Goal: Task Accomplishment & Management: Complete application form

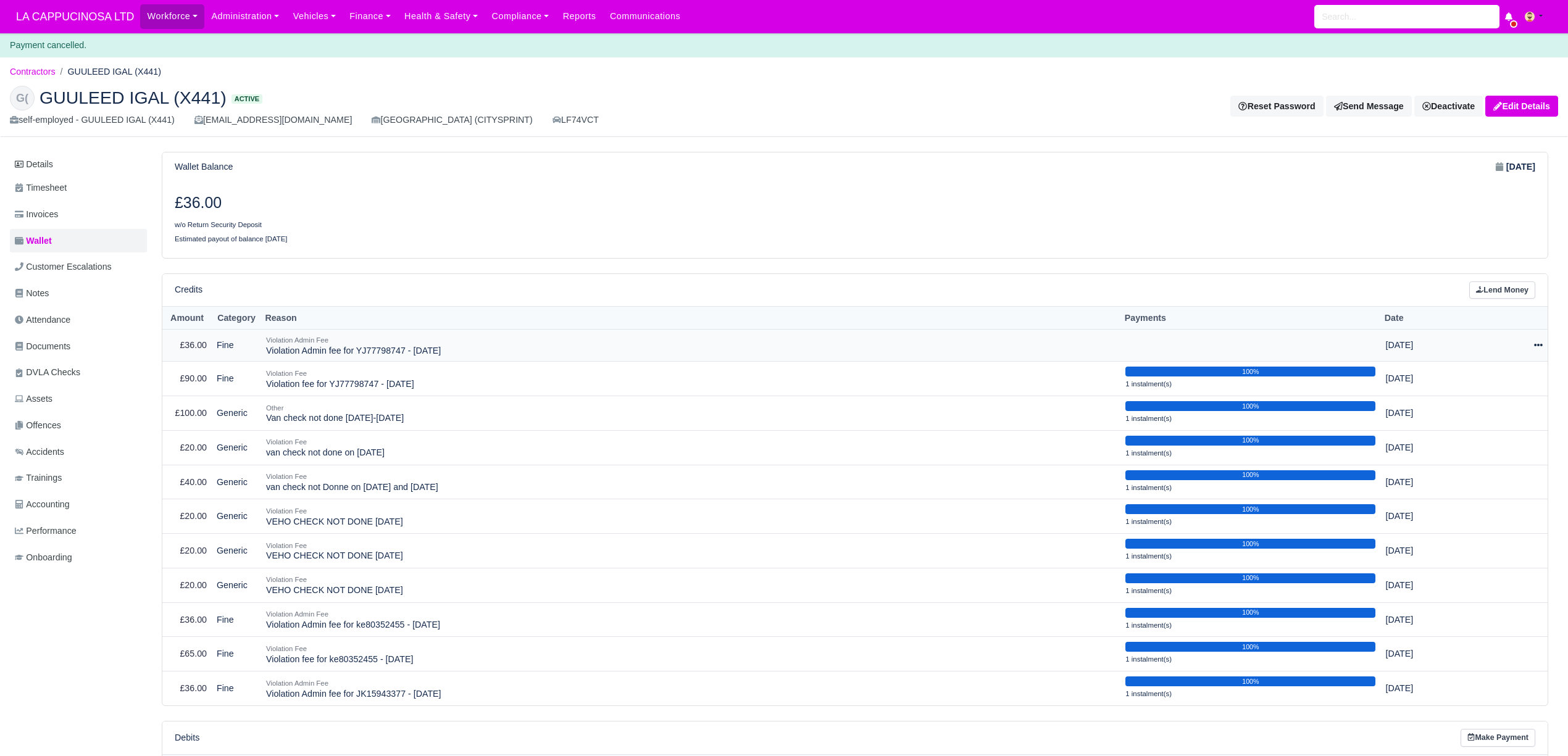
click at [1529, 345] on div at bounding box center [1504, 345] width 77 height 14
click at [1511, 376] on button "Make Payment" at bounding box center [1482, 383] width 110 height 19
select select "879"
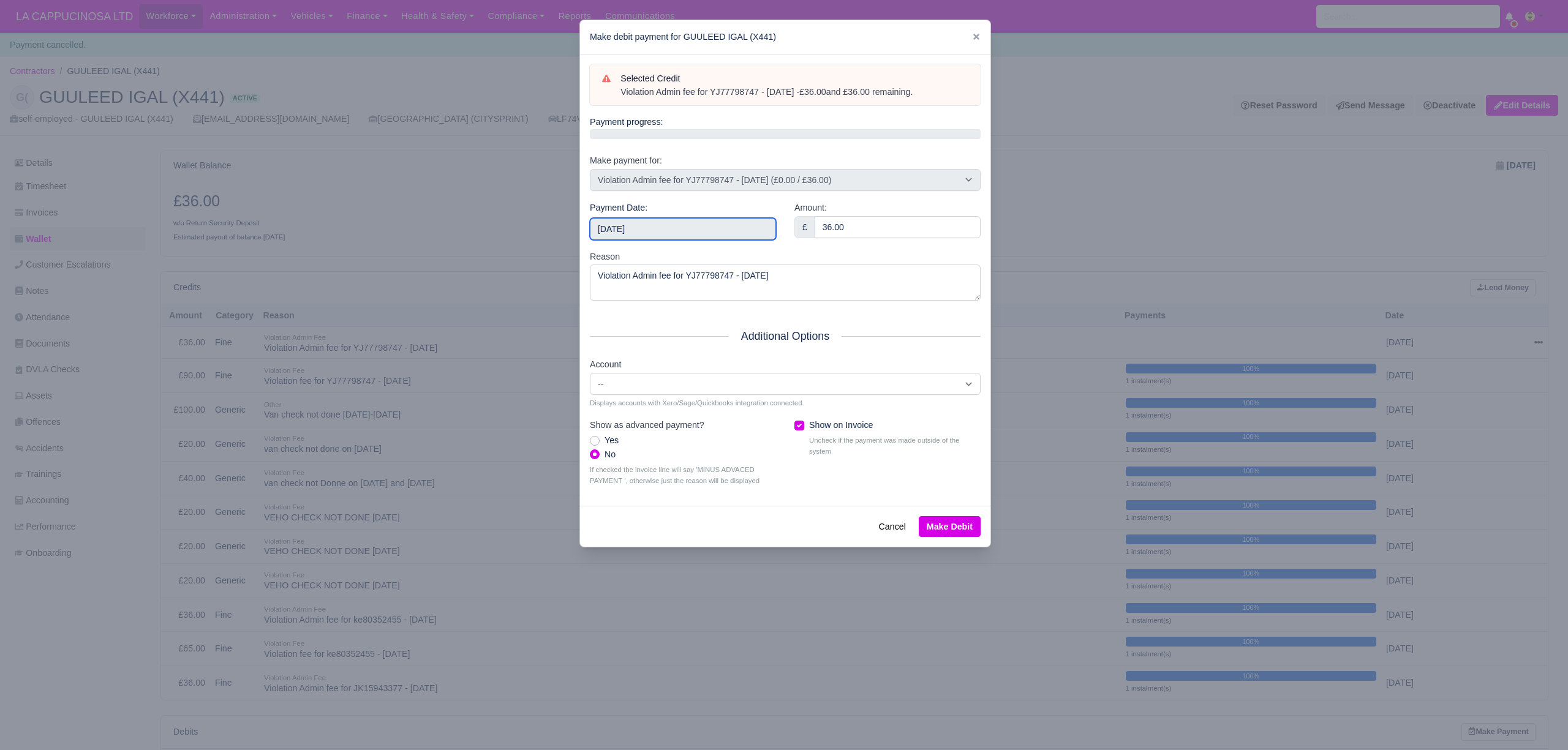
click at [704, 235] on input "2025-09-14" at bounding box center [683, 229] width 186 height 22
type input "2025-08-04"
click at [929, 530] on button "Make Debit" at bounding box center [949, 526] width 62 height 21
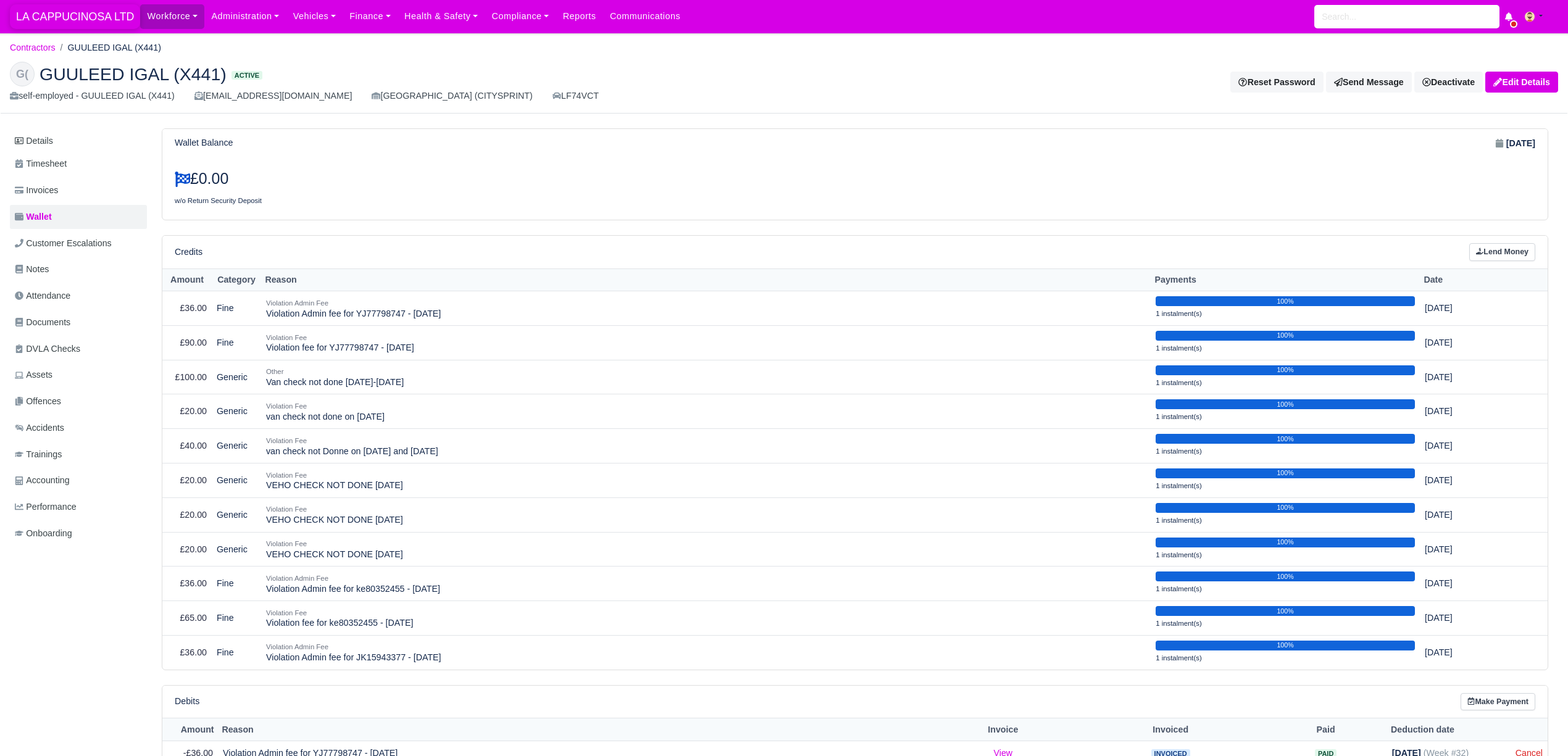
click at [90, 21] on span "LA CAPPUCINOSA LTD" at bounding box center [75, 17] width 130 height 24
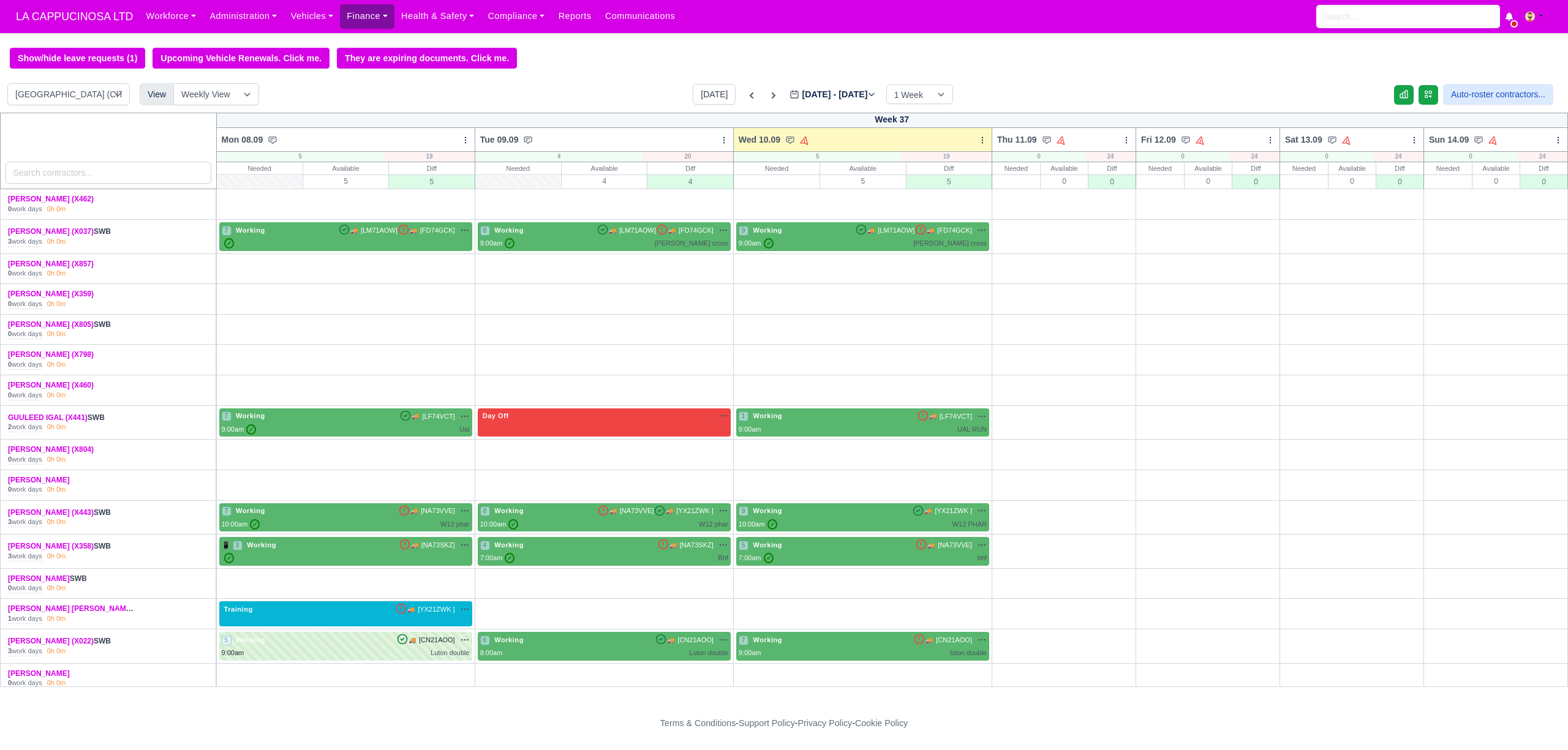
click at [358, 11] on link "Finance" at bounding box center [367, 16] width 54 height 24
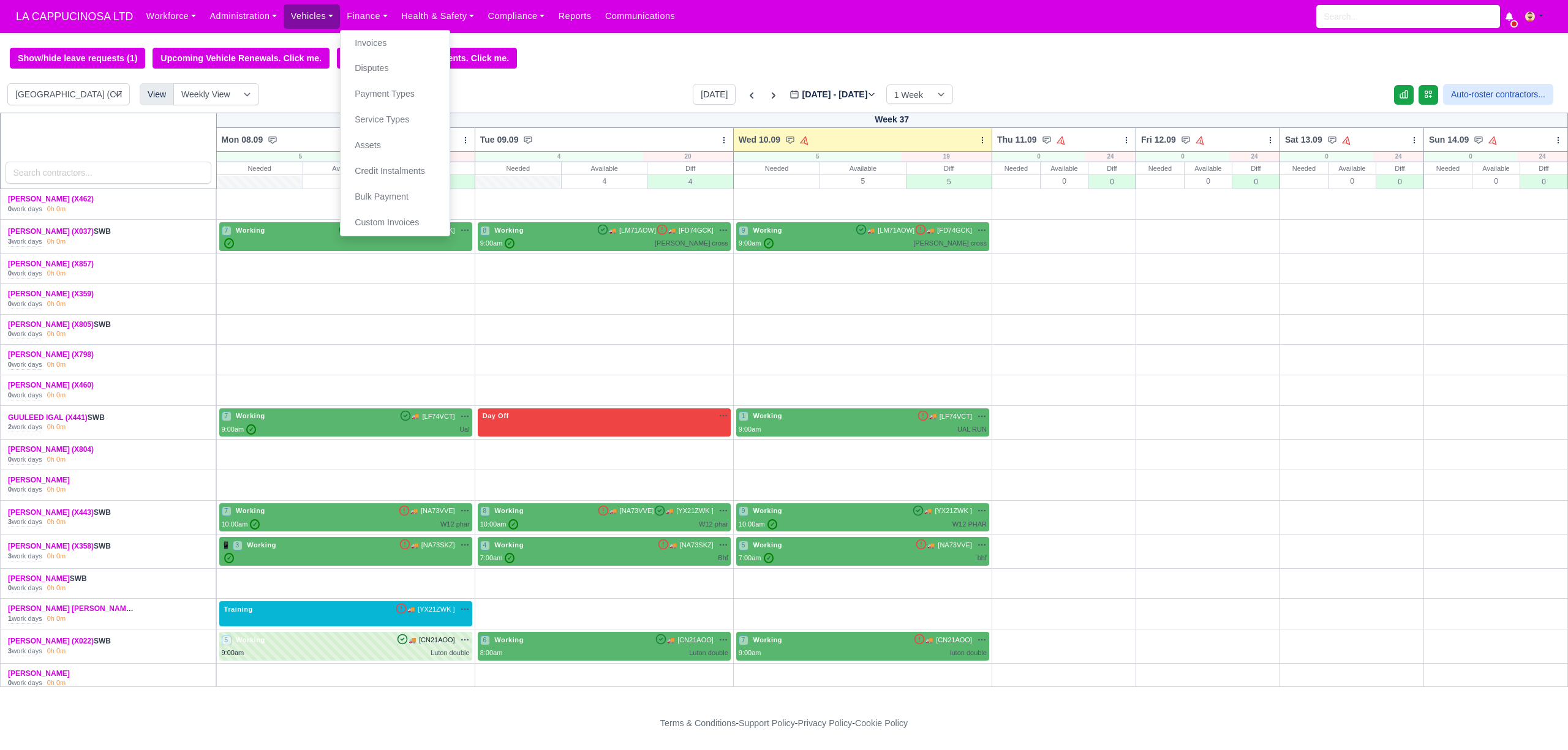
click at [299, 18] on link "Vehicles" at bounding box center [312, 16] width 56 height 24
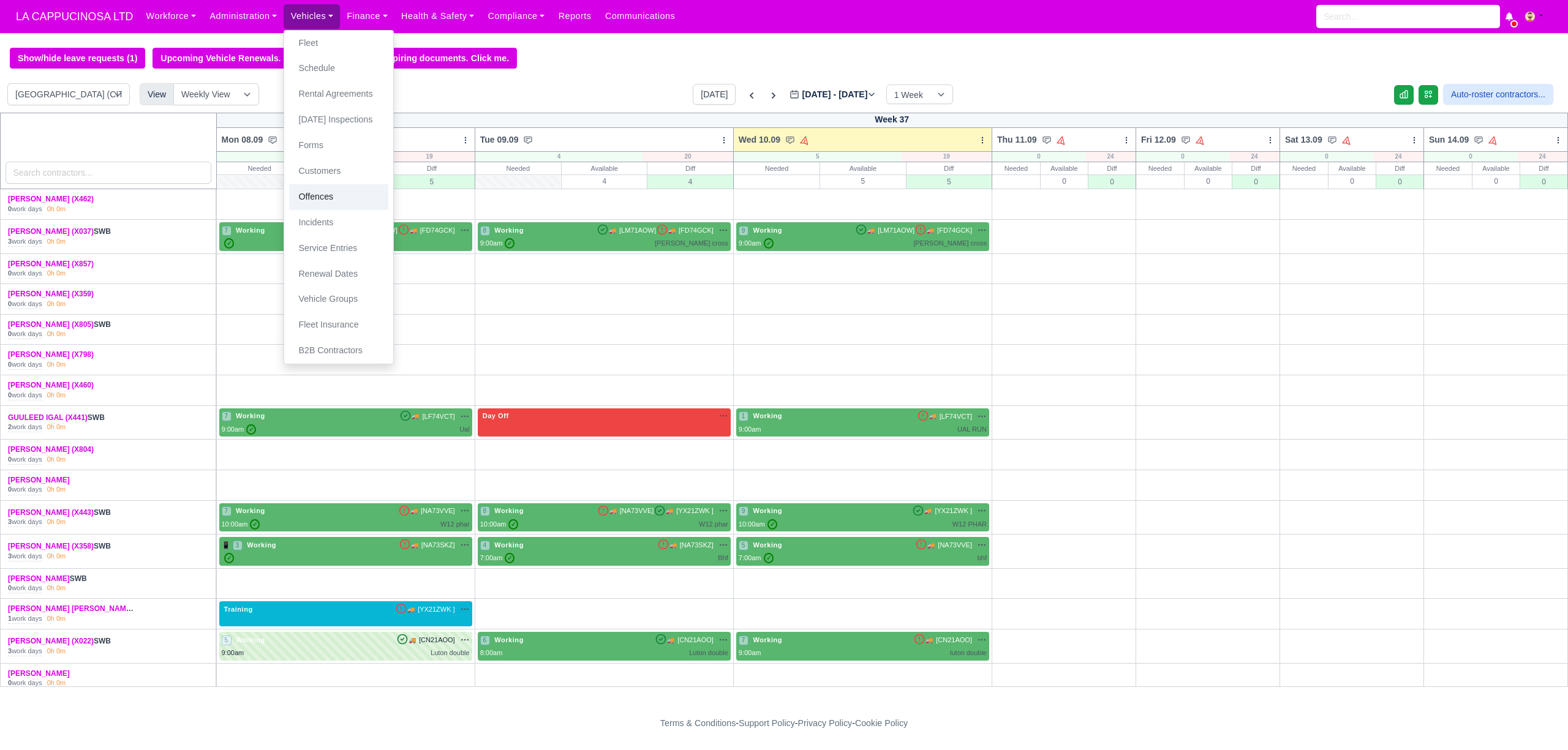
click at [341, 197] on link "Offences" at bounding box center [338, 197] width 99 height 26
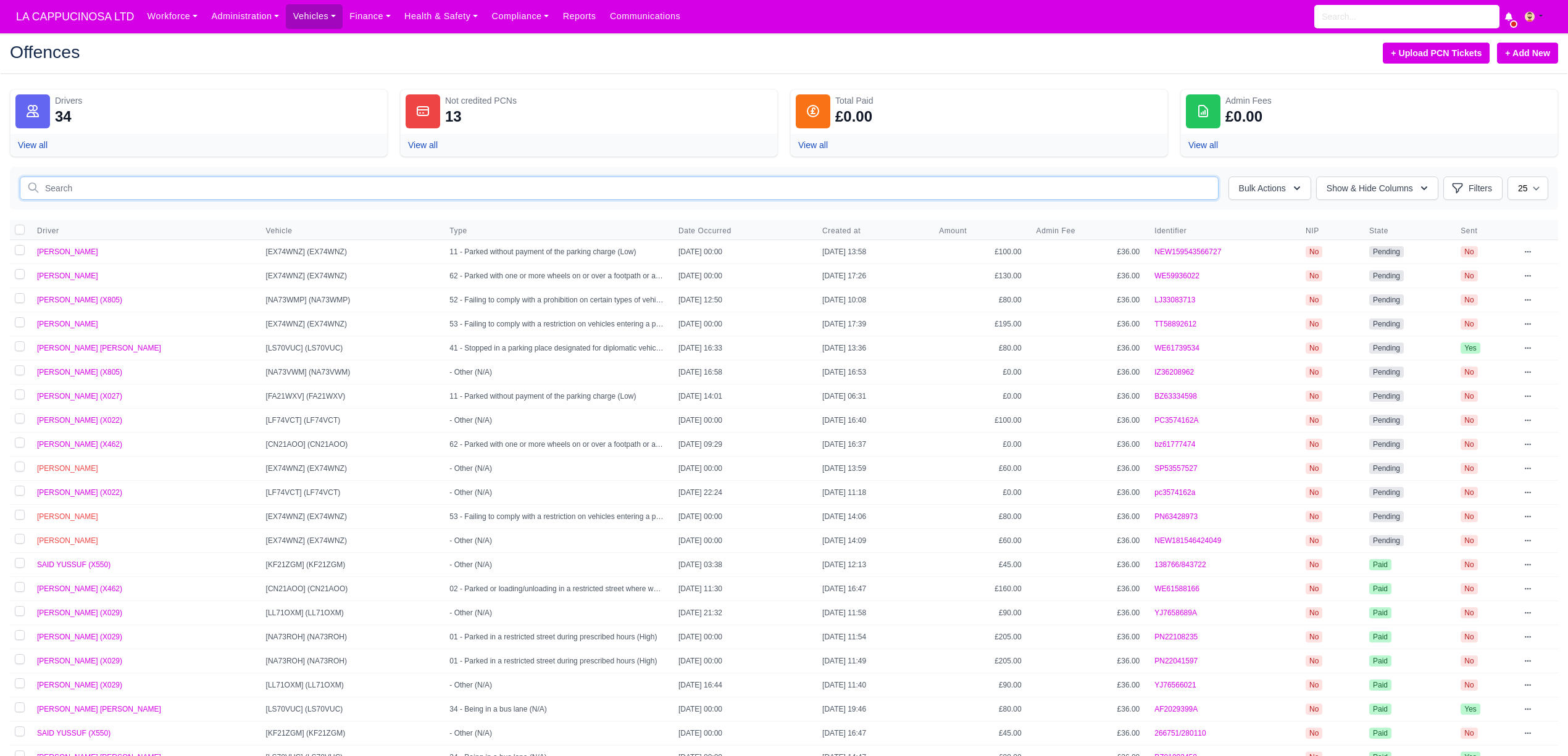
click at [398, 195] on input "text" at bounding box center [619, 188] width 1199 height 23
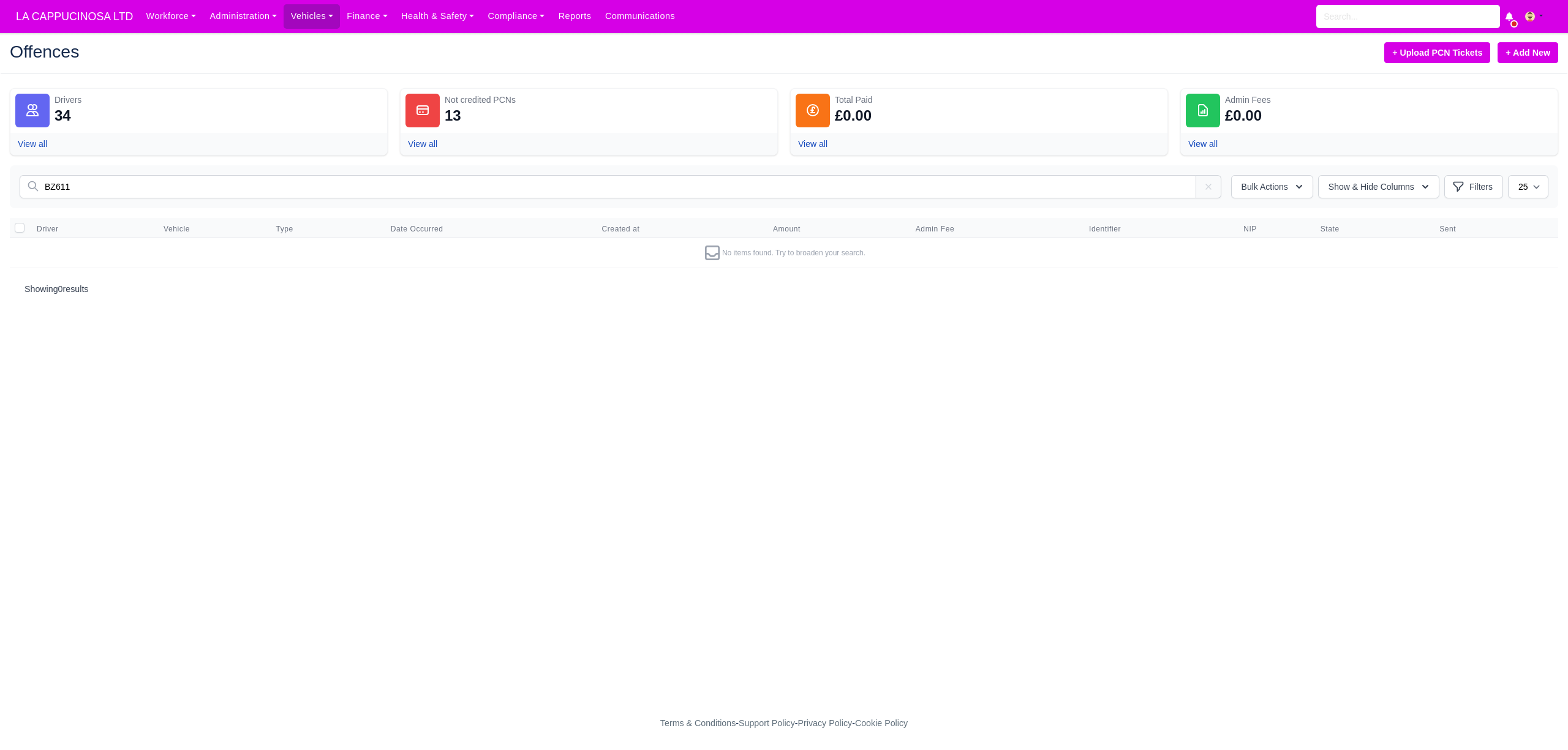
type input "BZ611"
click at [1517, 56] on link "+ Add New" at bounding box center [1528, 52] width 61 height 21
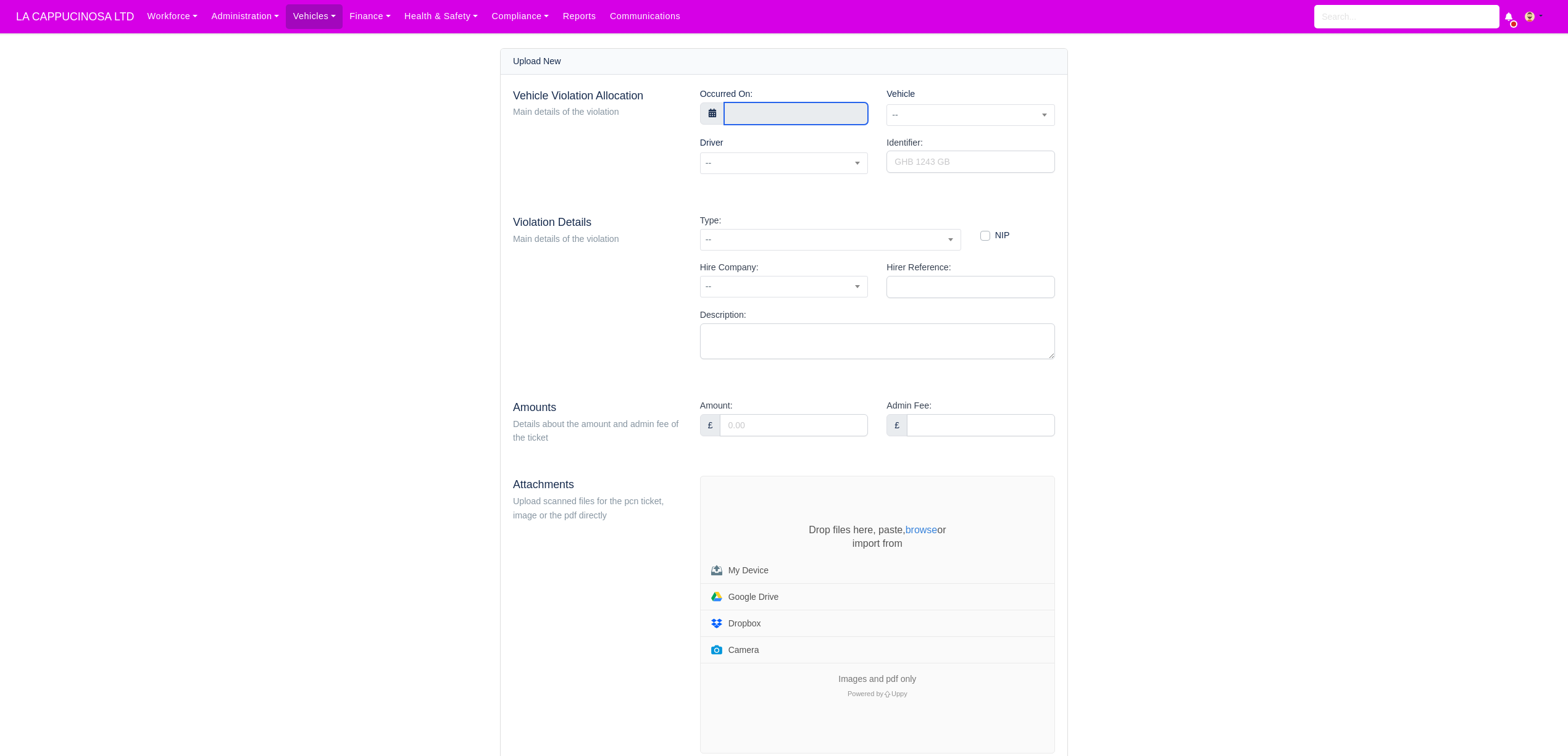
click at [814, 114] on input "text" at bounding box center [796, 113] width 144 height 22
click at [843, 141] on input "2025" at bounding box center [856, 137] width 39 height 14
click at [827, 139] on select "January February March April May June July August September October November De…" at bounding box center [799, 137] width 73 height 14
select select "5"
click at [765, 131] on select "January February March April May June July August September October November De…" at bounding box center [799, 137] width 73 height 14
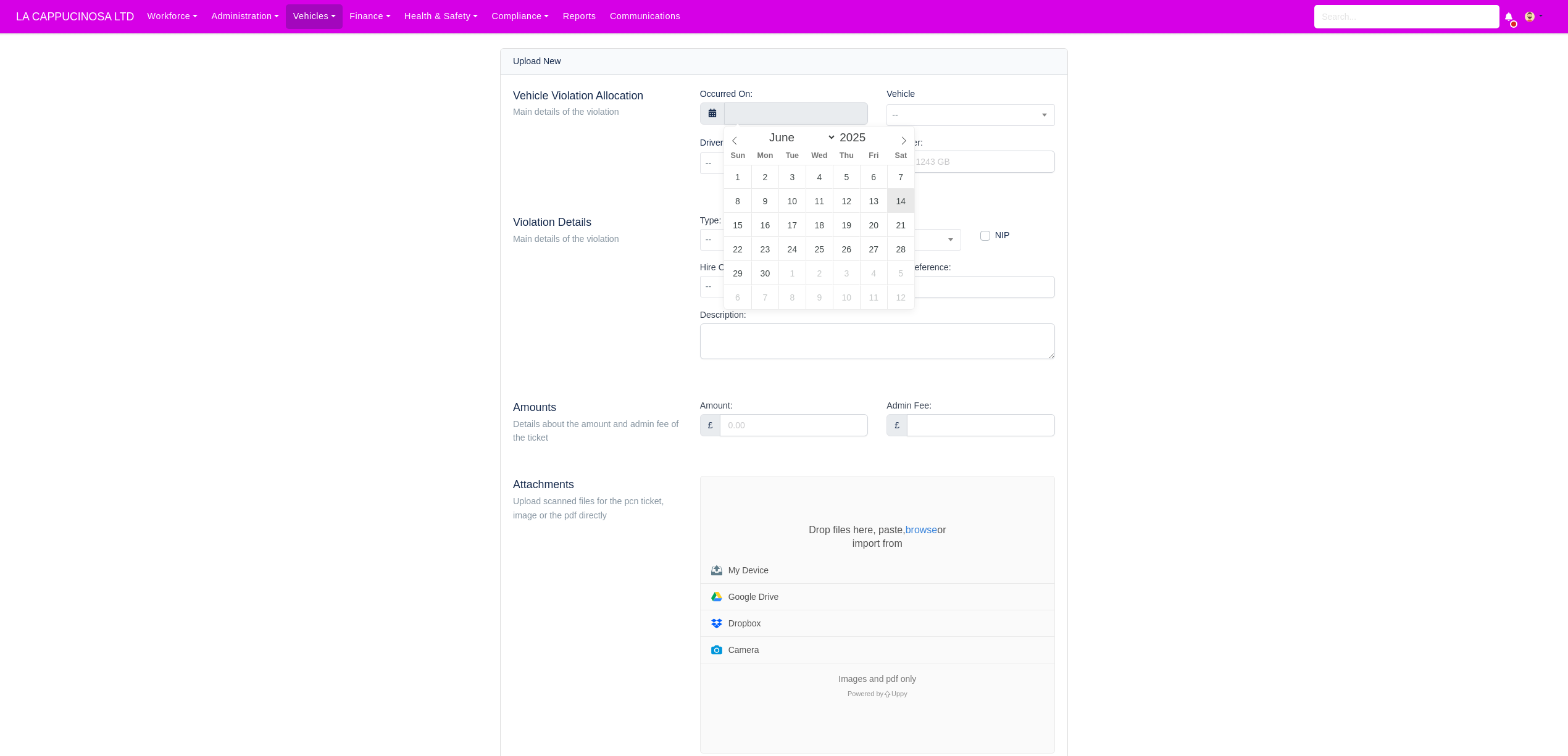
type input "14 June 2025 00:00"
type input "12"
type input "14 June 2025 12:00"
click at [872, 325] on input "00" at bounding box center [867, 322] width 93 height 24
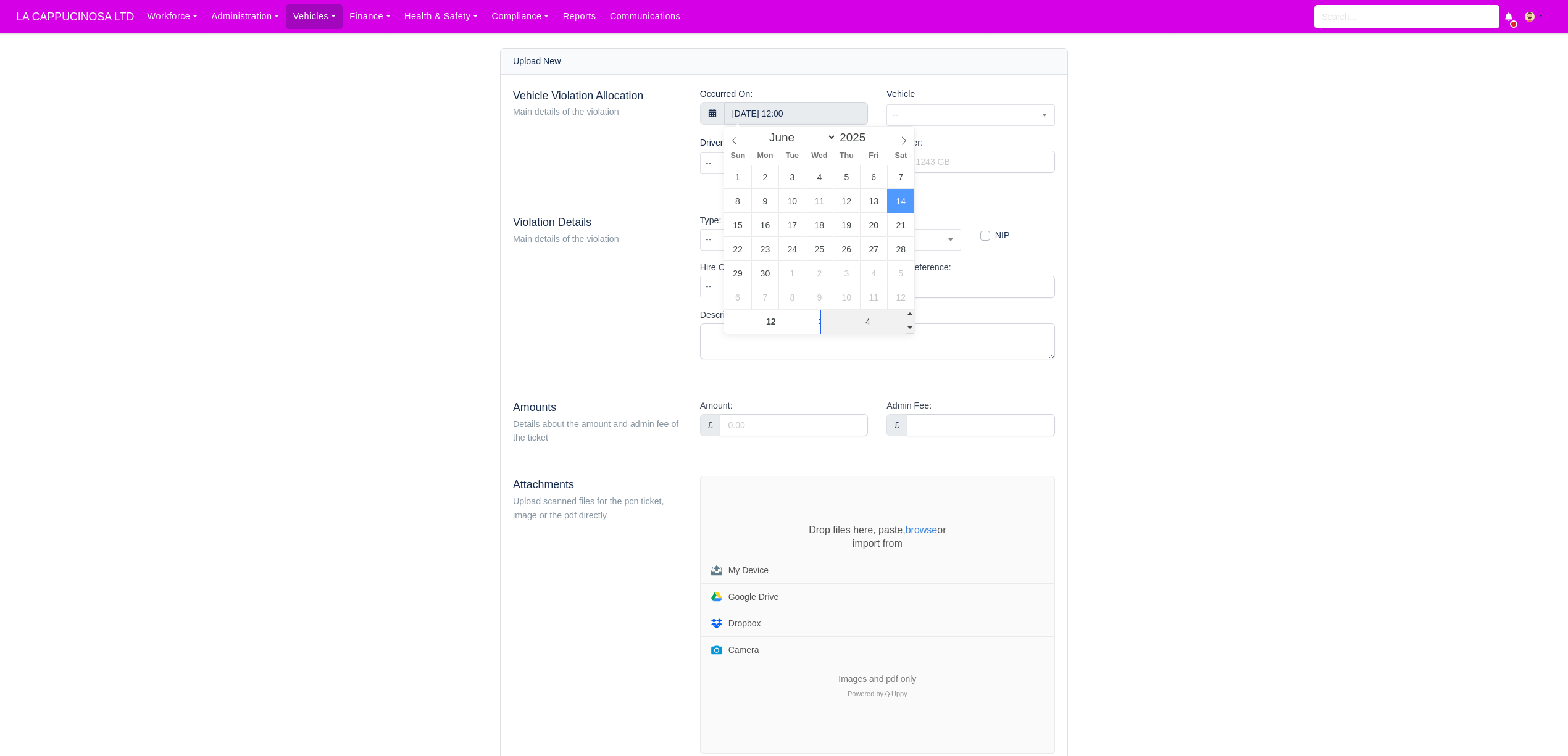
type input "47"
type input "14 June 2025 12:47"
click at [1232, 217] on main "Upload New Vehicle Violation Allocation Main details of the violation Occurred …" at bounding box center [784, 425] width 1568 height 755
click at [979, 119] on span "--" at bounding box center [970, 115] width 167 height 15
select select "38"
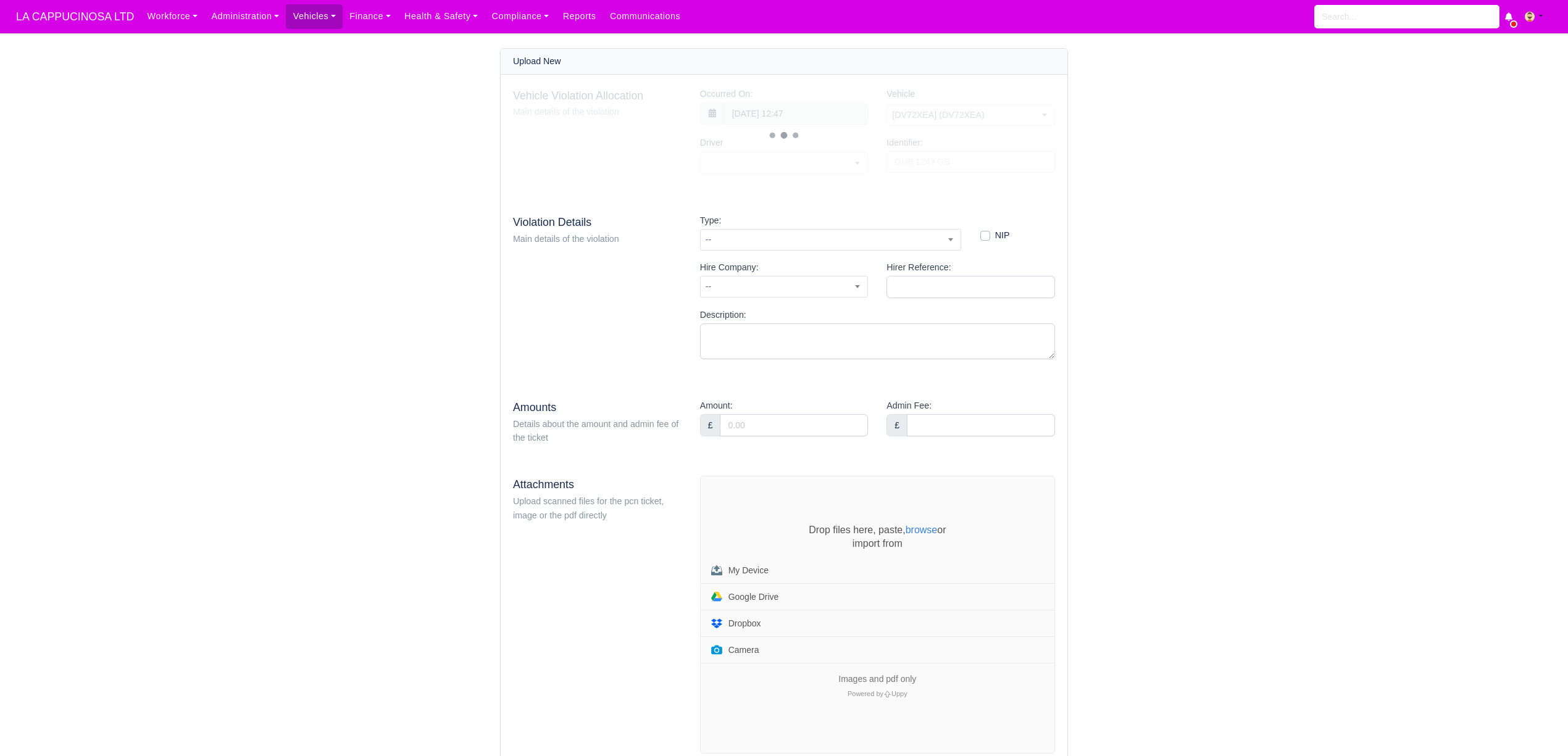
select select "23"
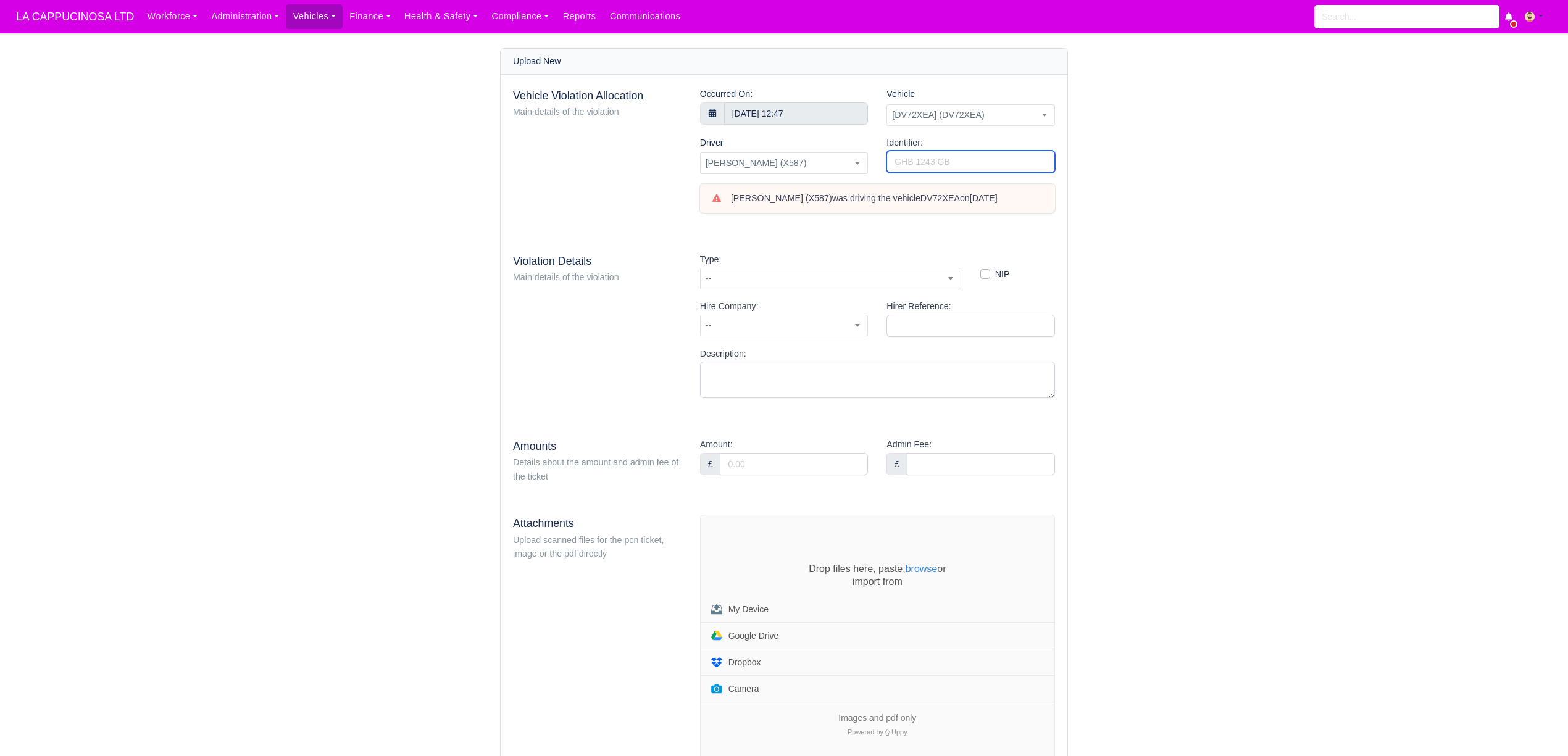
click at [998, 163] on input "Identifier:" at bounding box center [970, 162] width 168 height 22
type input "BZ61185883"
click at [805, 272] on span "--" at bounding box center [831, 278] width 260 height 15
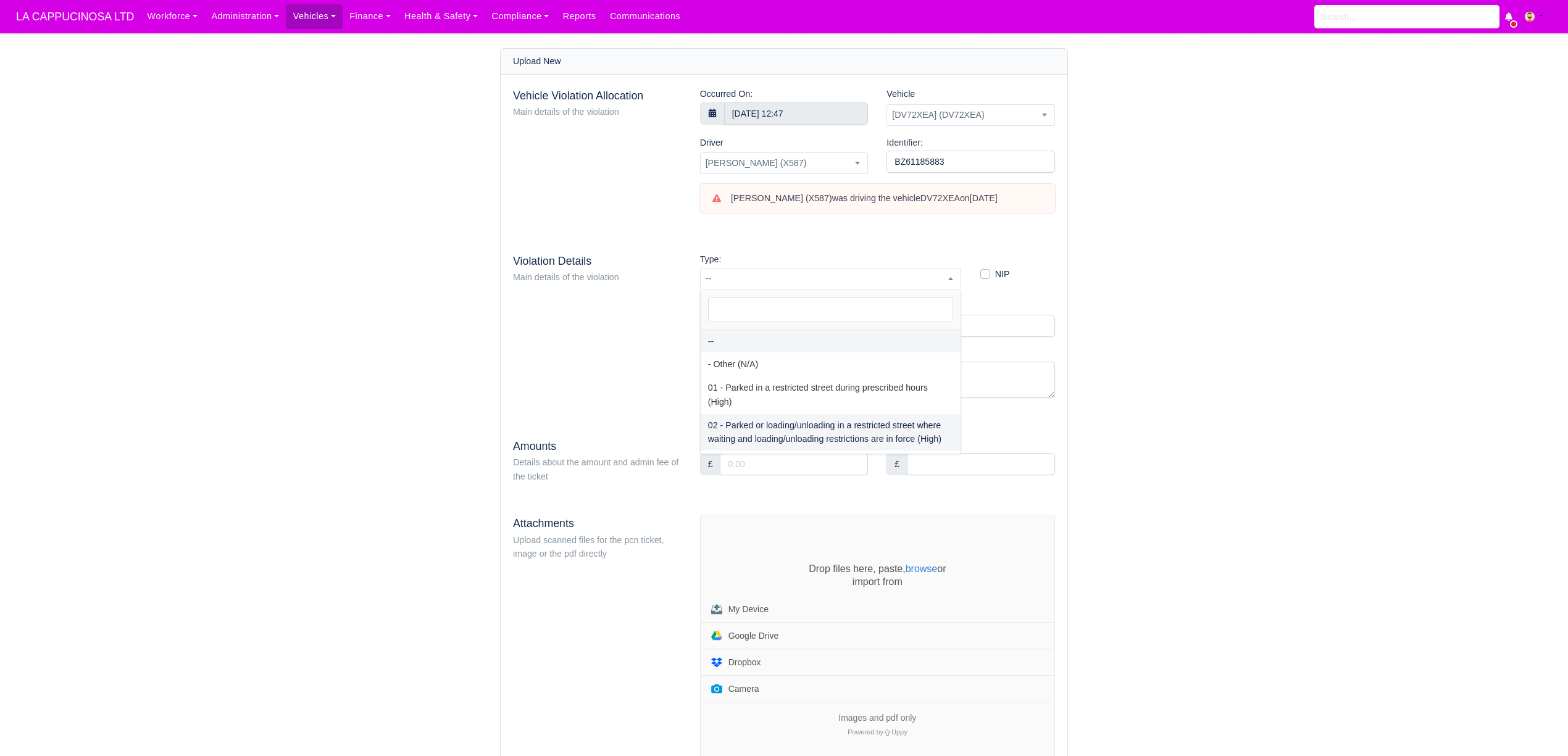
select select "2"
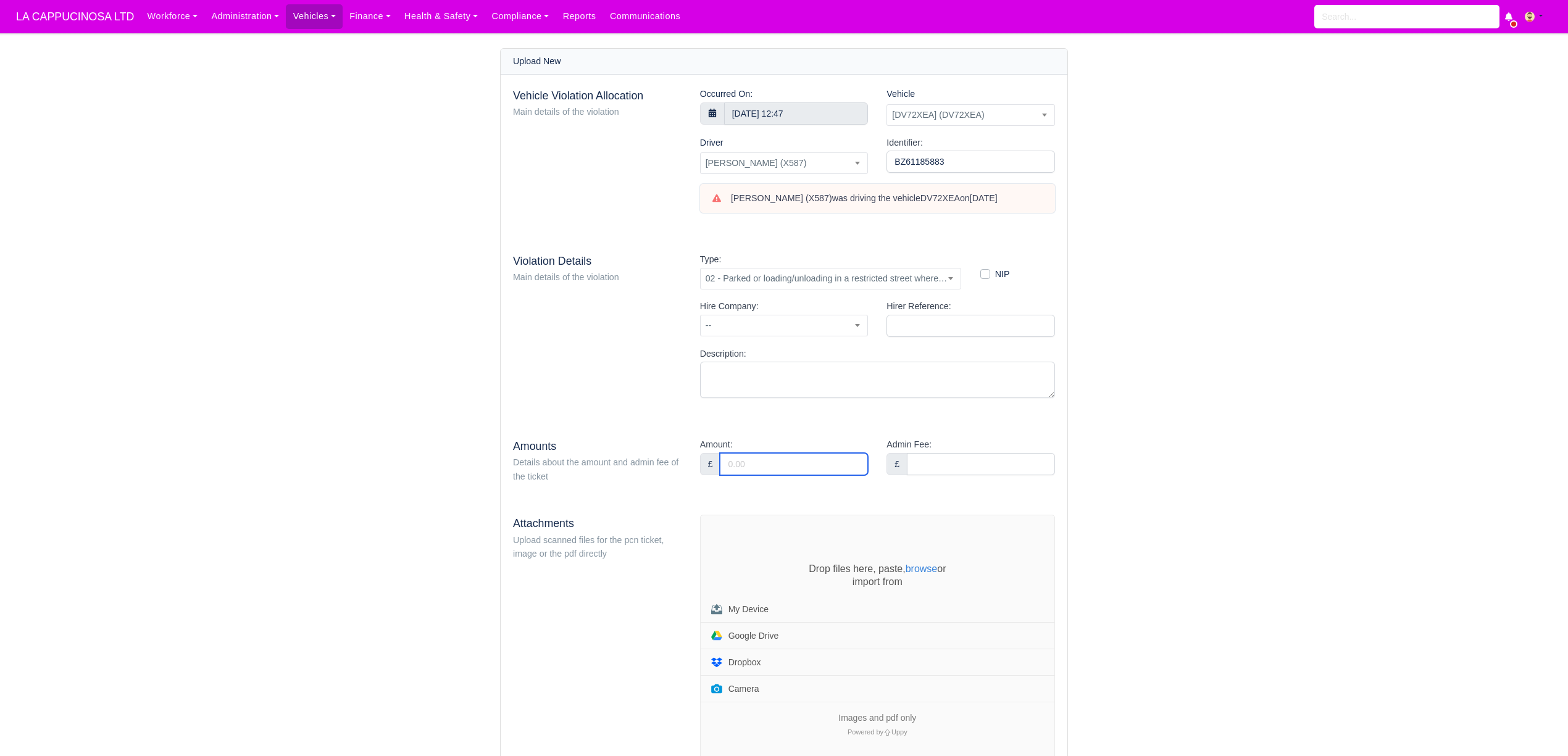
click at [818, 467] on input "Amount:" at bounding box center [794, 464] width 148 height 22
type input "160"
click at [954, 456] on input "Admin Fee:" at bounding box center [981, 464] width 148 height 22
type input "36"
click at [1195, 385] on main "Upload New Vehicle Violation Allocation Main details of the violation Occurred …" at bounding box center [784, 445] width 1568 height 793
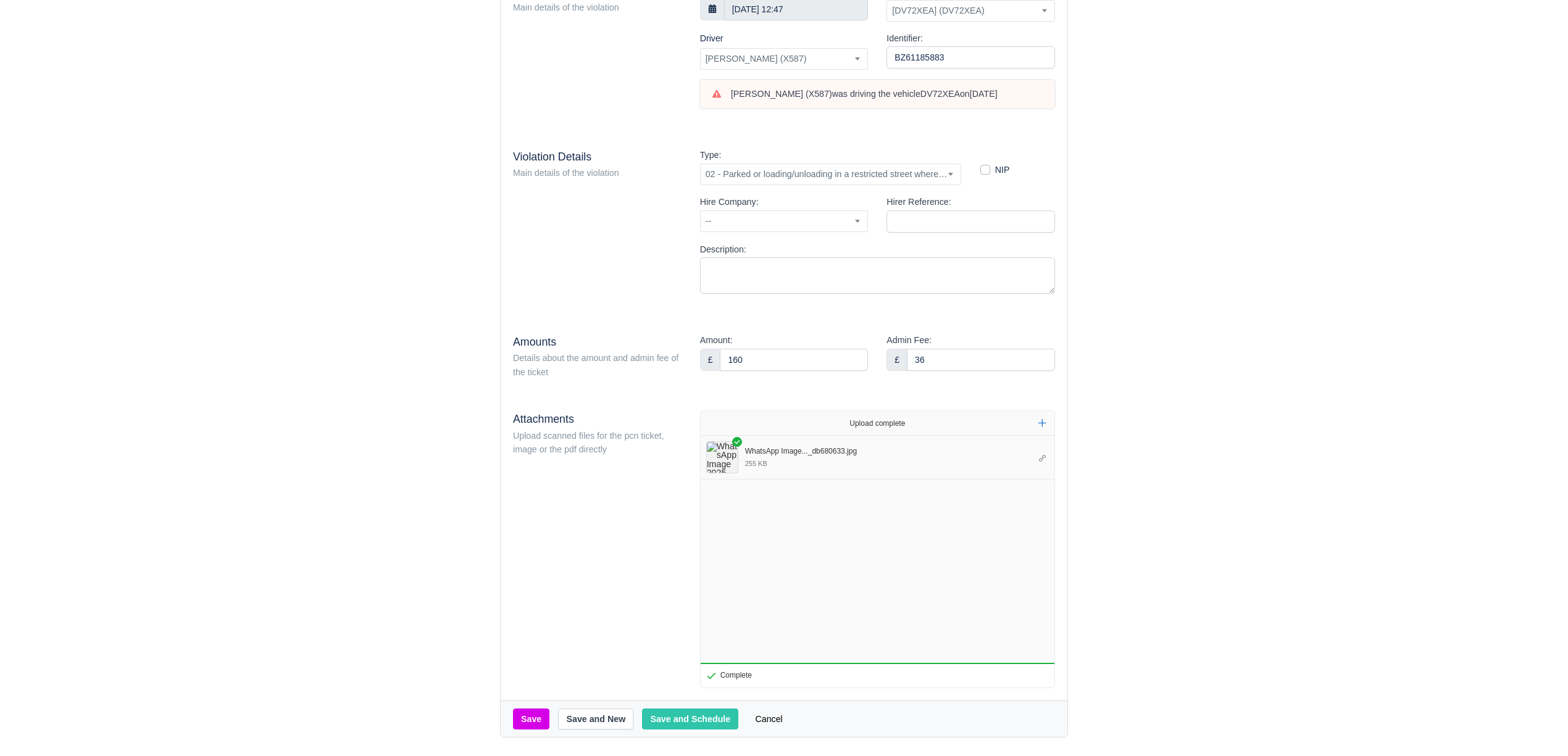
scroll to position [144, 0]
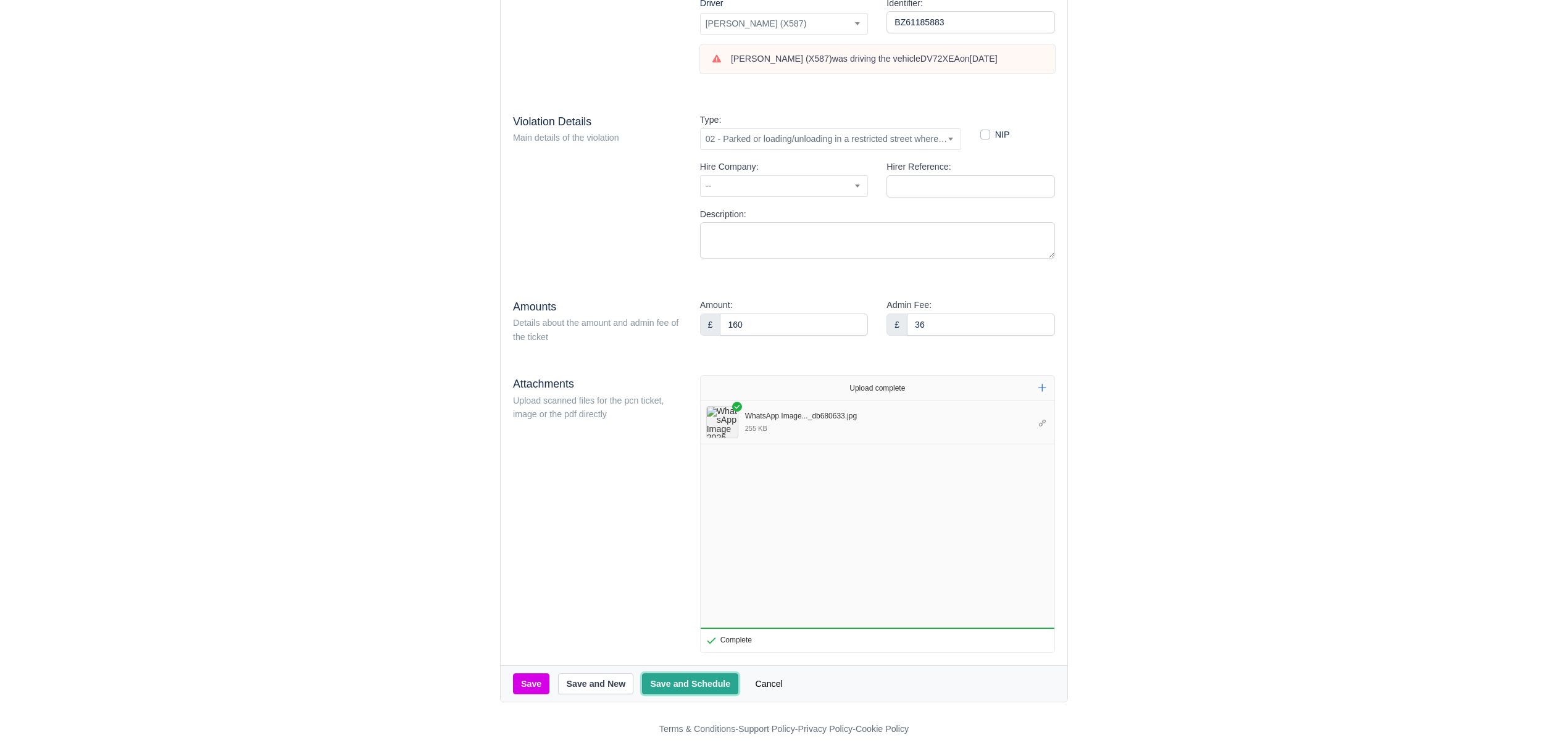
click at [664, 683] on button "Save and Schedule" at bounding box center [690, 684] width 96 height 21
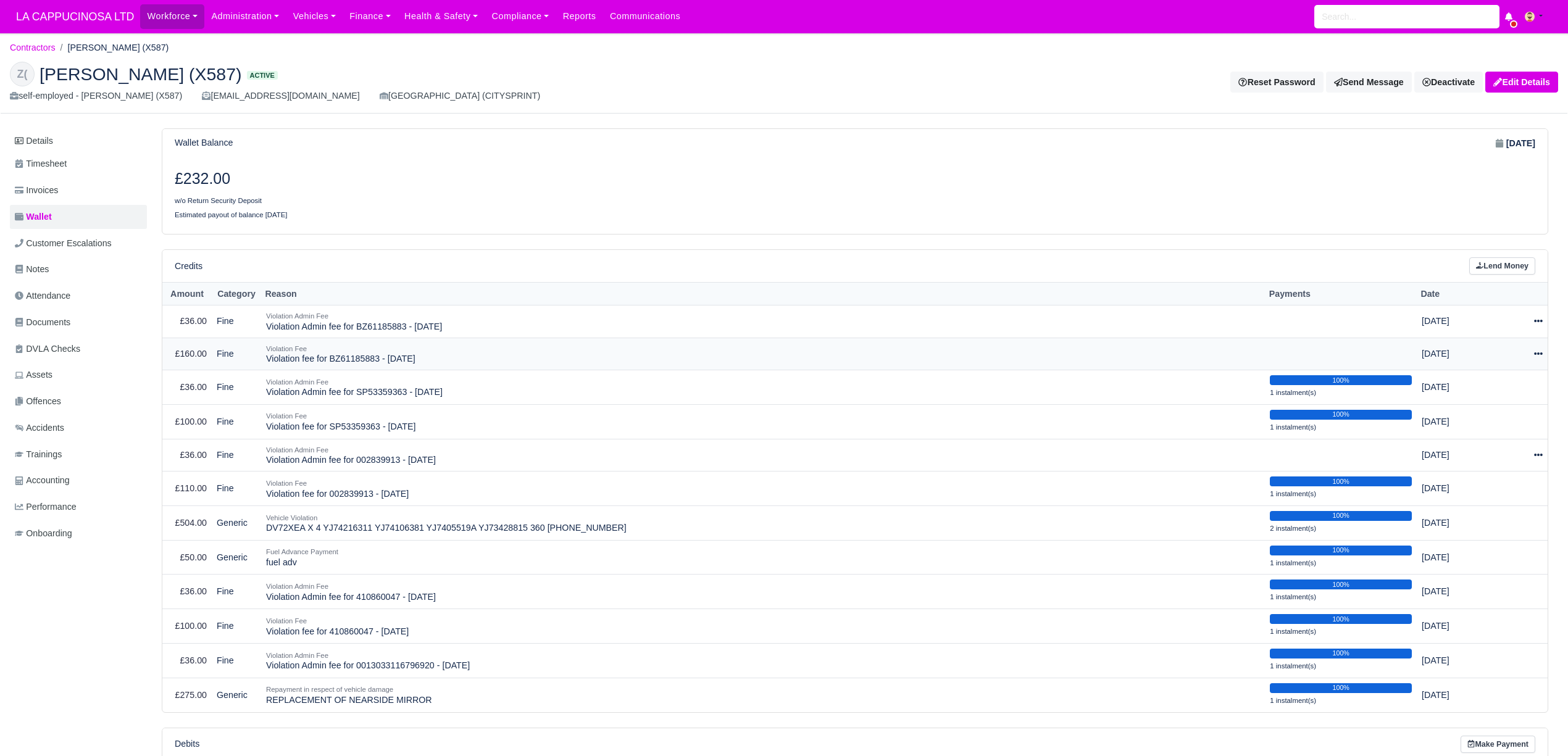
click at [1537, 353] on icon at bounding box center [1538, 353] width 8 height 8
click at [1496, 395] on button "Make Payment" at bounding box center [1489, 392] width 110 height 19
select select "883"
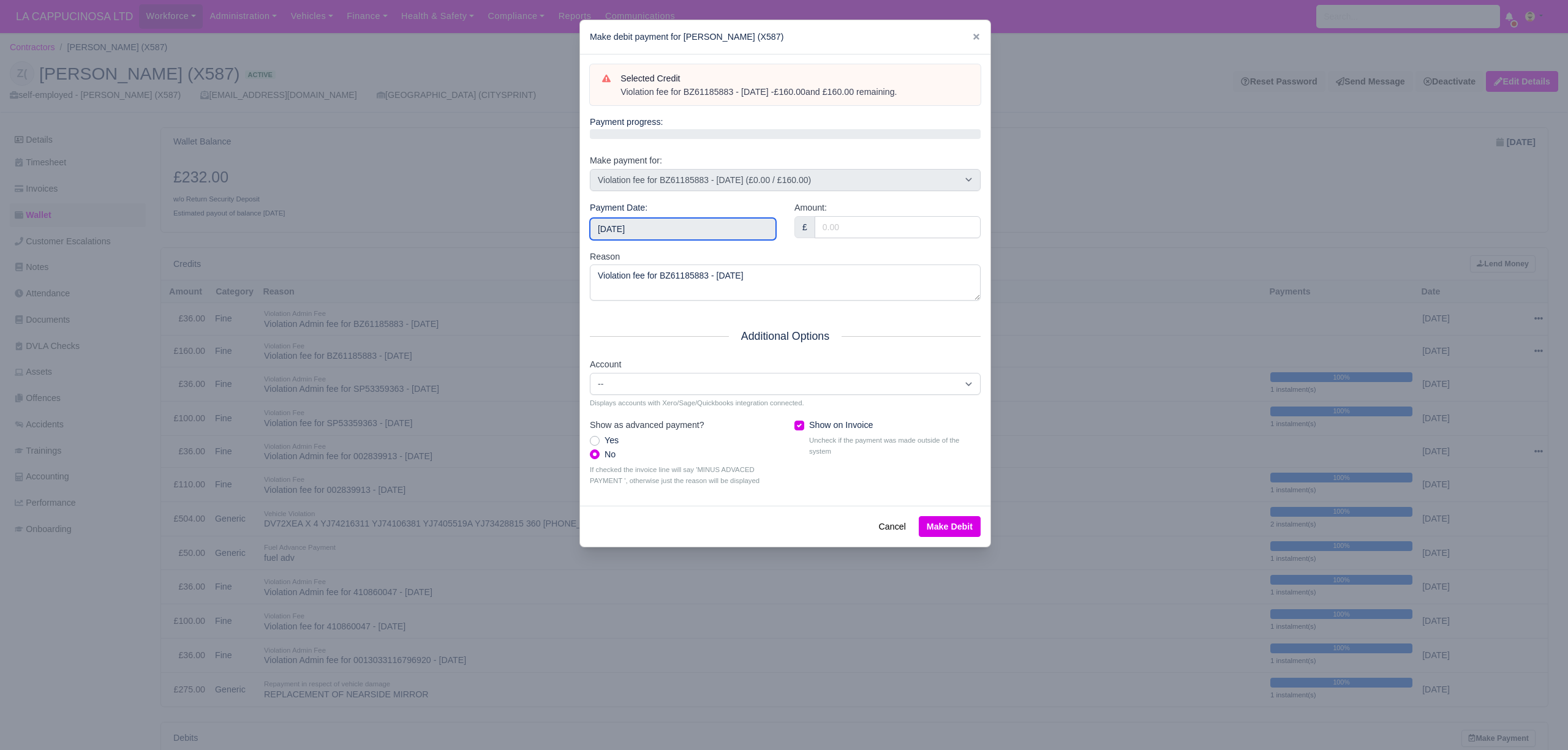
click at [735, 234] on input "[DATE]" at bounding box center [683, 229] width 186 height 22
type input "2025-08-04"
click at [867, 231] on input "Amount:" at bounding box center [897, 227] width 166 height 22
type input "160"
drag, startPoint x: 969, startPoint y: 535, endPoint x: 969, endPoint y: 541, distance: 6.0
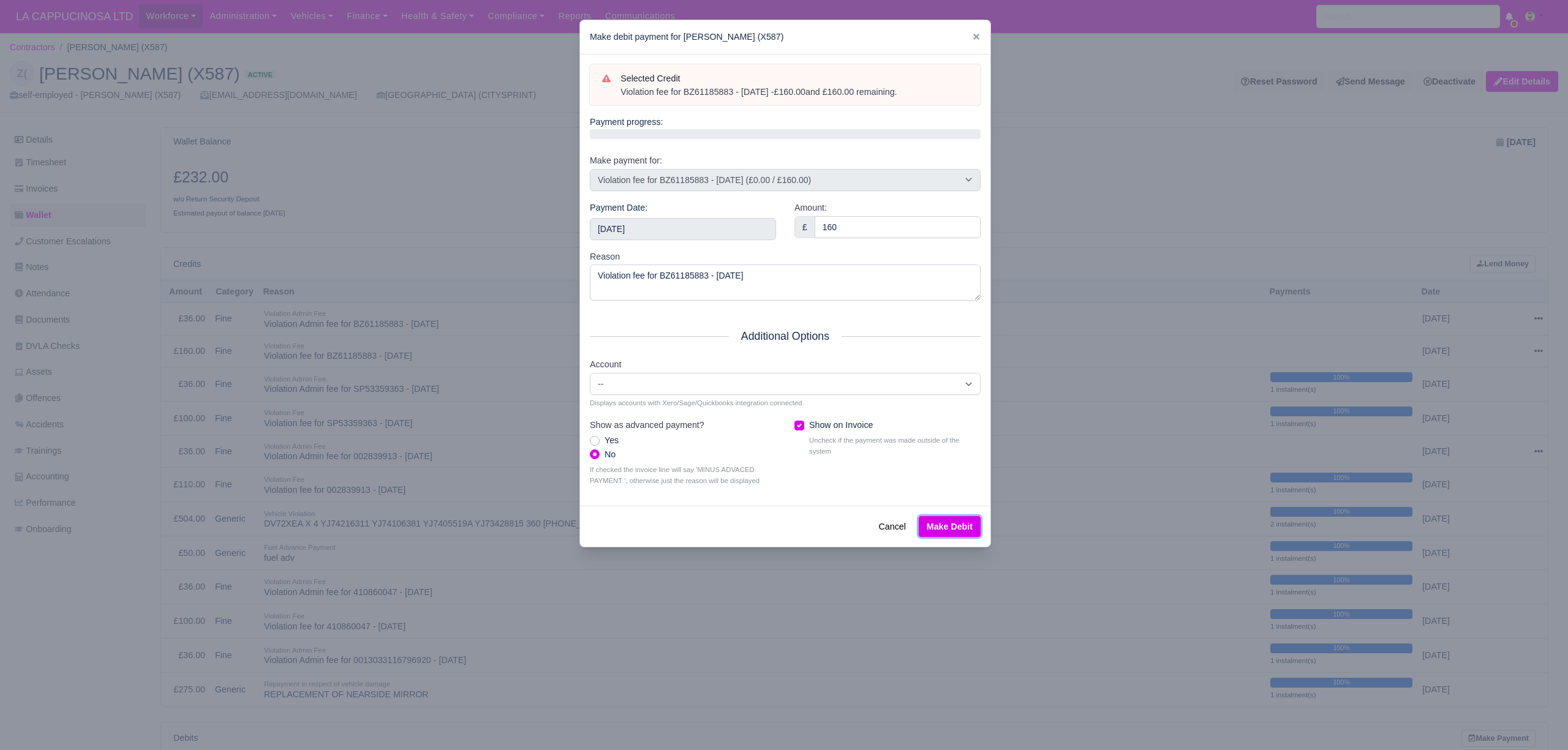
click at [969, 537] on button "Make Debit" at bounding box center [949, 526] width 62 height 21
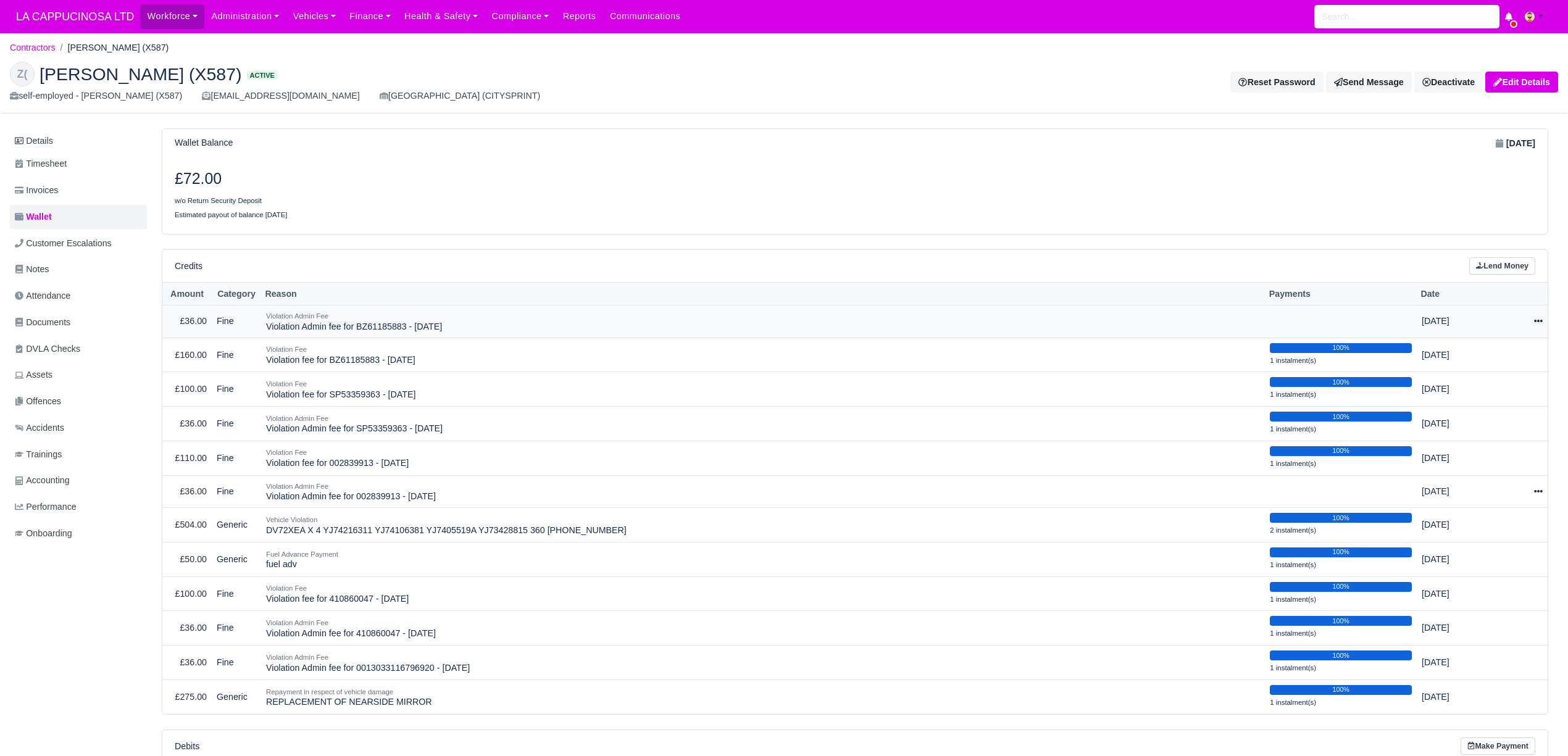
click at [1534, 322] on icon at bounding box center [1538, 320] width 8 height 8
click at [1494, 364] on button "Make Payment" at bounding box center [1489, 359] width 110 height 19
select select "884"
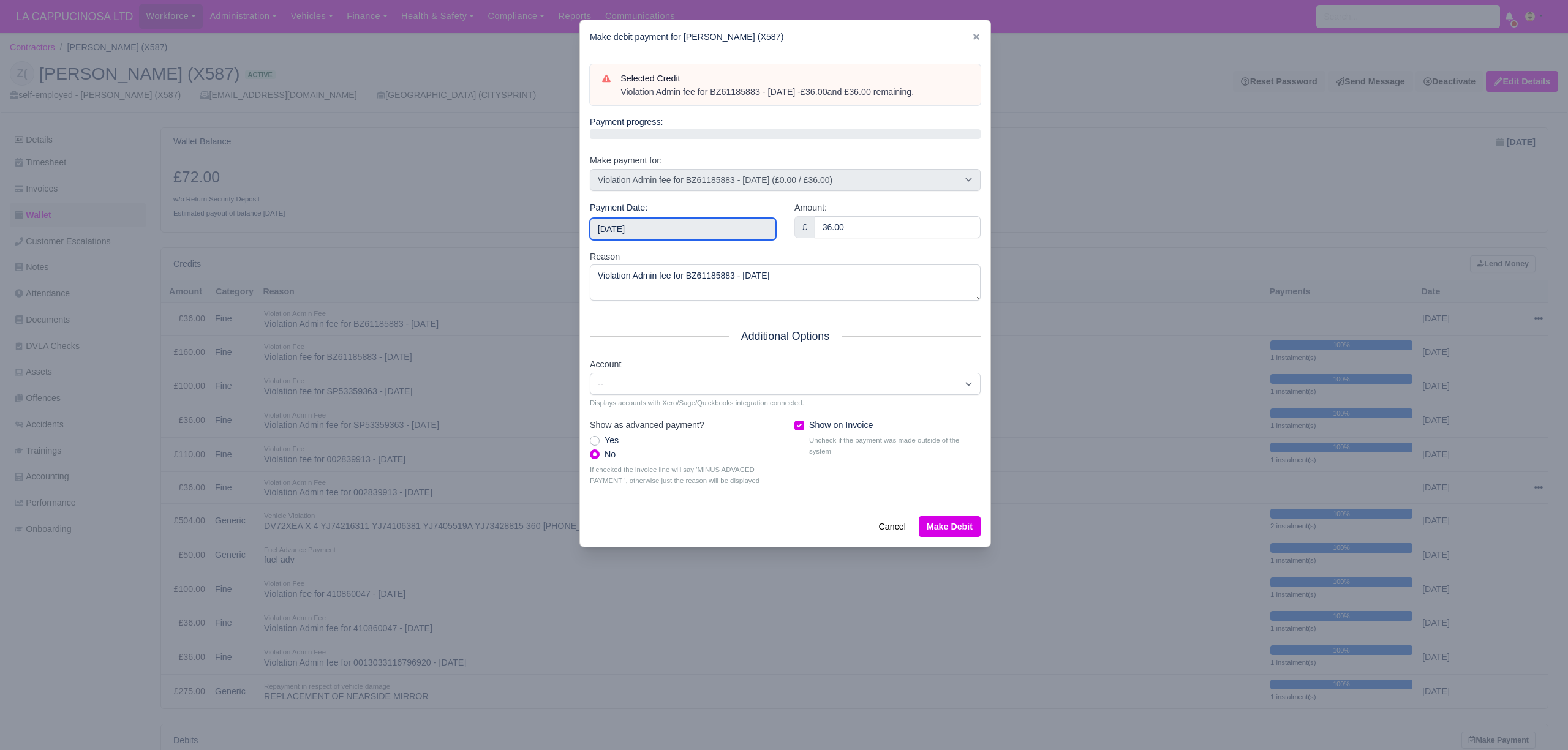
click at [655, 230] on input "[DATE]" at bounding box center [683, 229] width 186 height 22
type input "[DATE]"
click at [949, 529] on button "Make Debit" at bounding box center [949, 526] width 62 height 21
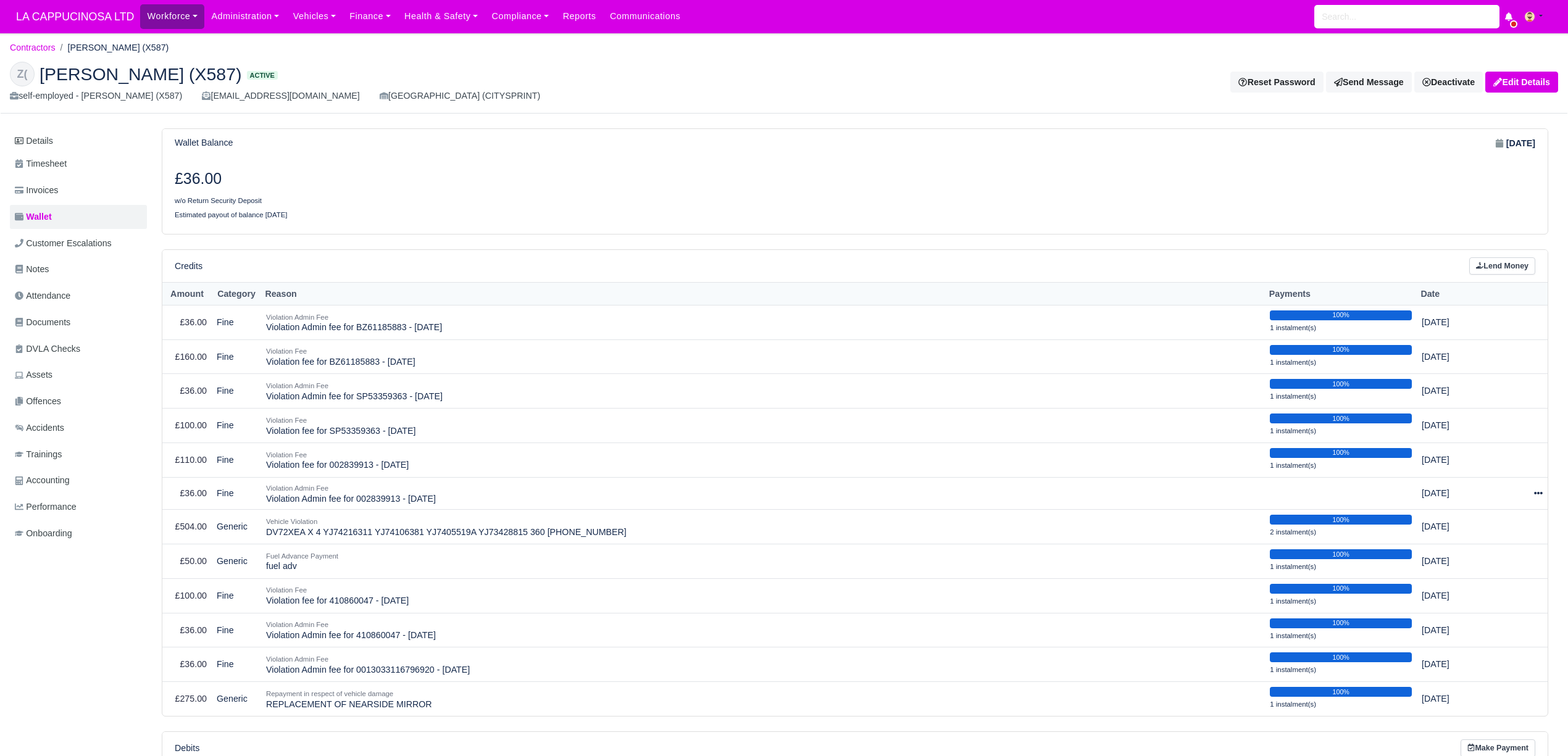
click at [153, 26] on link "Workforce" at bounding box center [172, 16] width 64 height 24
click at [342, 19] on link "Finance" at bounding box center [369, 16] width 55 height 24
drag, startPoint x: 853, startPoint y: 37, endPoint x: 828, endPoint y: 37, distance: 25.0
click at [853, 38] on ol "Contractors ZAIN KHAN (X587)" at bounding box center [783, 48] width 1548 height 19
click at [305, 11] on link "Vehicles" at bounding box center [314, 16] width 57 height 24
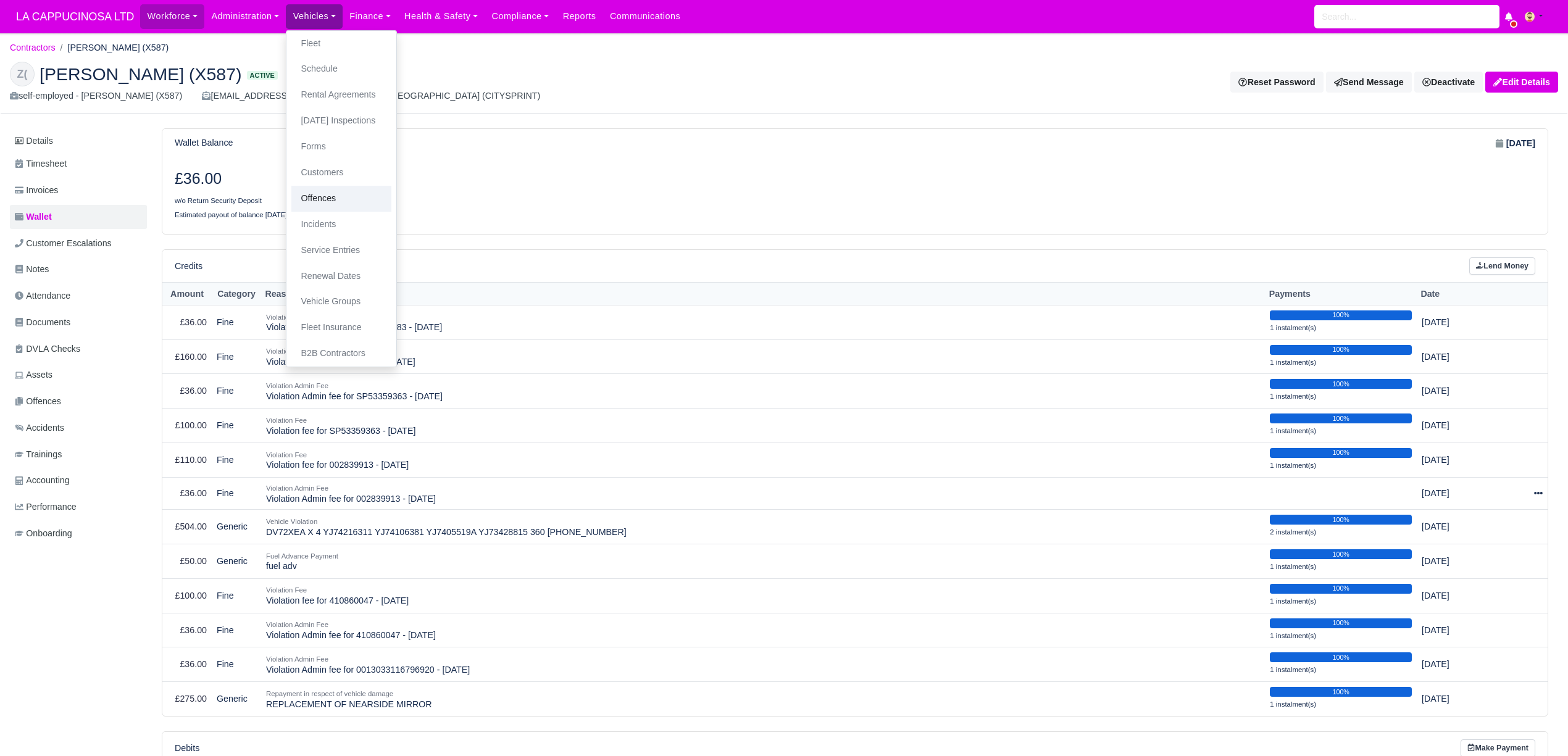
click at [341, 202] on link "Offences" at bounding box center [341, 199] width 100 height 26
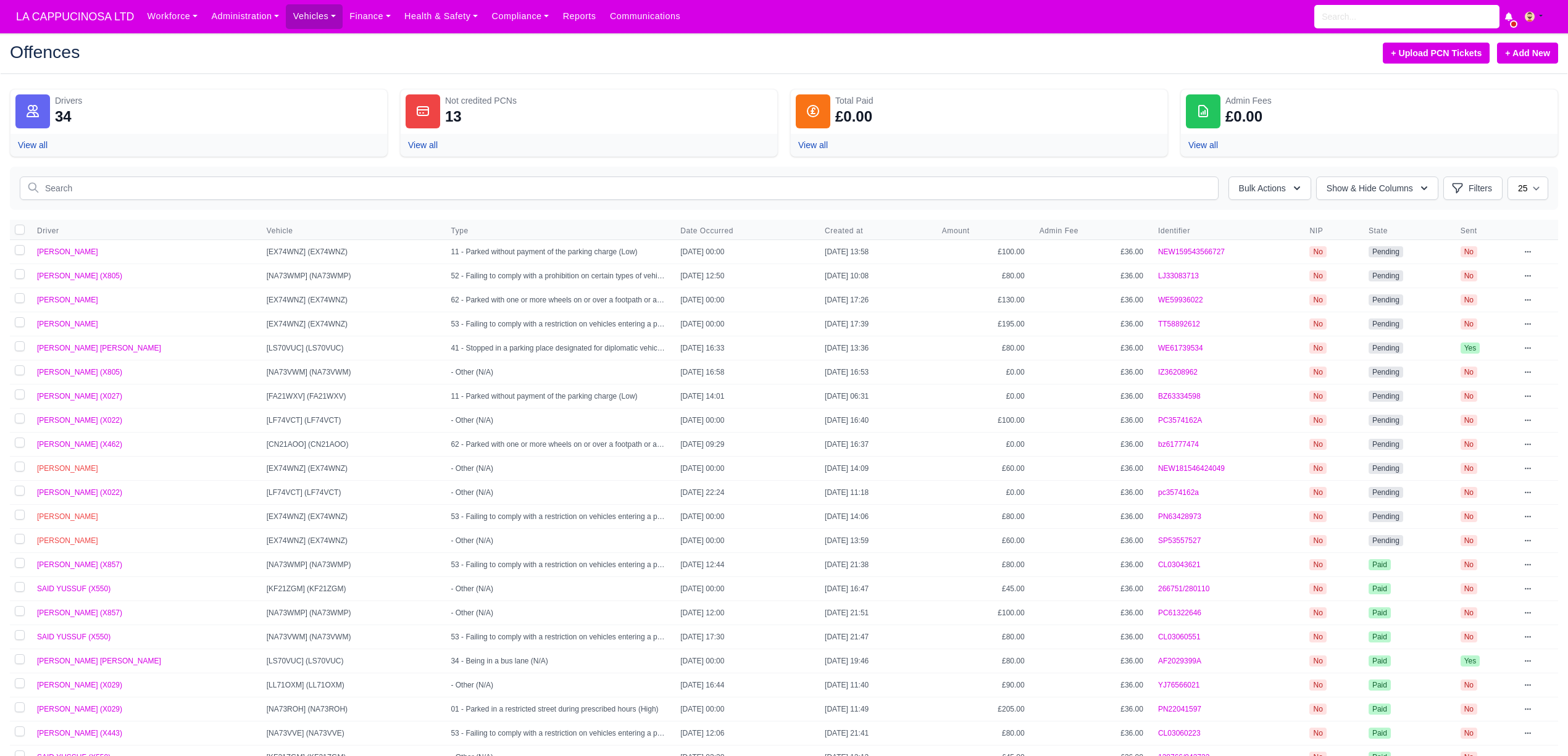
click at [906, 177] on div "Bulk Actions Transferred liability Mark as Paid & Credit Send to the drivers Pu…" at bounding box center [783, 188] width 1548 height 43
click at [907, 186] on input "text" at bounding box center [619, 188] width 1199 height 23
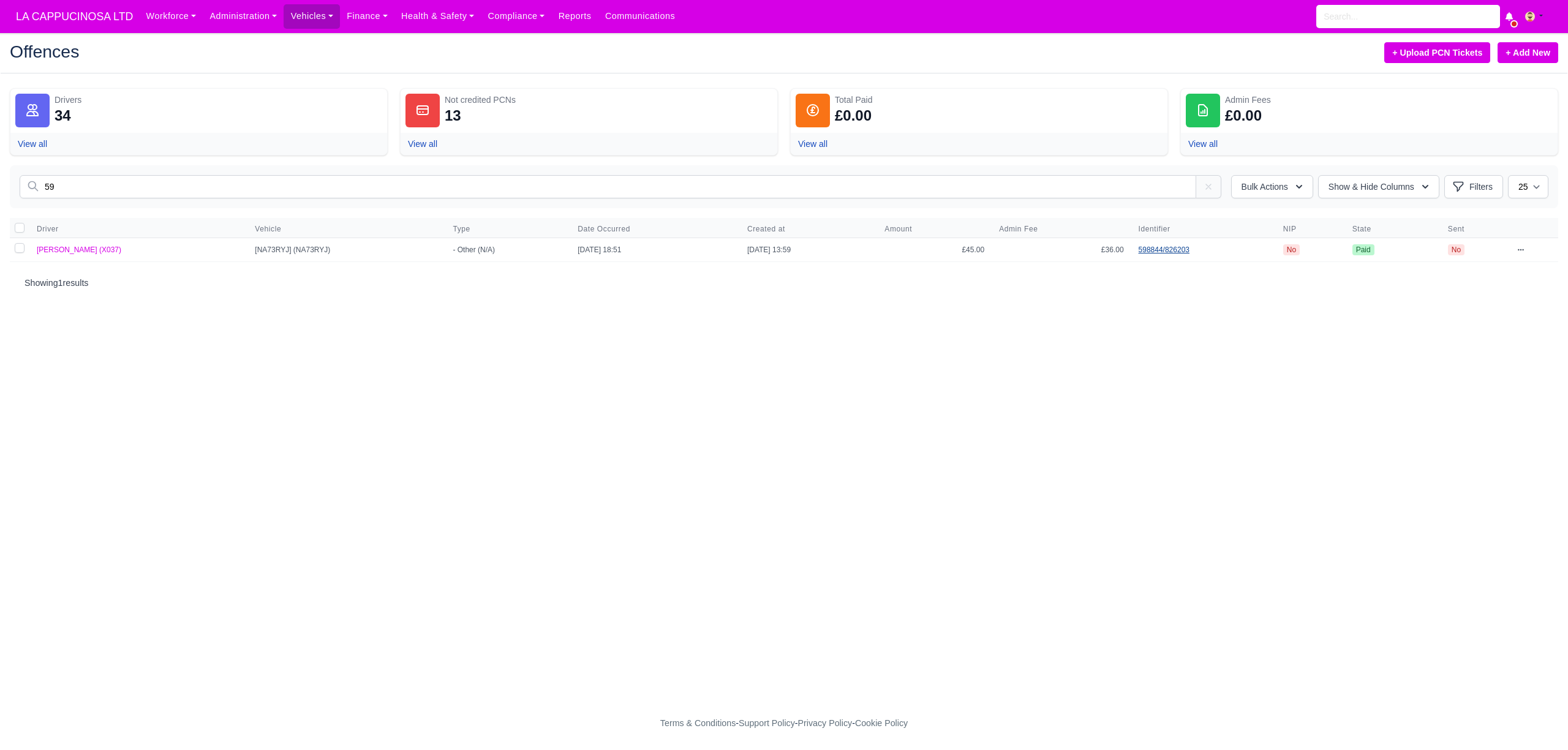
type input "5"
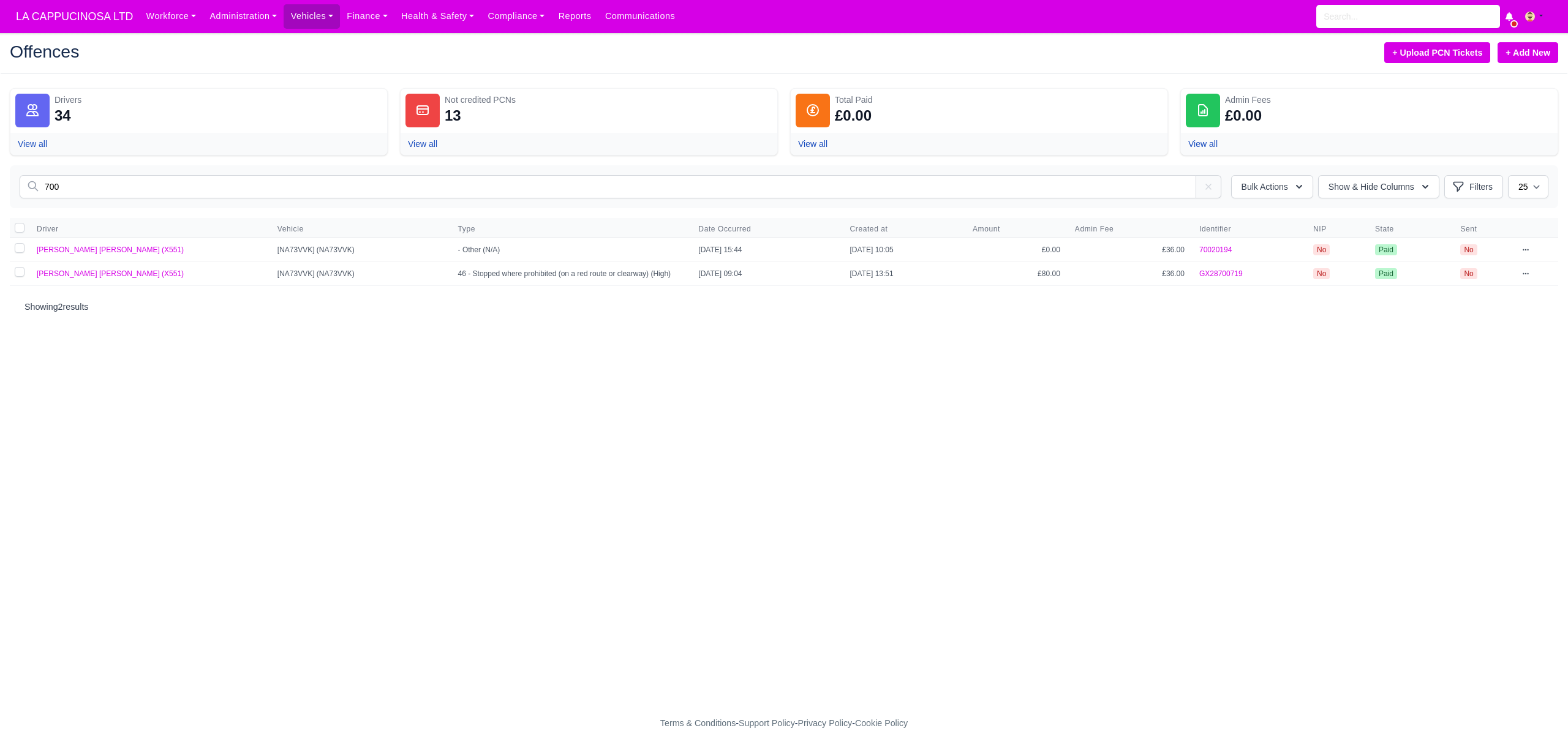
type input "700"
click at [1546, 55] on link "+ Add New" at bounding box center [1528, 52] width 61 height 21
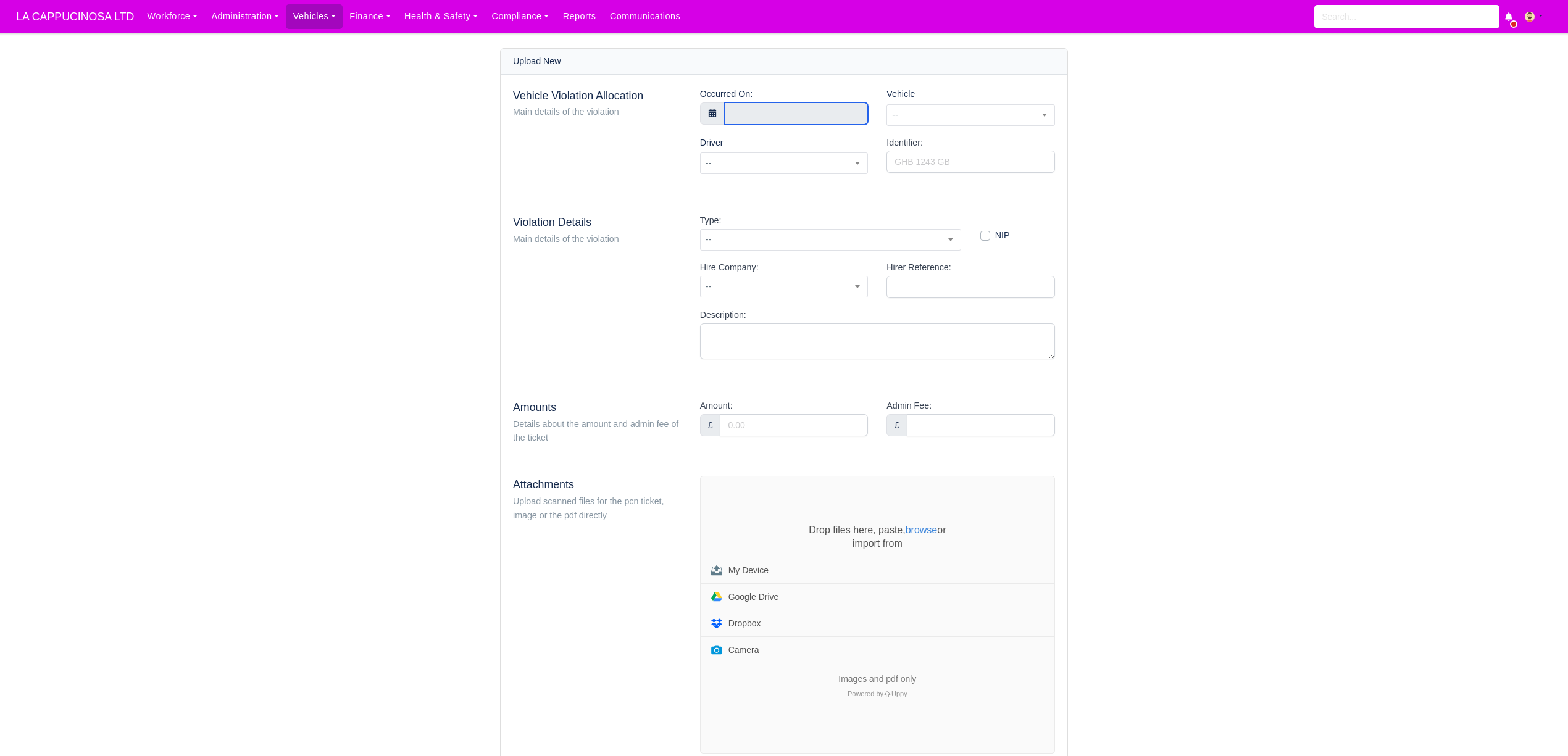
click at [831, 111] on input "text" at bounding box center [796, 113] width 144 height 22
click at [823, 139] on select "January February March April May June July August September October November De…" at bounding box center [799, 137] width 73 height 14
select select "7"
click at [765, 131] on select "January February March April May June July August September October November De…" at bounding box center [799, 137] width 73 height 14
type input "18 August 2025 00:00"
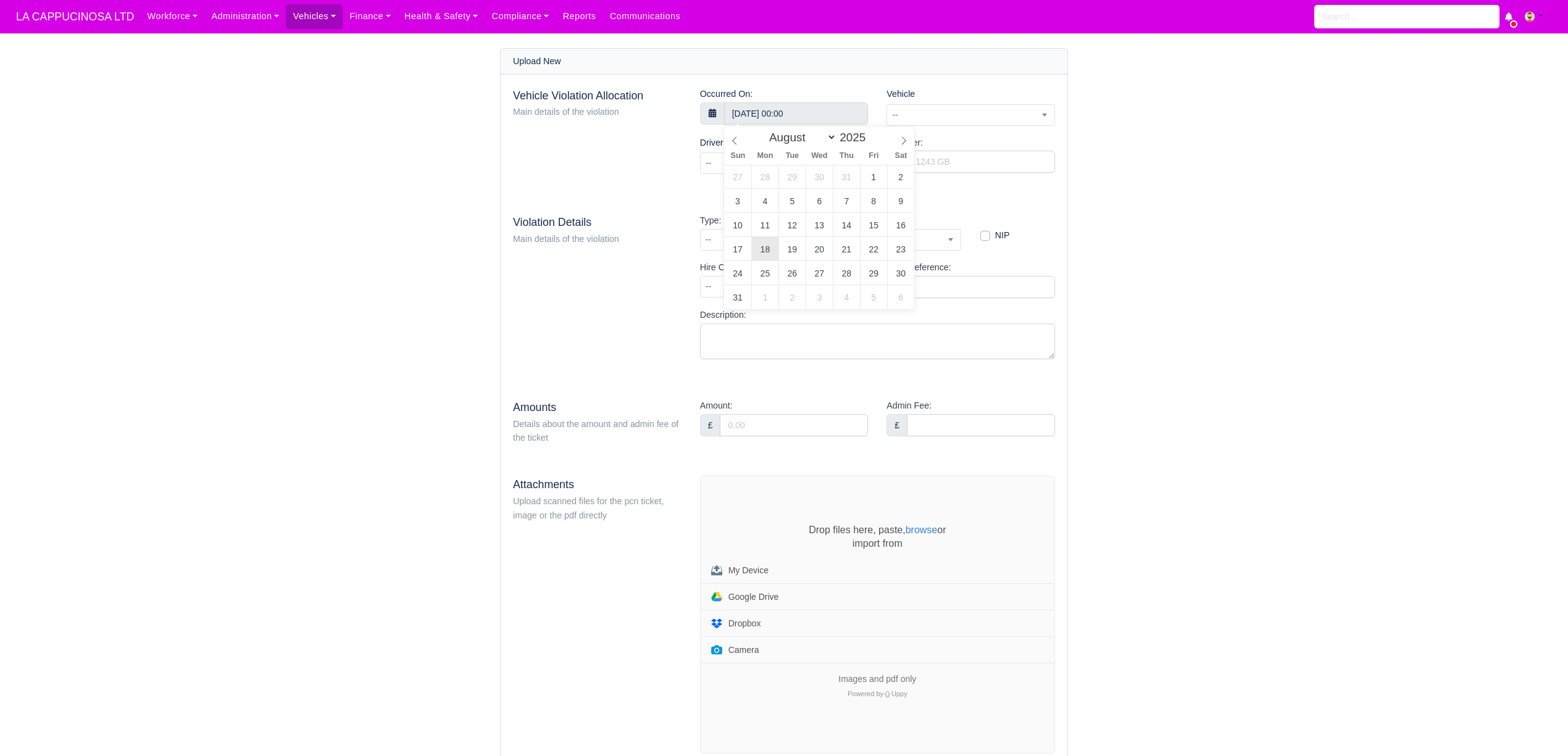
scroll to position [1, 0]
type input "23"
type input "18 August 2025 23:00"
click at [877, 316] on input "00" at bounding box center [867, 322] width 93 height 24
type input "38"
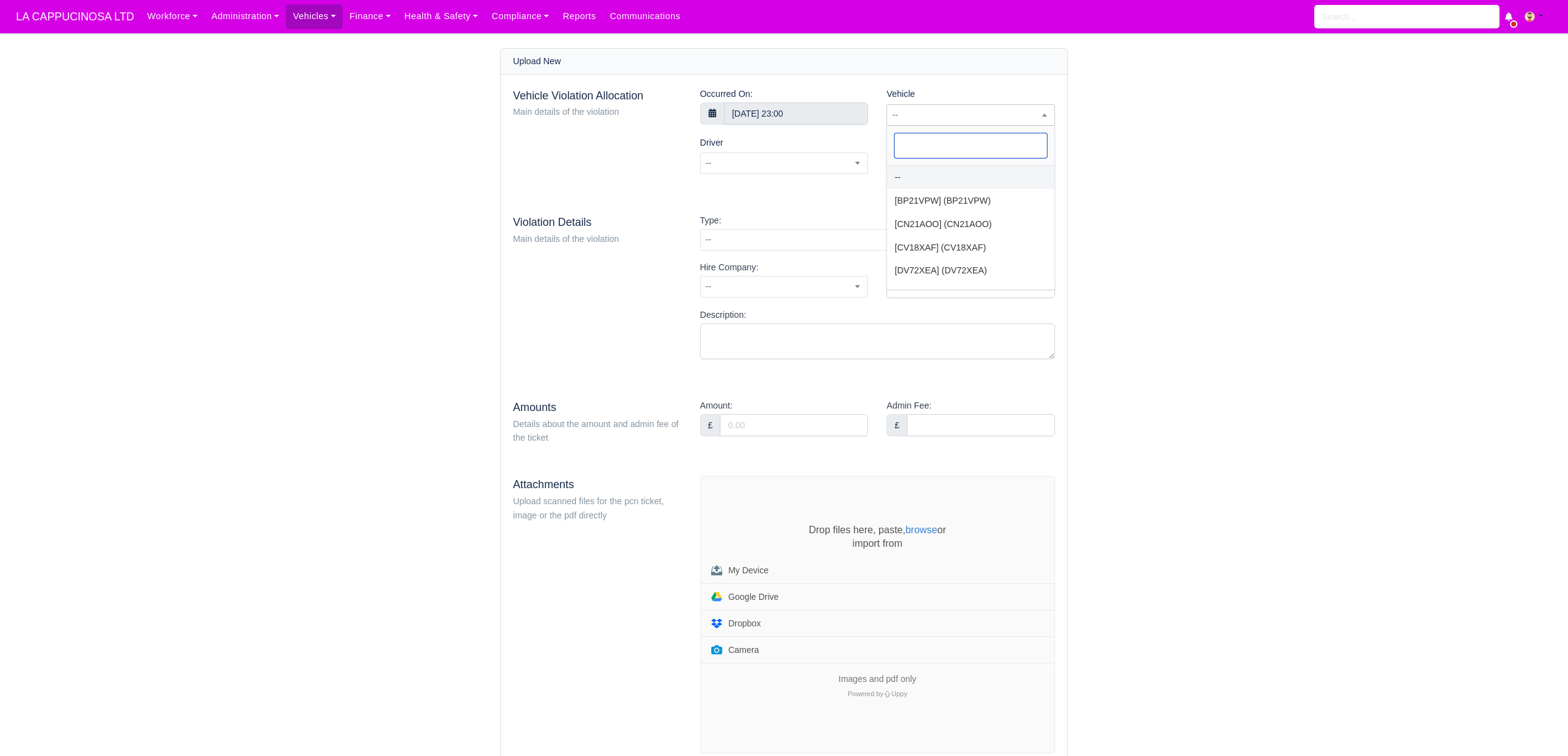
type input "18 August 2025 23:38"
click at [992, 106] on span "--" at bounding box center [970, 115] width 168 height 22
type input "VWM"
select select "35"
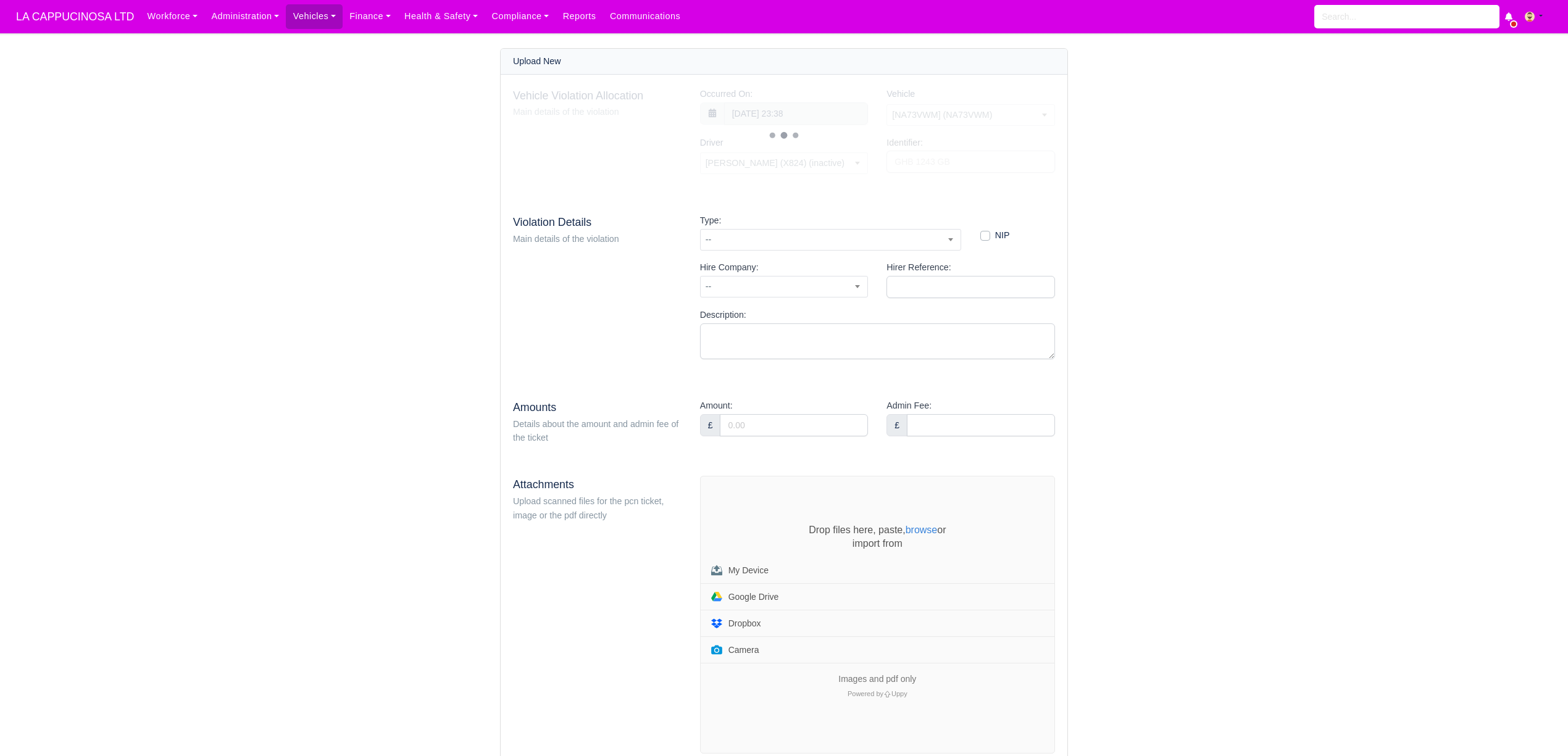
select select "72"
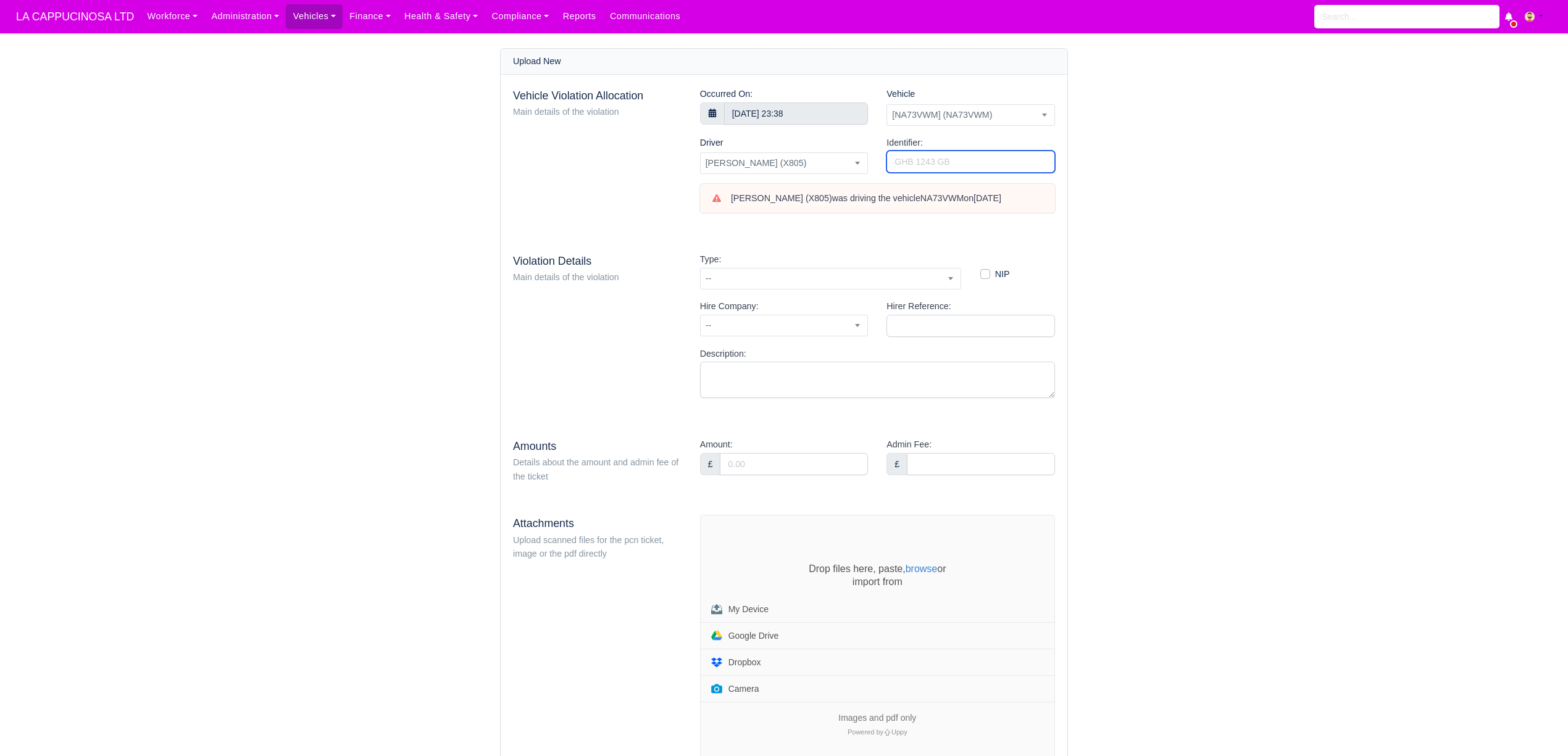
click at [934, 158] on input "Identifier:" at bounding box center [970, 162] width 168 height 22
type input "70045985"
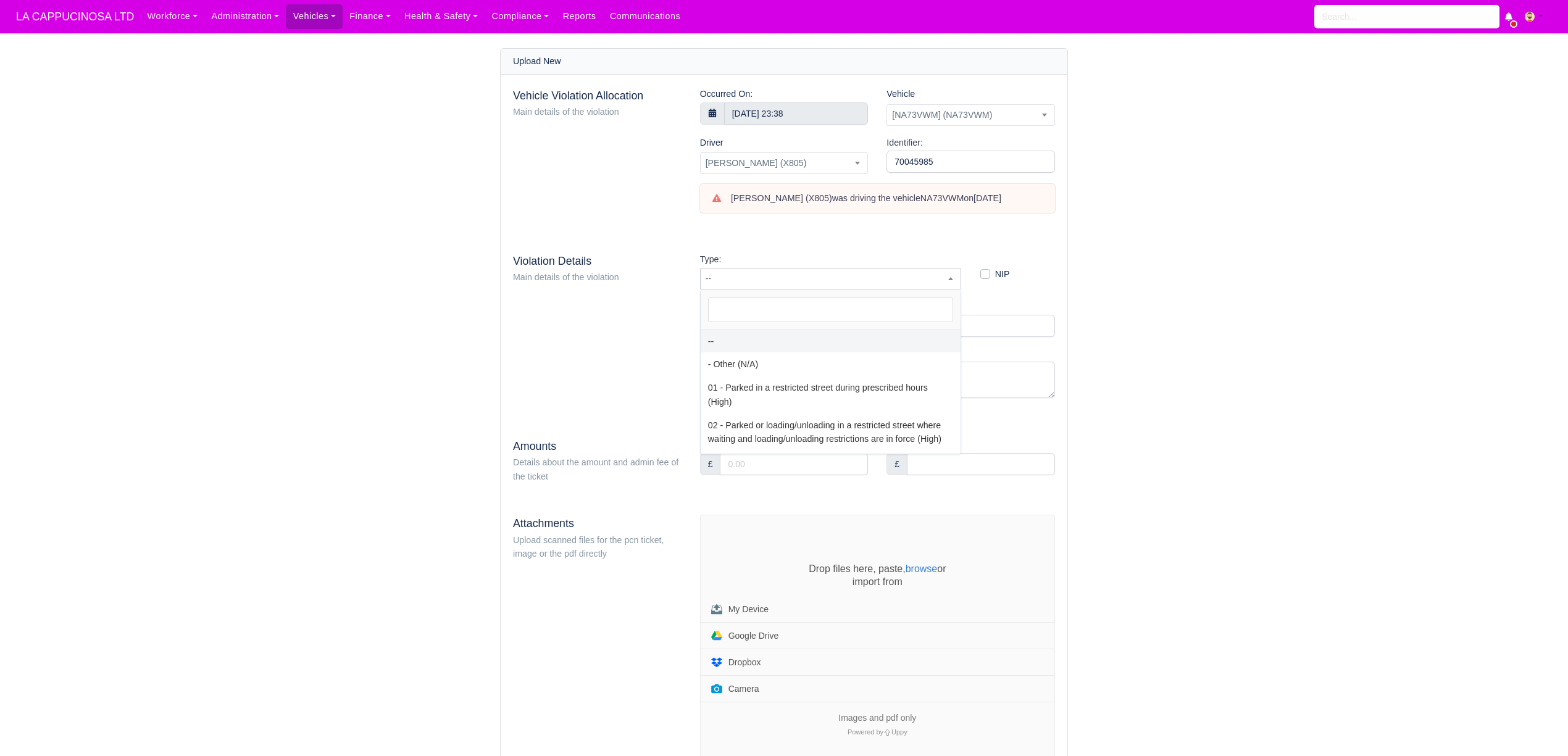
click at [850, 275] on span "--" at bounding box center [831, 278] width 260 height 15
select select "81"
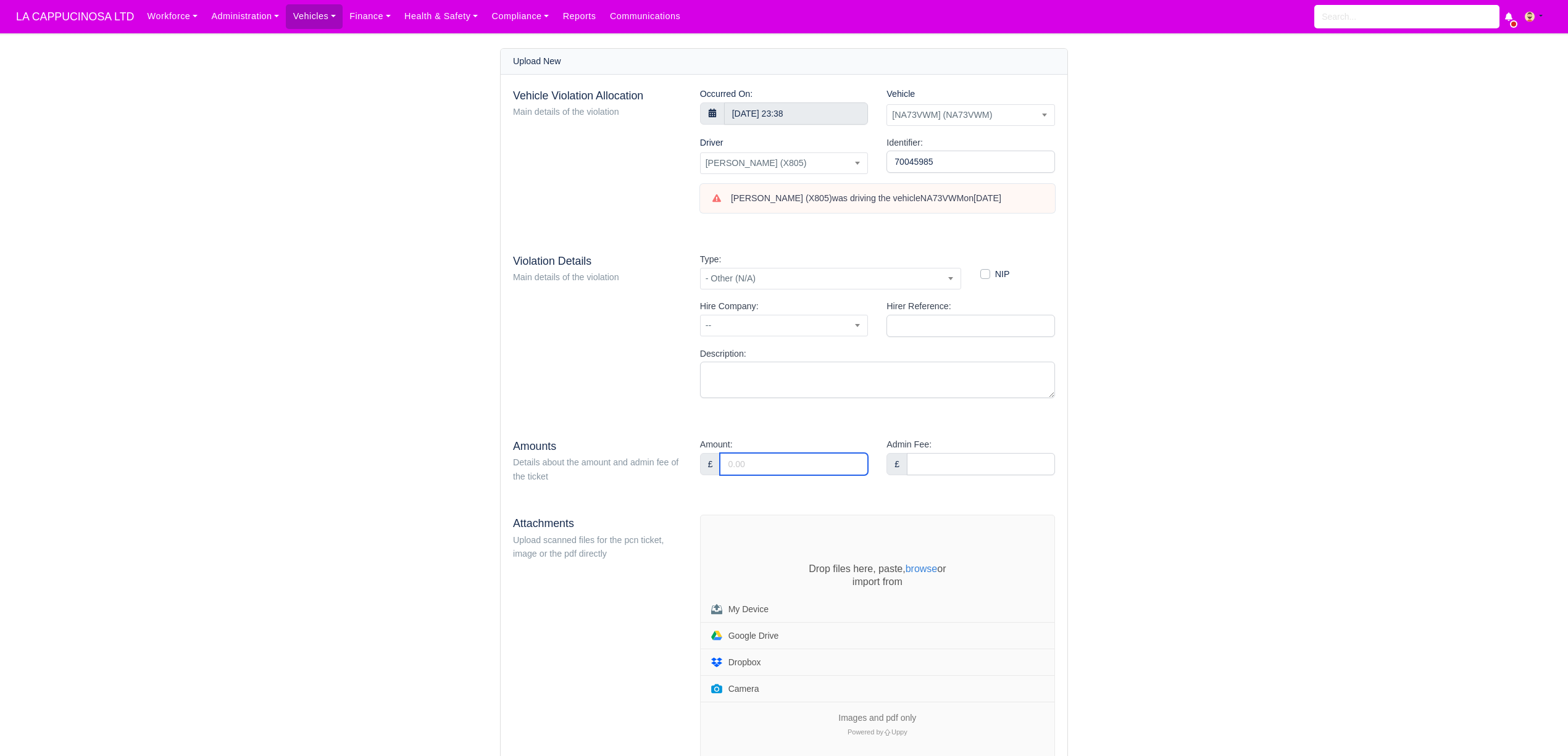
click at [776, 458] on input "Amount:" at bounding box center [794, 464] width 148 height 22
type input "60"
click at [968, 462] on input "Admin Fee:" at bounding box center [981, 464] width 148 height 22
type input "36"
click at [980, 411] on div "Vehicle Violation Allocation Main details of the violation Occurred On: 18 Augu…" at bounding box center [783, 440] width 567 height 730
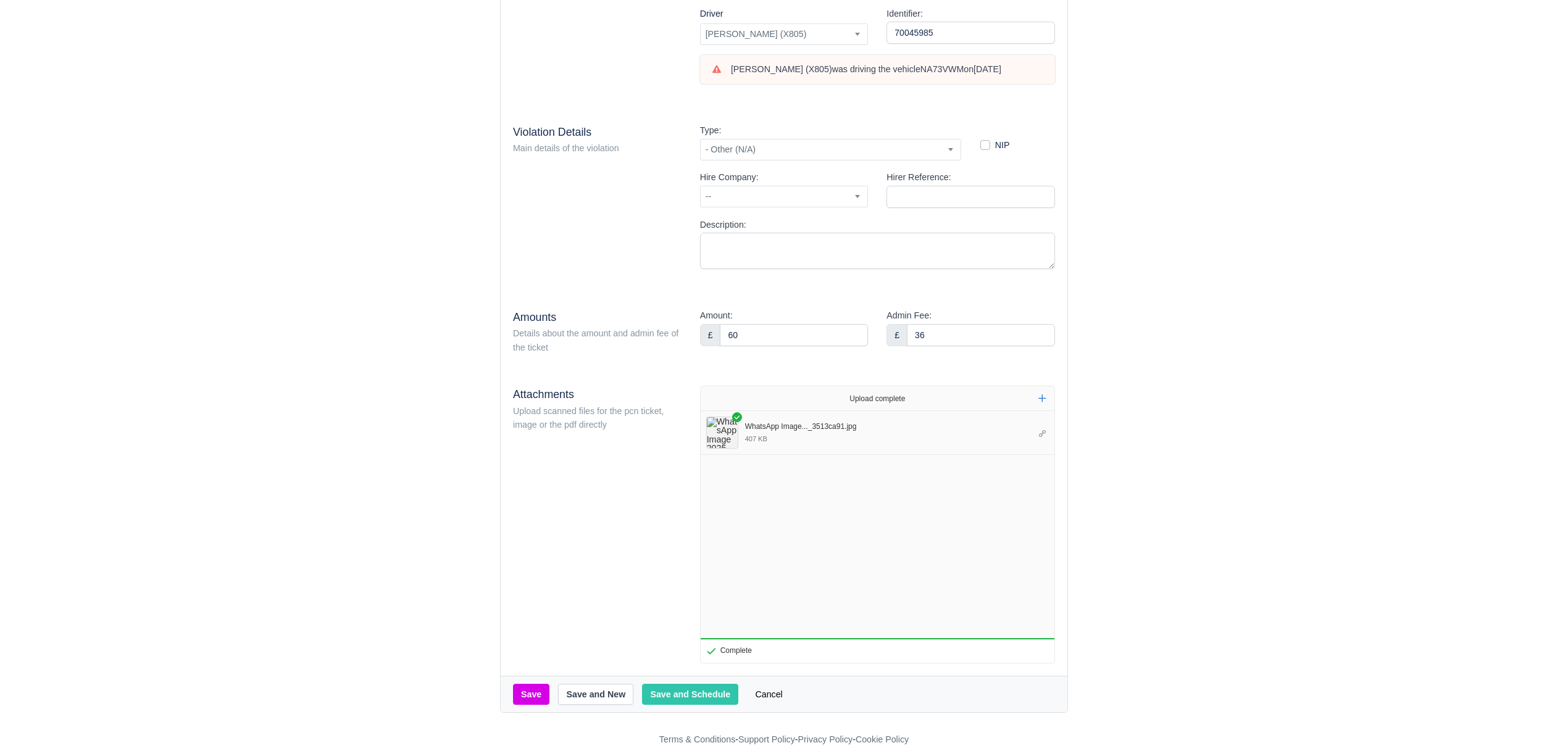
scroll to position [144, 0]
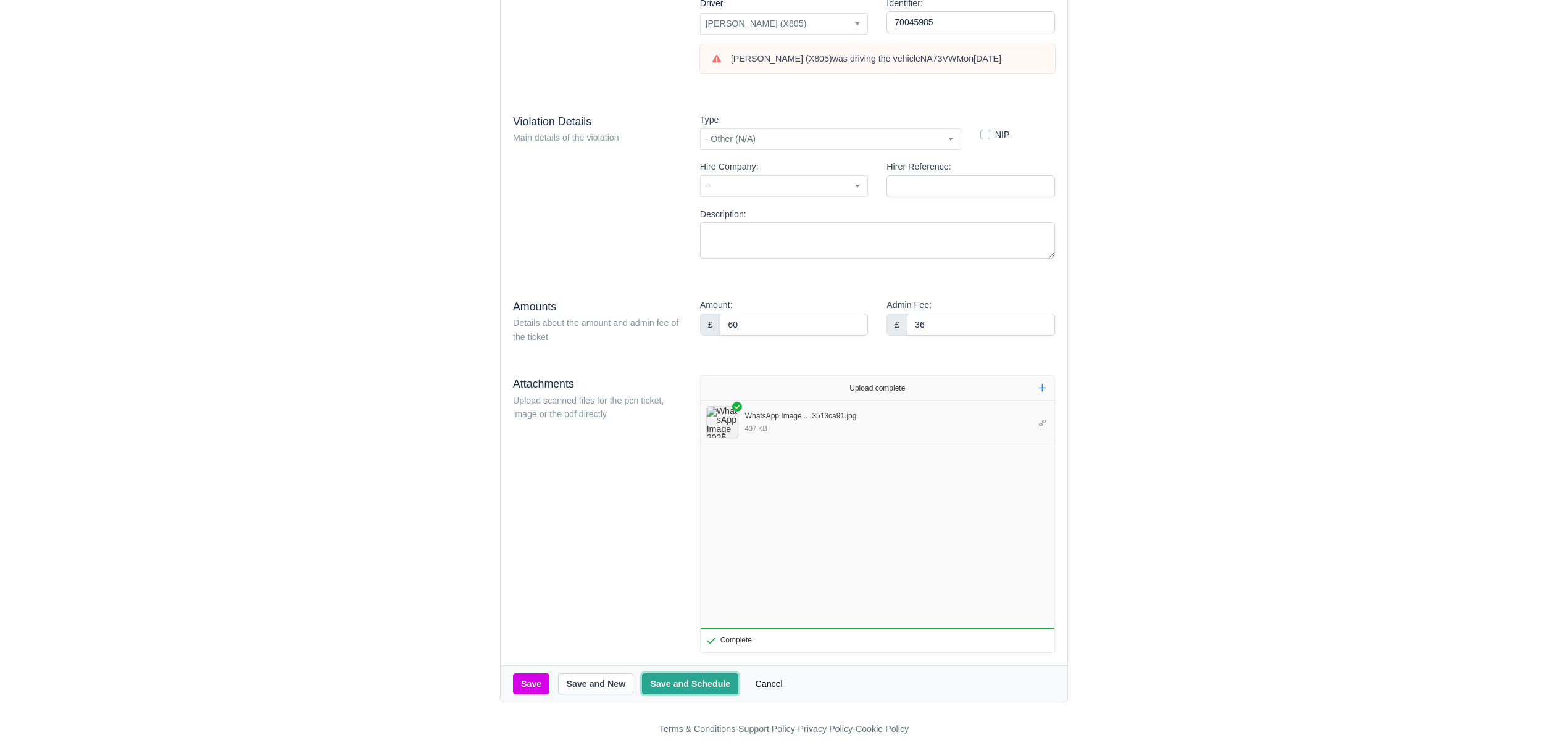
click at [700, 681] on button "Save and Schedule" at bounding box center [690, 684] width 96 height 21
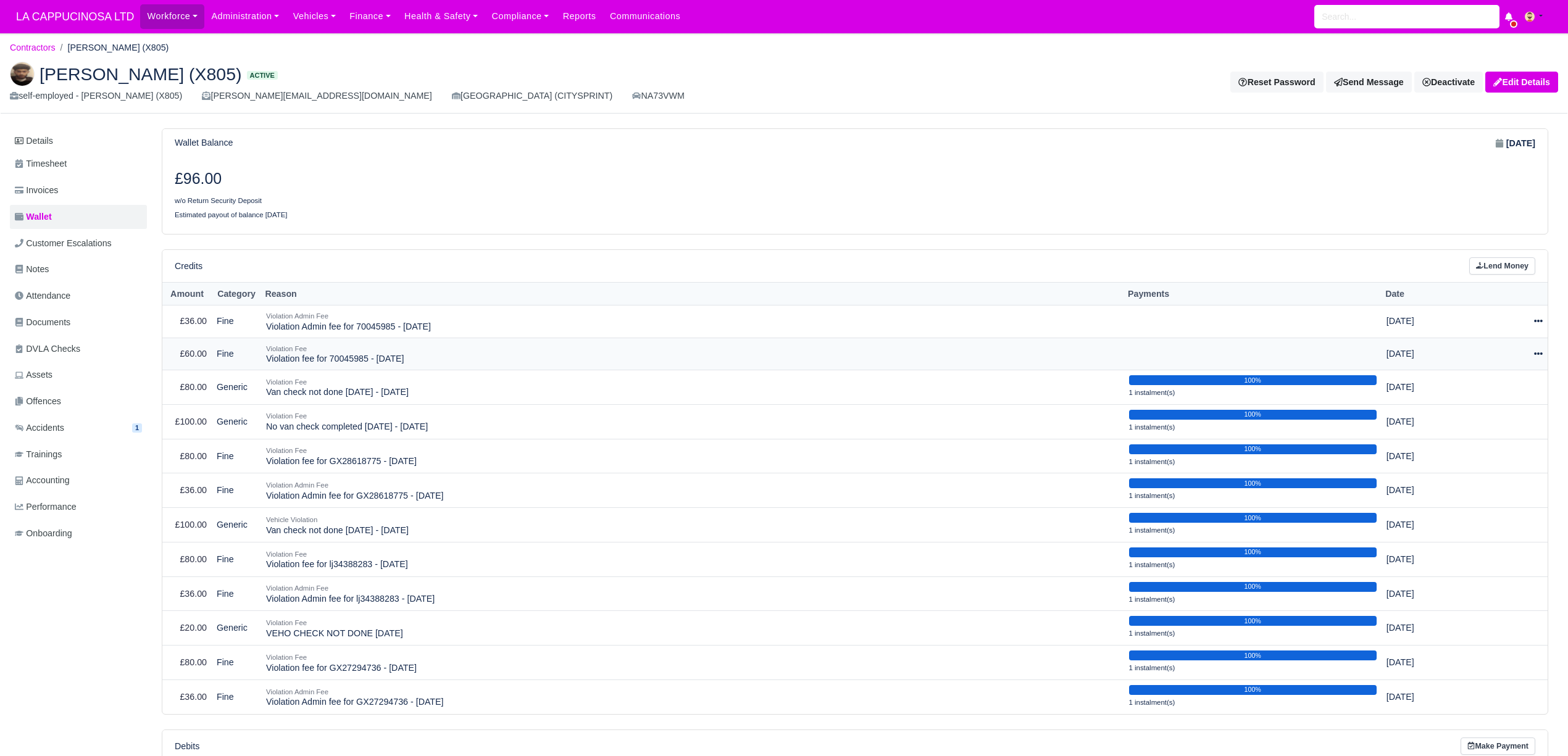
click at [1540, 358] on icon at bounding box center [1538, 353] width 8 height 8
click at [1514, 393] on button "Make Payment" at bounding box center [1482, 392] width 110 height 19
select select "887"
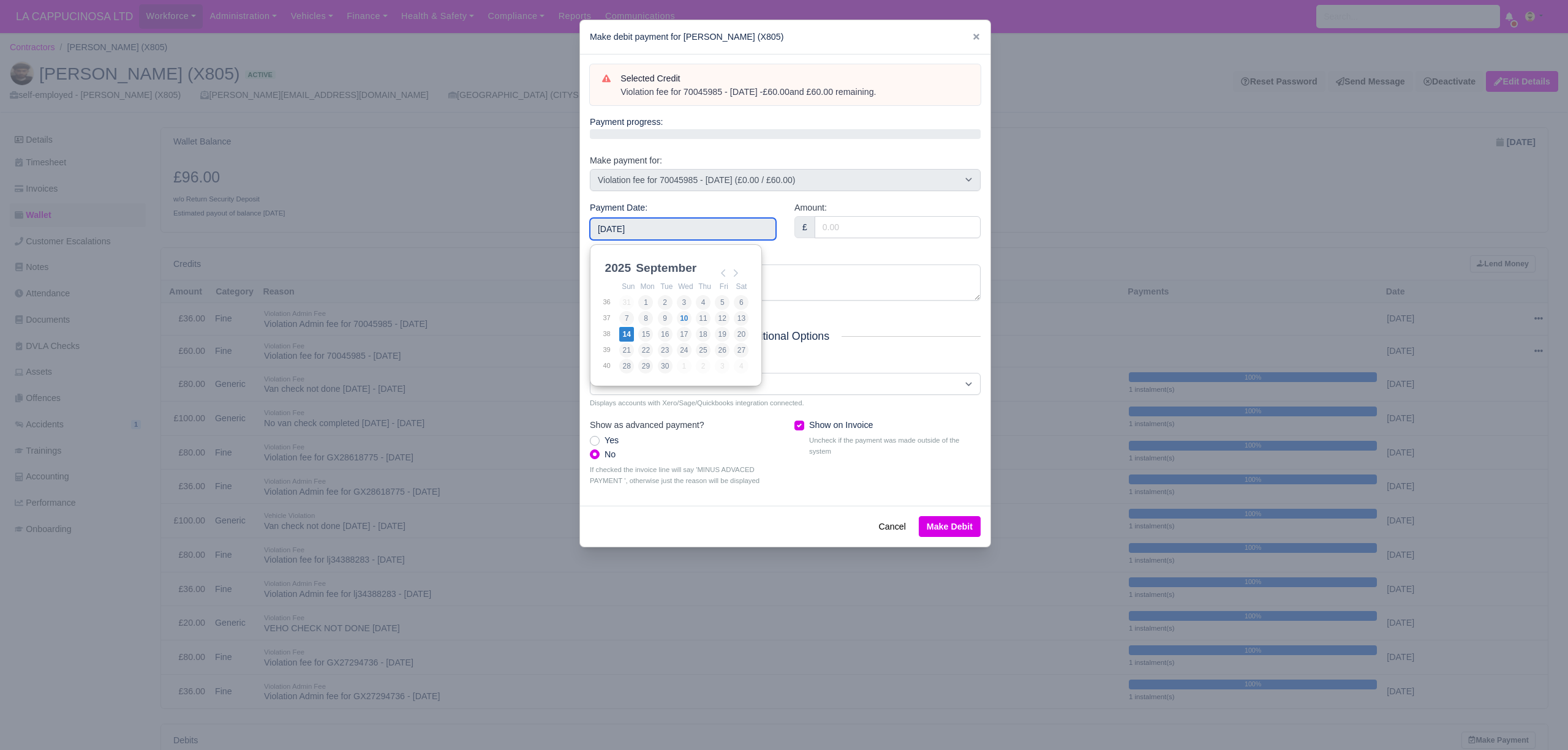
click at [754, 224] on input "[DATE]" at bounding box center [683, 229] width 186 height 22
type input "[DATE]"
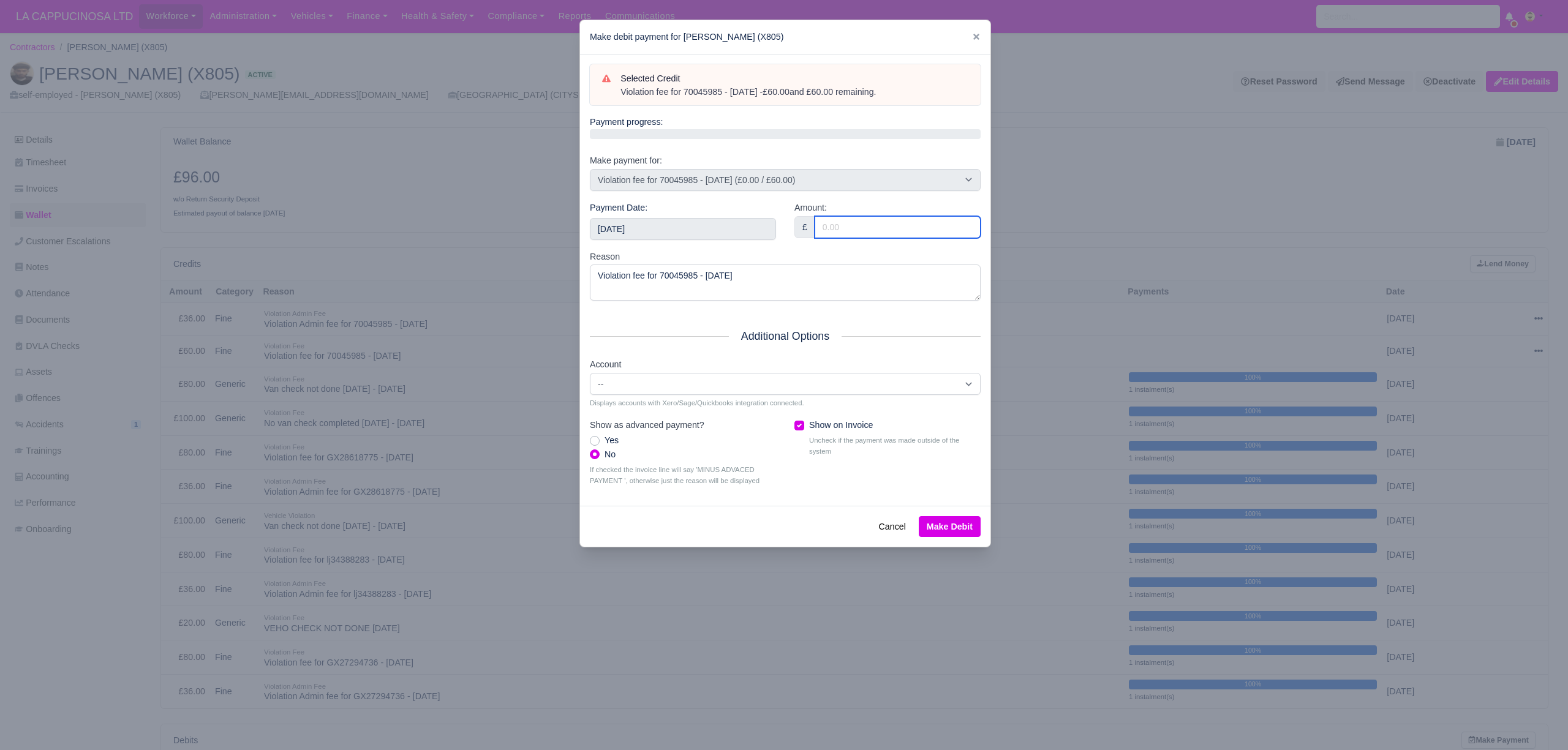
click at [866, 238] on input "Amount:" at bounding box center [897, 227] width 166 height 22
click at [846, 225] on input "36.00" at bounding box center [897, 227] width 166 height 22
type input "60"
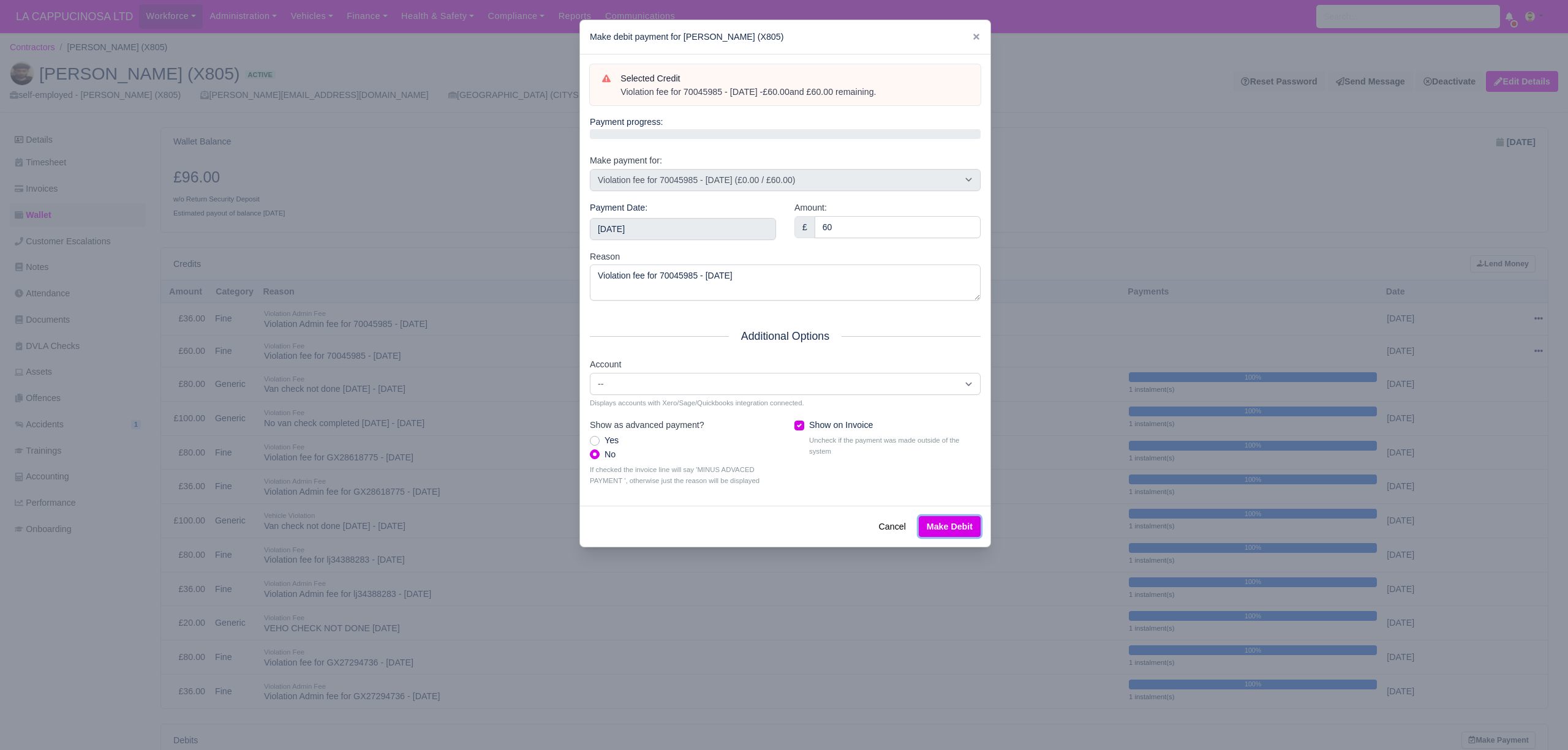
click at [924, 533] on button "Make Debit" at bounding box center [949, 526] width 62 height 21
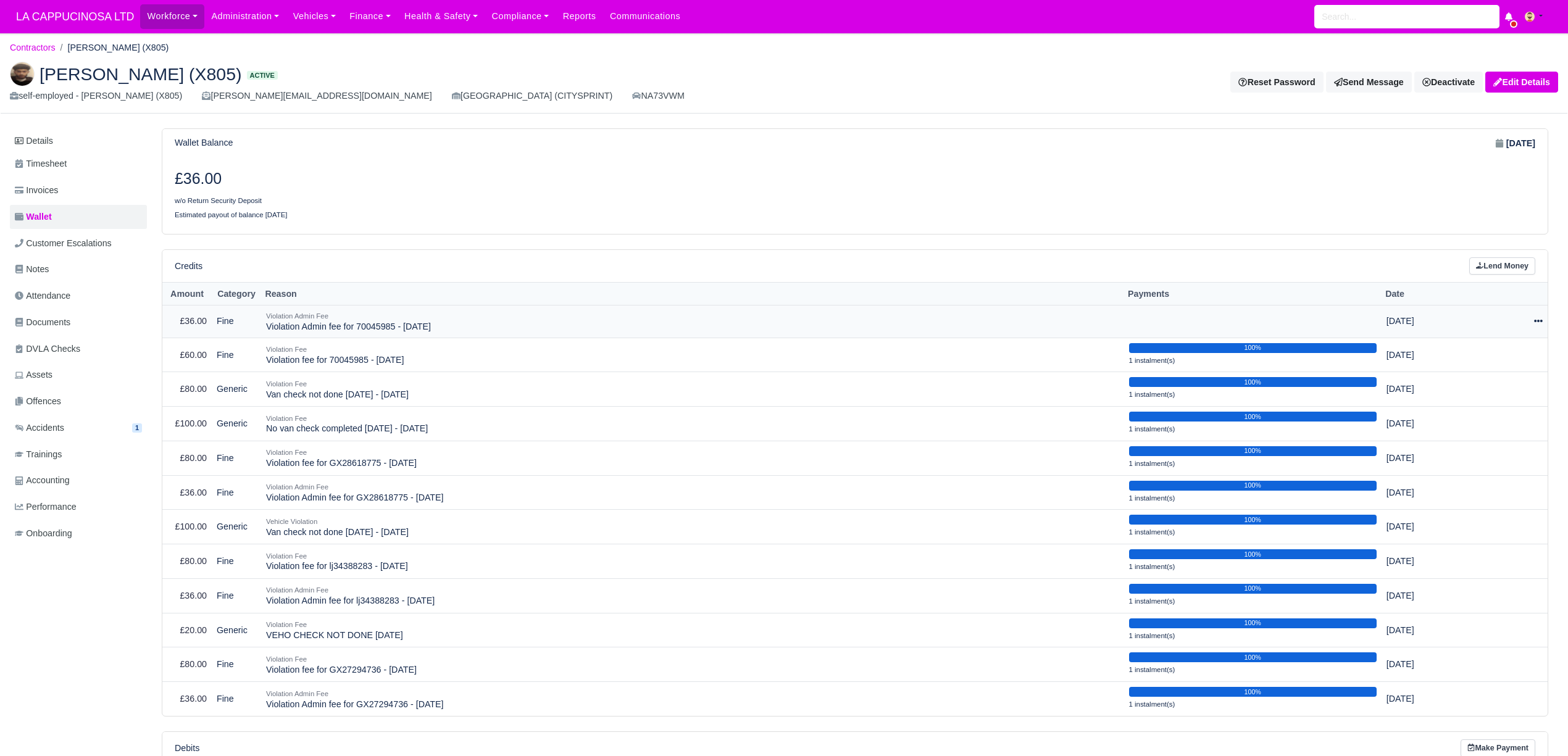
click at [1538, 323] on icon at bounding box center [1538, 322] width 8 height 3
click at [1500, 363] on button "Make Payment" at bounding box center [1482, 359] width 110 height 19
select select "888"
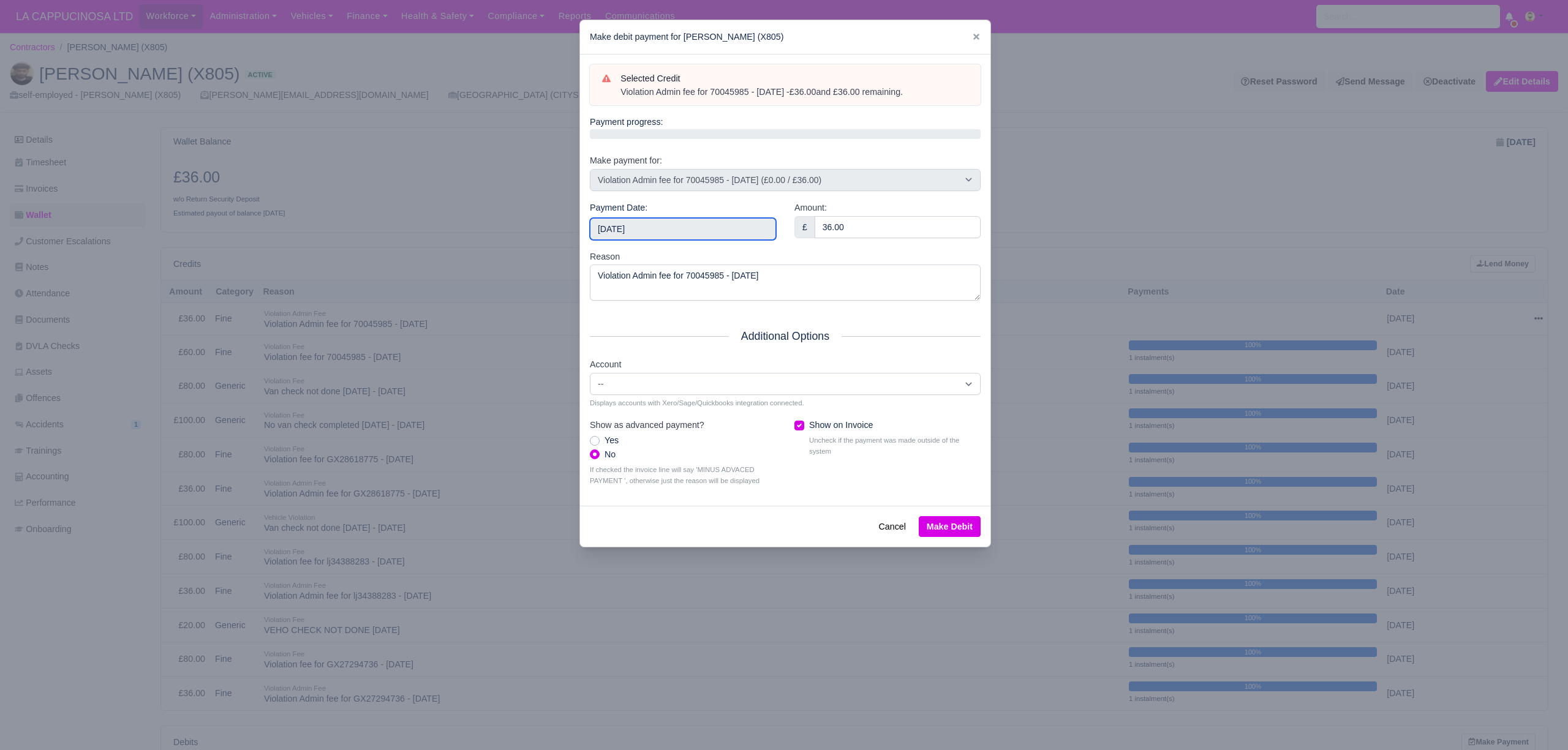
click at [693, 240] on input "2025-09-14" at bounding box center [683, 229] width 186 height 22
type input "2025-08-04"
click at [941, 537] on button "Make Debit" at bounding box center [949, 526] width 62 height 21
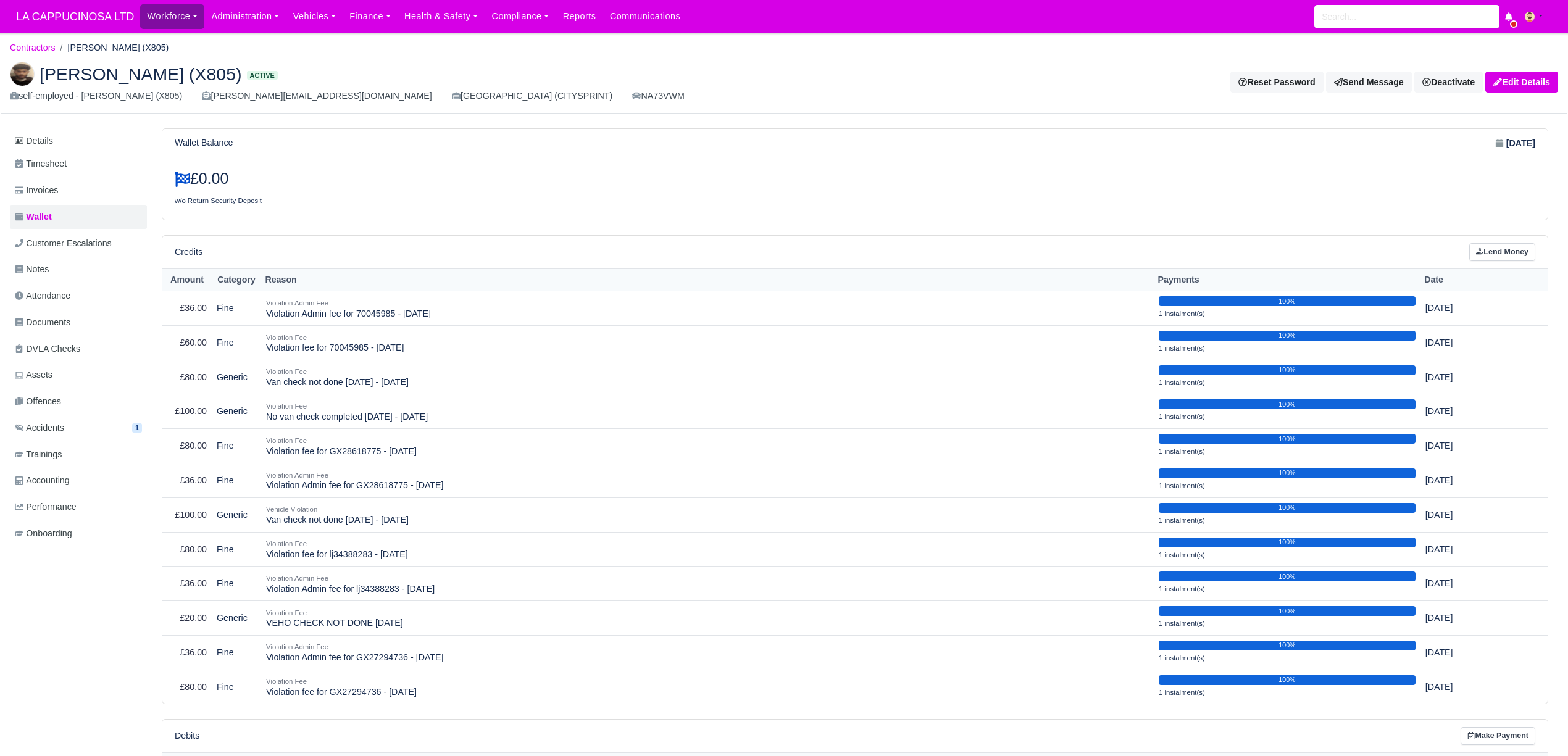
click at [183, 13] on link "Workforce" at bounding box center [172, 16] width 64 height 24
click at [297, 12] on link "Vehicles" at bounding box center [314, 16] width 57 height 24
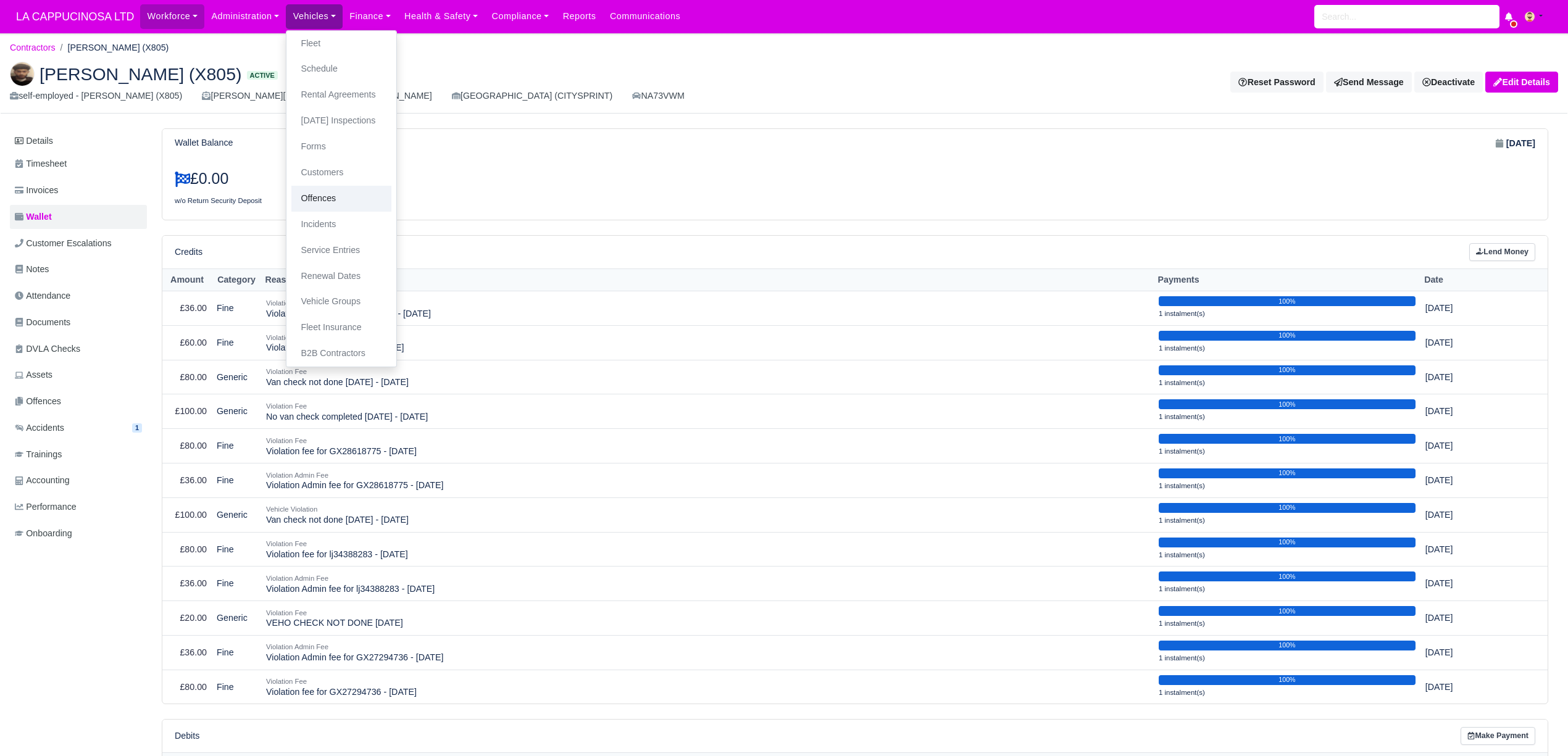
click at [335, 193] on link "Offences" at bounding box center [341, 199] width 100 height 26
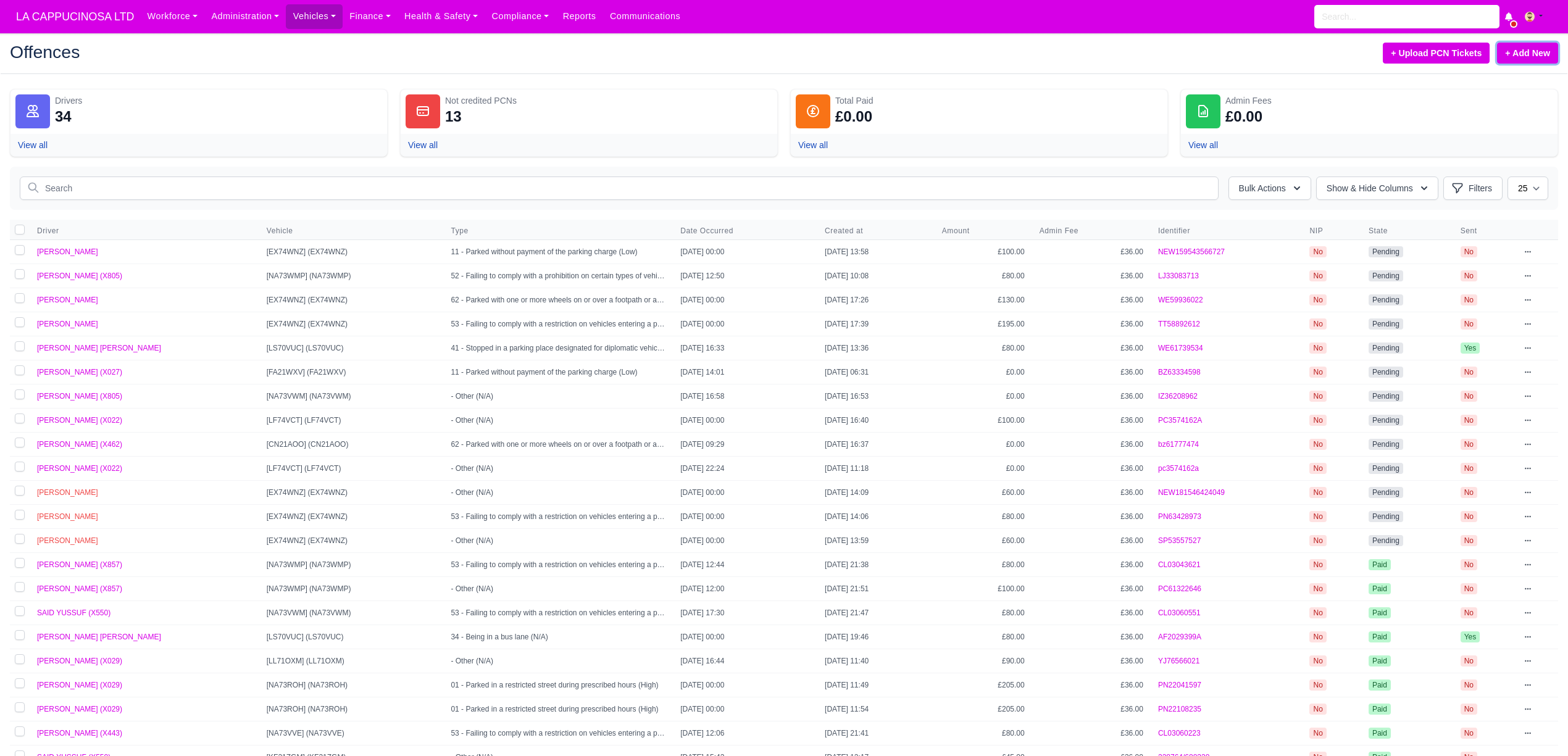
click at [1533, 63] on link "+ Add New" at bounding box center [1527, 53] width 61 height 21
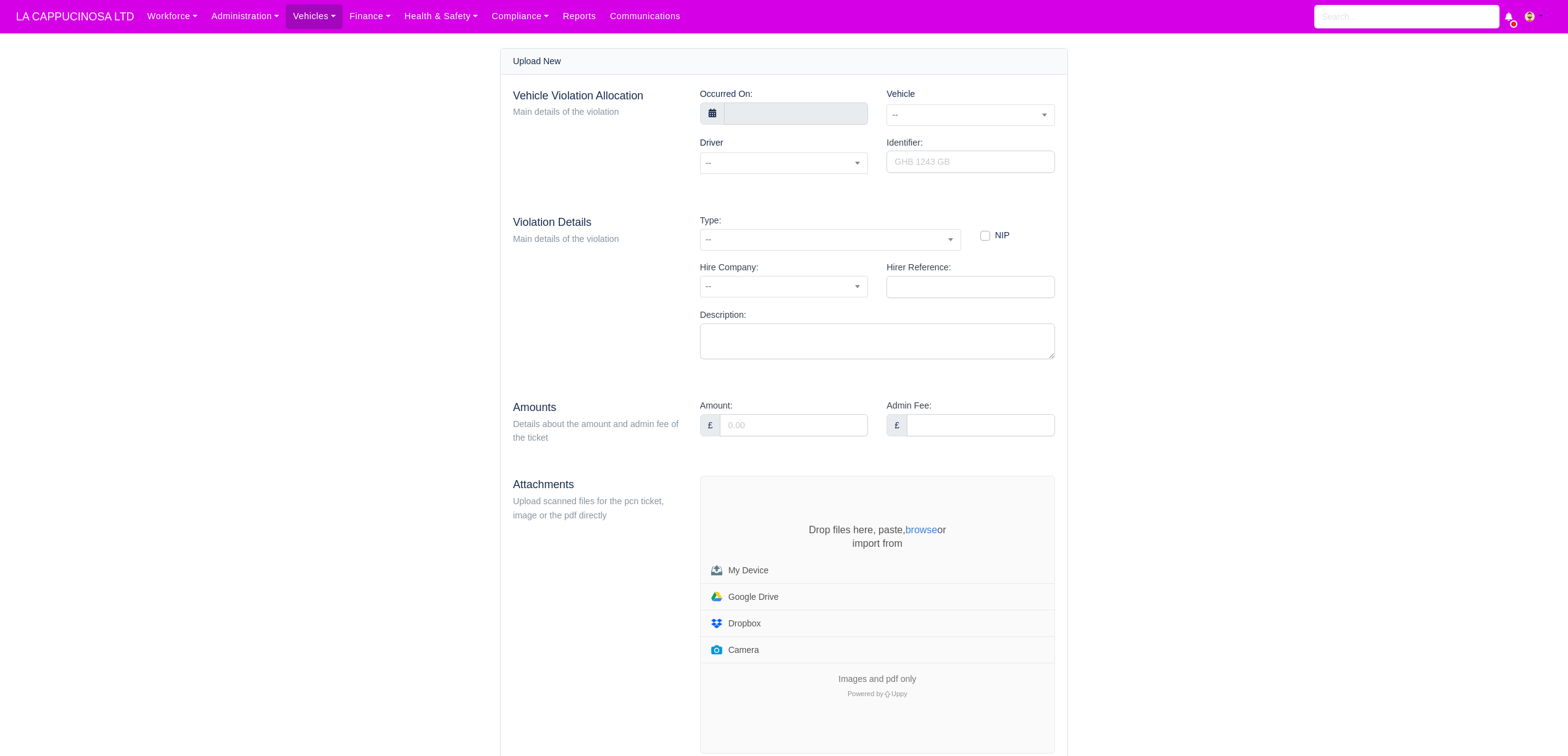
select select "8"
click at [793, 130] on div "Occurred On:" at bounding box center [784, 111] width 187 height 49
click at [801, 117] on input "text" at bounding box center [796, 113] width 144 height 22
type input "2 September 2025 00:00"
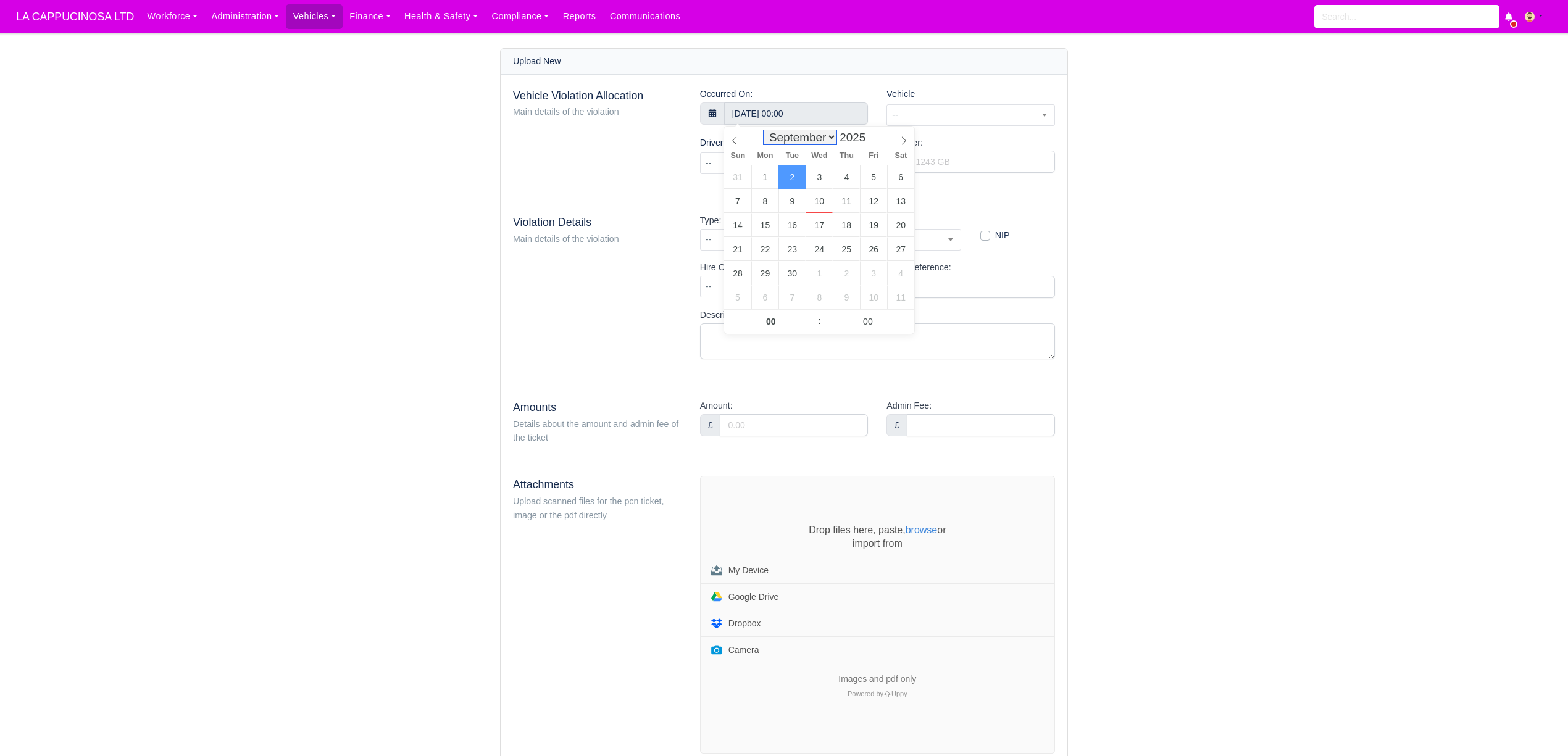
click at [787, 134] on select "January February March April May June July August September October November De…" at bounding box center [799, 137] width 73 height 14
select select "6"
click at [765, 131] on select "January February March April May June July August September October November De…" at bounding box center [799, 137] width 73 height 14
click at [773, 316] on input "00" at bounding box center [770, 322] width 93 height 24
type input "0"
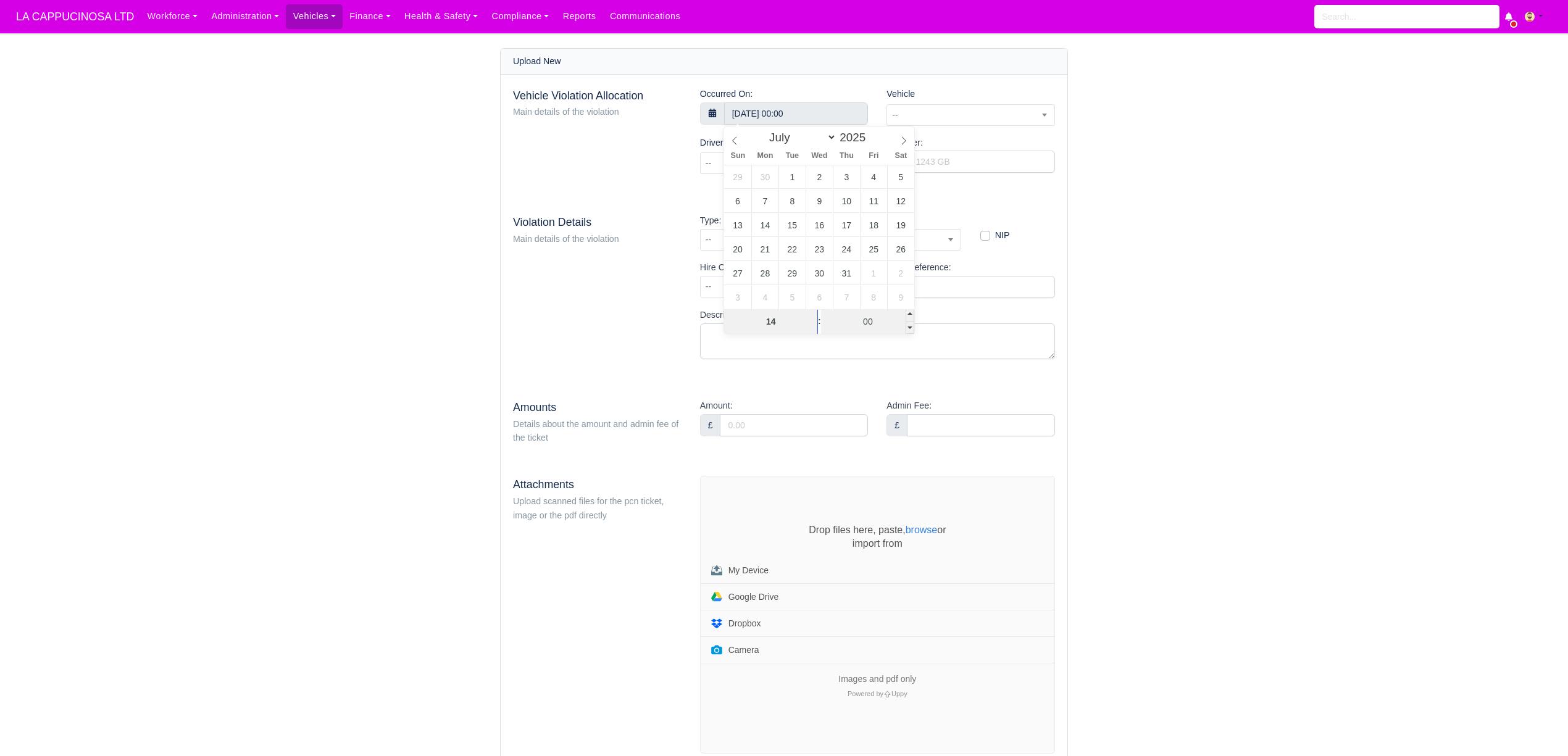
type input "14"
type input "2 September 2025 14:00"
click at [889, 322] on input "00" at bounding box center [867, 322] width 93 height 24
type input "59"
type input "[DATE] 14:59"
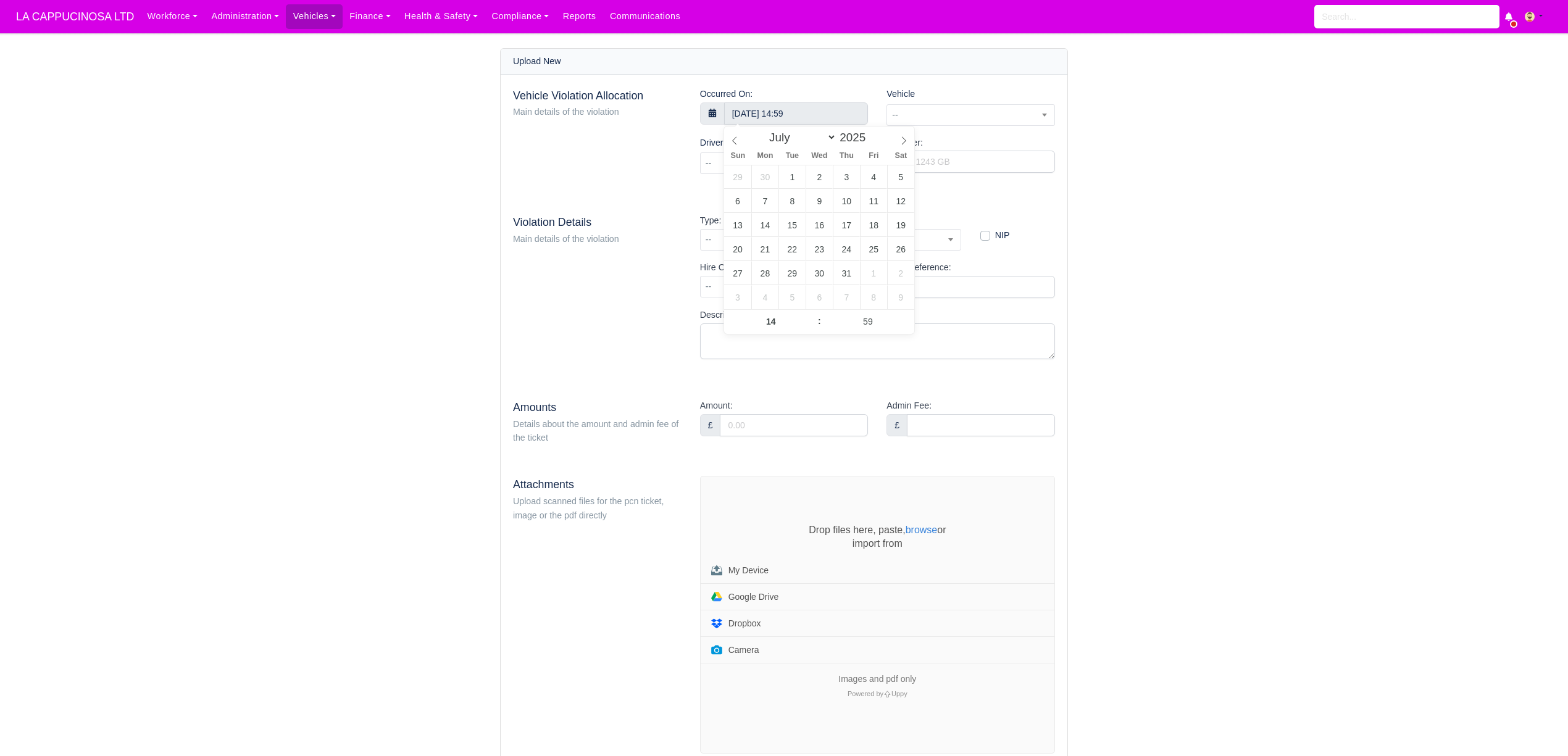
click at [1115, 229] on div "Upload New Vehicle Violation Allocation Main details of the violation Occurred …" at bounding box center [783, 425] width 703 height 755
click at [977, 112] on span "--" at bounding box center [970, 115] width 167 height 15
type input "ZW"
click at [992, 166] on span "ZW" at bounding box center [970, 146] width 166 height 40
select select "49"
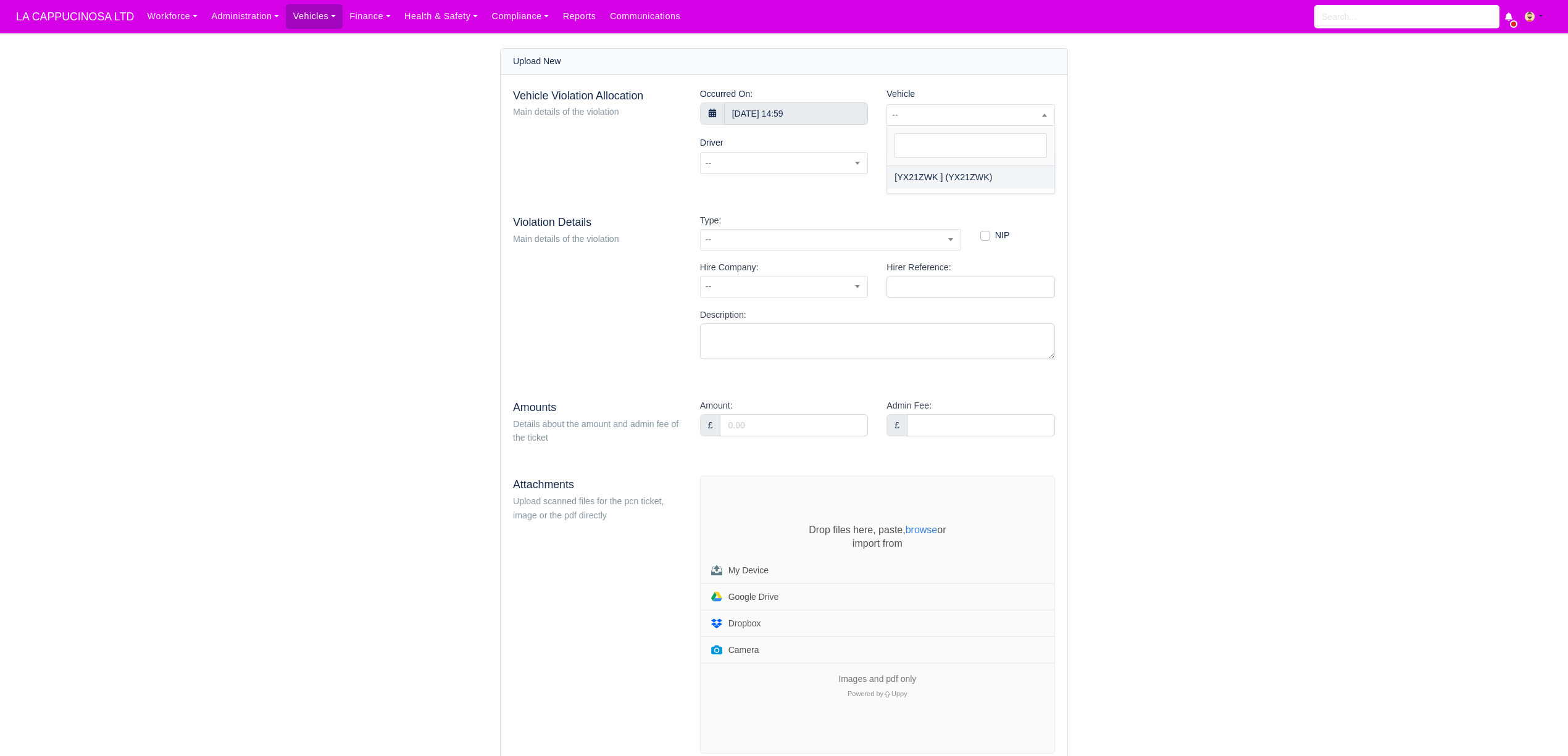
select select "75"
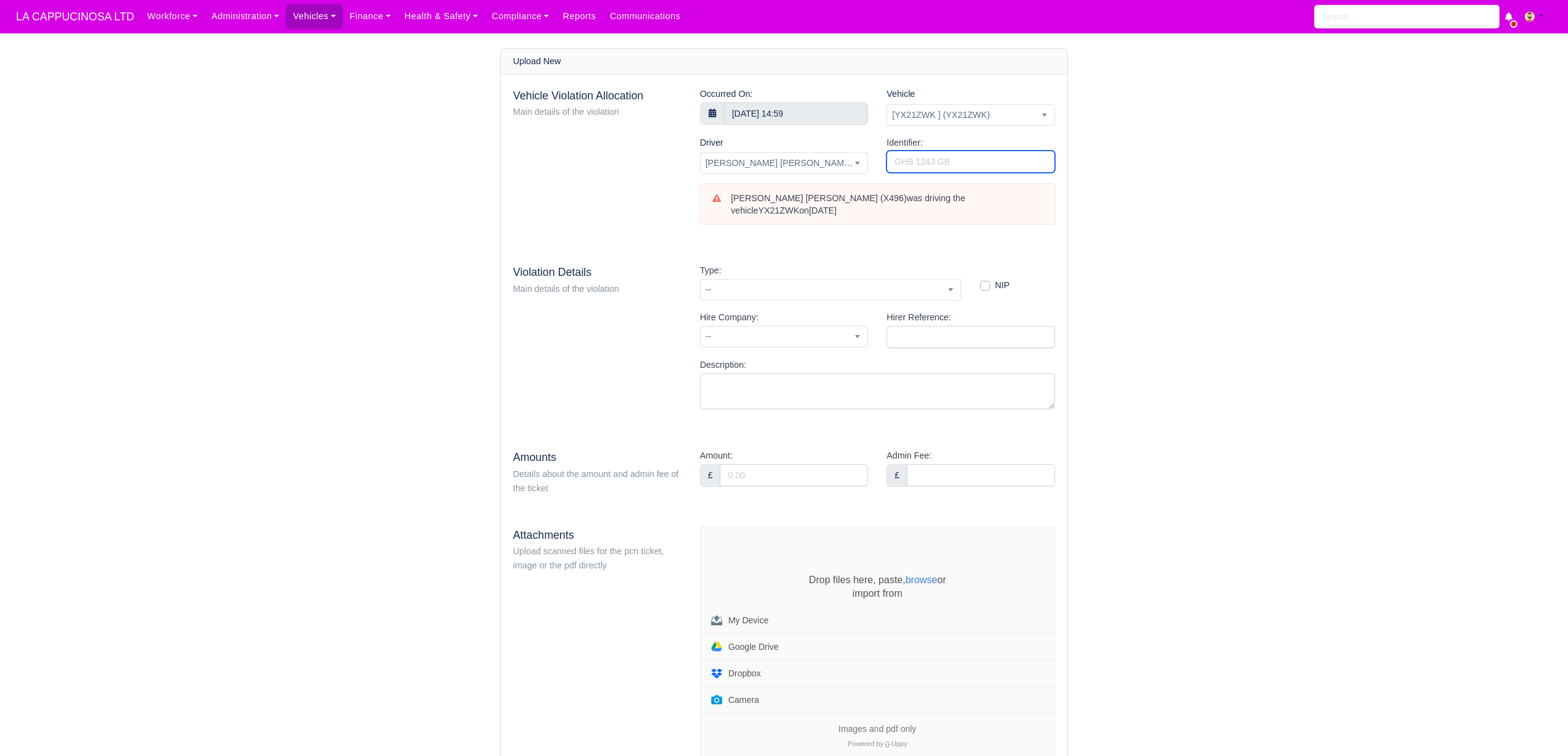
click at [997, 166] on input "Identifier:" at bounding box center [970, 162] width 168 height 22
type input "FR66146194"
click at [789, 480] on input "Amount:" at bounding box center [794, 475] width 148 height 22
type input "80"
click at [971, 481] on input "Admin Fee:" at bounding box center [981, 475] width 148 height 22
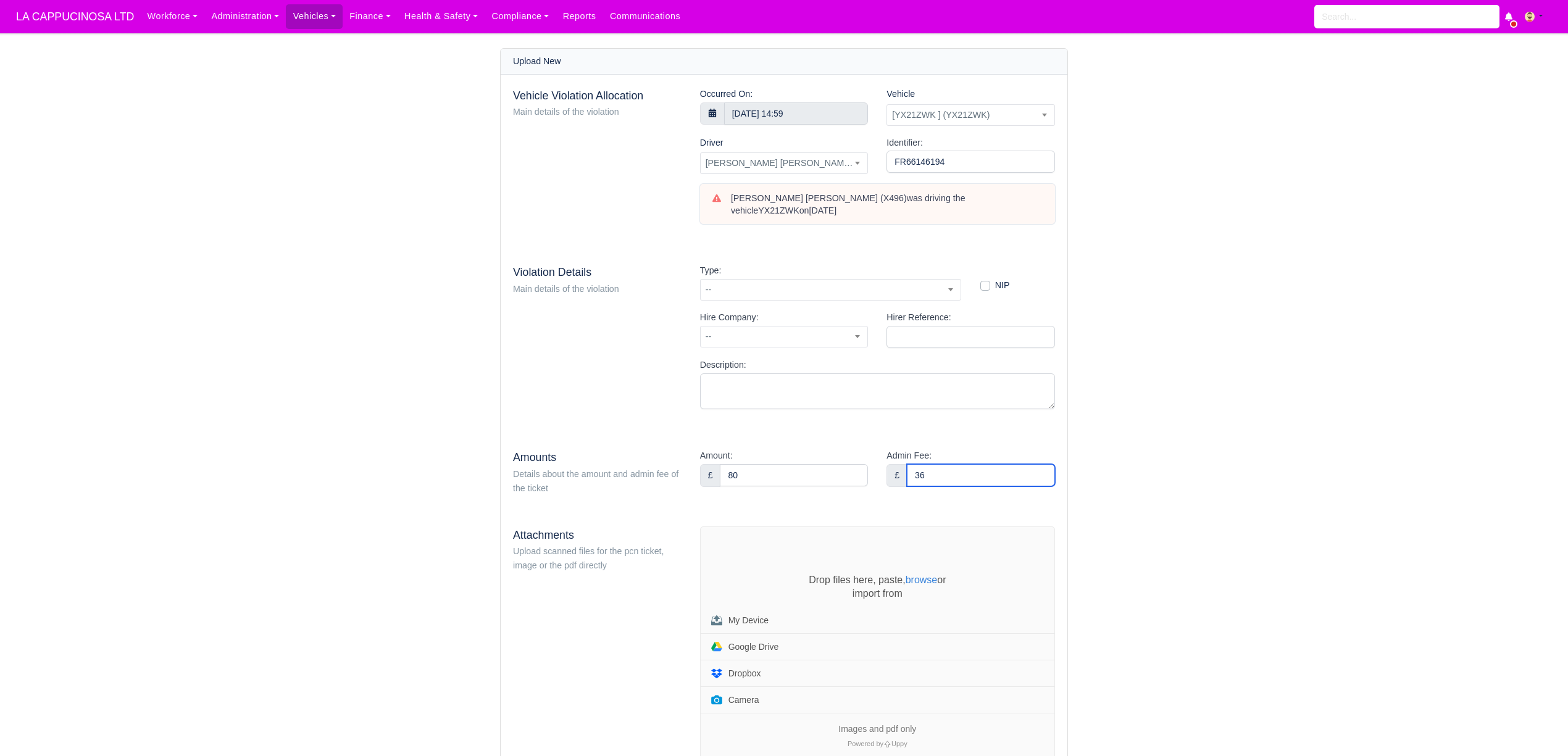
type input "36"
click at [1242, 461] on main "Upload New Vehicle Violation Allocation Main details of the violation Occurred …" at bounding box center [784, 451] width 1568 height 805
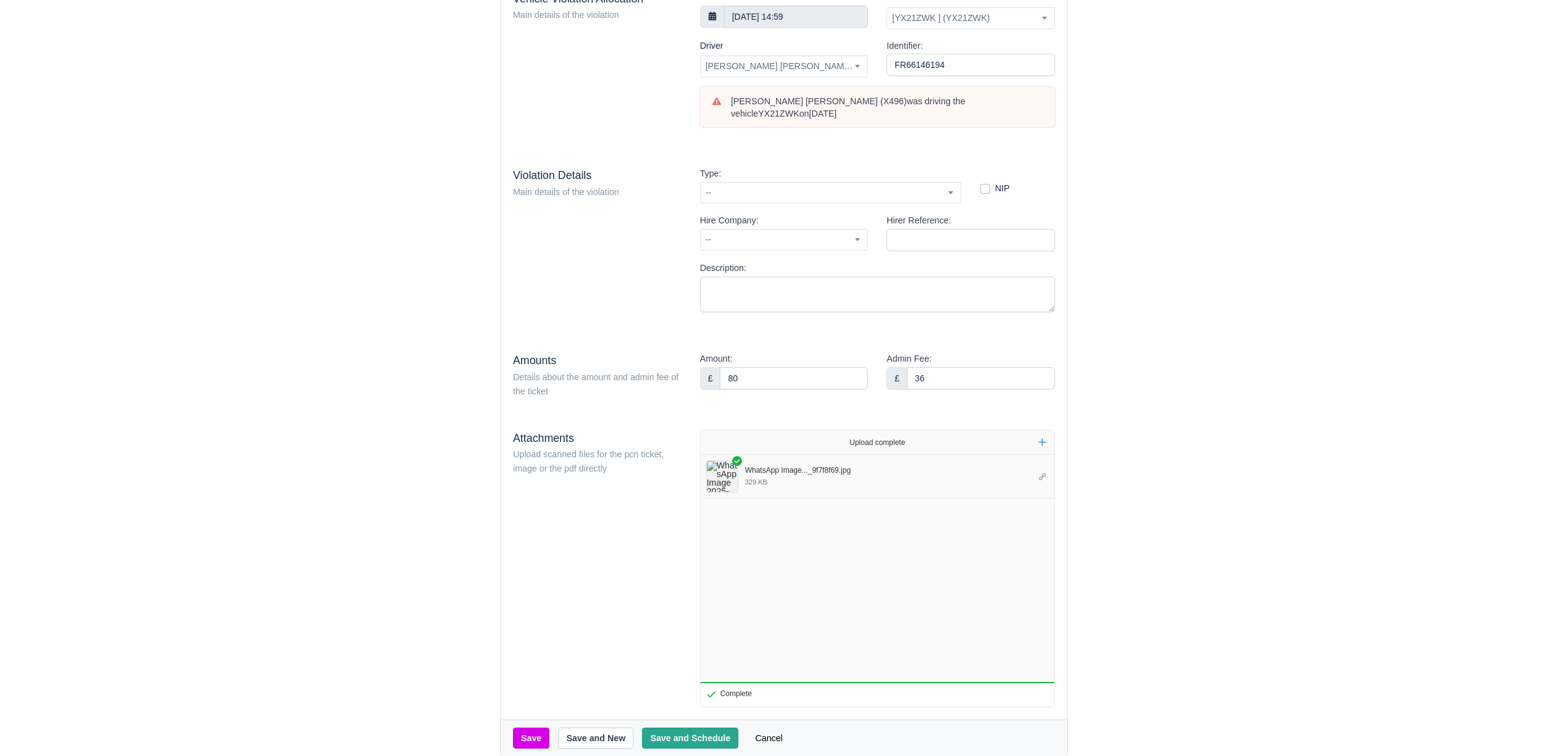
scroll to position [155, 0]
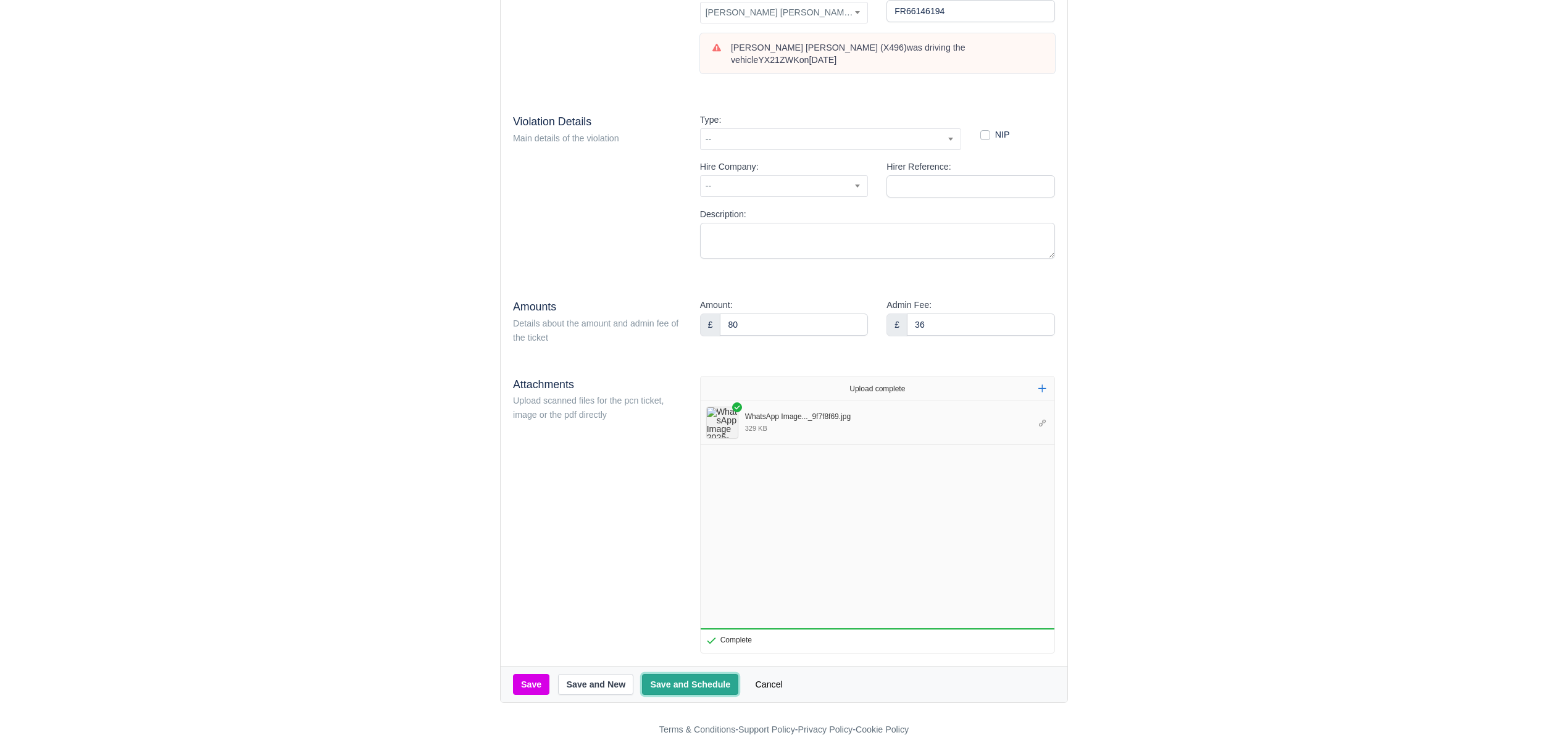
click at [696, 682] on button "Save and Schedule" at bounding box center [690, 684] width 96 height 21
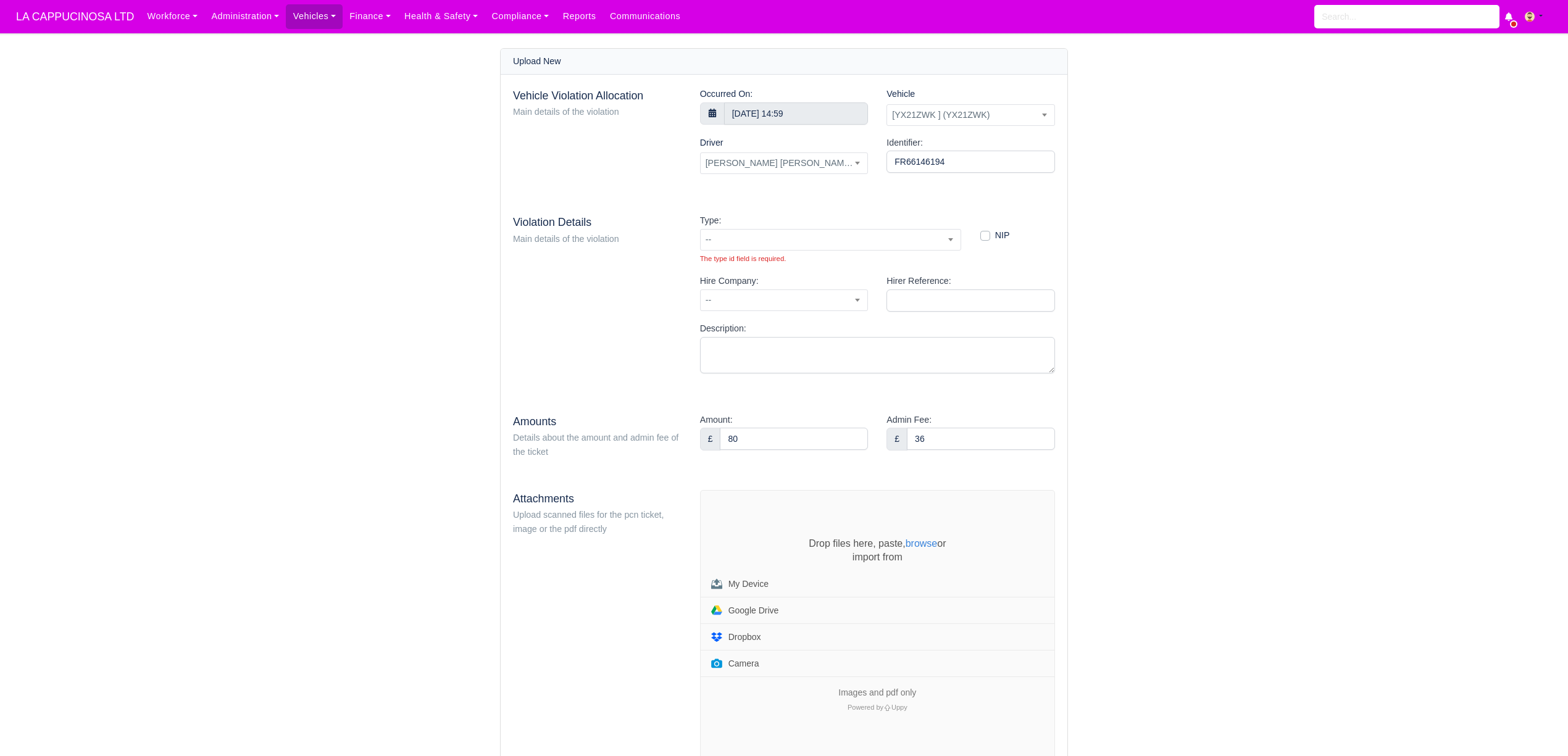
select select "49"
select select "75"
click at [818, 247] on span "--" at bounding box center [831, 240] width 260 height 15
type input "53"
select select "73"
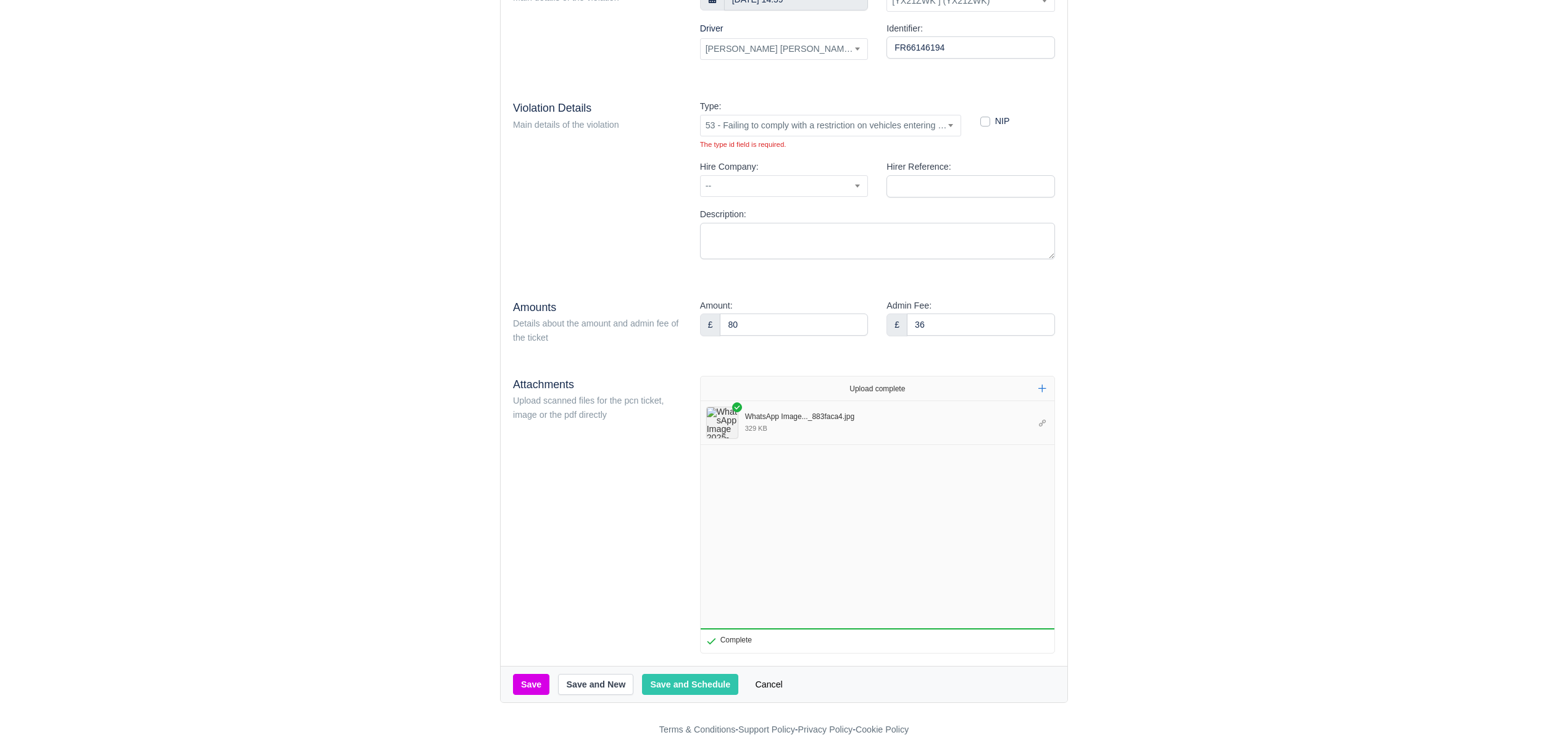
scroll to position [119, 0]
click at [712, 684] on button "Save and Schedule" at bounding box center [690, 684] width 96 height 21
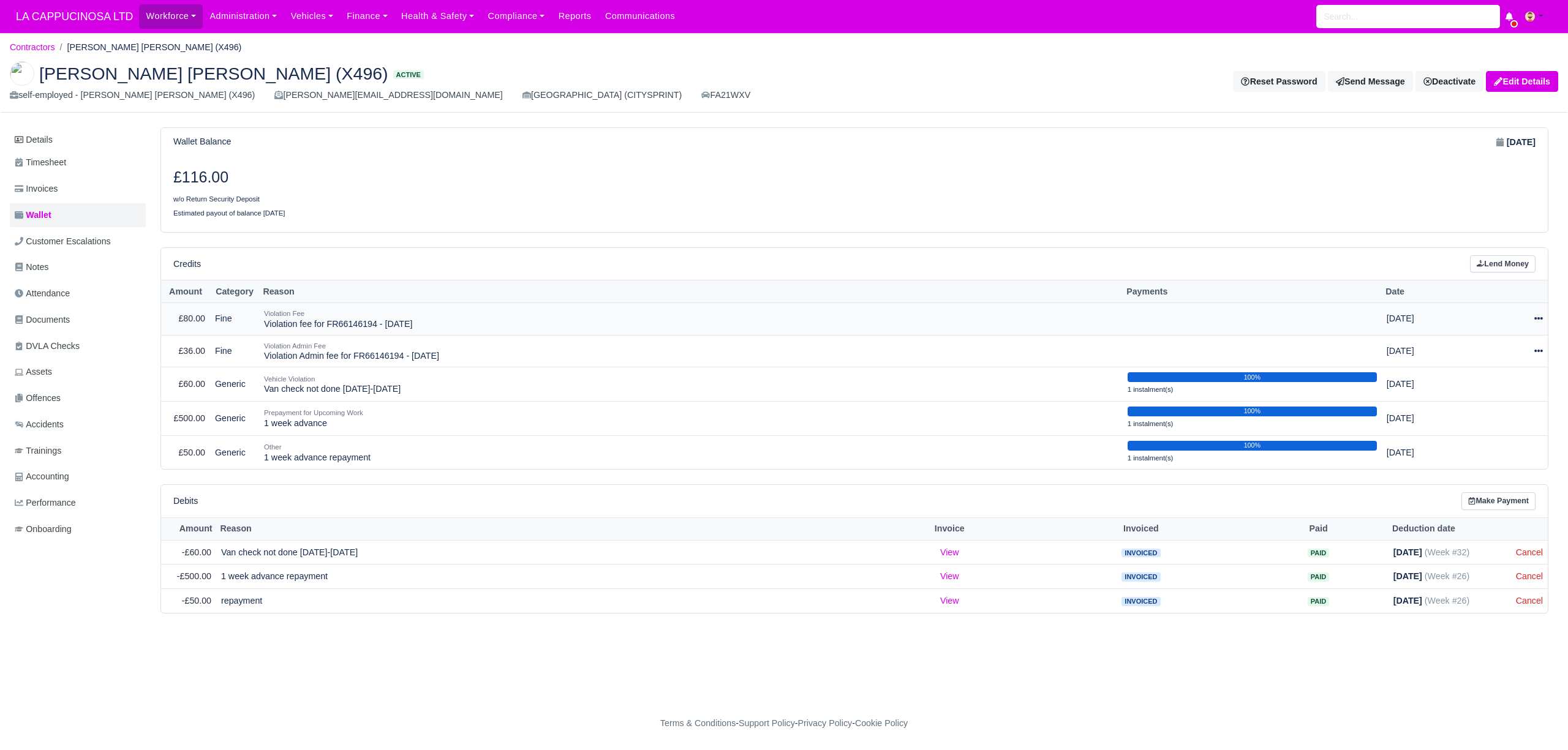
click at [1537, 316] on div at bounding box center [1505, 318] width 77 height 14
click at [1515, 358] on button "Make Payment" at bounding box center [1483, 356] width 109 height 19
select select "891"
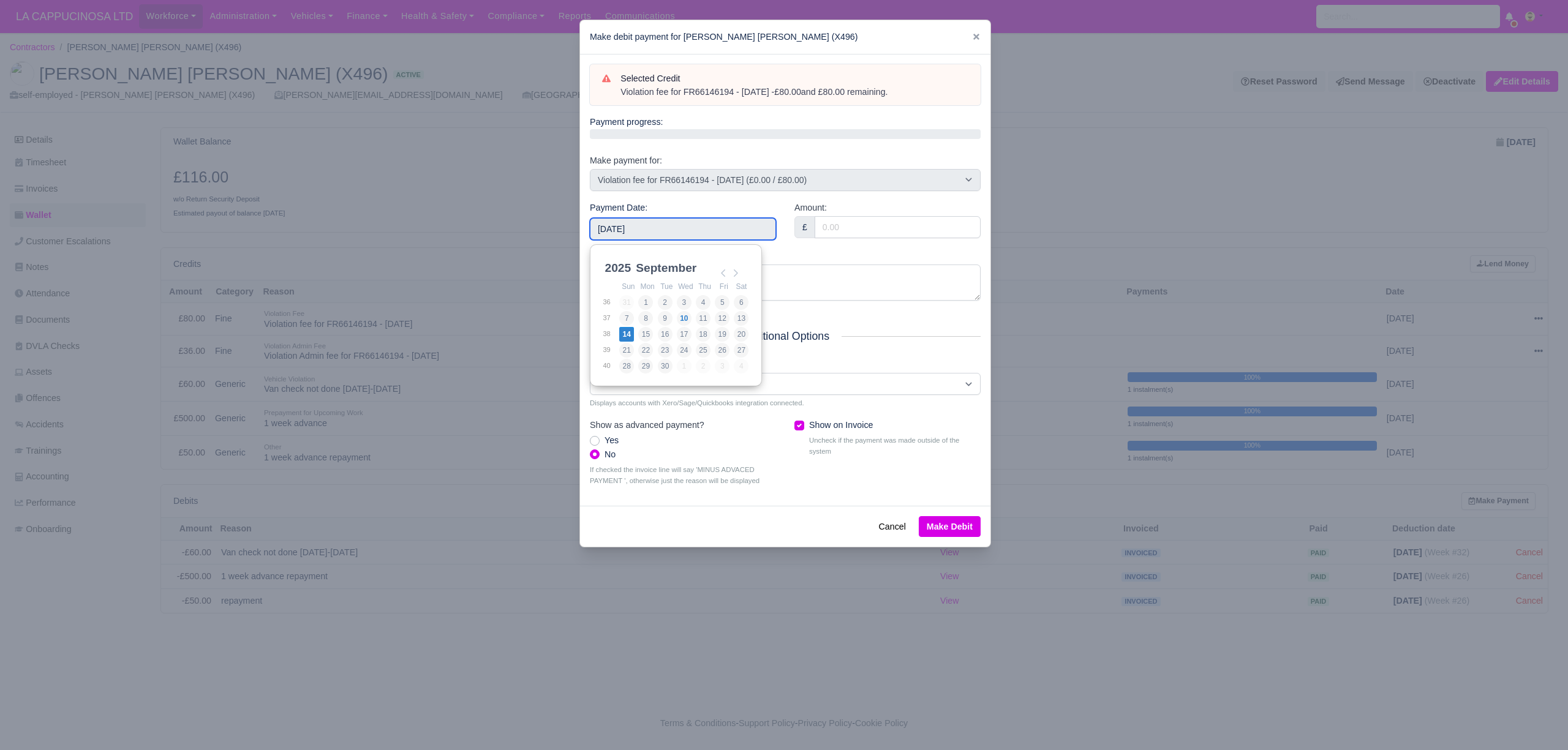
click at [687, 233] on input "[DATE]" at bounding box center [683, 229] width 186 height 22
type input "[DATE]"
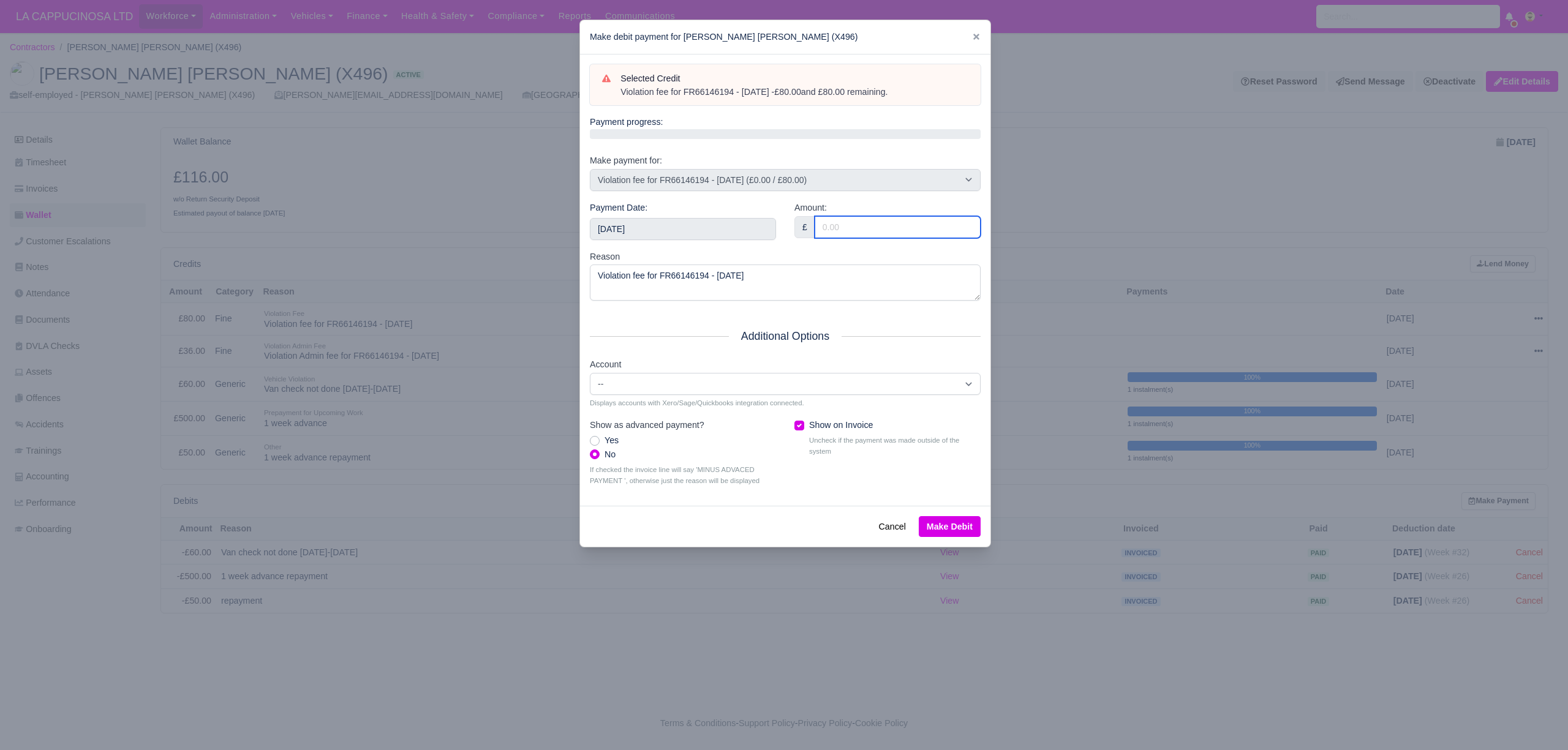
click at [869, 233] on input "Amount:" at bounding box center [897, 227] width 166 height 22
type input "80"
click at [959, 523] on button "Make Debit" at bounding box center [949, 526] width 62 height 21
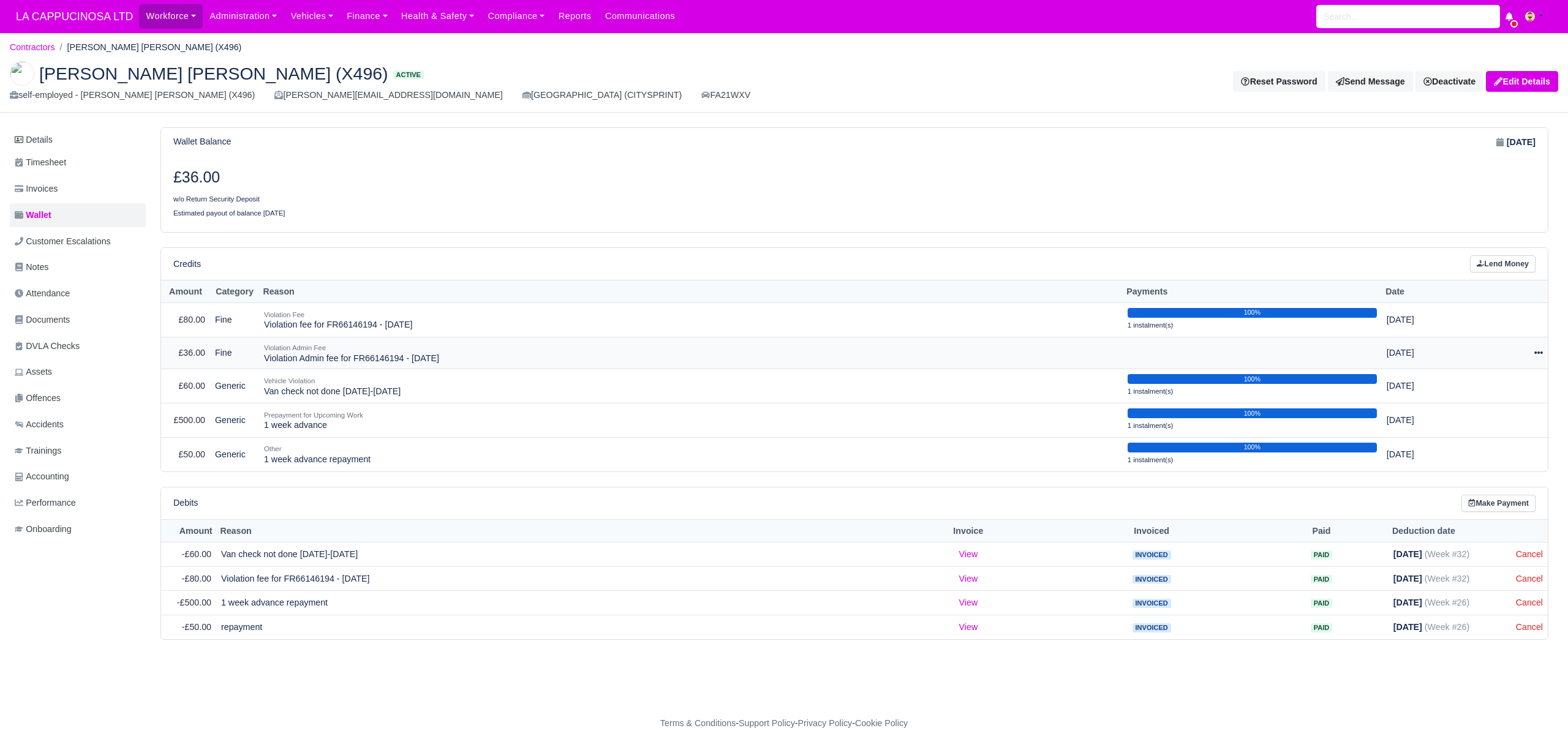
click at [1540, 357] on icon at bounding box center [1538, 352] width 8 height 8
click at [1500, 393] on button "Make Payment" at bounding box center [1483, 390] width 109 height 19
select select "892"
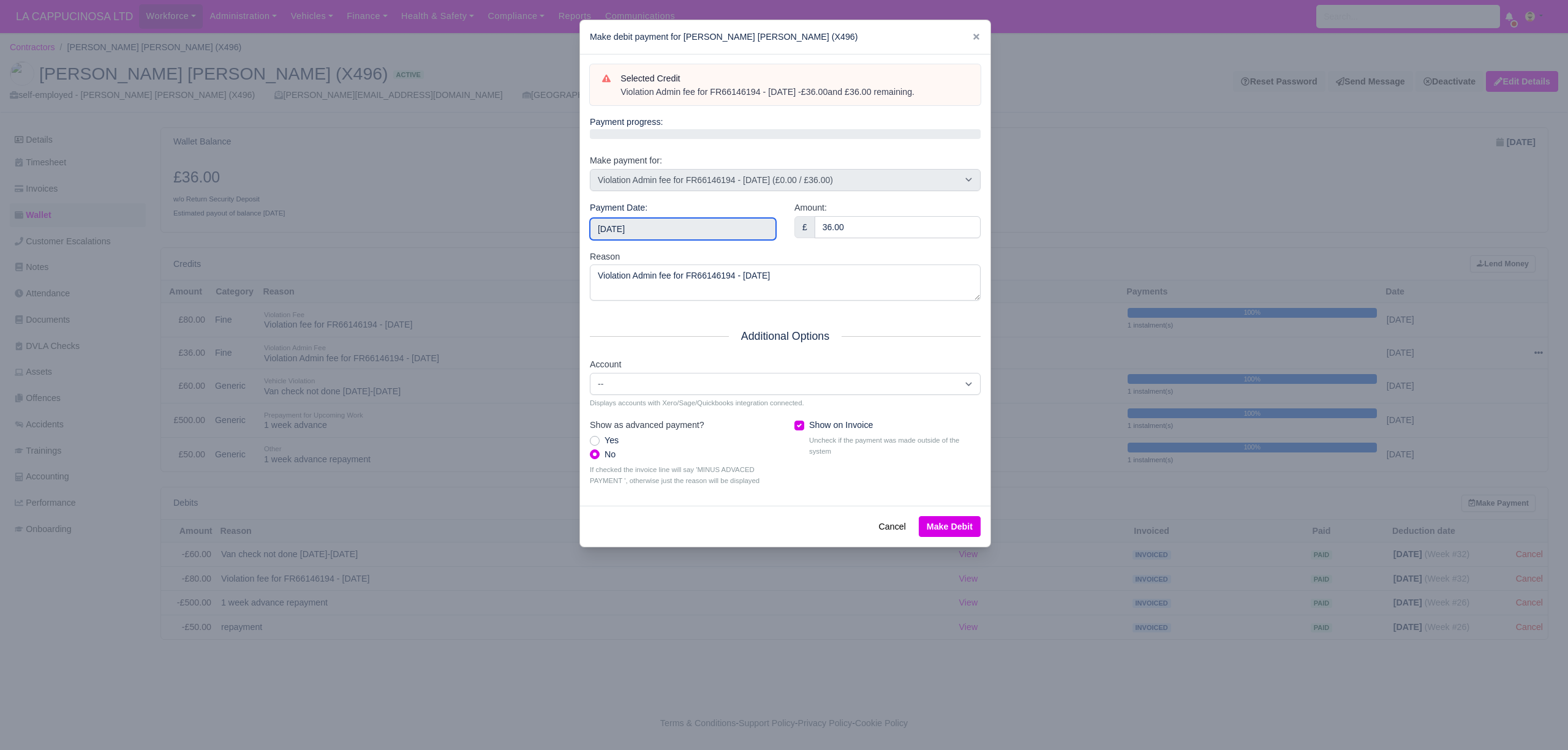
click at [714, 225] on input "[DATE]" at bounding box center [683, 229] width 186 height 22
type input "[DATE]"
click at [726, 241] on div "Payment Date: [DATE]" at bounding box center [683, 225] width 205 height 49
click at [729, 236] on input "[DATE]" at bounding box center [683, 229] width 186 height 22
click at [878, 353] on div "Selected Credit Violation Admin fee for FR66146194 - [DATE] - £36.00 and £36.00…" at bounding box center [785, 280] width 410 height 451
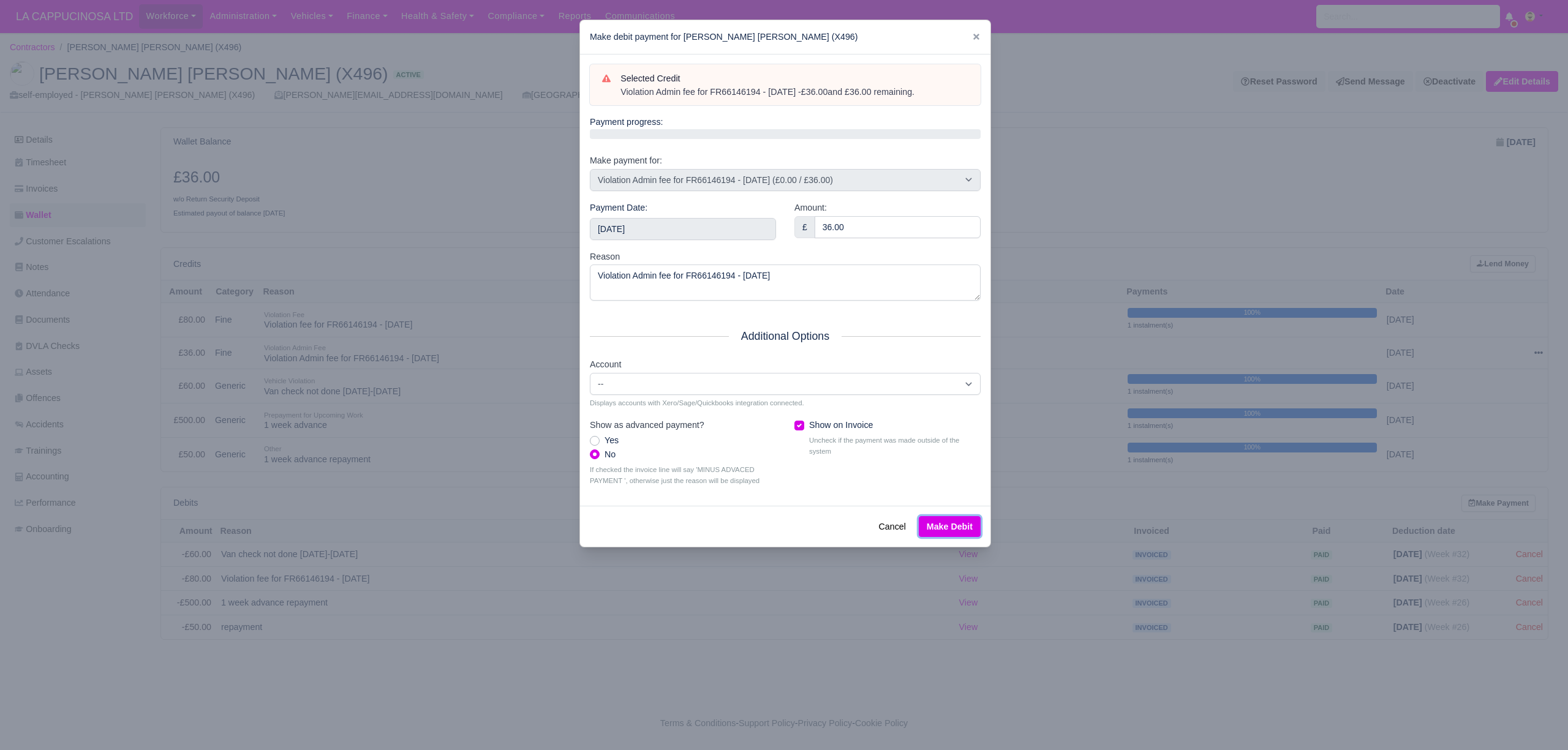
click at [953, 533] on button "Make Debit" at bounding box center [949, 526] width 62 height 21
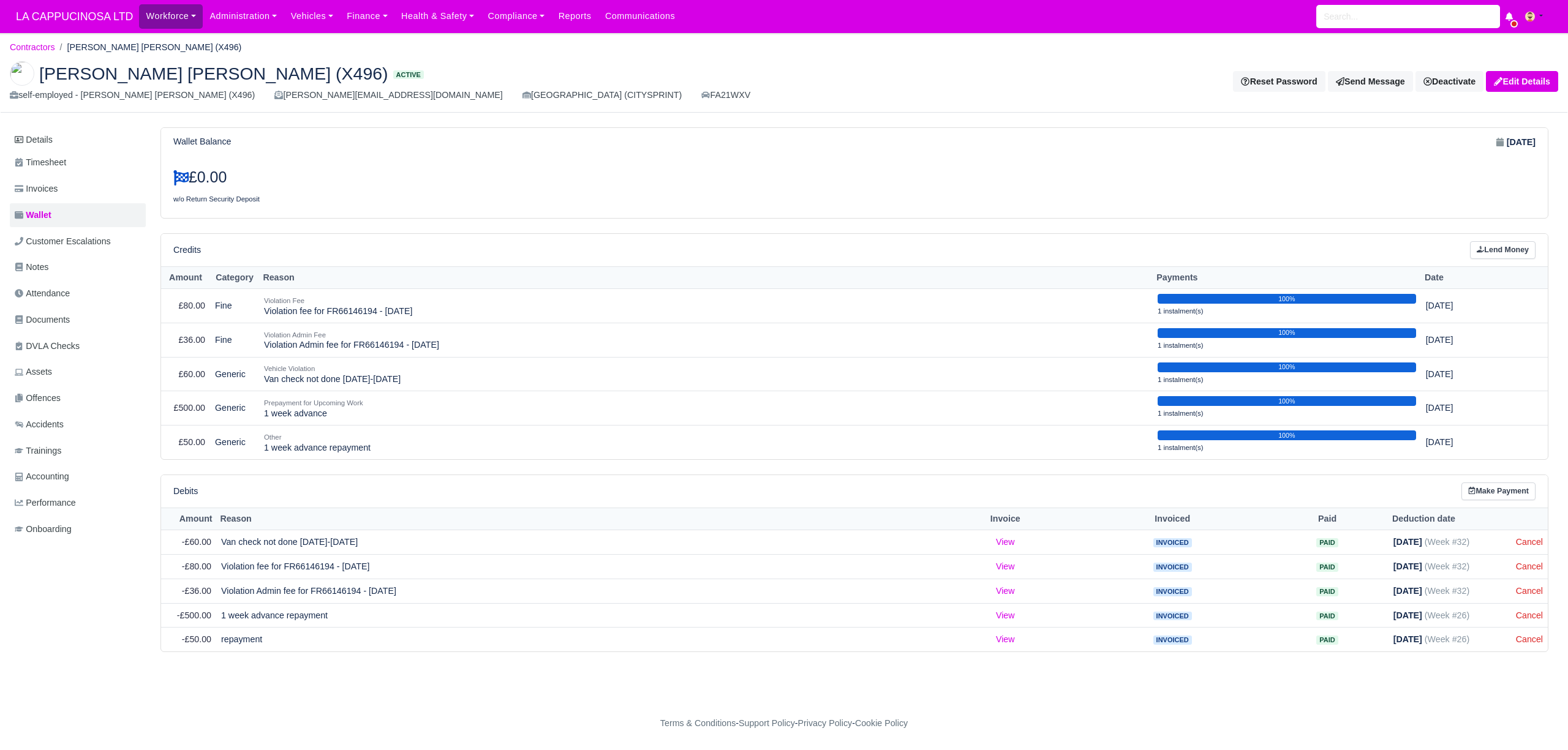
click at [175, 22] on link "Workforce" at bounding box center [171, 16] width 64 height 24
click at [326, 20] on link "Vehicles" at bounding box center [312, 16] width 56 height 24
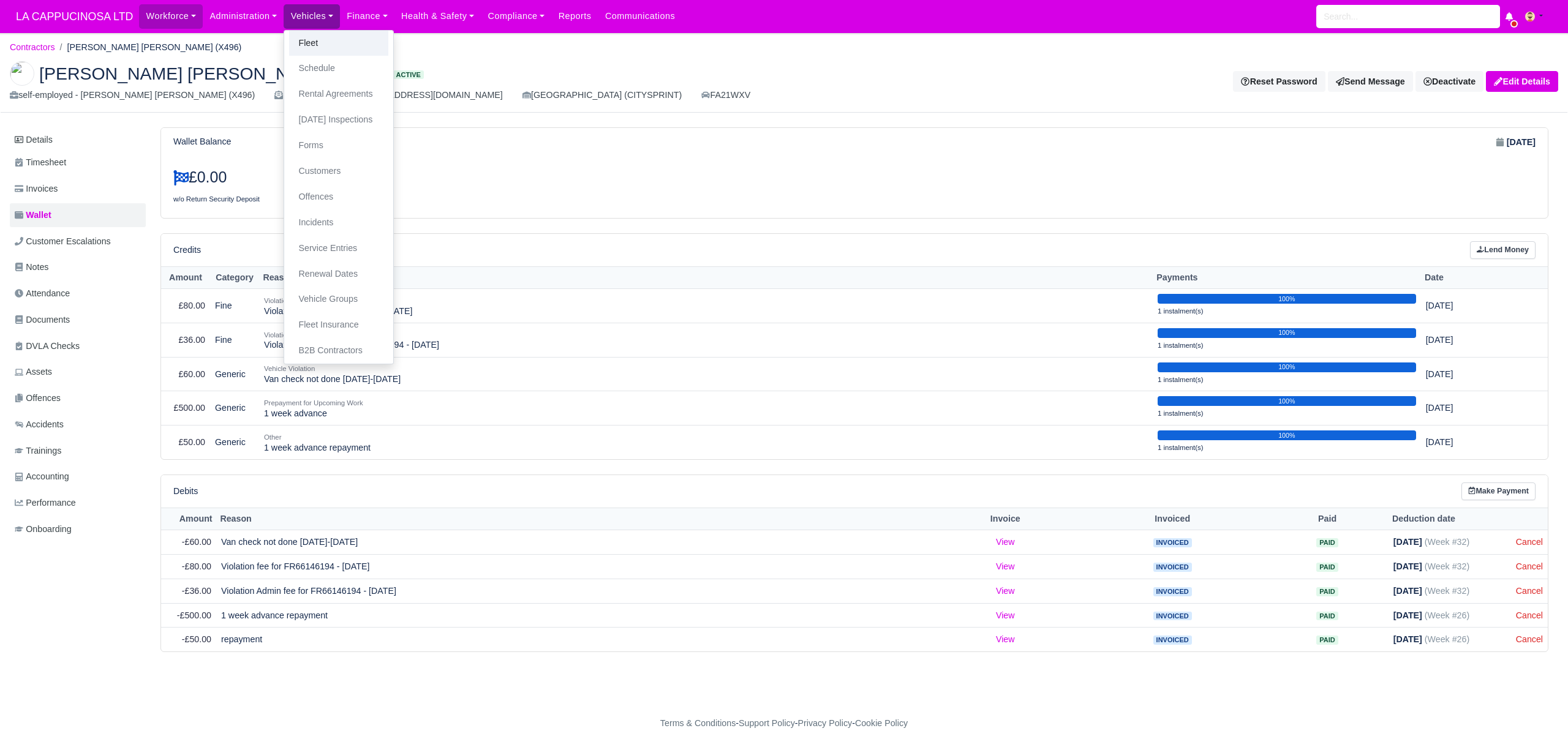
click at [313, 40] on link "Fleet" at bounding box center [338, 43] width 99 height 26
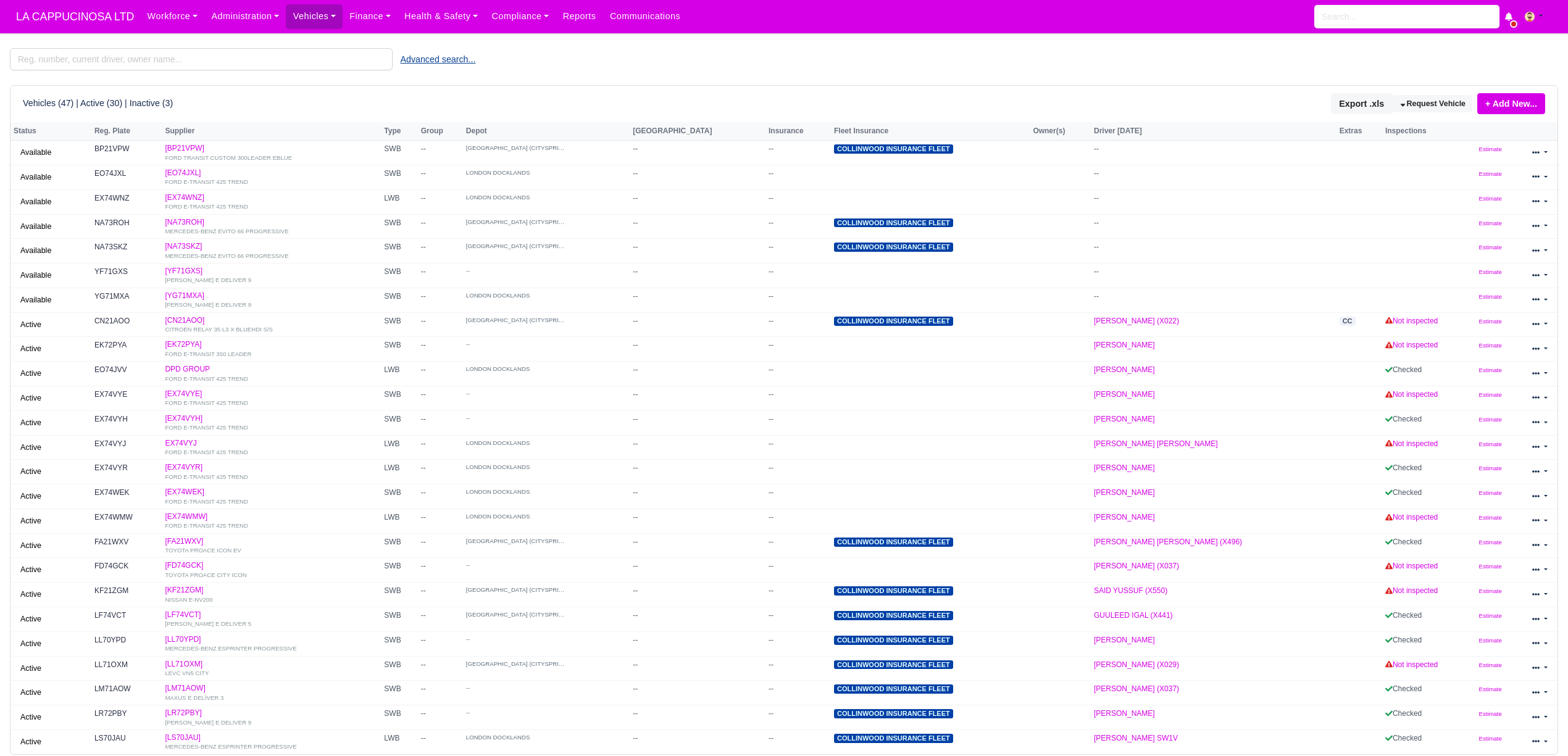
click at [449, 65] on button "Advanced search..." at bounding box center [438, 59] width 92 height 21
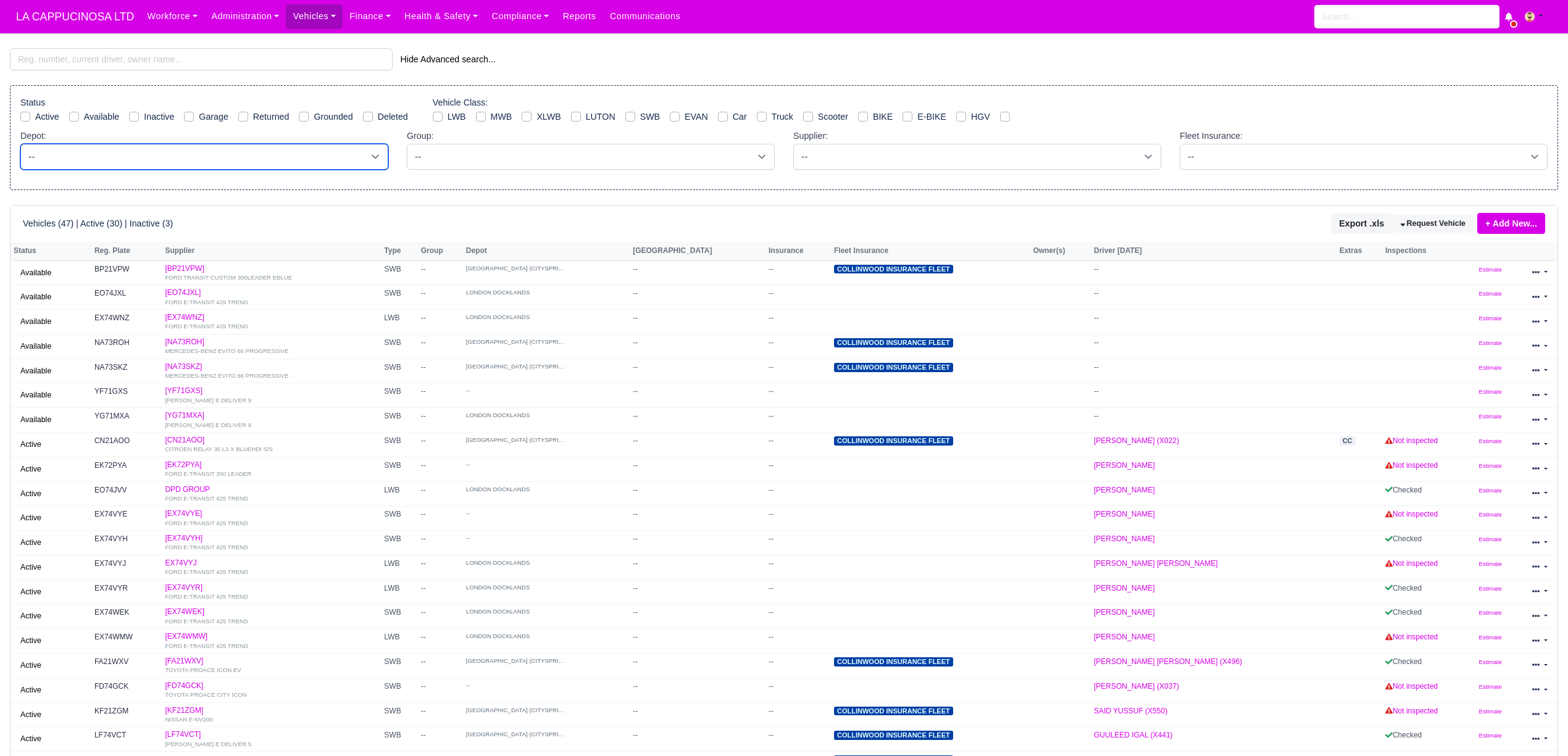
click at [362, 158] on select "-- -- Without Depot -- LONDON CITY (CITYSPRINT) LONDON DOCKLANDS" at bounding box center [204, 157] width 368 height 26
select select "2"
click at [21, 146] on select "-- -- Without Depot -- LONDON CITY (CITYSPRINT) LONDON DOCKLANDS" at bounding box center [204, 157] width 368 height 26
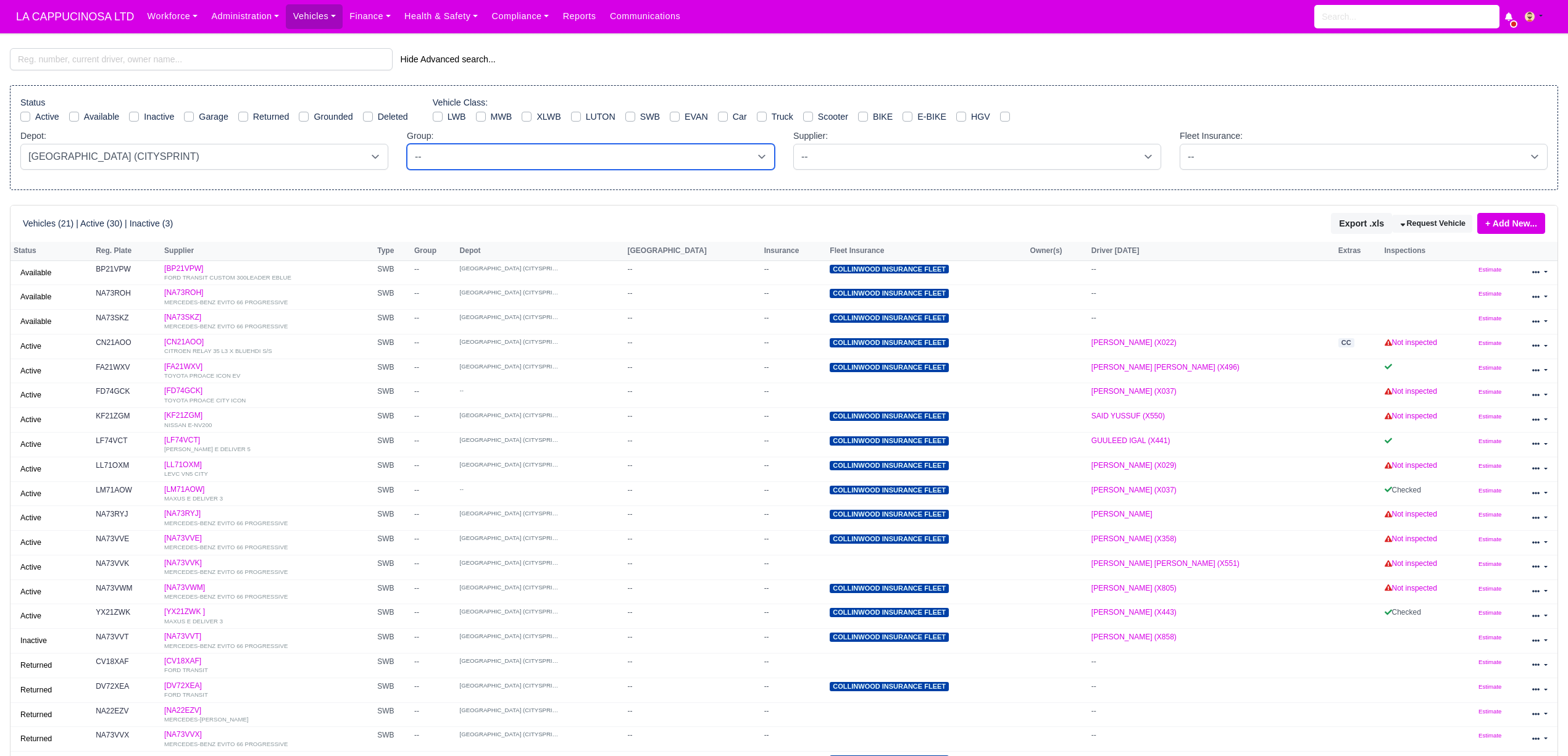
click at [487, 170] on select "--" at bounding box center [591, 157] width 368 height 26
click at [311, 195] on div "Hide Advanced search... Status Active Available Inactive Garage Returned Ground…" at bounding box center [783, 412] width 1548 height 728
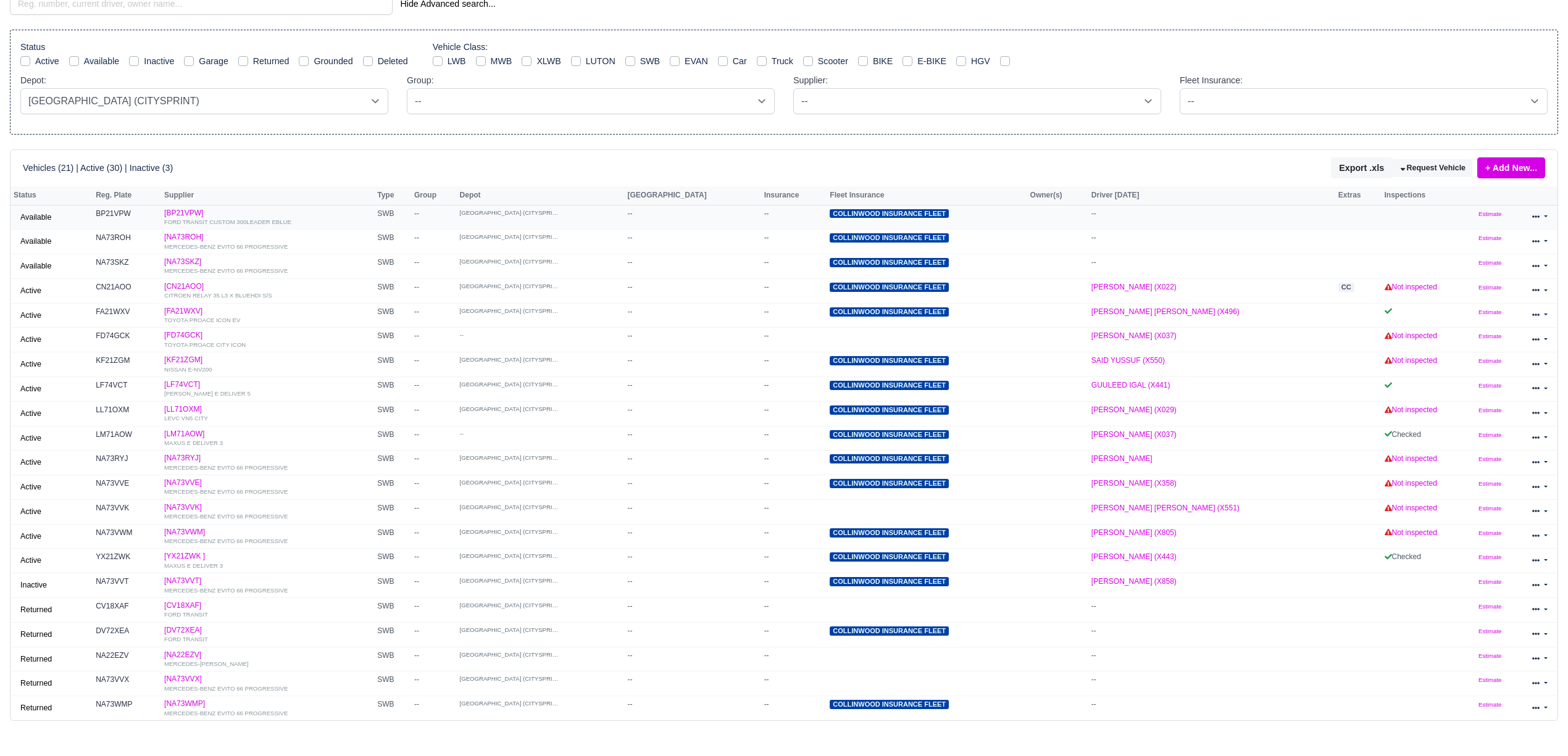
scroll to position [82, 0]
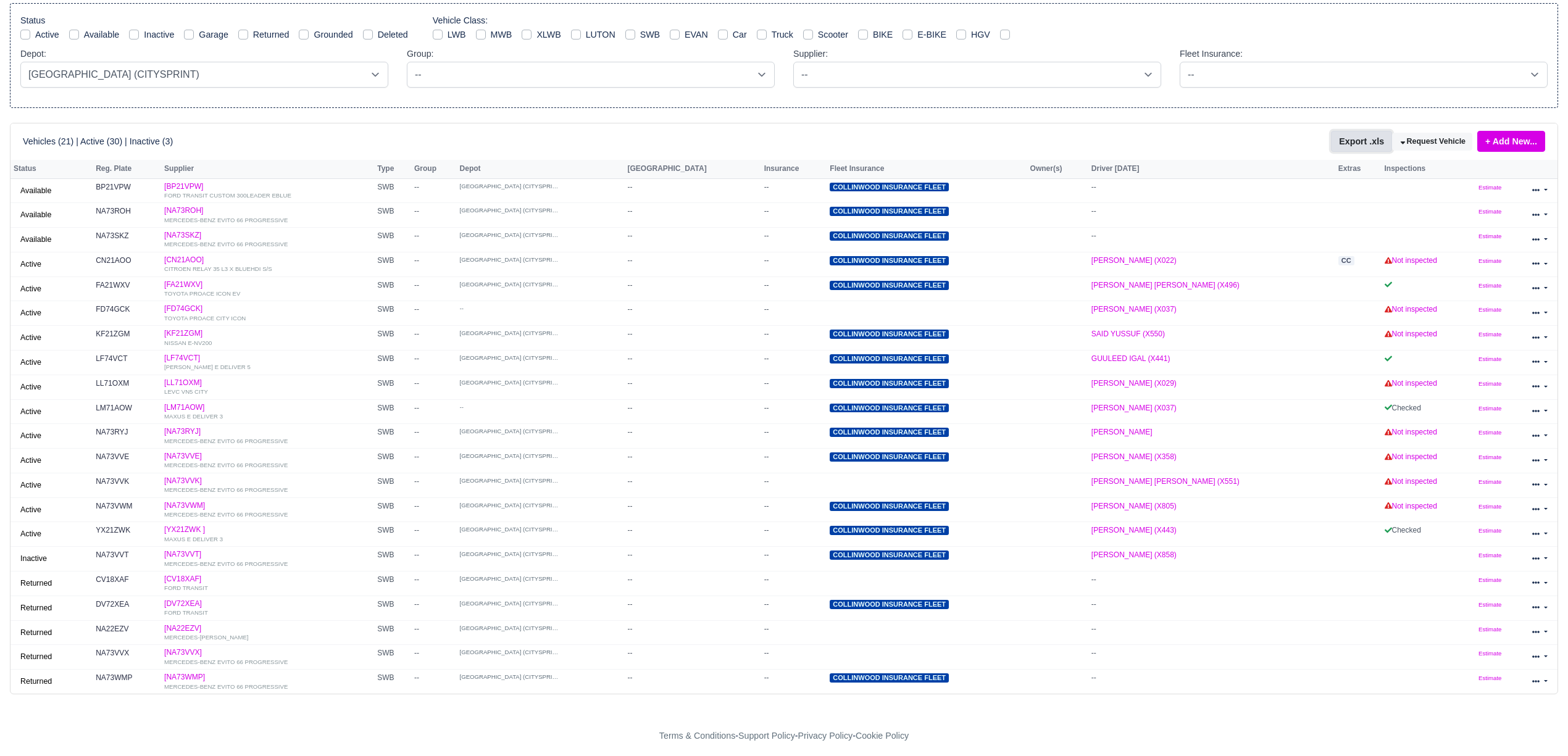
click at [1351, 143] on button "Export .xls" at bounding box center [1361, 141] width 61 height 21
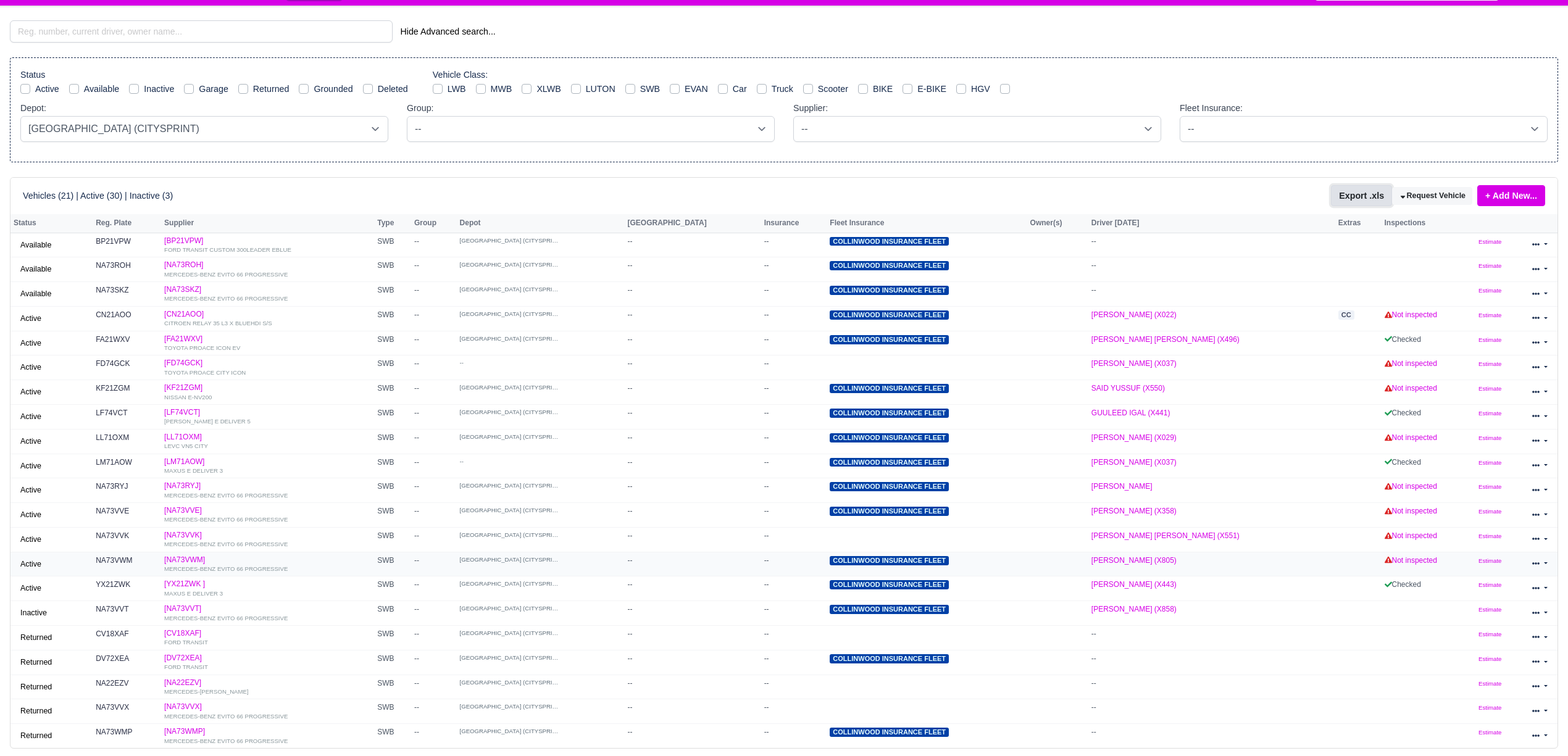
scroll to position [0, 0]
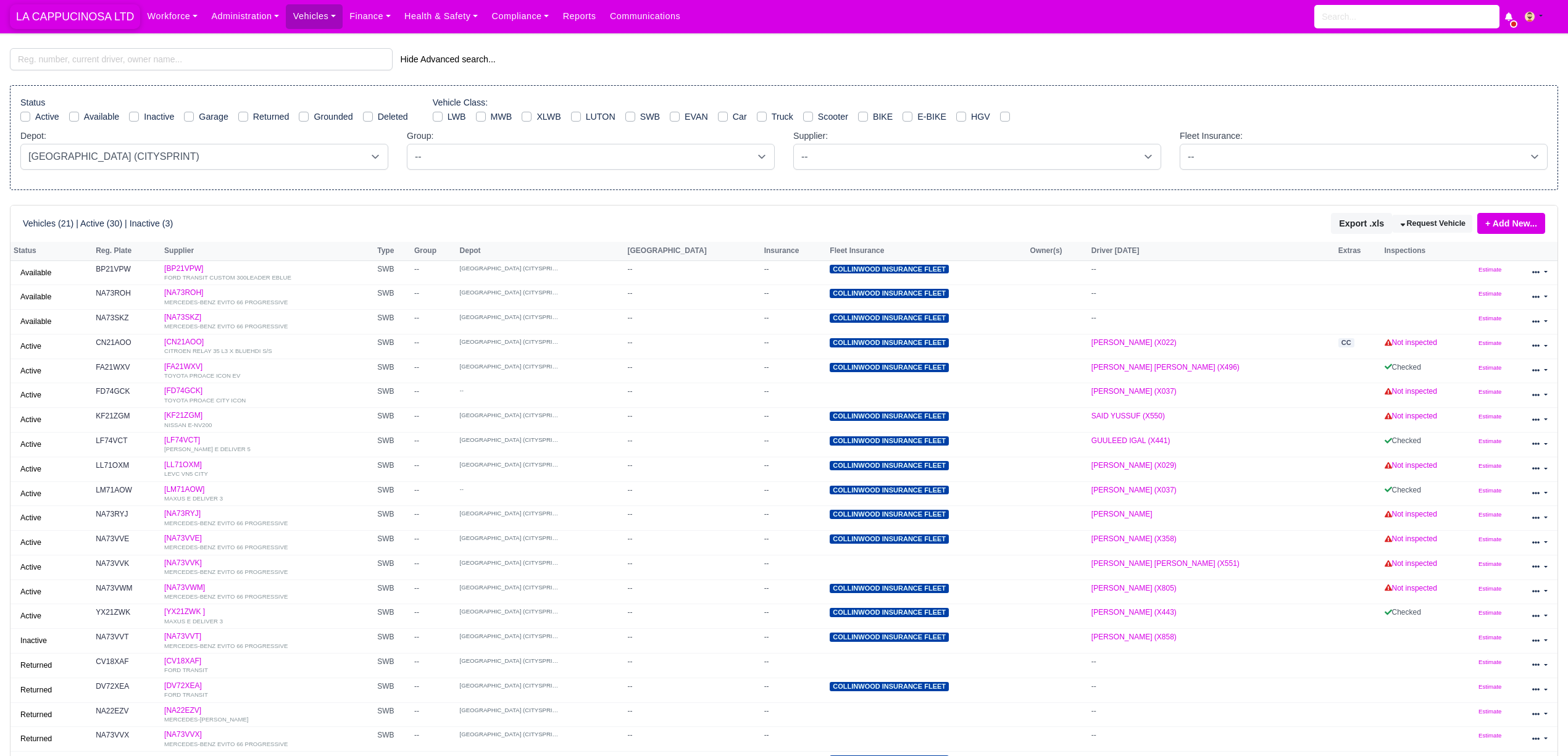
click at [104, 14] on span "LA CAPPUCINOSA LTD" at bounding box center [75, 17] width 130 height 24
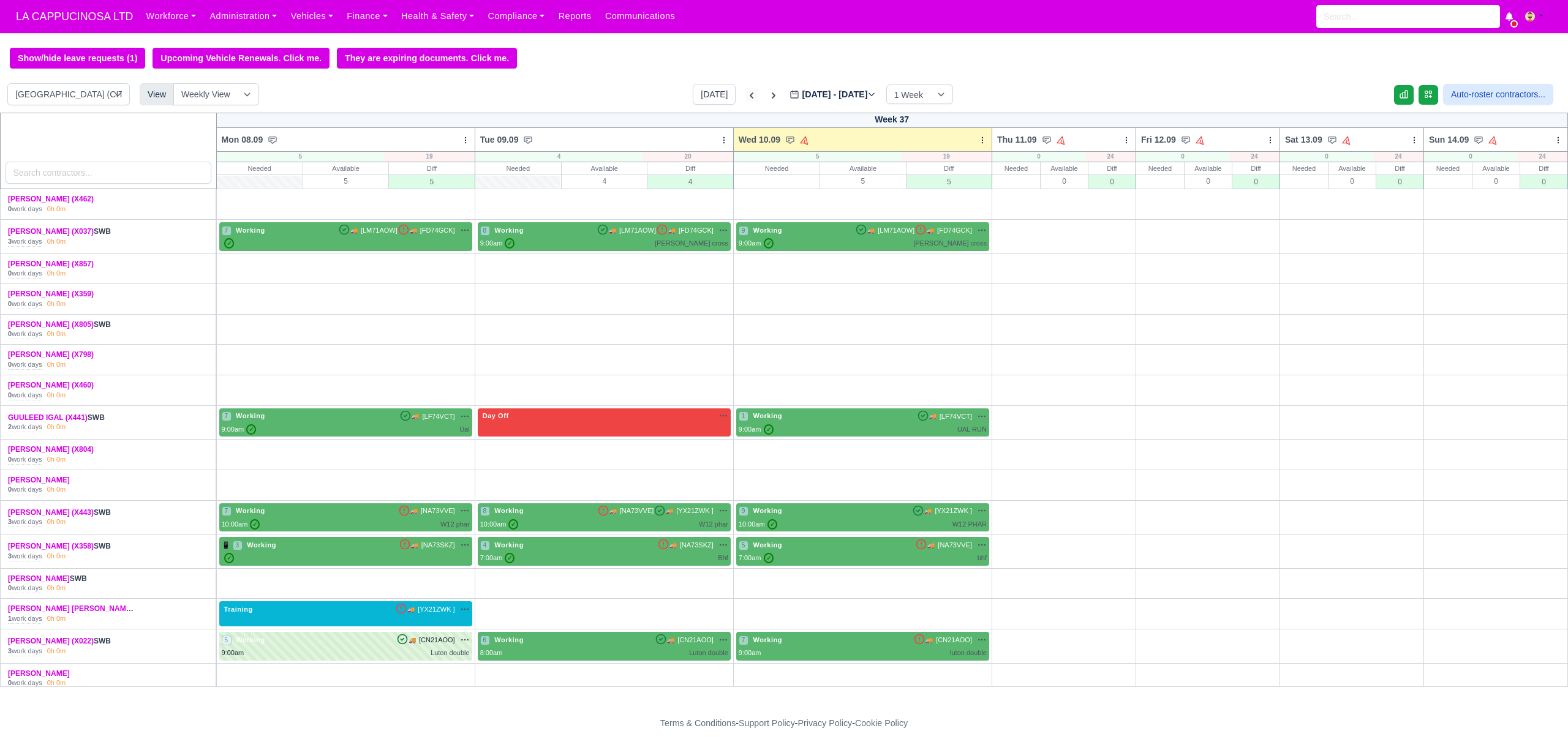
click at [745, 97] on icon at bounding box center [751, 95] width 12 height 12
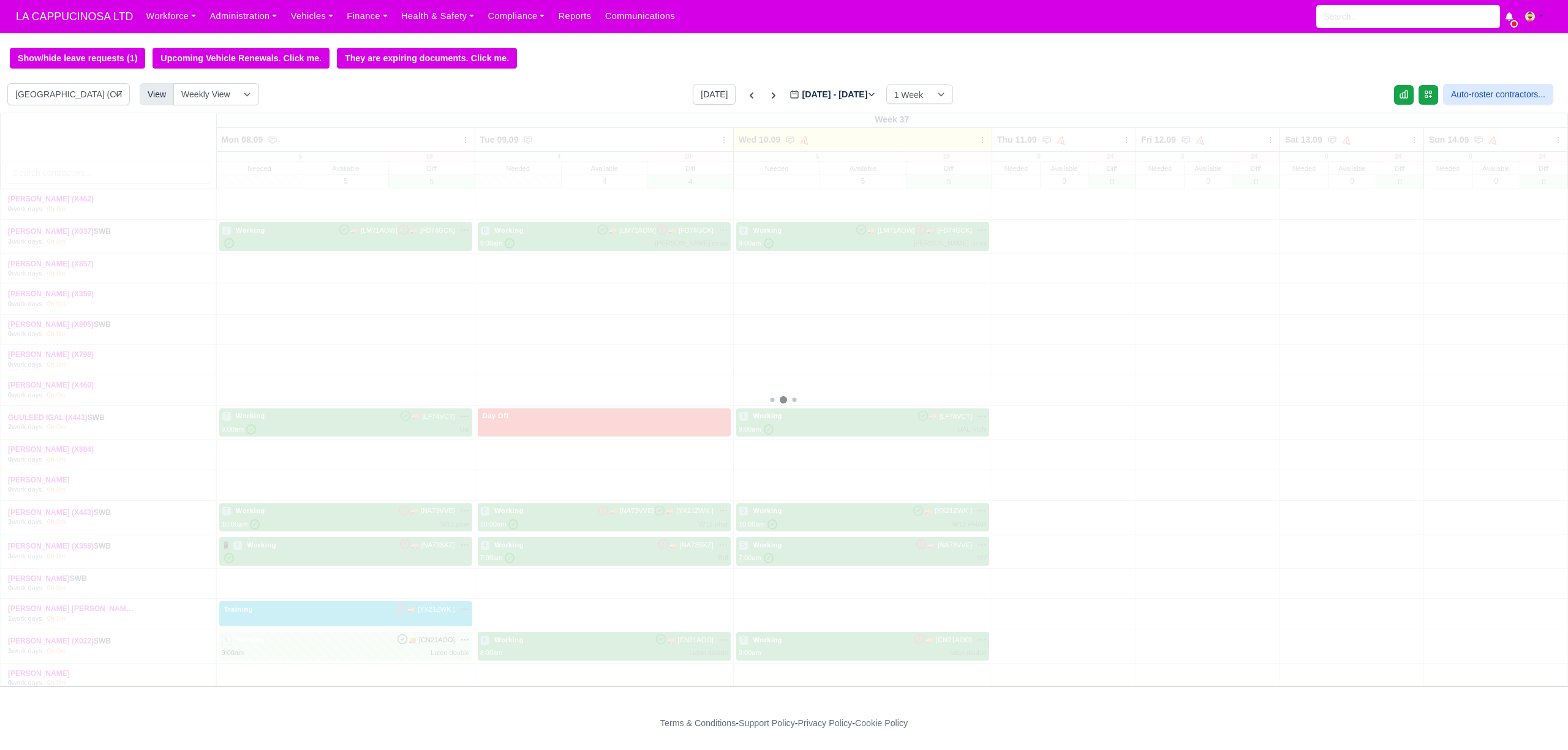
type input "[DATE]"
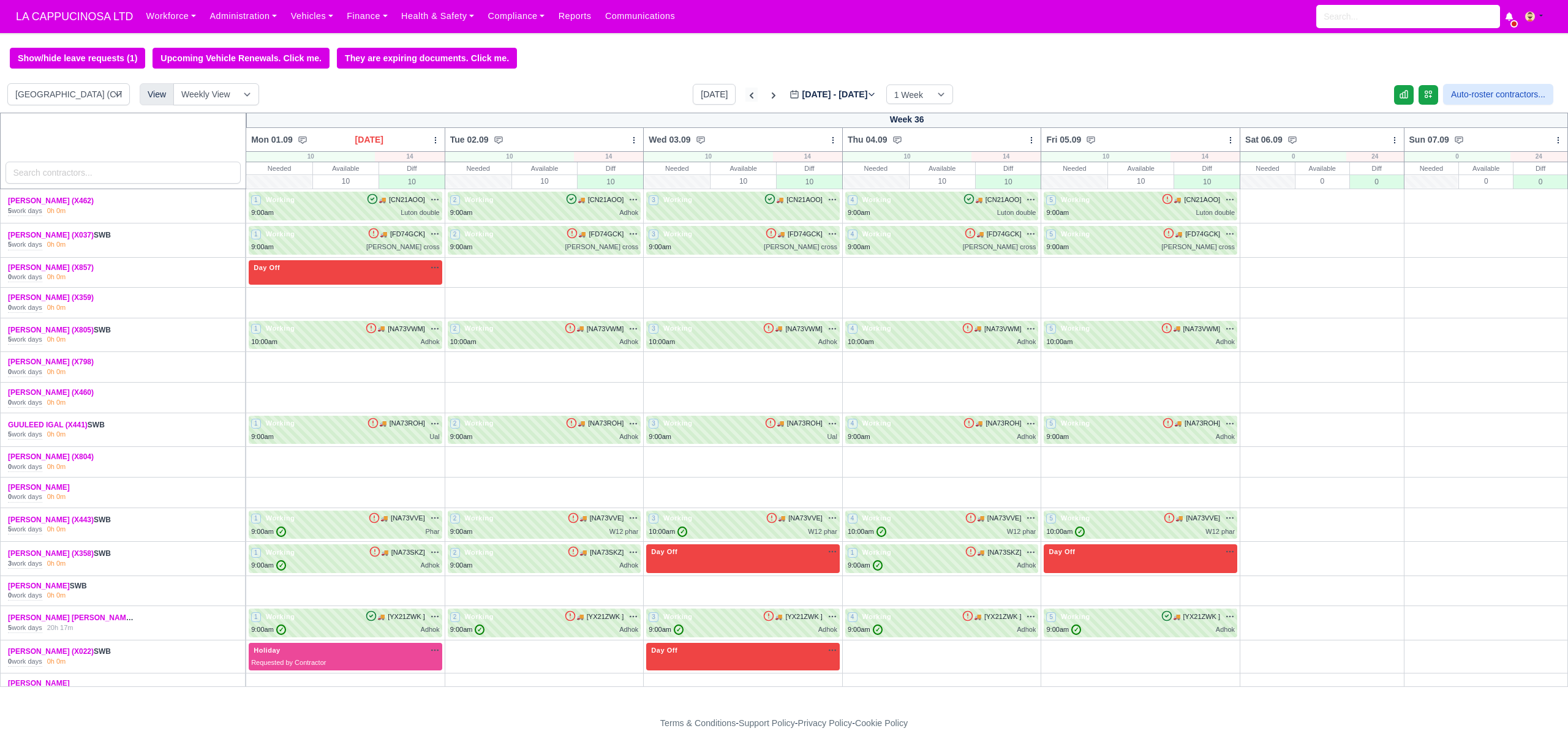
click at [745, 99] on icon at bounding box center [751, 95] width 12 height 12
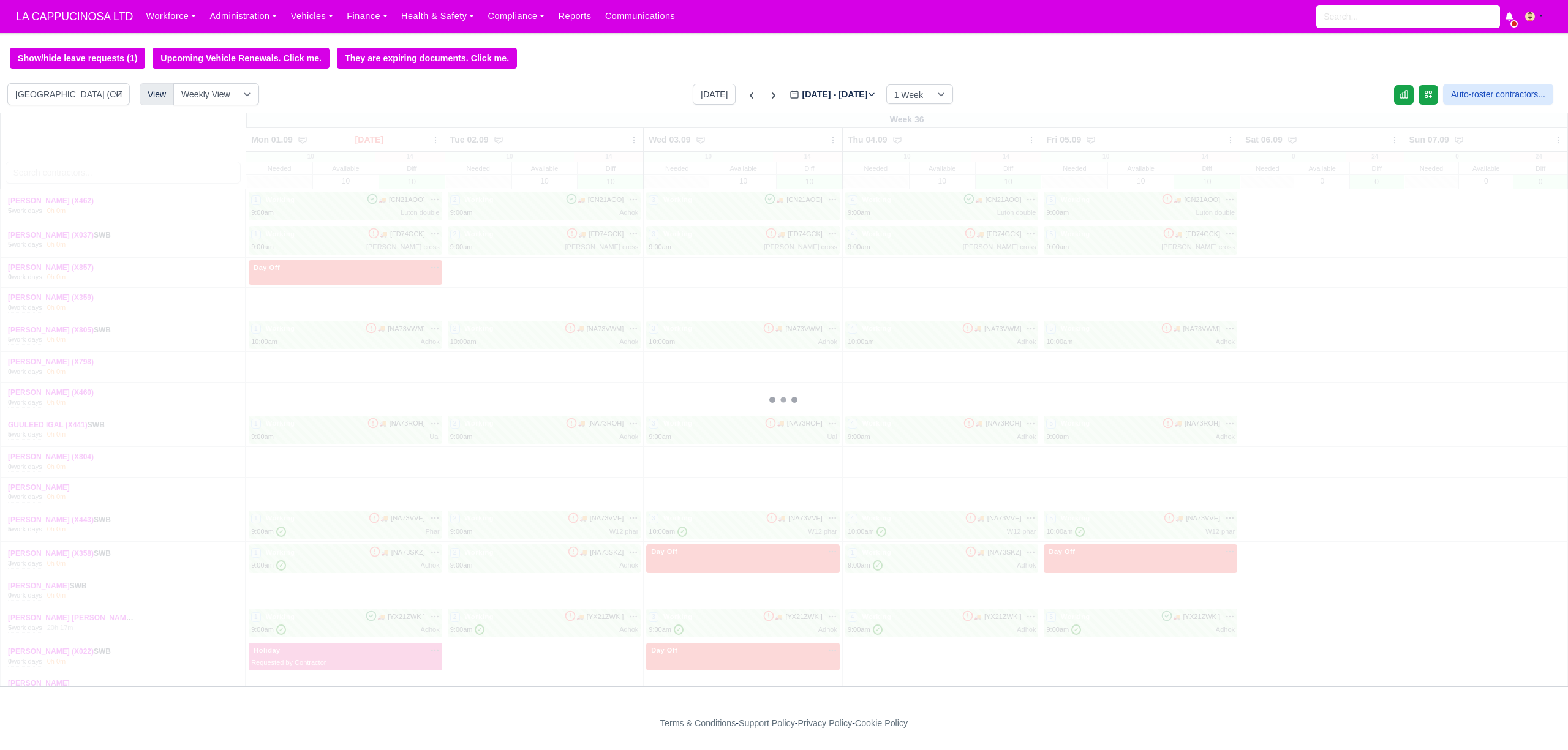
type input "2025-08-27"
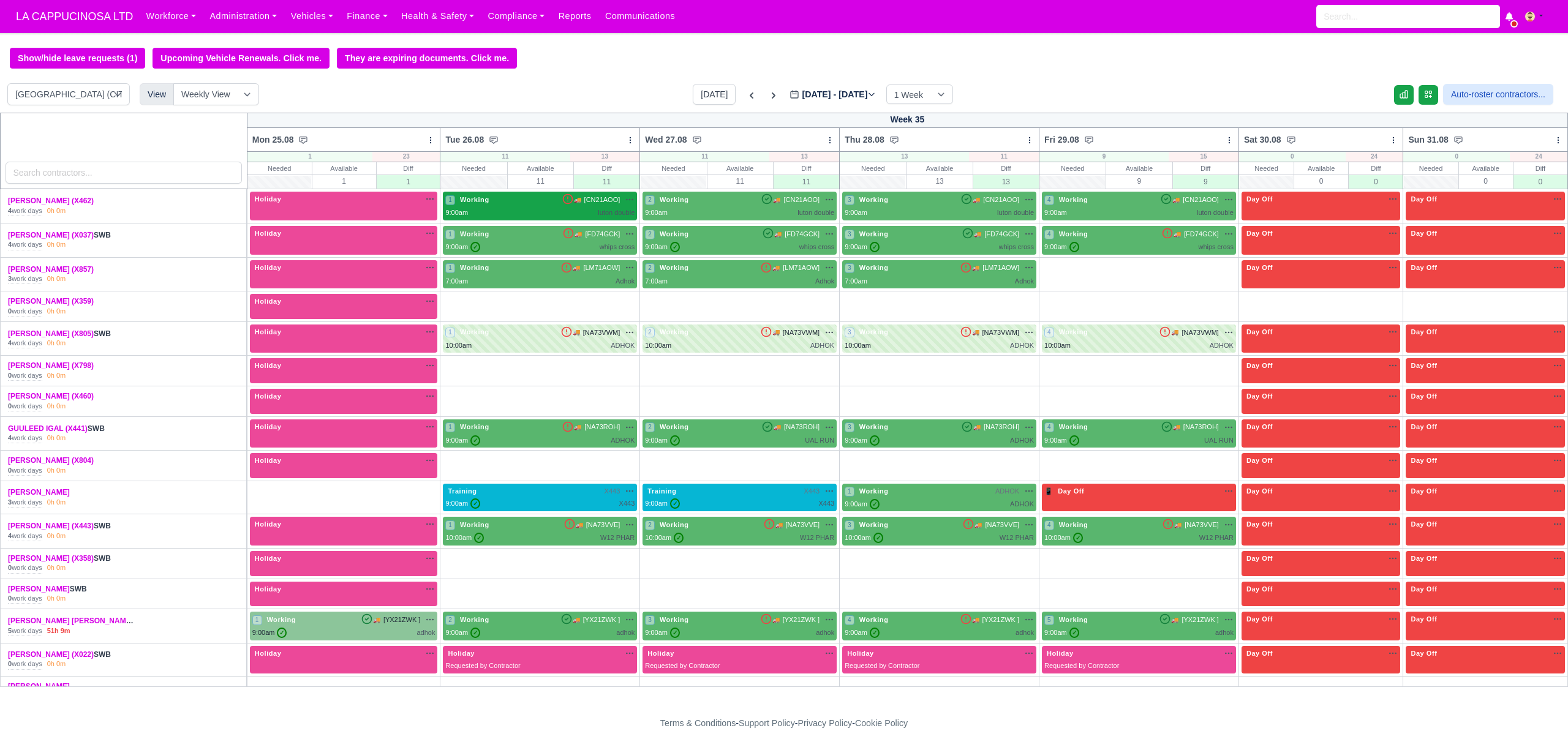
click at [530, 218] on div "9:00am luton double" at bounding box center [540, 213] width 189 height 10
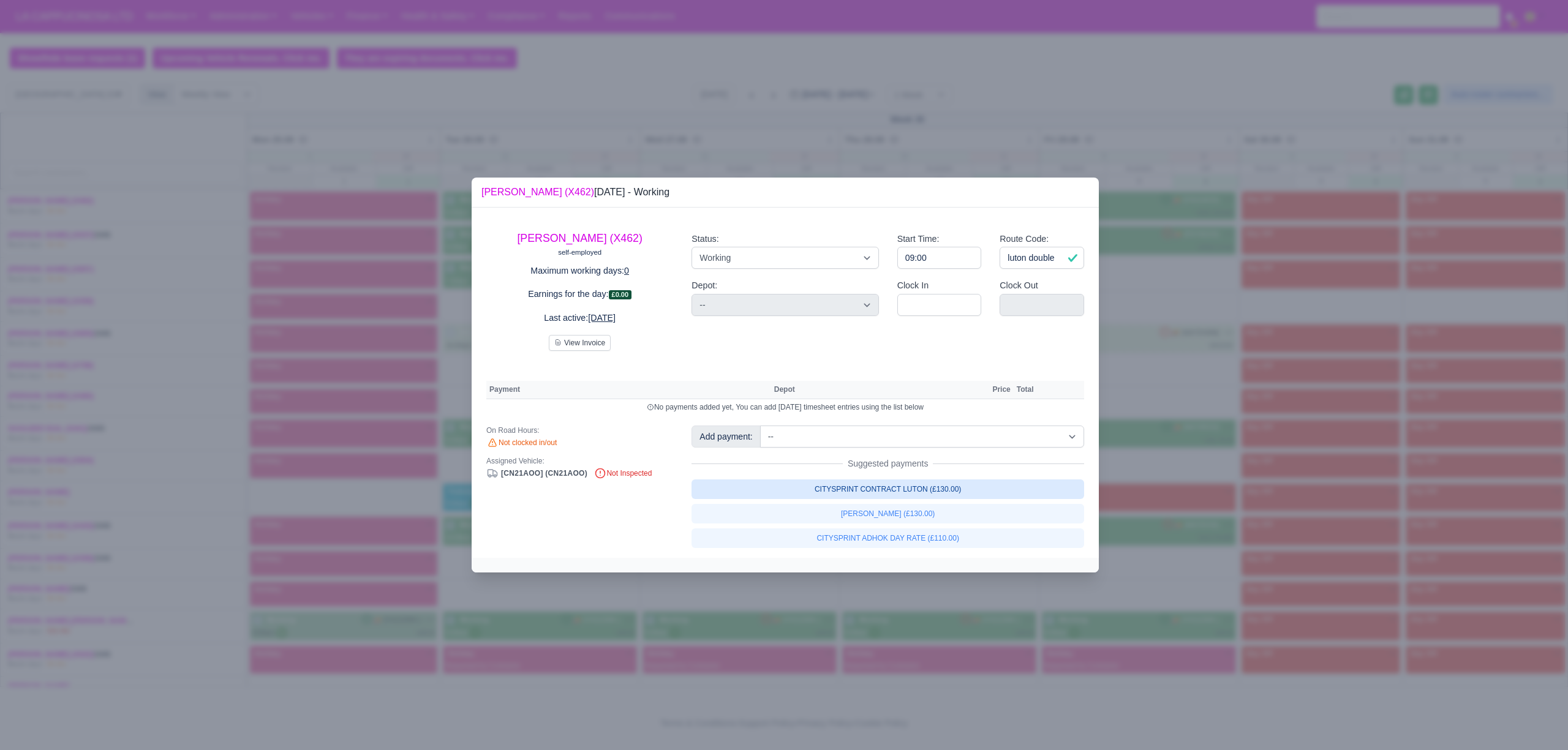
click at [841, 495] on link "CITYSPRINT CONTRACT LUTON (£130.00)" at bounding box center [888, 489] width 393 height 20
select select "2"
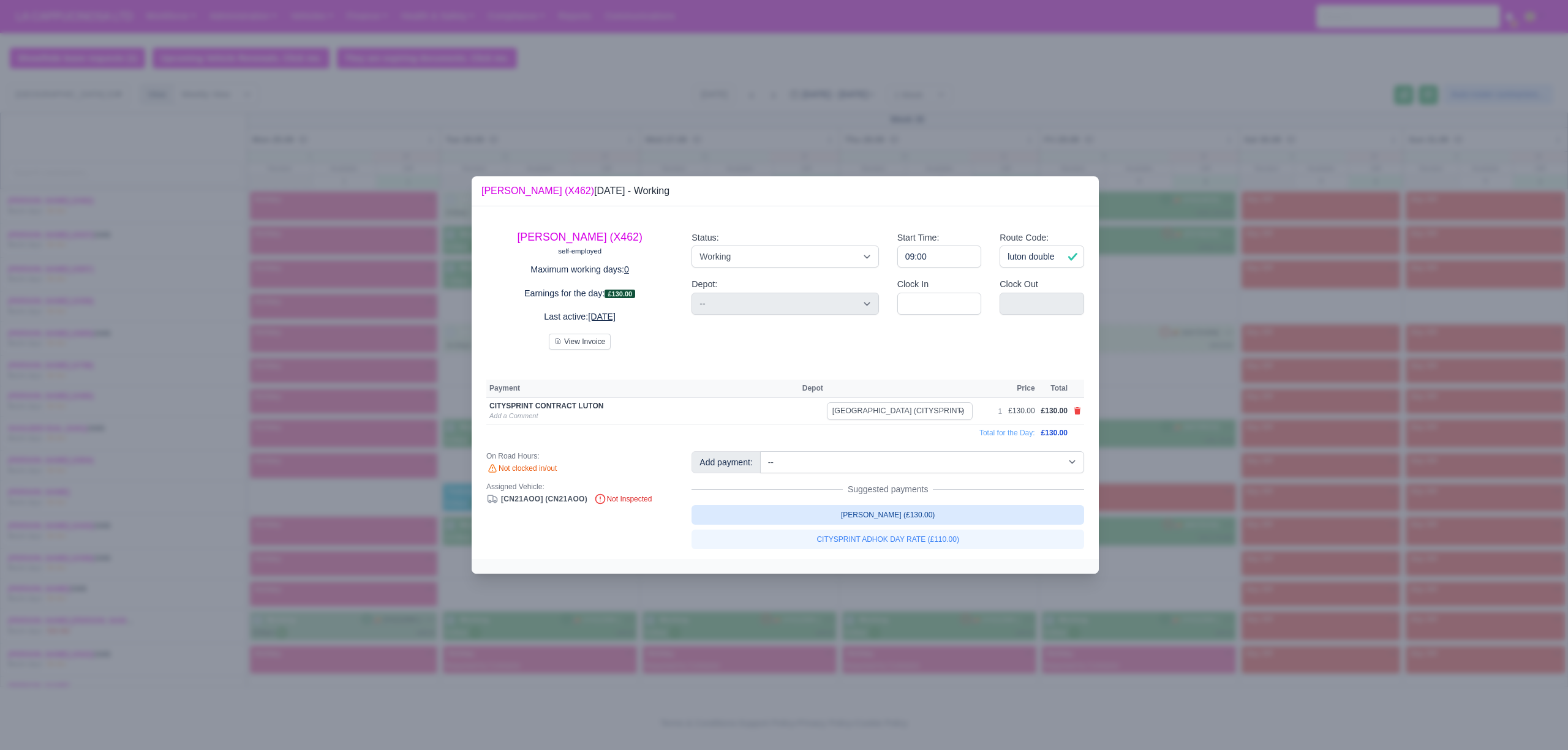
click at [841, 510] on link "LUTON ADHOK (£130.00)" at bounding box center [888, 515] width 393 height 20
select select "2"
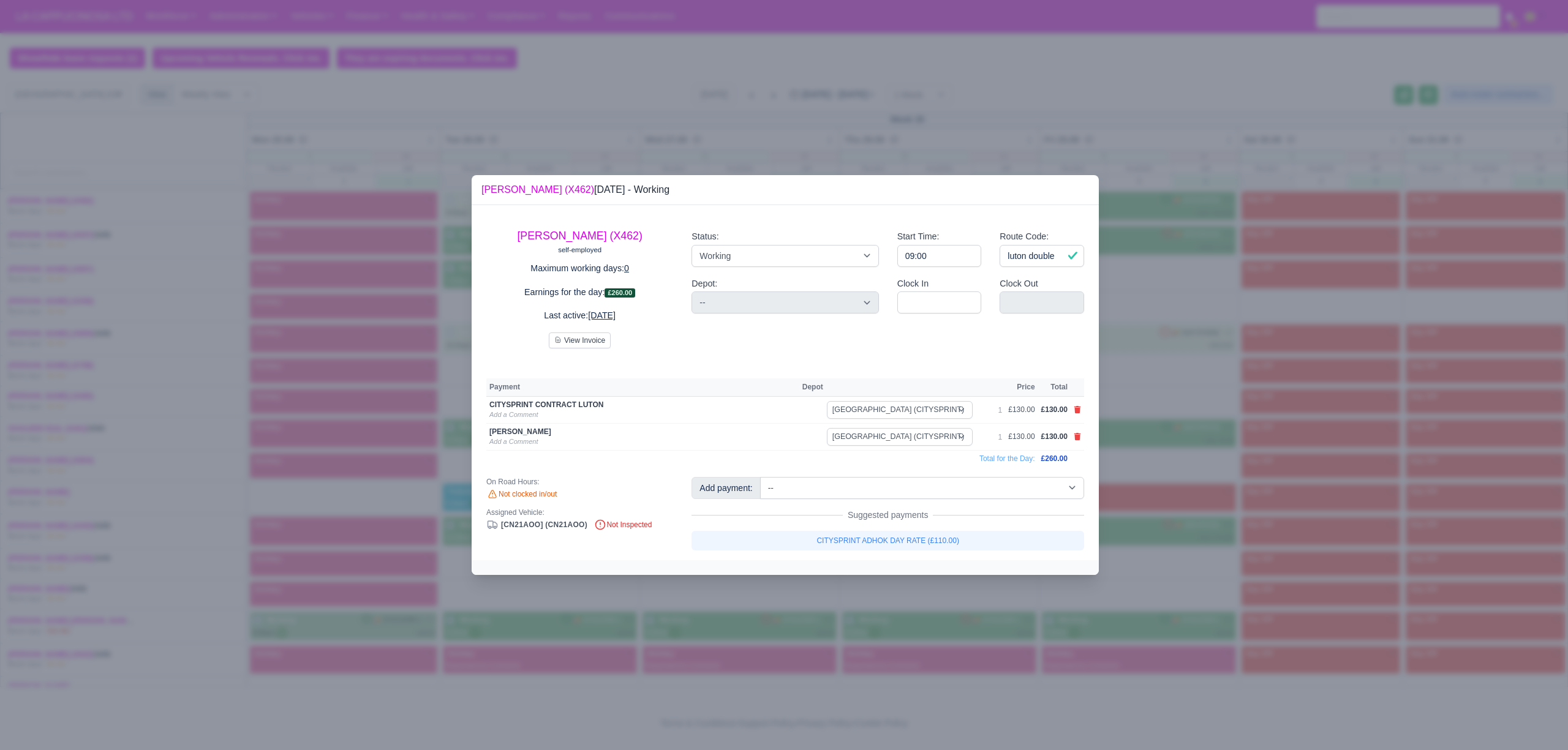
drag, startPoint x: 1226, startPoint y: 546, endPoint x: 1209, endPoint y: 549, distance: 17.3
click at [1226, 546] on div at bounding box center [784, 375] width 1568 height 750
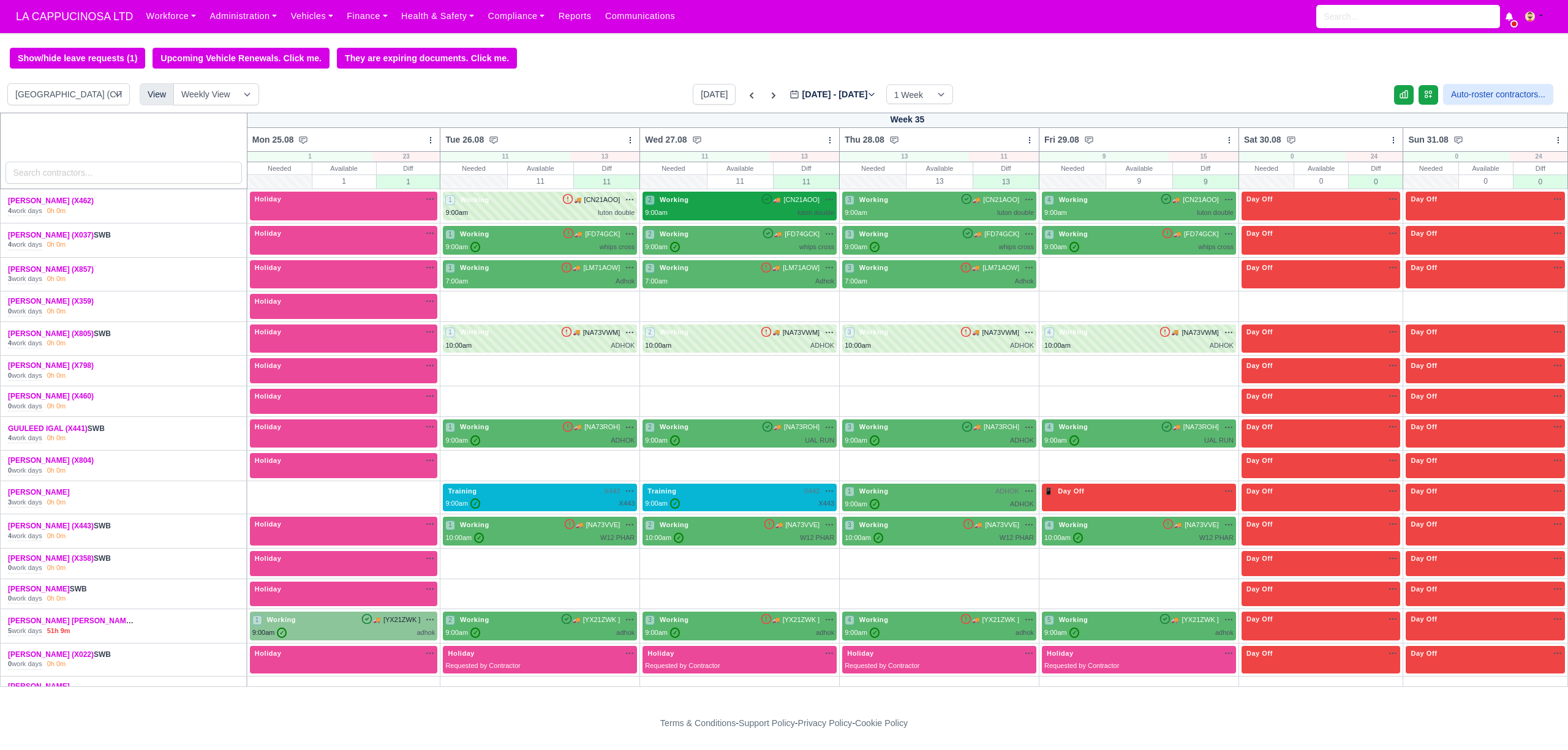
click at [691, 213] on div "9:00am luton double" at bounding box center [740, 213] width 189 height 10
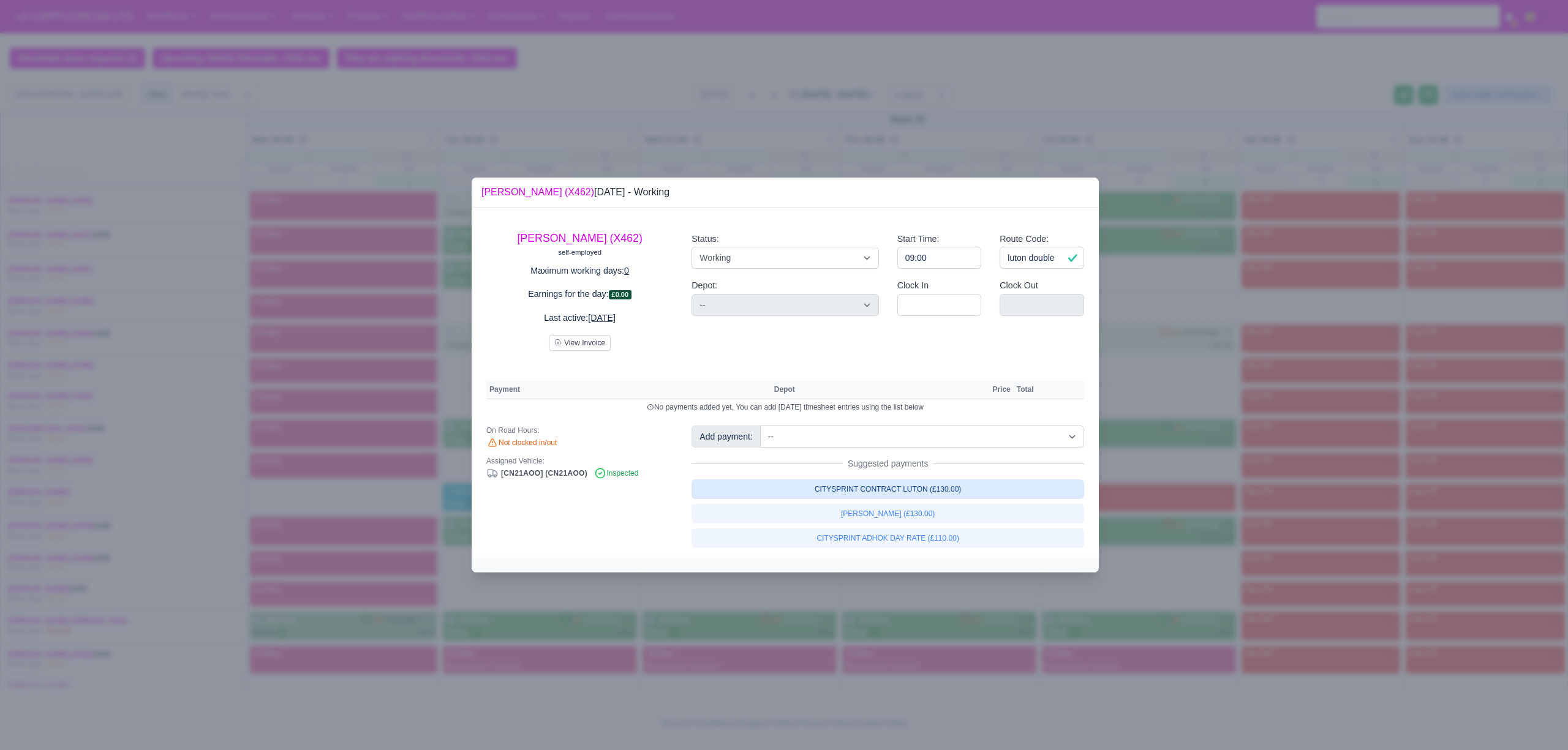
click at [938, 490] on link "CITYSPRINT CONTRACT LUTON (£130.00)" at bounding box center [888, 489] width 393 height 20
select select "2"
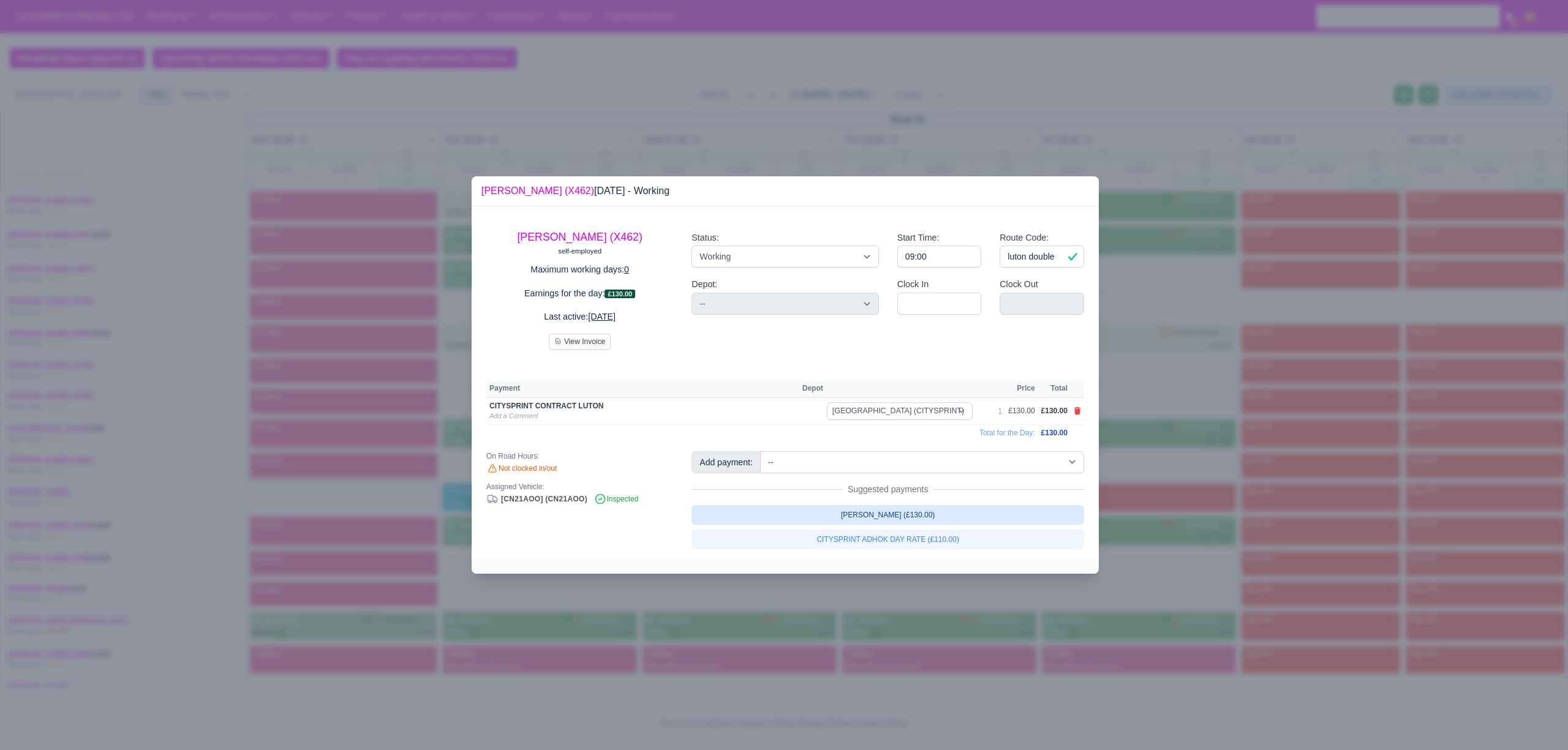
click at [930, 517] on link "LUTON ADHOK (£130.00)" at bounding box center [888, 515] width 393 height 20
click at [1200, 540] on div at bounding box center [784, 375] width 1568 height 750
select select "2"
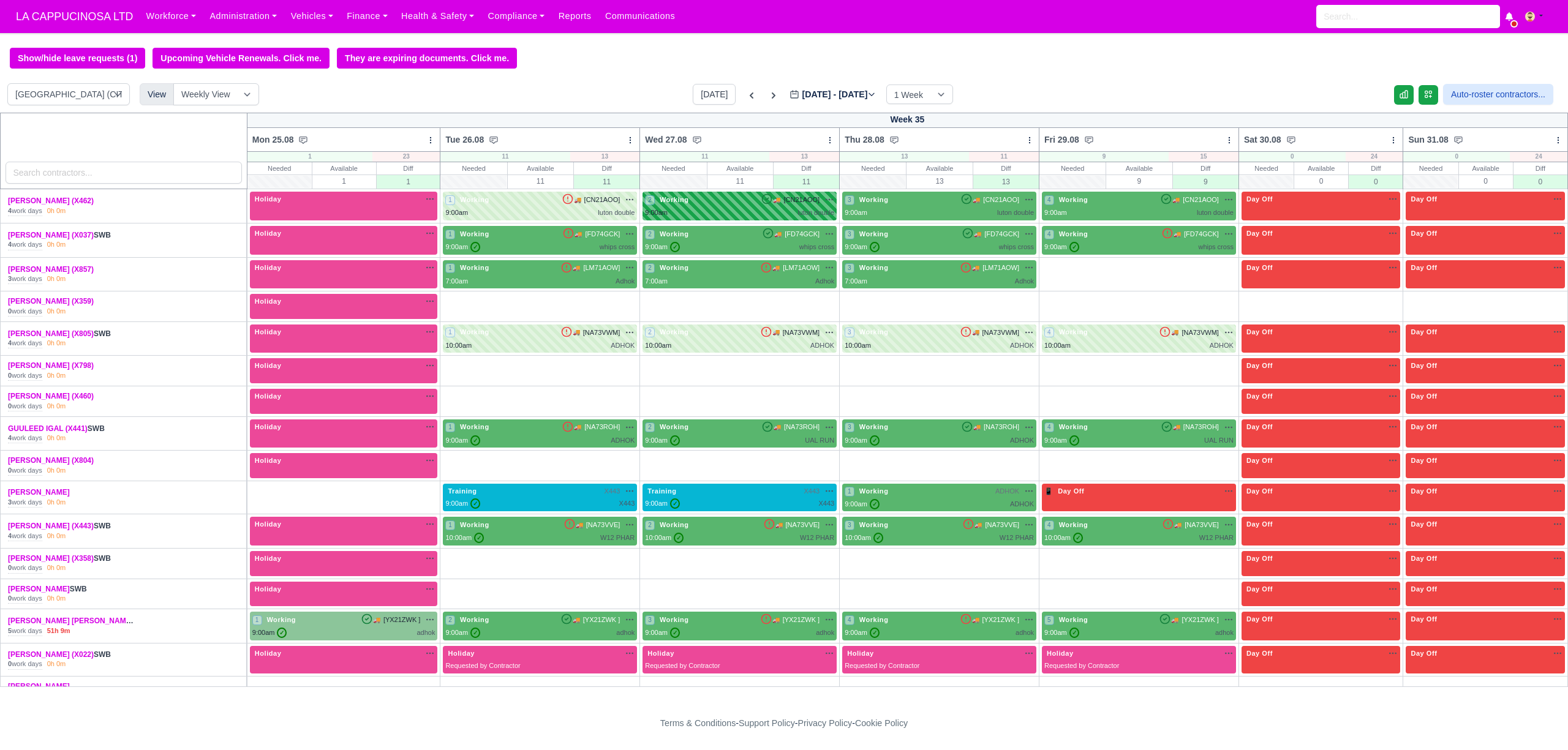
click at [725, 205] on div "2 Working 🚚 [CN21AOO]" at bounding box center [740, 199] width 189 height 11
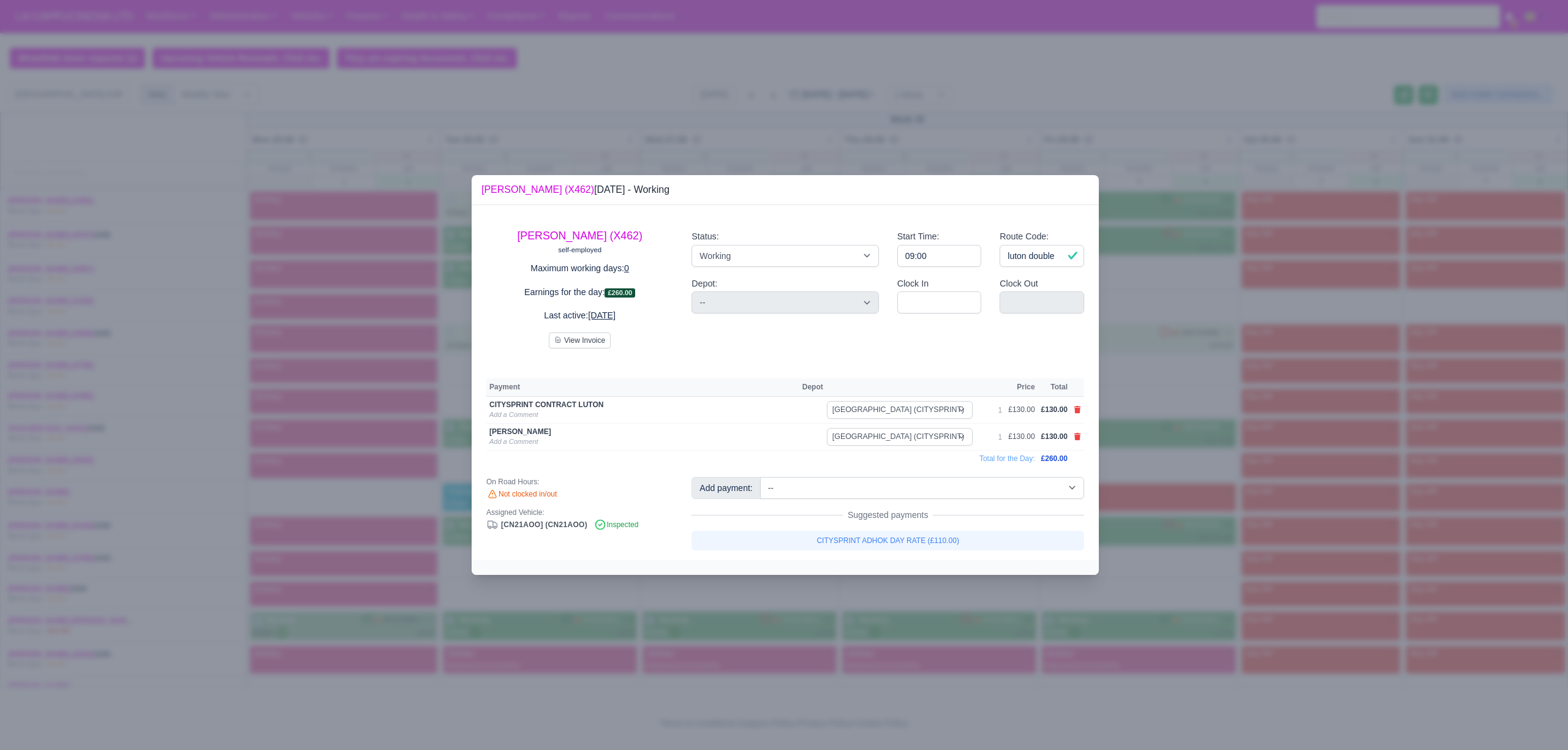
click at [1189, 471] on div at bounding box center [784, 375] width 1568 height 750
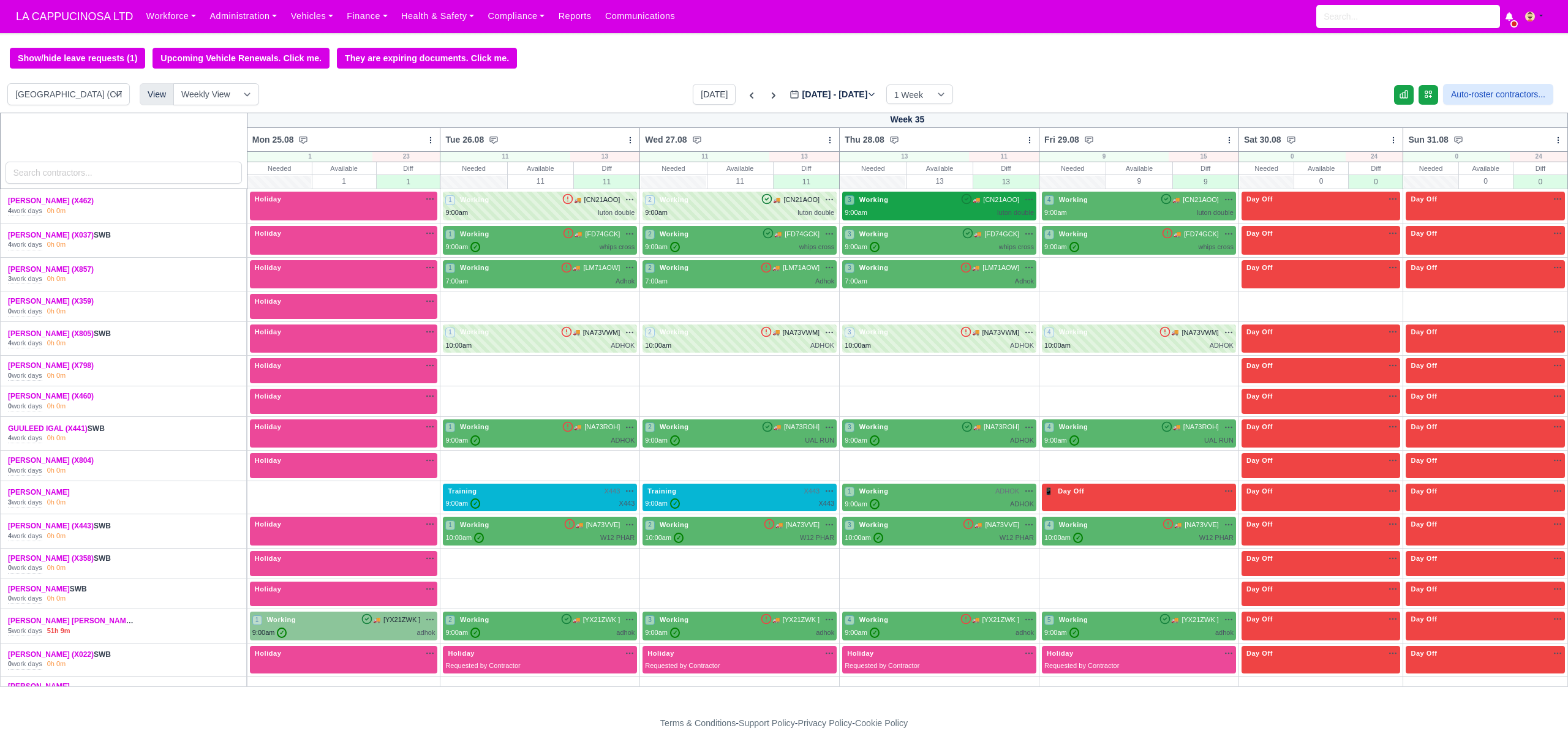
click at [968, 216] on div "9:00am luton double" at bounding box center [939, 213] width 189 height 10
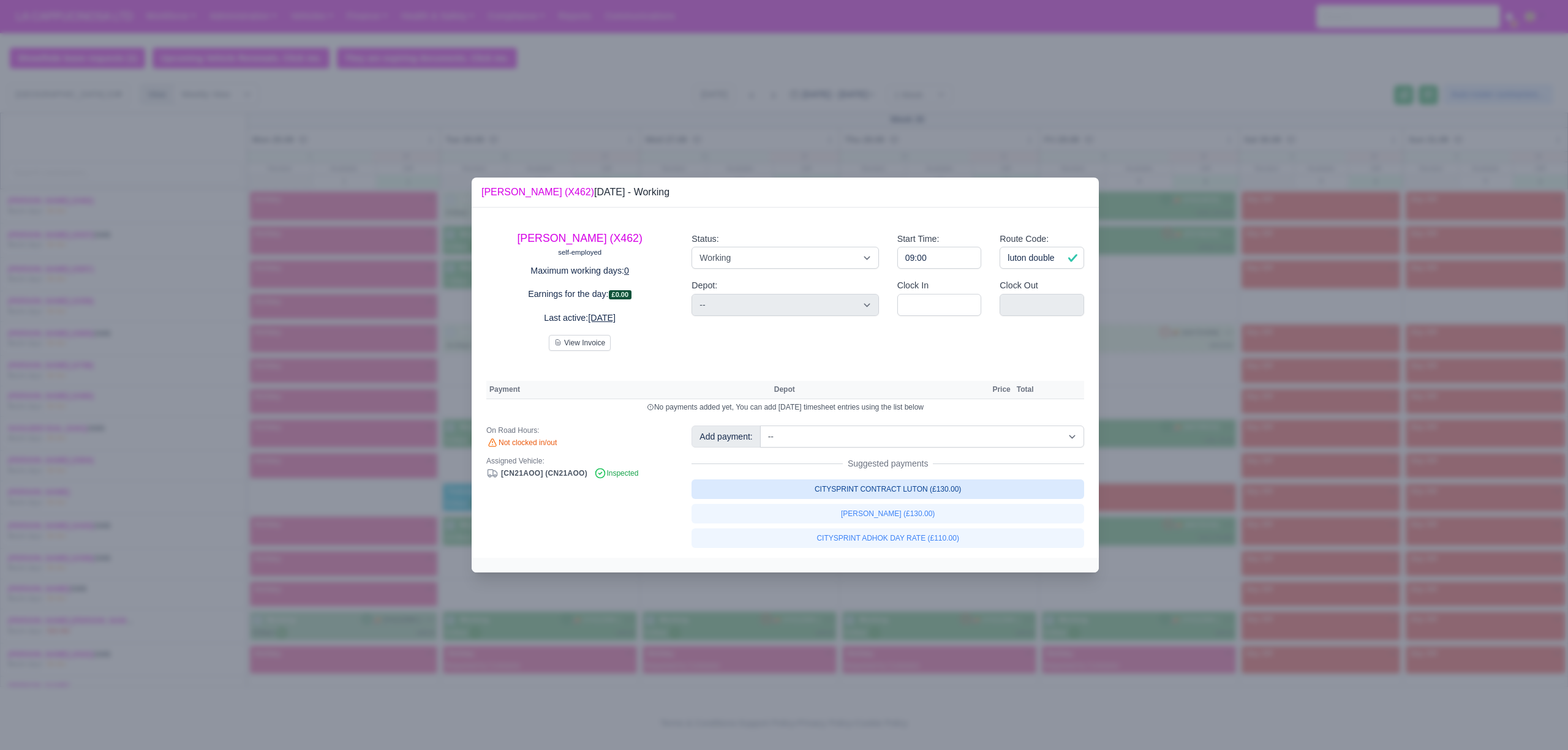
click at [942, 490] on link "CITYSPRINT CONTRACT LUTON (£130.00)" at bounding box center [888, 489] width 393 height 20
select select "2"
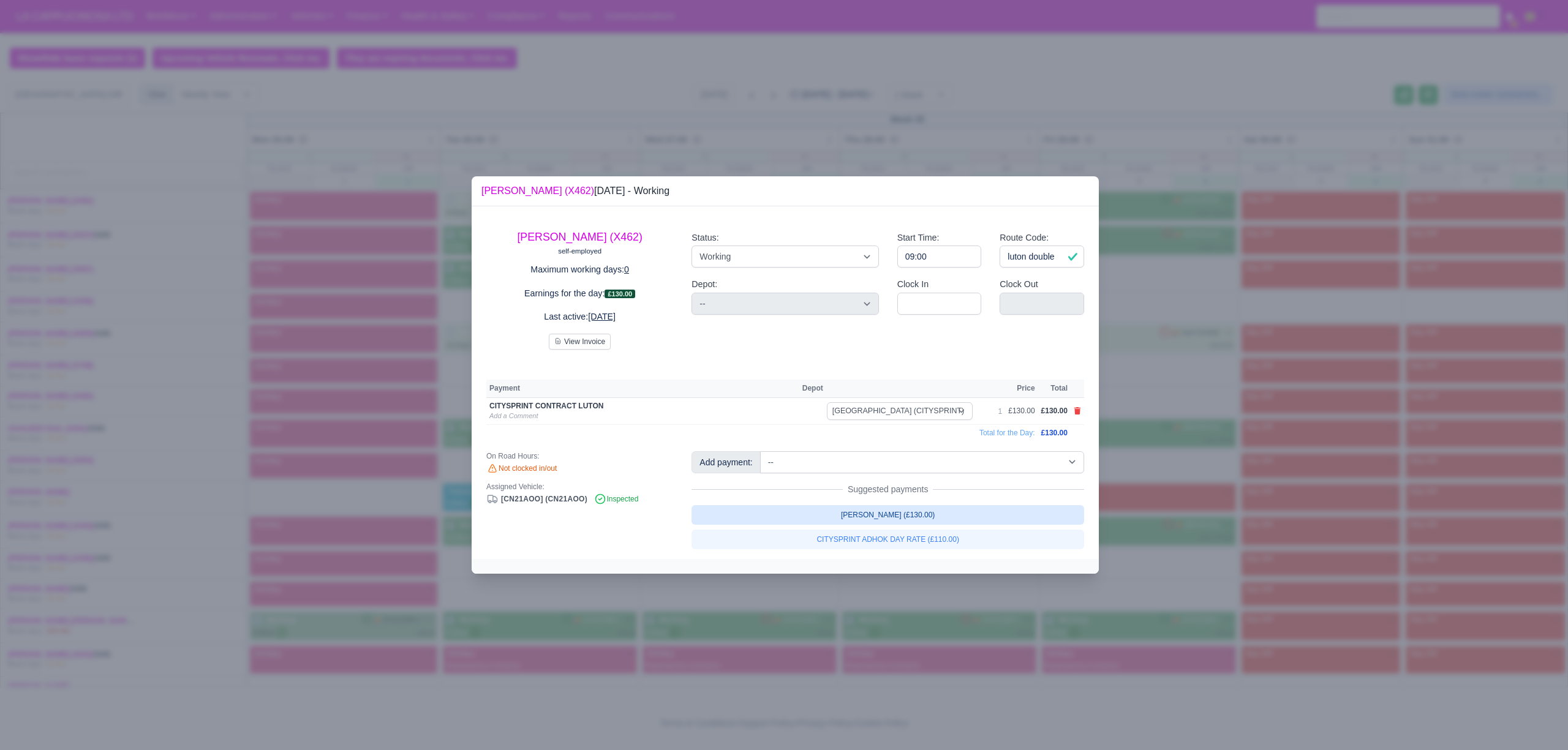
click at [933, 518] on link "LUTON ADHOK (£130.00)" at bounding box center [888, 515] width 393 height 20
select select "2"
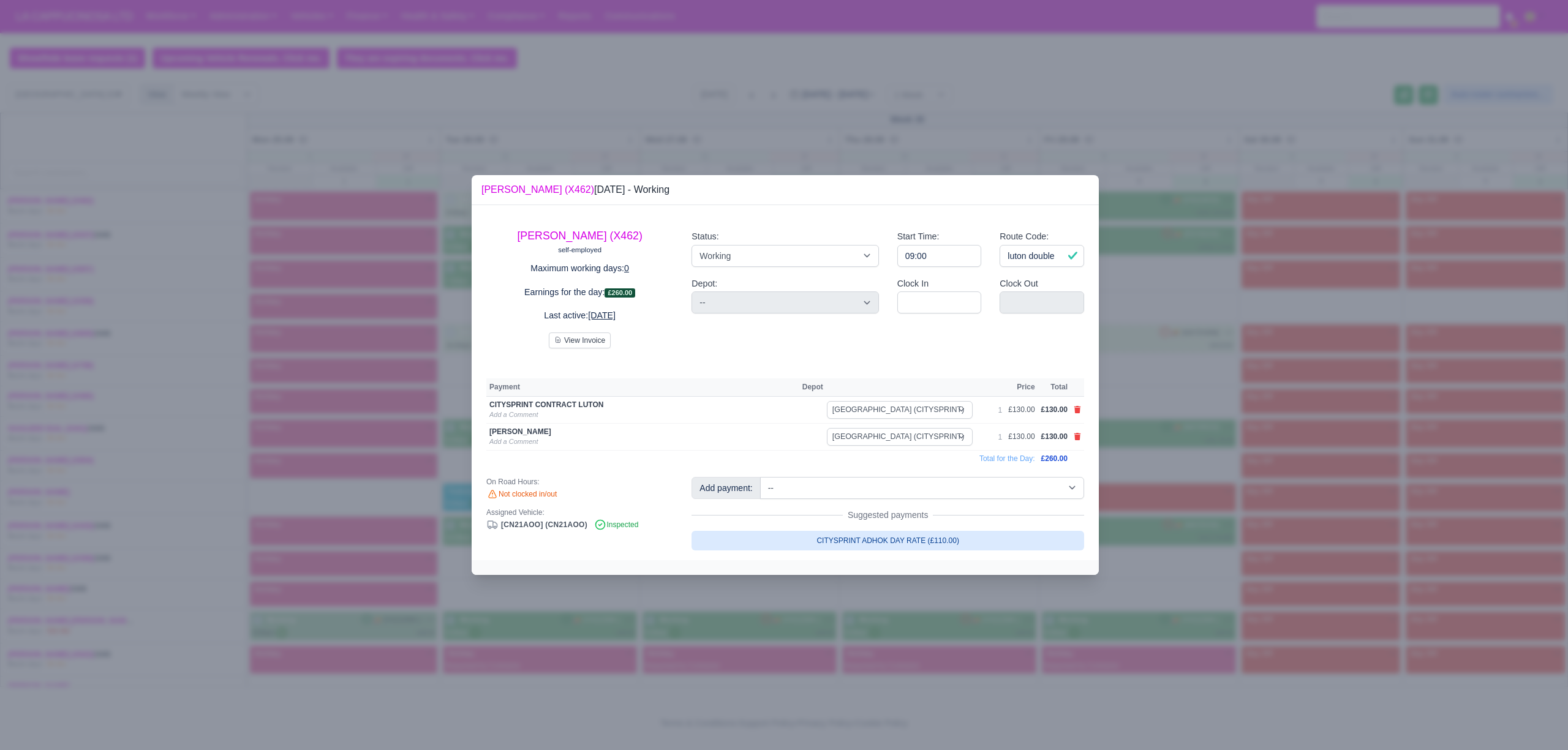
click at [932, 515] on div "Suggested payments" at bounding box center [888, 515] width 393 height 12
click at [1146, 499] on div at bounding box center [784, 375] width 1568 height 750
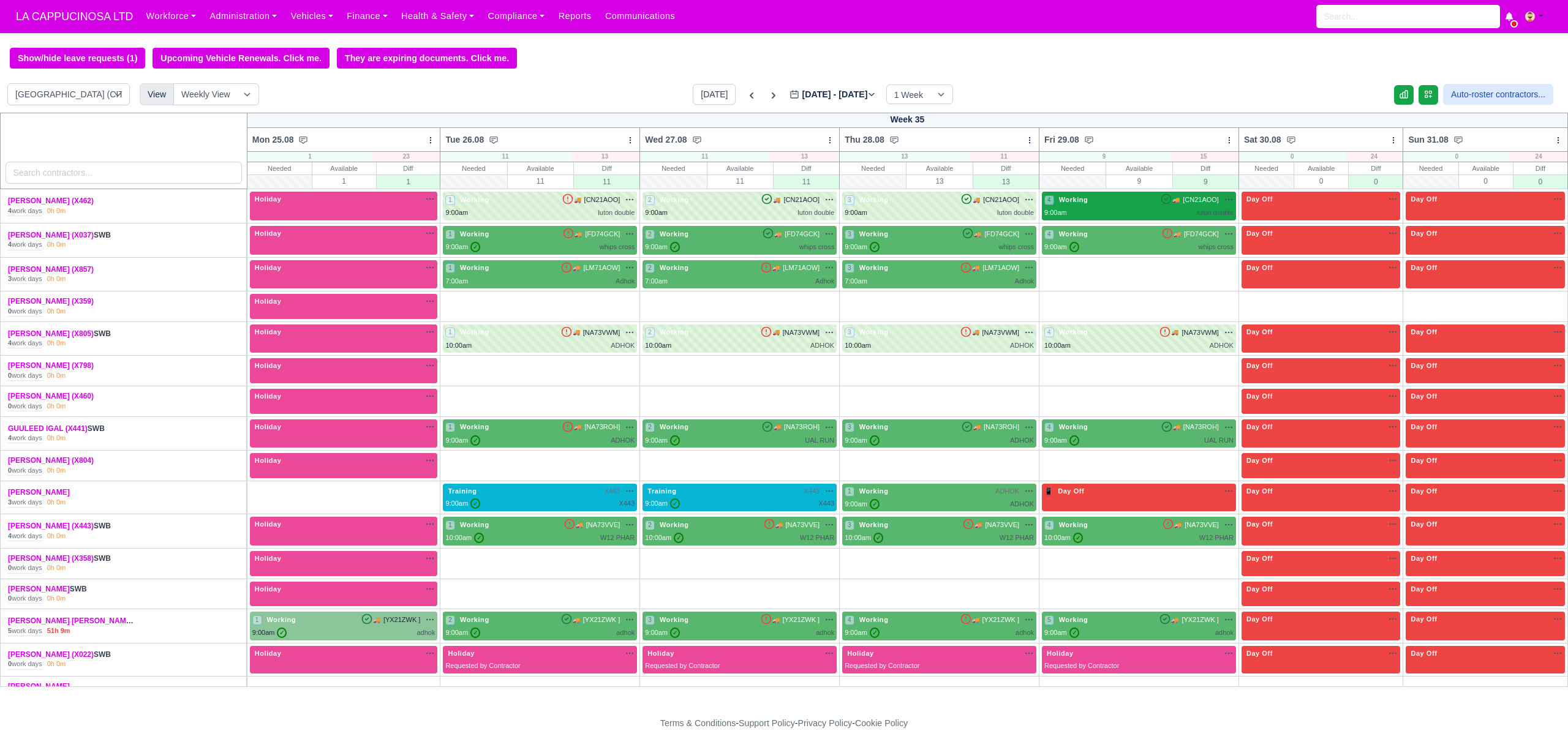
click at [1144, 210] on div "4 Working 🚚 [CN21AOO]" at bounding box center [1139, 205] width 189 height 24
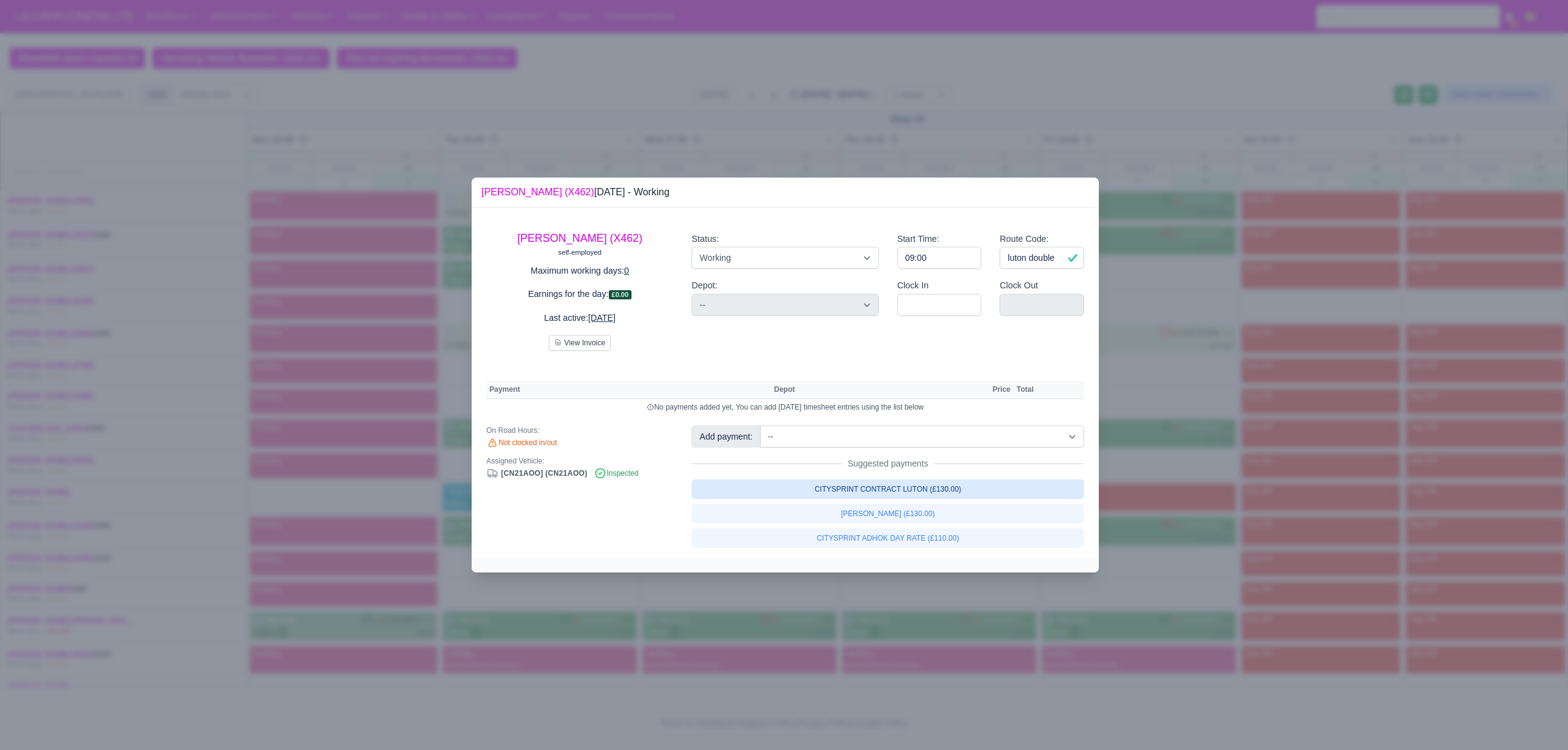
click at [853, 485] on link "CITYSPRINT CONTRACT LUTON (£130.00)" at bounding box center [888, 489] width 393 height 20
select select "2"
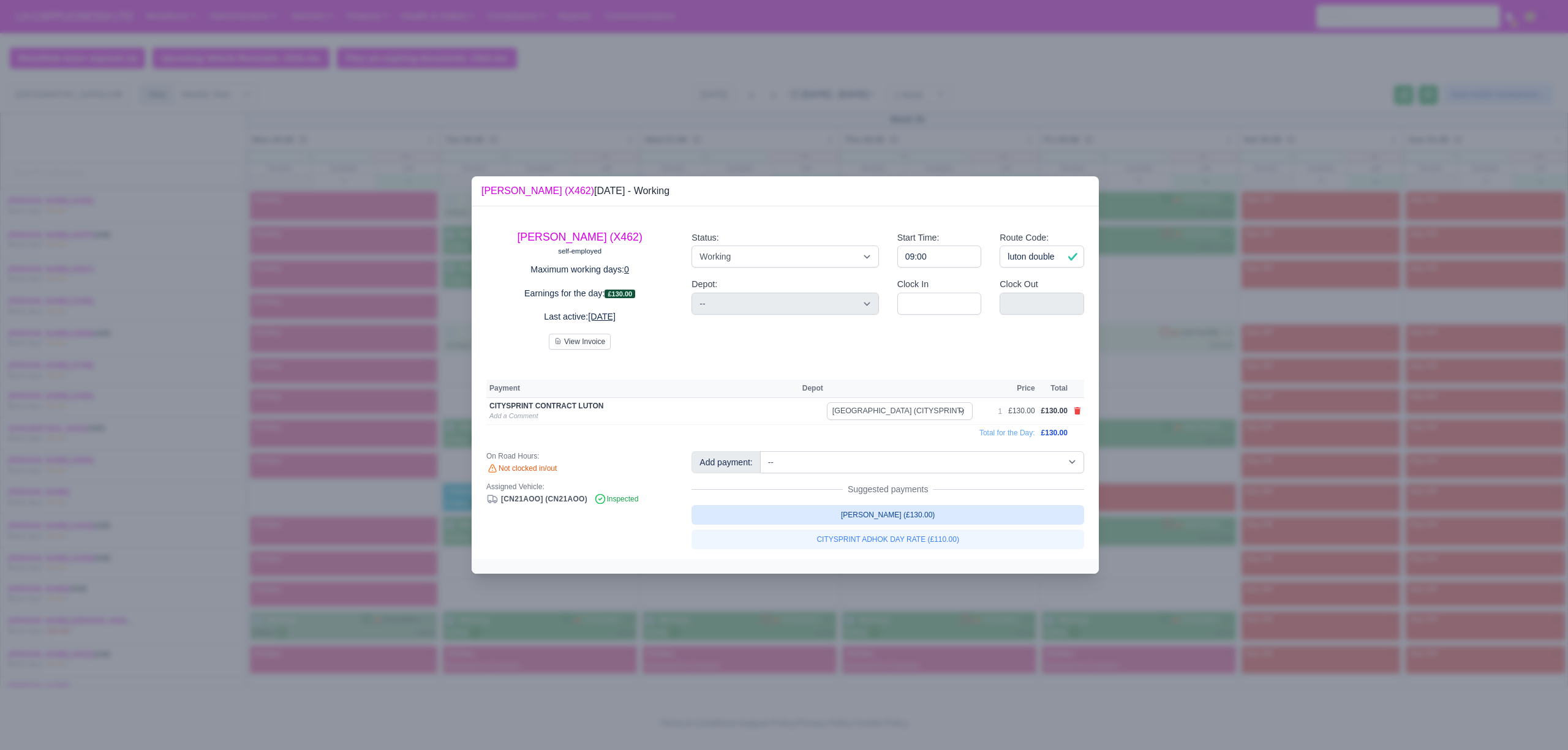
click at [860, 515] on link "LUTON ADHOK (£130.00)" at bounding box center [888, 515] width 393 height 20
select select "2"
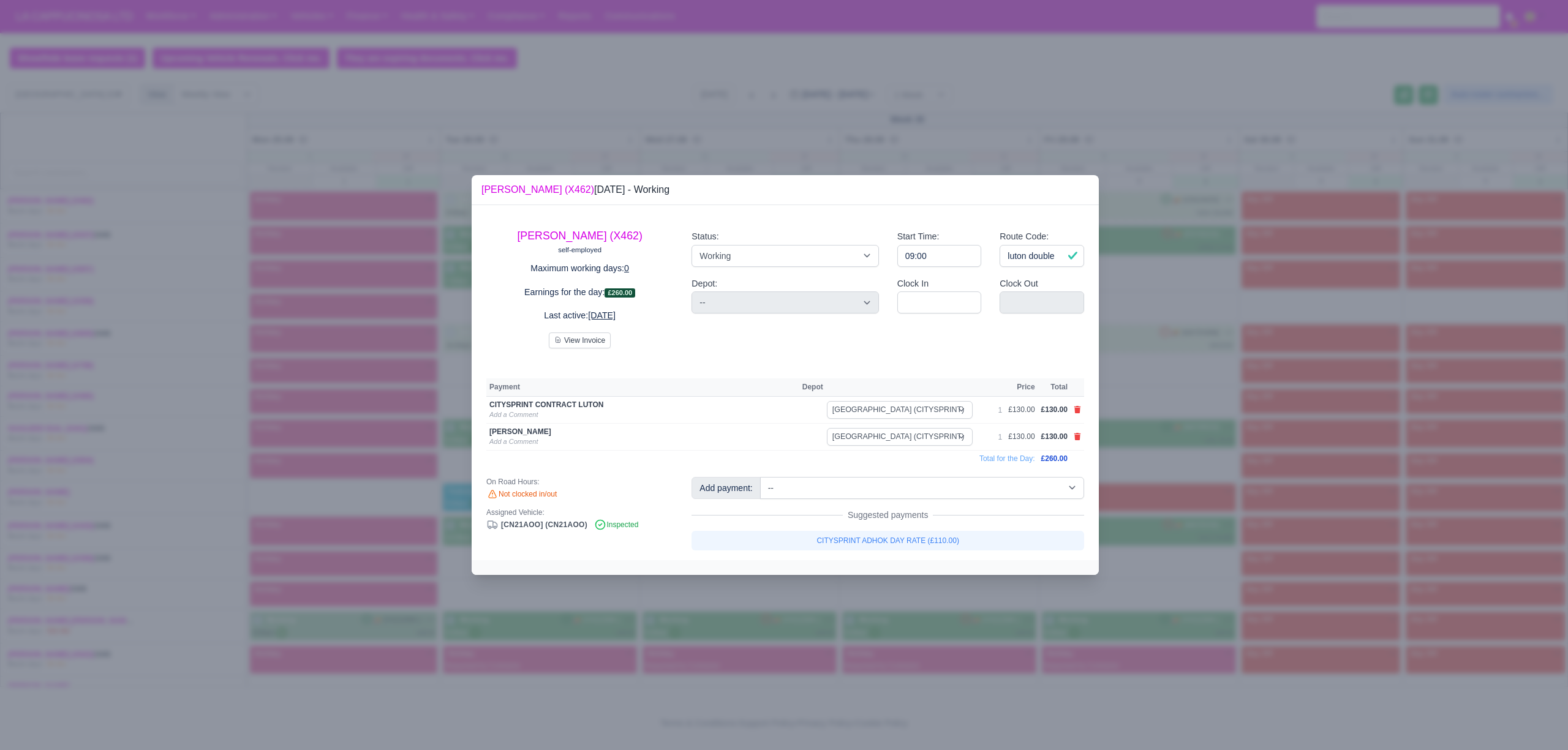
click at [1223, 515] on div at bounding box center [784, 375] width 1568 height 750
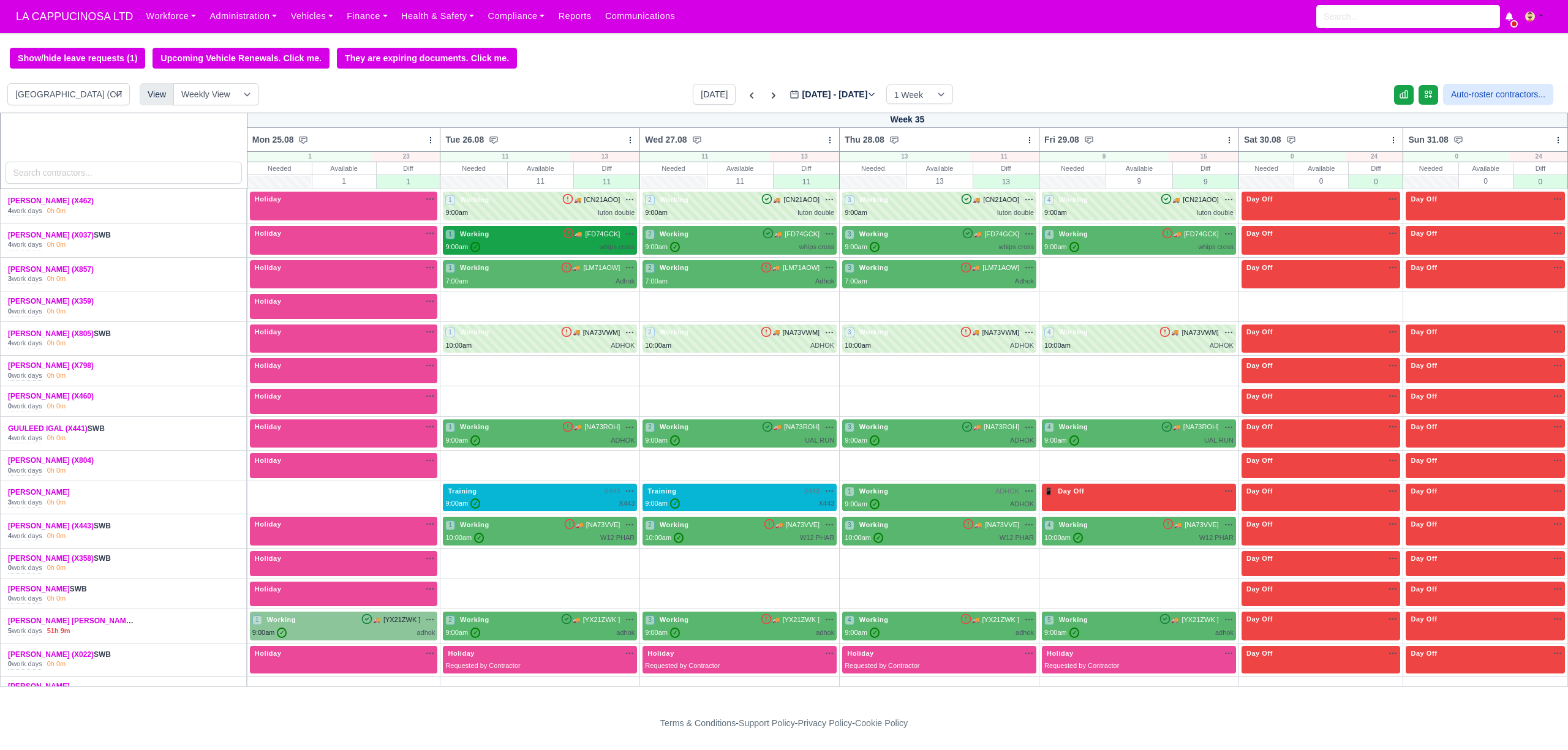
click at [479, 252] on div "9:00am ✓ whips cross" at bounding box center [540, 247] width 189 height 10
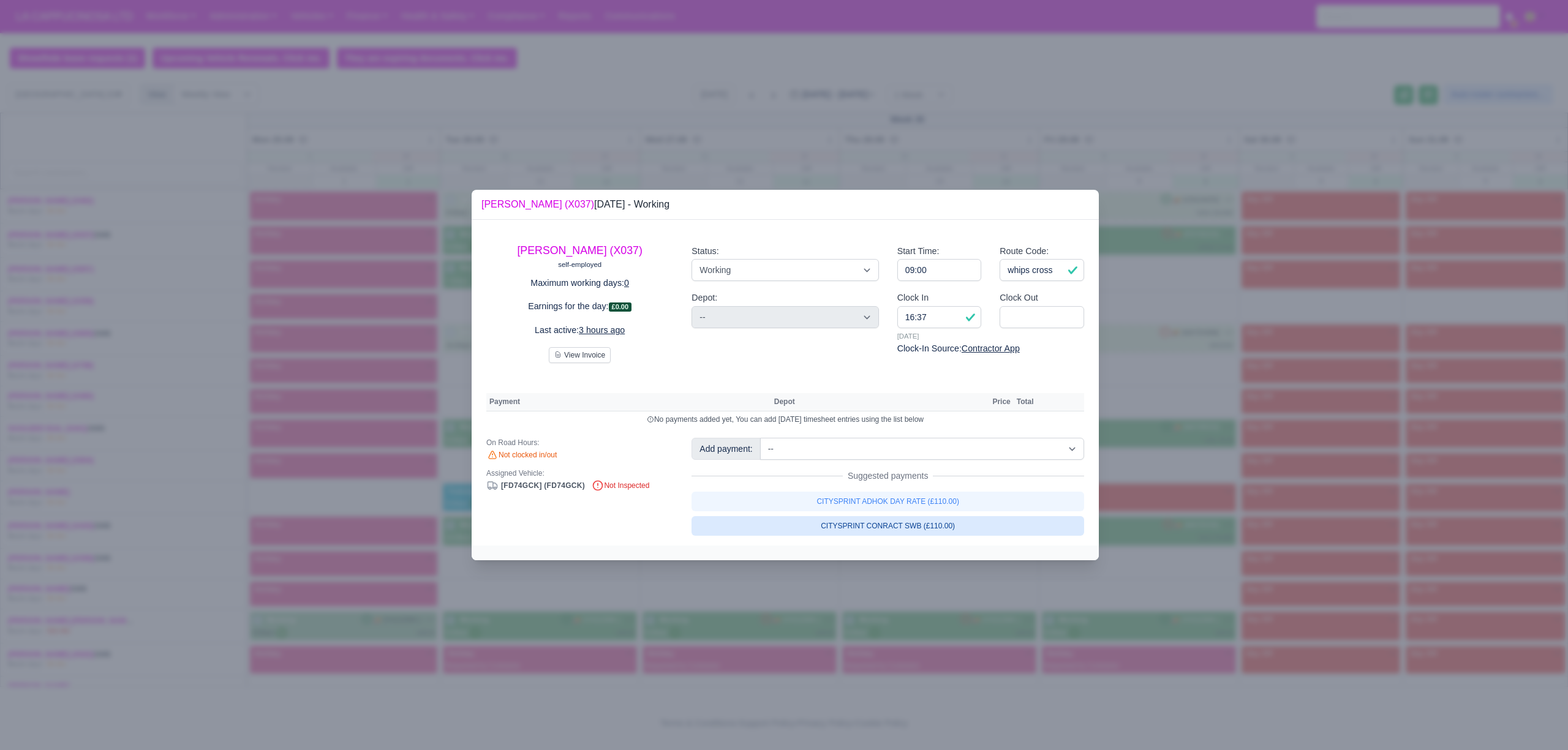
click at [848, 518] on link "CITYSPRINT CONRACT SWB (£110.00)" at bounding box center [888, 526] width 393 height 20
select select "2"
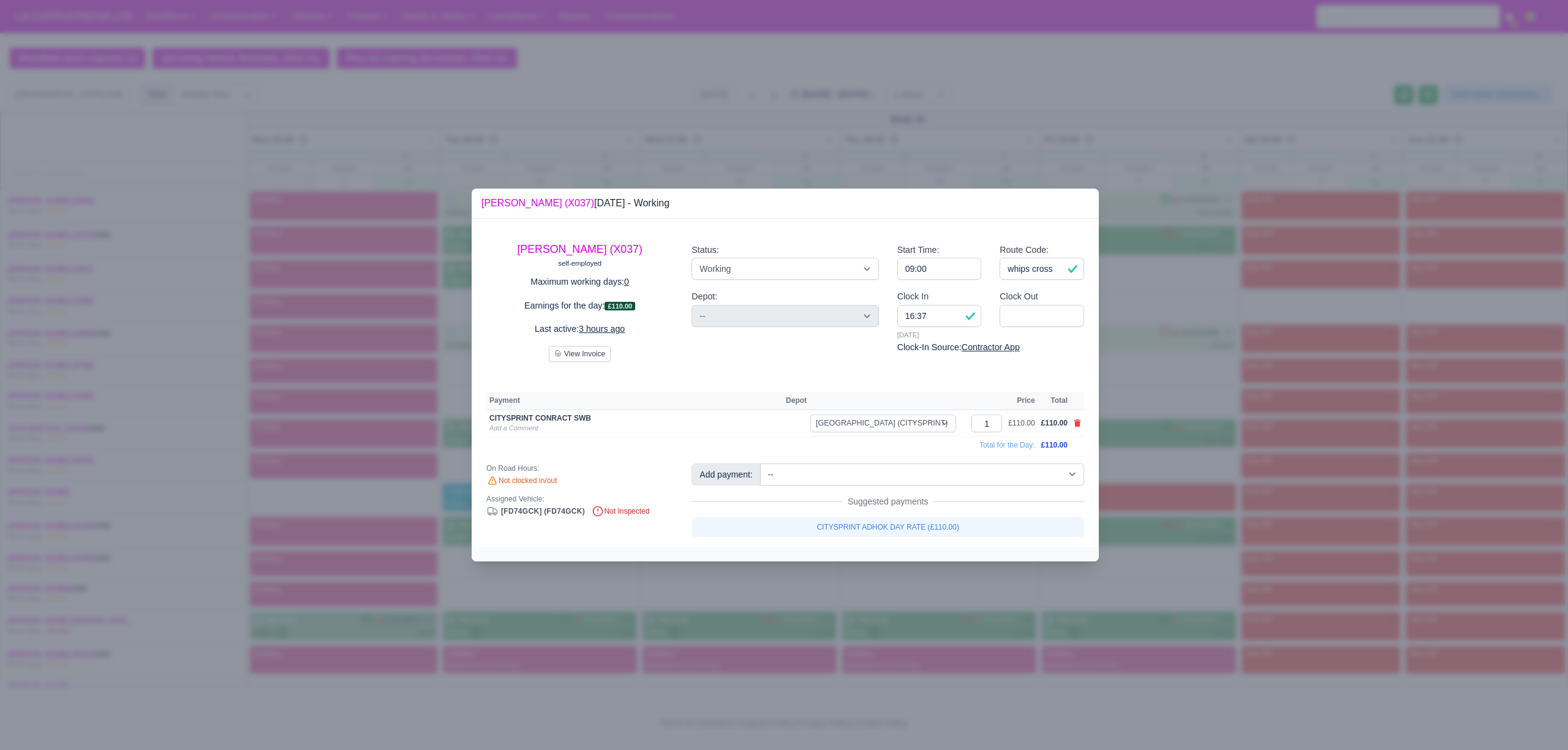
click at [1210, 494] on div at bounding box center [784, 375] width 1568 height 750
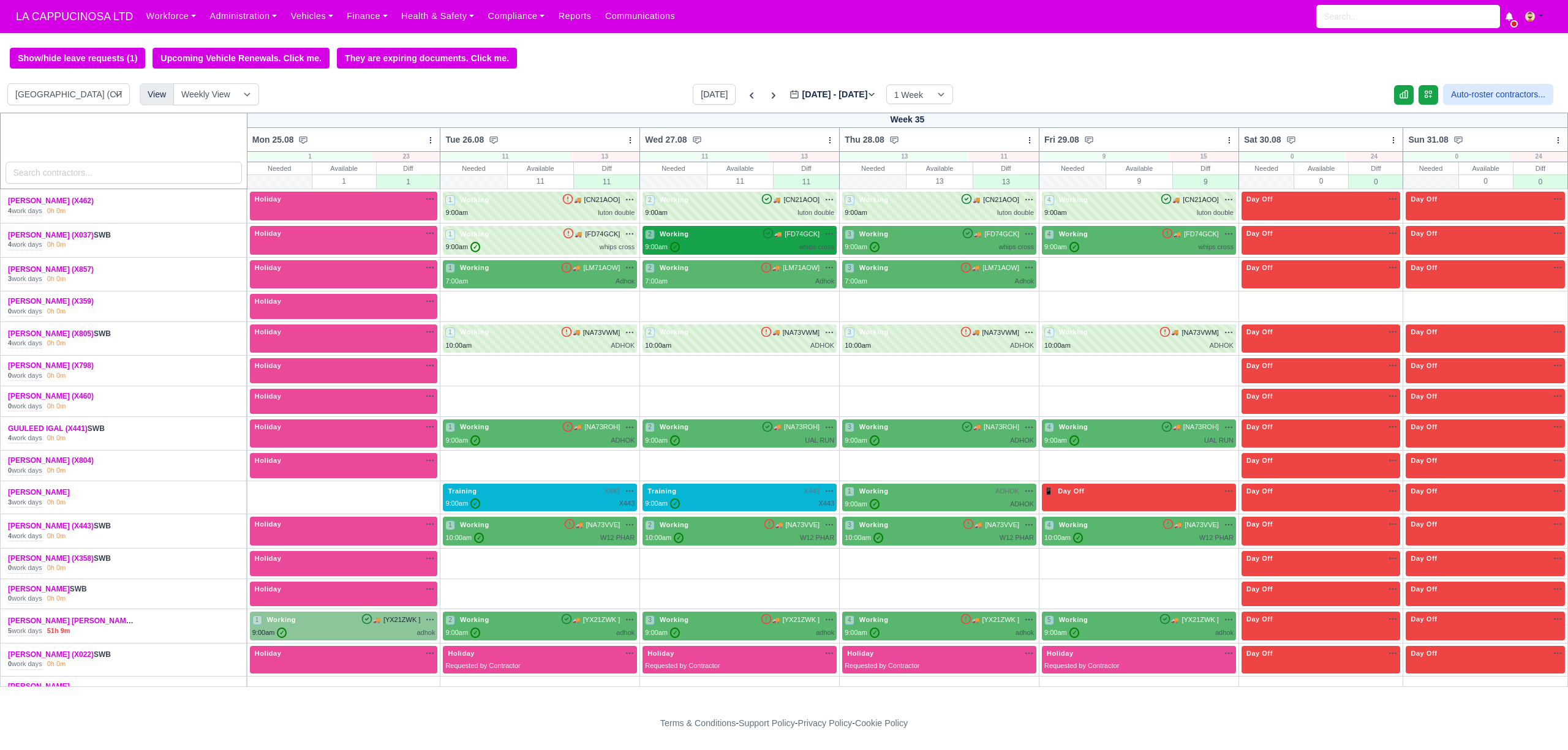
click at [681, 239] on div "2 Working" at bounding box center [668, 234] width 46 height 10
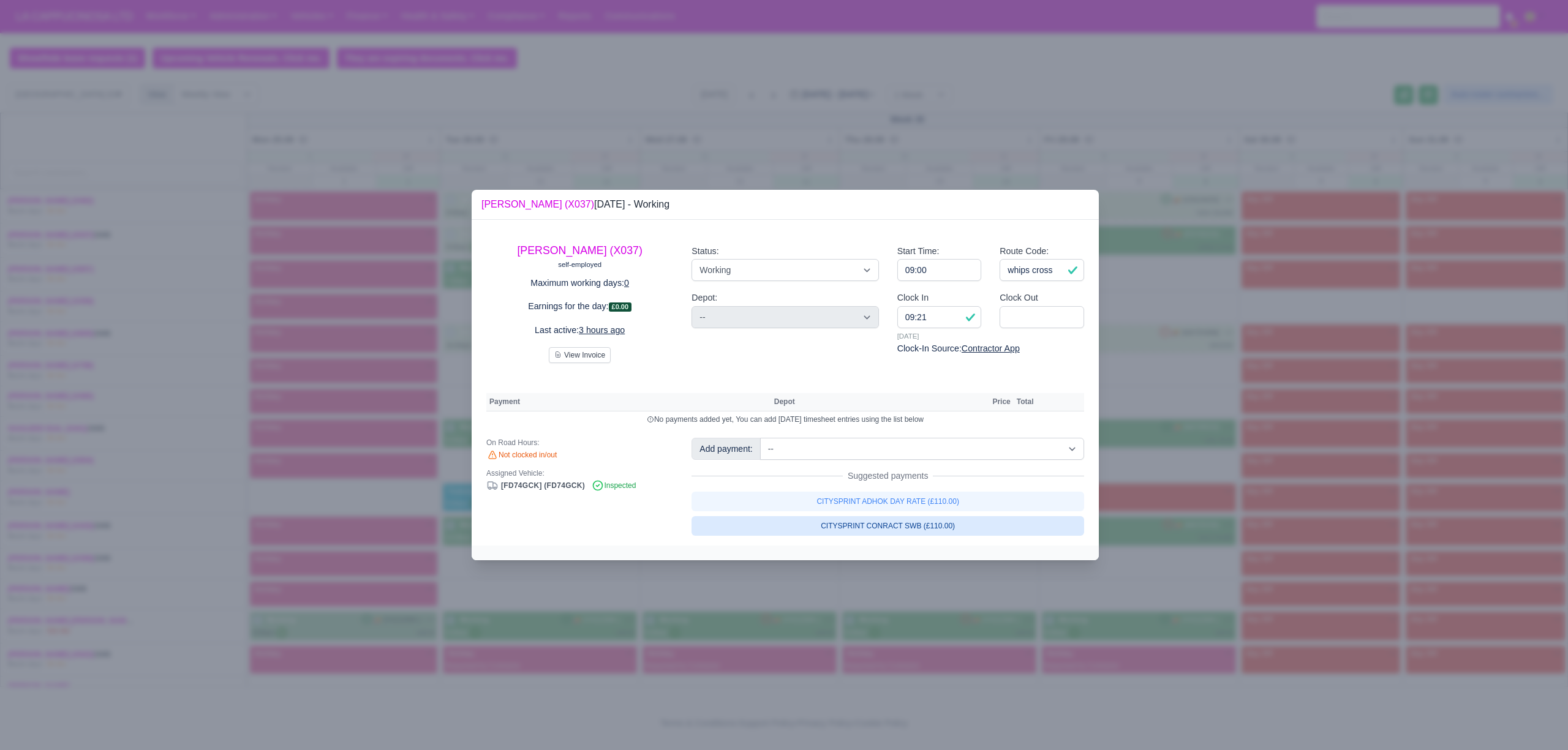
click at [940, 520] on link "CITYSPRINT CONRACT SWB (£110.00)" at bounding box center [888, 526] width 393 height 20
select select "2"
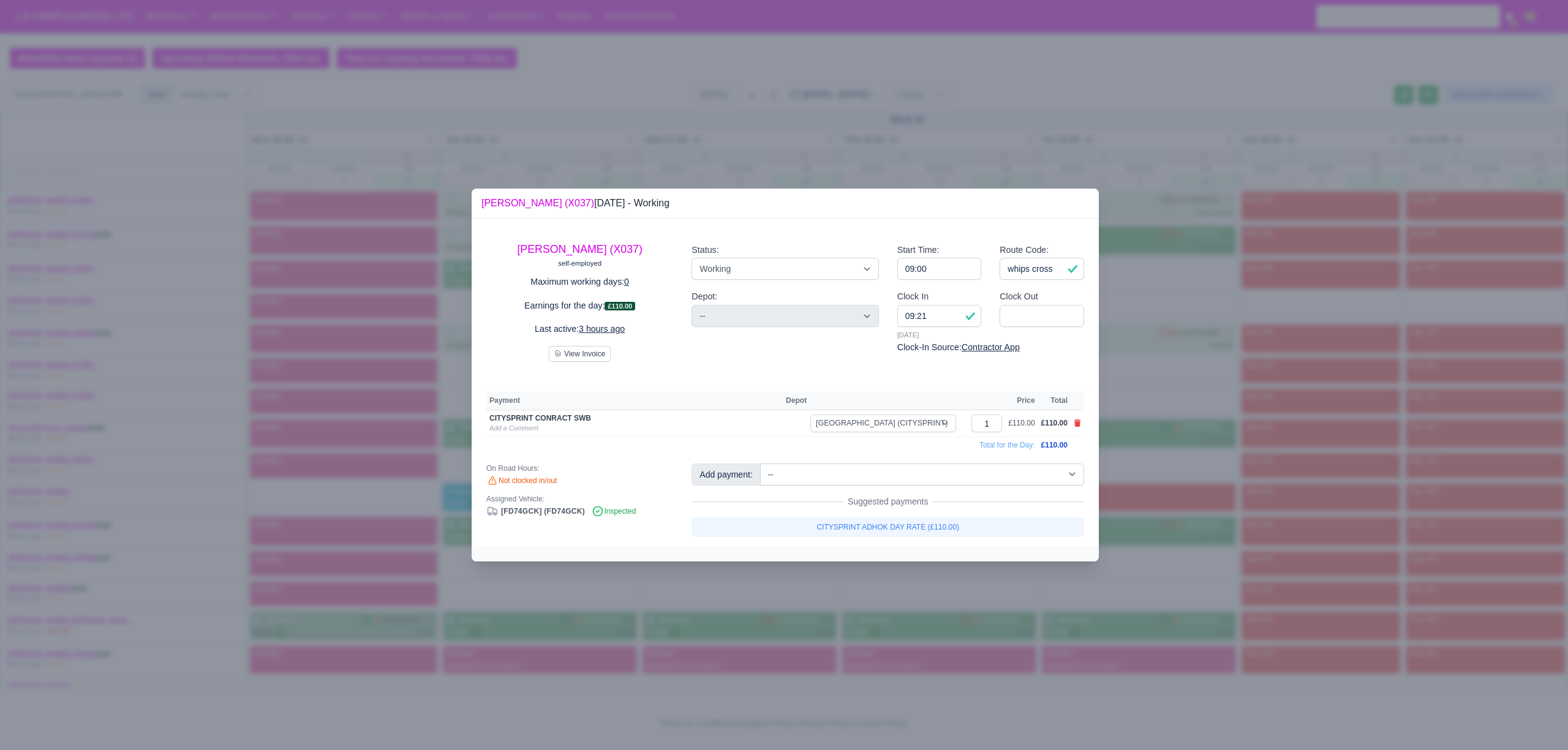
drag, startPoint x: 1242, startPoint y: 533, endPoint x: 1208, endPoint y: 510, distance: 41.0
click at [1243, 533] on div at bounding box center [784, 375] width 1568 height 750
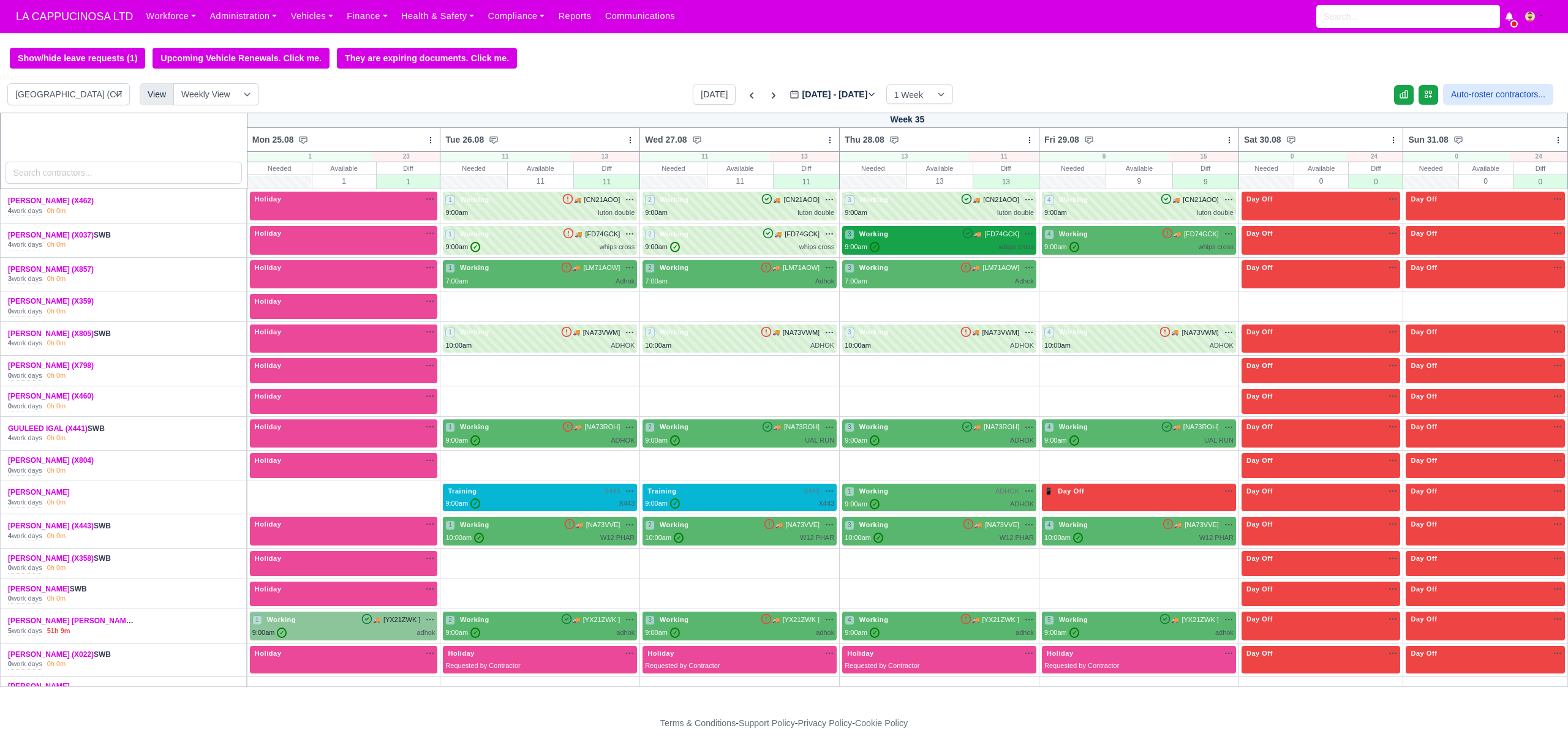
click at [870, 249] on div "9:00am ✓ whips cross" at bounding box center [939, 247] width 189 height 10
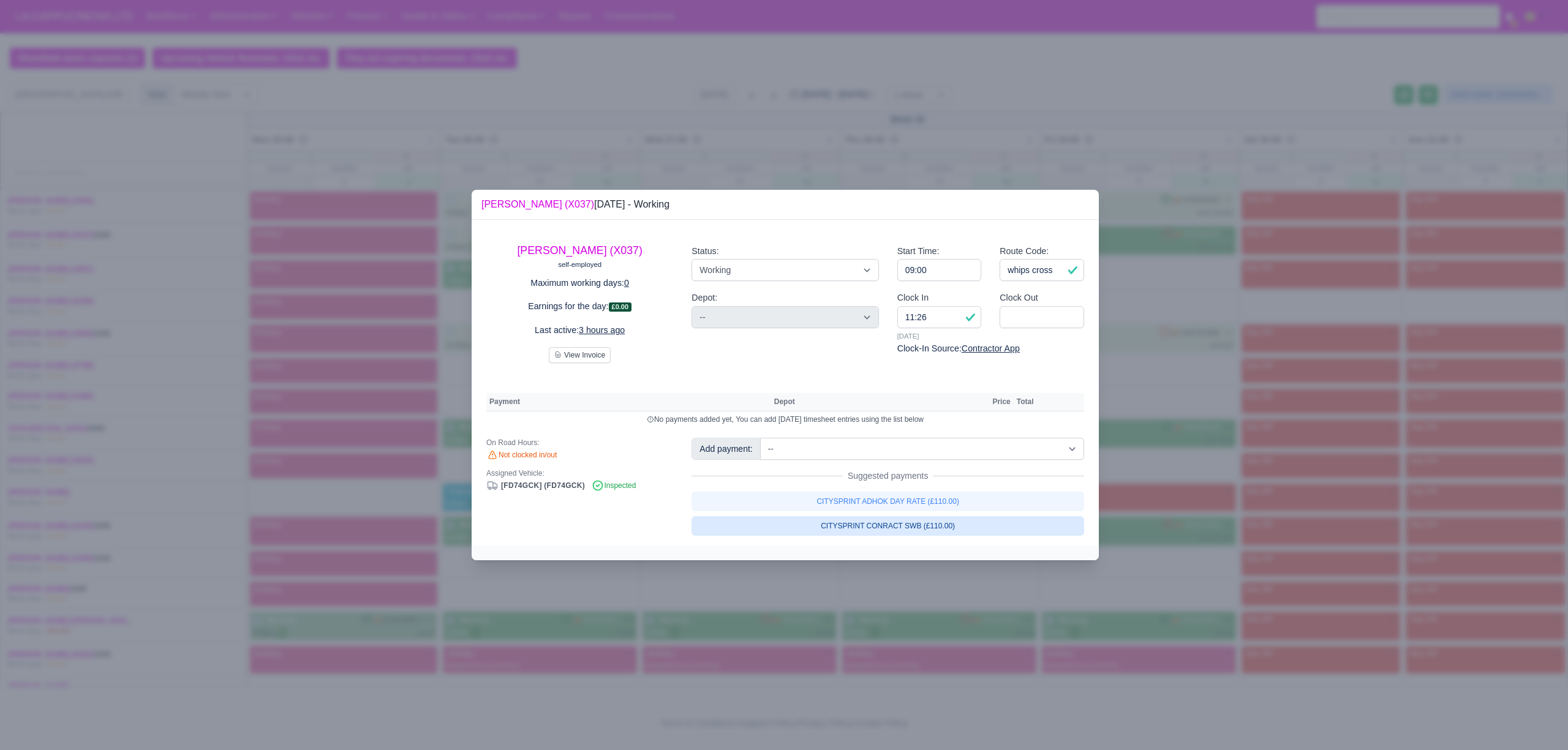
click at [981, 531] on link "CITYSPRINT CONRACT SWB (£110.00)" at bounding box center [888, 526] width 393 height 20
select select "2"
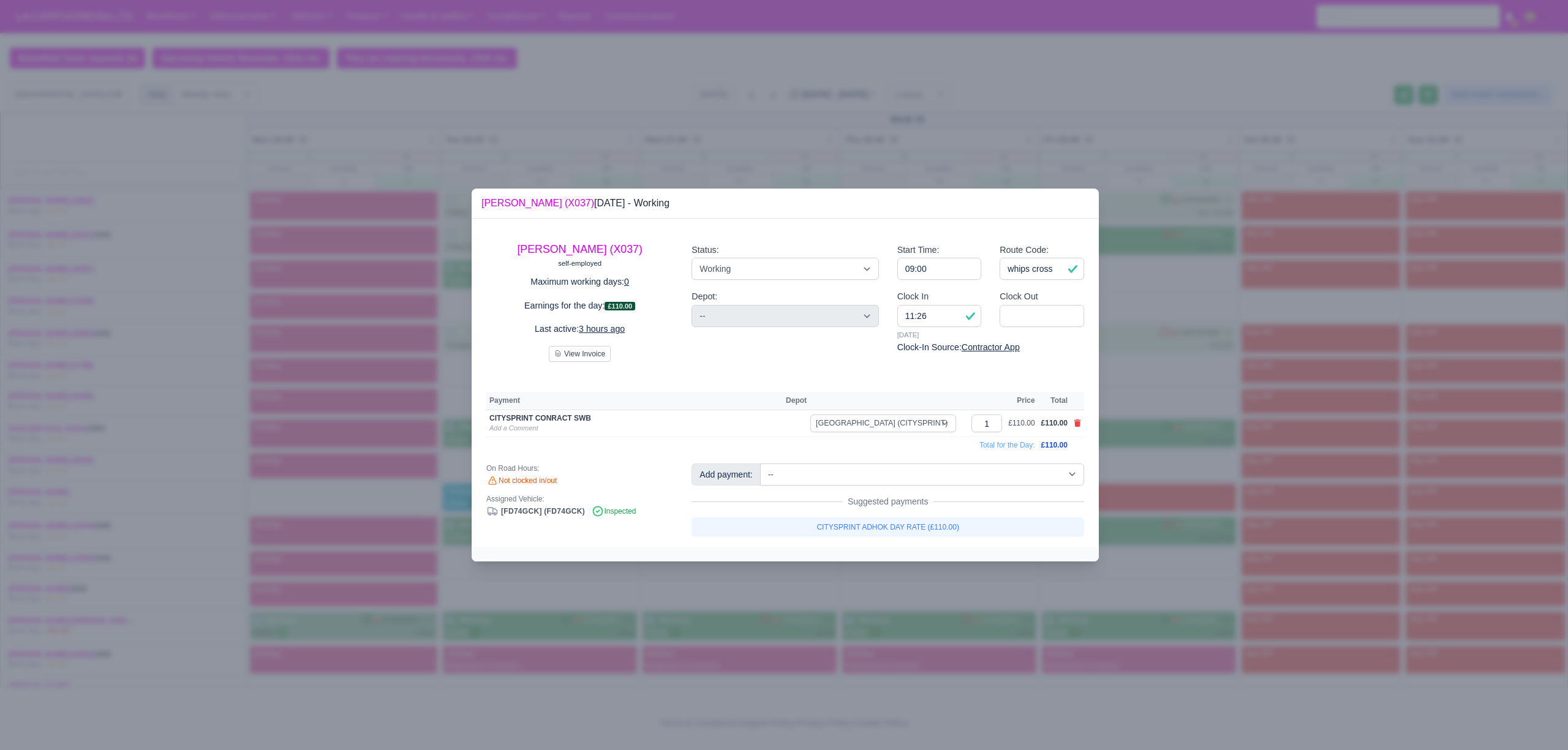
click at [1283, 554] on div at bounding box center [784, 375] width 1568 height 750
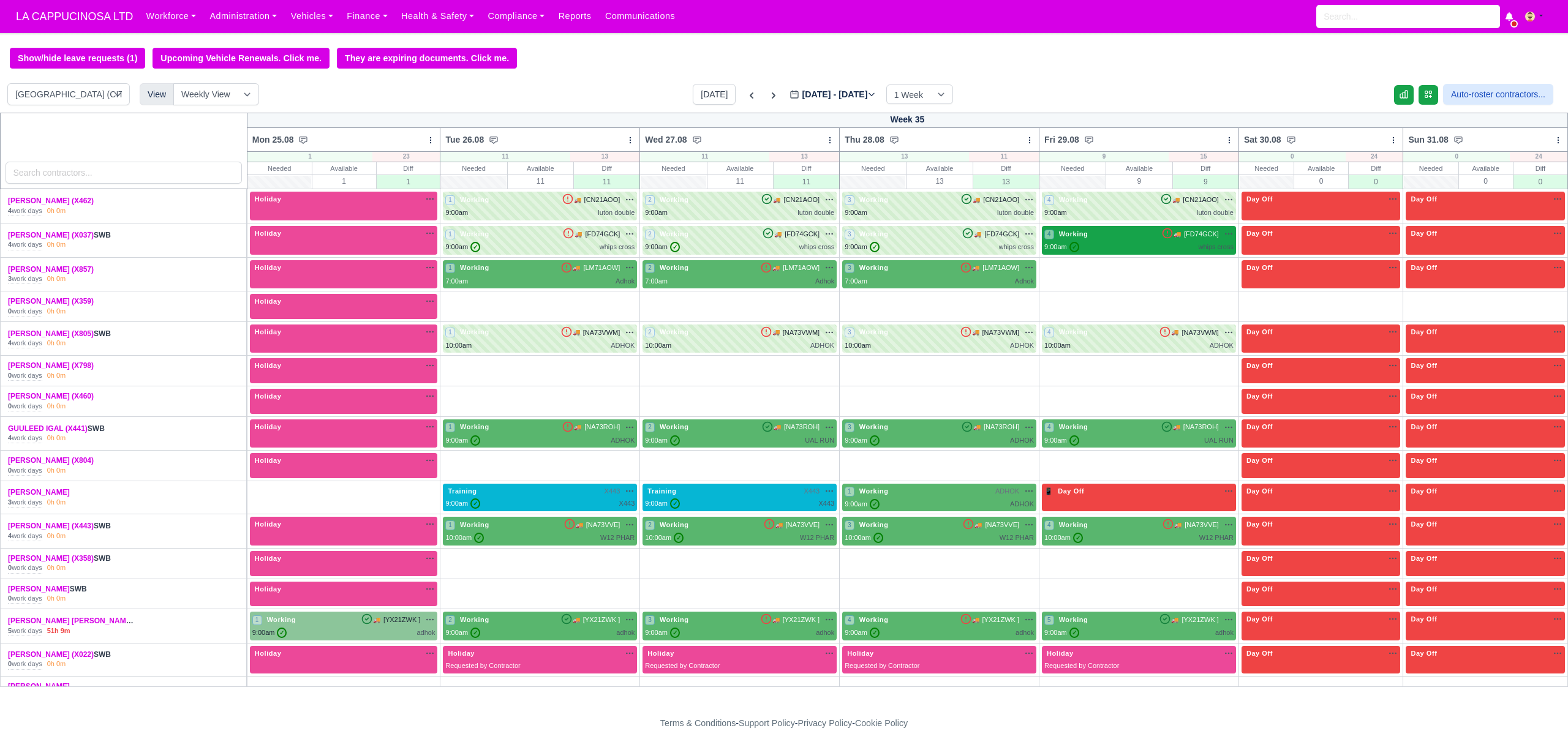
click at [1079, 245] on div "4 Working 🚚 [FD74GCK]" at bounding box center [1139, 240] width 189 height 24
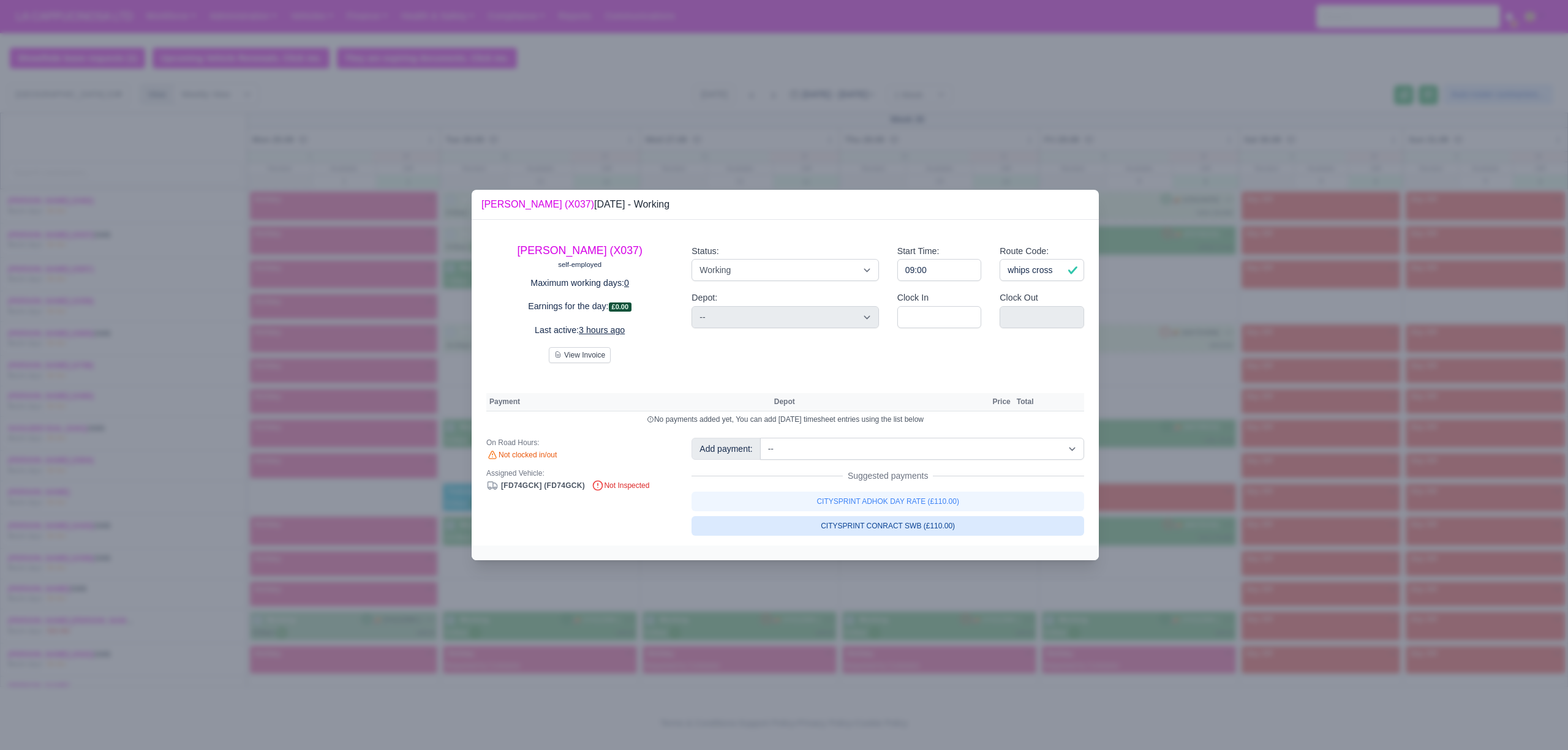
click at [986, 536] on link "CITYSPRINT CONRACT SWB (£110.00)" at bounding box center [888, 526] width 393 height 20
select select "2"
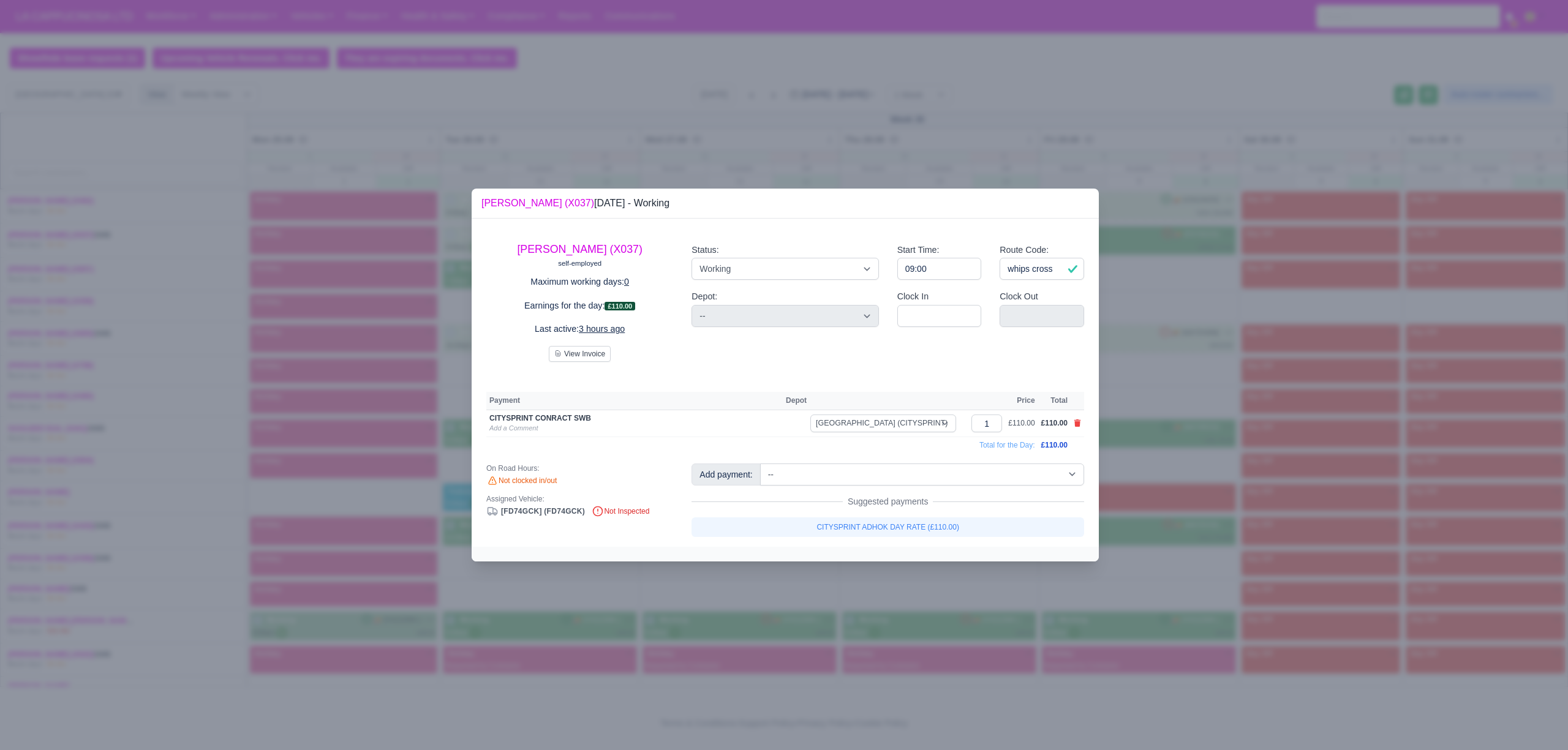
click at [1288, 552] on div at bounding box center [784, 375] width 1568 height 750
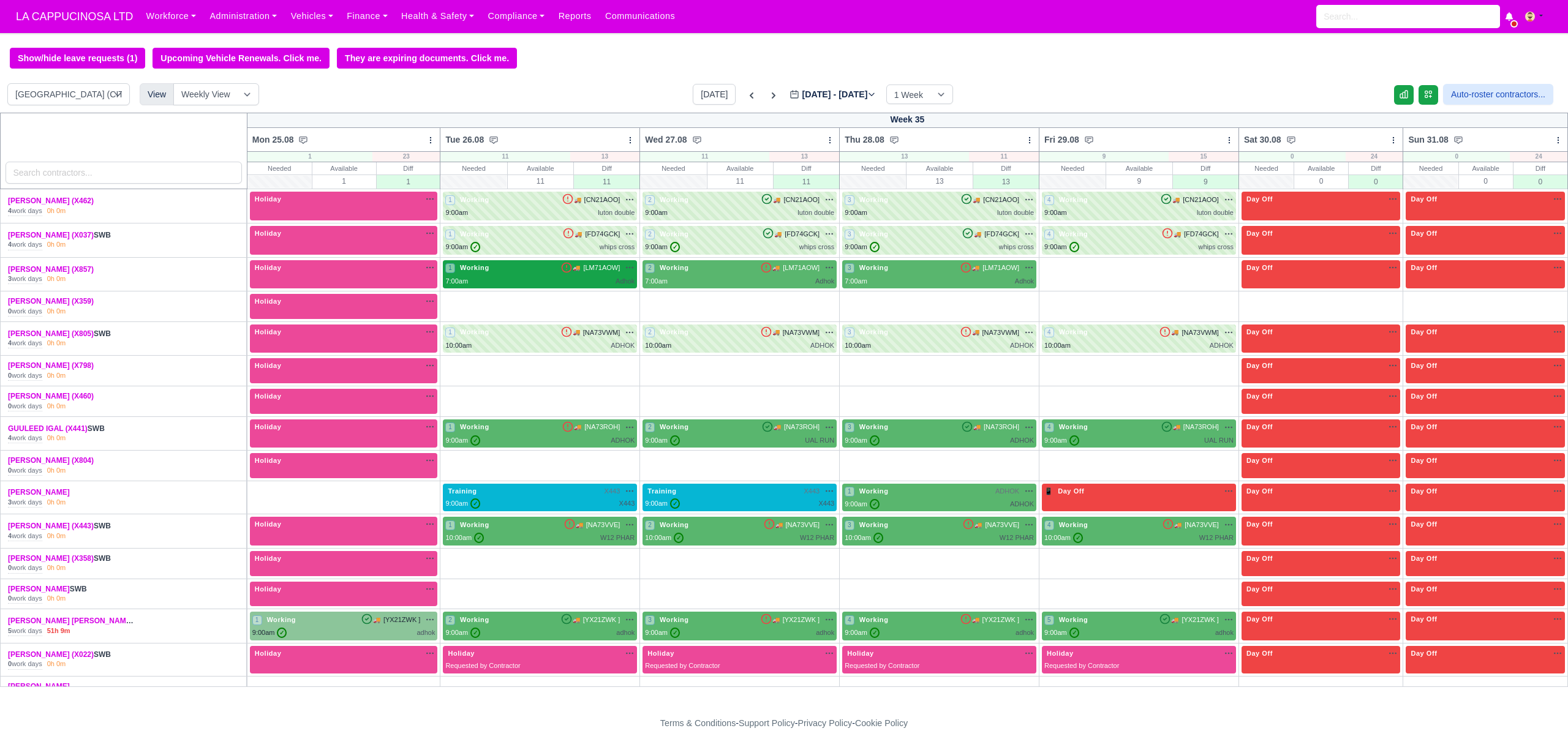
click at [576, 286] on div "7:00am Adhok" at bounding box center [540, 281] width 189 height 10
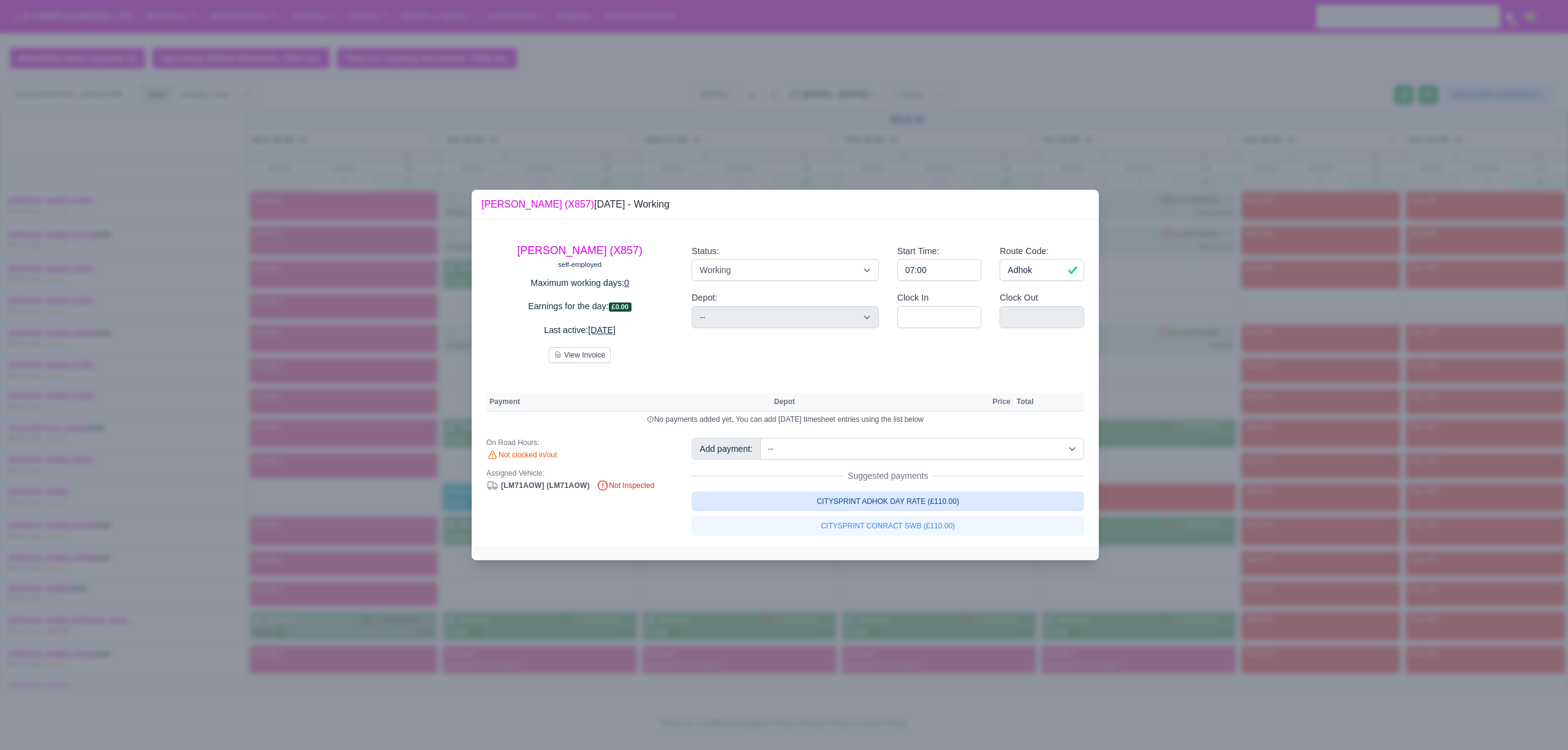
click at [814, 505] on link "CITYSPRINT ADHOK DAY RATE (£110.00)" at bounding box center [888, 501] width 393 height 20
select select "2"
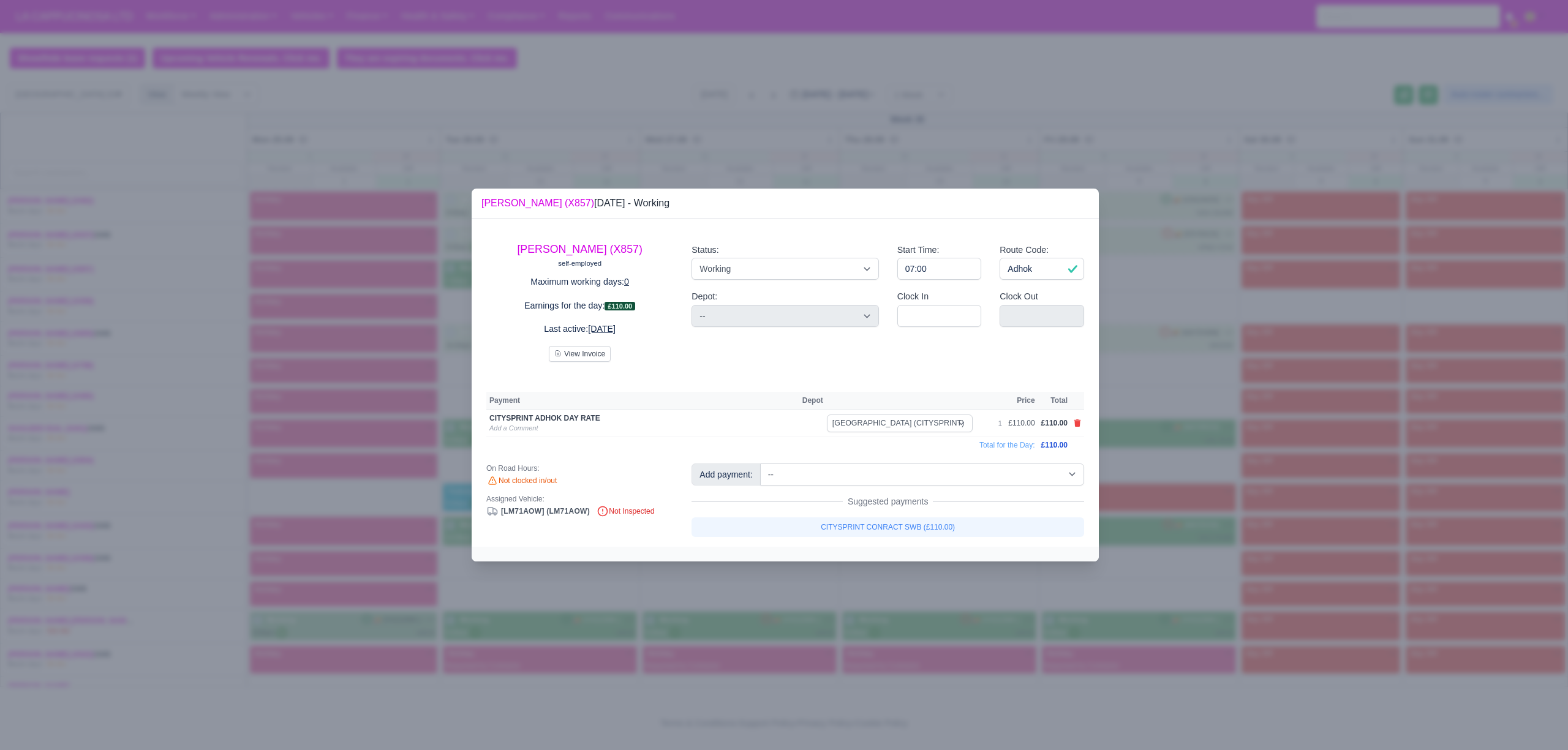
click at [1191, 556] on div at bounding box center [784, 375] width 1568 height 750
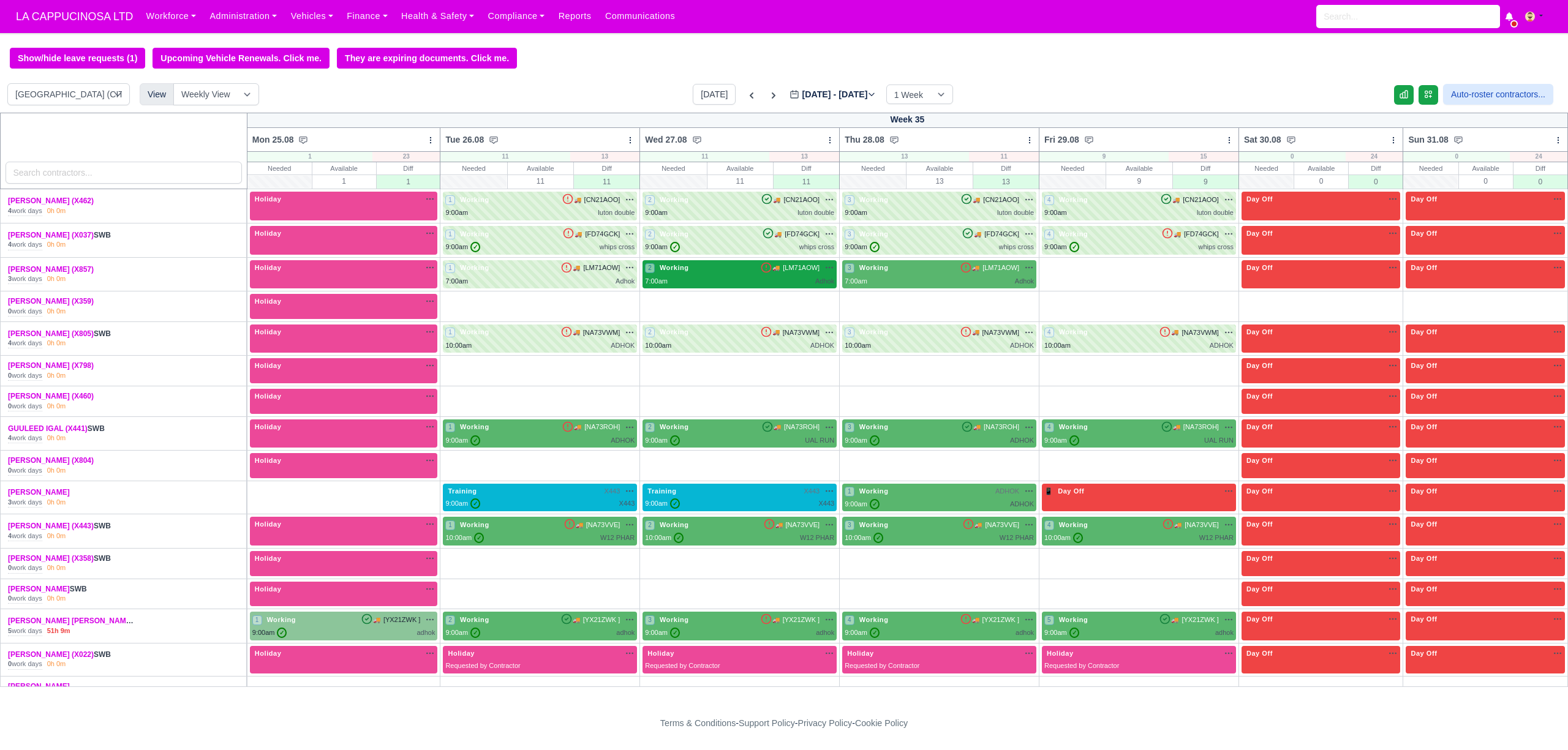
click at [699, 286] on div "7:00am Adhok" at bounding box center [740, 281] width 189 height 10
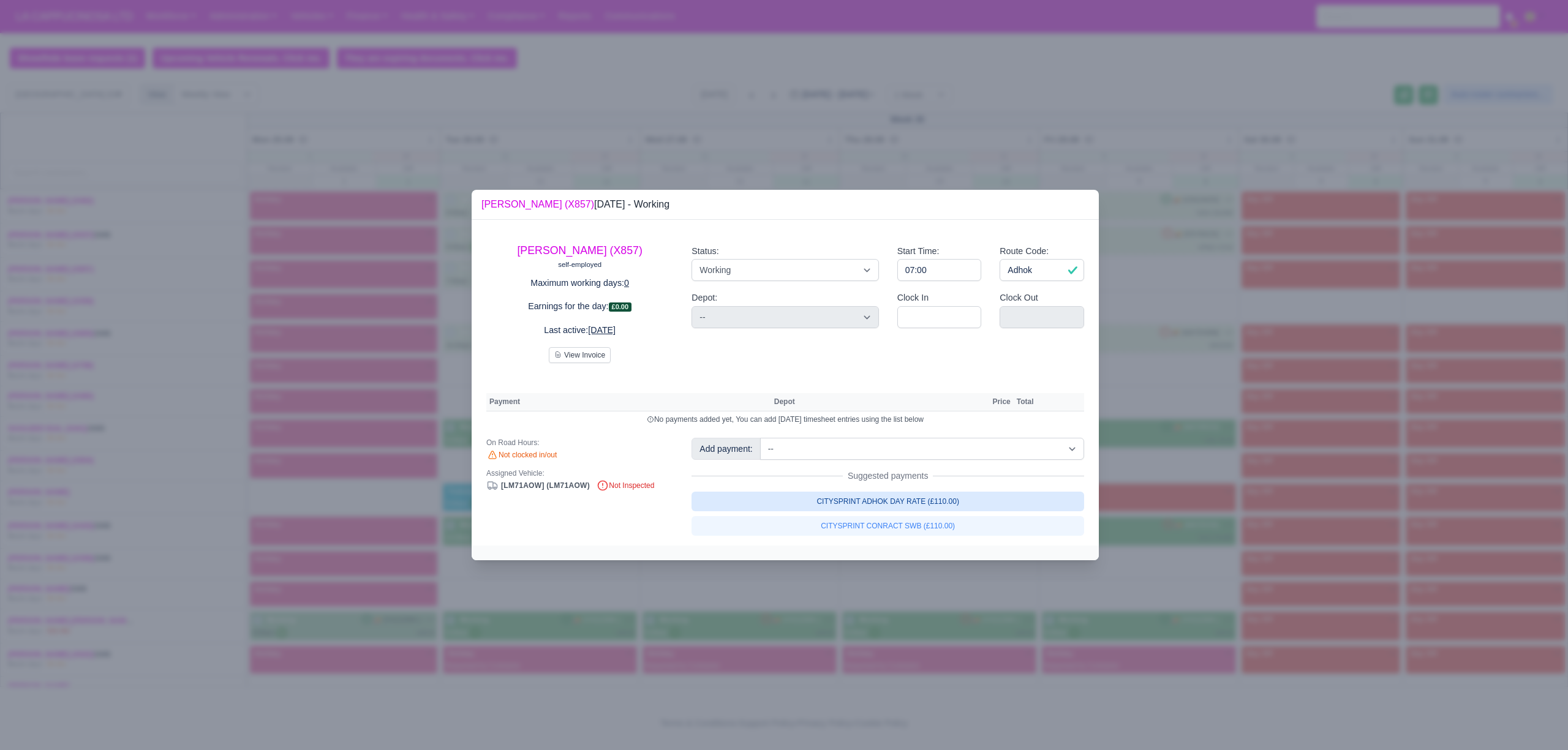
click at [929, 507] on link "CITYSPRINT ADHOK DAY RATE (£110.00)" at bounding box center [888, 501] width 393 height 20
select select "2"
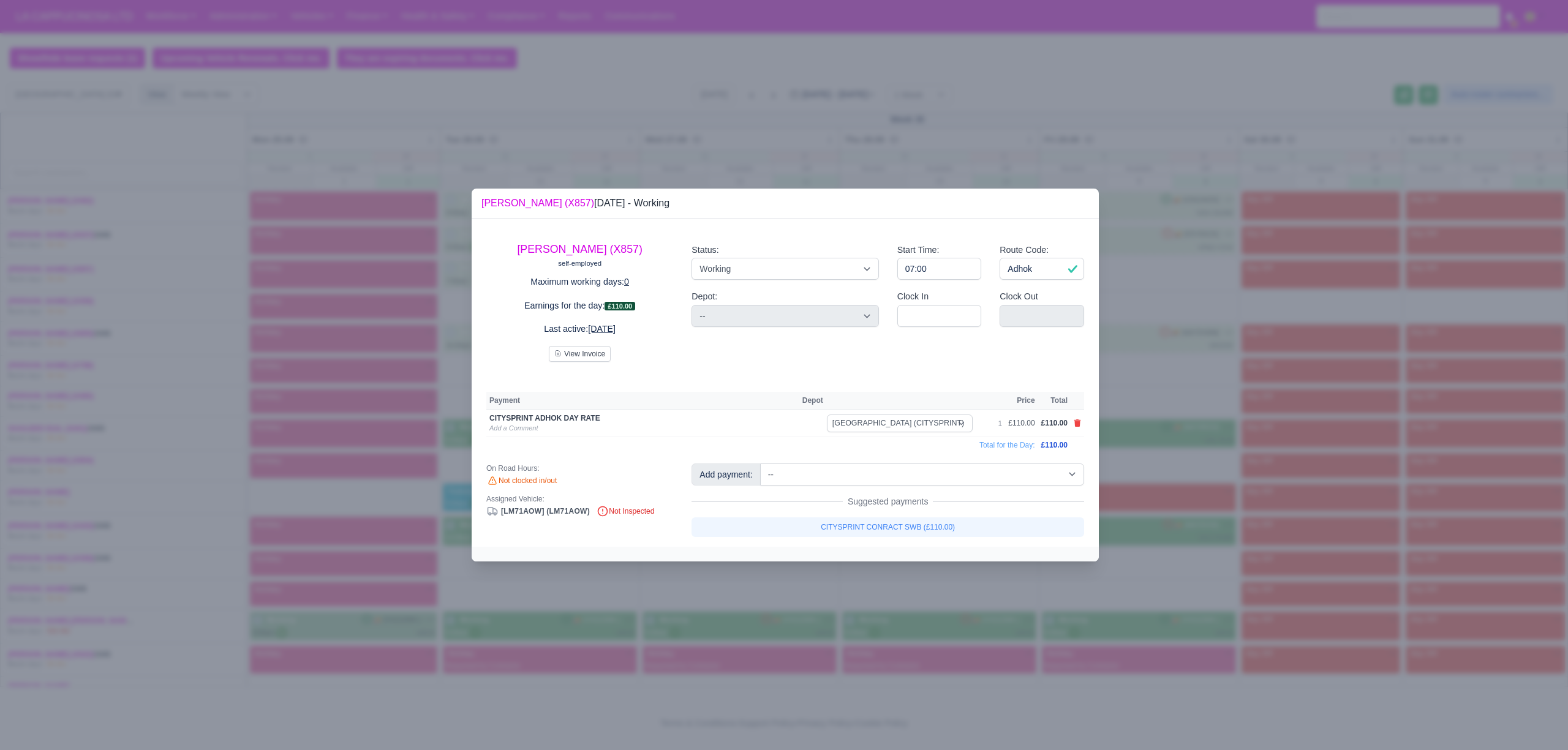
click at [1168, 543] on div at bounding box center [784, 375] width 1568 height 750
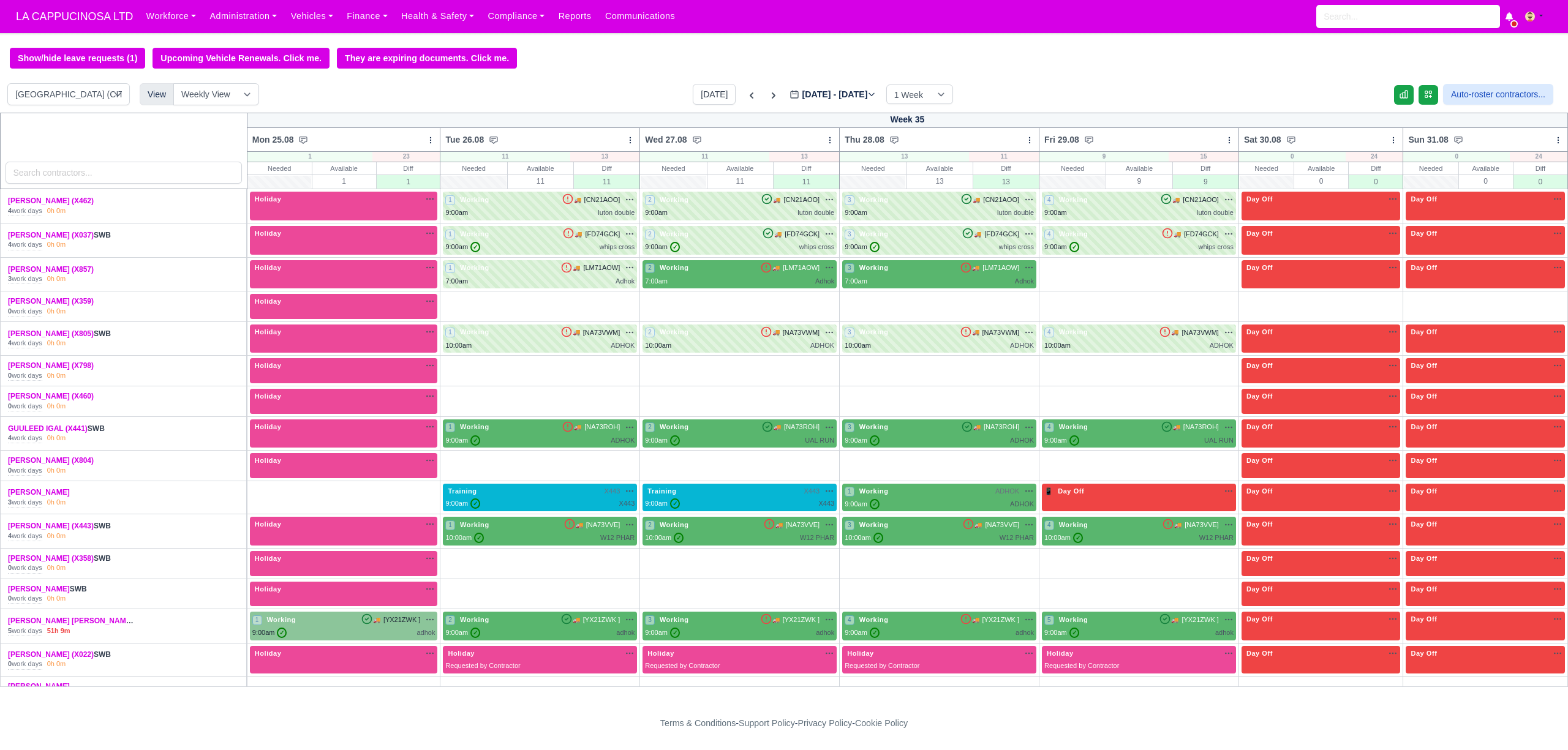
click at [873, 275] on div "Status: Working Day Off Stand By Holiday Other Depot In Office OSM Ridealong Nu…" at bounding box center [785, 301] width 195 height 122
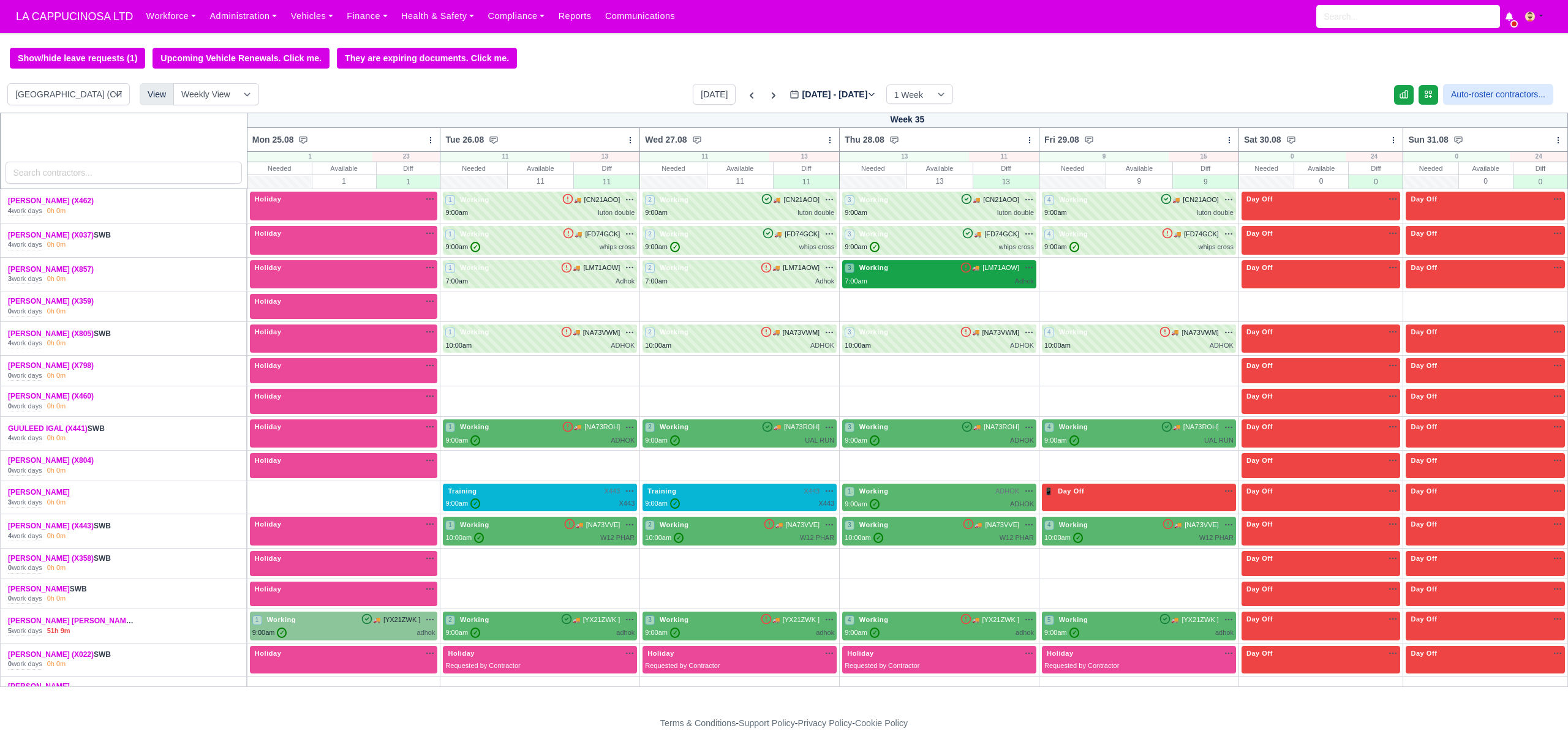
click at [885, 285] on div "7:00am Adhok" at bounding box center [939, 281] width 189 height 10
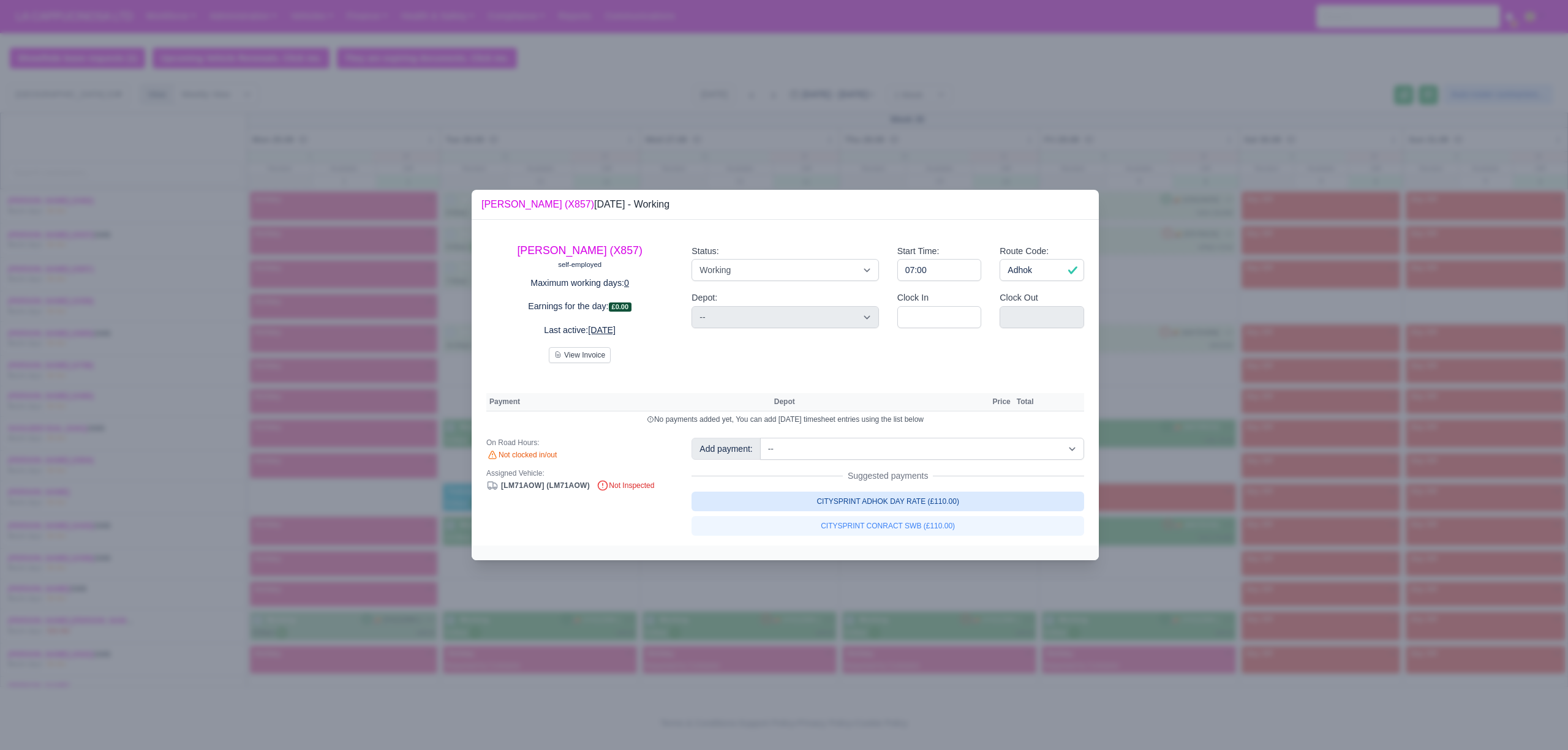
click at [936, 502] on link "CITYSPRINT ADHOK DAY RATE (£110.00)" at bounding box center [888, 501] width 393 height 20
select select "2"
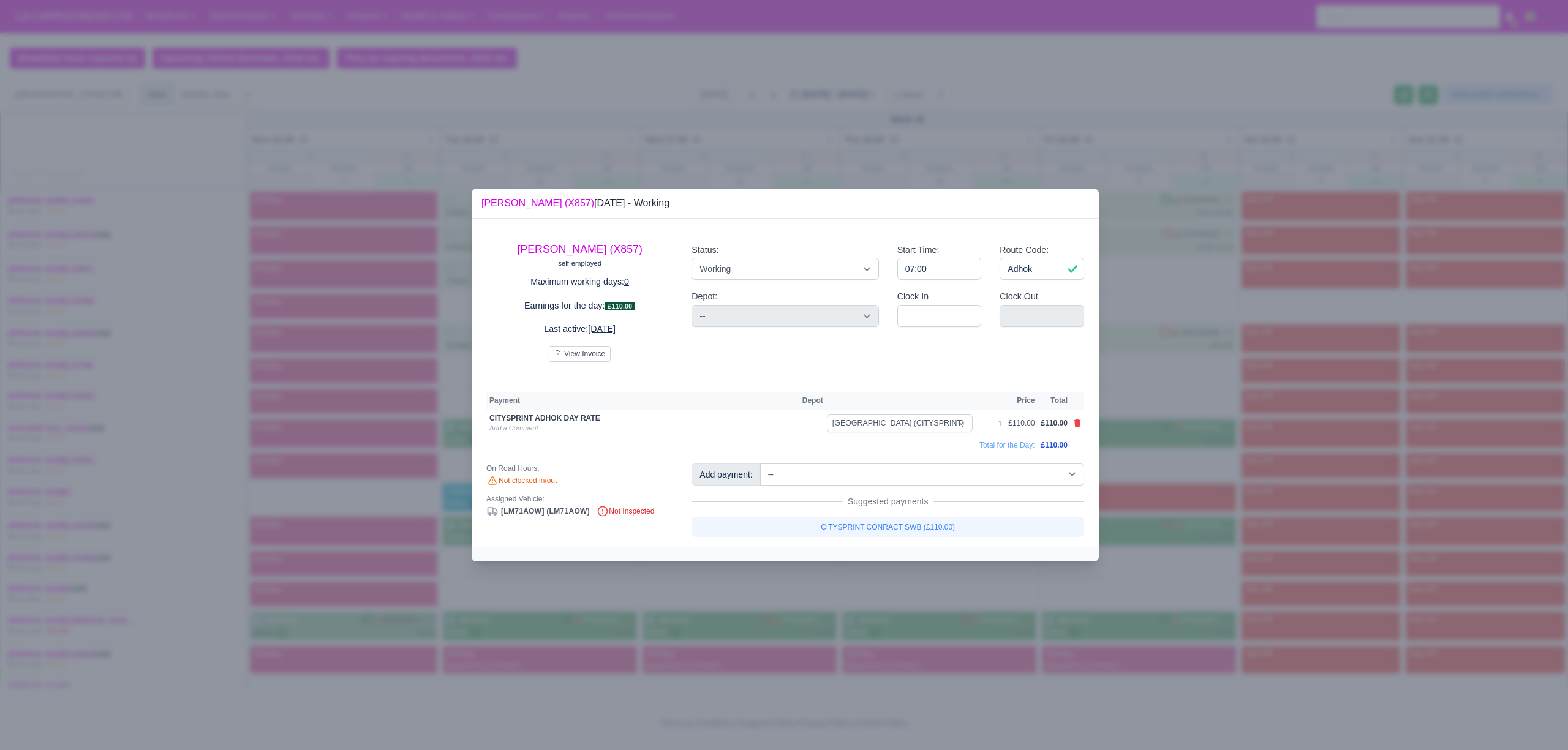
click at [1167, 556] on div at bounding box center [784, 375] width 1568 height 750
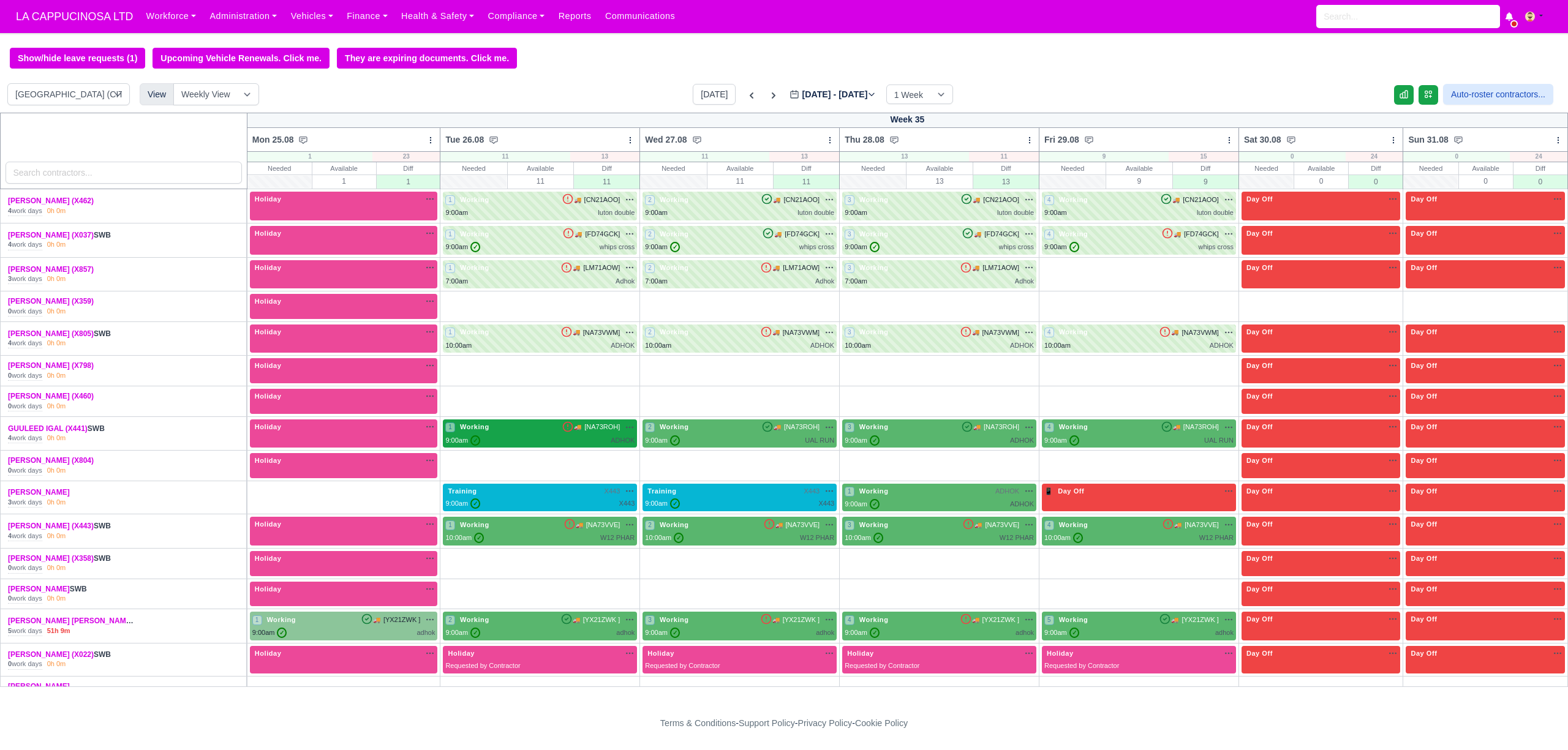
click at [562, 441] on div "9:00am ✓ ADHOK" at bounding box center [540, 441] width 189 height 10
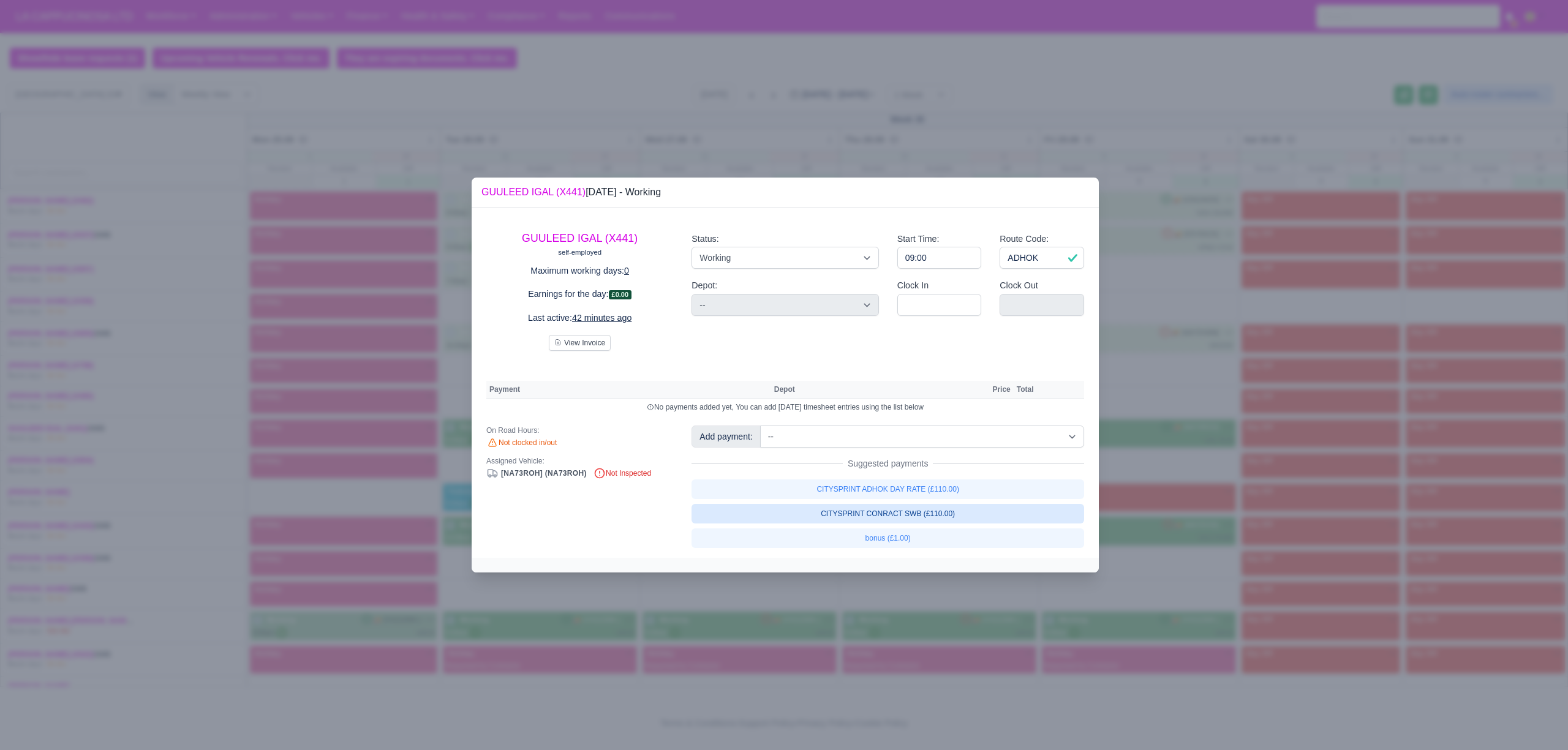
click at [849, 512] on link "CITYSPRINT CONRACT SWB (£110.00)" at bounding box center [888, 513] width 393 height 20
select select "2"
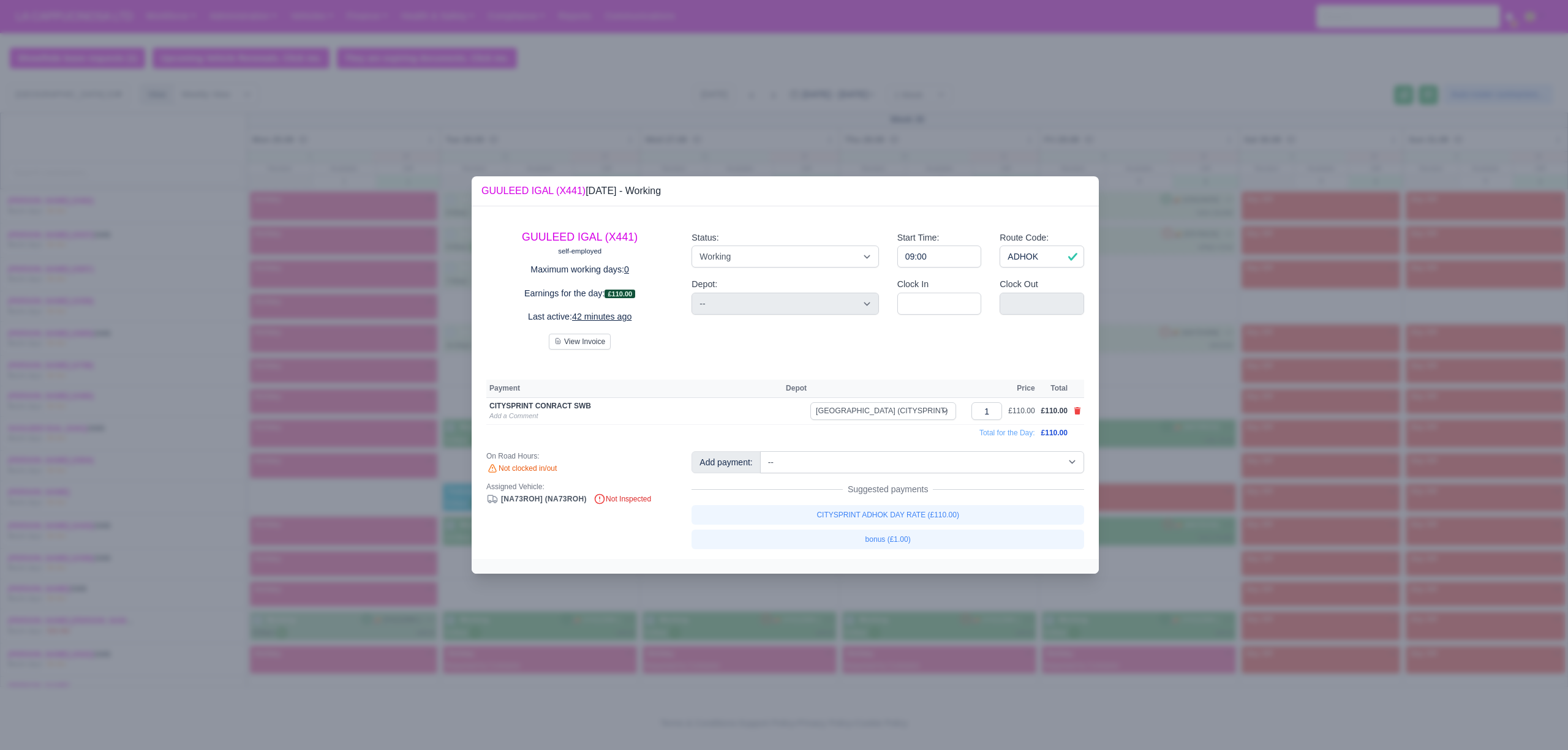
click at [1257, 591] on div at bounding box center [784, 375] width 1568 height 750
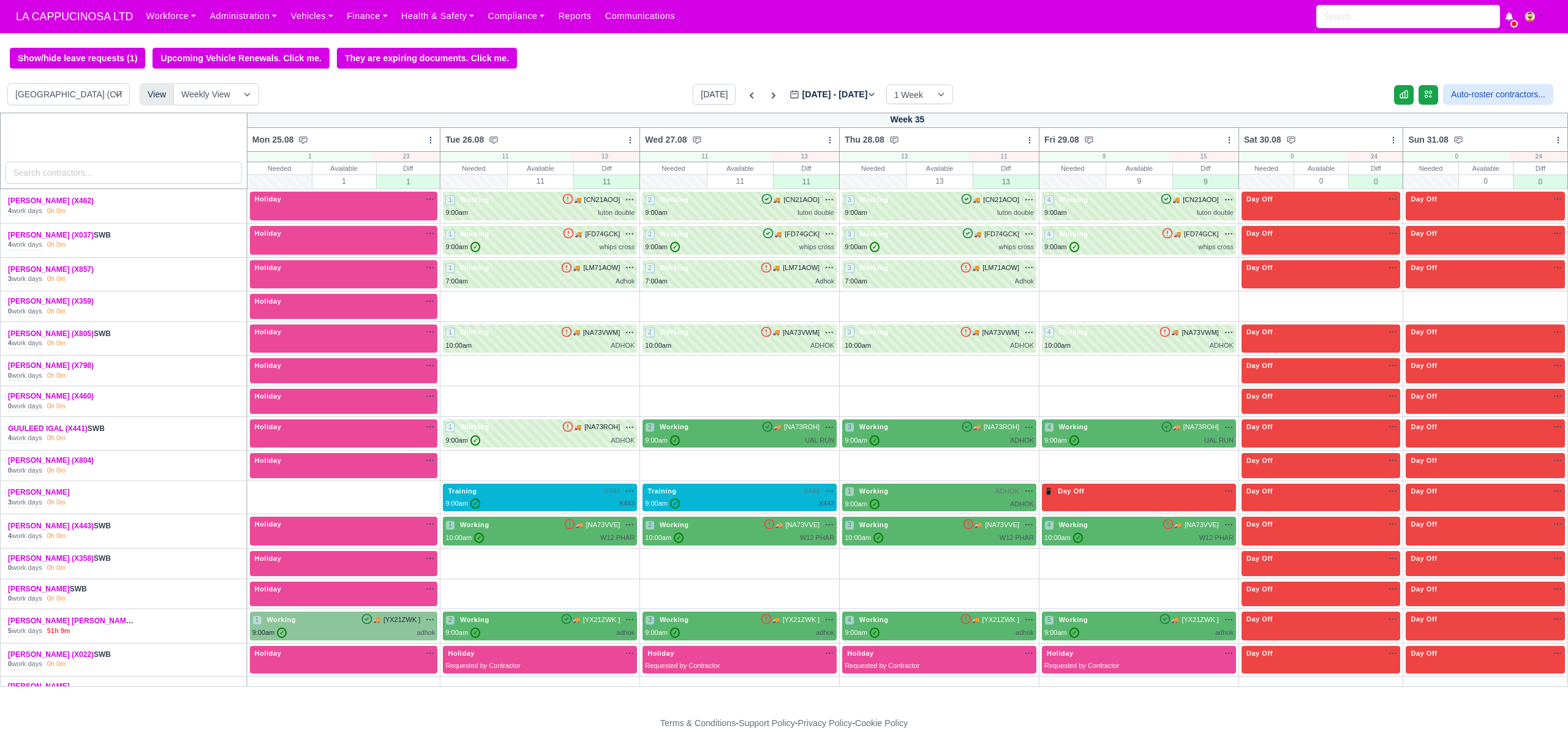
click at [718, 451] on td "2 Working 🚚" at bounding box center [740, 434] width 200 height 35
click at [763, 446] on div "9:00am ✓ UAL RUN" at bounding box center [740, 441] width 189 height 10
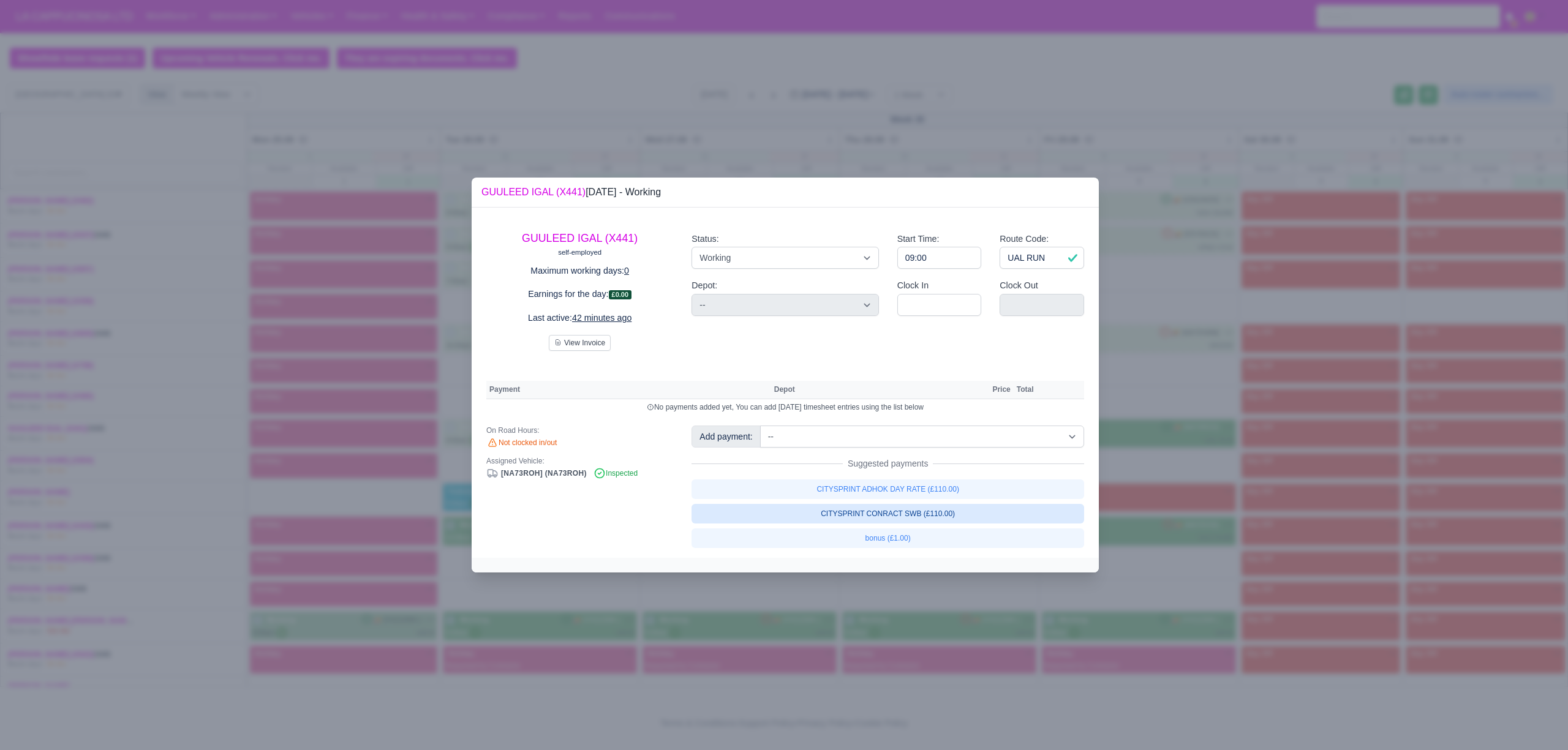
click at [892, 508] on link "CITYSPRINT CONRACT SWB (£110.00)" at bounding box center [888, 513] width 393 height 20
select select "2"
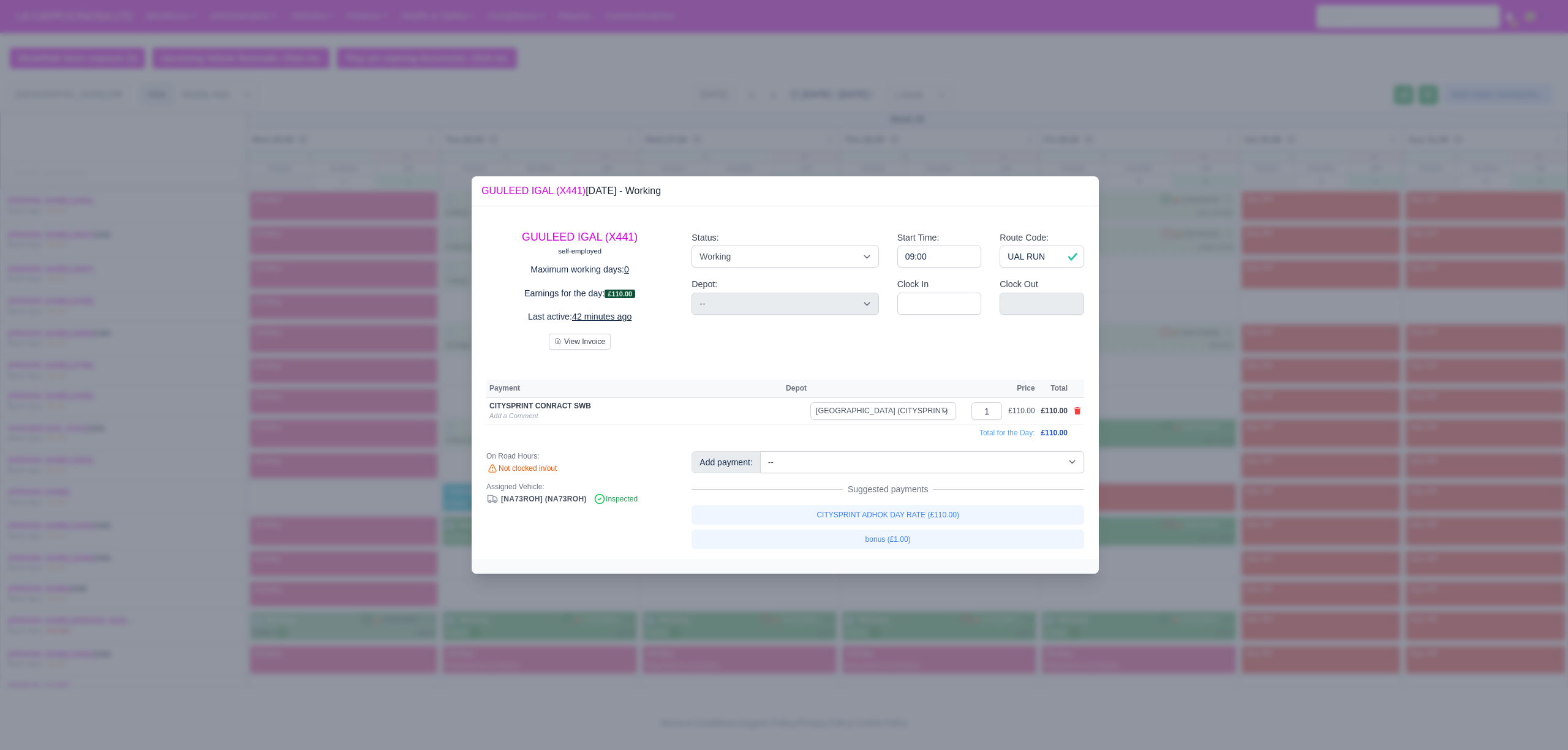
drag, startPoint x: 1189, startPoint y: 546, endPoint x: 1181, endPoint y: 536, distance: 12.8
click at [1194, 549] on div at bounding box center [784, 375] width 1568 height 750
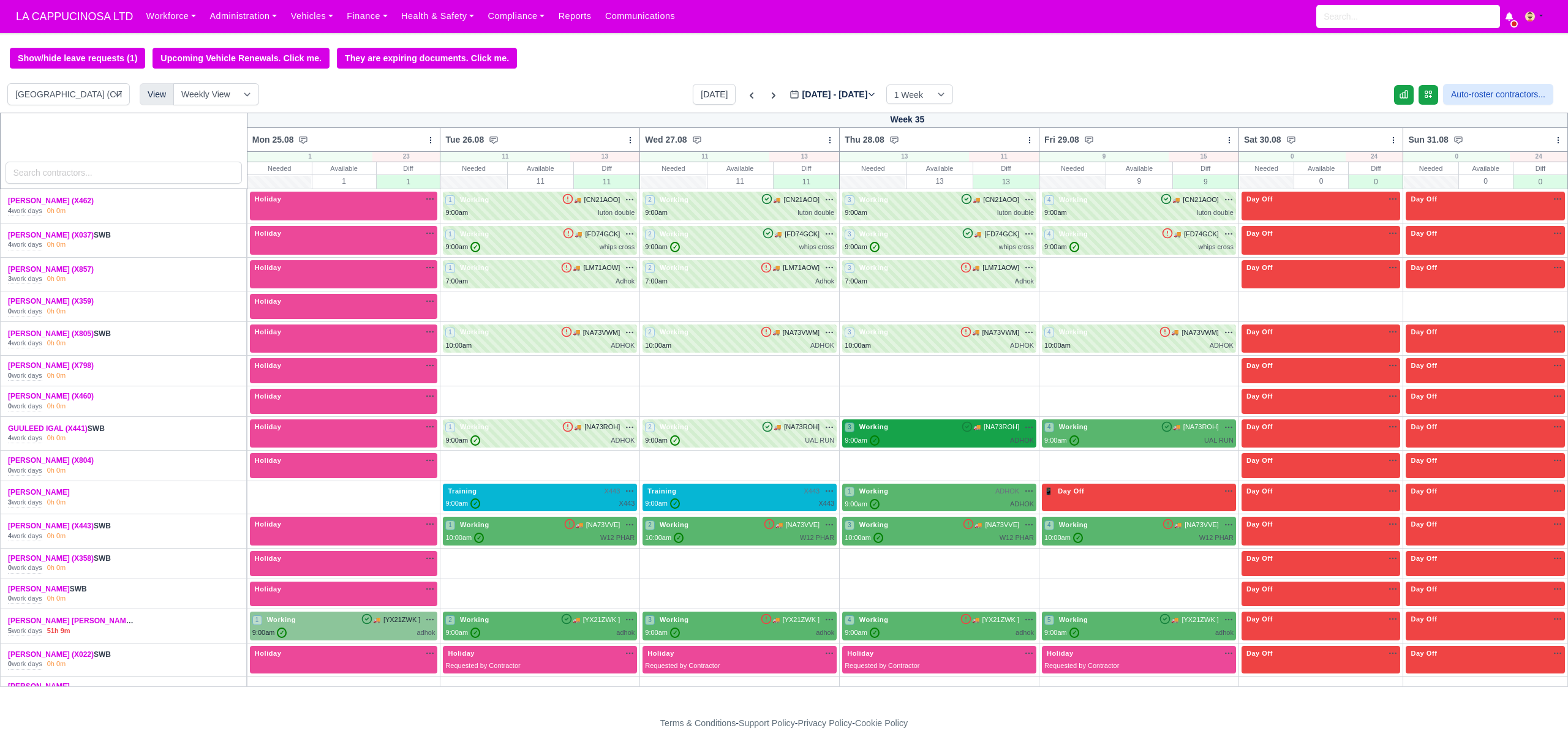
click at [947, 446] on div "9:00am ✓ ADHOK" at bounding box center [939, 441] width 189 height 10
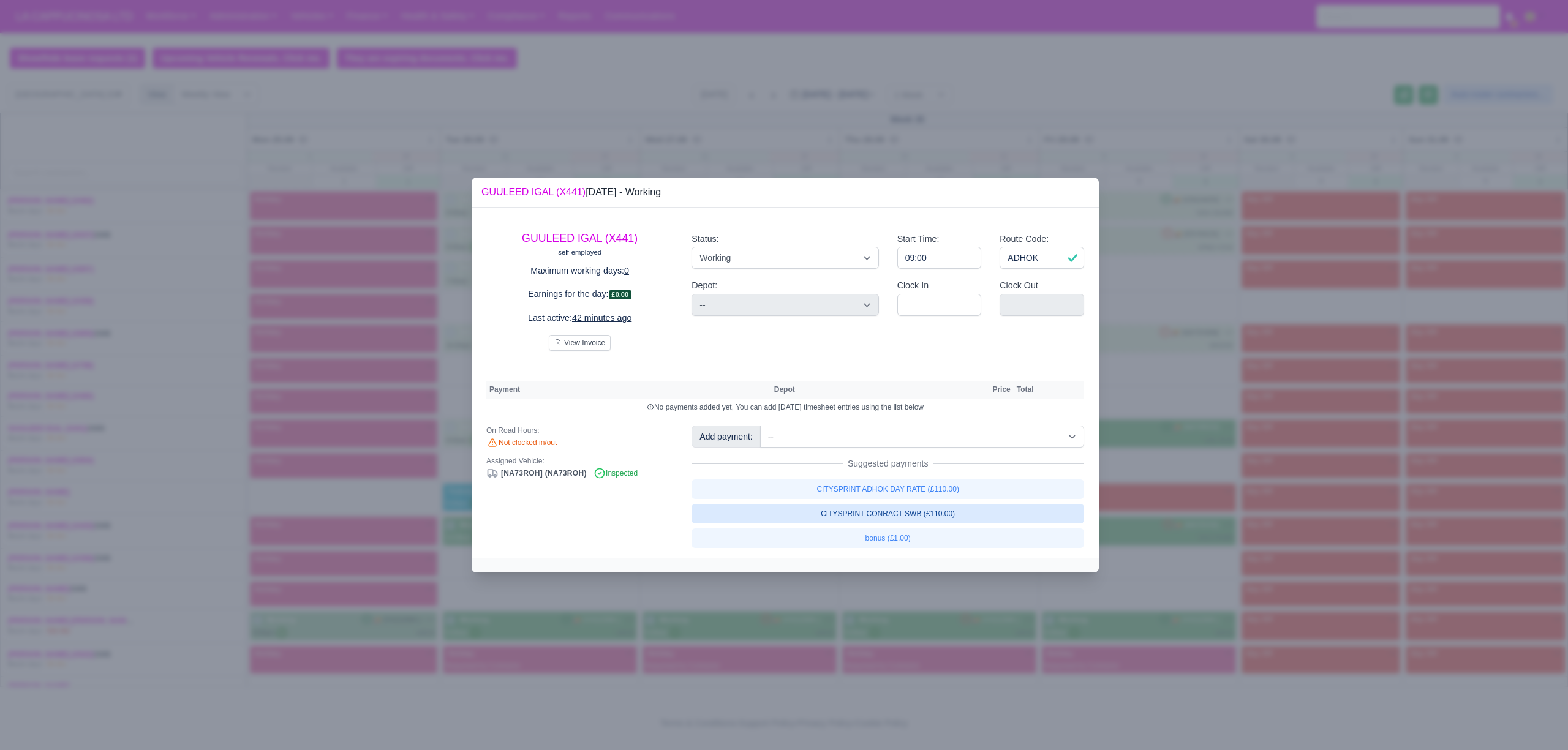
click at [964, 517] on link "CITYSPRINT CONRACT SWB (£110.00)" at bounding box center [888, 513] width 393 height 20
select select "2"
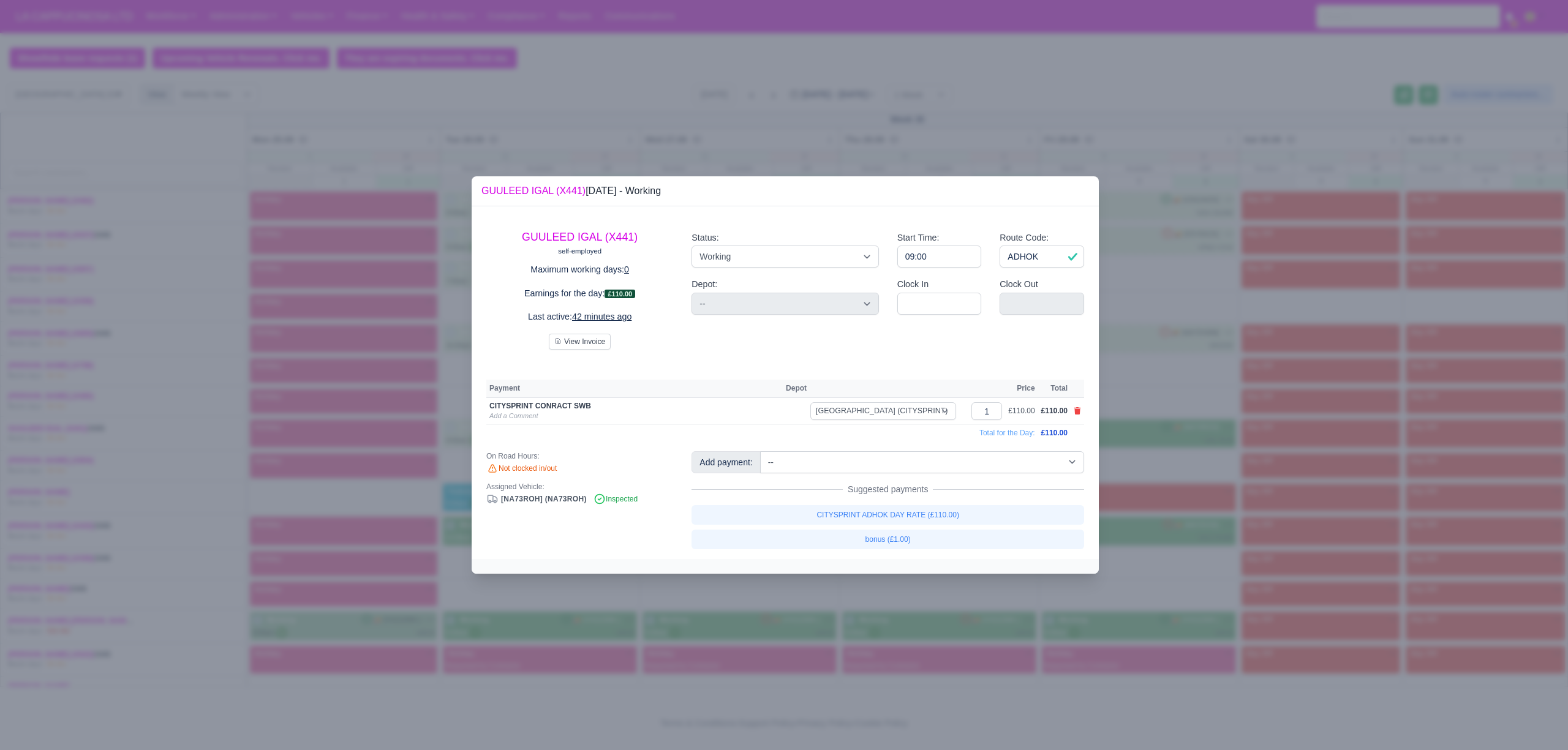
click at [1177, 532] on div at bounding box center [784, 375] width 1568 height 750
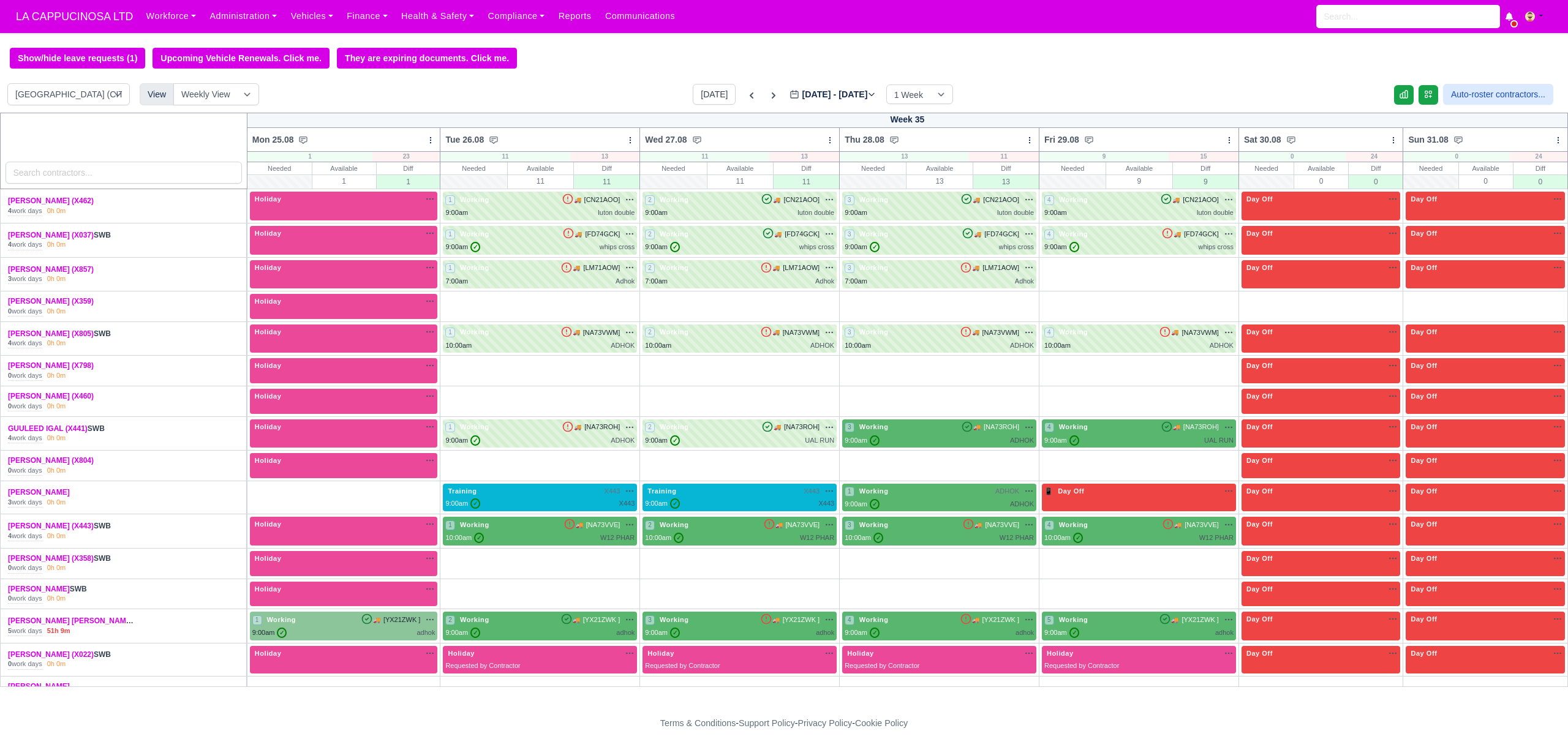
click at [1105, 451] on div at bounding box center [784, 375] width 1568 height 750
click at [1105, 446] on div "9:00am ✓ UAL RUN" at bounding box center [1139, 441] width 189 height 10
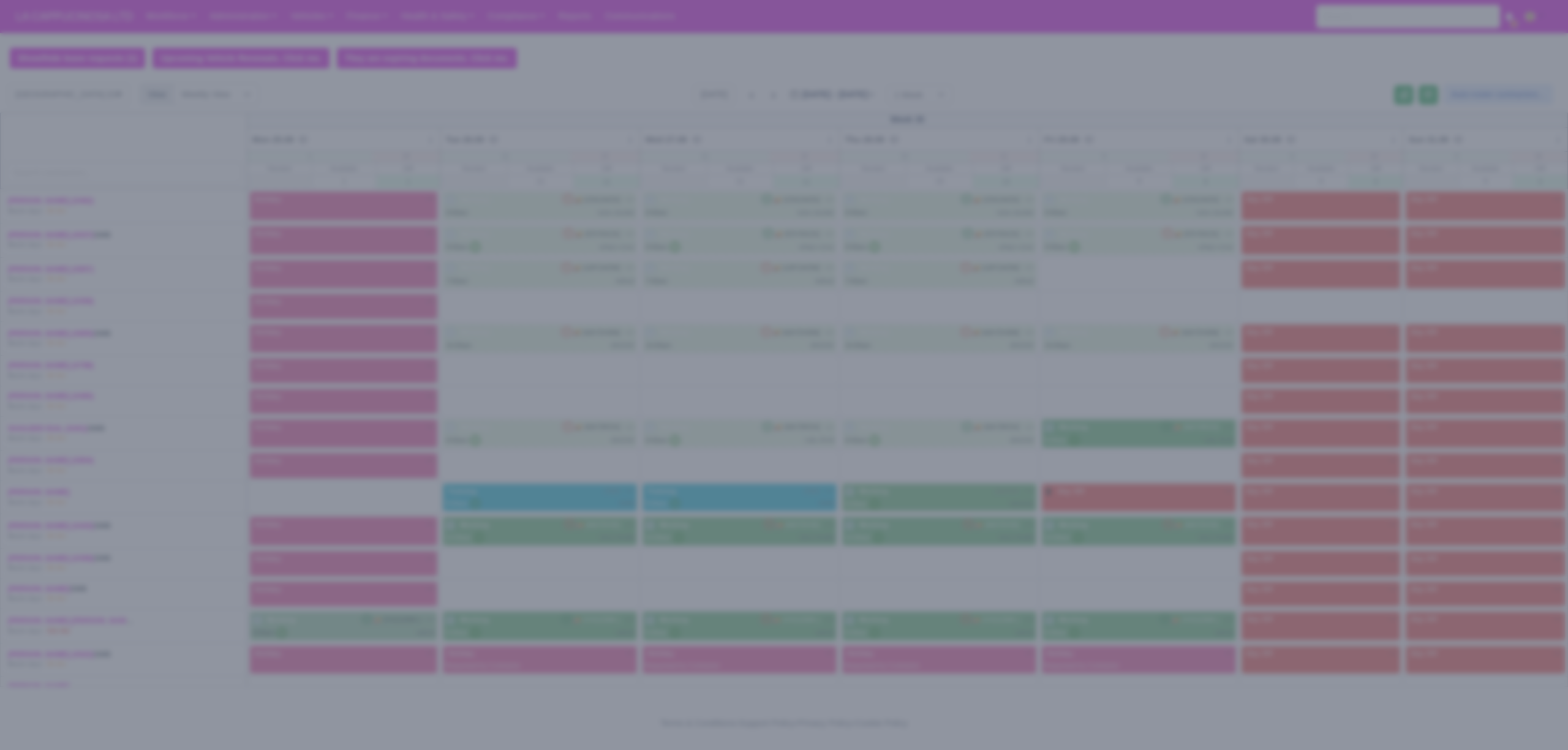
click at [999, 515] on div at bounding box center [784, 375] width 1568 height 750
click at [1084, 460] on div at bounding box center [784, 375] width 1568 height 750
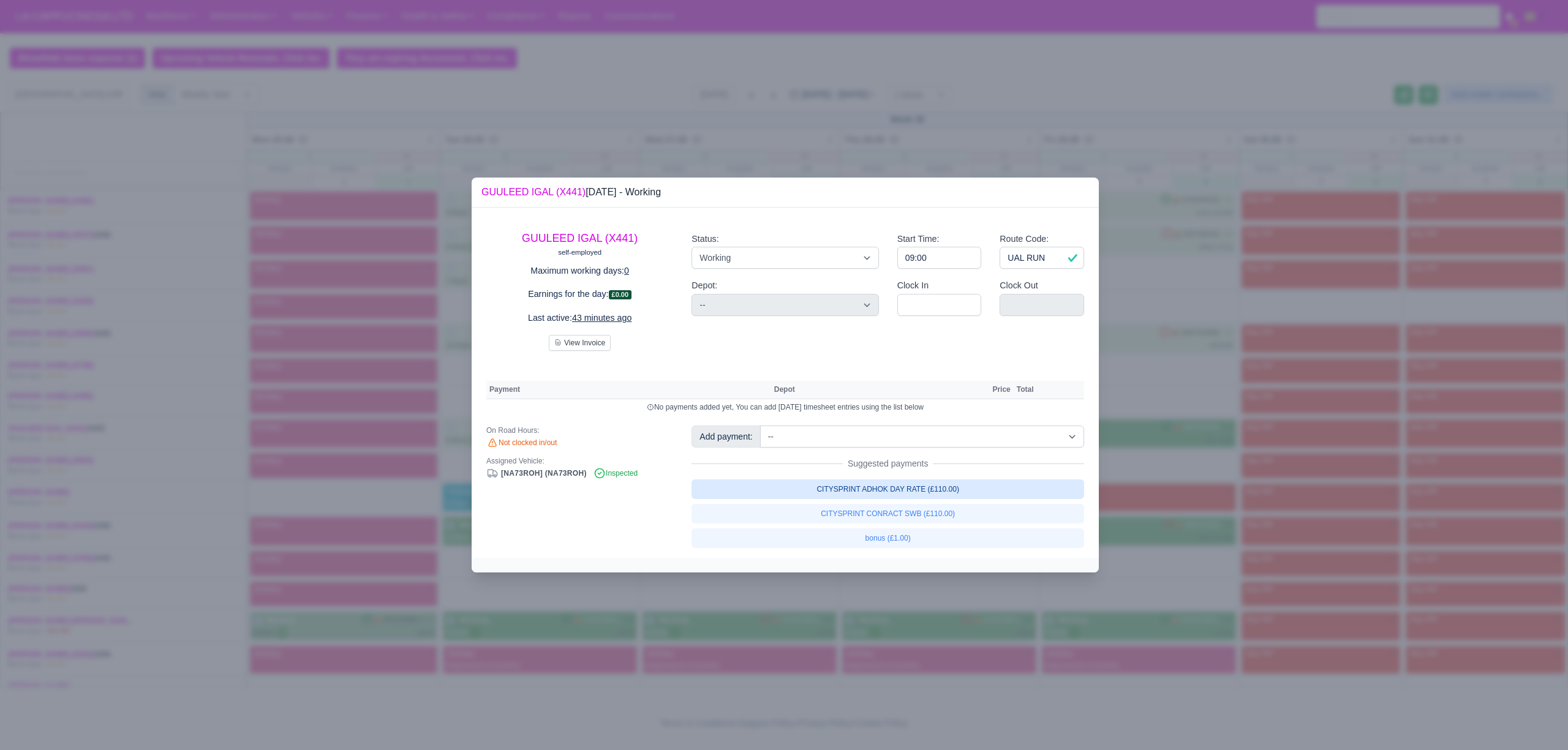
click at [951, 492] on link "CITYSPRINT ADHOK DAY RATE (£110.00)" at bounding box center [888, 489] width 393 height 20
select select "2"
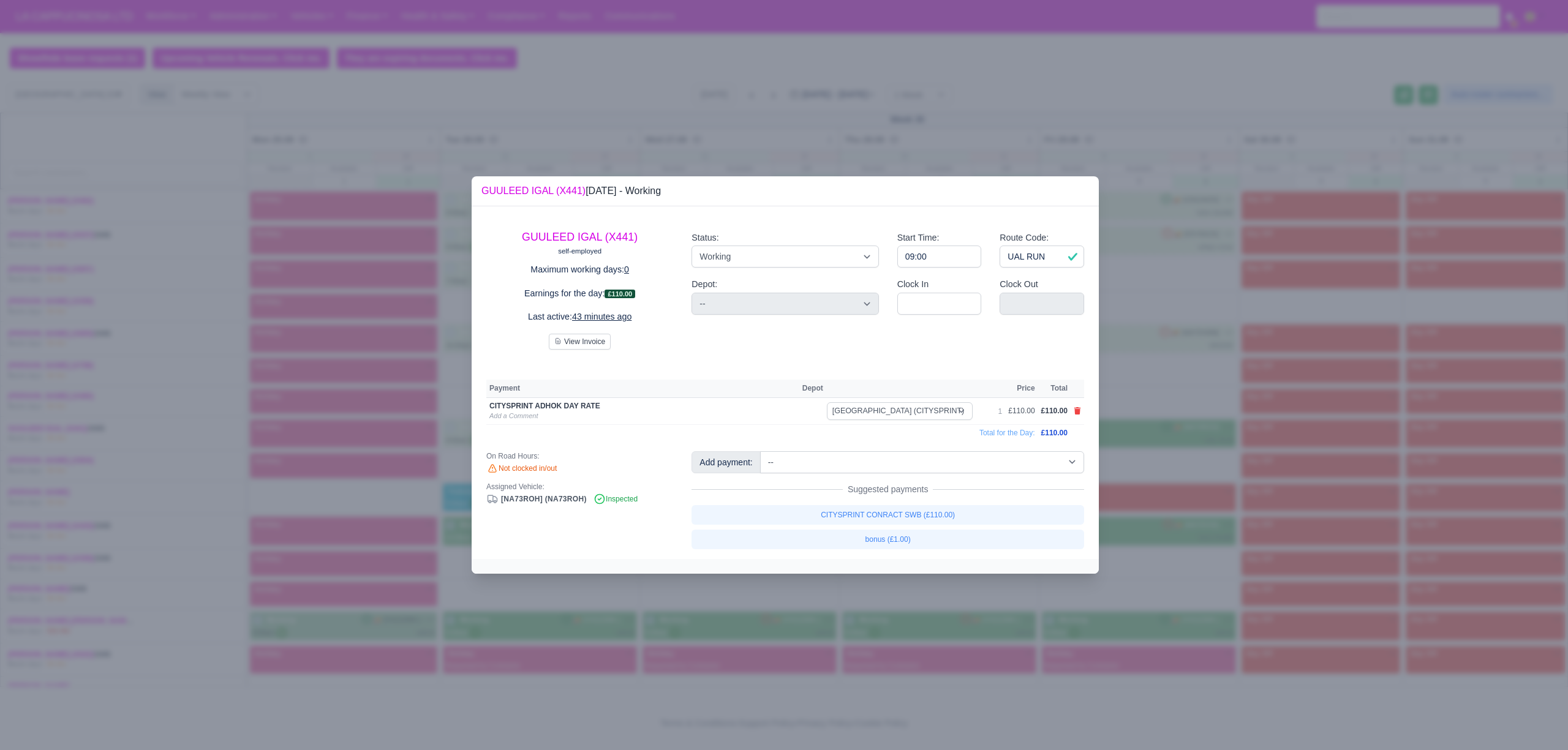
click at [1184, 517] on div at bounding box center [784, 375] width 1568 height 750
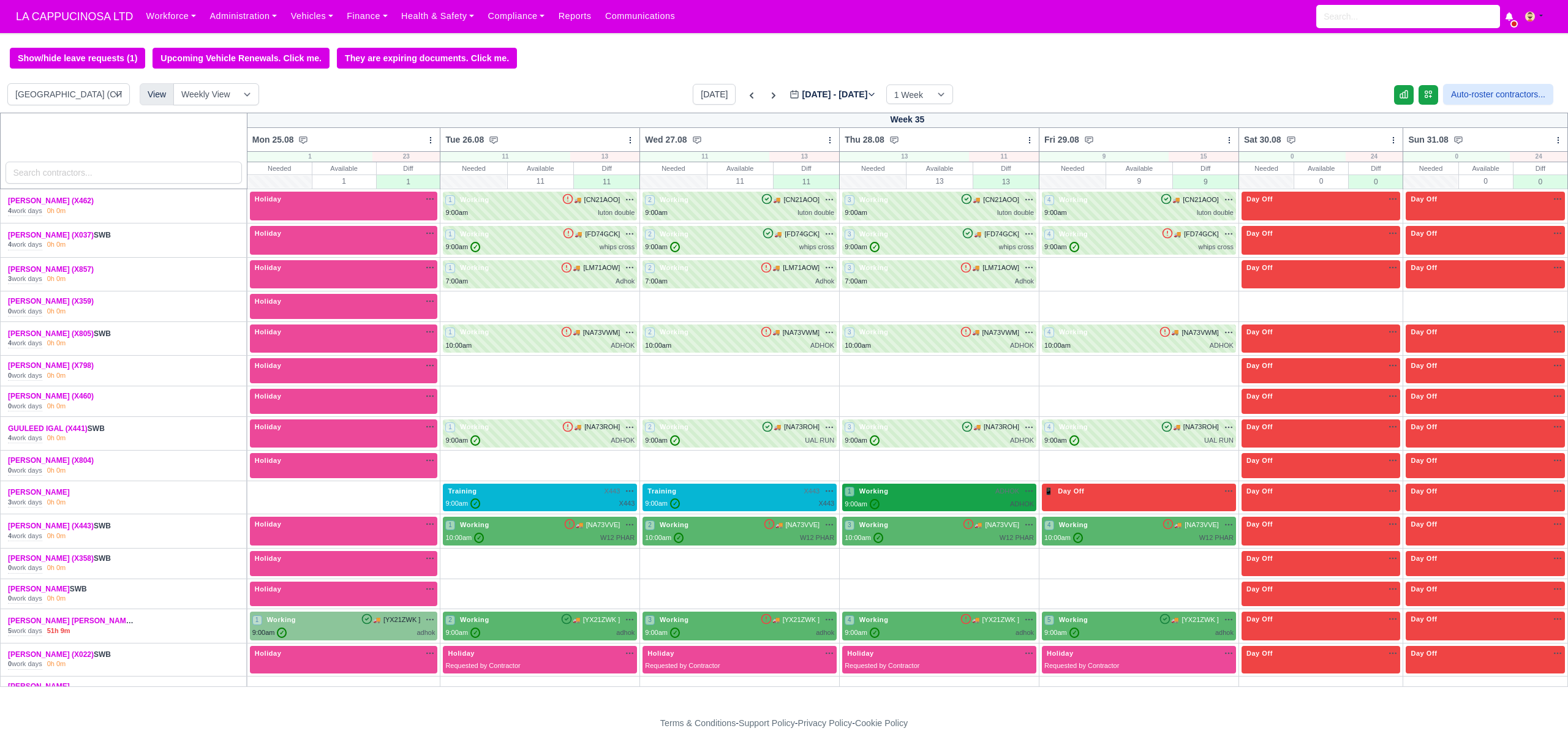
click at [932, 507] on div "9:00am ✓ ADHOK" at bounding box center [939, 504] width 189 height 10
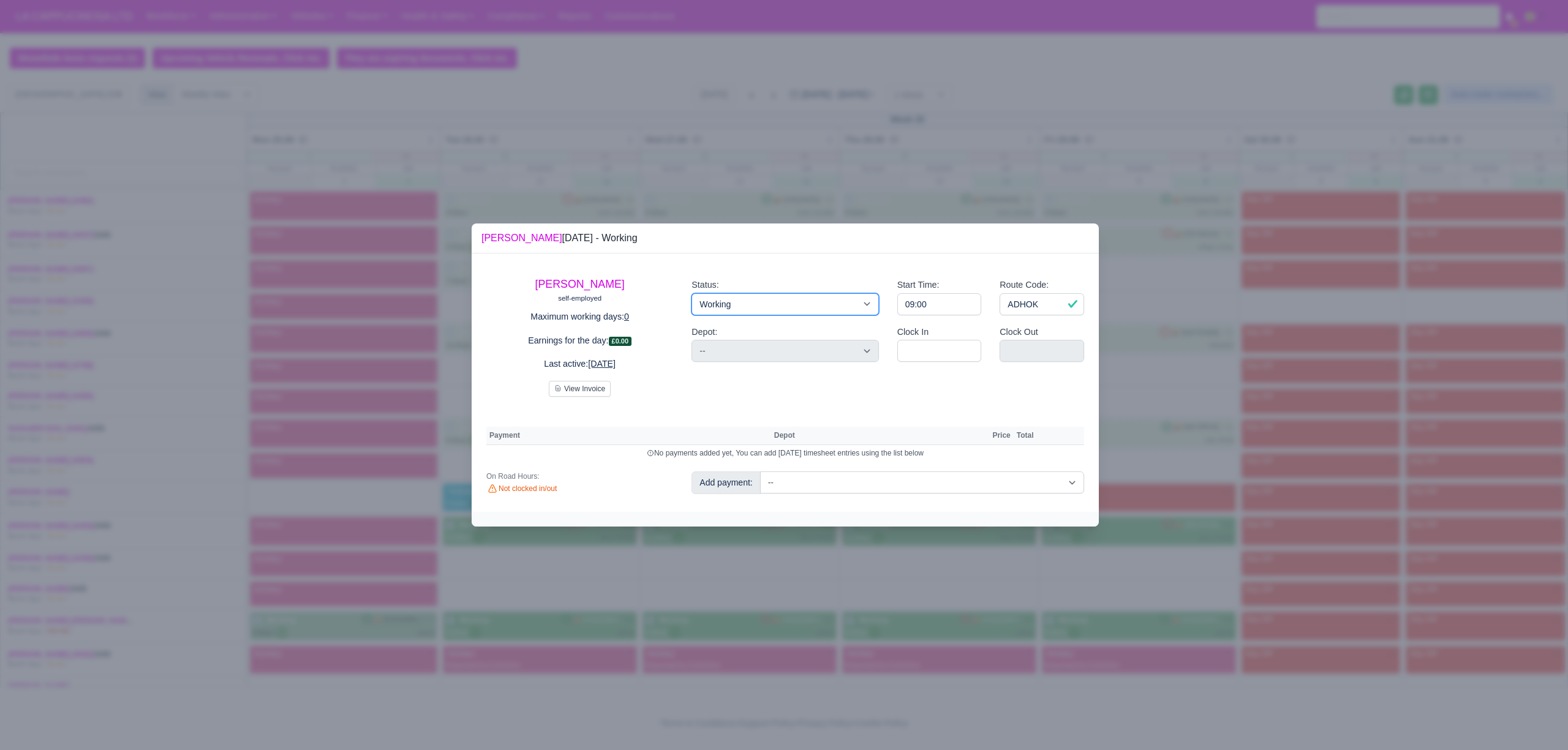
click at [772, 309] on select "Working Day Off Stand By Holiday Other Depot In Office OSM Ridealong Nursery 1 …" at bounding box center [785, 304] width 187 height 22
select select "Day Off"
click at [692, 293] on select "Working Day Off Stand By Holiday Other Depot In Office OSM Ridealong Nursery 1 …" at bounding box center [785, 304] width 187 height 22
select select "na"
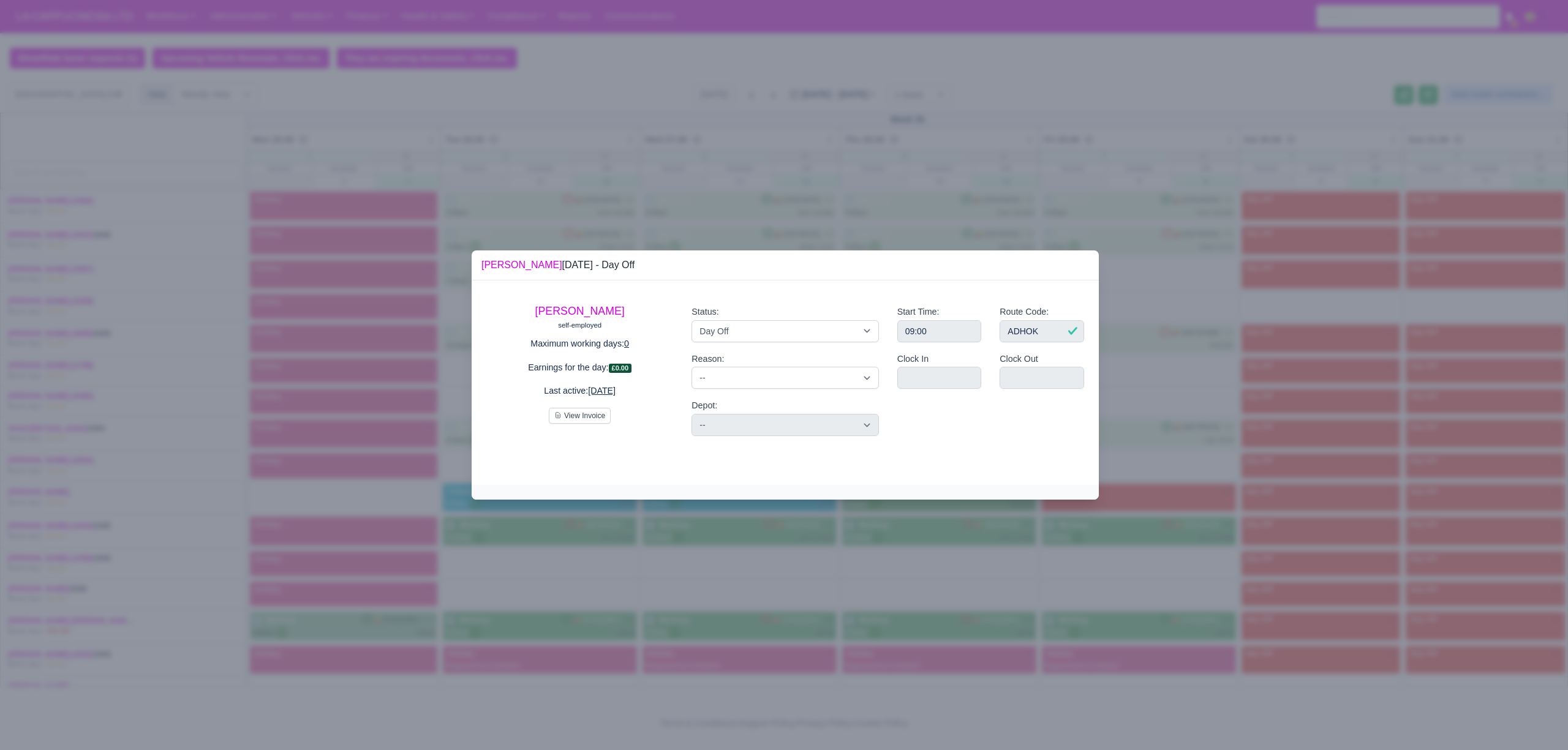
click at [601, 534] on div at bounding box center [784, 375] width 1568 height 750
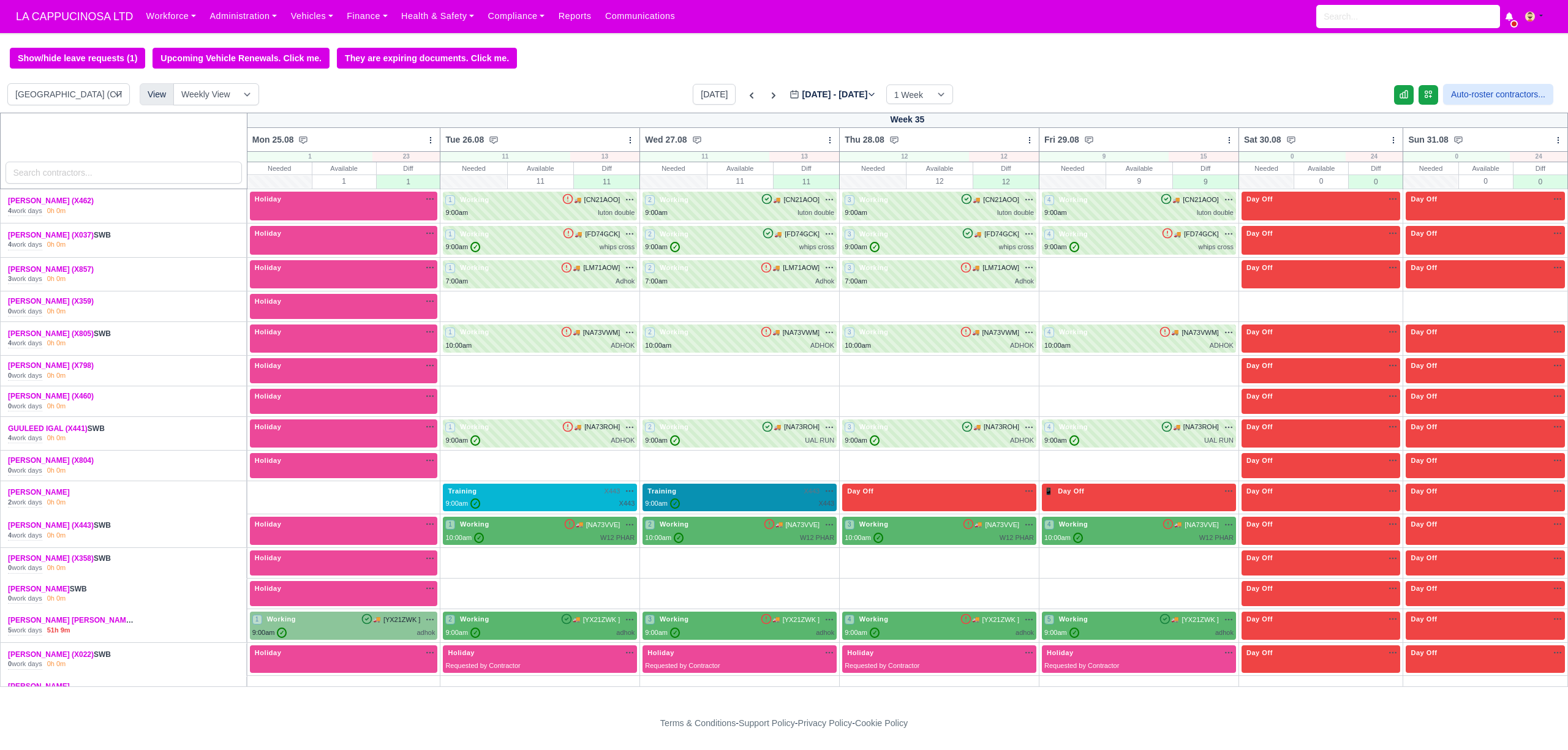
click at [734, 507] on div "Training X443 na" at bounding box center [740, 497] width 189 height 22
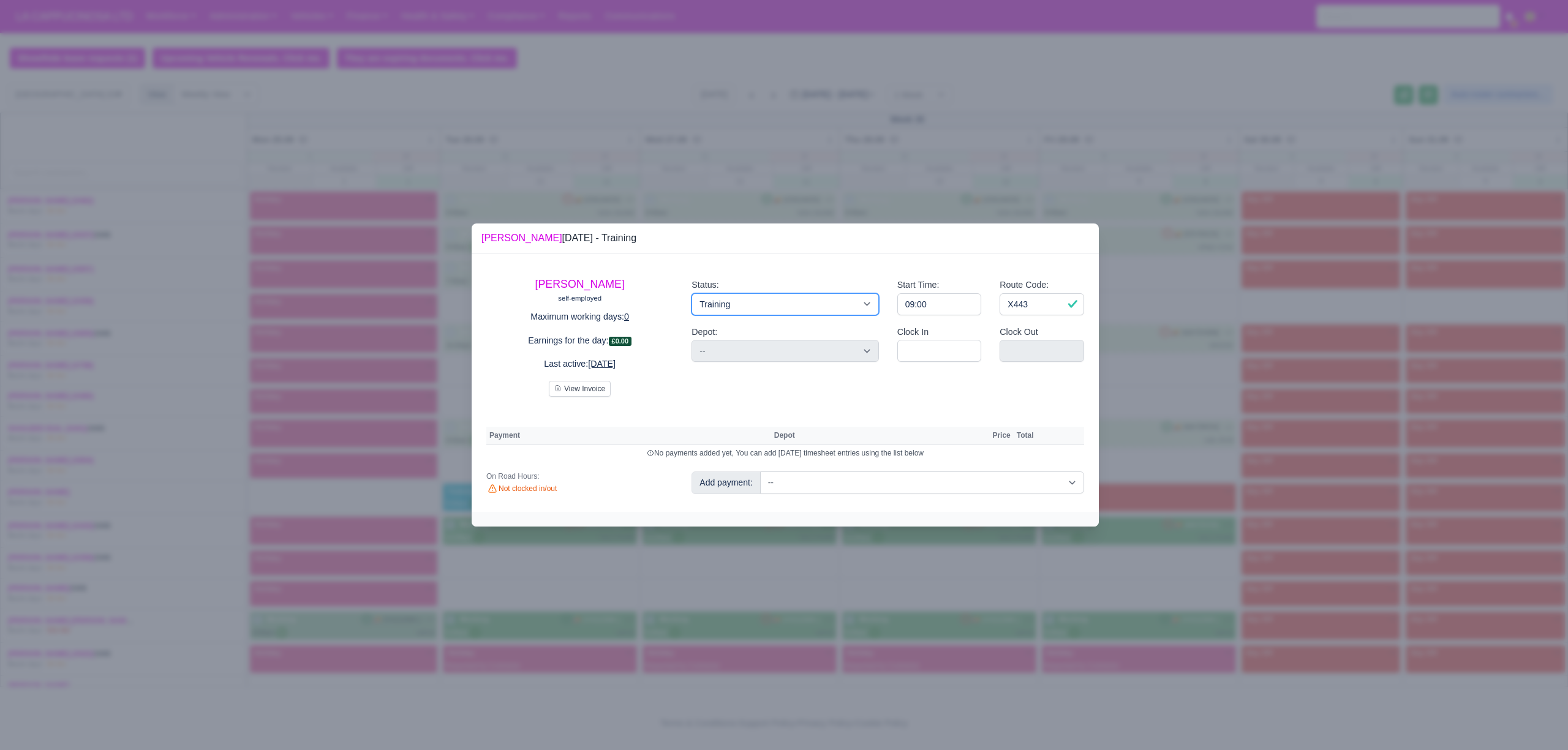
click at [795, 313] on select "Working Day Off Stand By Holiday Other Depot In Office OSM Ridealong Nursery 1 …" at bounding box center [785, 304] width 187 height 22
select select "Day Off"
click at [692, 293] on select "Working Day Off Stand By Holiday Other Depot In Office OSM Ridealong Nursery 1 …" at bounding box center [785, 304] width 187 height 22
select select "na"
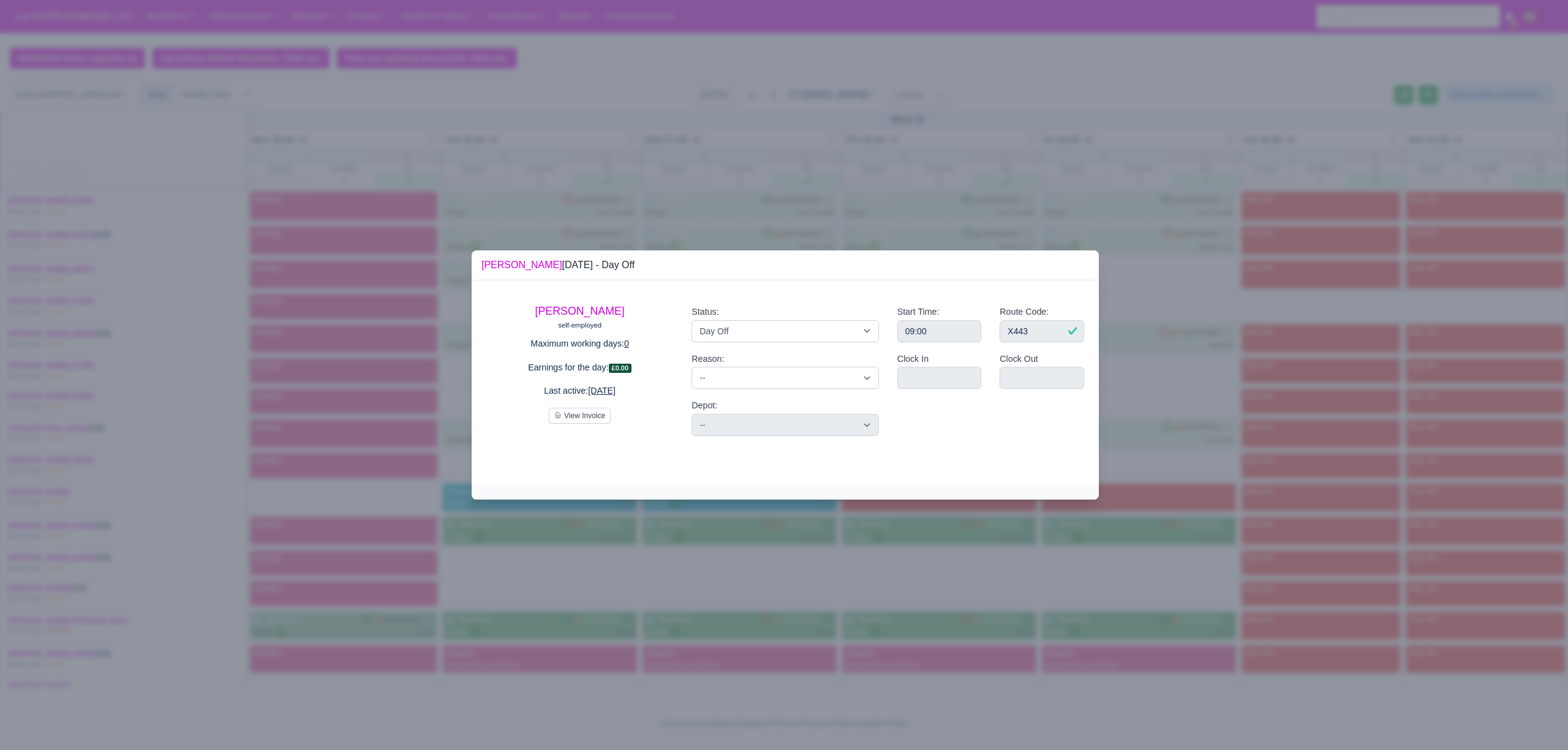
click at [454, 409] on div at bounding box center [784, 375] width 1568 height 750
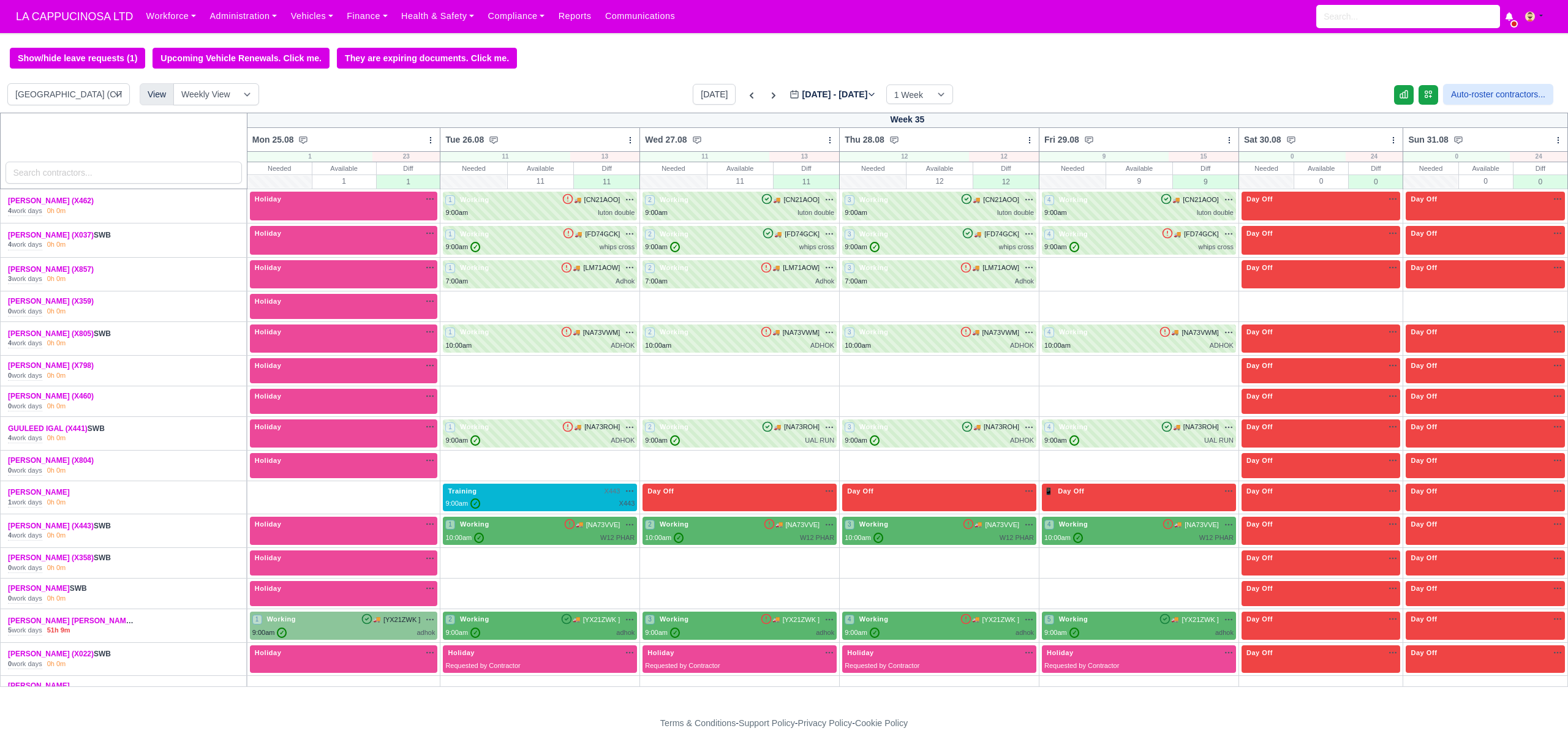
click at [550, 490] on tbody "AHMAD JUMA (X462) 4 work days 0h 0m Holiday" at bounding box center [784, 577] width 1567 height 777
click at [550, 509] on div "9:00am ✓ X443" at bounding box center [540, 503] width 189 height 10
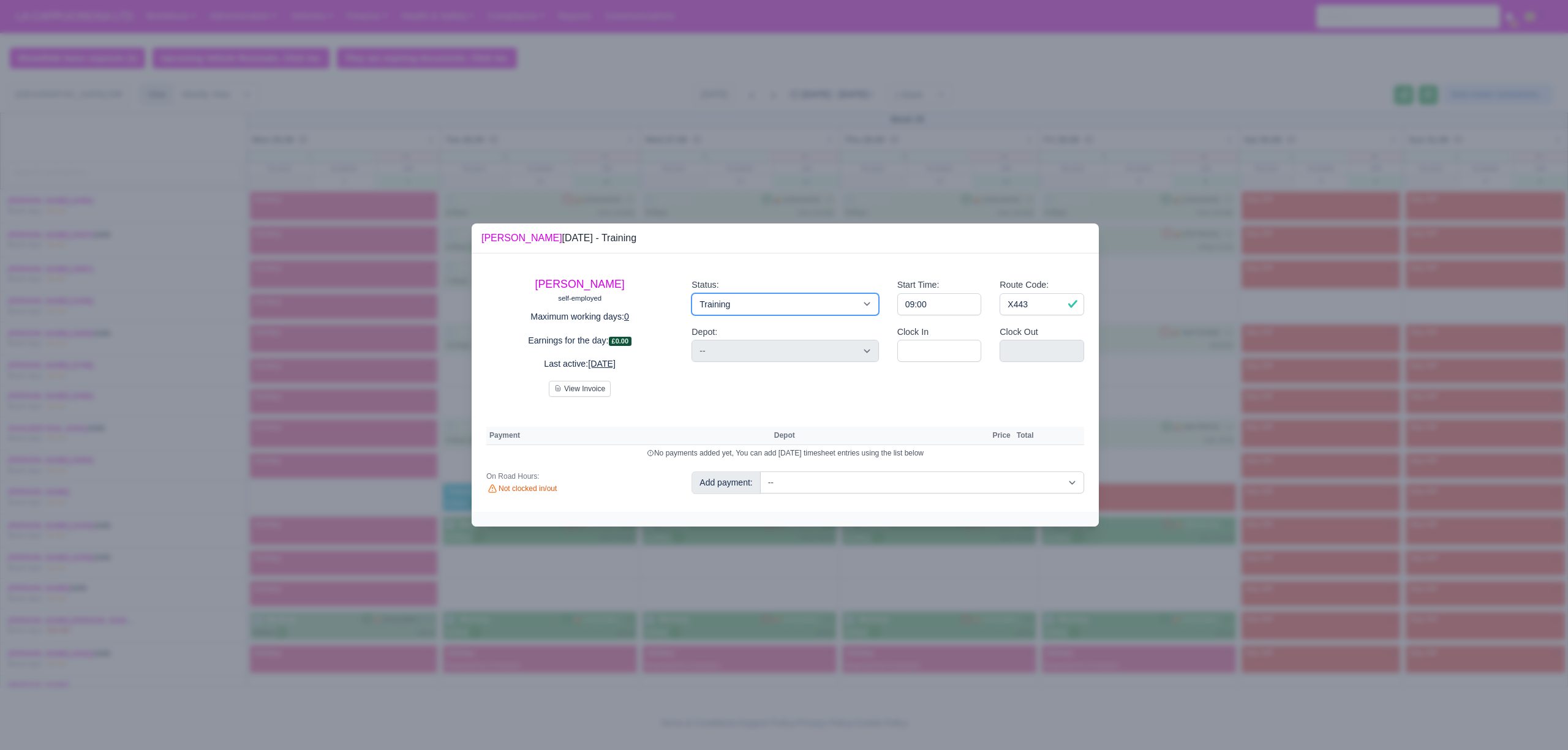
click at [784, 302] on select "Working Day Off Stand By Holiday Other Depot In Office OSM Ridealong Nursery 1 …" at bounding box center [785, 304] width 187 height 22
select select "Day Off"
click at [692, 293] on select "Working Day Off Stand By Holiday Other Depot In Office OSM Ridealong Nursery 1 …" at bounding box center [785, 304] width 187 height 22
select select "na"
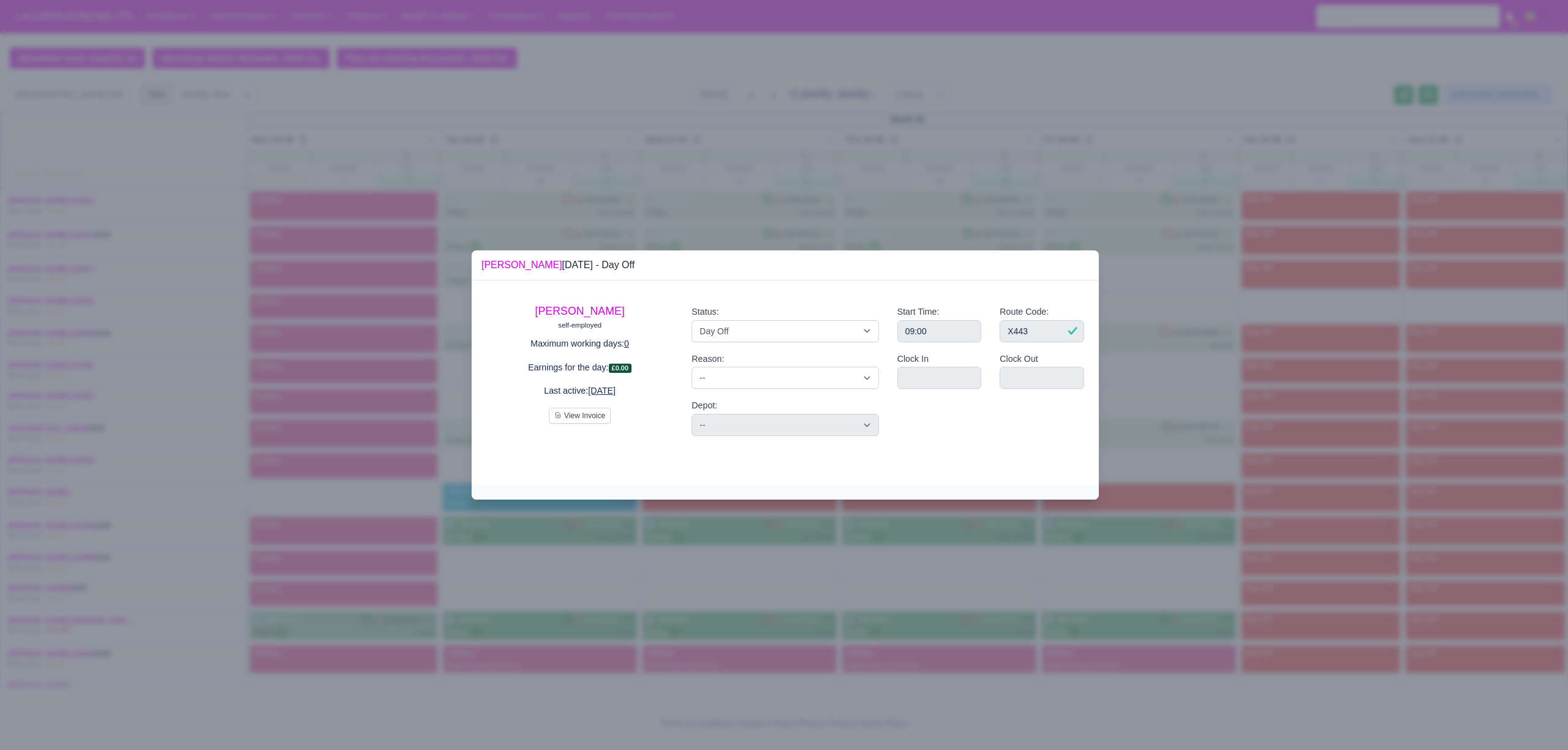
click at [608, 561] on div at bounding box center [784, 375] width 1568 height 750
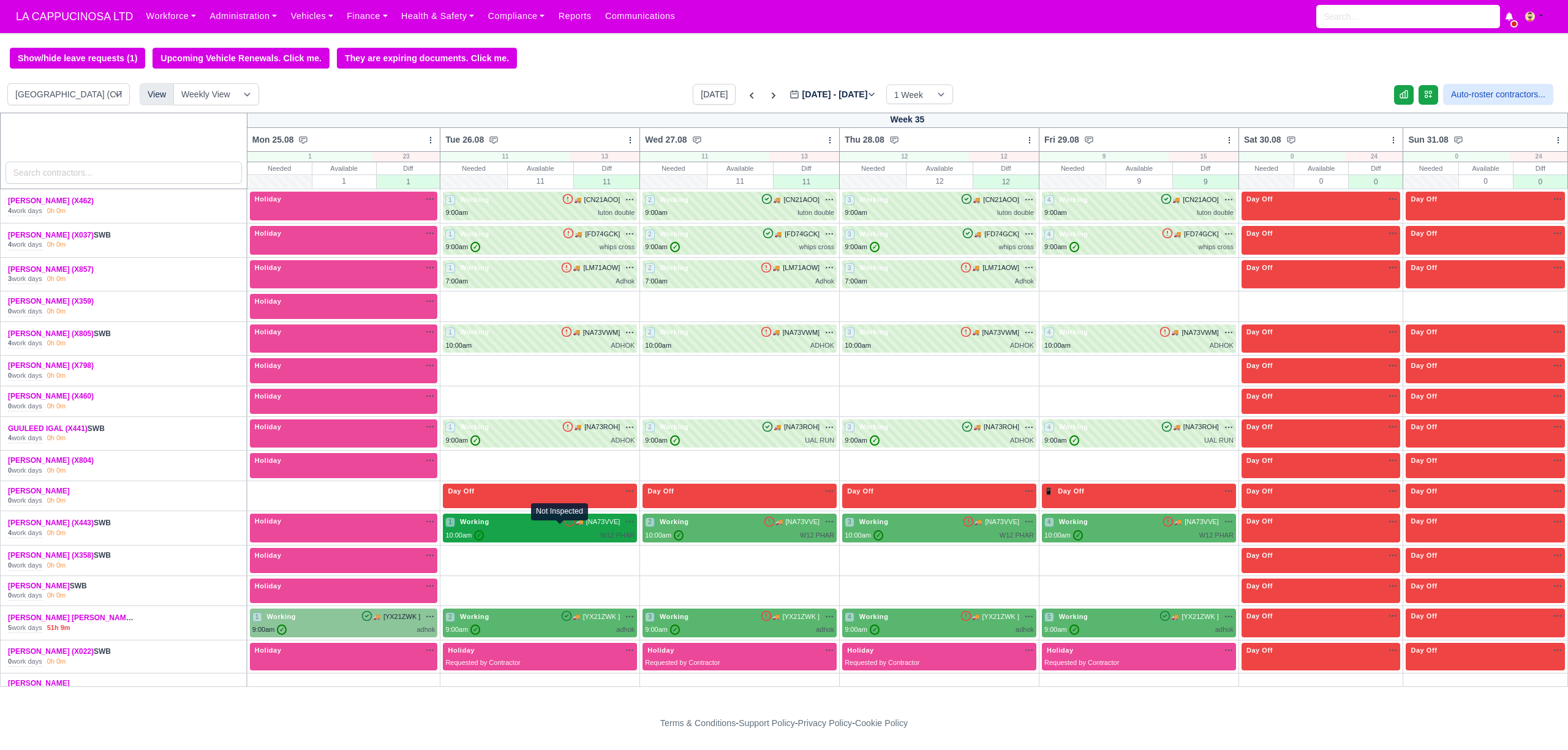
click at [564, 527] on icon at bounding box center [569, 521] width 12 height 12
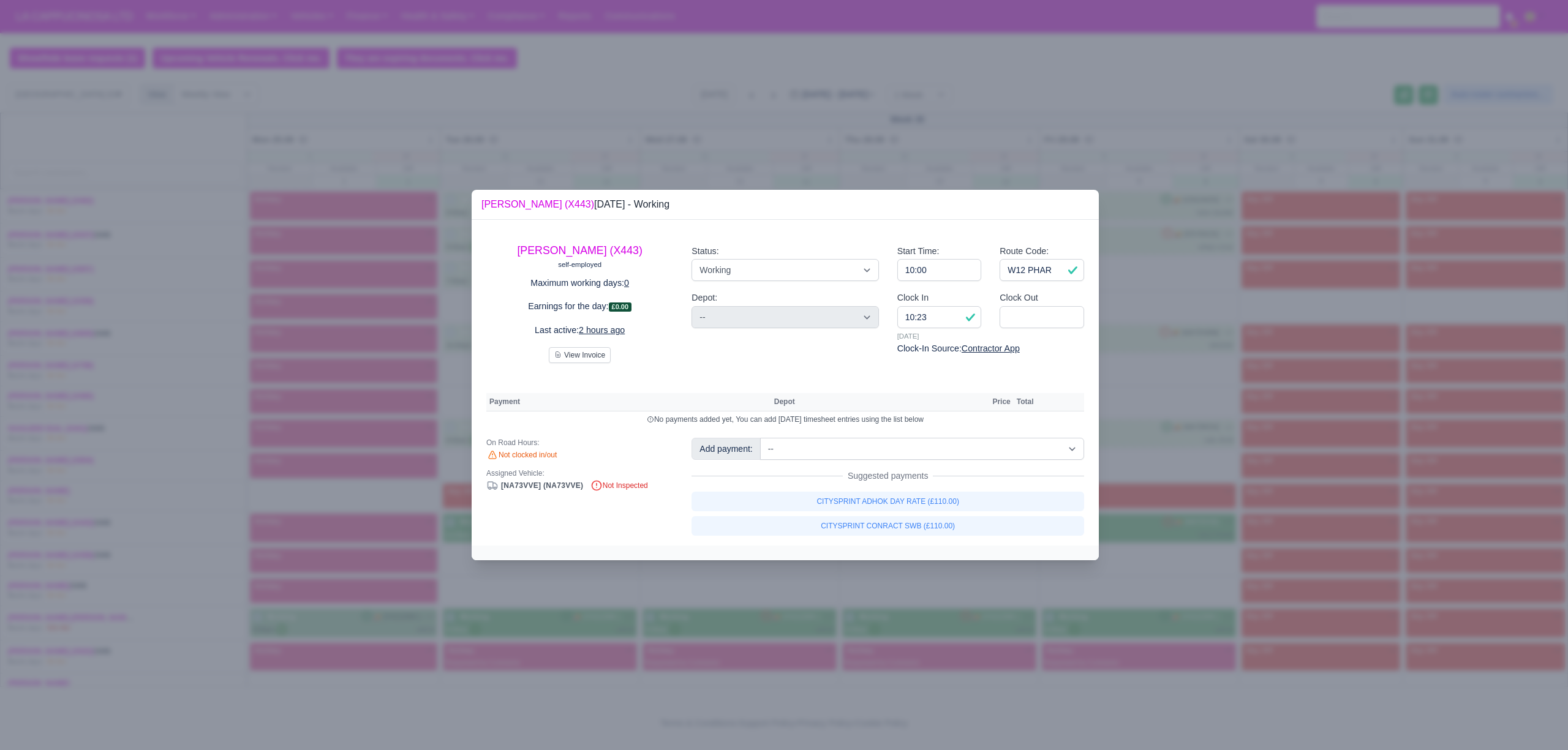
click at [539, 571] on div at bounding box center [784, 375] width 1568 height 750
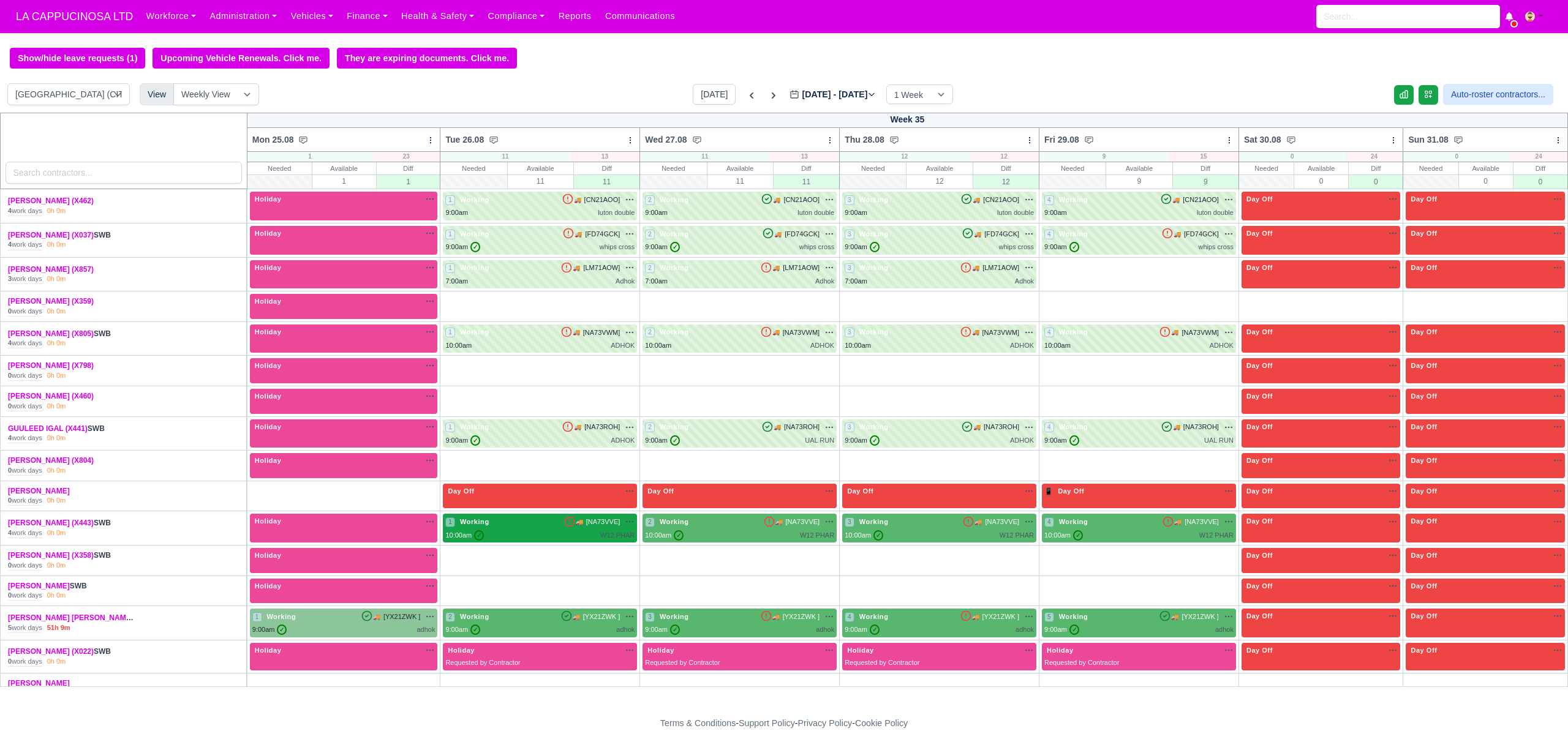
click at [527, 527] on div "1 Working 🚚 [NA73VVE]" at bounding box center [540, 521] width 189 height 11
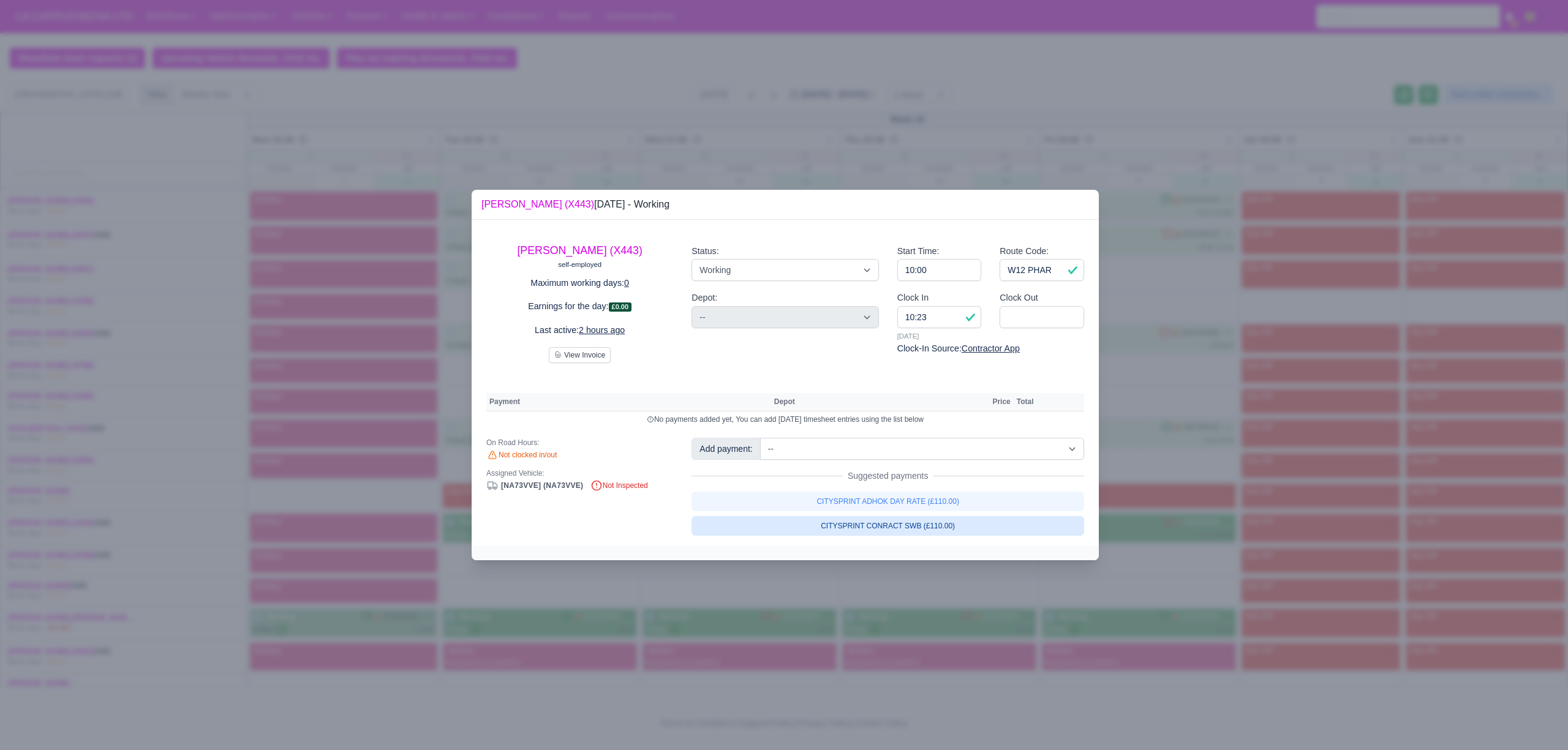
click at [824, 526] on link "CITYSPRINT CONRACT SWB (£110.00)" at bounding box center [888, 526] width 393 height 20
select select "2"
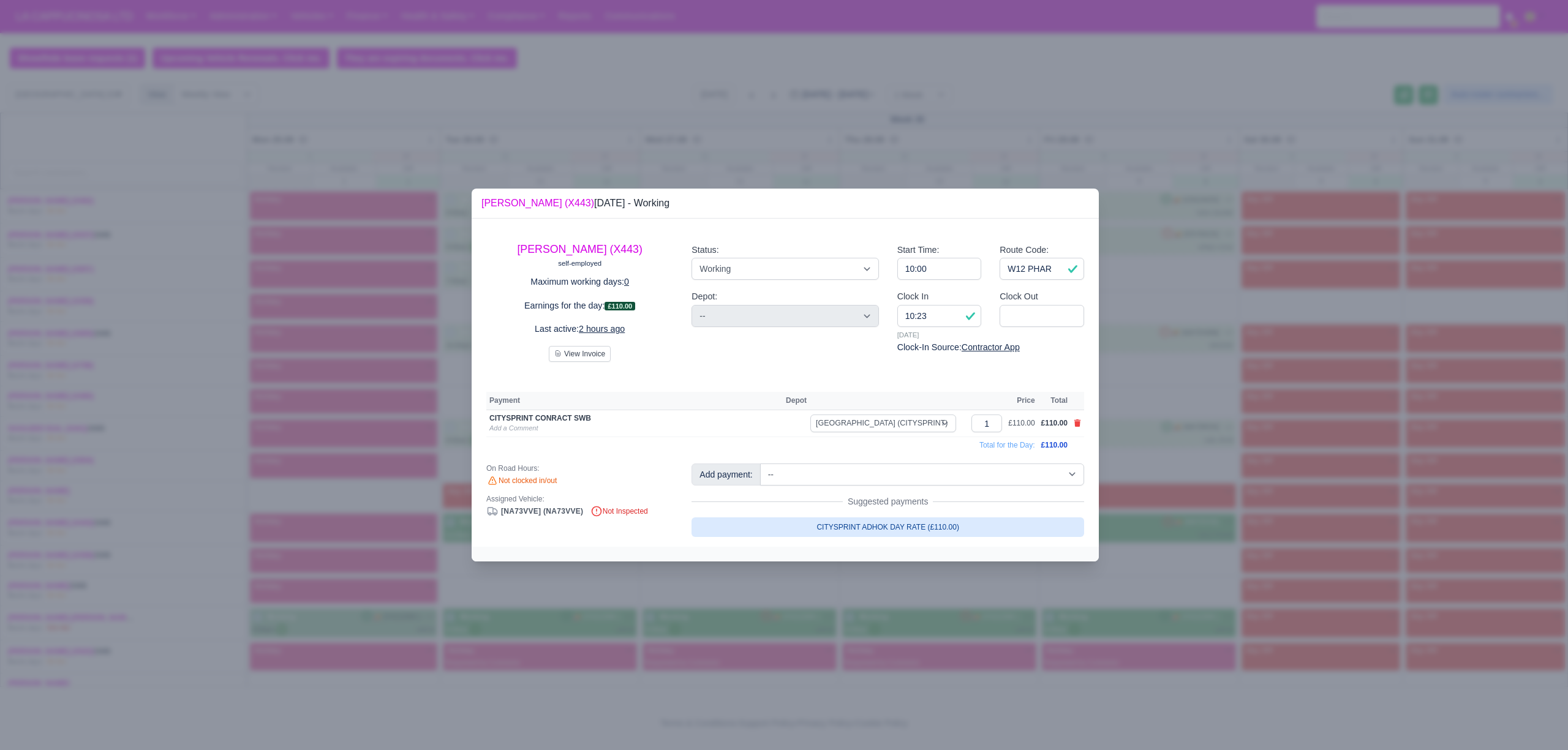
click at [782, 583] on div at bounding box center [784, 375] width 1568 height 750
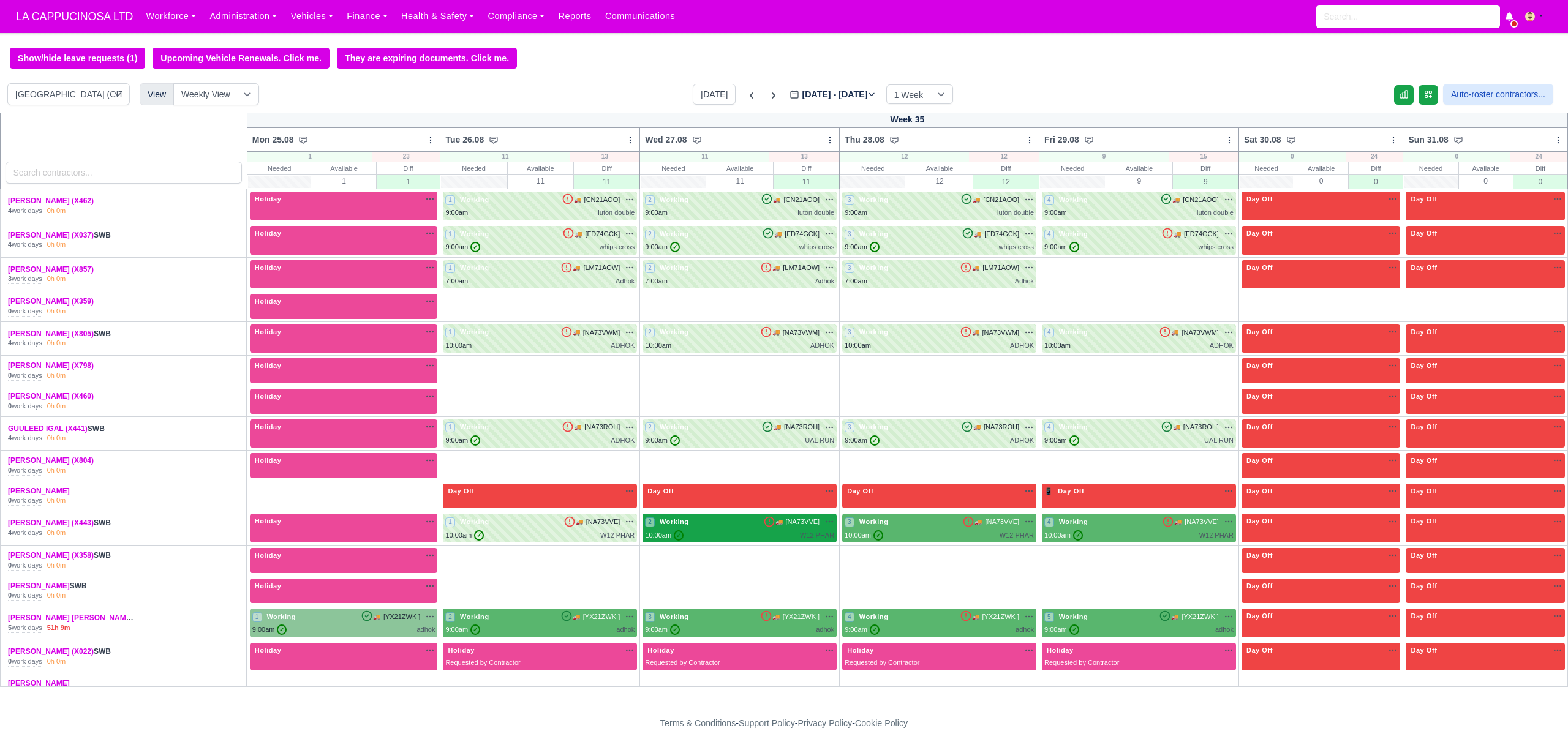
click at [683, 527] on div "2 Working 🚚 [NA73VVE]" at bounding box center [740, 521] width 189 height 11
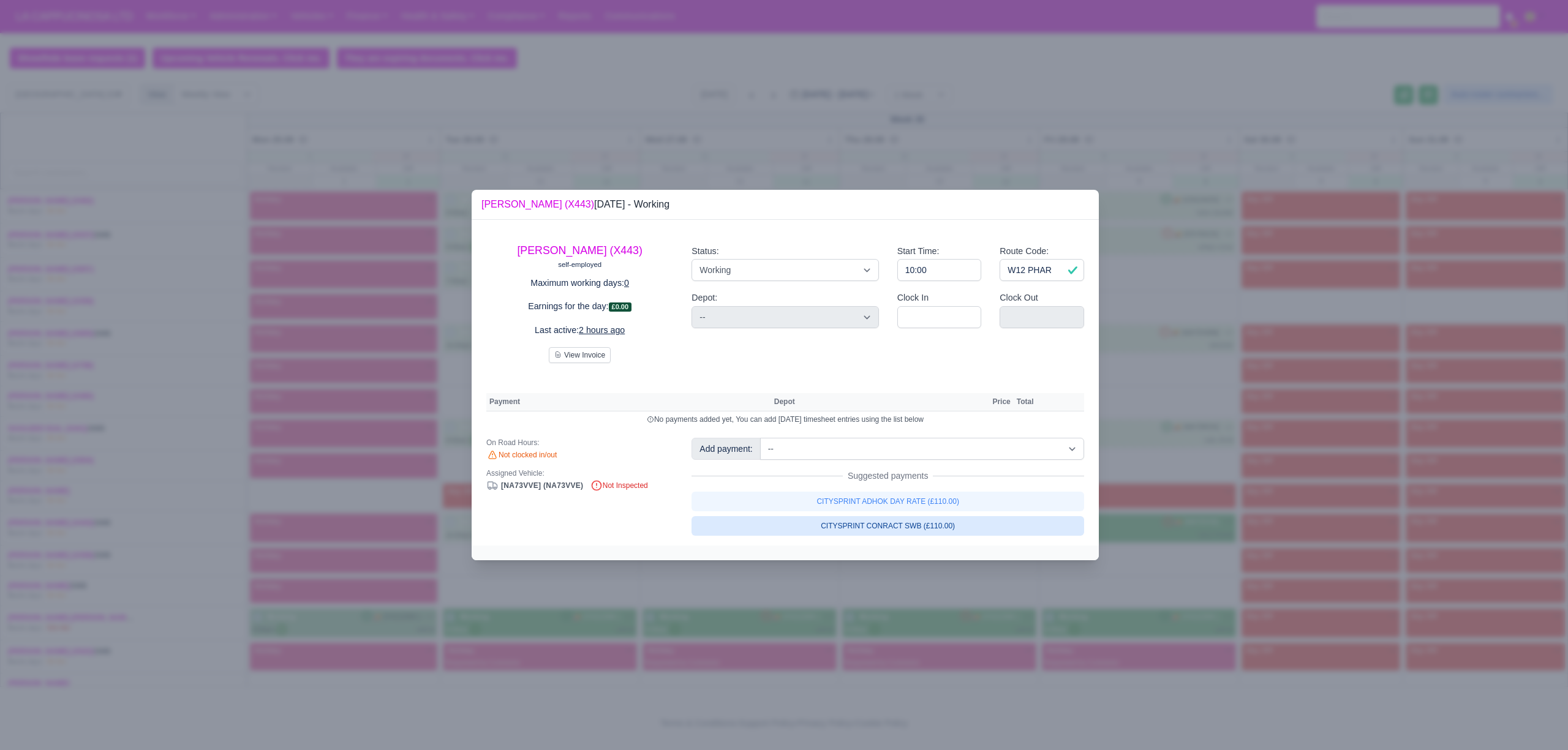
click at [914, 527] on link "CITYSPRINT CONRACT SWB (£110.00)" at bounding box center [888, 526] width 393 height 20
select select "2"
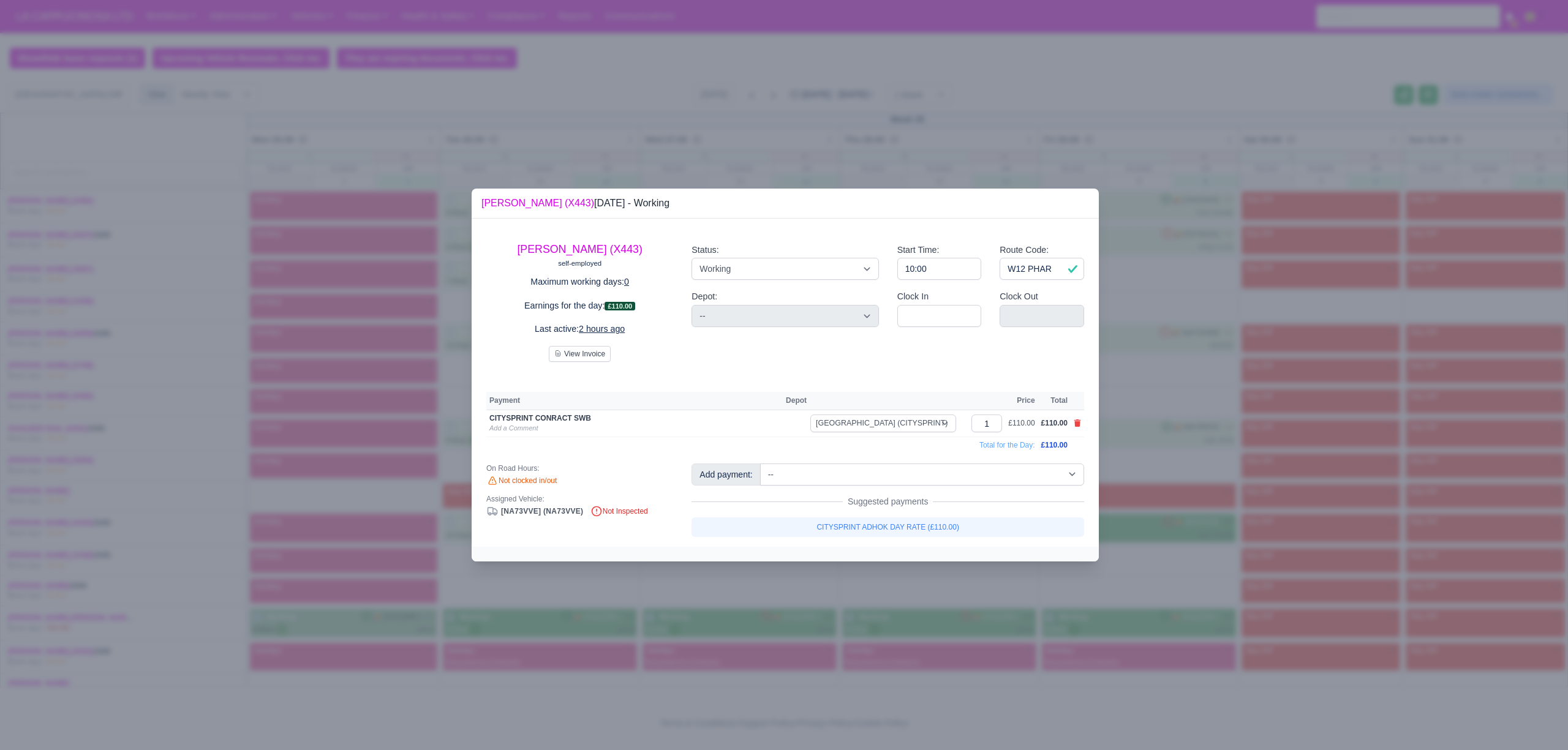
click at [899, 593] on div at bounding box center [784, 375] width 1568 height 750
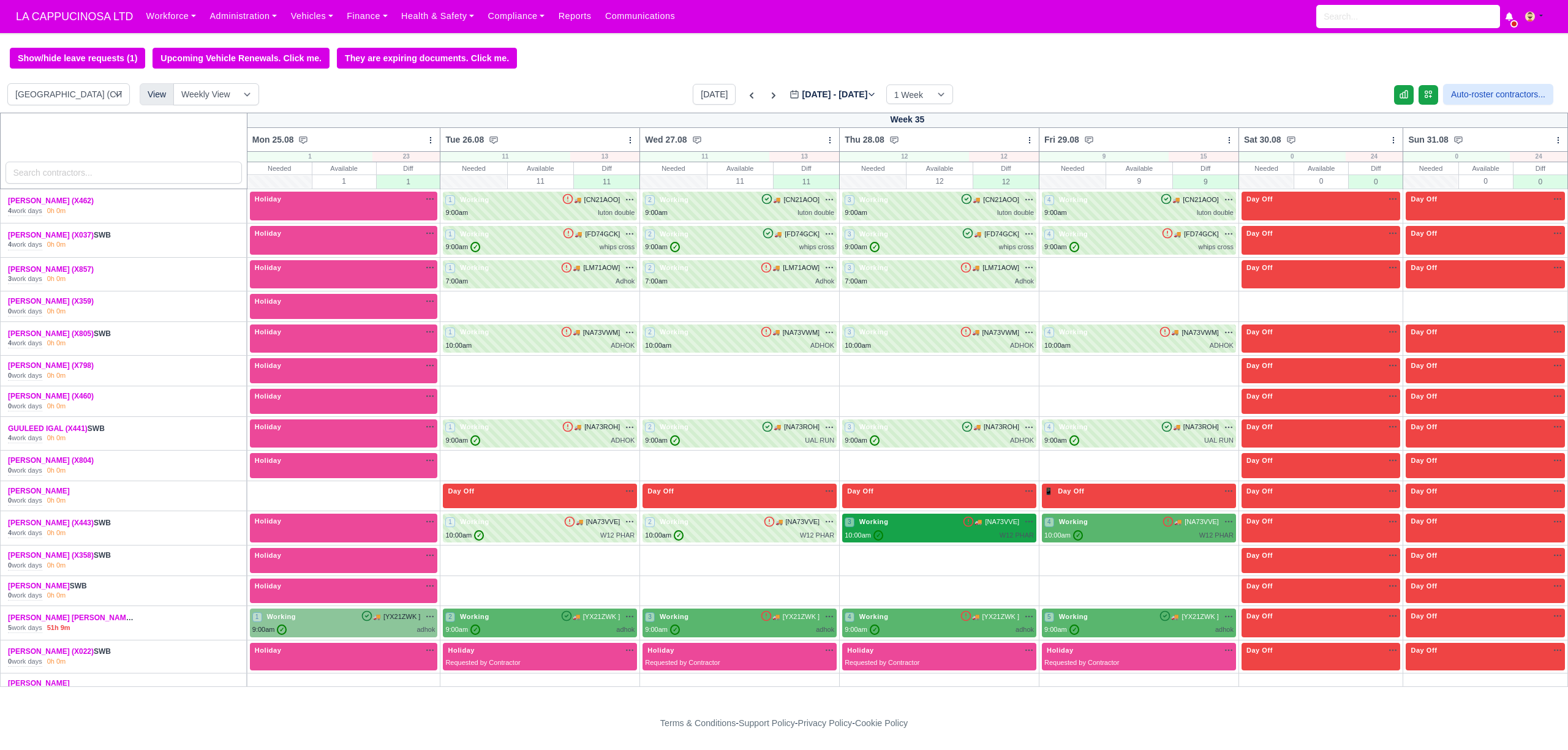
click at [921, 540] on div "10:00am ✓ W12 PHAR" at bounding box center [939, 535] width 189 height 10
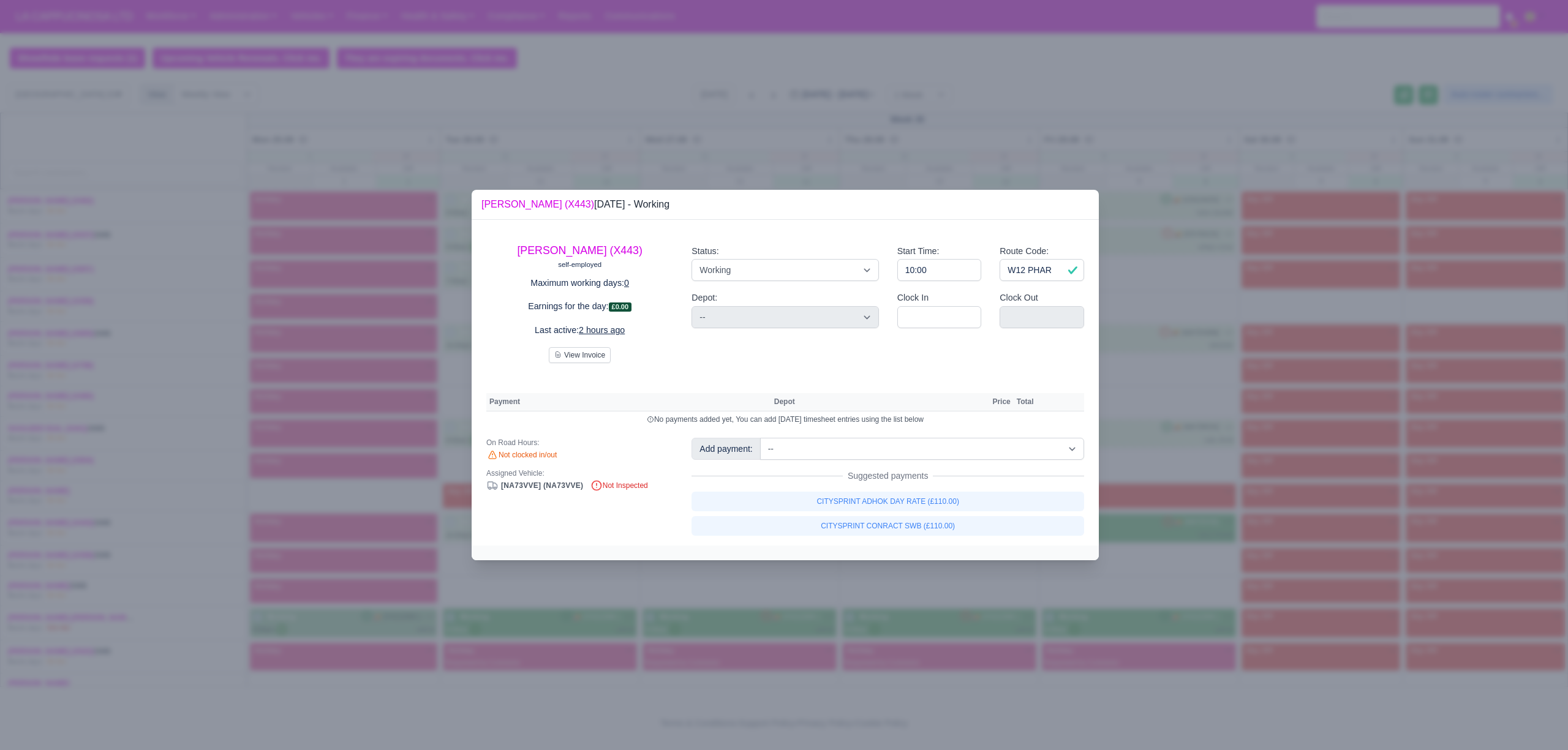
click at [968, 537] on div "MAJID UDDIN (X443) self-employed Maximum working days: 0 Earnings for the day: …" at bounding box center [785, 383] width 627 height 326
click at [968, 535] on link "CITYSPRINT CONRACT SWB (£110.00)" at bounding box center [888, 526] width 393 height 20
select select "2"
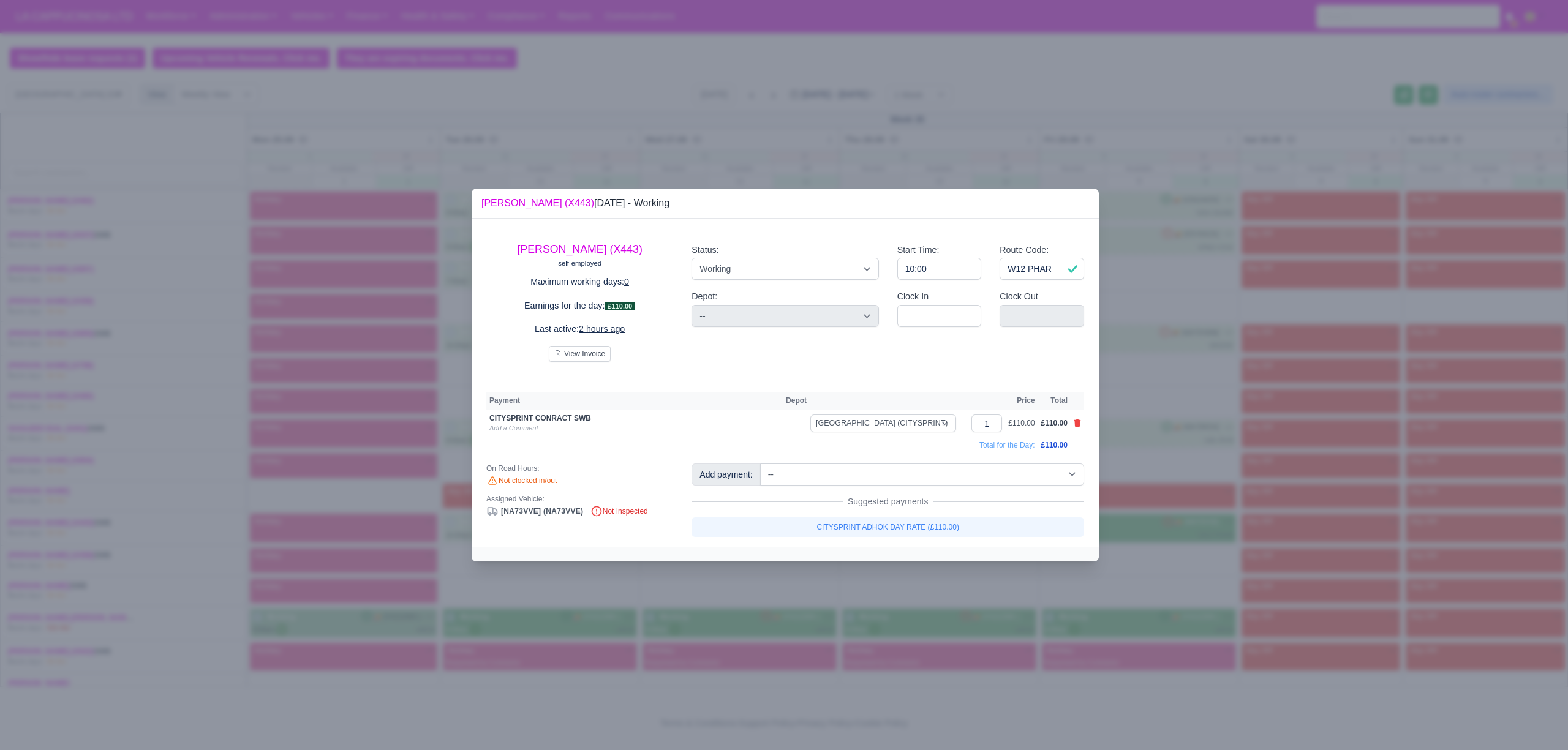
click at [963, 598] on div at bounding box center [784, 375] width 1568 height 750
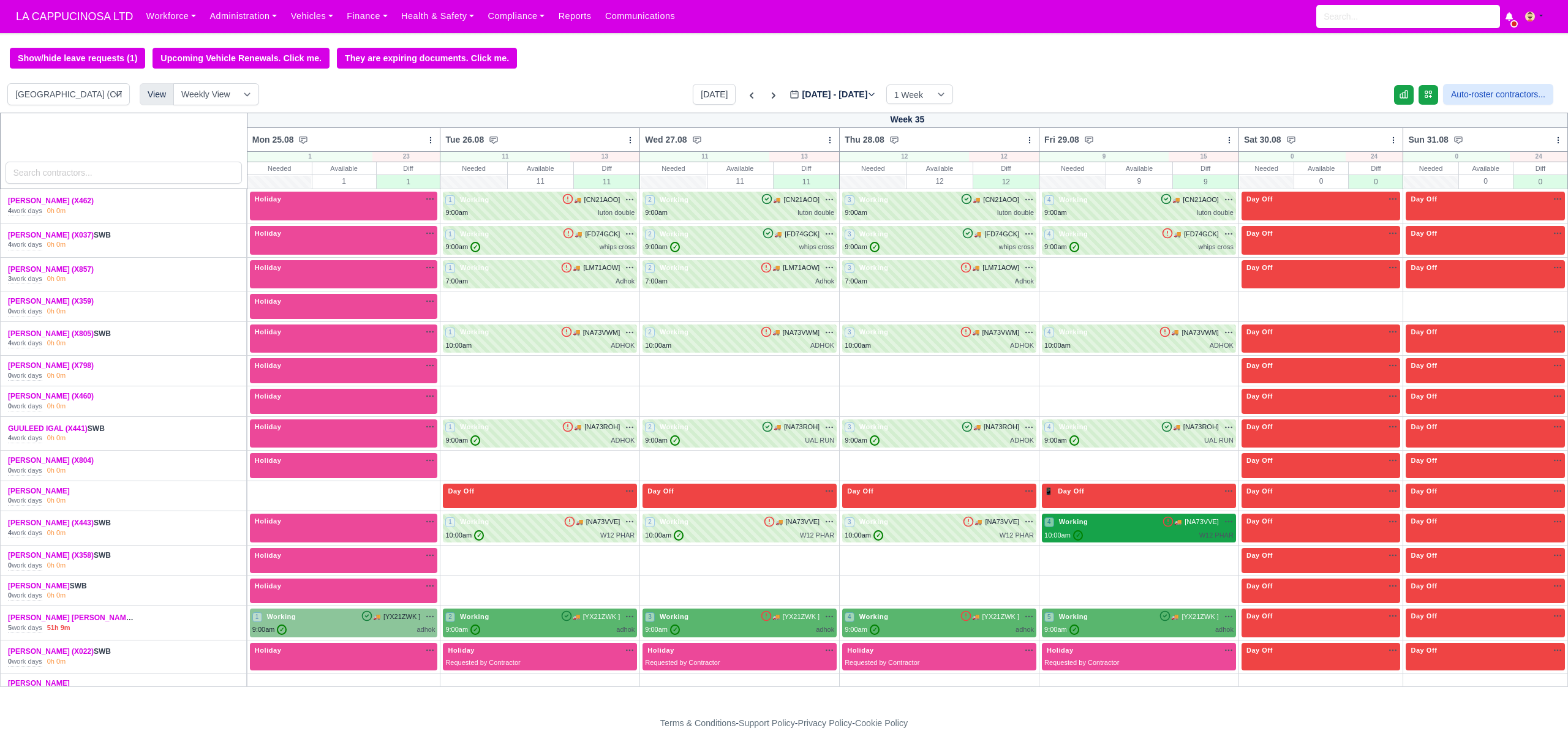
click at [1081, 540] on div "10:00am ✓ W12 PHAR" at bounding box center [1139, 535] width 189 height 10
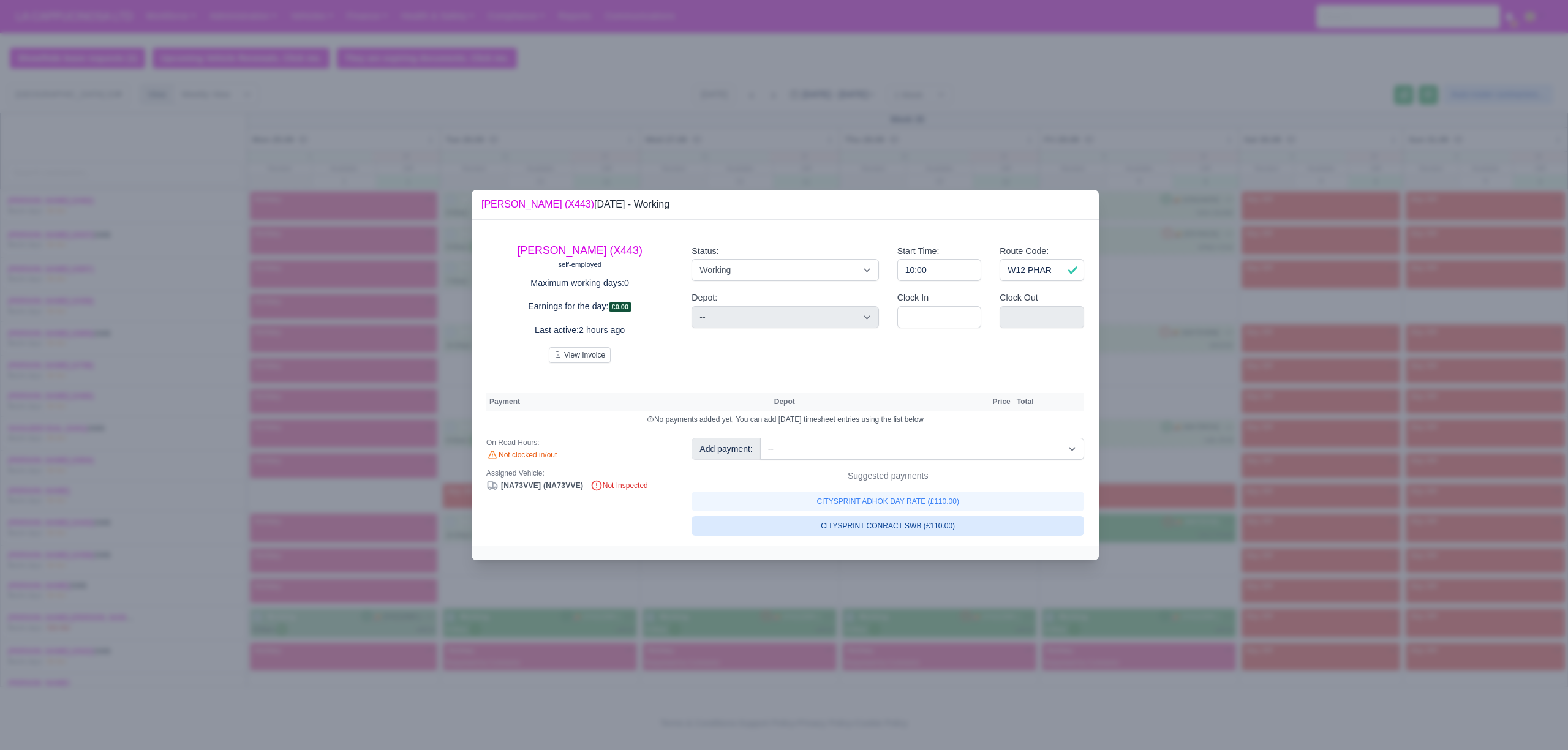
click at [1019, 522] on link "CITYSPRINT CONRACT SWB (£110.00)" at bounding box center [888, 526] width 393 height 20
select select "2"
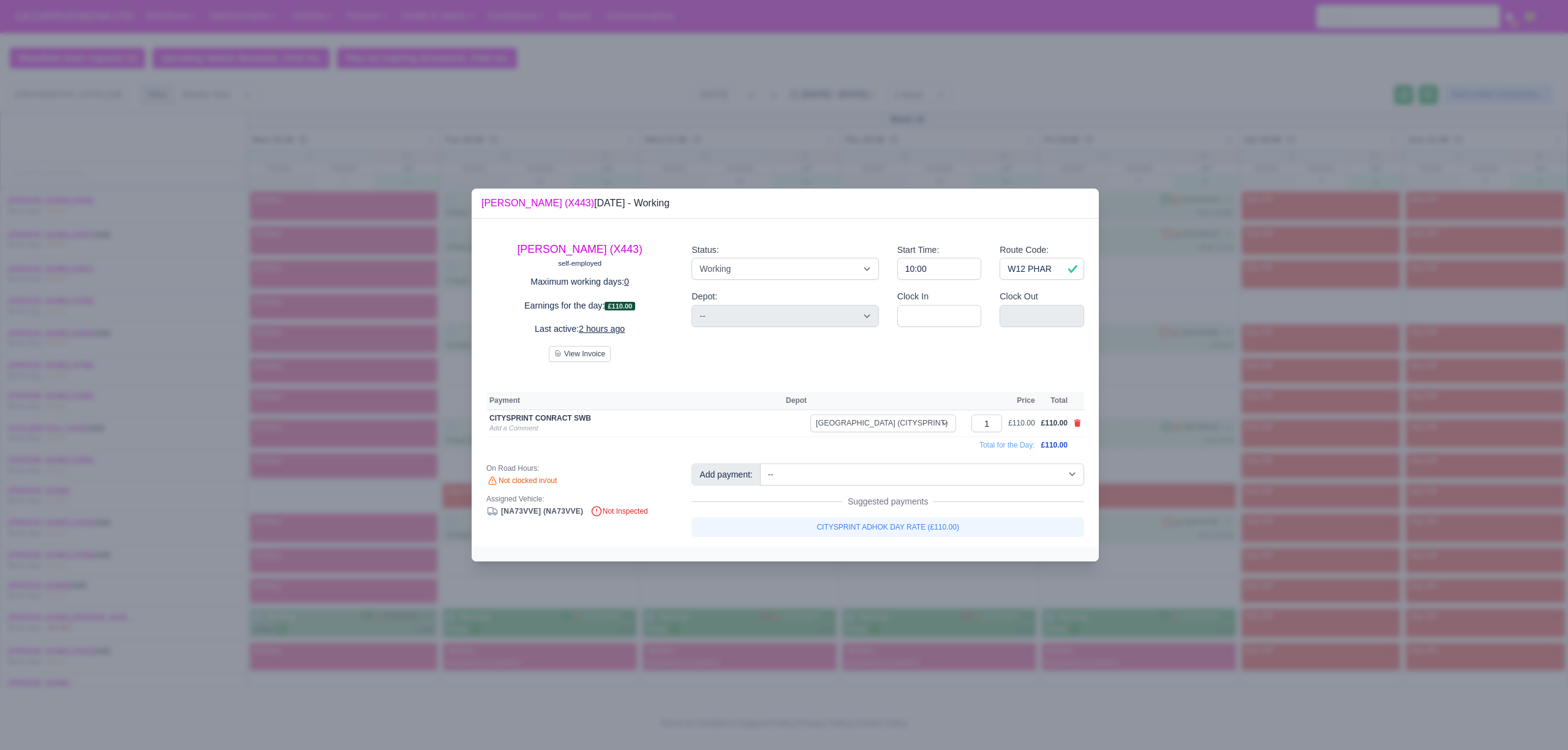
click at [987, 594] on div at bounding box center [784, 375] width 1568 height 750
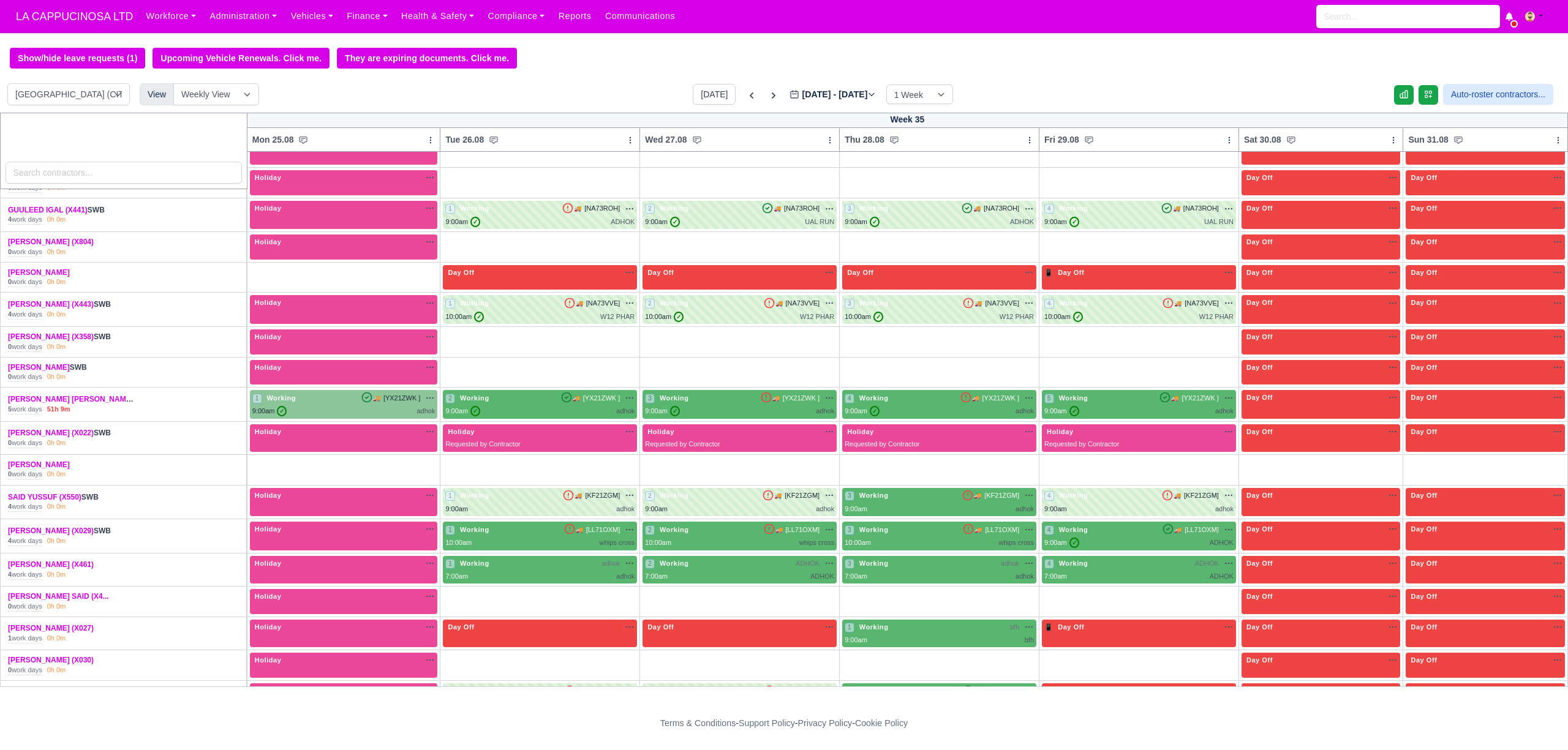
scroll to position [245, 0]
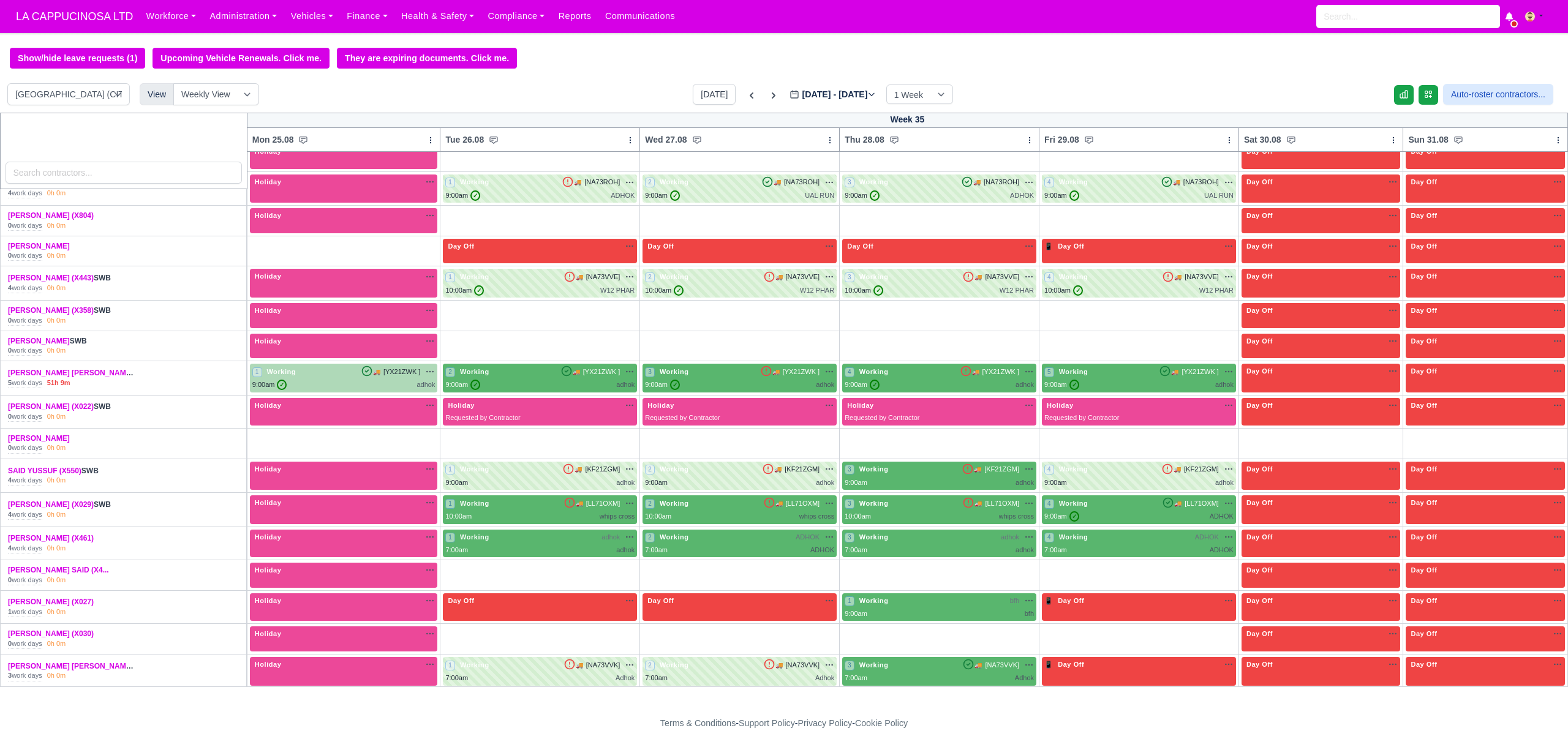
click at [375, 387] on div "1 Working 🚚 [YX21ZWK ]" at bounding box center [344, 378] width 183 height 24
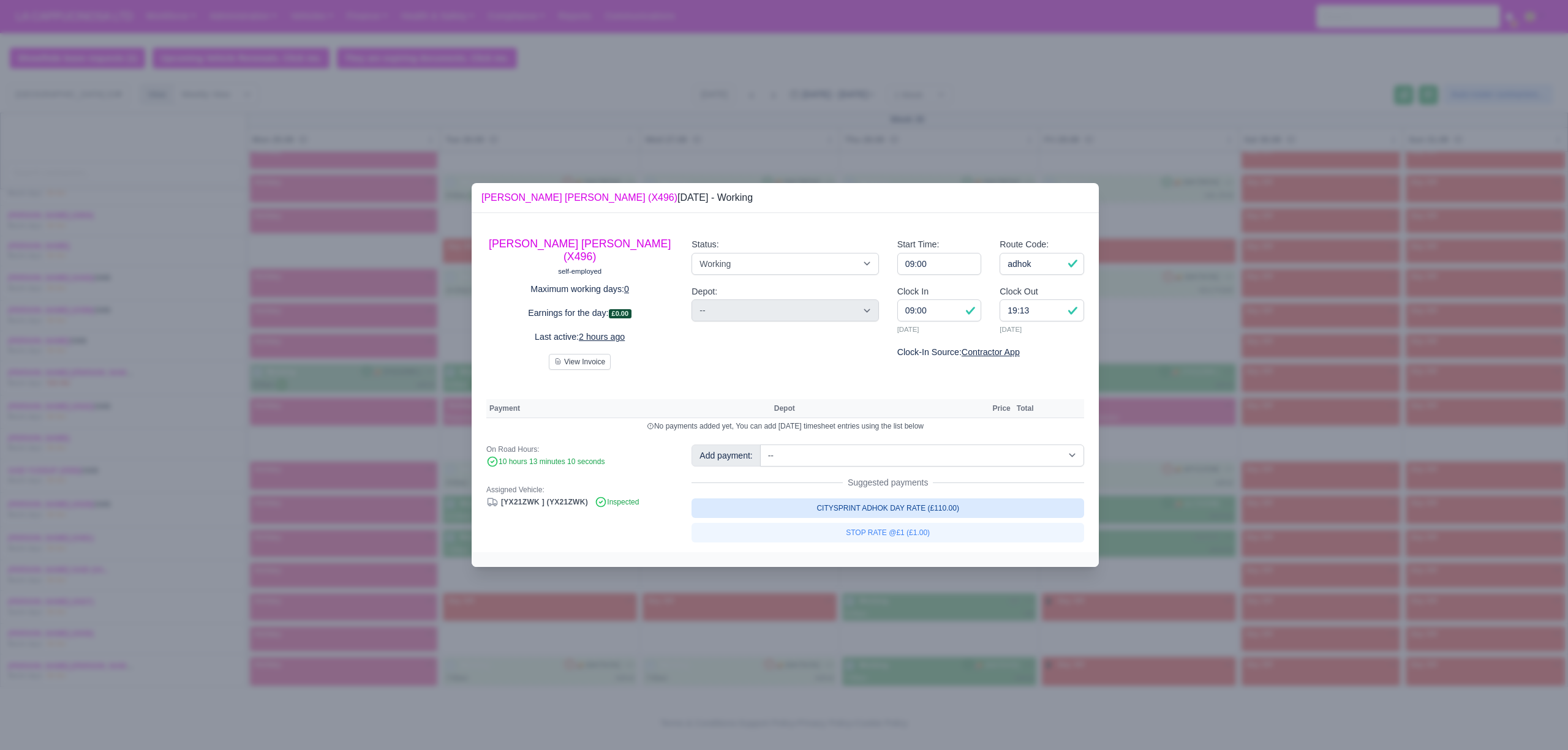
click at [981, 507] on link "CITYSPRINT ADHOK DAY RATE (£110.00)" at bounding box center [888, 508] width 393 height 20
select select "2"
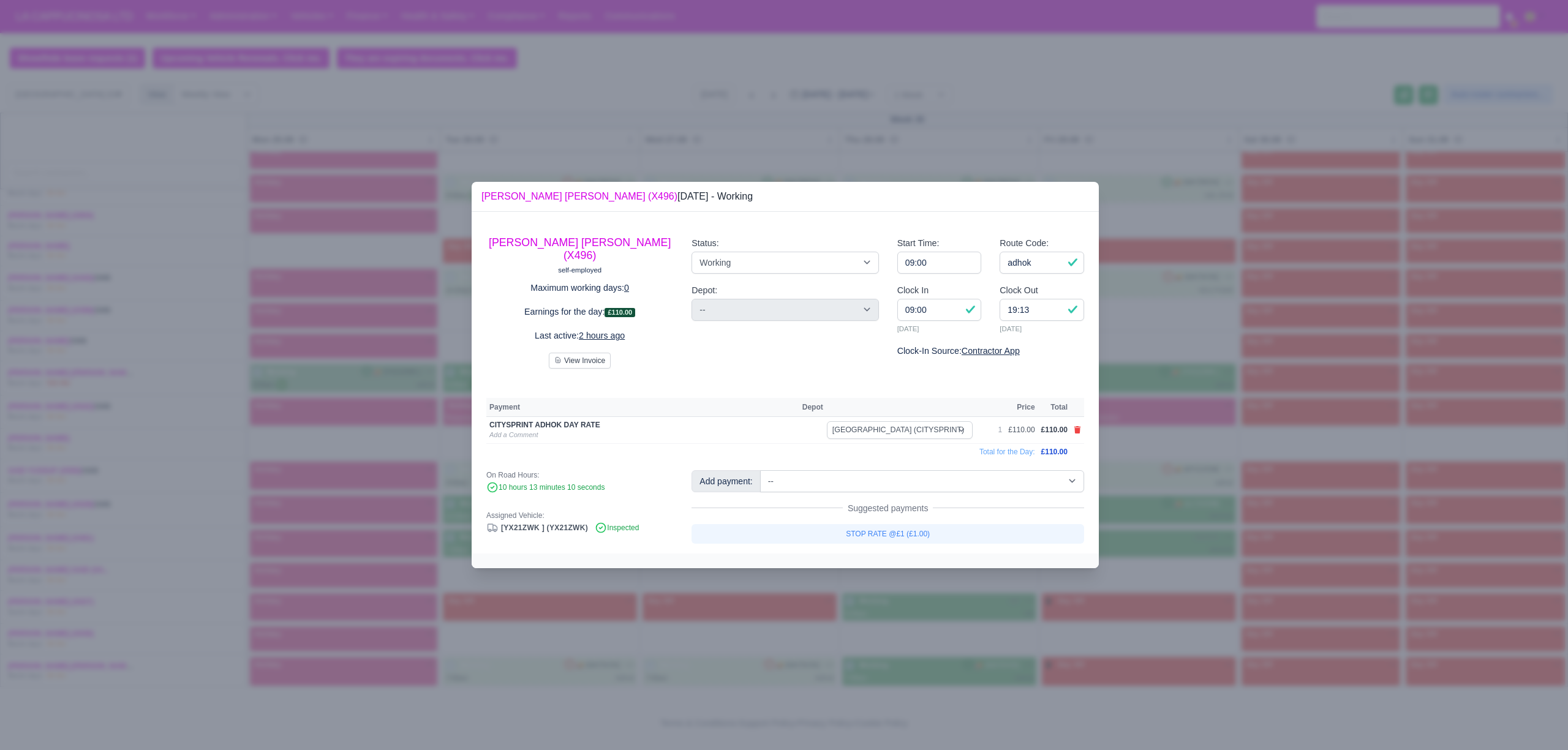
click at [758, 654] on div at bounding box center [784, 375] width 1568 height 750
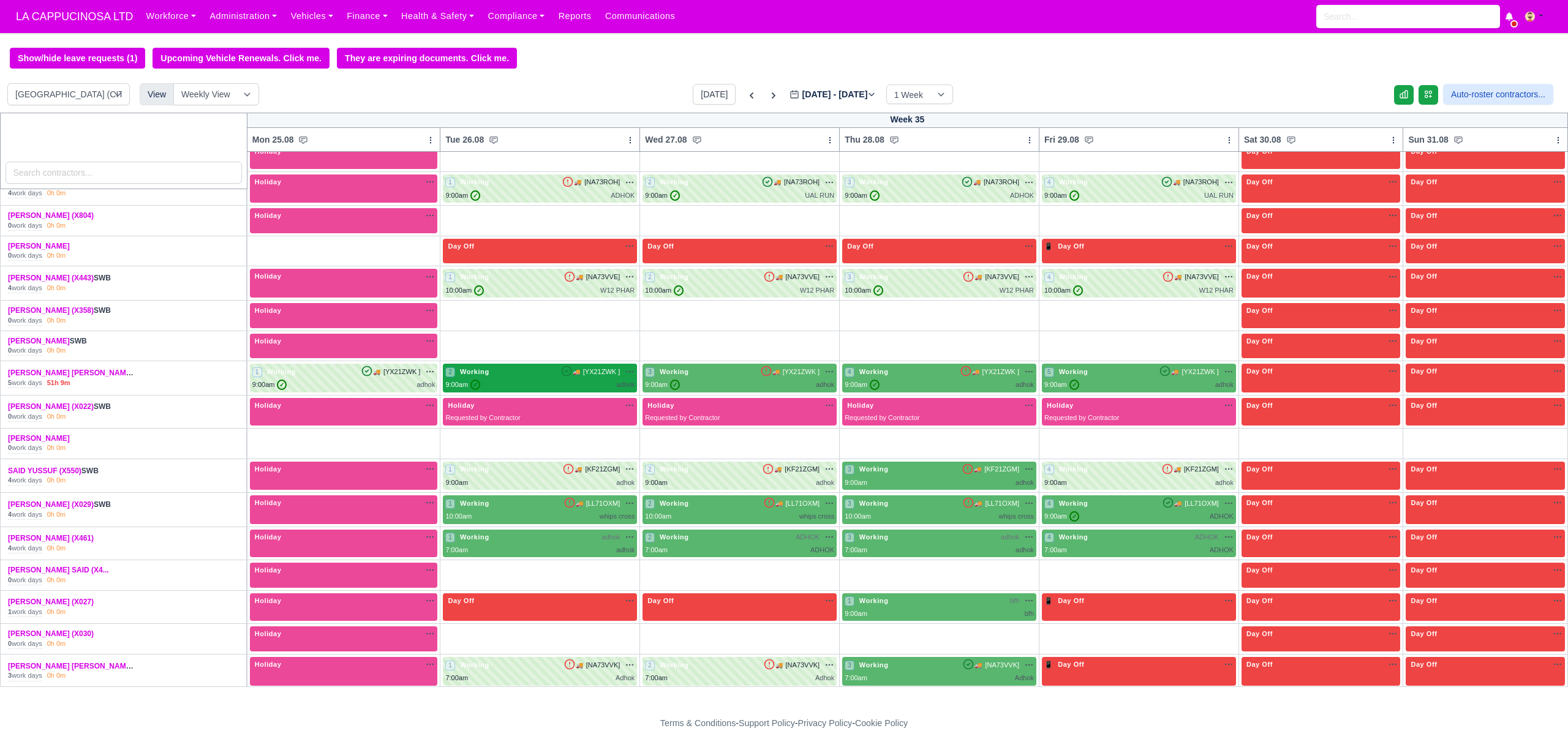
click at [550, 387] on div "2 Working 🚚 [YX21ZWK ]" at bounding box center [540, 378] width 189 height 24
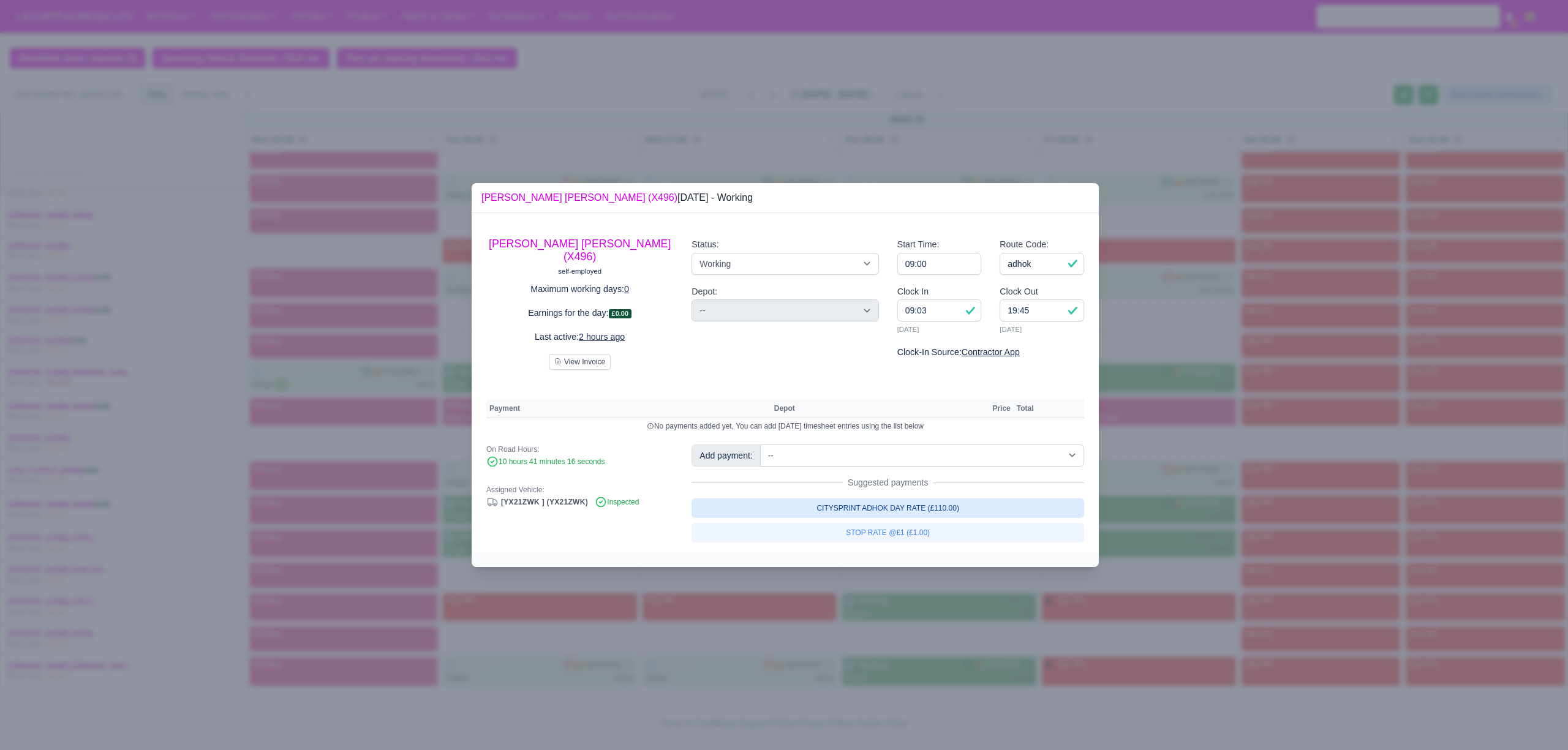
click at [868, 508] on link "CITYSPRINT ADHOK DAY RATE (£110.00)" at bounding box center [888, 508] width 393 height 20
select select "2"
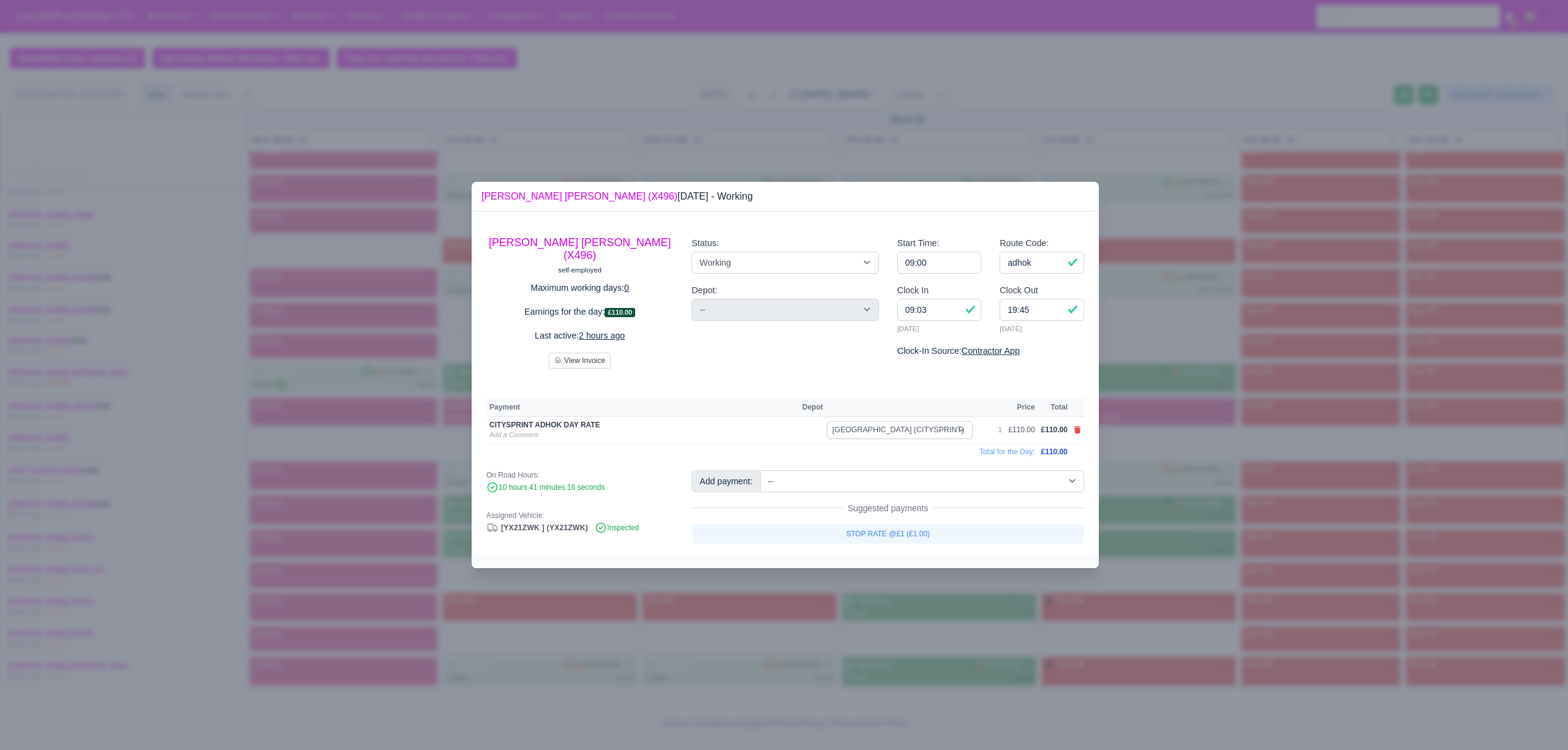
click at [821, 639] on div at bounding box center [784, 375] width 1568 height 750
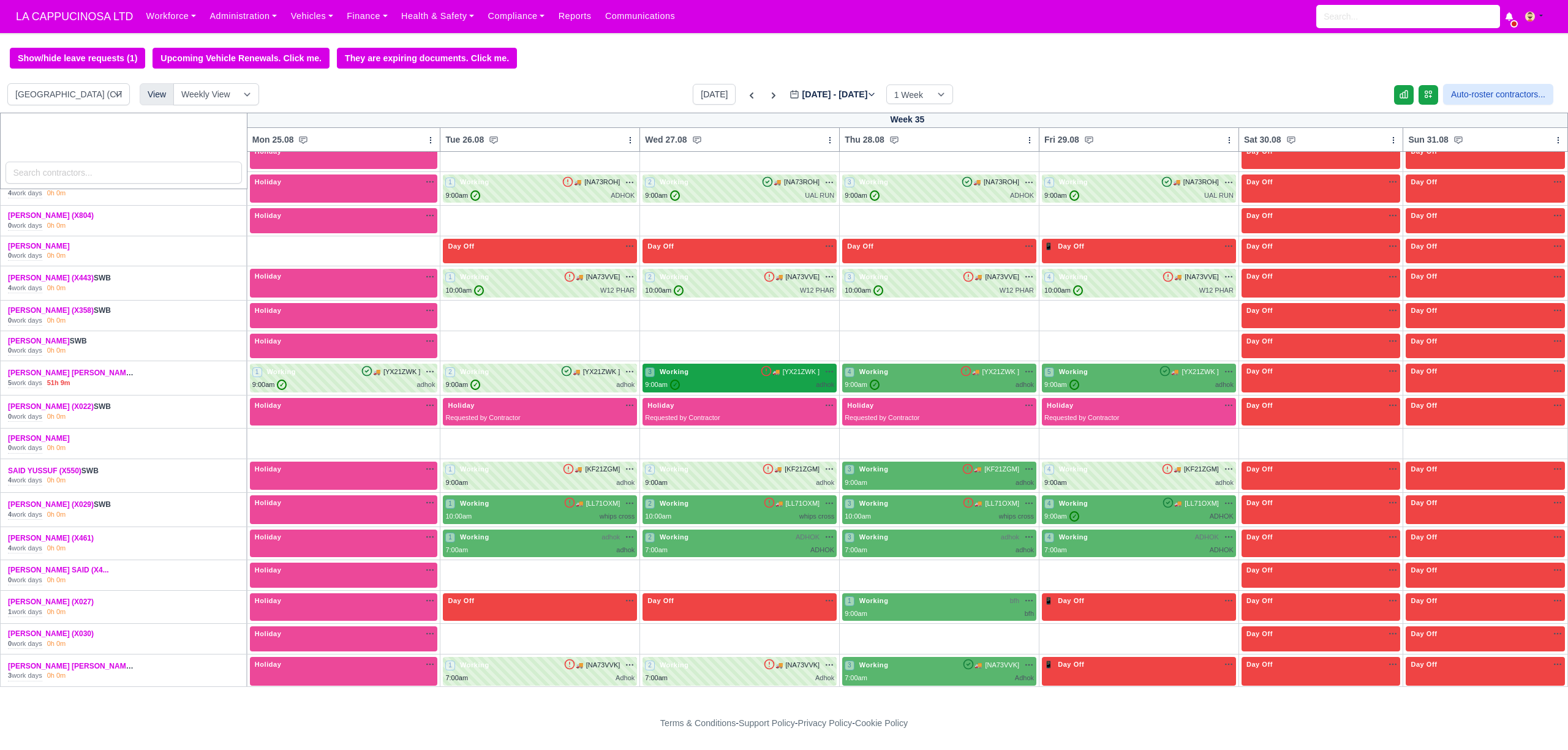
click at [706, 390] on div "9:00am ✓ adhok" at bounding box center [740, 385] width 189 height 10
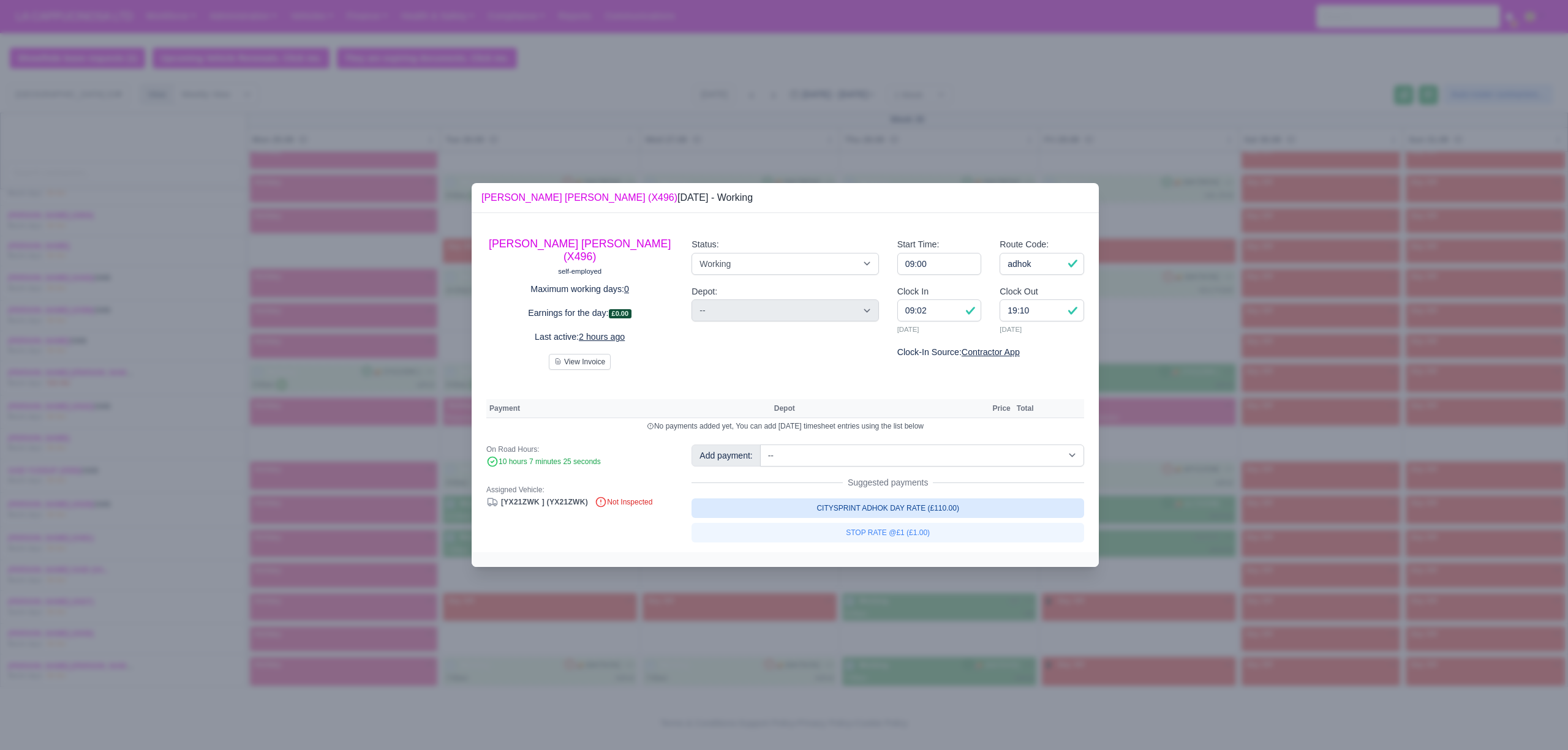
click at [837, 507] on link "CITYSPRINT ADHOK DAY RATE (£110.00)" at bounding box center [888, 508] width 393 height 20
select select "2"
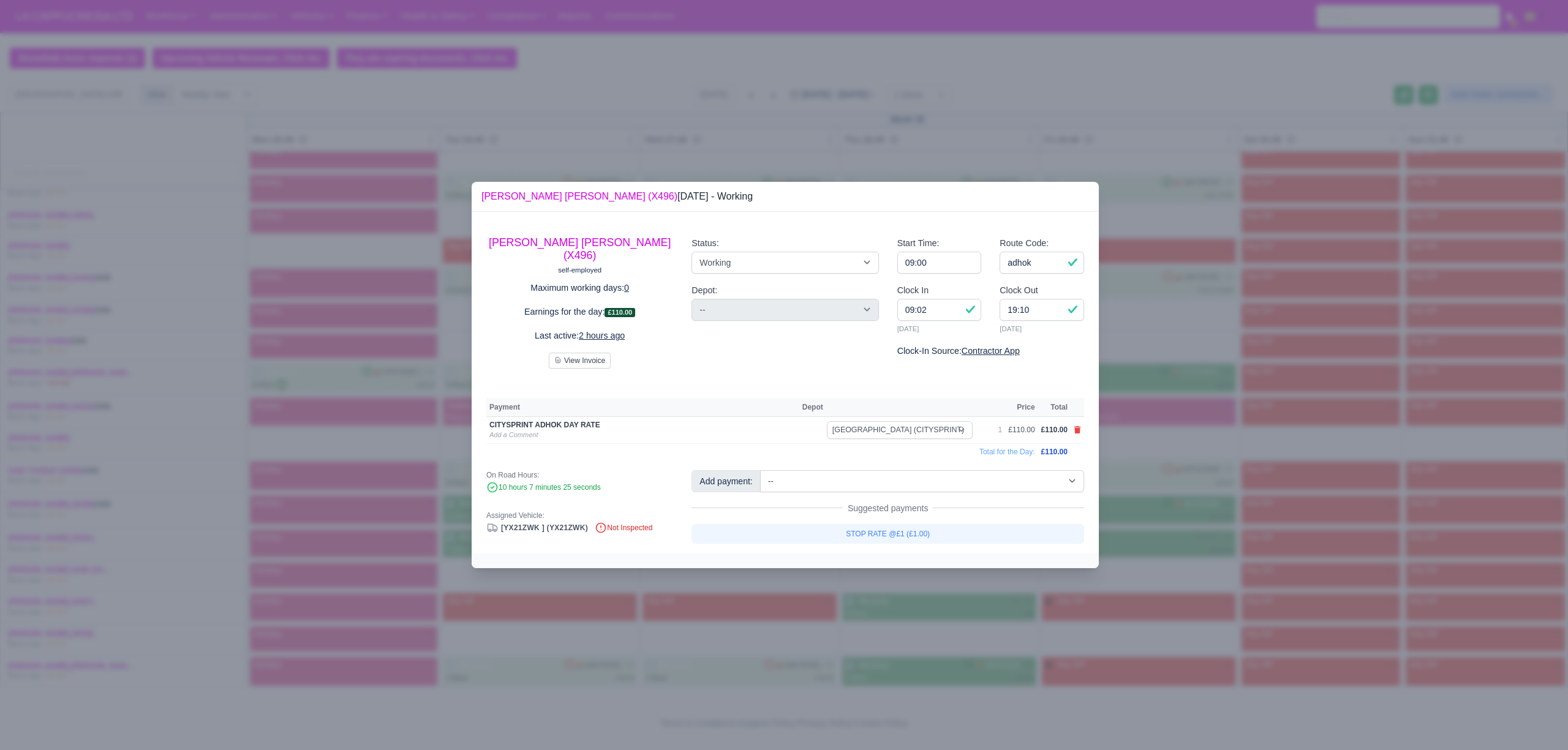
click at [810, 620] on div at bounding box center [784, 375] width 1568 height 750
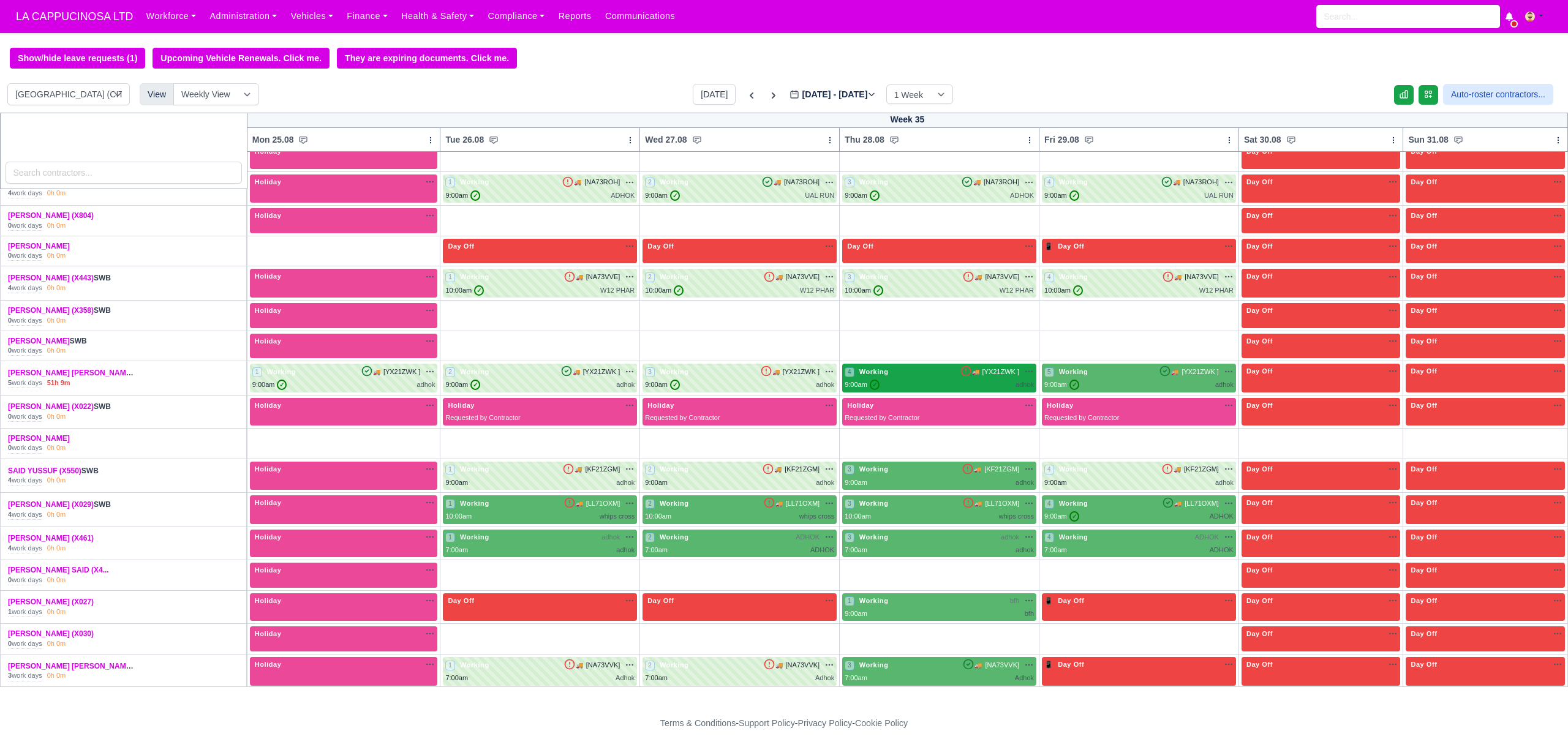
click at [899, 390] on div "9:00am ✓ adhok" at bounding box center [939, 385] width 189 height 10
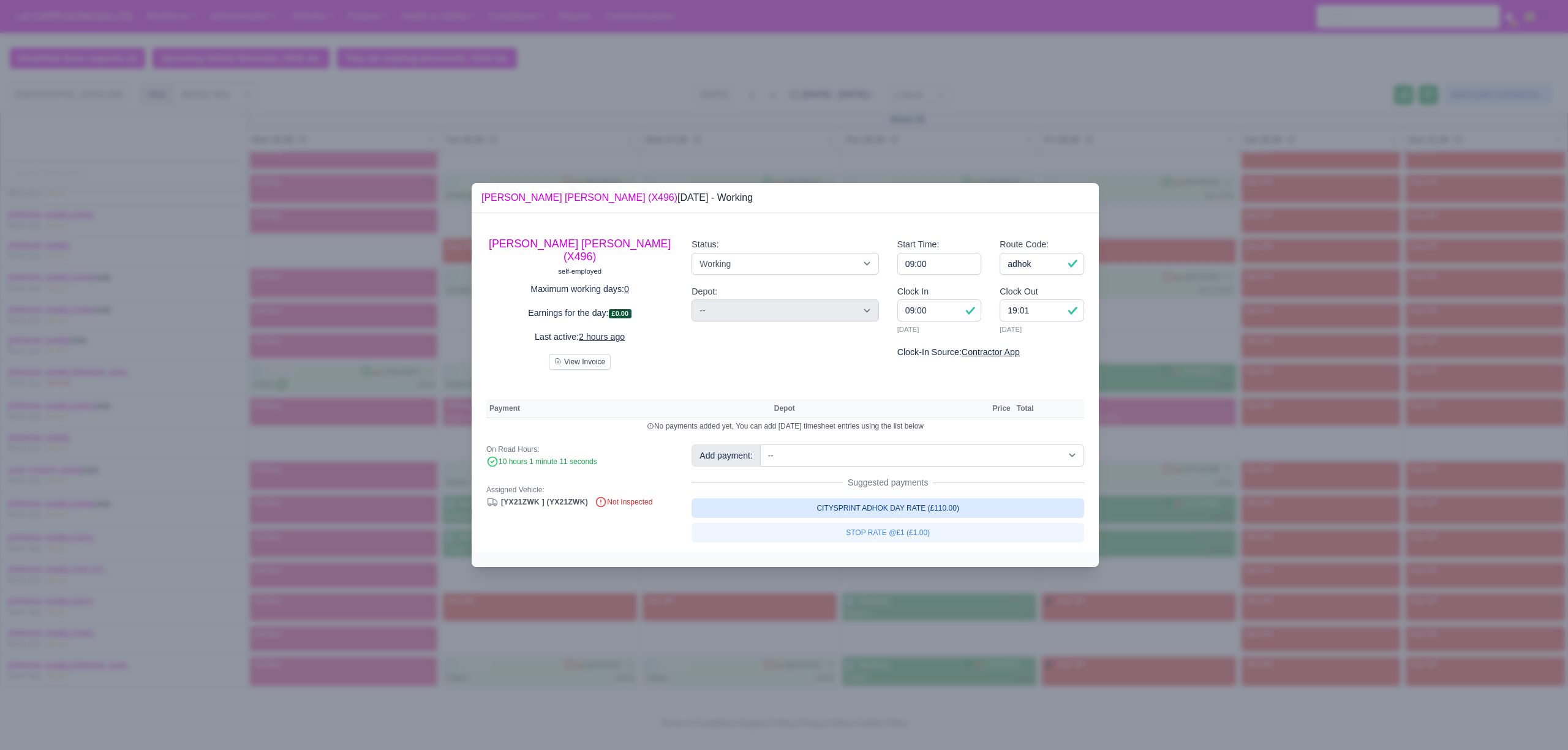
click at [953, 507] on link "CITYSPRINT ADHOK DAY RATE (£110.00)" at bounding box center [888, 508] width 393 height 20
select select "2"
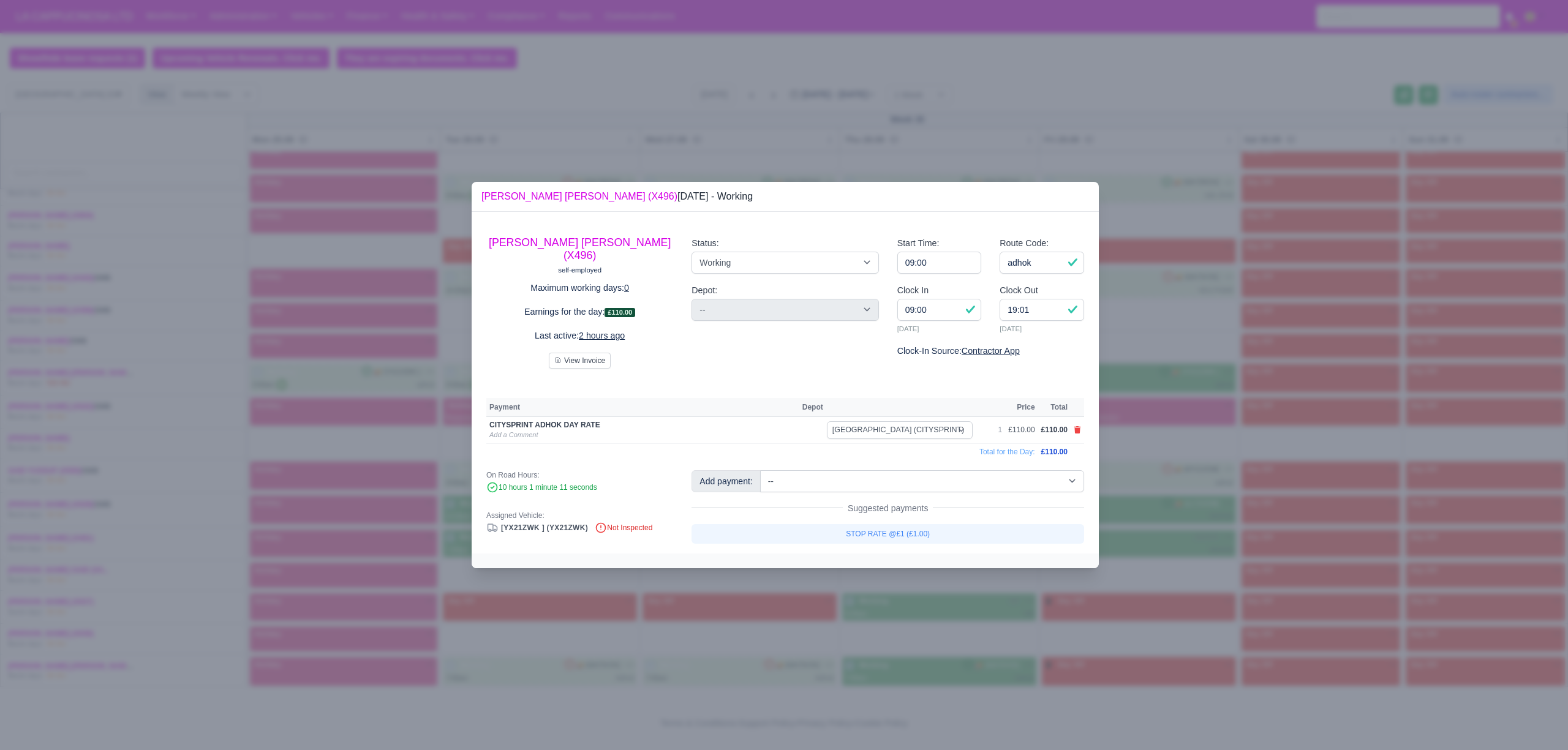
click at [1200, 488] on div at bounding box center [784, 375] width 1568 height 750
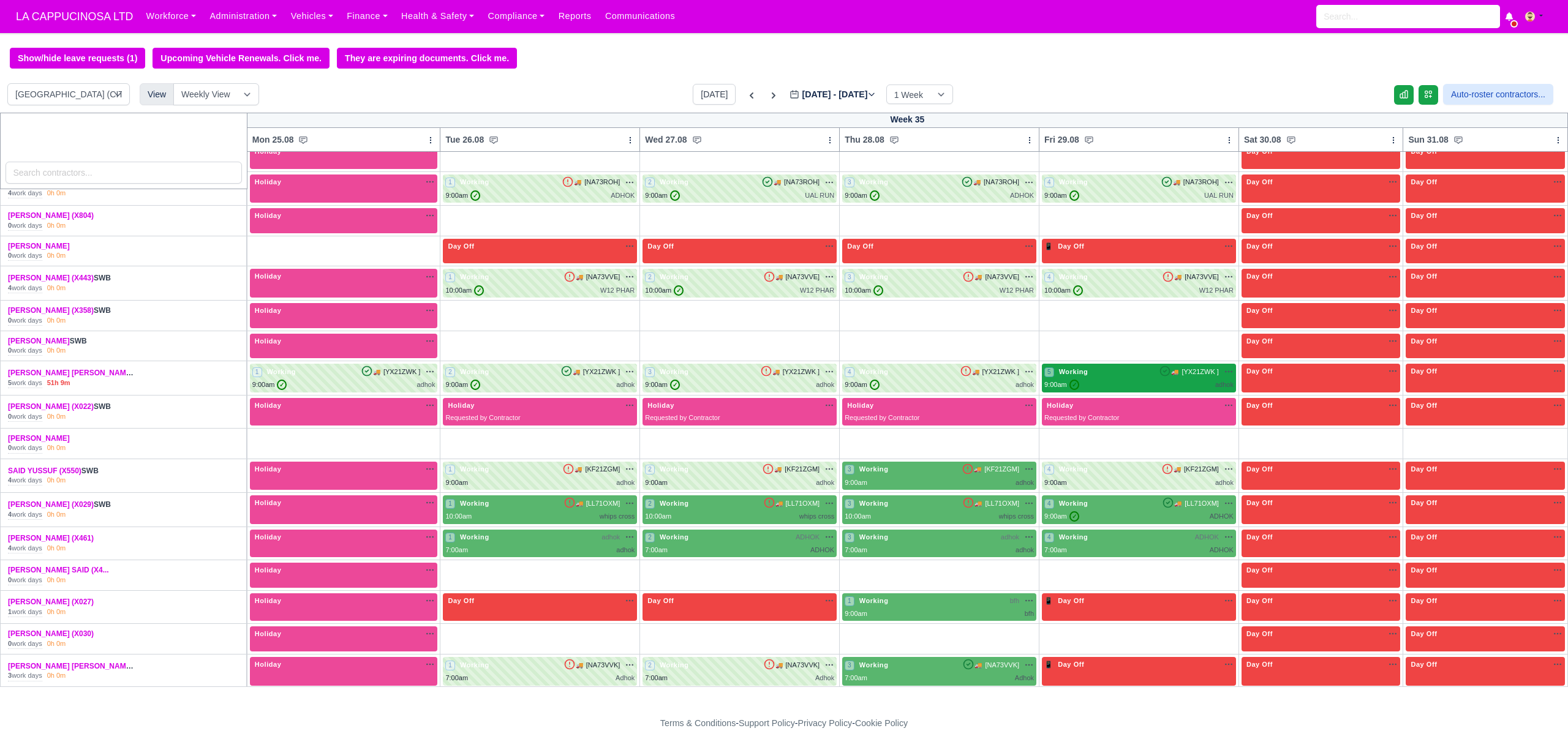
click at [1090, 390] on div "9:00am ✓ adhok" at bounding box center [1139, 385] width 189 height 10
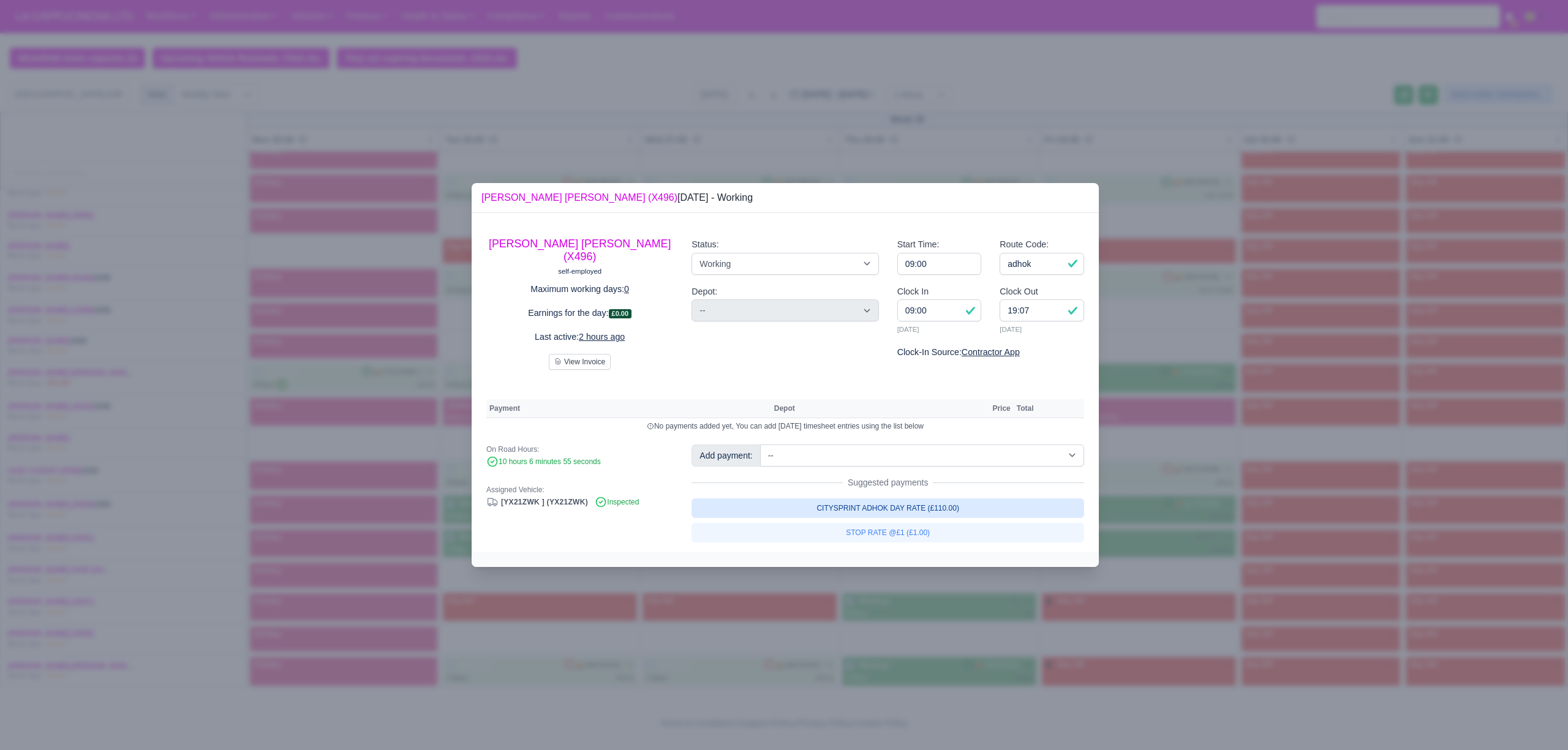
click at [1008, 508] on link "CITYSPRINT ADHOK DAY RATE (£110.00)" at bounding box center [888, 508] width 393 height 20
select select "2"
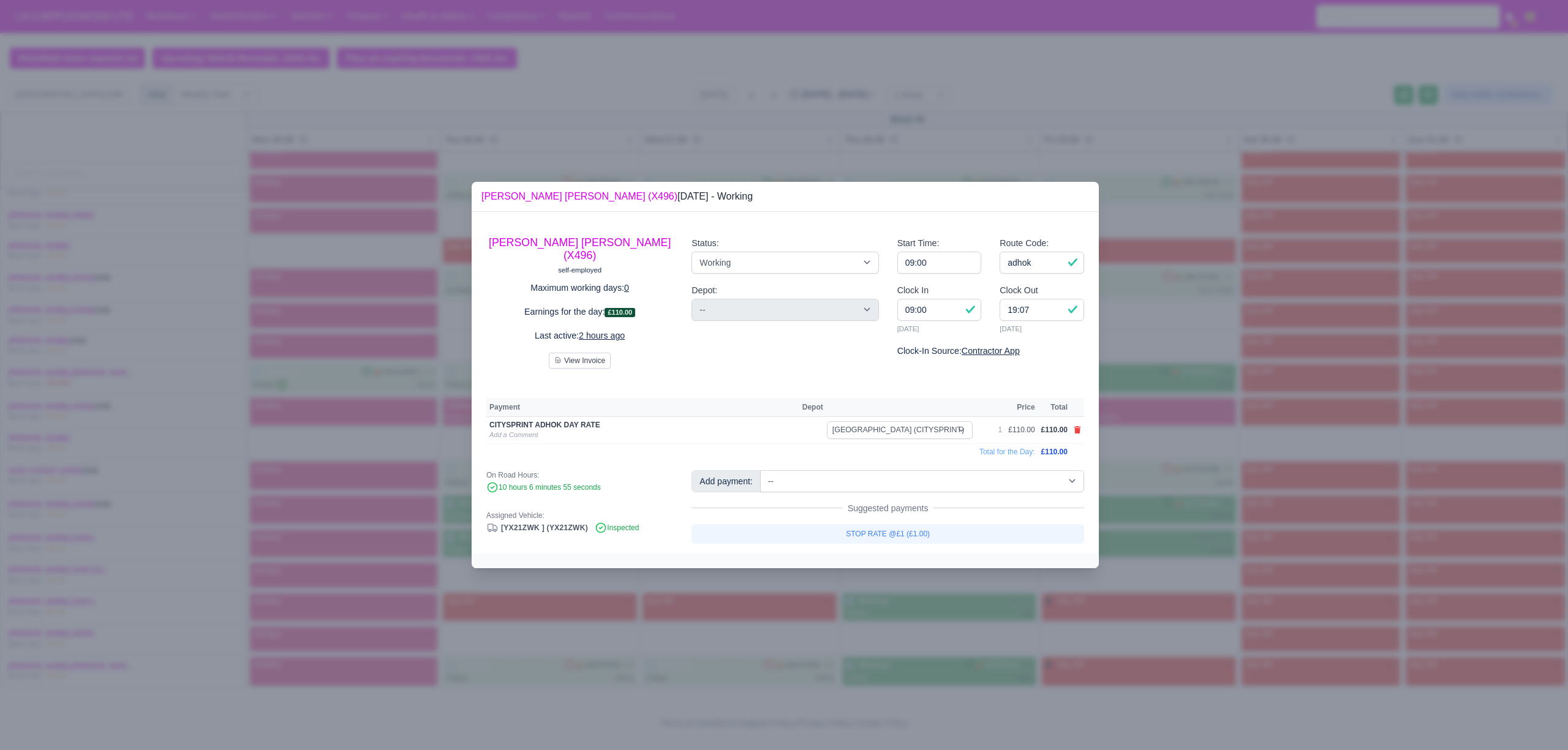
click at [1196, 485] on div at bounding box center [784, 375] width 1568 height 750
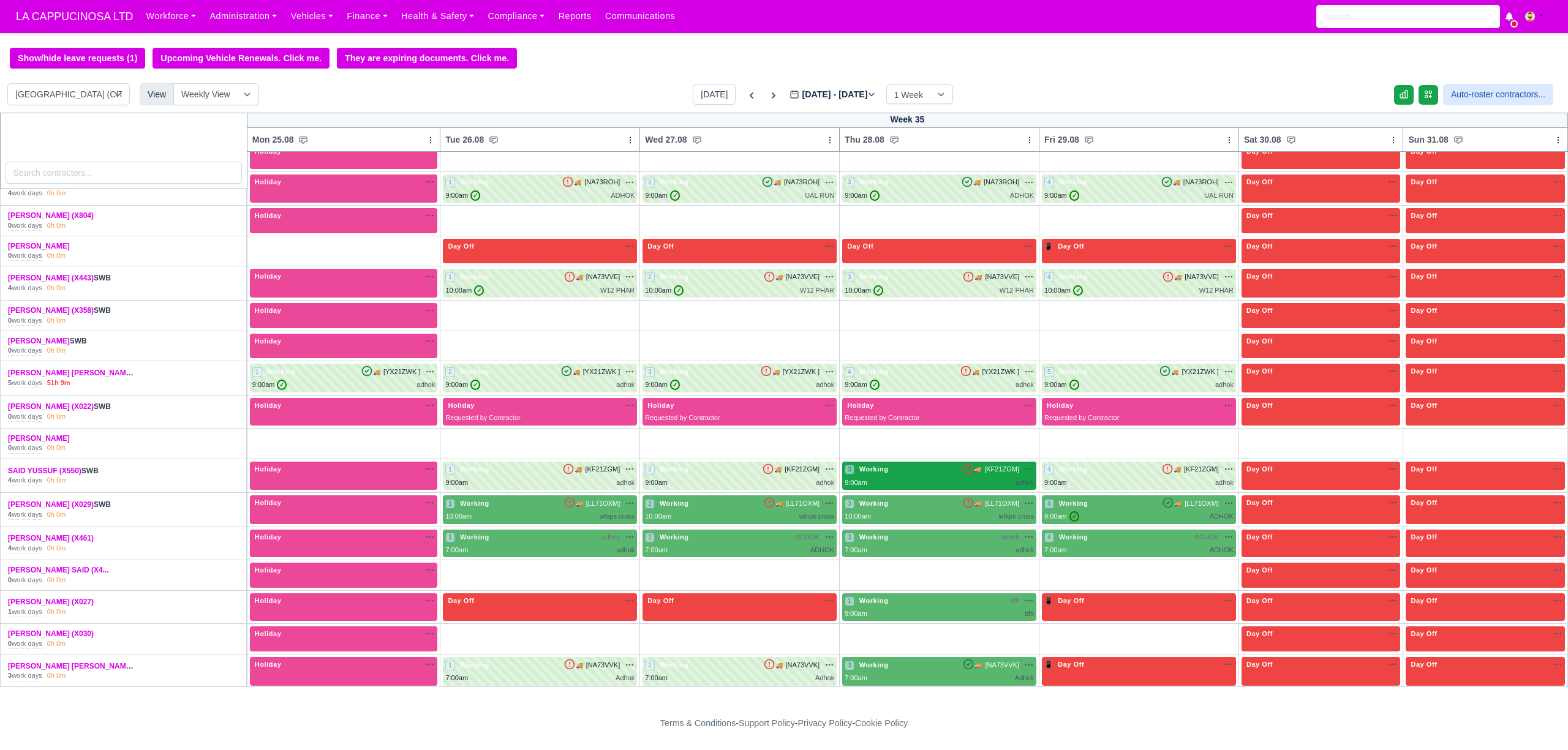
click at [968, 487] on div "9:00am adhok" at bounding box center [939, 483] width 189 height 10
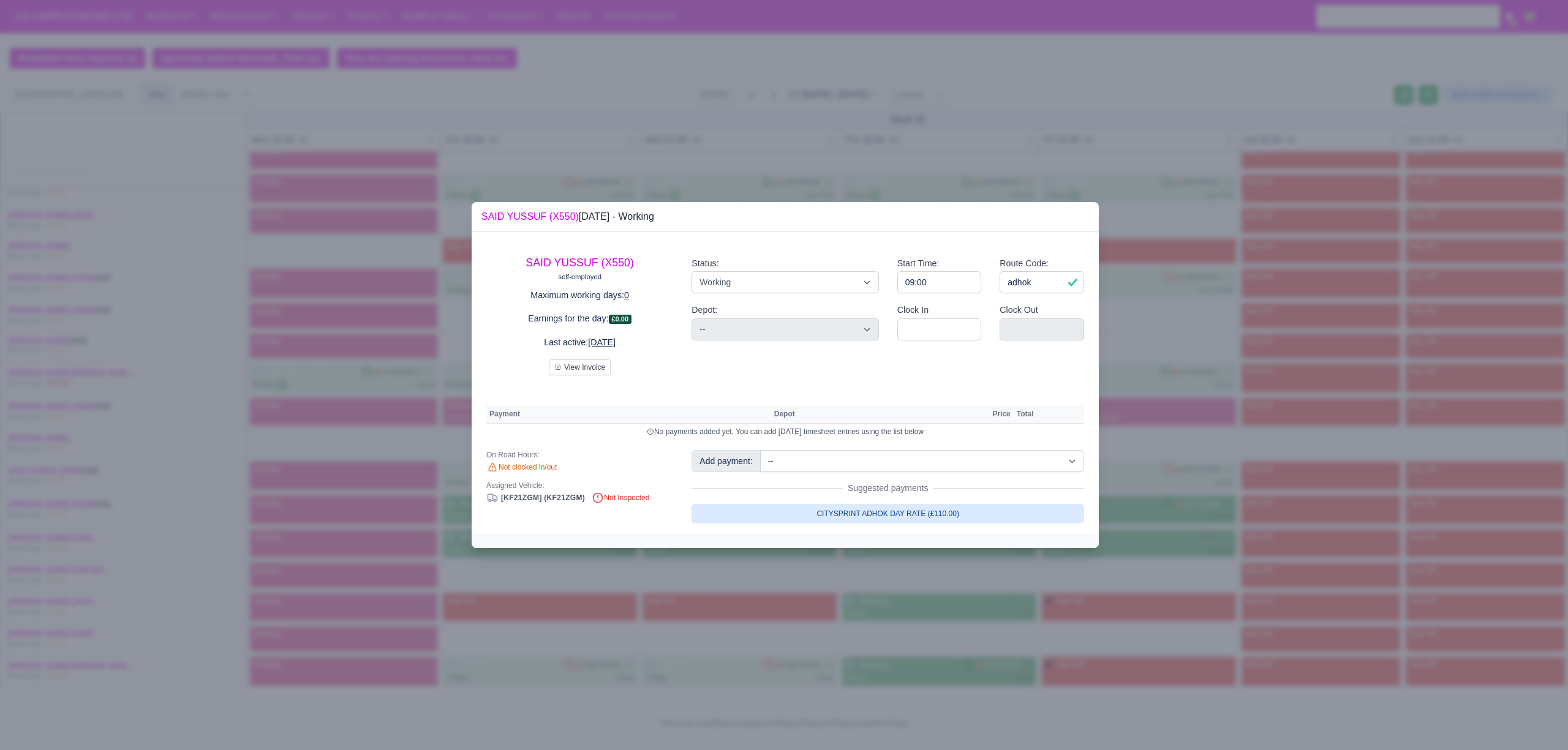
click at [931, 515] on link "CITYSPRINT ADHOK DAY RATE (£110.00)" at bounding box center [888, 513] width 393 height 20
select select "2"
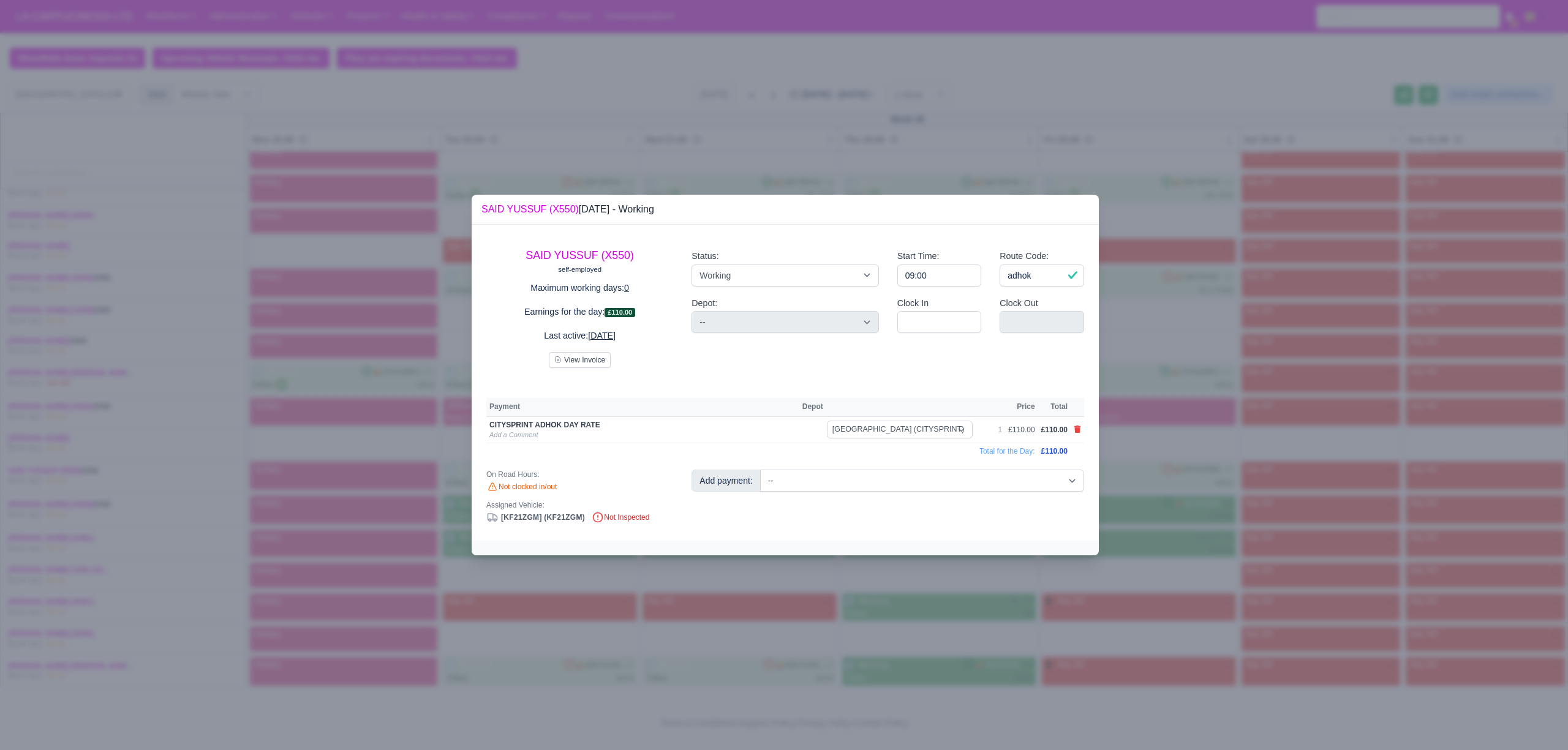
click at [917, 555] on div at bounding box center [785, 547] width 627 height 15
click at [562, 563] on div at bounding box center [784, 375] width 1568 height 750
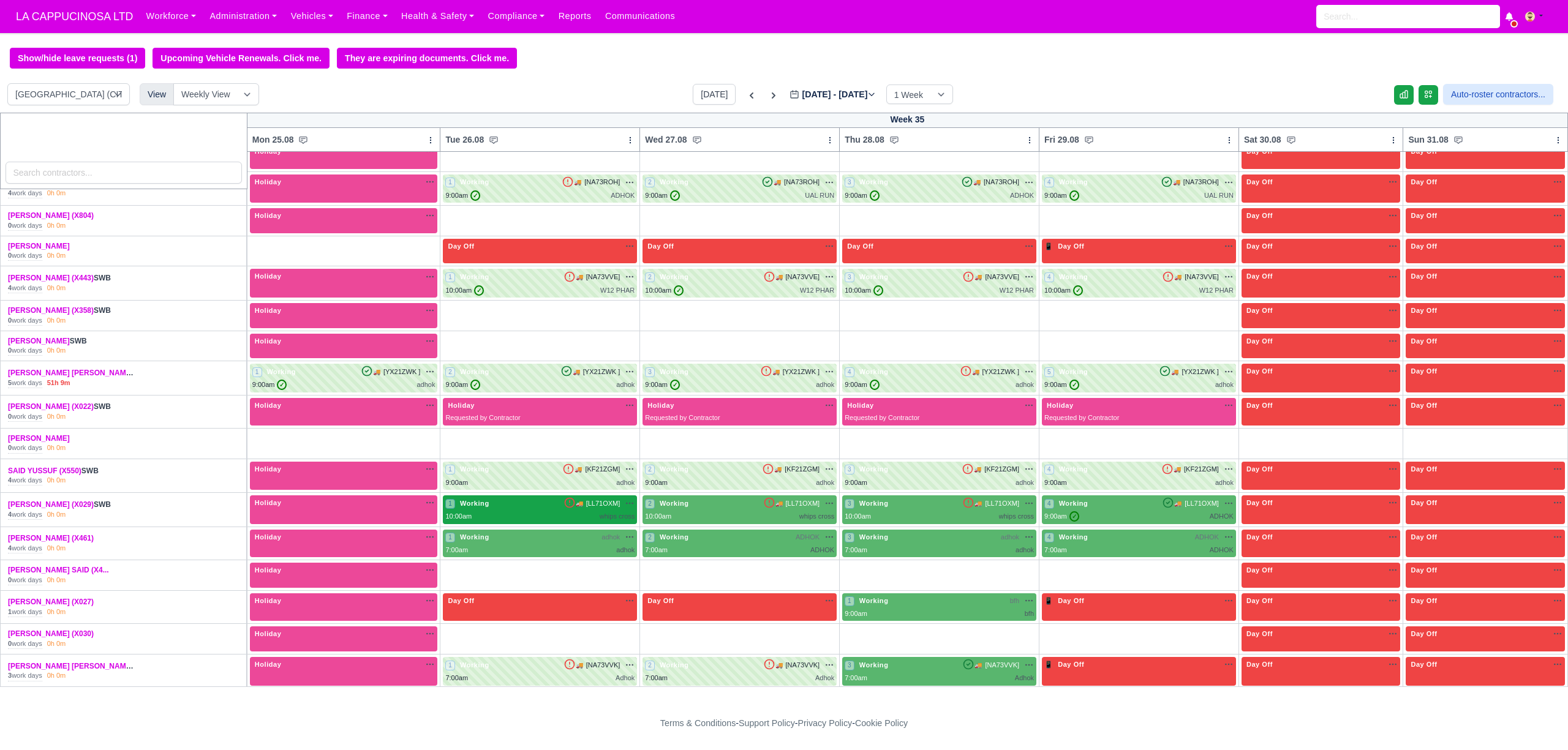
click at [583, 522] on div "10:00am whips cross" at bounding box center [540, 516] width 189 height 10
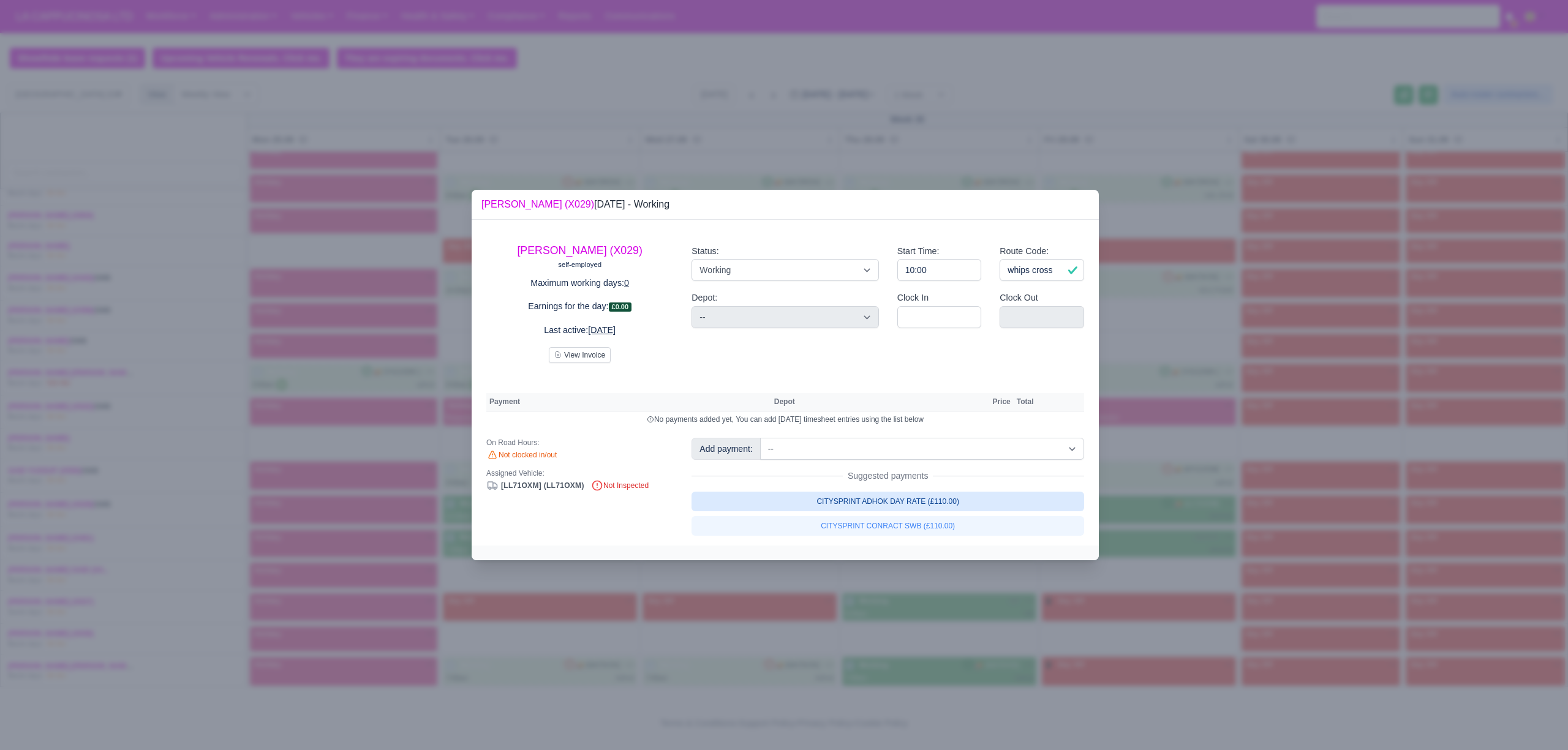
click at [784, 507] on link "CITYSPRINT ADHOK DAY RATE (£110.00)" at bounding box center [888, 501] width 393 height 20
select select "2"
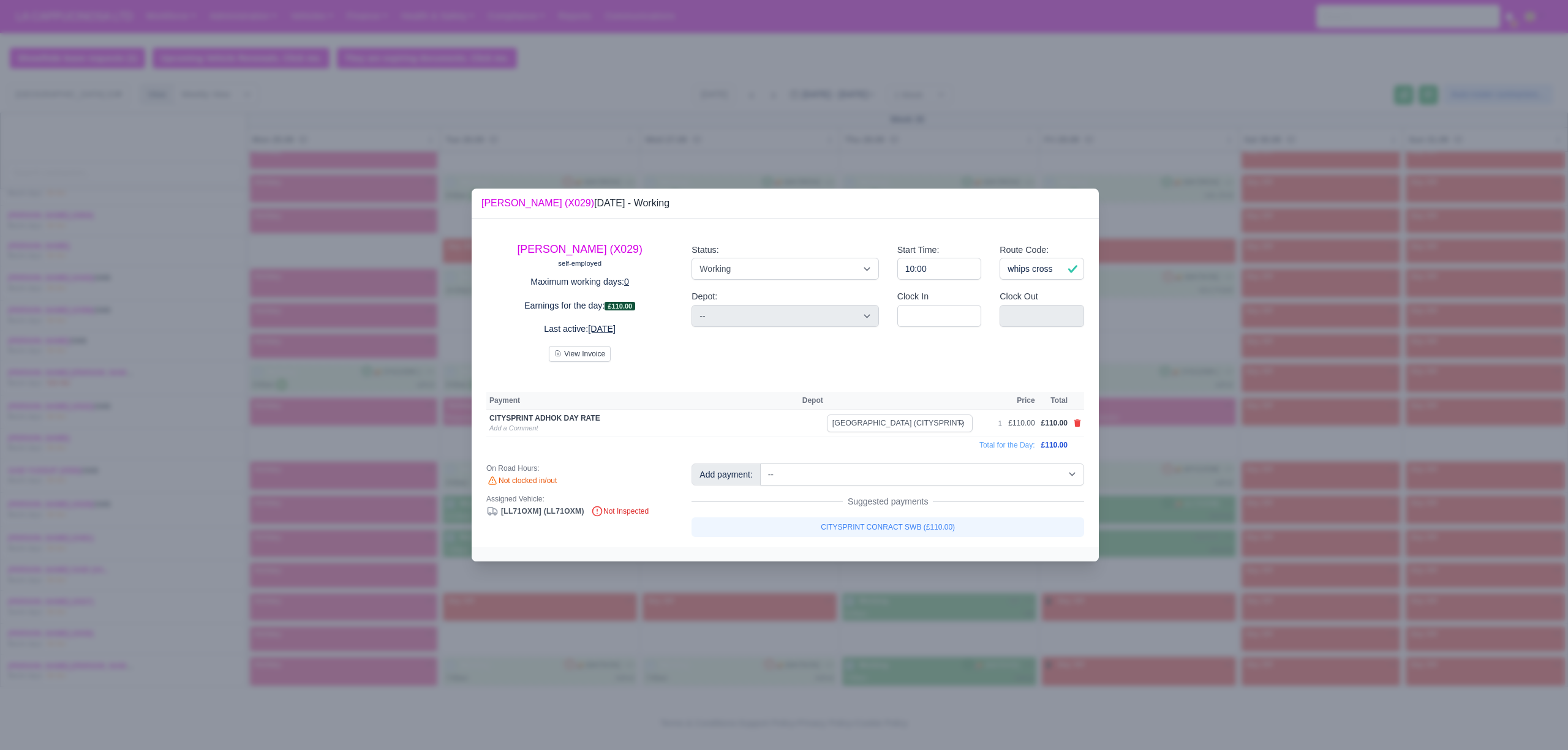
click at [708, 618] on div at bounding box center [784, 375] width 1568 height 750
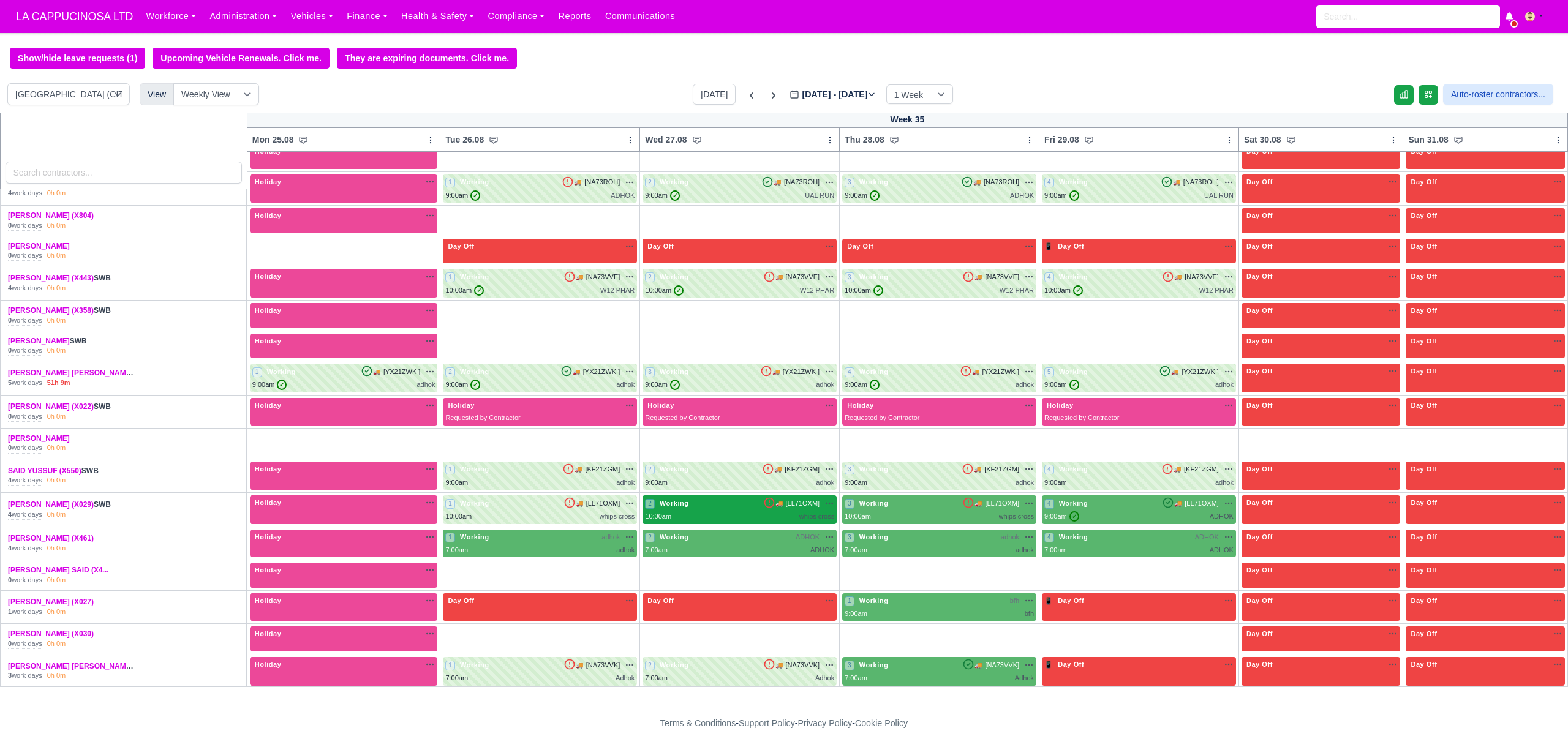
click at [736, 522] on div "10:00am whips cross" at bounding box center [740, 516] width 189 height 10
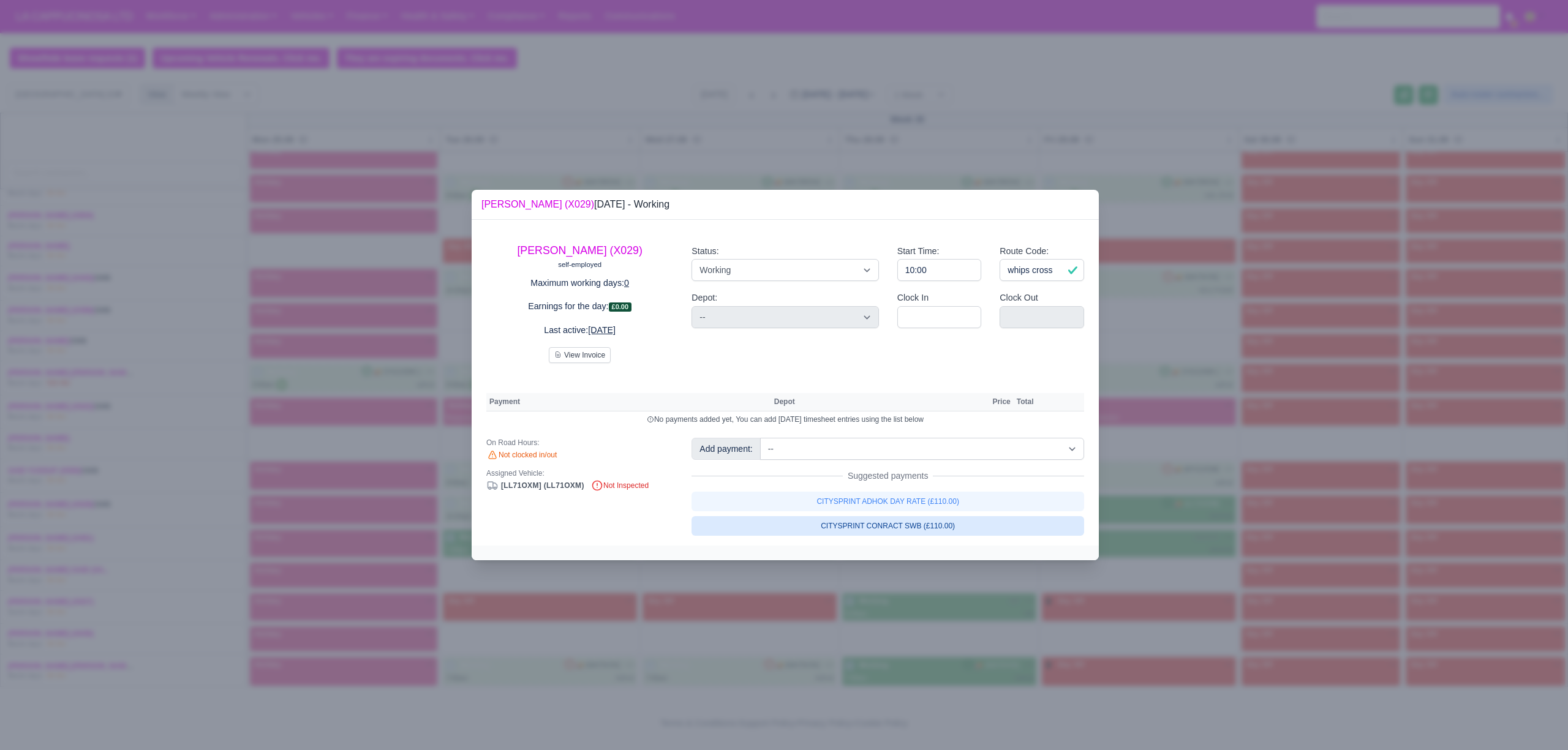
click at [761, 527] on link "CITYSPRINT CONRACT SWB (£110.00)" at bounding box center [888, 526] width 393 height 20
select select "2"
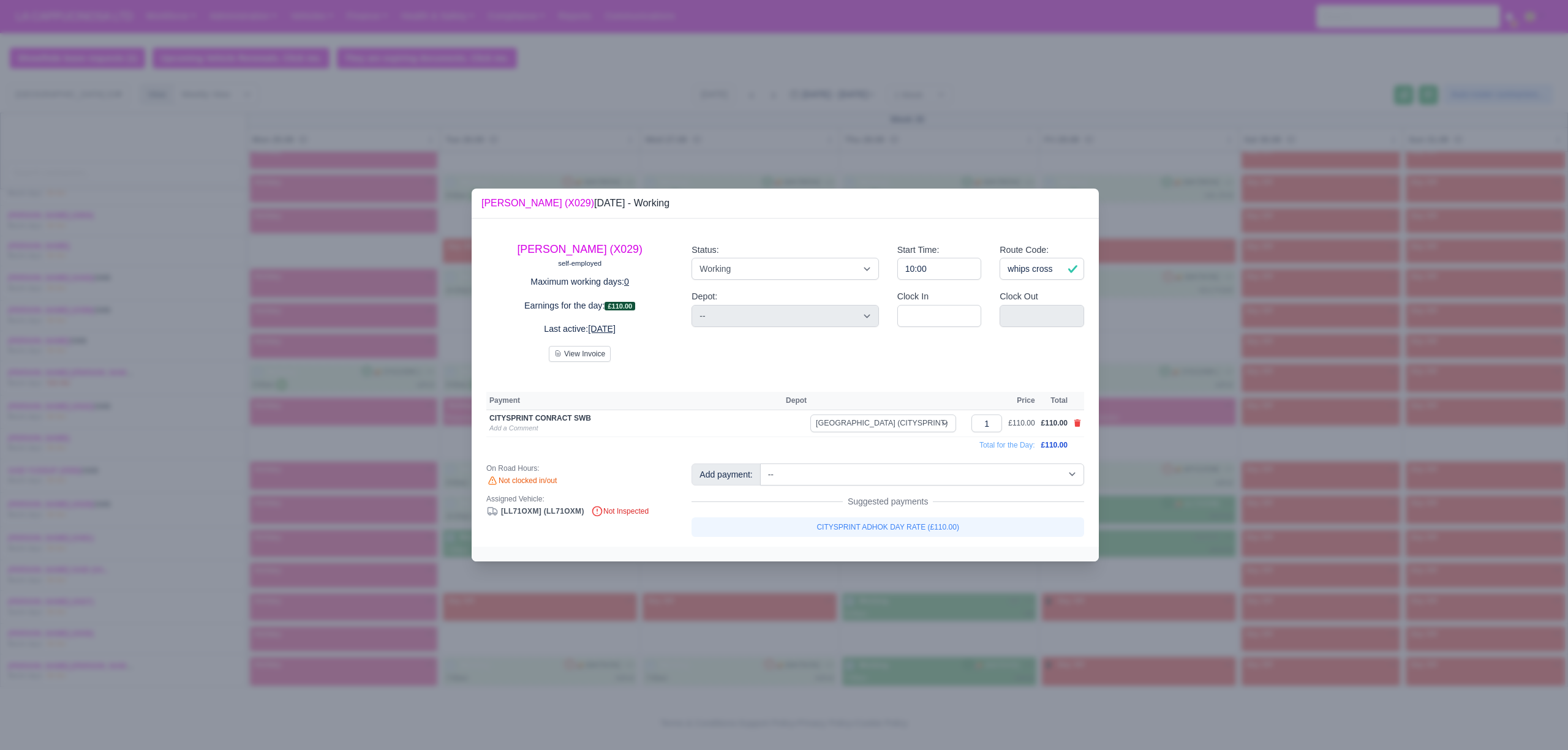
click at [757, 590] on div at bounding box center [784, 375] width 1568 height 750
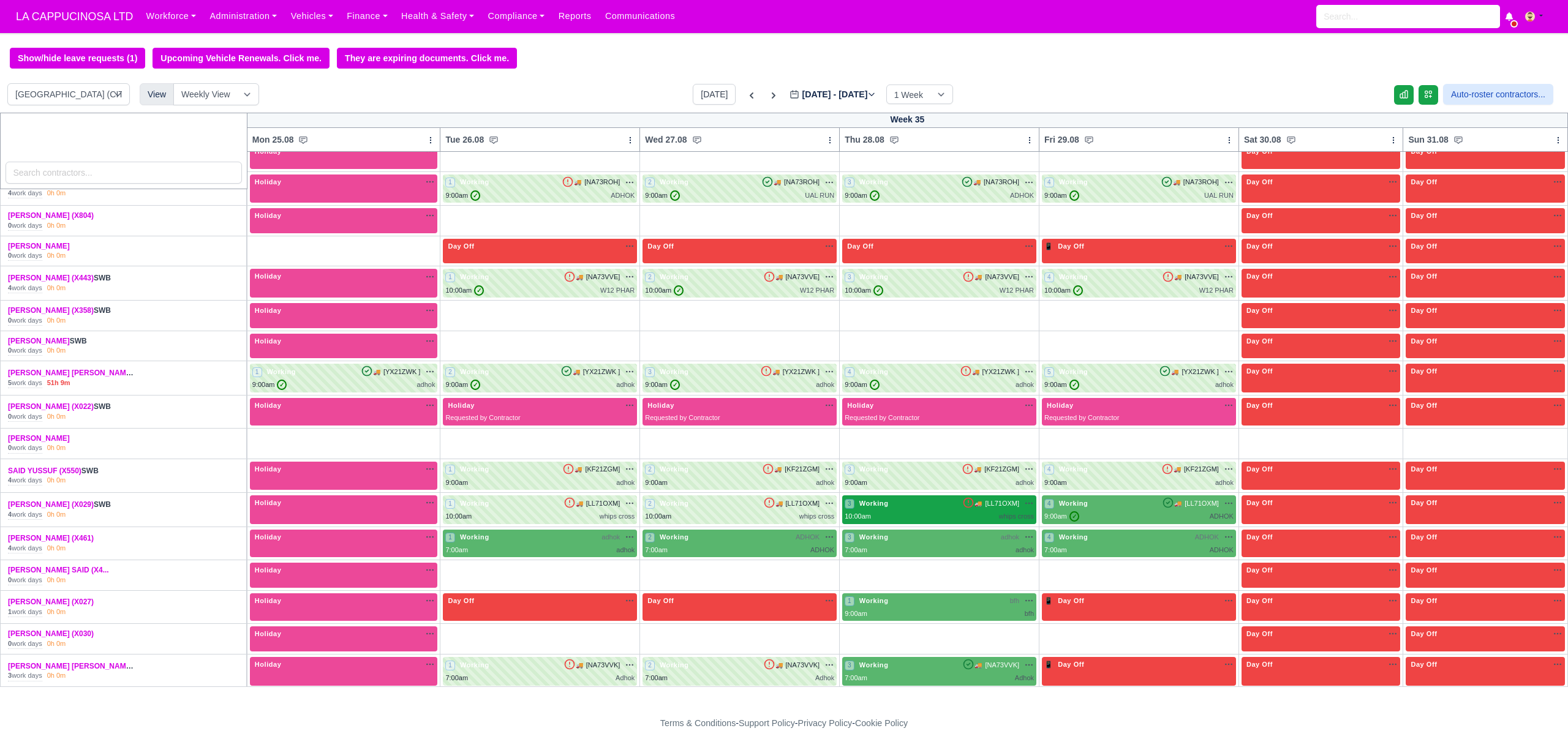
click at [919, 509] on div "3 Working 🚚 [LL71OXM]" at bounding box center [939, 503] width 189 height 11
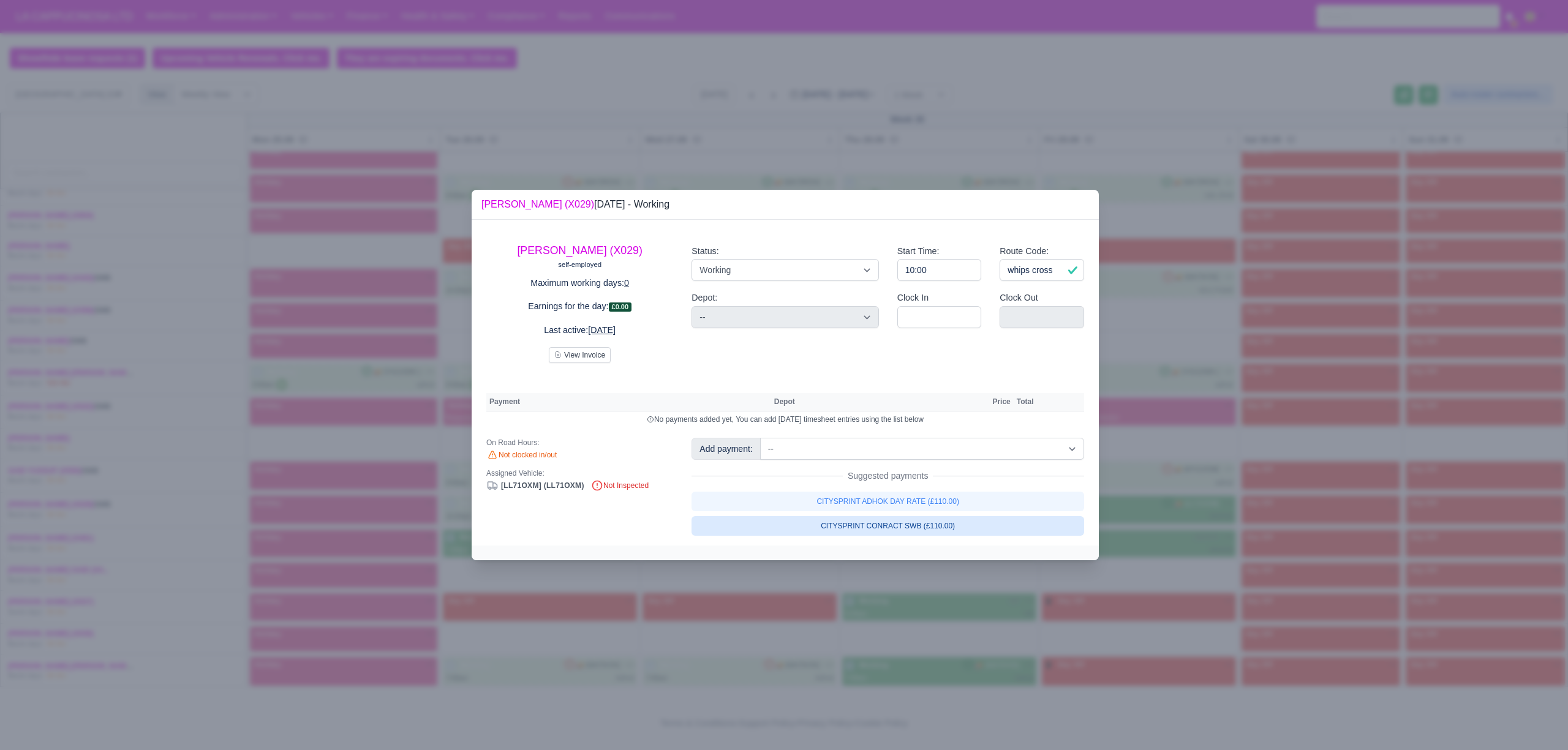
click at [903, 535] on link "CITYSPRINT CONRACT SWB (£110.00)" at bounding box center [888, 526] width 393 height 20
select select "2"
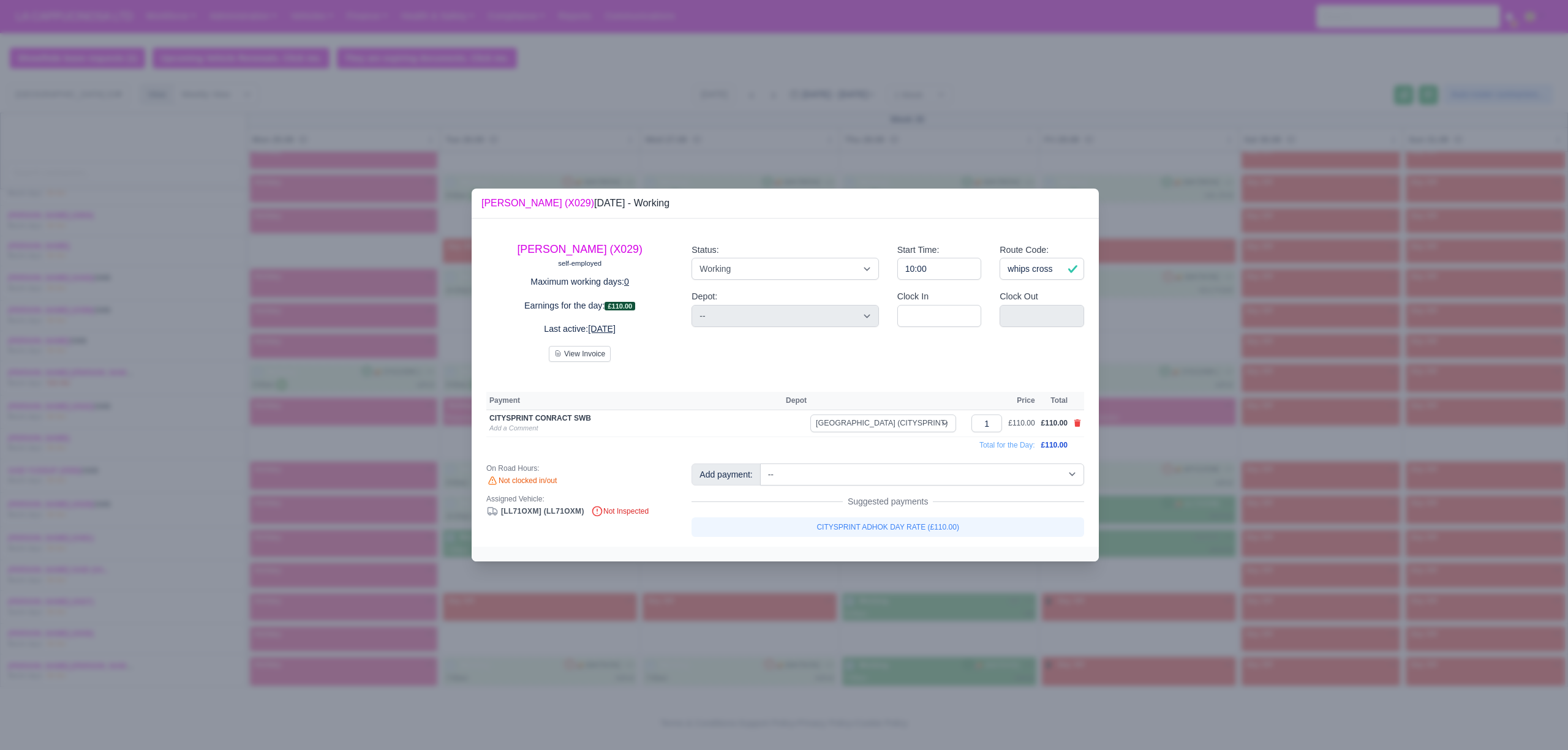
click at [878, 581] on div at bounding box center [784, 375] width 1568 height 750
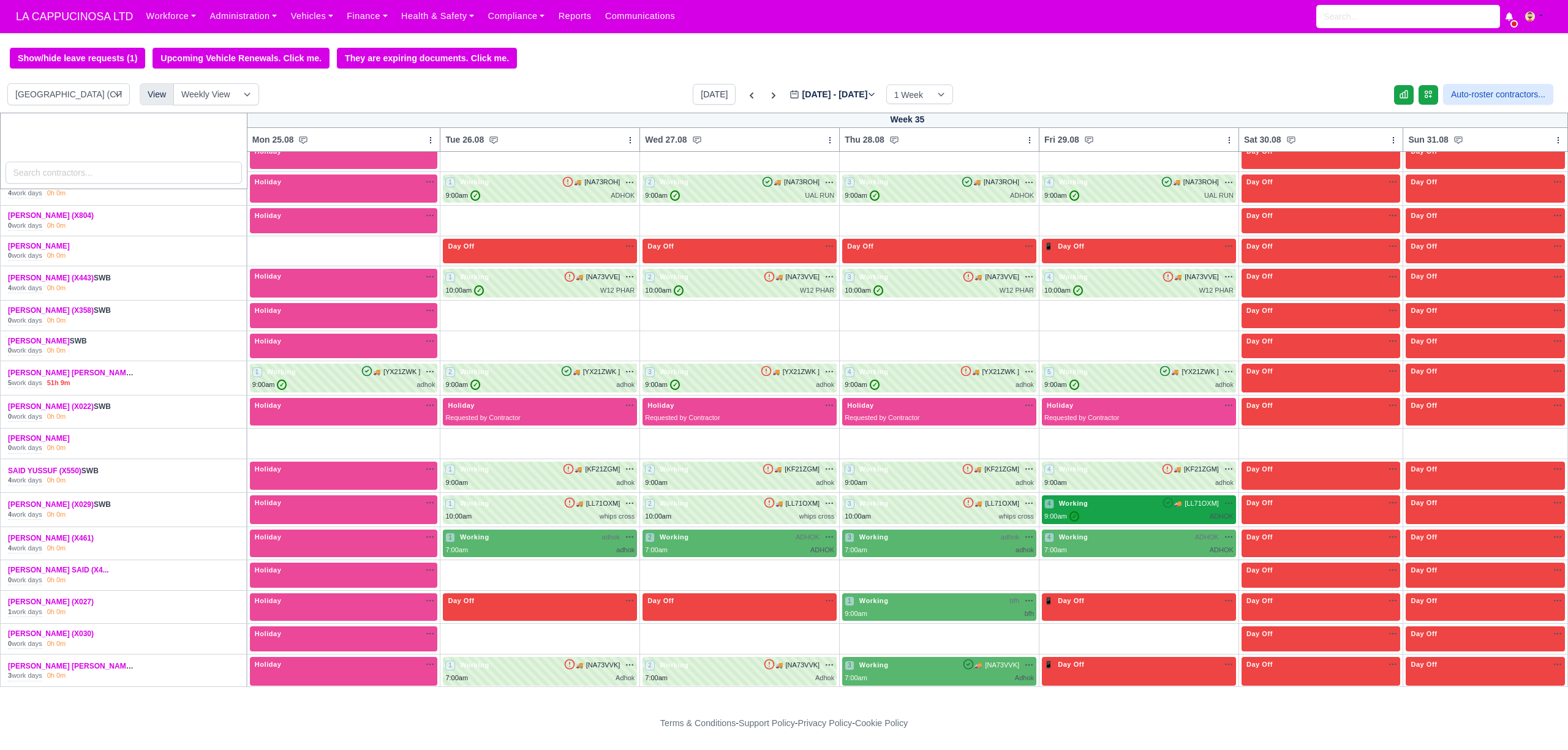
click at [1104, 522] on div "9:00am ✓ ADHOK" at bounding box center [1139, 516] width 189 height 10
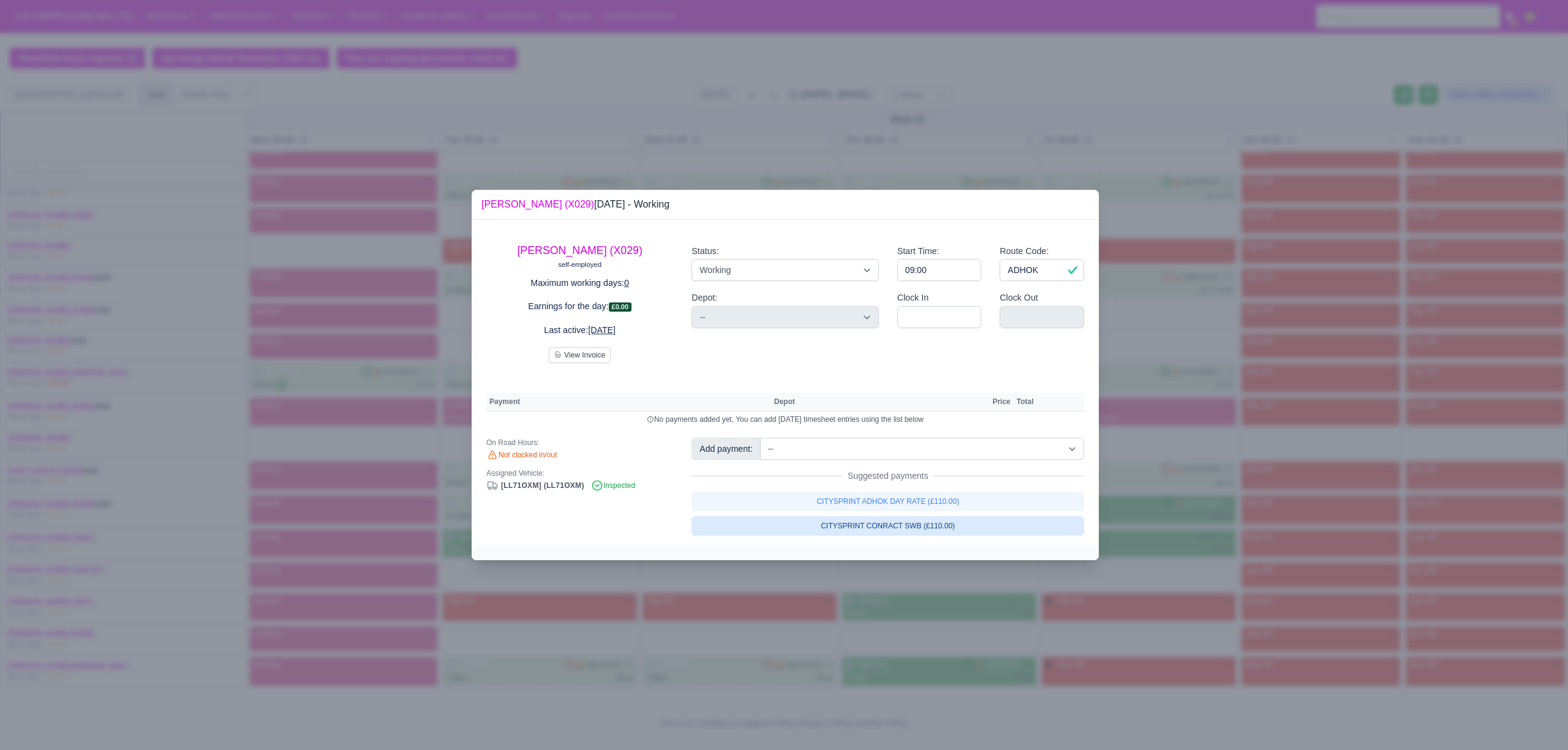
click at [1014, 530] on link "CITYSPRINT CONRACT SWB (£110.00)" at bounding box center [888, 526] width 393 height 20
select select "2"
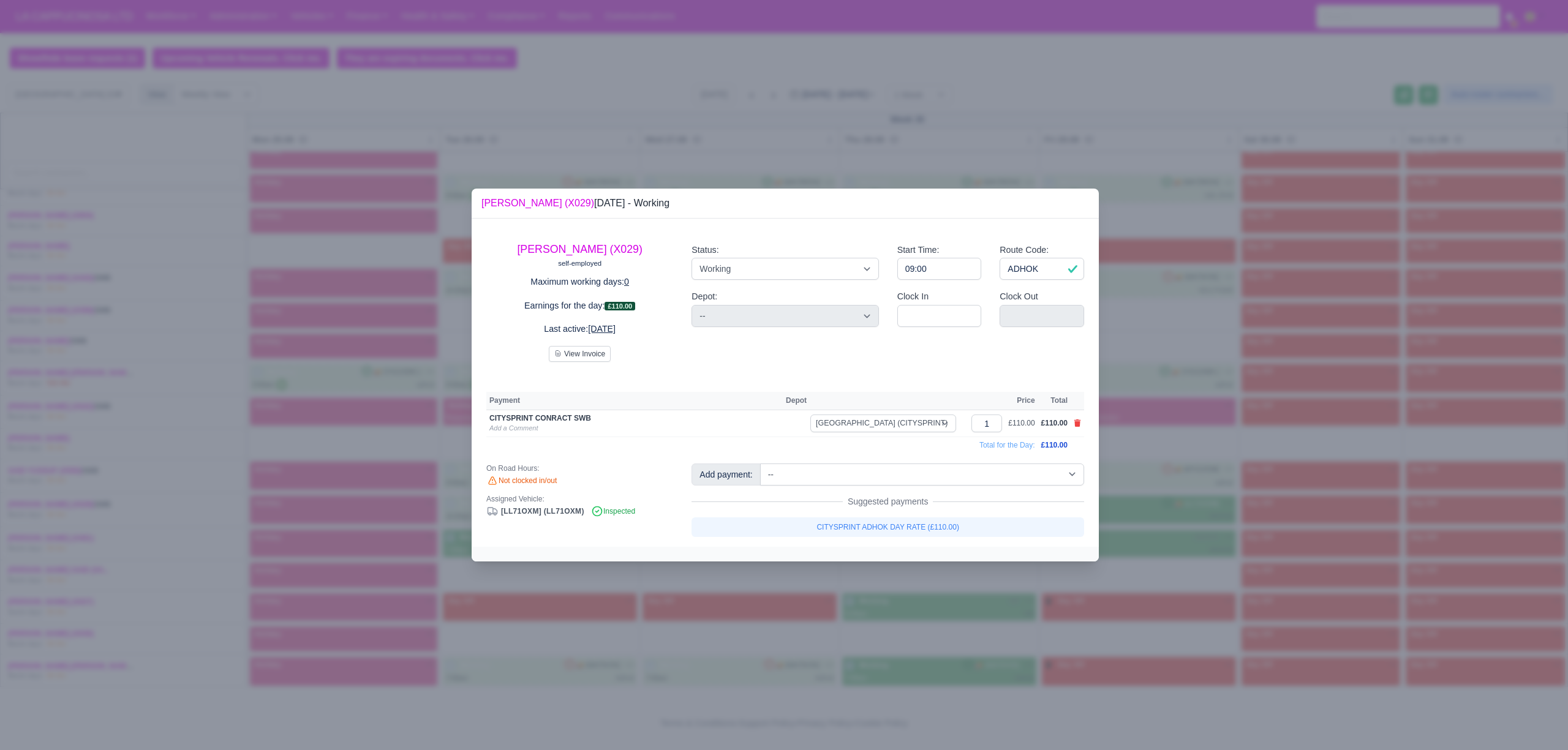
click at [976, 586] on div at bounding box center [784, 375] width 1568 height 750
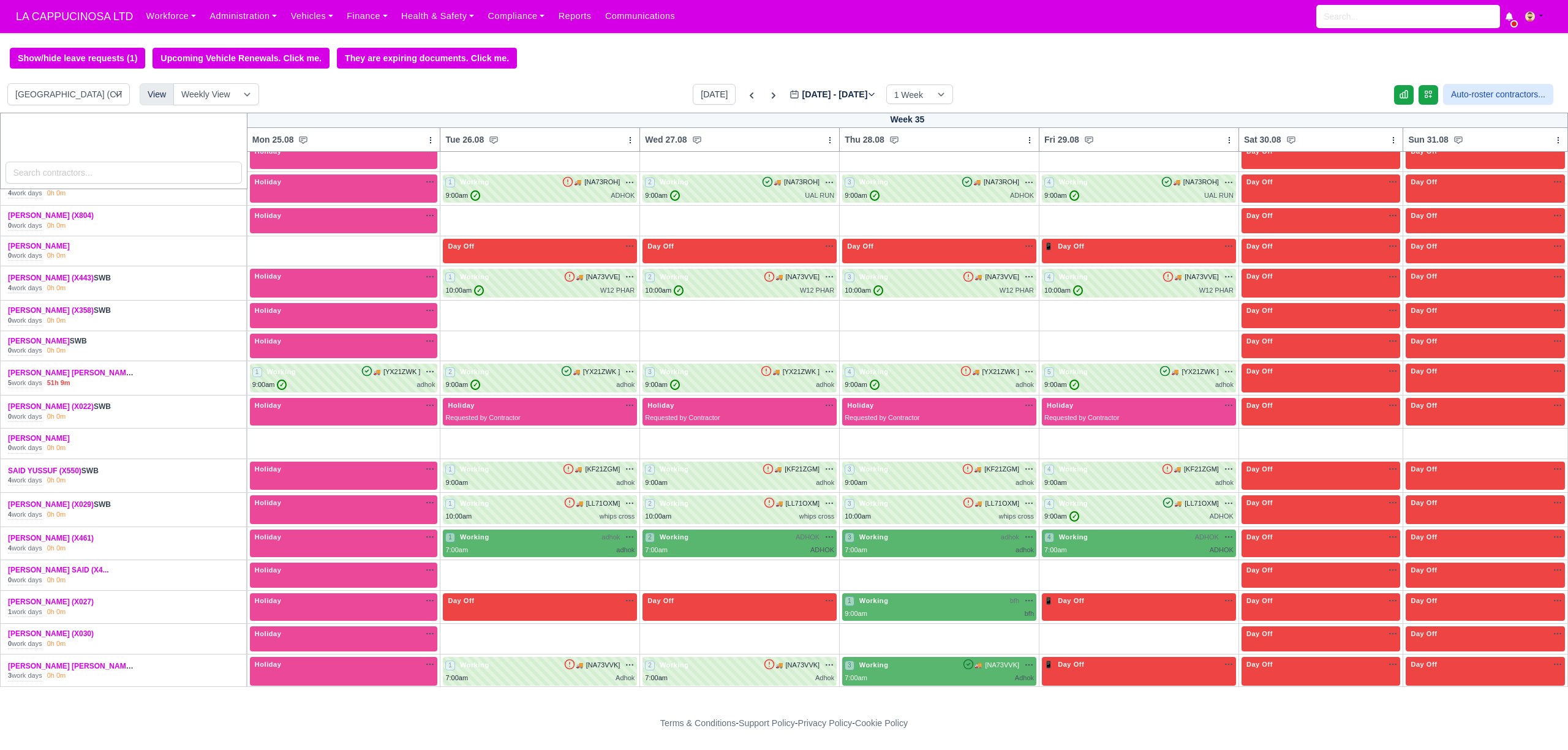
click at [1074, 555] on div "7:00am ADHOK" at bounding box center [1139, 550] width 189 height 10
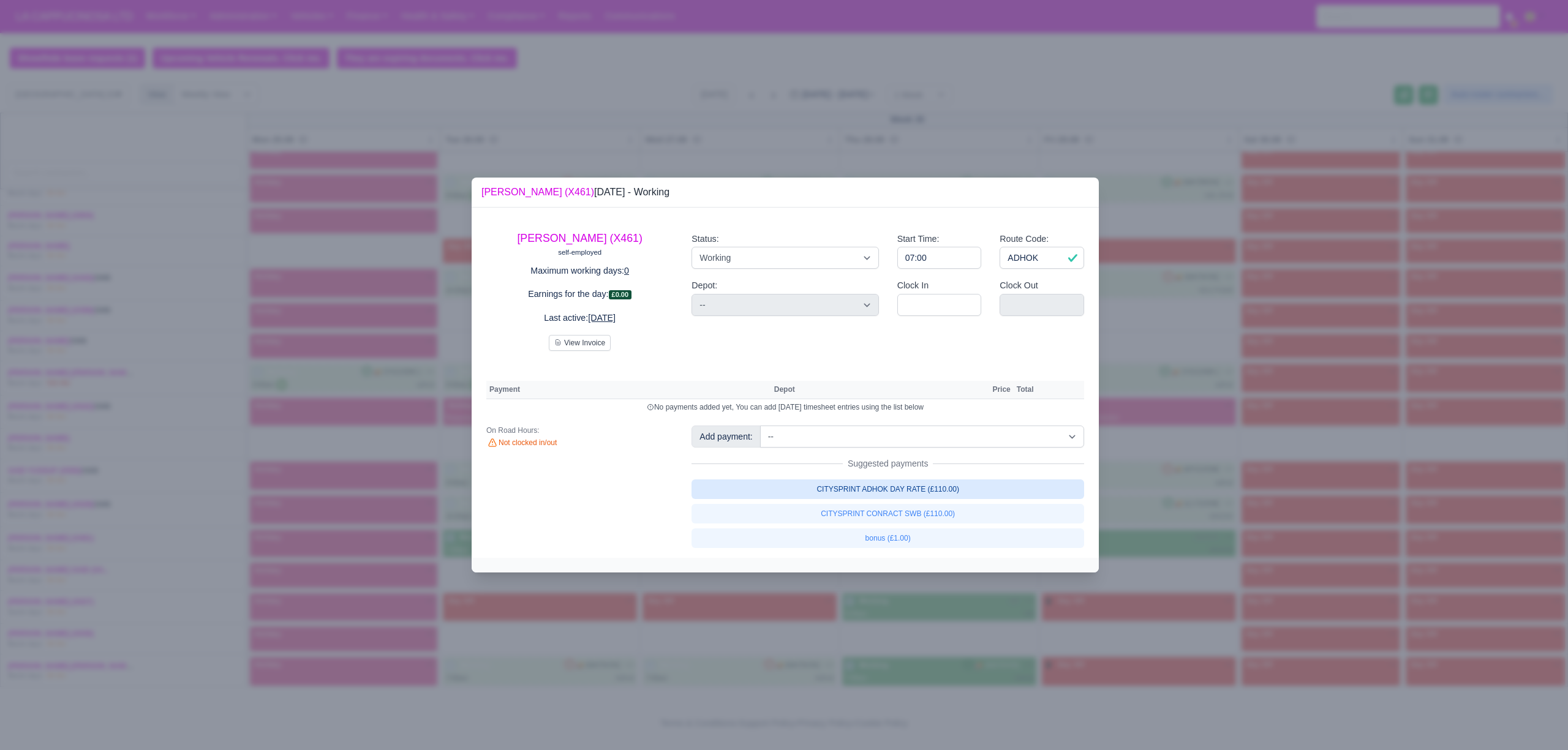
click at [907, 493] on link "CITYSPRINT ADHOK DAY RATE (£110.00)" at bounding box center [888, 489] width 393 height 20
select select "2"
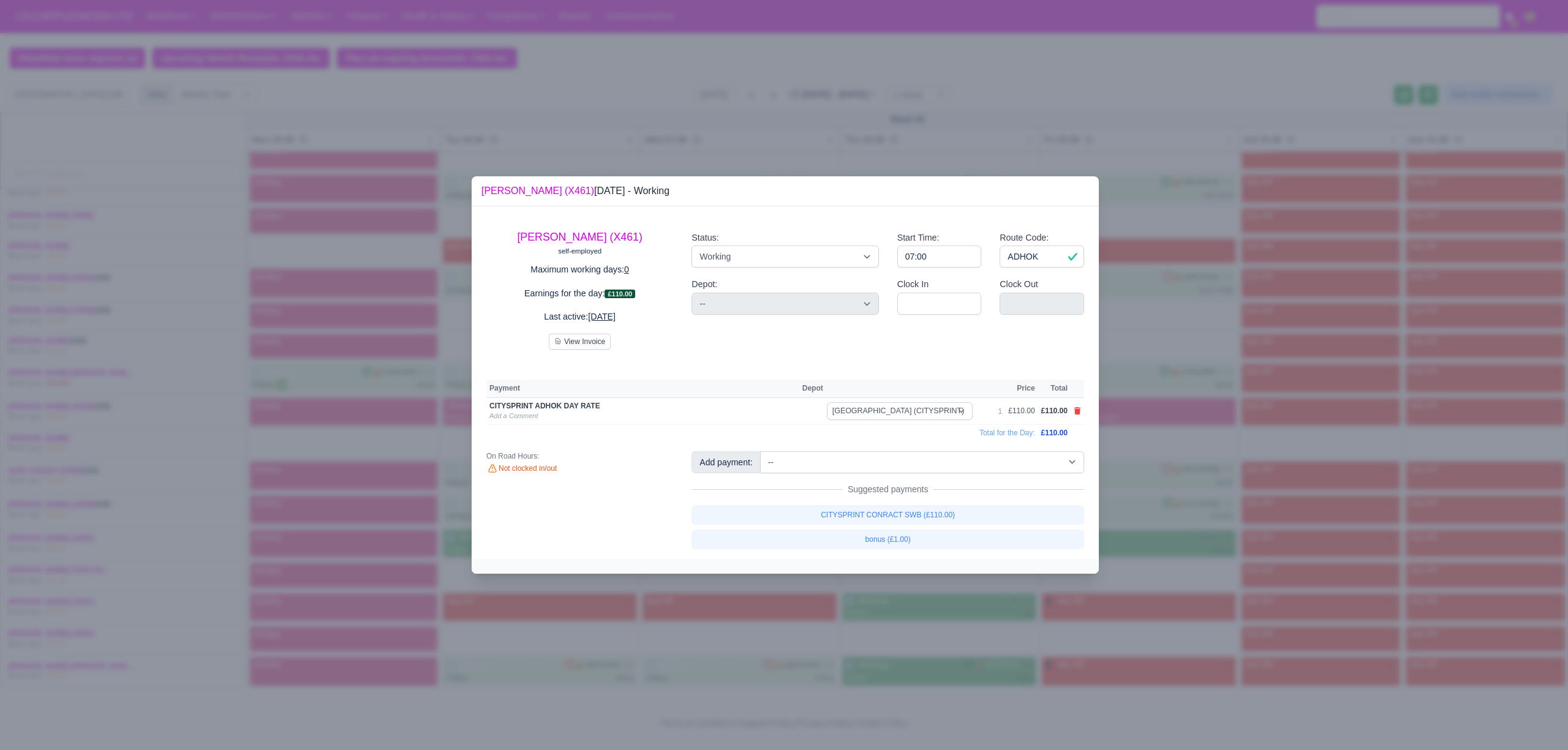
click at [887, 610] on div at bounding box center [784, 375] width 1568 height 750
click at [919, 559] on div at bounding box center [785, 566] width 627 height 15
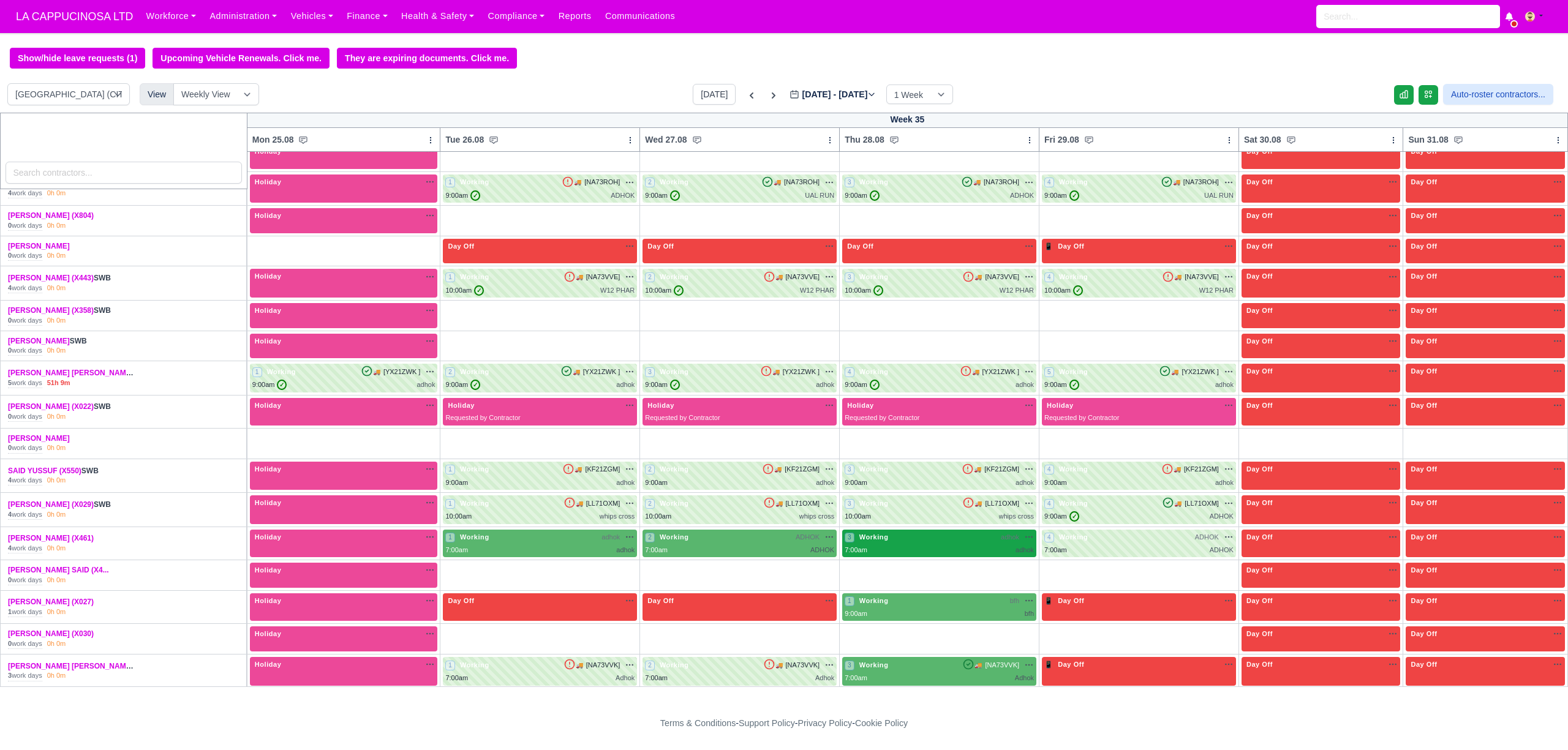
click at [905, 555] on div "7:00am adhok" at bounding box center [939, 550] width 189 height 10
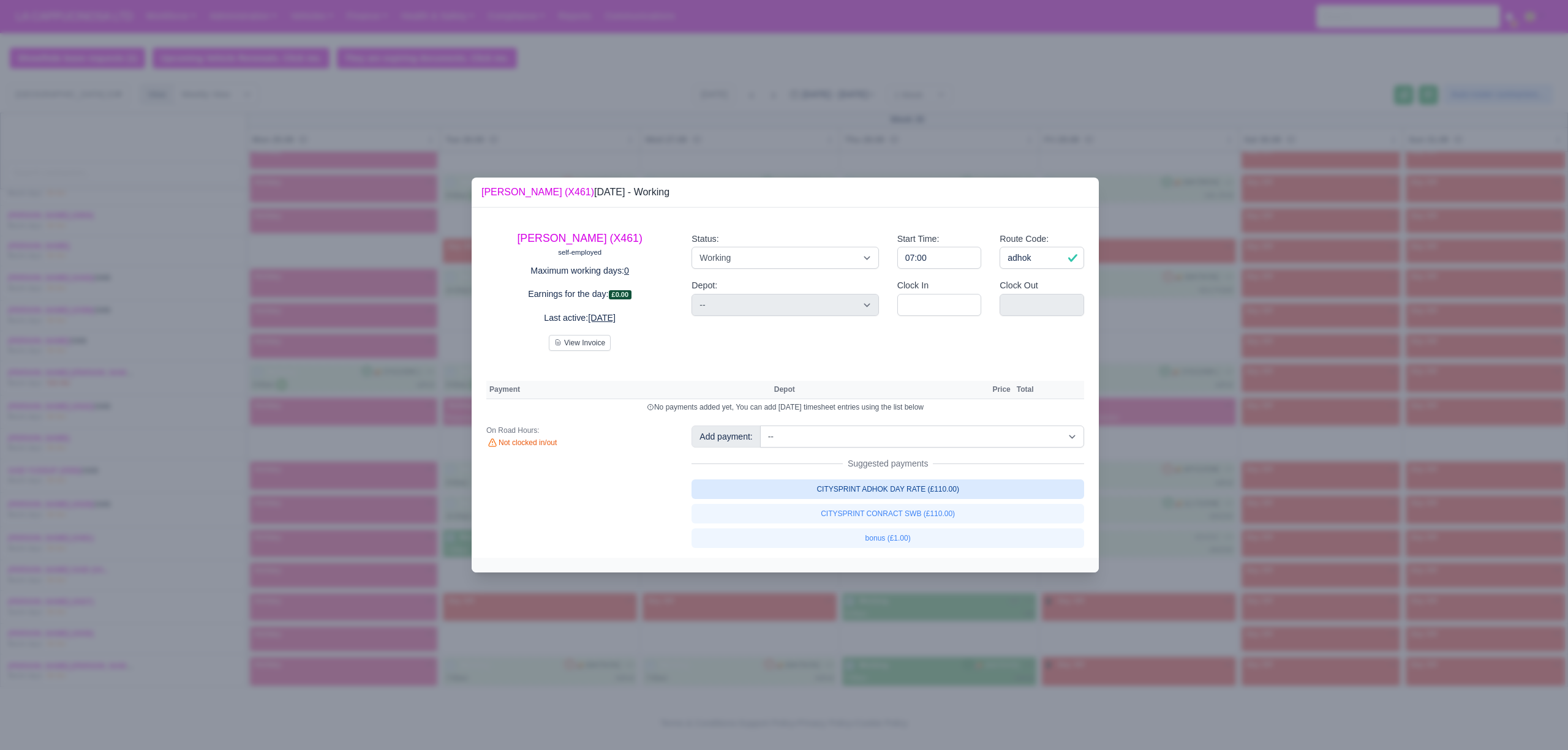
click at [896, 486] on link "CITYSPRINT ADHOK DAY RATE (£110.00)" at bounding box center [888, 489] width 393 height 20
select select "2"
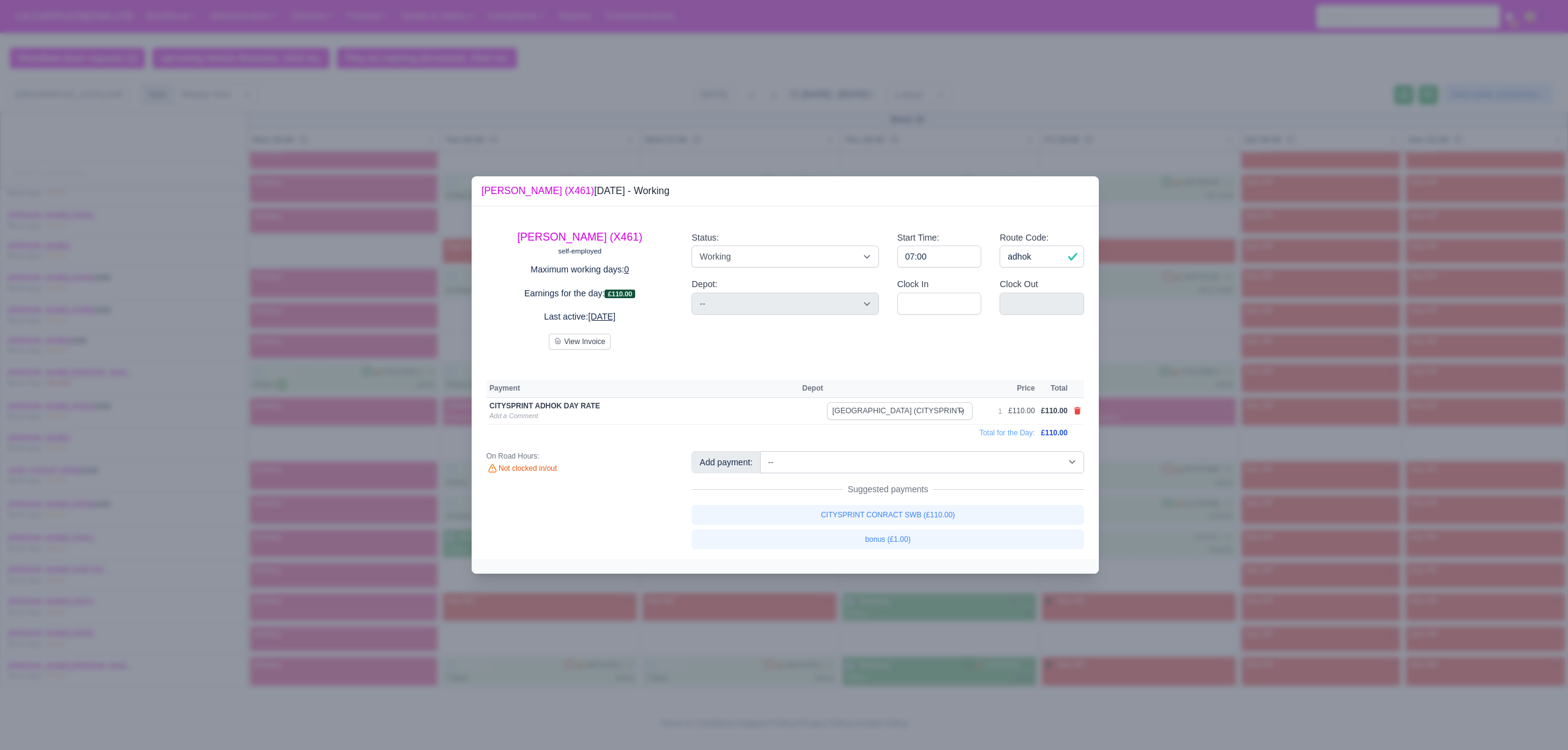
click at [849, 605] on div at bounding box center [784, 375] width 1568 height 750
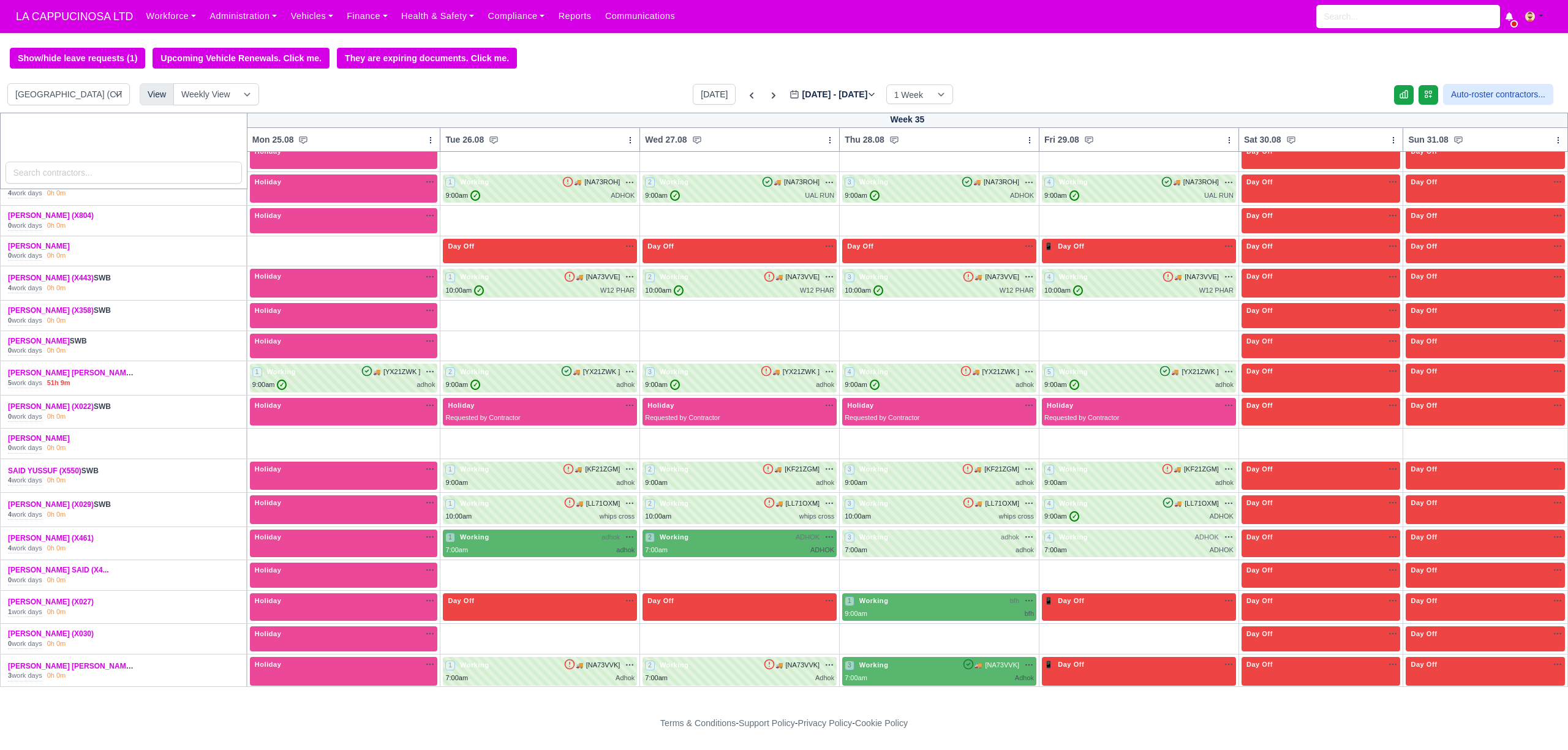
click at [763, 562] on body "LA CAPPUCINOSA LTD Workforce Manpower Expiring Documents Leave Requests Daily A…" at bounding box center [784, 375] width 1568 height 750
click at [763, 555] on div "7:00am ADHOK" at bounding box center [740, 550] width 189 height 10
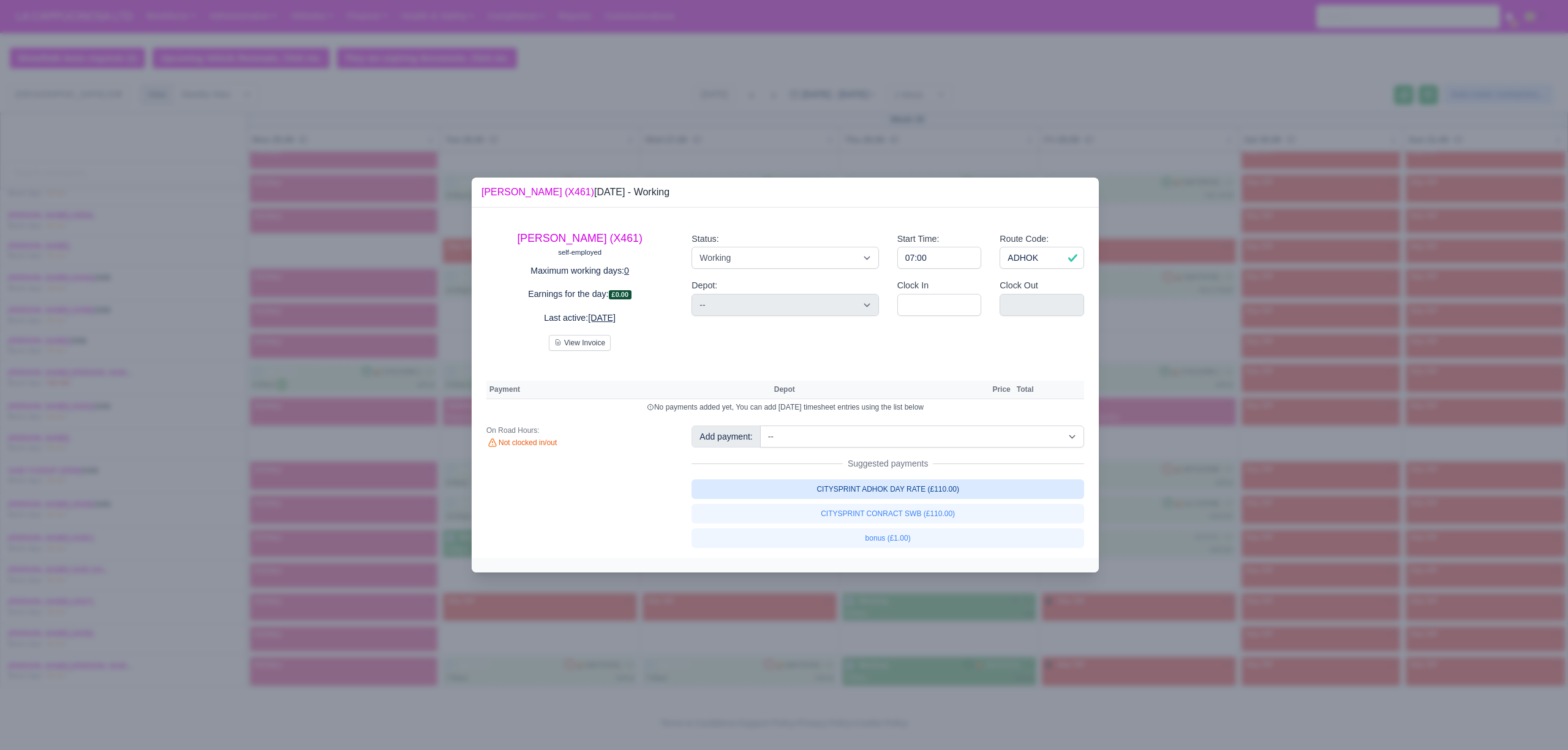
click at [796, 493] on link "CITYSPRINT ADHOK DAY RATE (£110.00)" at bounding box center [888, 489] width 393 height 20
select select "2"
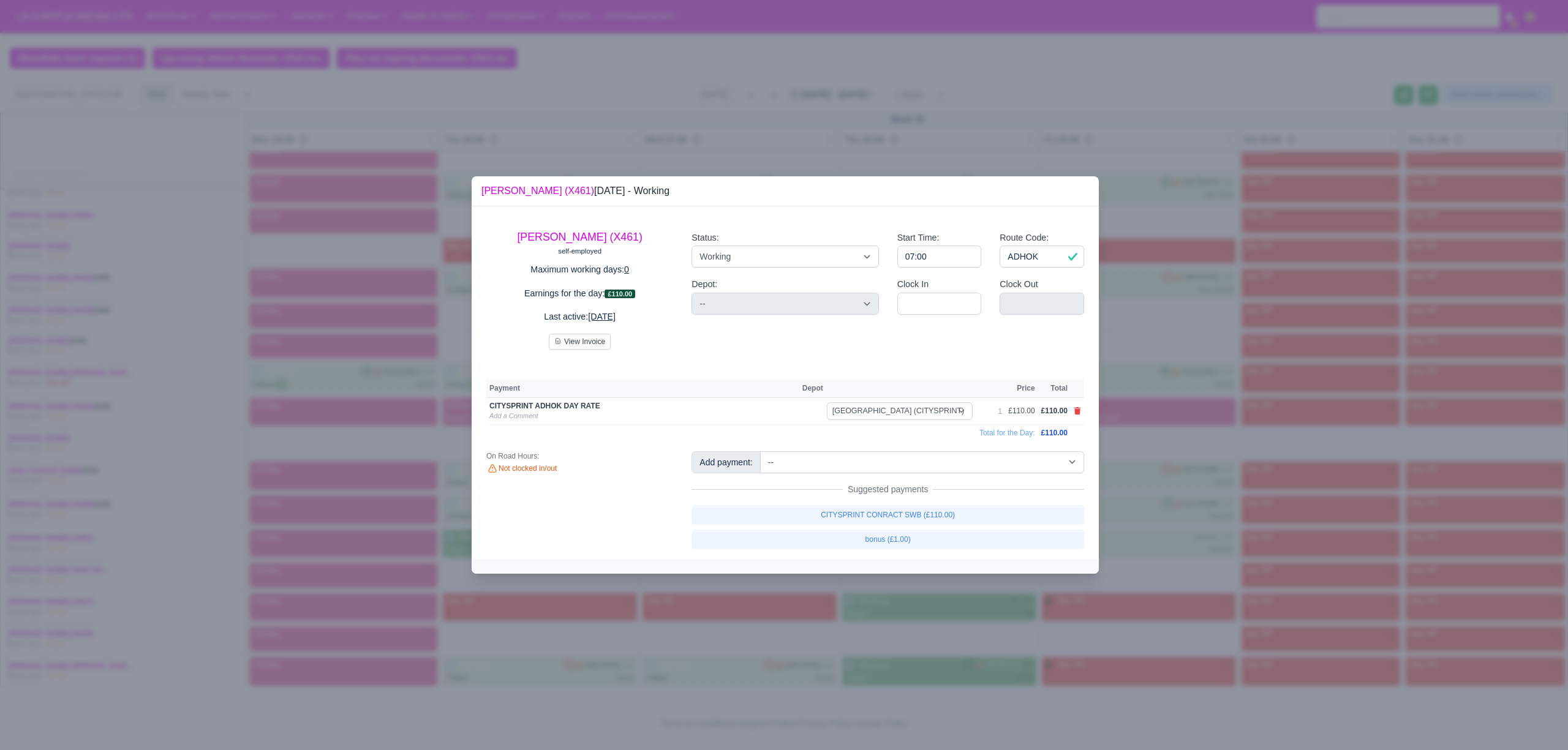
click at [636, 633] on div at bounding box center [784, 375] width 1568 height 750
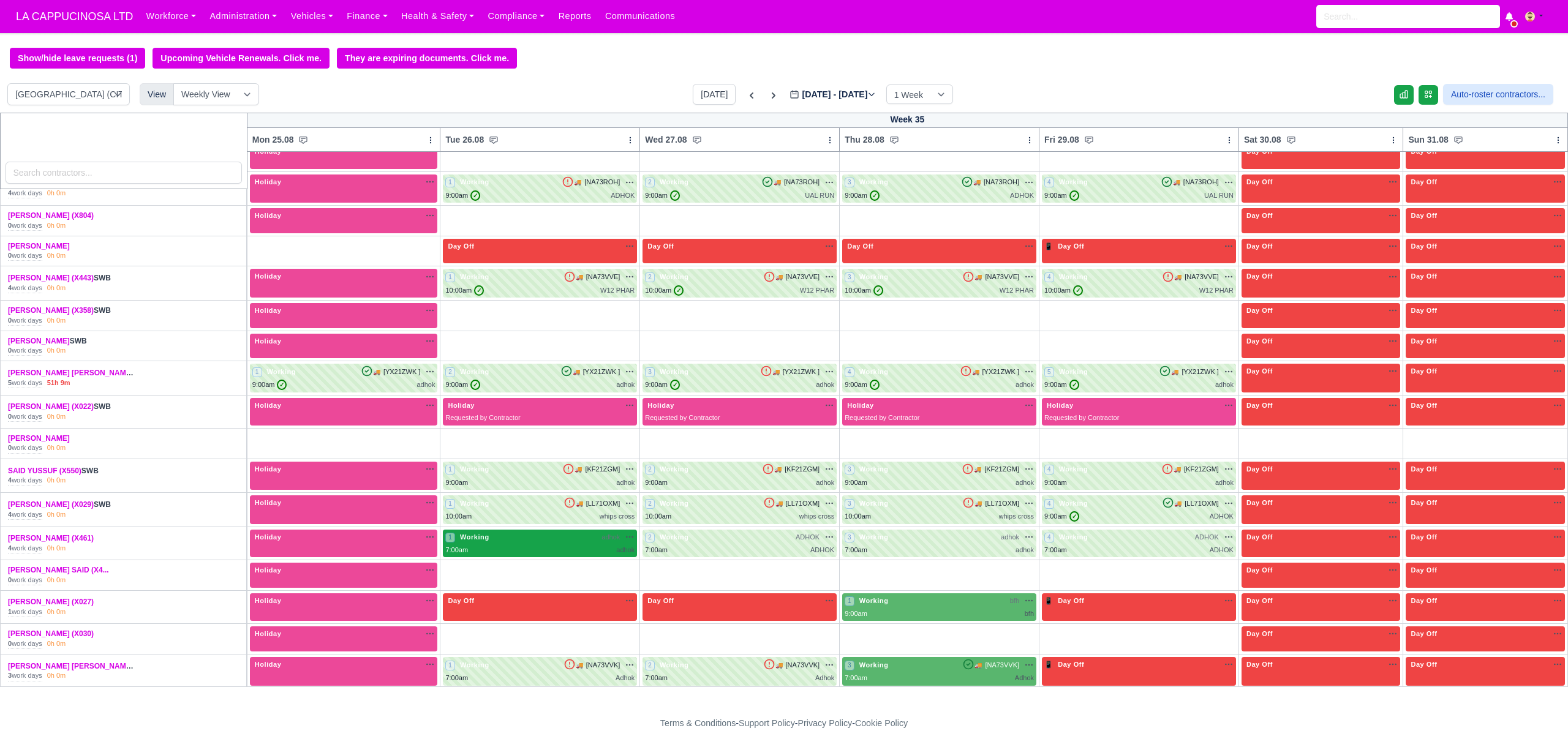
click at [571, 542] on div "1 Working adhok na" at bounding box center [540, 537] width 189 height 10
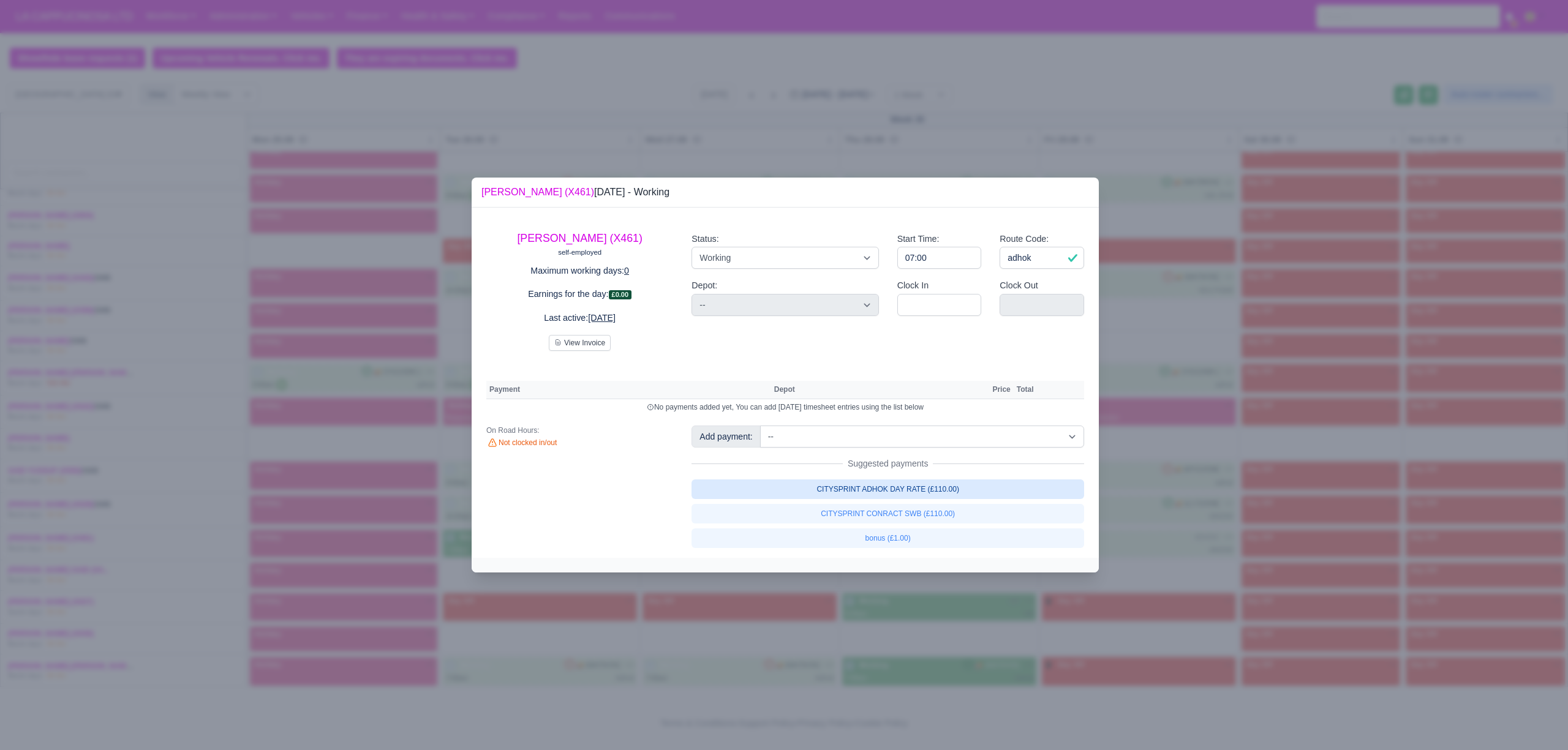
click at [802, 490] on link "CITYSPRINT ADHOK DAY RATE (£110.00)" at bounding box center [888, 489] width 393 height 20
select select "2"
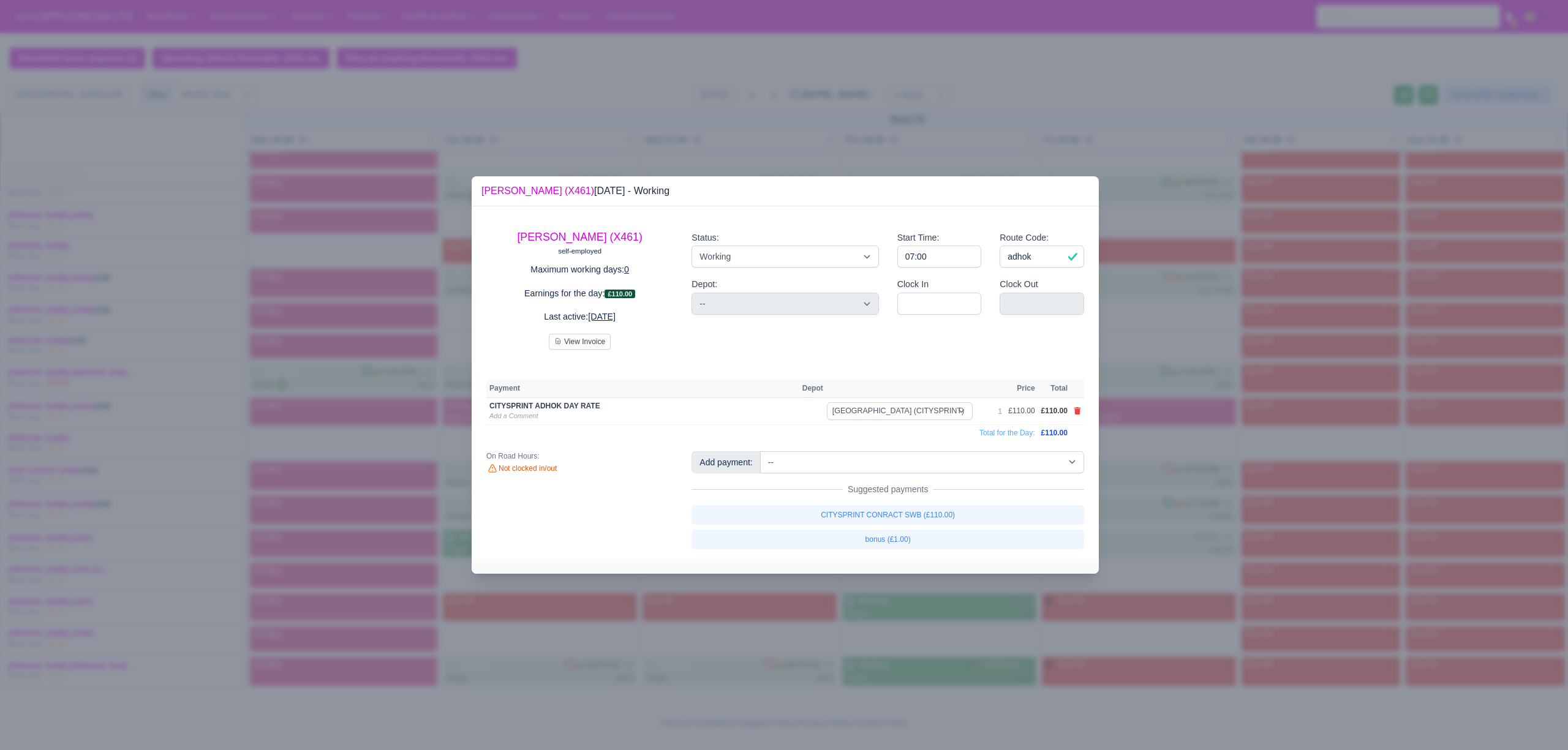
click at [763, 605] on div at bounding box center [784, 375] width 1568 height 750
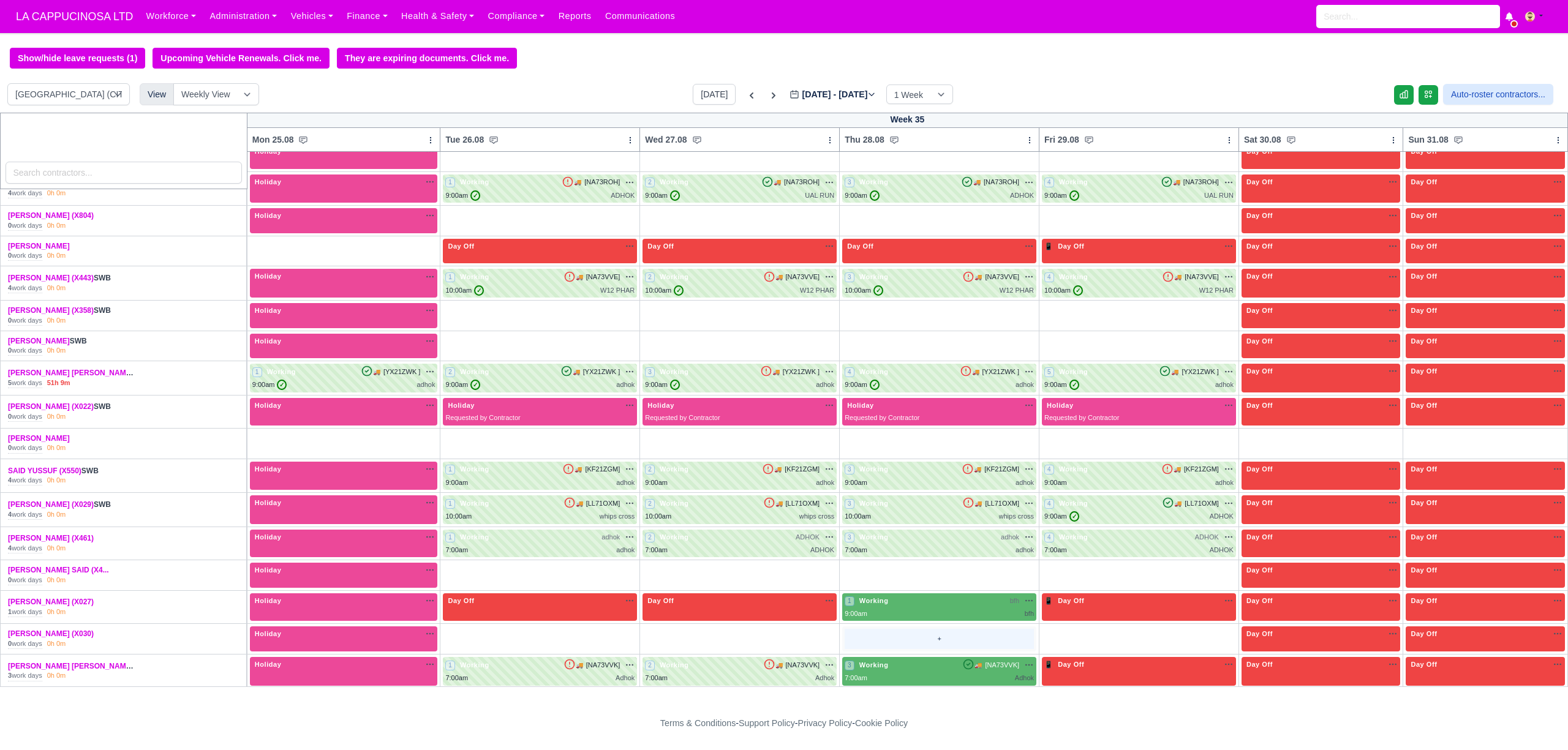
scroll to position [289, 0]
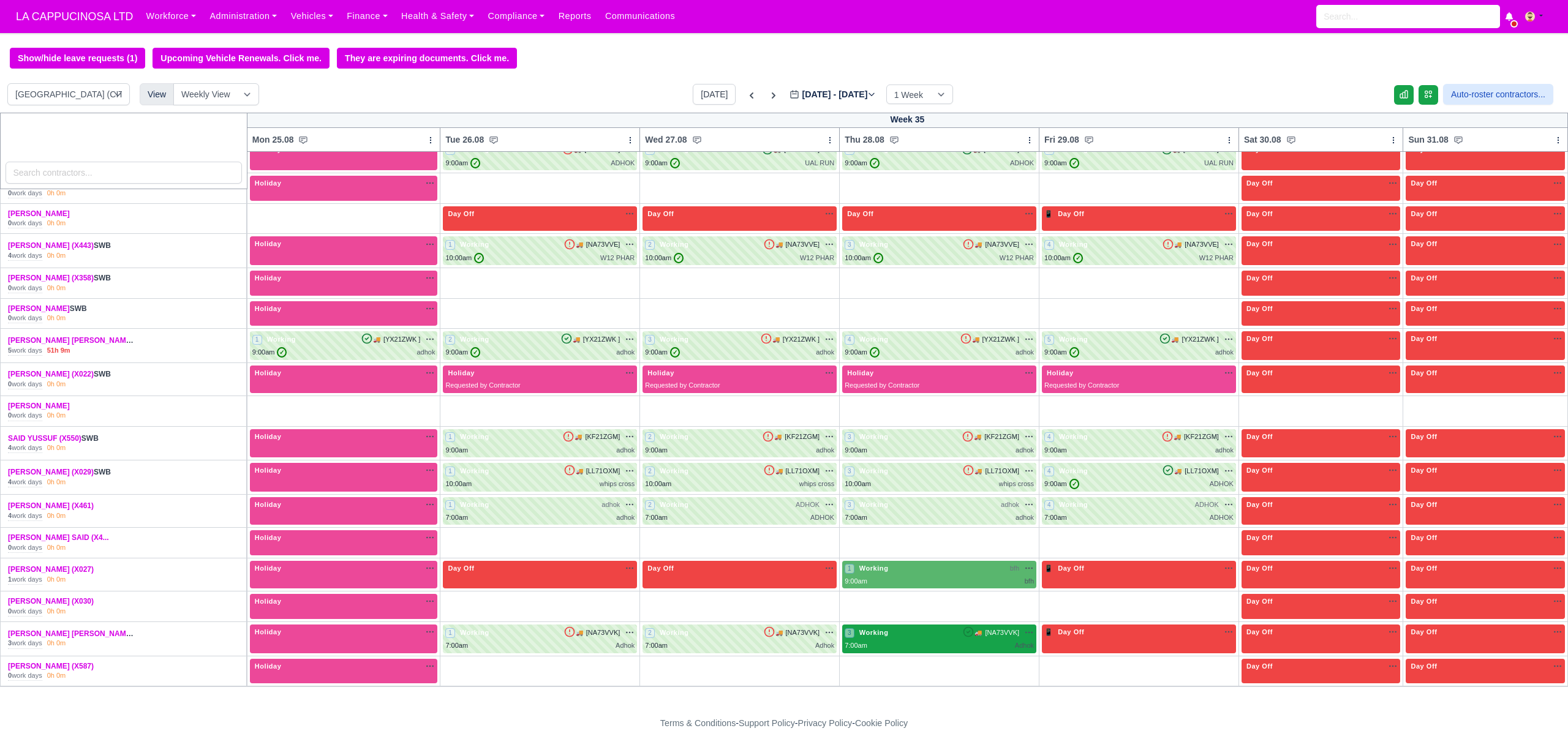
click at [929, 637] on div "3 Working 🚚 [NA73VVK]" at bounding box center [939, 632] width 189 height 11
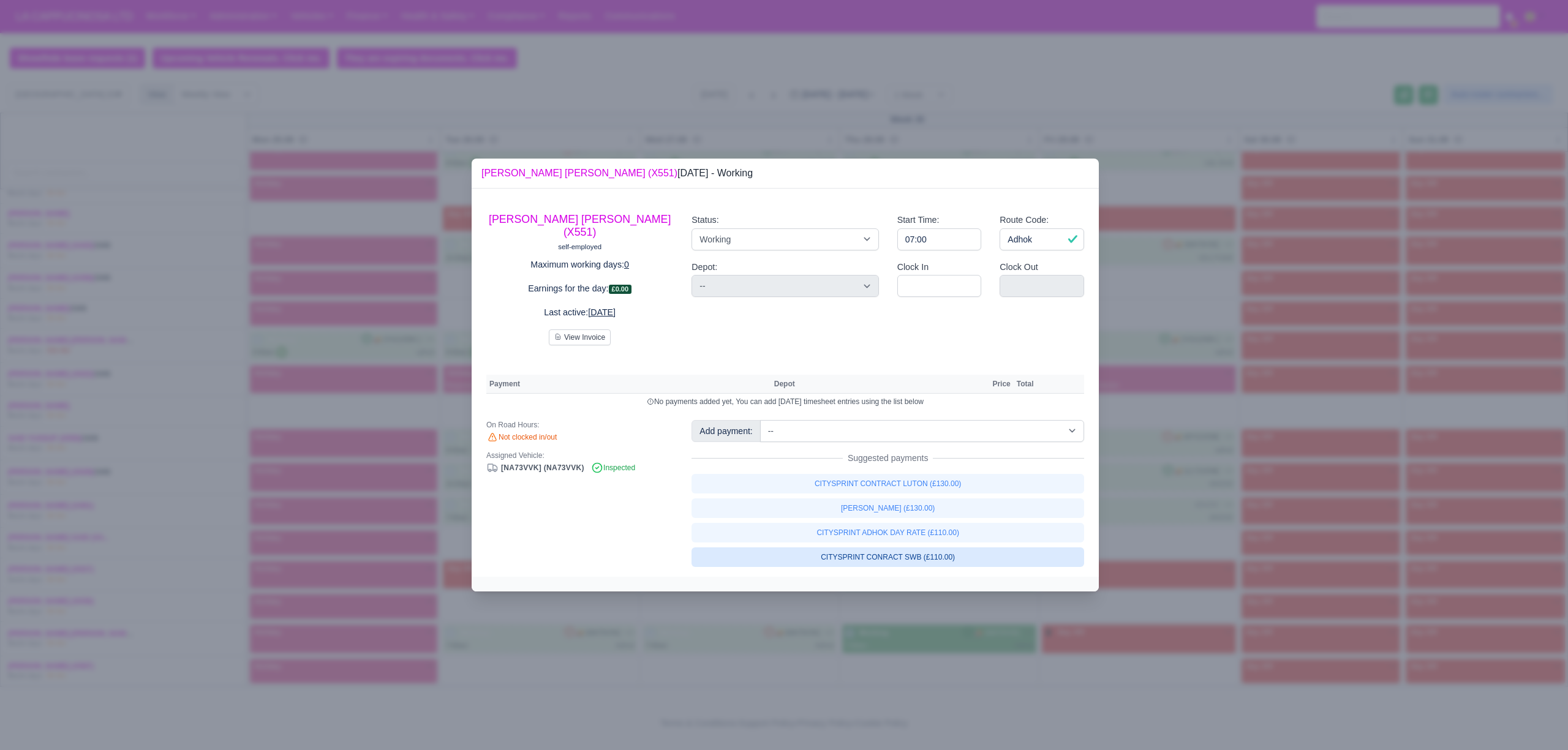
click at [899, 549] on link "CITYSPRINT CONRACT SWB (£110.00)" at bounding box center [888, 557] width 393 height 20
select select "2"
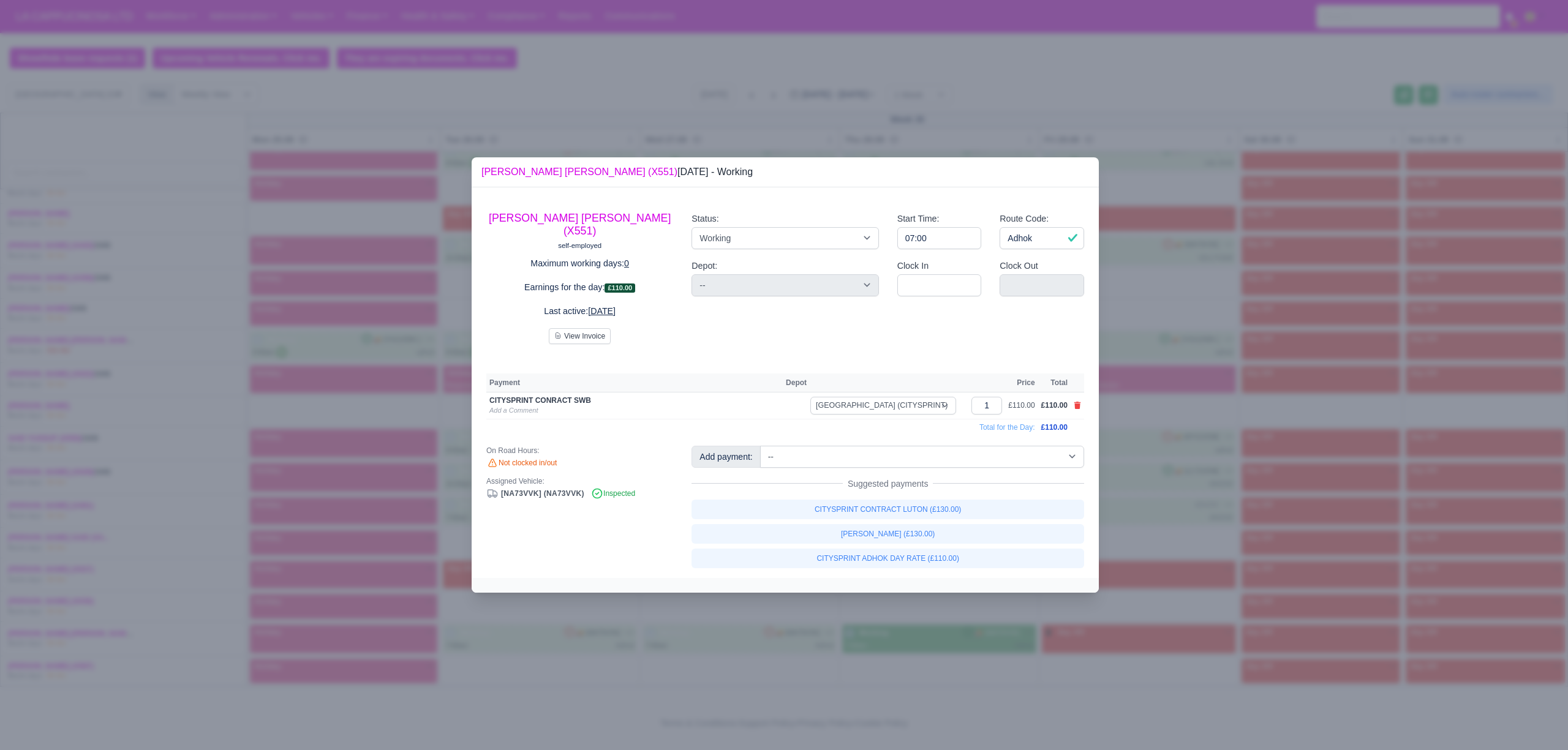
click at [751, 645] on div at bounding box center [784, 375] width 1568 height 750
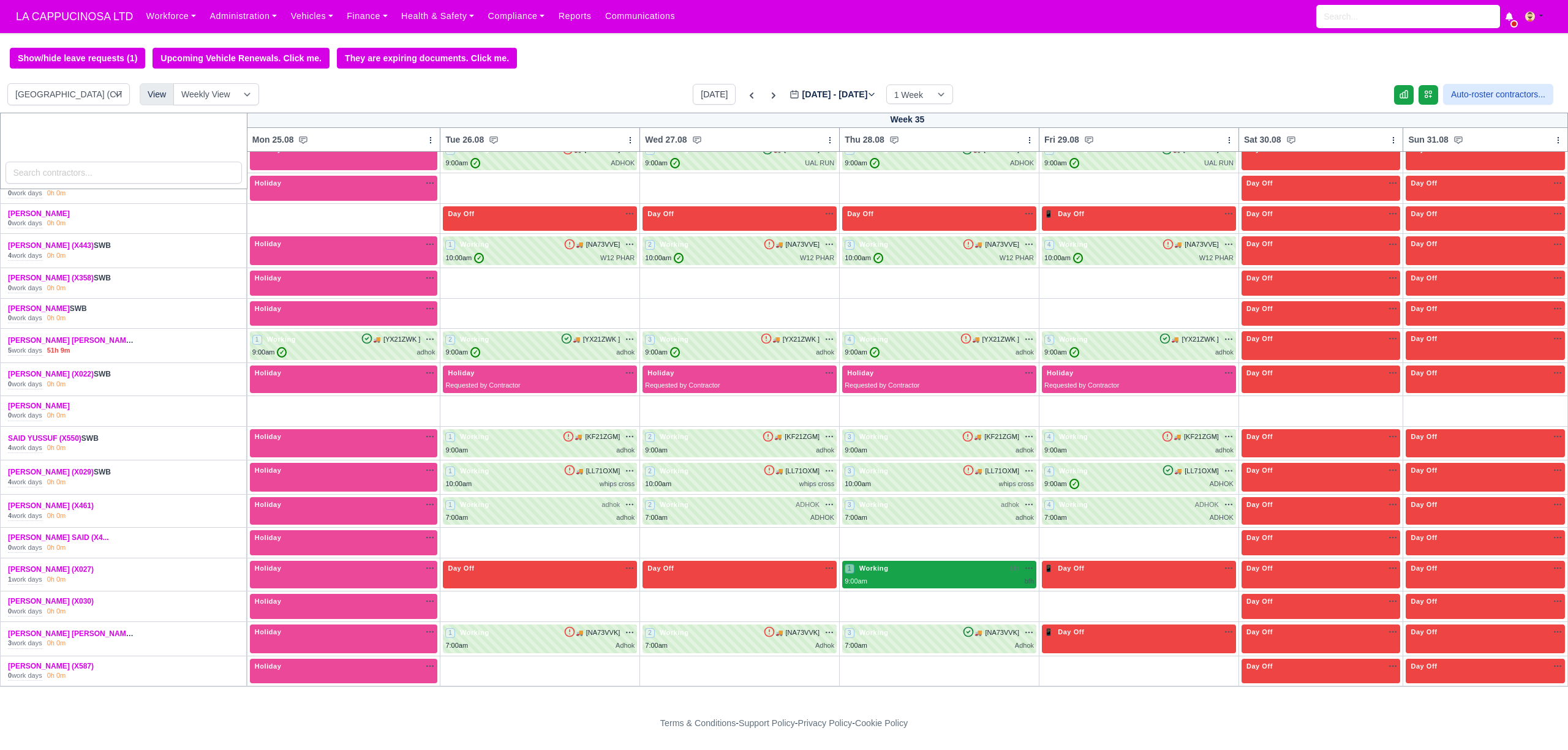
click at [899, 574] on div "1 Working bfh na" at bounding box center [939, 575] width 189 height 23
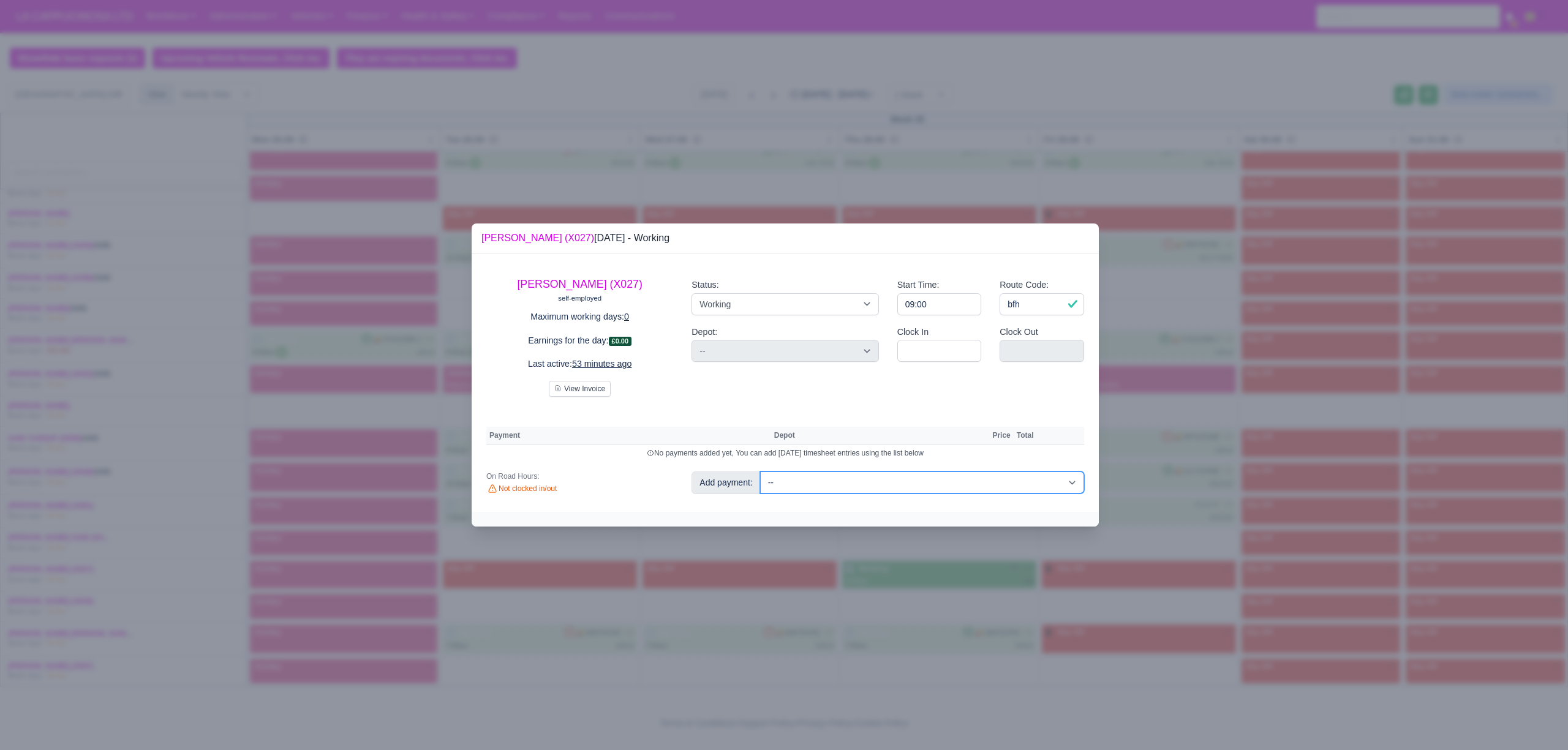
click at [883, 487] on select "-- Bonus (£50.00) bonus (£1.00) CITYSPRINT ADHOK DAY RATE (£110.00) CITYSPRINT …" at bounding box center [922, 482] width 324 height 22
select select "1"
click at [760, 471] on select "-- Bonus (£50.00) bonus (£1.00) CITYSPRINT ADHOK DAY RATE (£110.00) CITYSPRINT …" at bounding box center [922, 482] width 324 height 22
select select "2"
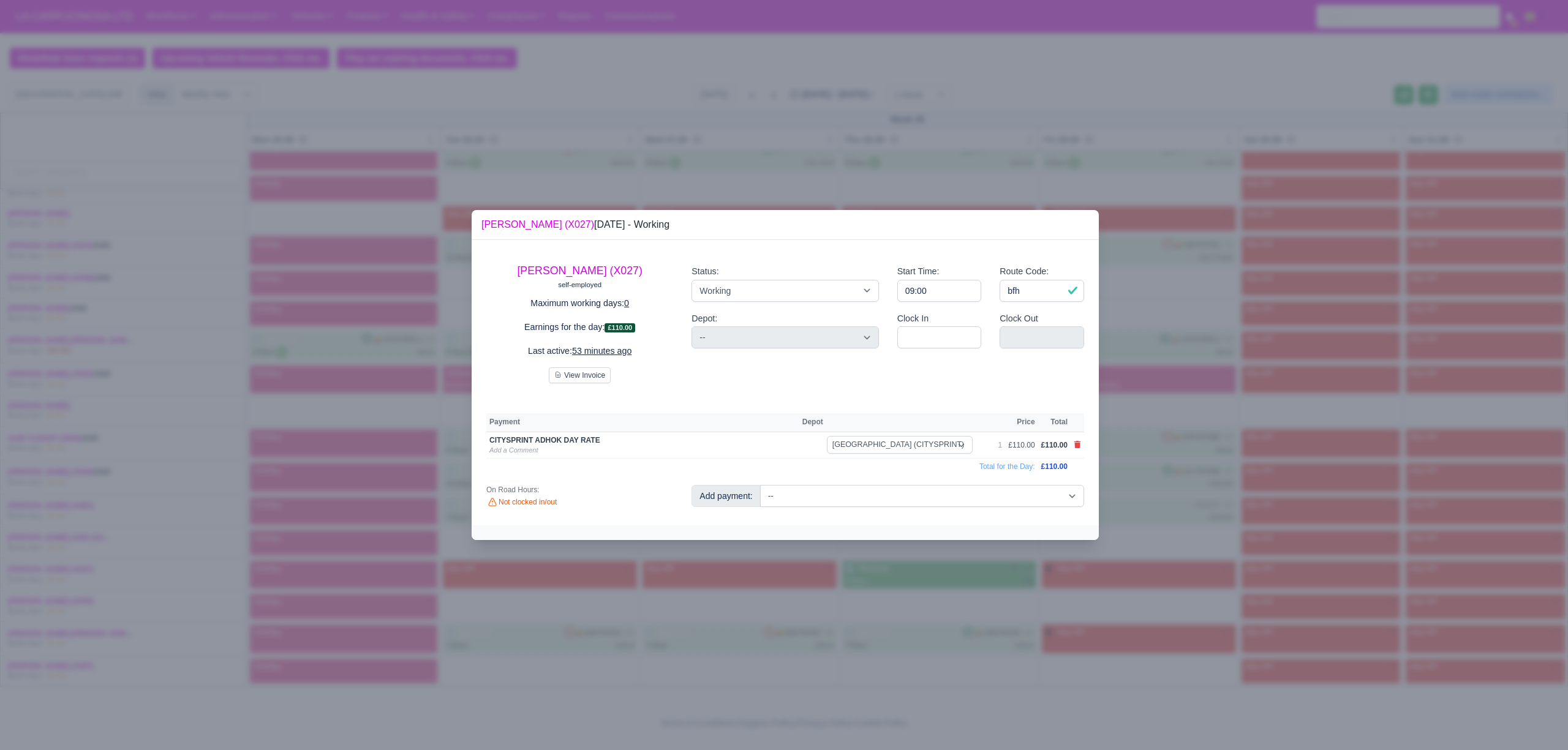
click at [940, 620] on div at bounding box center [784, 375] width 1568 height 750
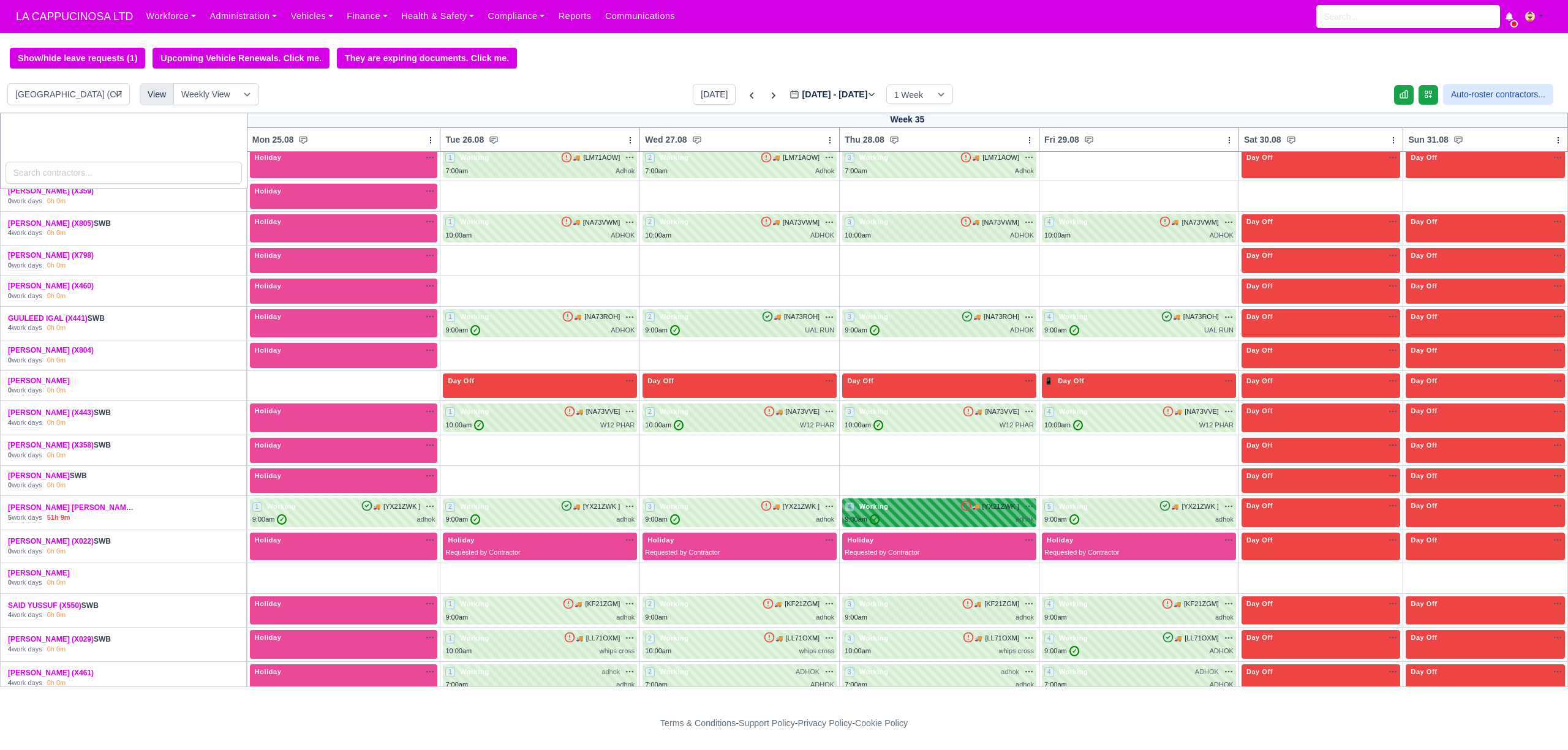
scroll to position [0, 0]
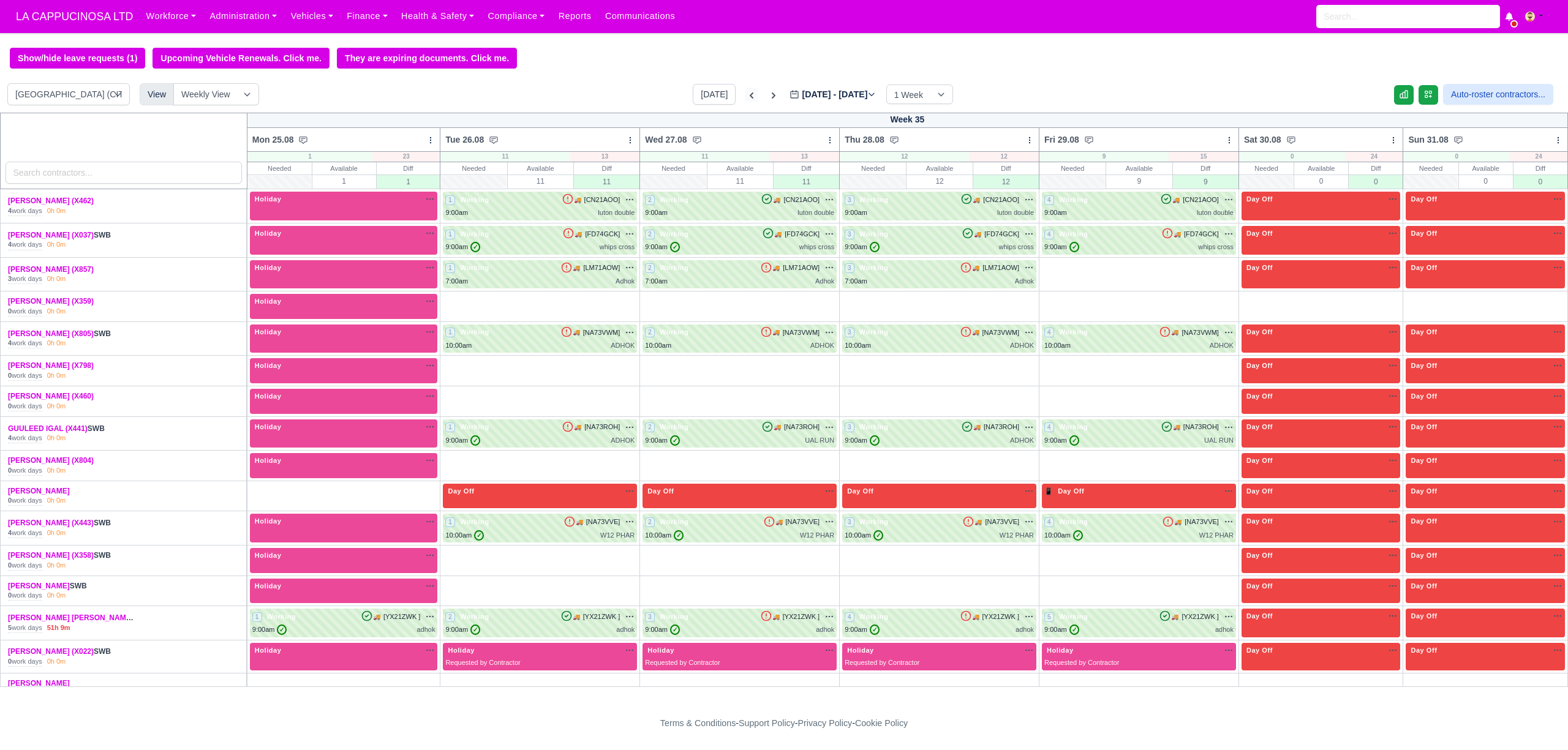
click at [745, 101] on icon at bounding box center [751, 95] width 12 height 12
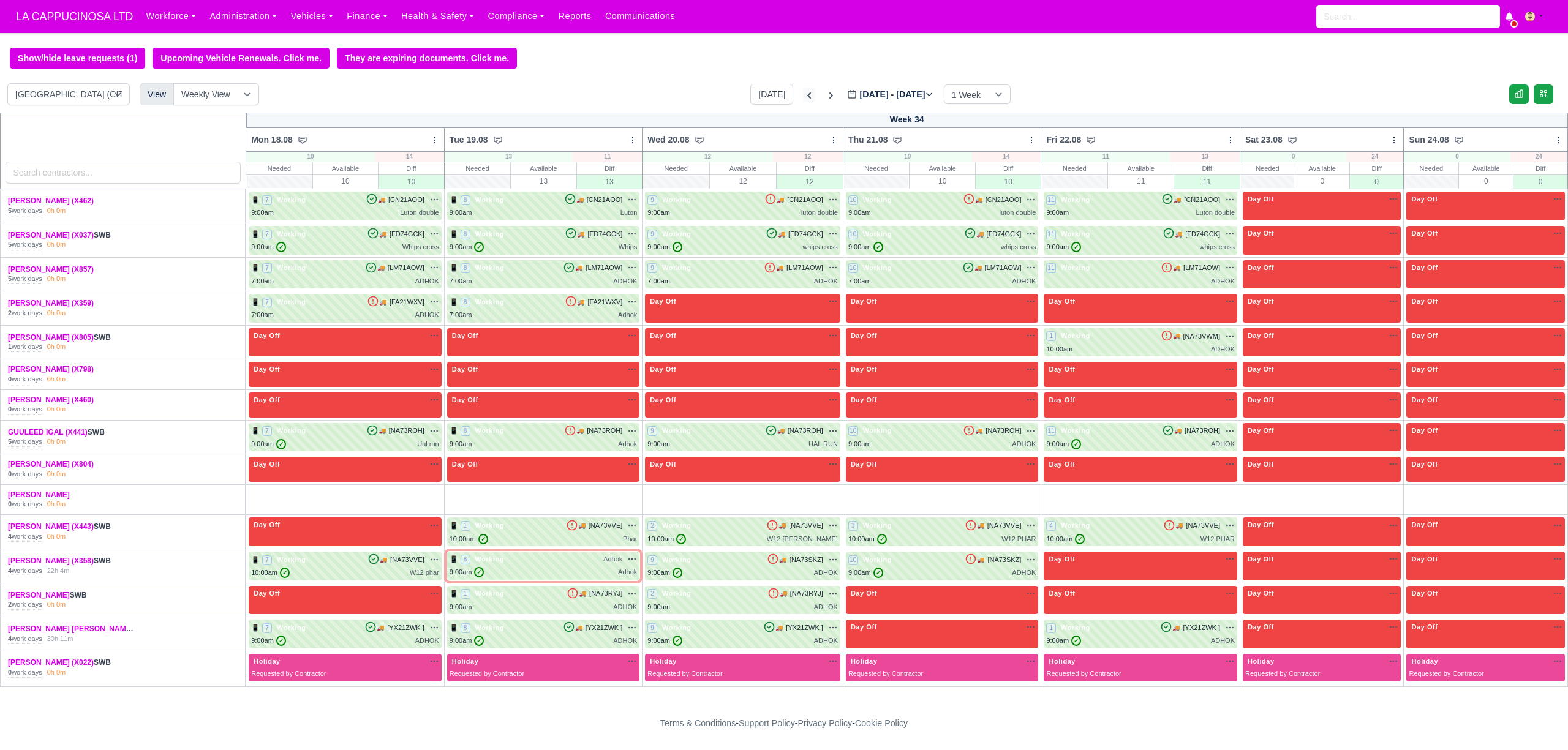
type input "2025-08-20"
click at [803, 100] on icon at bounding box center [809, 95] width 12 height 12
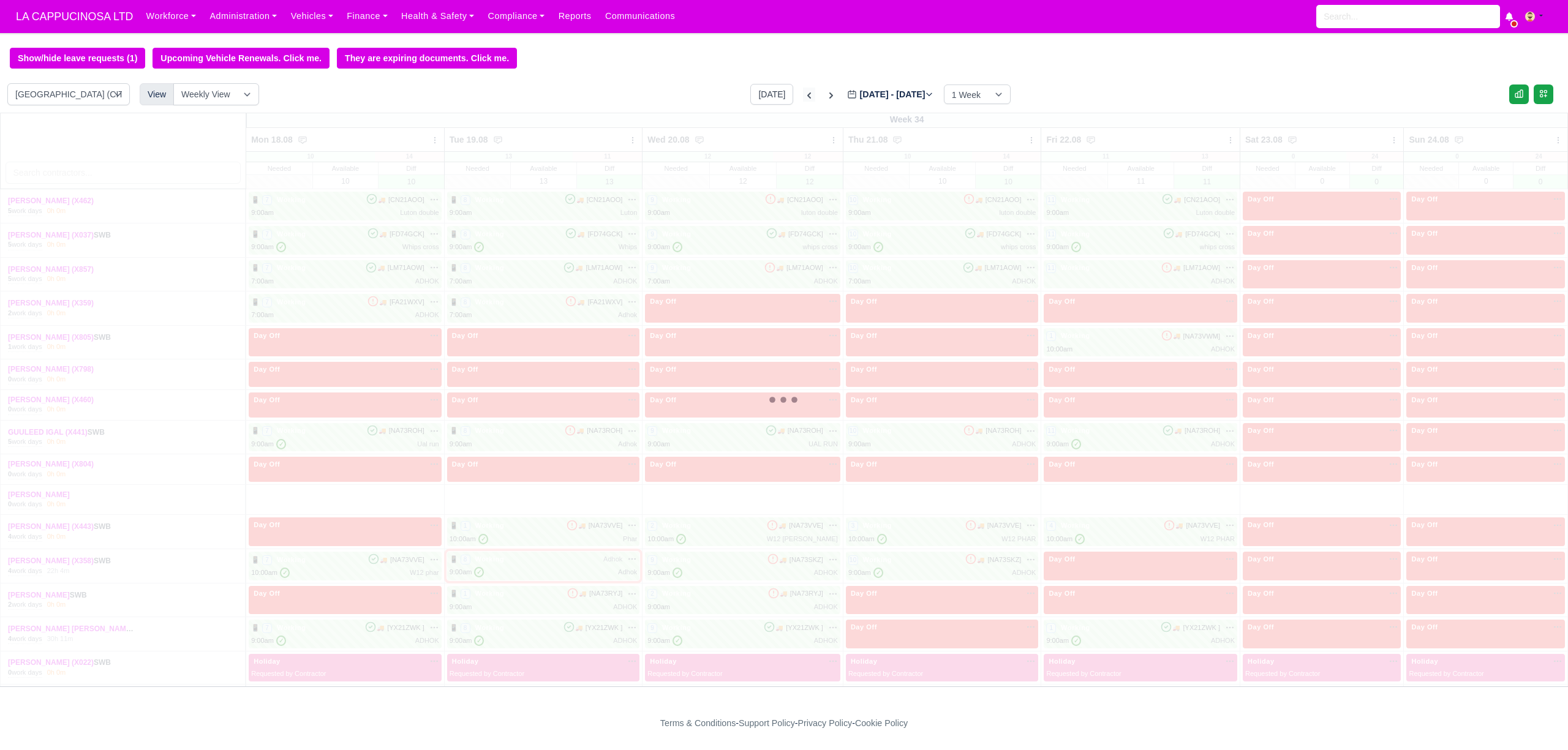
type input "2025-08-13"
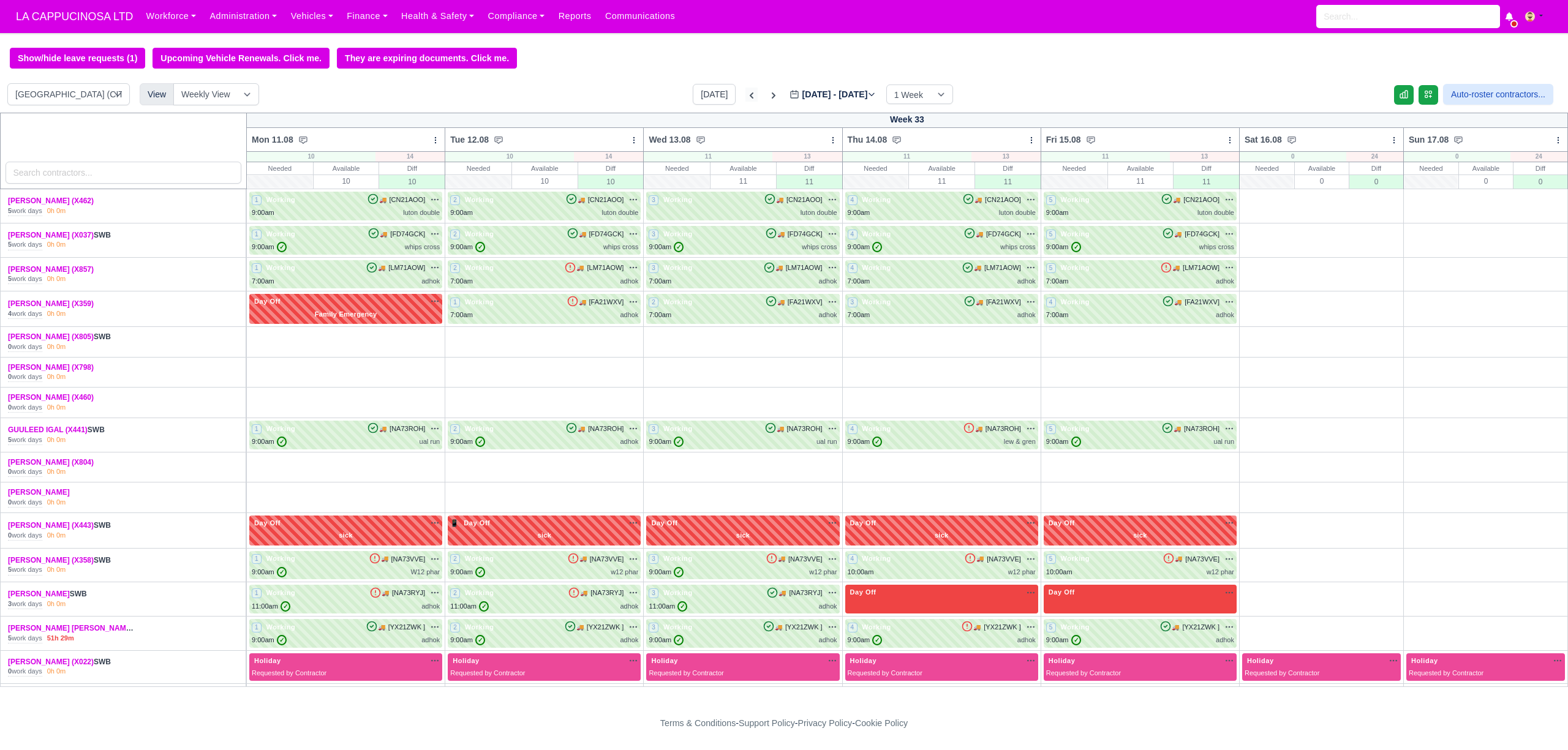
click at [789, 100] on label "Aug 11 - Aug 17, 2025 2025-08-13" at bounding box center [832, 95] width 86 height 14
click at [789, 100] on input "2025-08-13" at bounding box center [859, 100] width 138 height 26
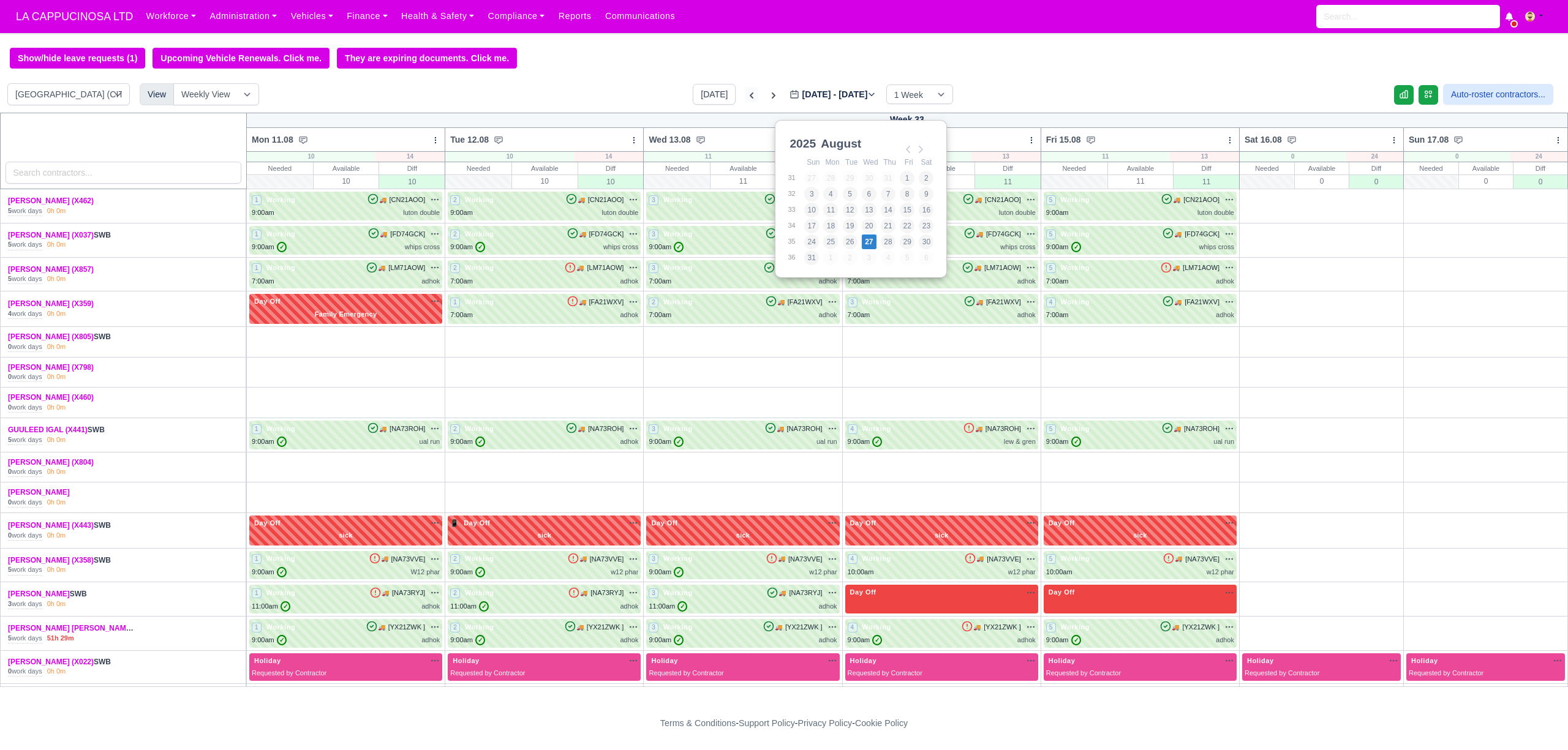
click at [745, 102] on icon at bounding box center [751, 95] width 12 height 12
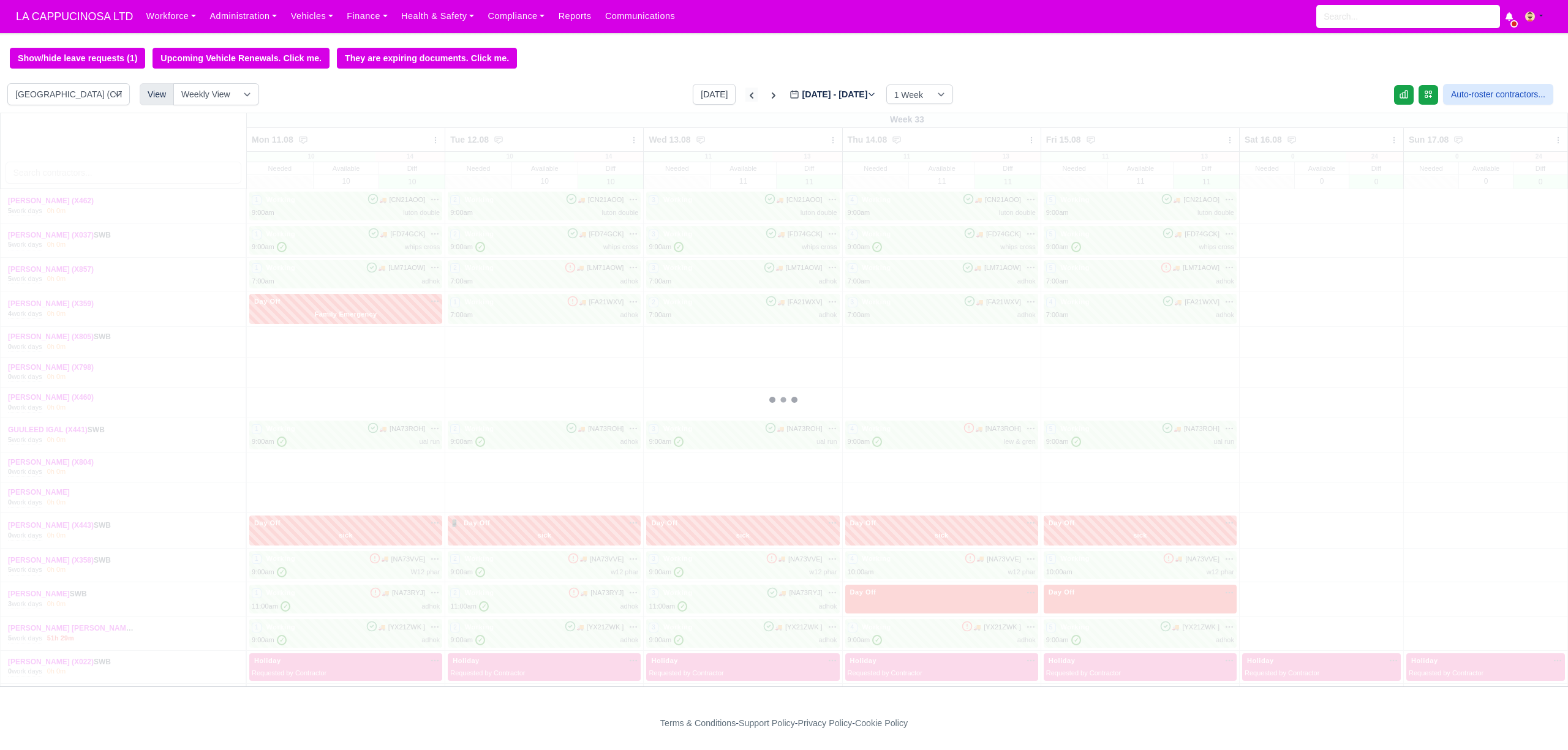
type input "2025-08-06"
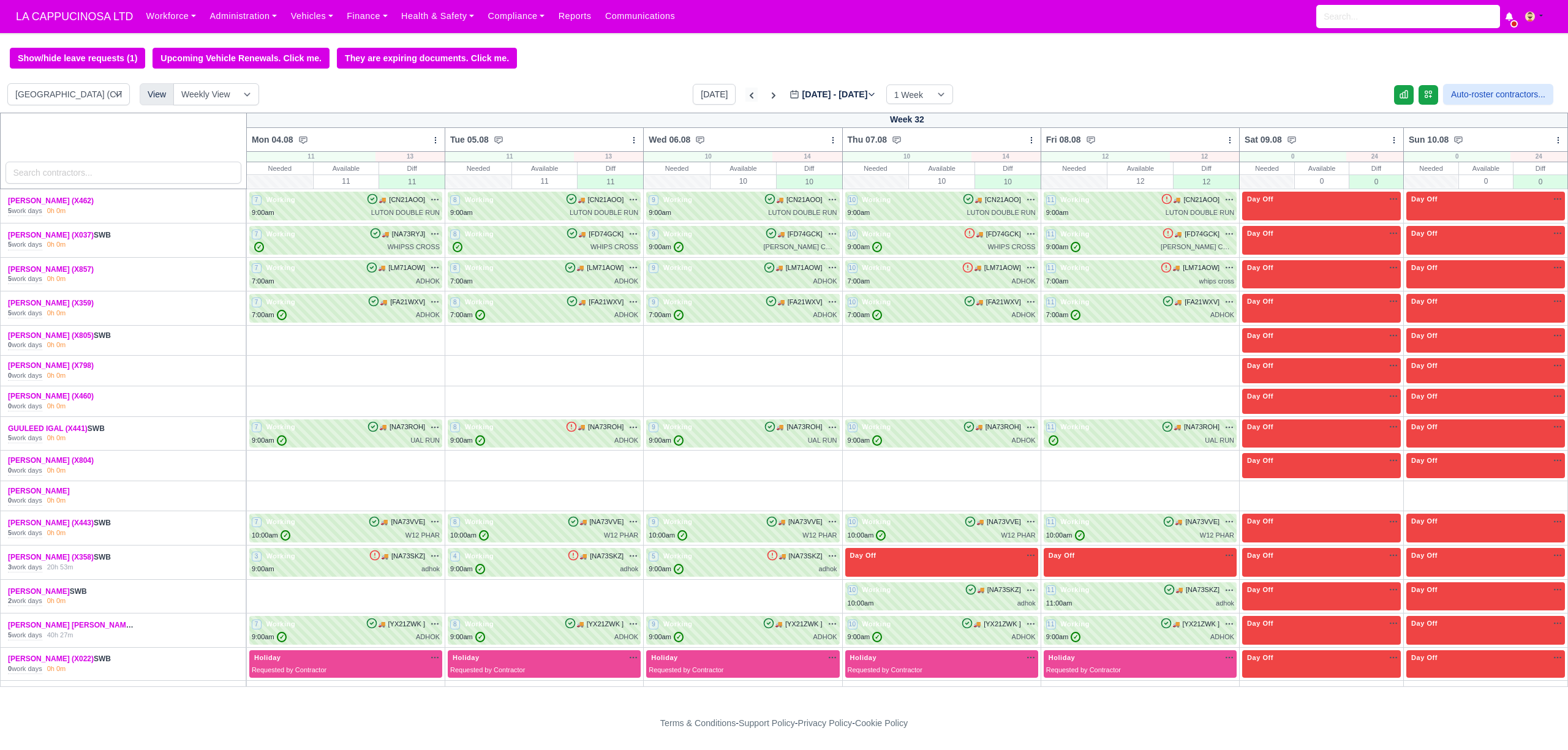
click at [745, 102] on icon at bounding box center [751, 95] width 12 height 12
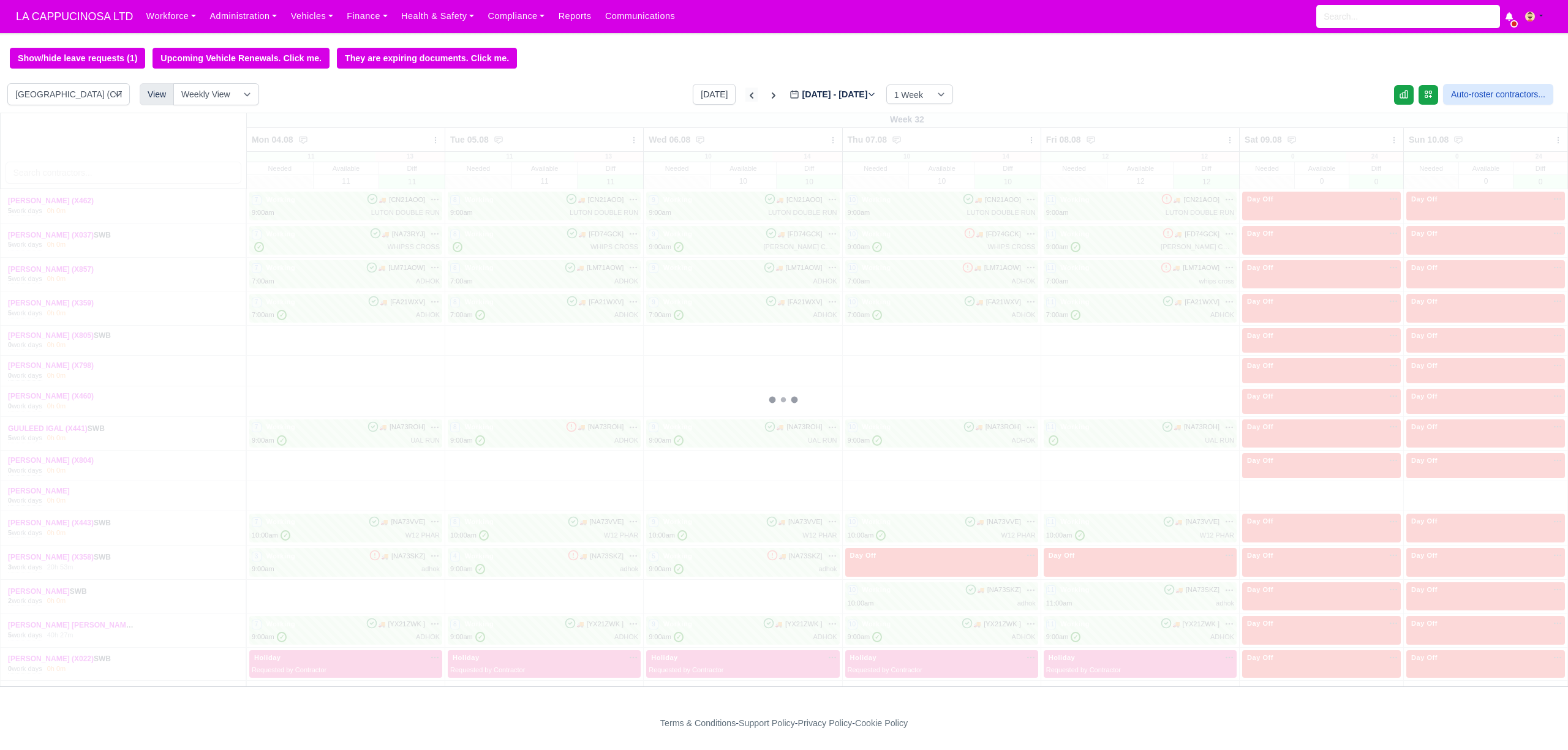
type input "2025-07-30"
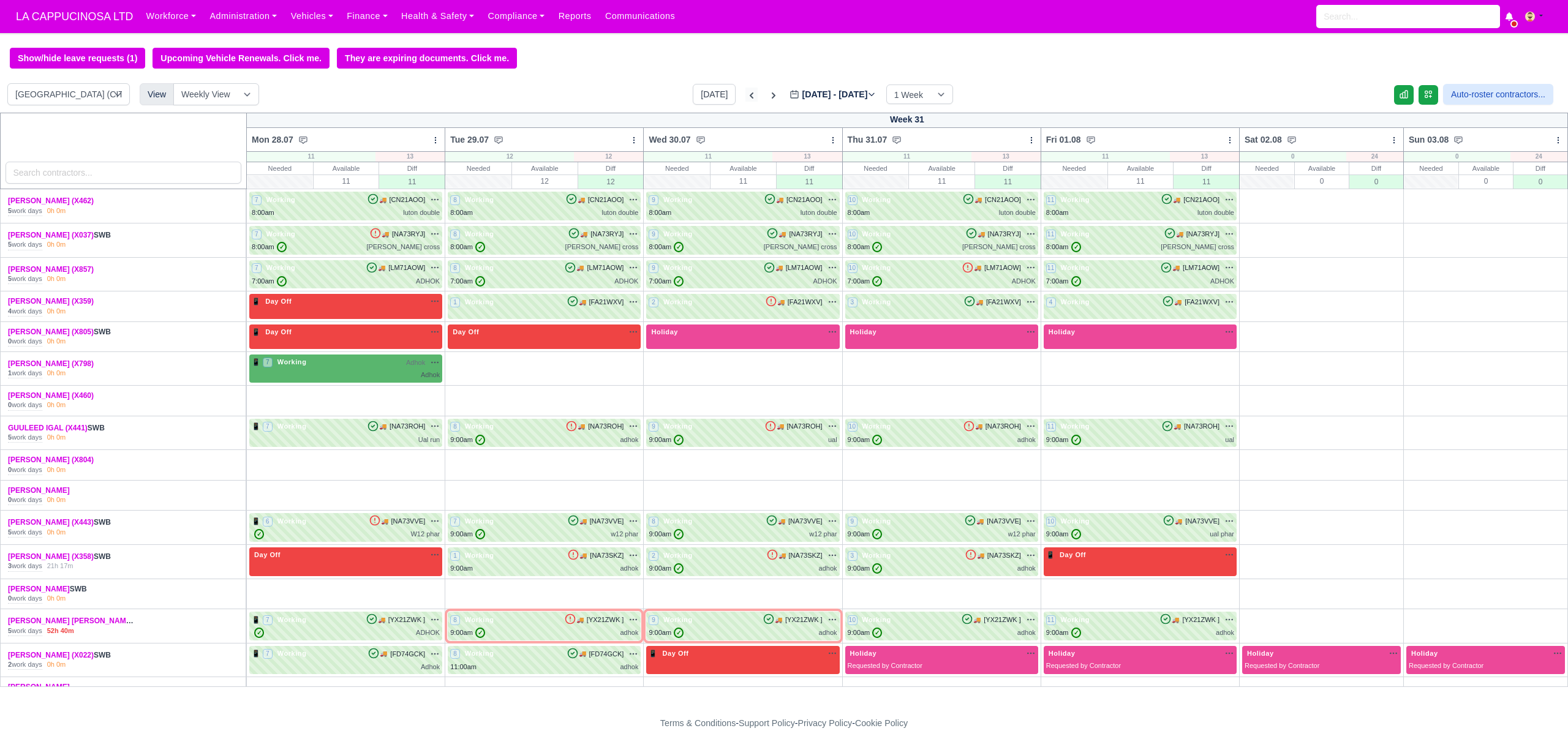
click at [745, 102] on icon at bounding box center [751, 95] width 12 height 12
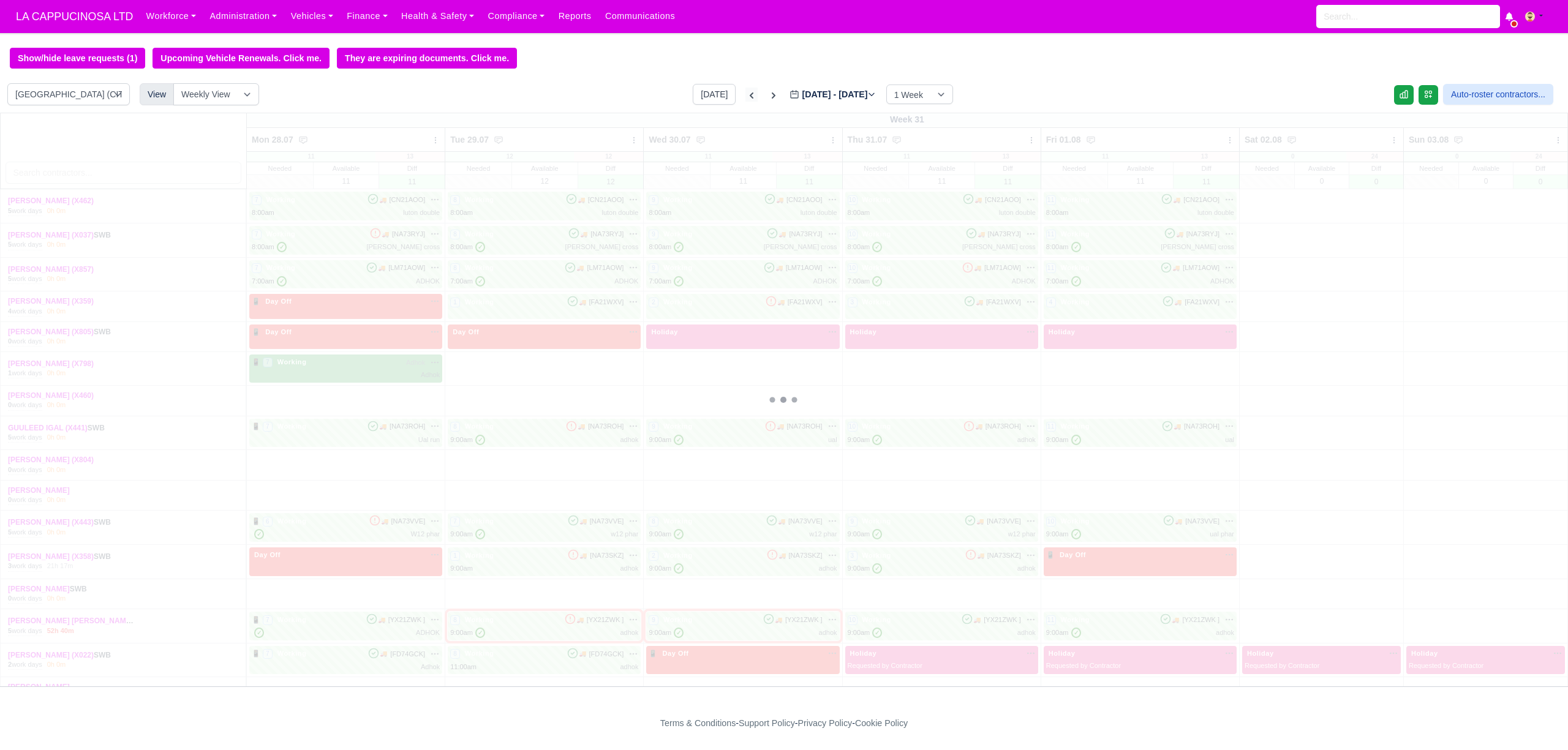
type input "2025-07-23"
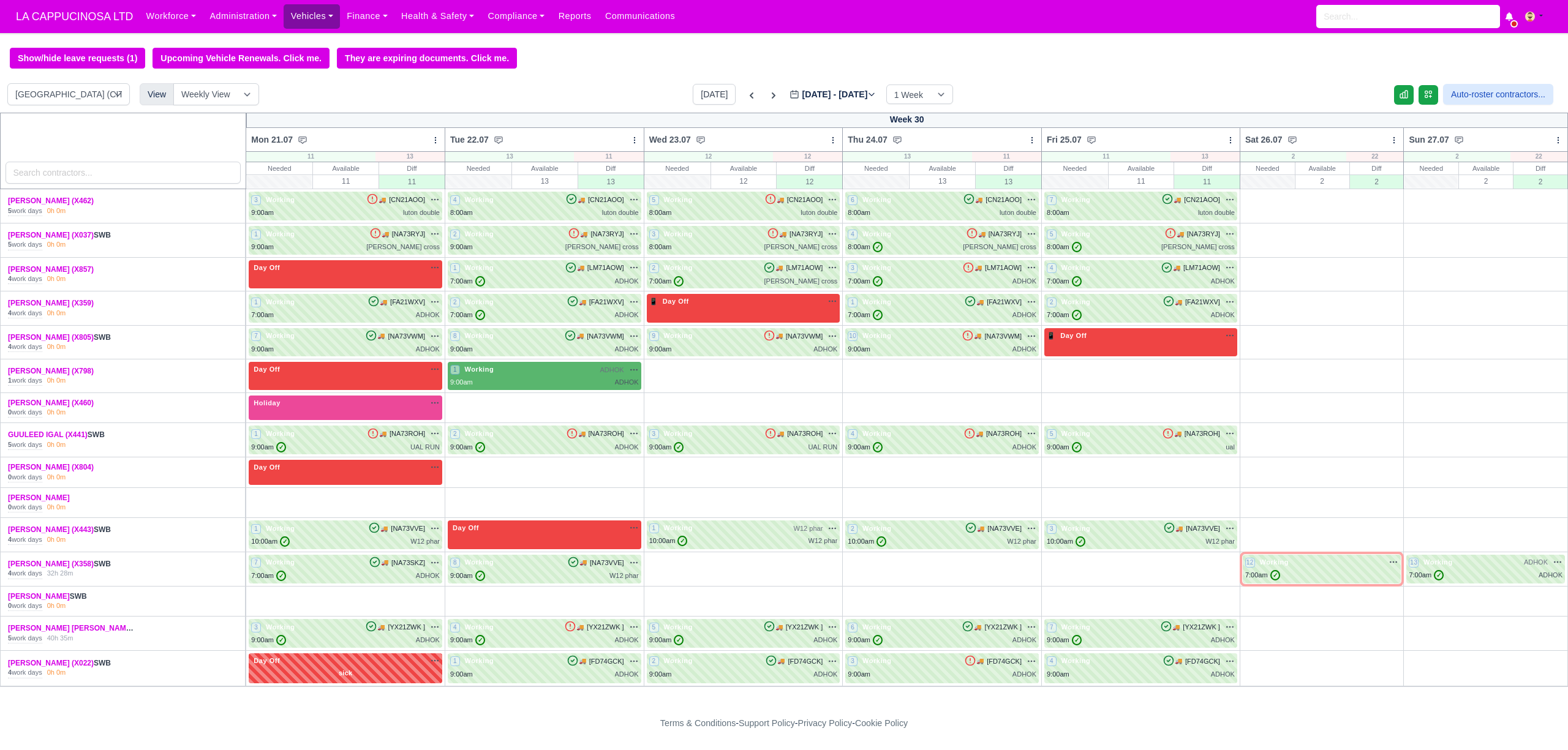
click at [304, 13] on link "Vehicles" at bounding box center [312, 16] width 56 height 24
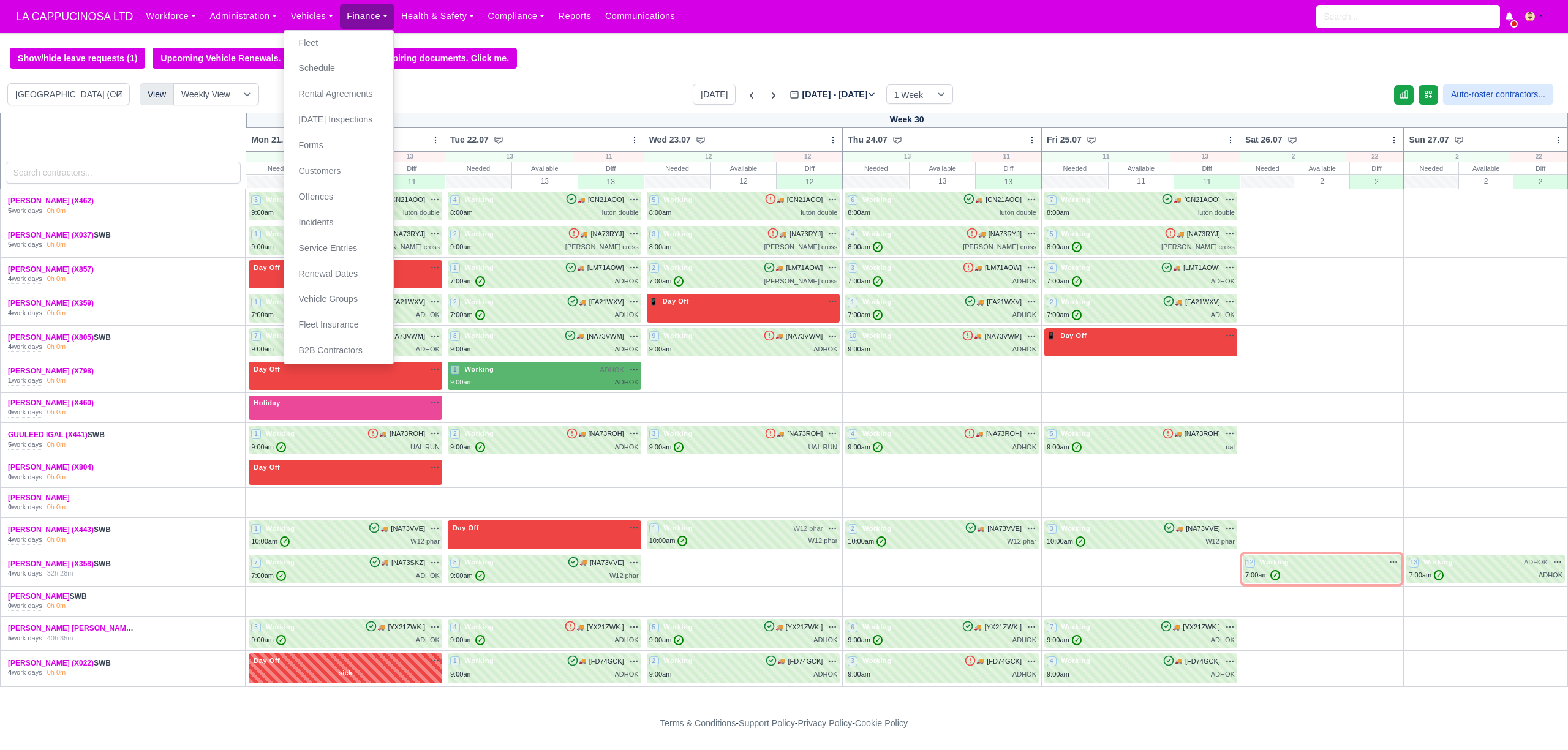
click at [340, 11] on link "Finance" at bounding box center [367, 16] width 54 height 24
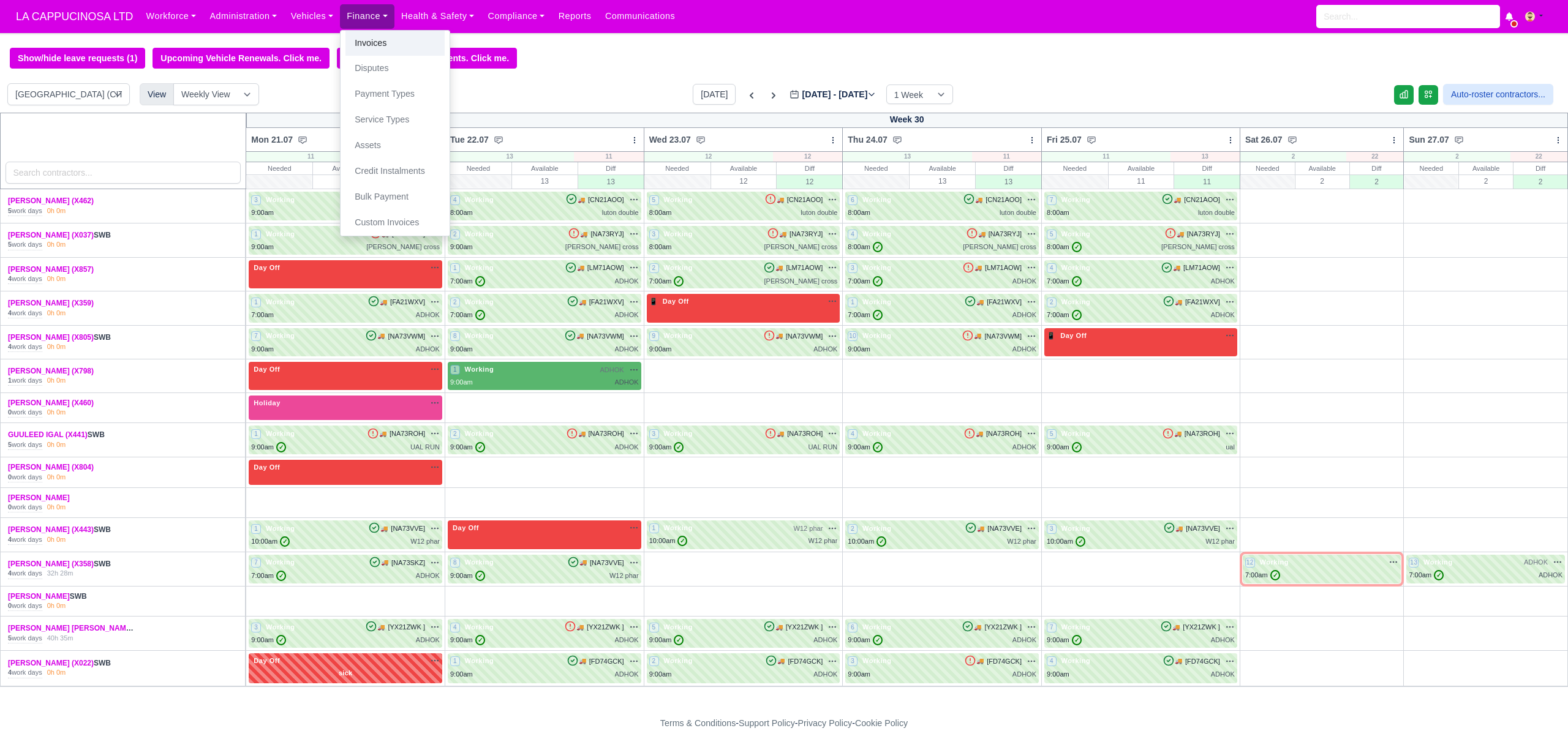
click at [397, 33] on link "Invoices" at bounding box center [395, 43] width 99 height 26
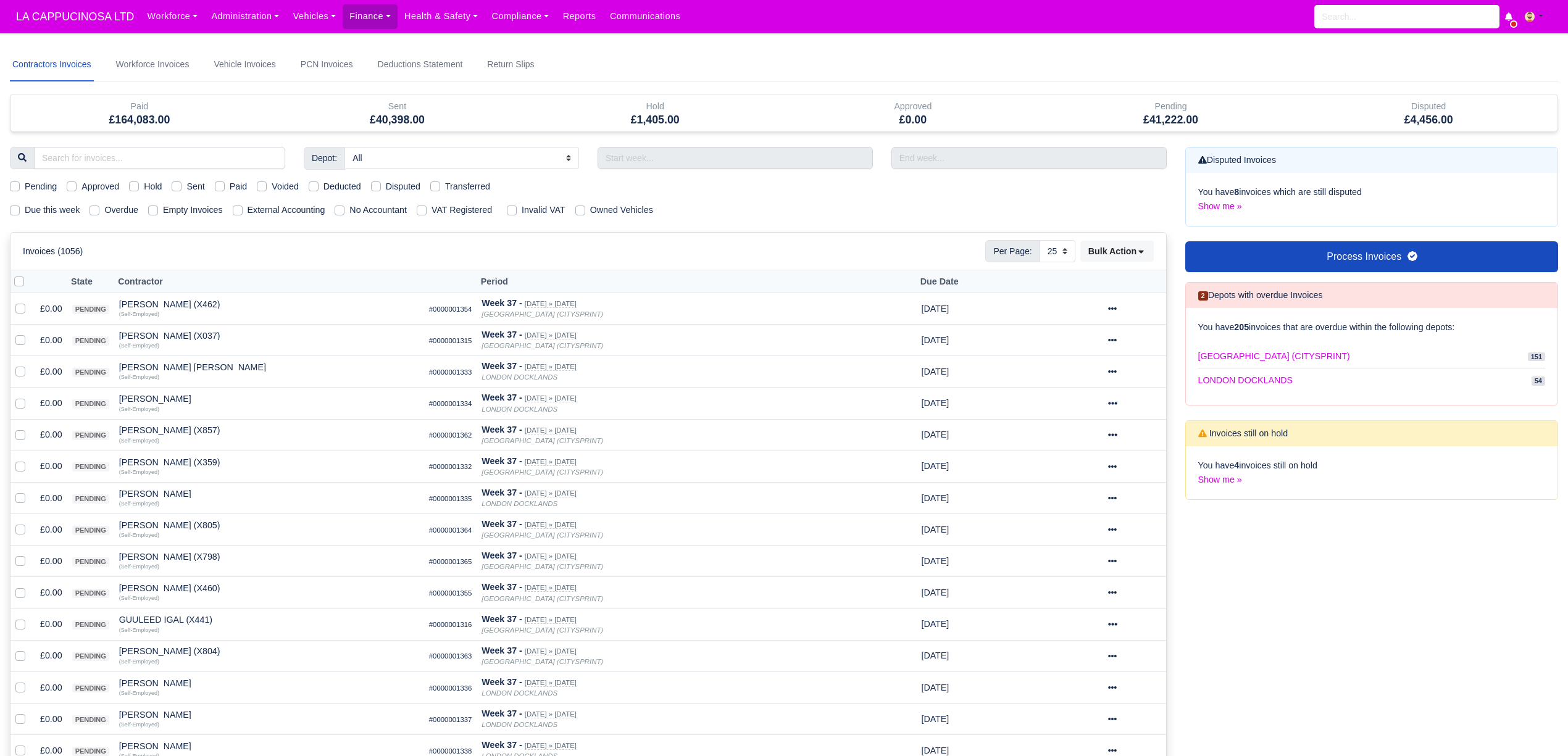
select select "25"
drag, startPoint x: 1151, startPoint y: 119, endPoint x: 1166, endPoint y: 112, distance: 16.6
click at [1166, 113] on h5 "£41,222.00" at bounding box center [1170, 120] width 239 height 13
click at [1147, 117] on h5 "£41,222.00" at bounding box center [1170, 120] width 239 height 13
drag, startPoint x: 1147, startPoint y: 117, endPoint x: 1247, endPoint y: 119, distance: 100.0
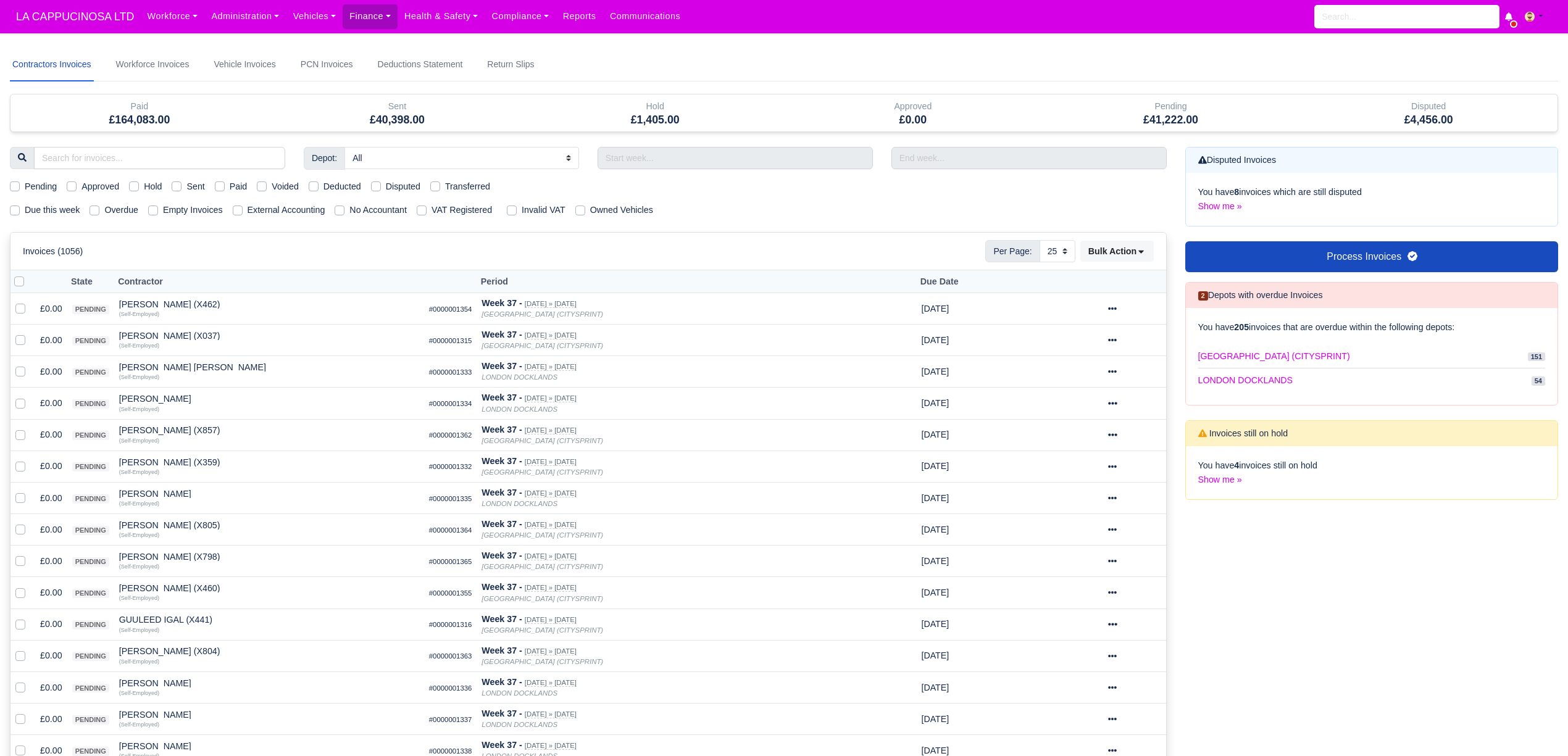
click at [1247, 119] on h5 "£41,222.00" at bounding box center [1170, 120] width 239 height 13
click at [1247, 121] on h5 "£41,222.00" at bounding box center [1170, 120] width 239 height 13
click at [24, 186] on label "Pending" at bounding box center [41, 187] width 32 height 14
click at [11, 186] on input "Pending" at bounding box center [14, 184] width 10 height 10
checkbox input "true"
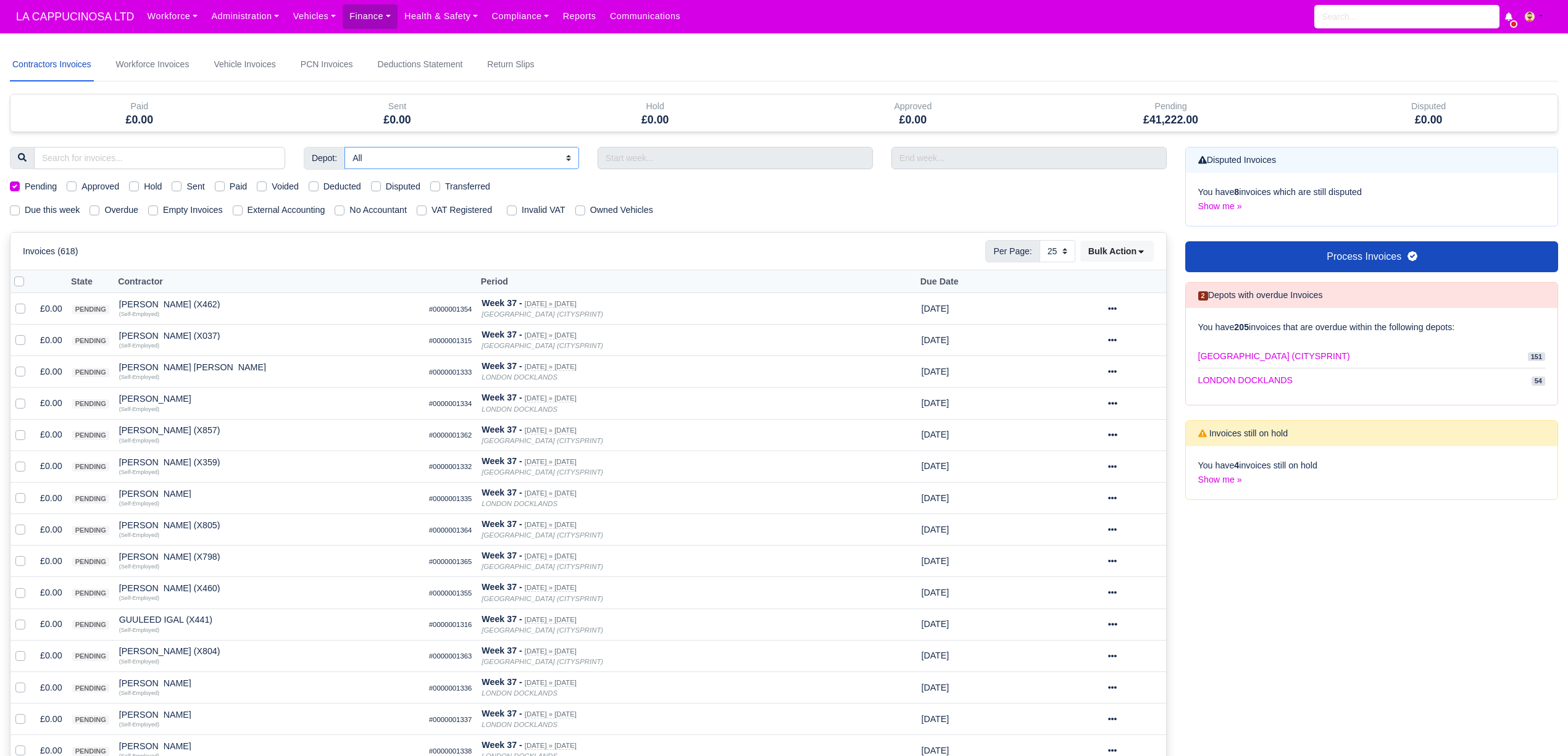
click at [440, 161] on select "All [GEOGRAPHIC_DATA] (CITYSPRINT) [GEOGRAPHIC_DATA]" at bounding box center [462, 158] width 235 height 22
select select "2"
click at [344, 147] on select "All [GEOGRAPHIC_DATA] (CITYSPRINT) [GEOGRAPHIC_DATA]" at bounding box center [462, 158] width 235 height 22
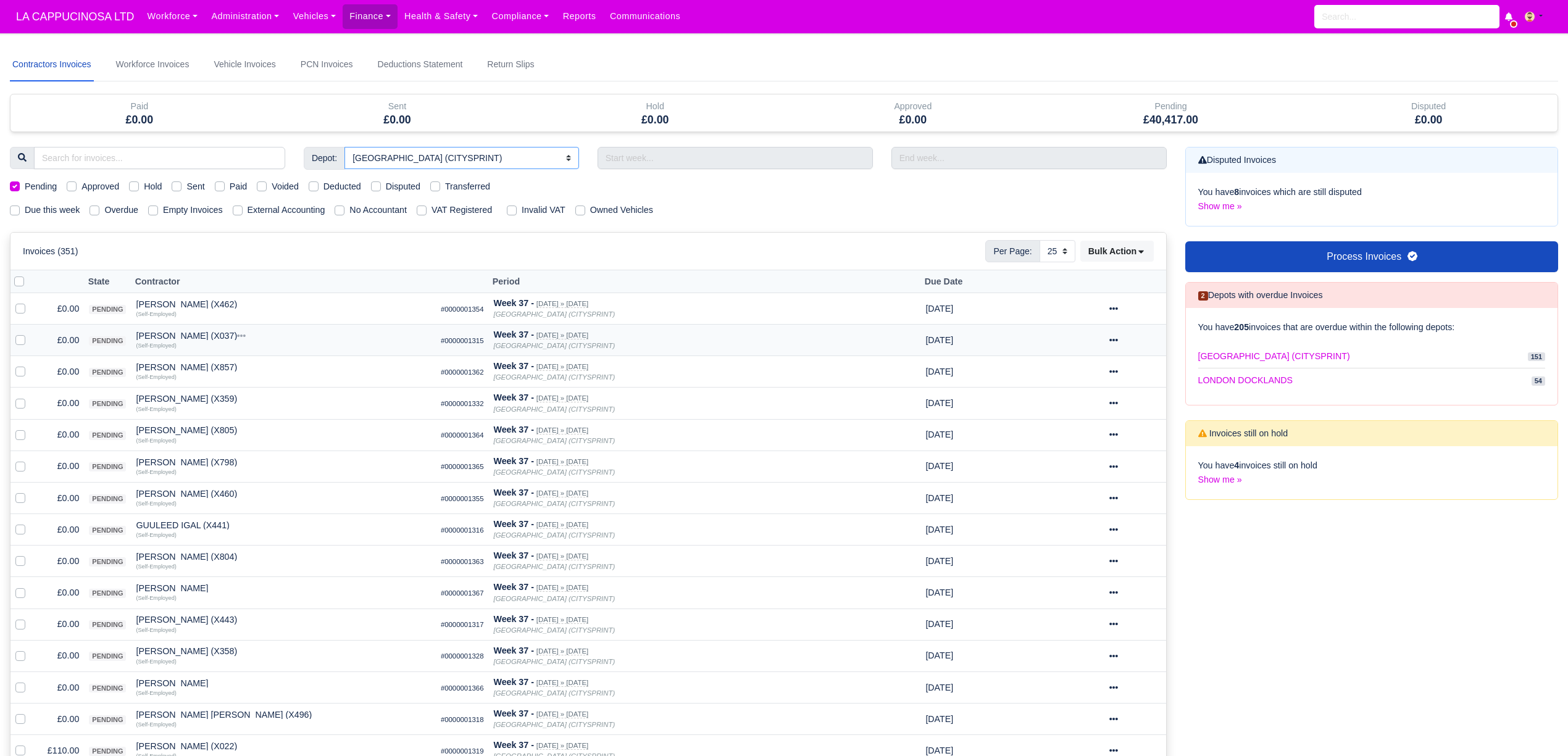
scroll to position [533, 0]
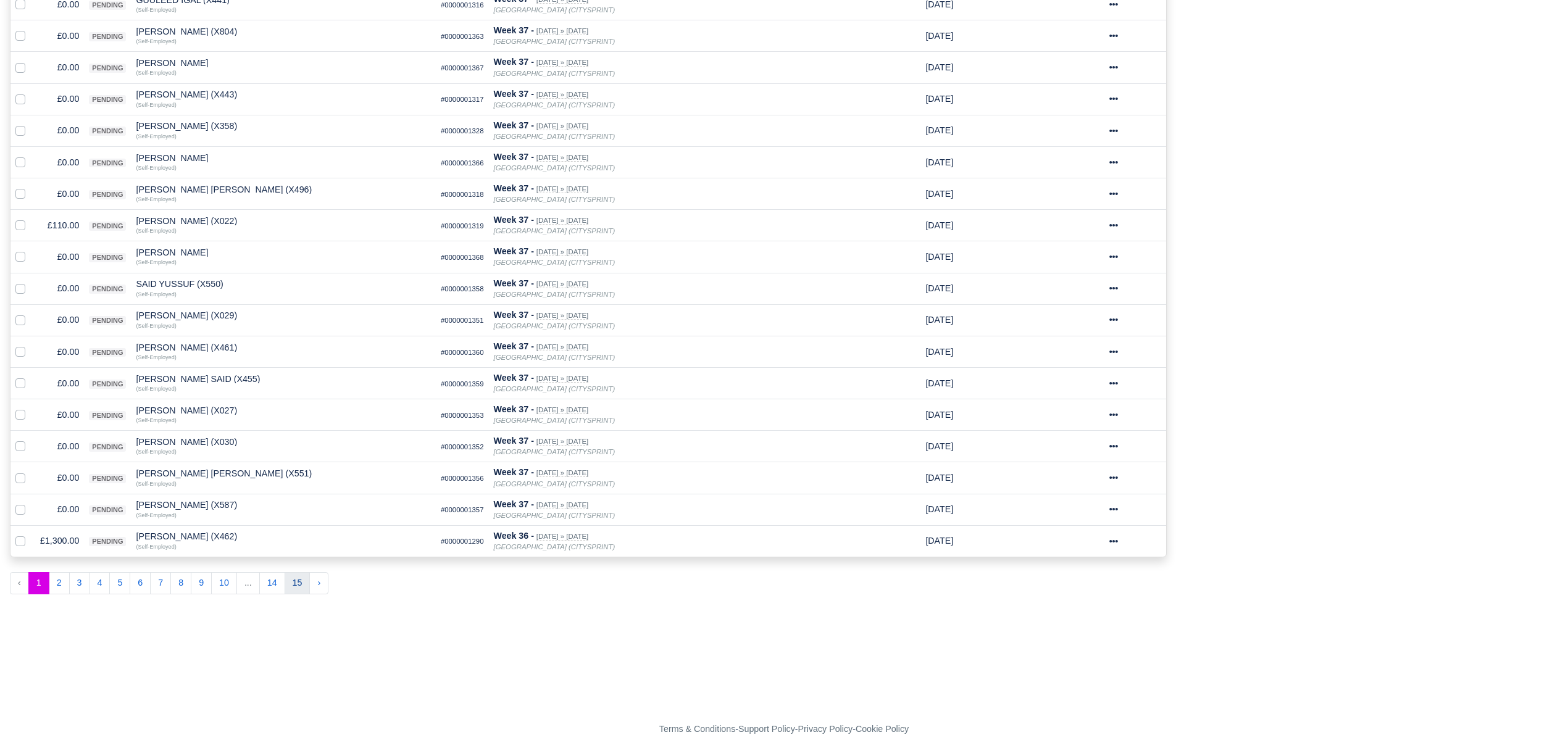
click at [289, 581] on button "15" at bounding box center [297, 583] width 26 height 22
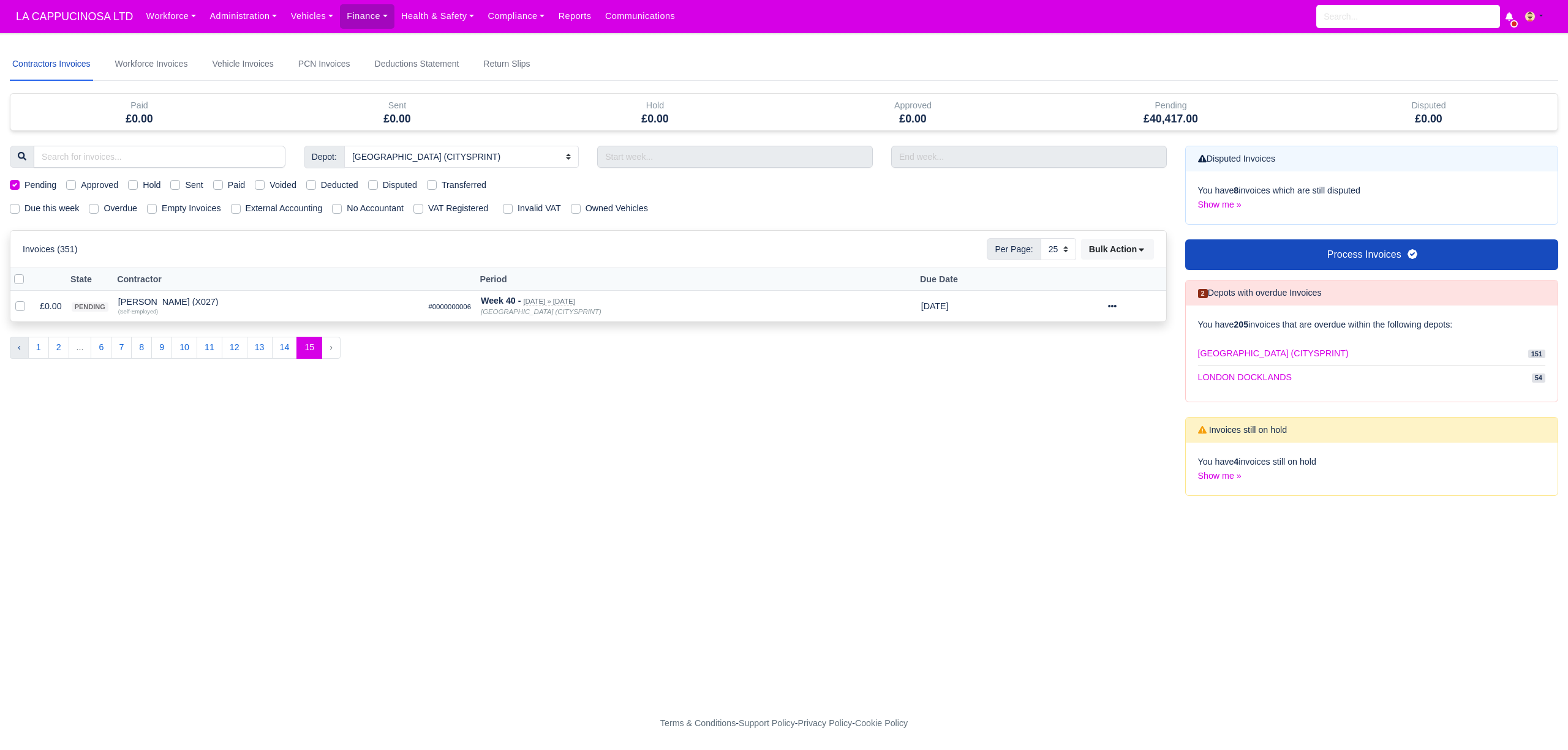
click at [10, 350] on button "‹" at bounding box center [19, 348] width 19 height 22
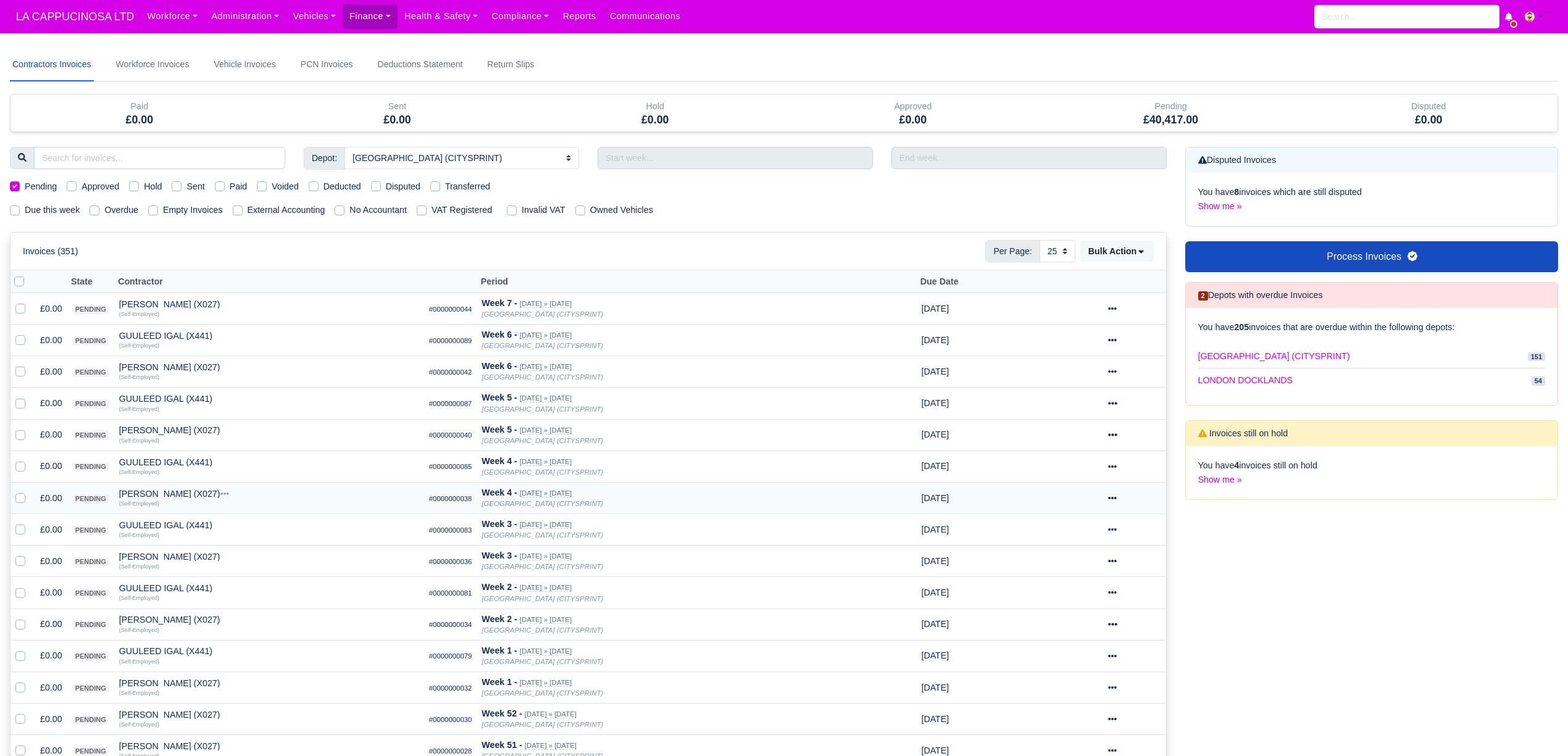
scroll to position [533, 0]
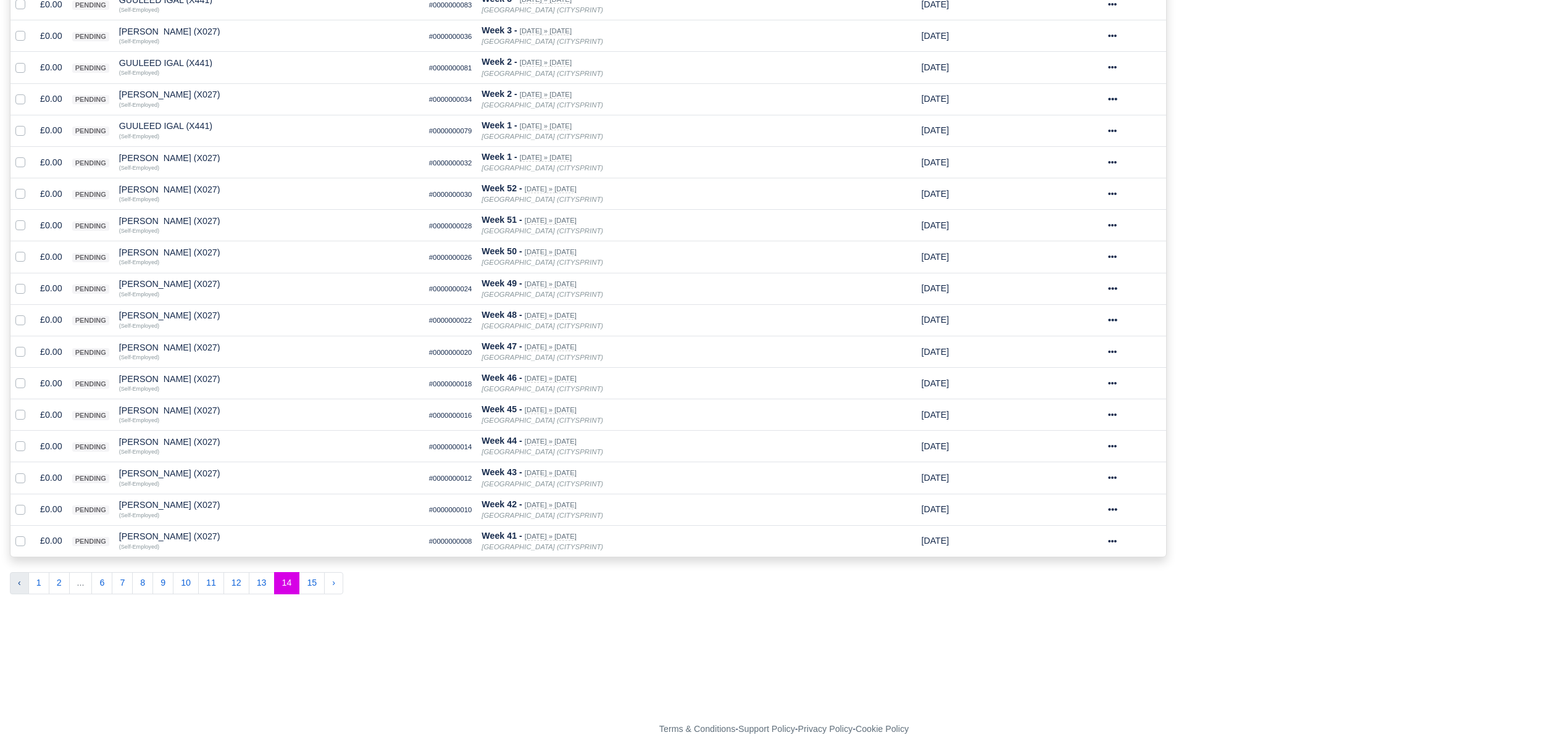
click at [20, 587] on button "‹" at bounding box center [19, 583] width 19 height 22
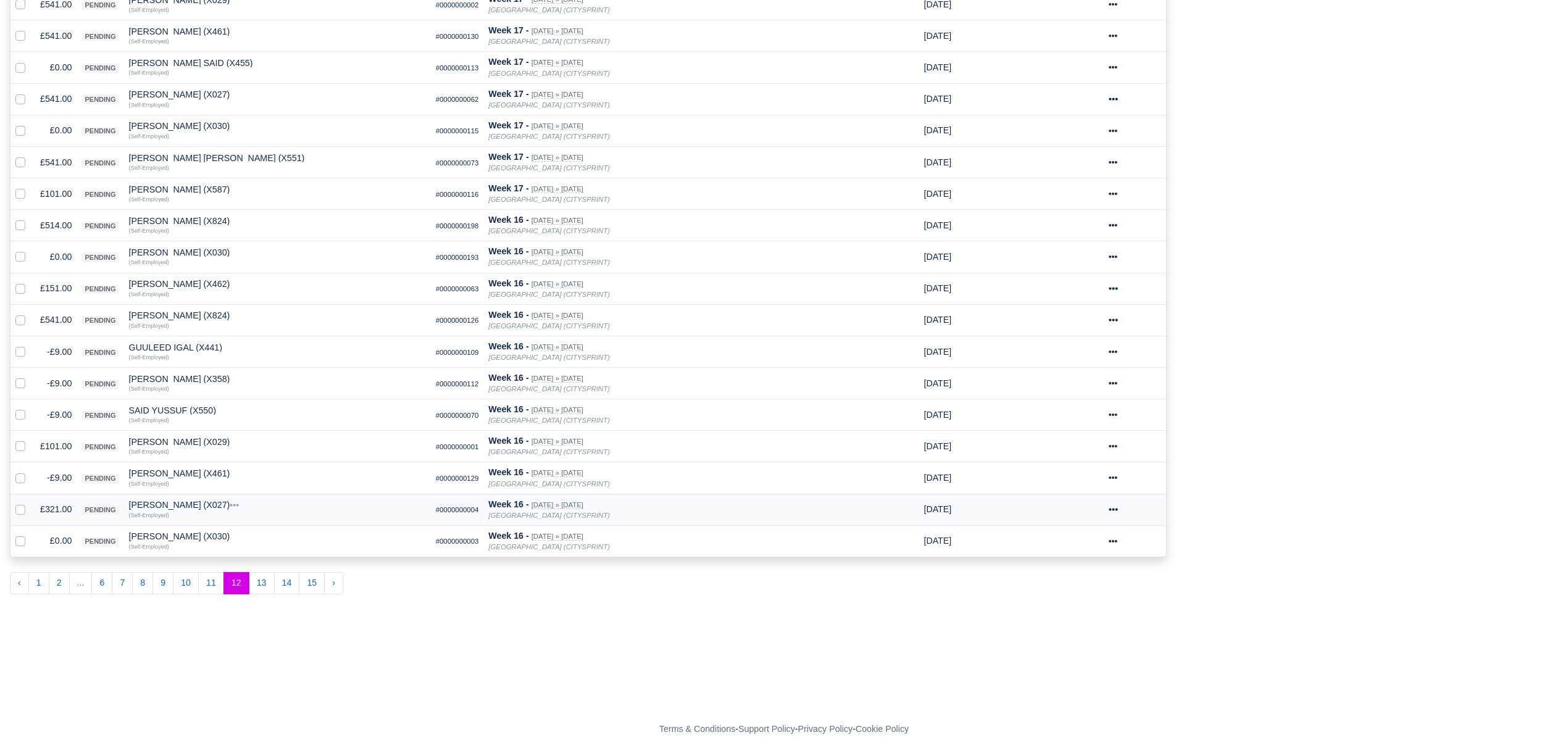
click at [30, 502] on label at bounding box center [30, 502] width 0 height 0
click at [19, 510] on input "checkbox" at bounding box center [20, 507] width 10 height 10
checkbox input "true"
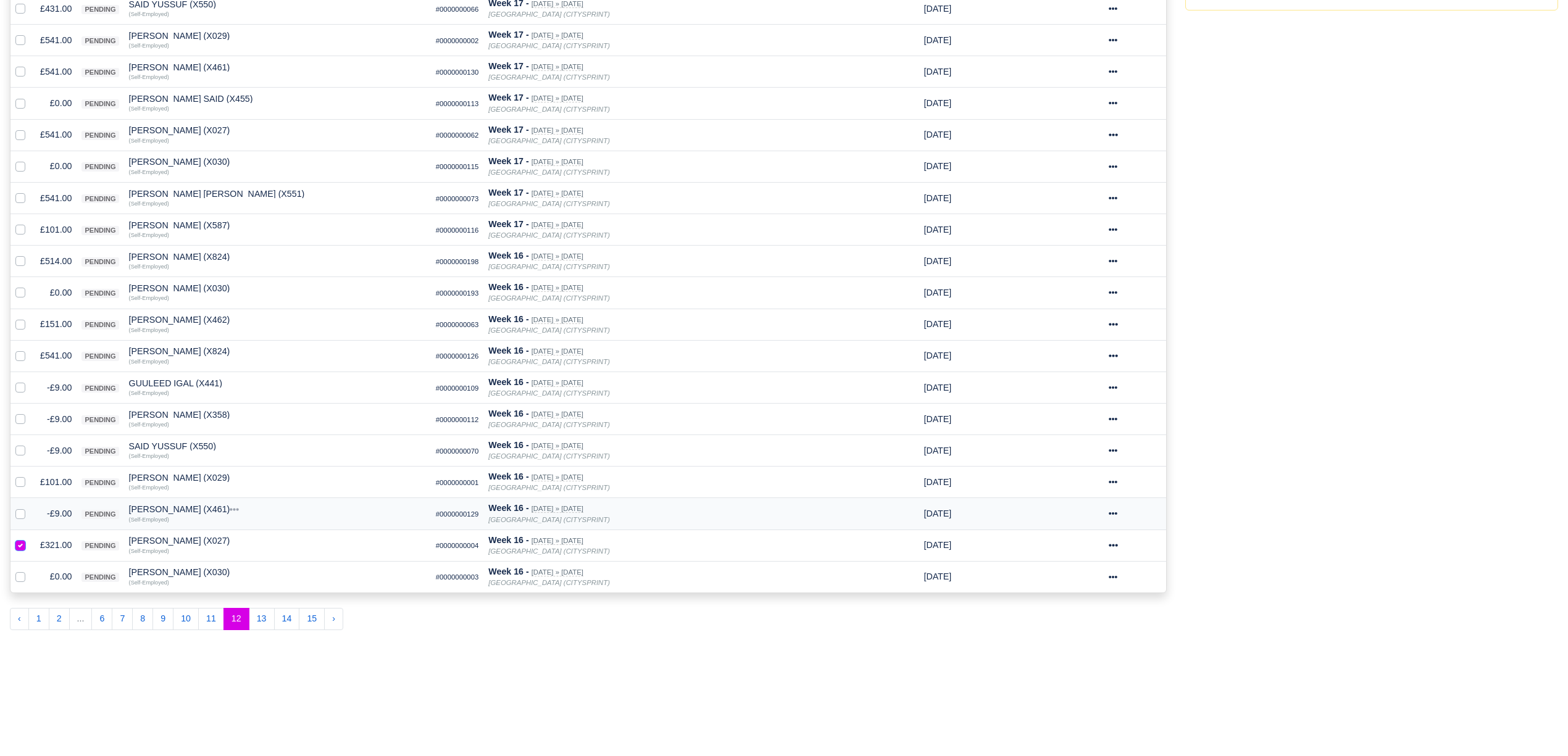
scroll to position [451, 0]
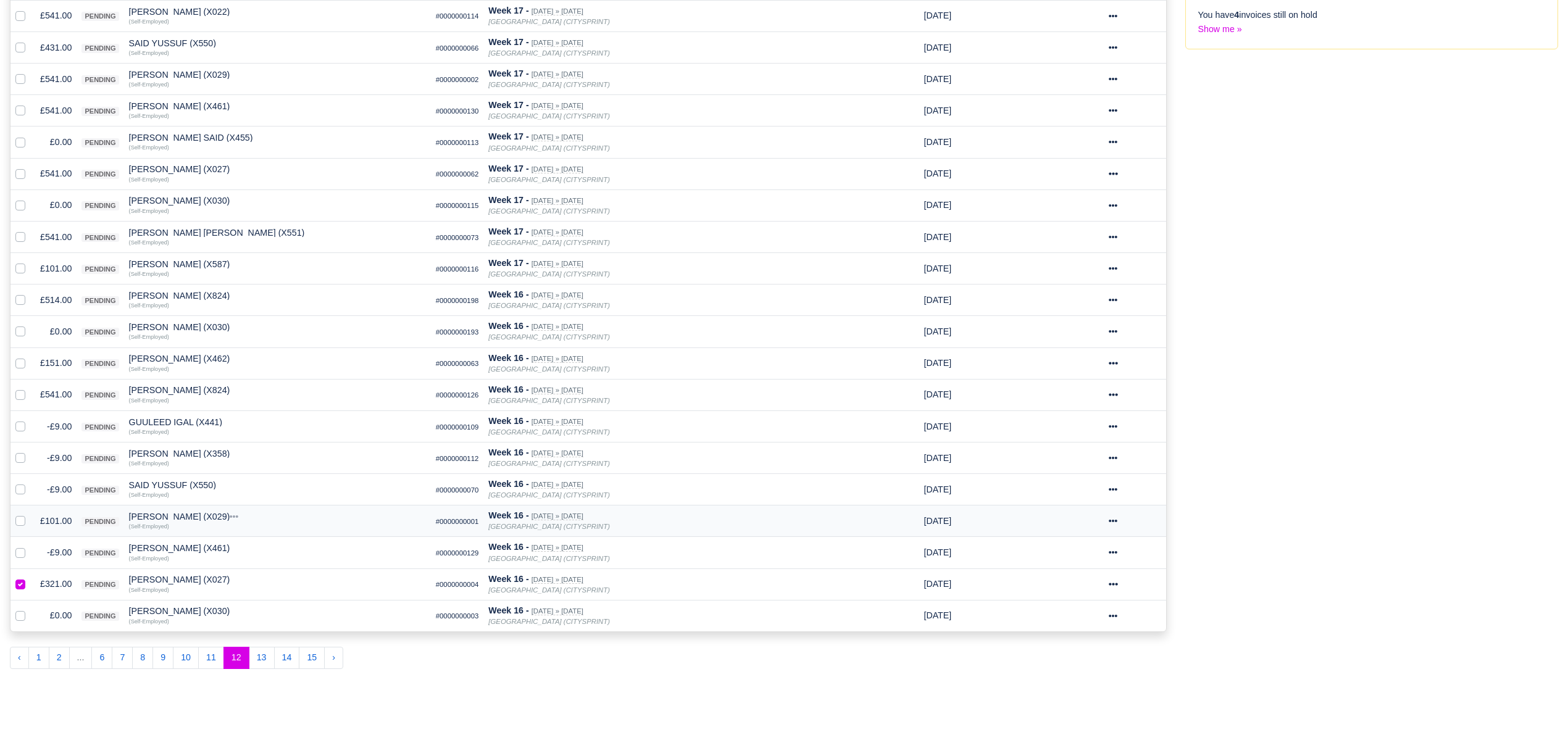
click at [30, 514] on label at bounding box center [30, 514] width 0 height 0
click at [23, 524] on input "checkbox" at bounding box center [20, 519] width 10 height 10
checkbox input "true"
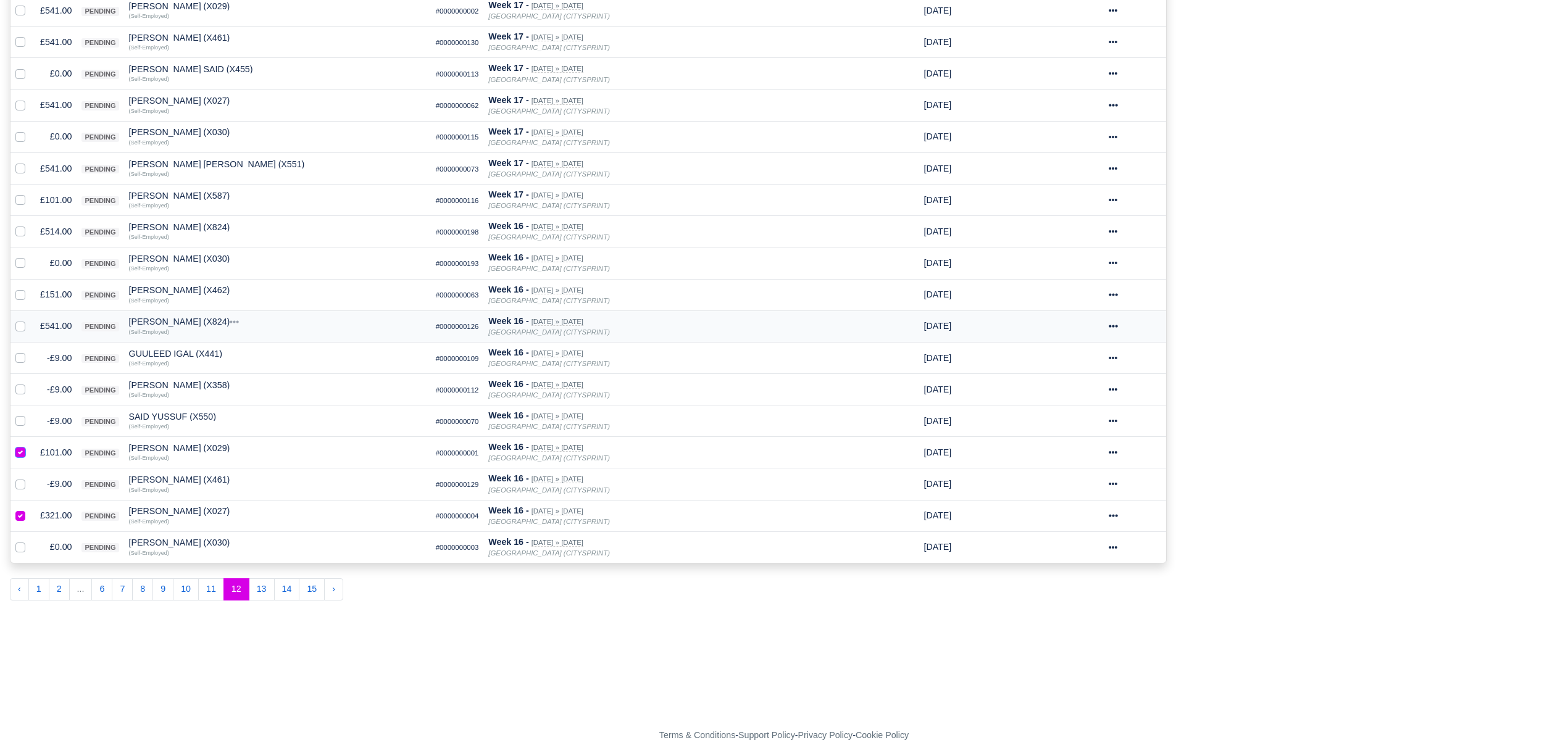
scroll to position [533, 0]
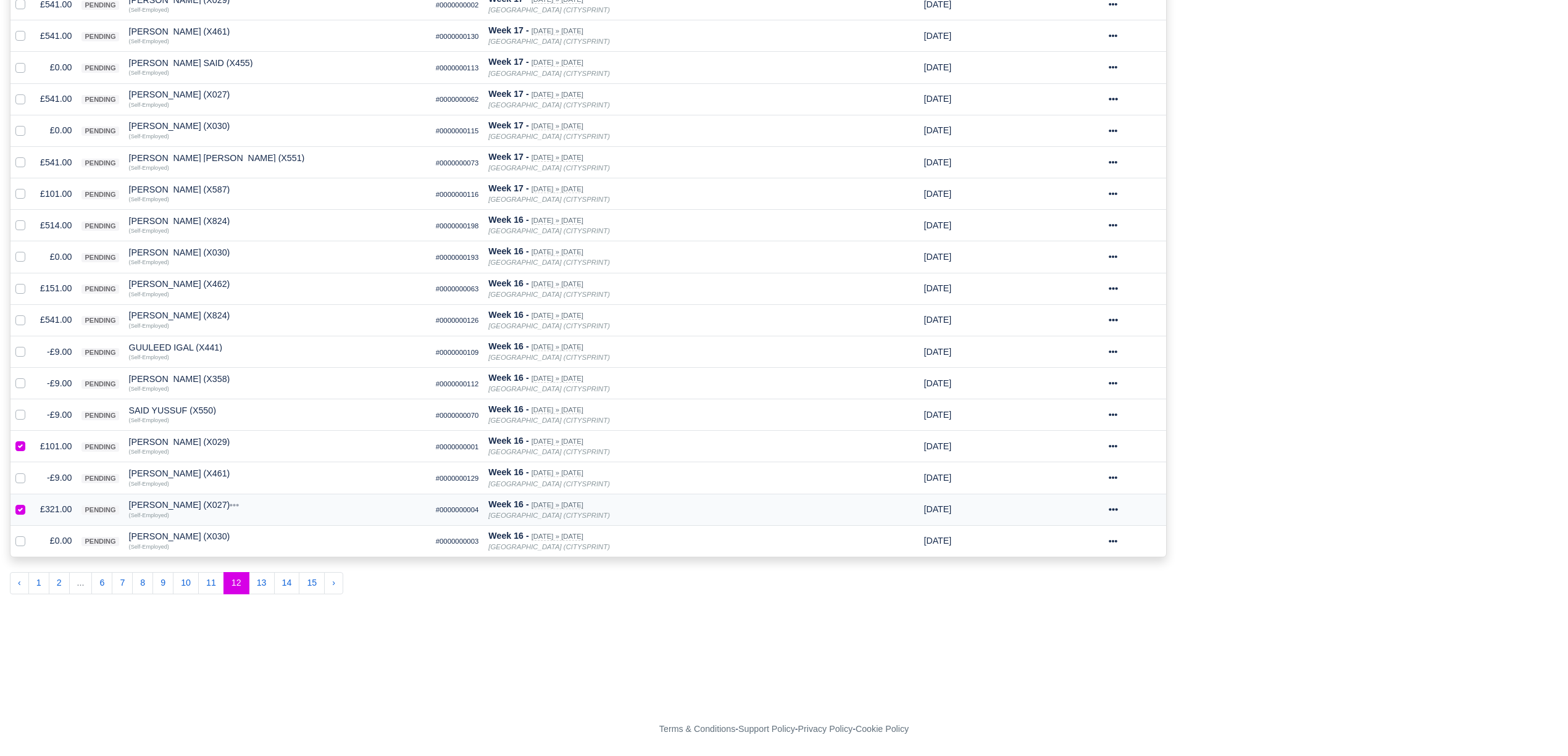
click at [30, 502] on label at bounding box center [30, 502] width 0 height 0
click at [23, 507] on input "checkbox" at bounding box center [20, 507] width 10 height 10
checkbox input "false"
click at [30, 440] on label at bounding box center [30, 440] width 0 height 0
click at [21, 441] on input "checkbox" at bounding box center [20, 444] width 10 height 10
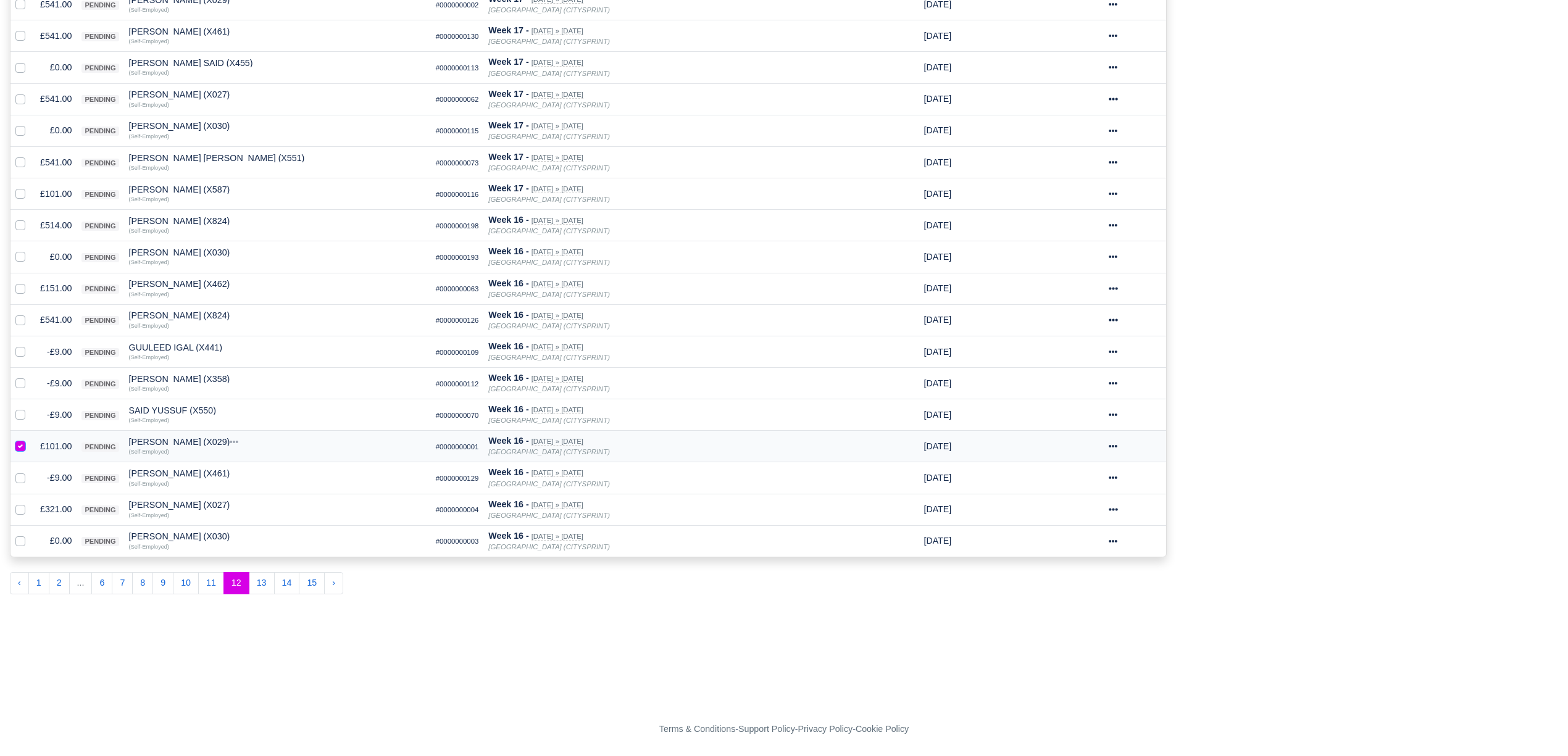
checkbox input "false"
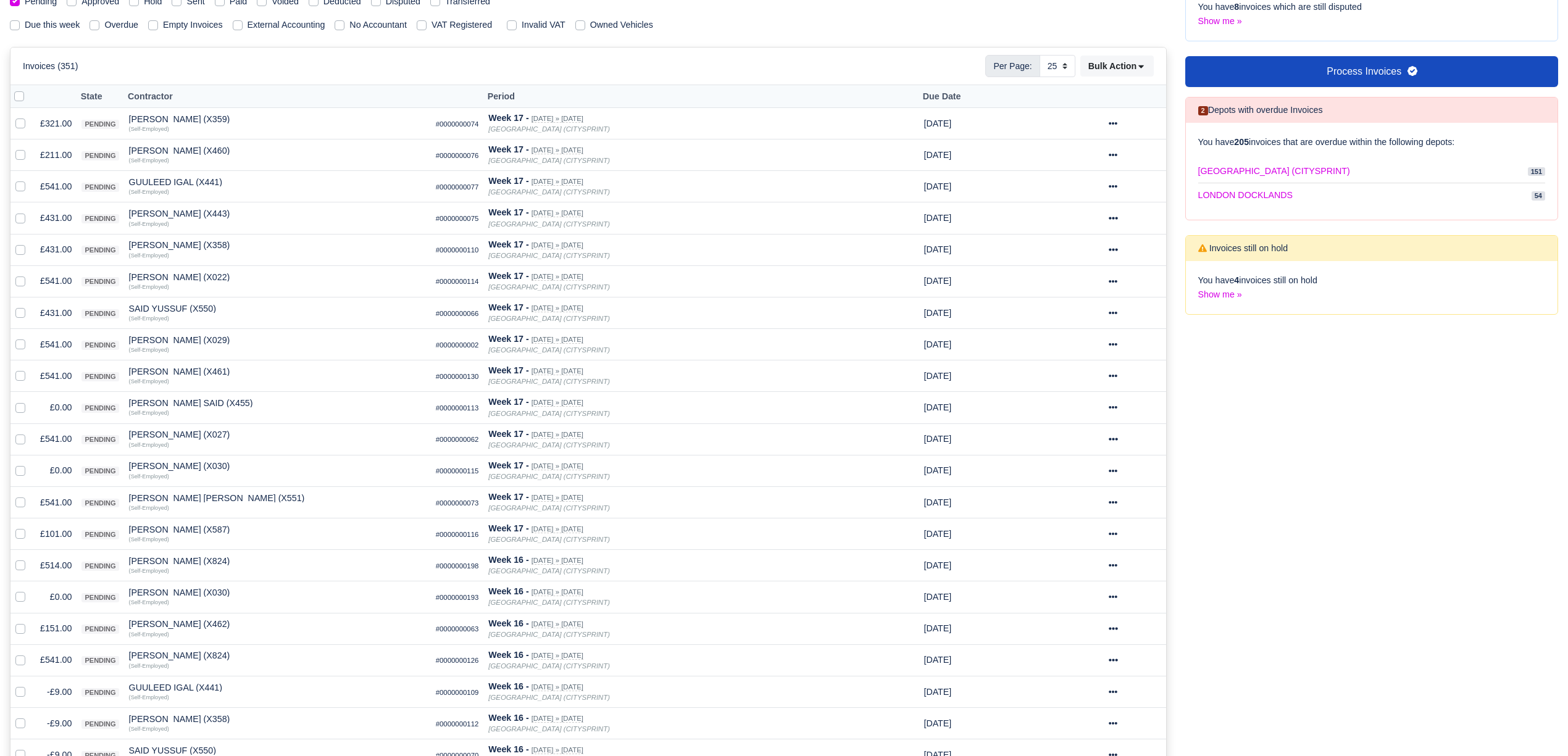
scroll to position [122, 0]
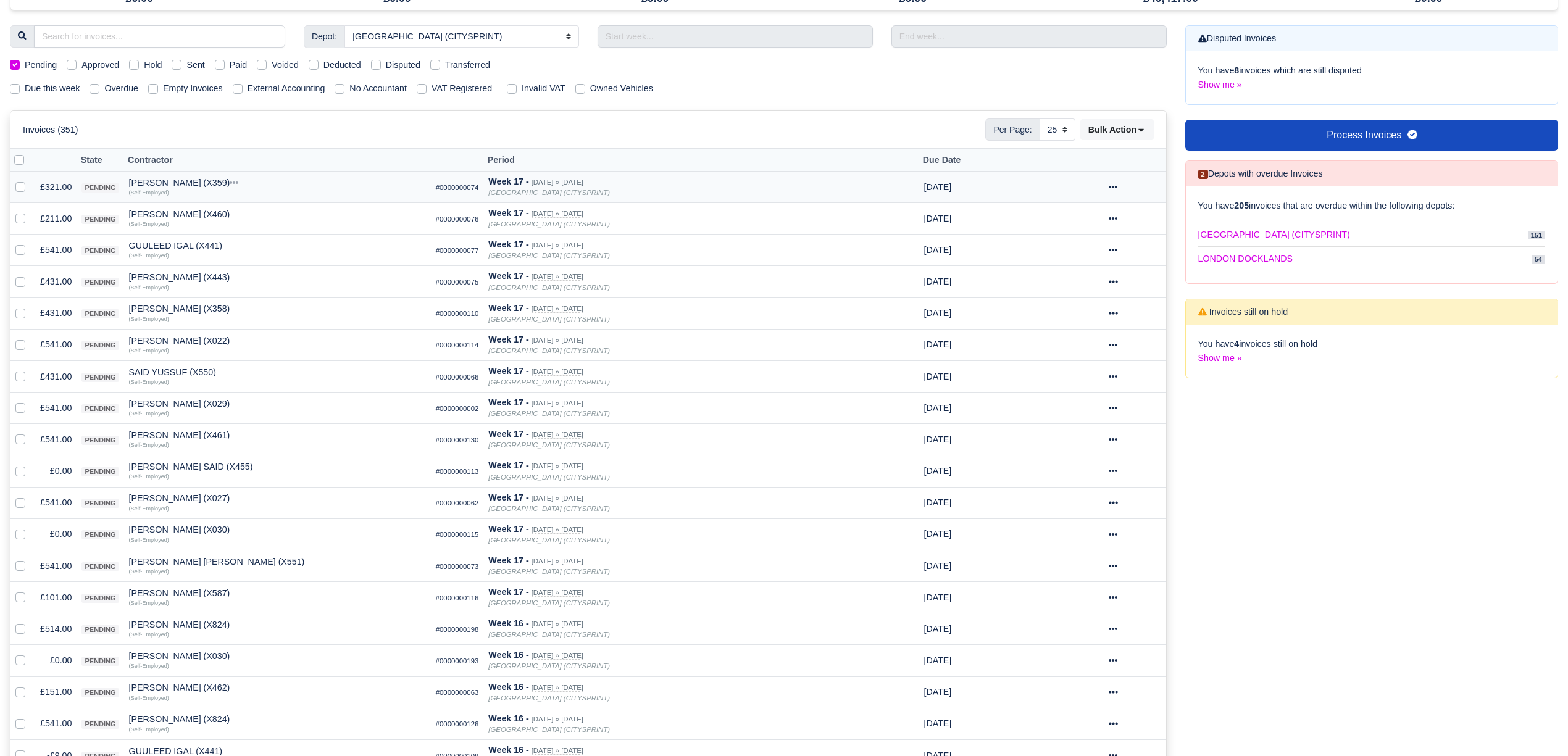
click at [30, 180] on label at bounding box center [30, 180] width 0 height 0
click at [20, 188] on input "checkbox" at bounding box center [20, 185] width 10 height 10
checkbox input "true"
click at [30, 211] on label at bounding box center [30, 211] width 0 height 0
click at [20, 217] on input "checkbox" at bounding box center [20, 216] width 10 height 10
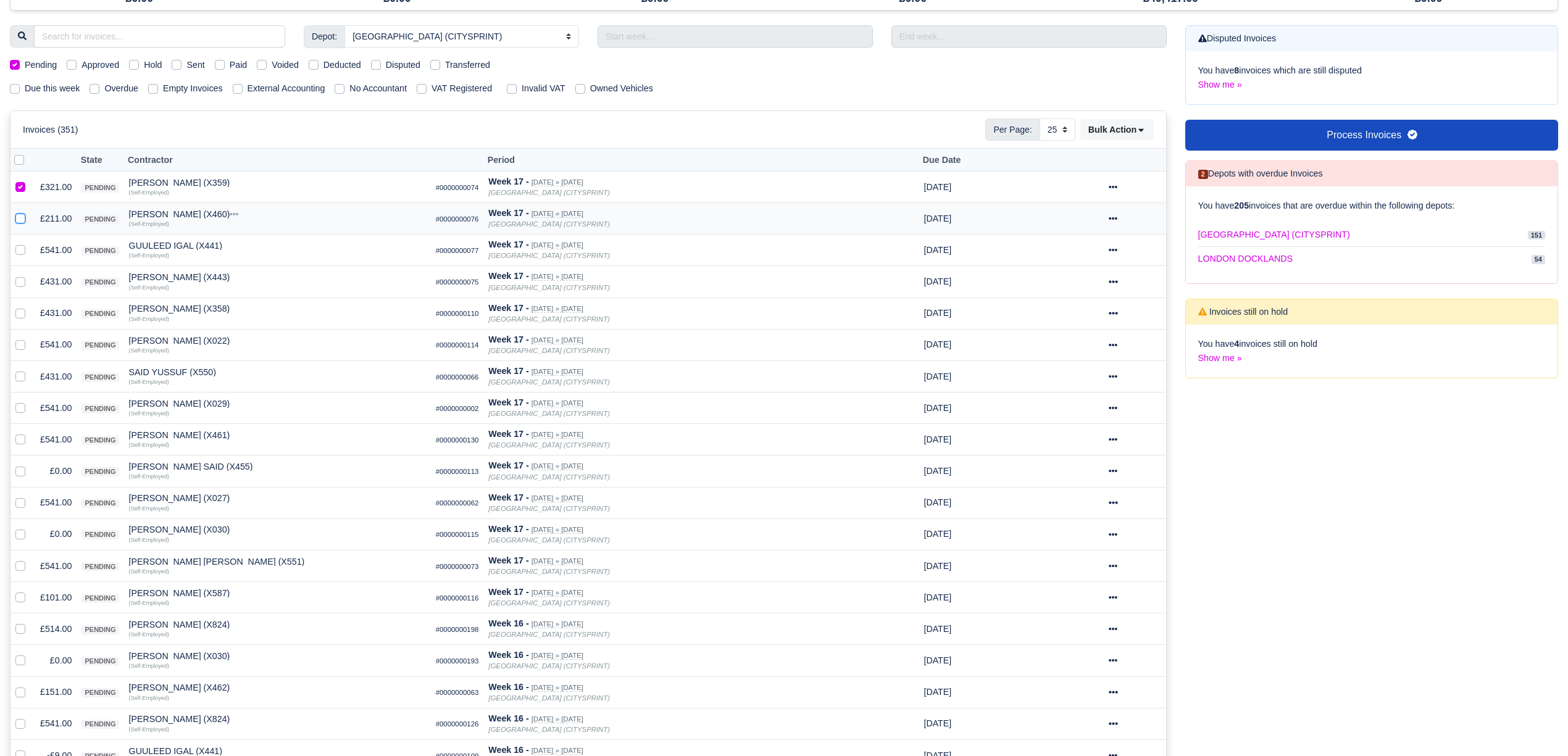
checkbox input "true"
click at [30, 243] on label at bounding box center [30, 243] width 0 height 0
click at [20, 249] on input "checkbox" at bounding box center [20, 247] width 10 height 10
checkbox input "true"
click at [30, 275] on label at bounding box center [30, 275] width 0 height 0
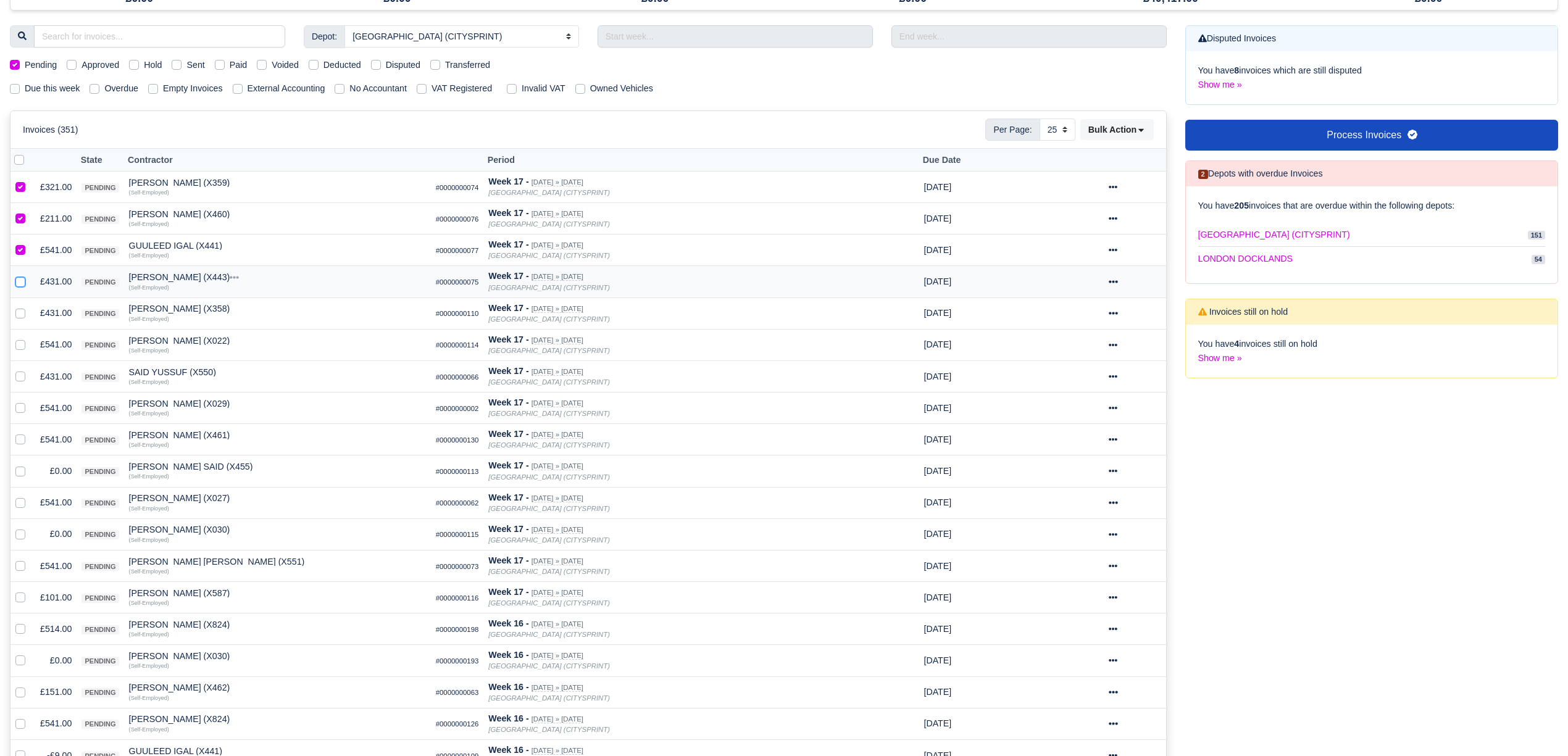
click at [16, 284] on input "checkbox" at bounding box center [20, 279] width 10 height 10
checkbox input "true"
click at [30, 306] on label at bounding box center [30, 306] width 0 height 0
click at [17, 313] on input "checkbox" at bounding box center [20, 311] width 10 height 10
checkbox input "true"
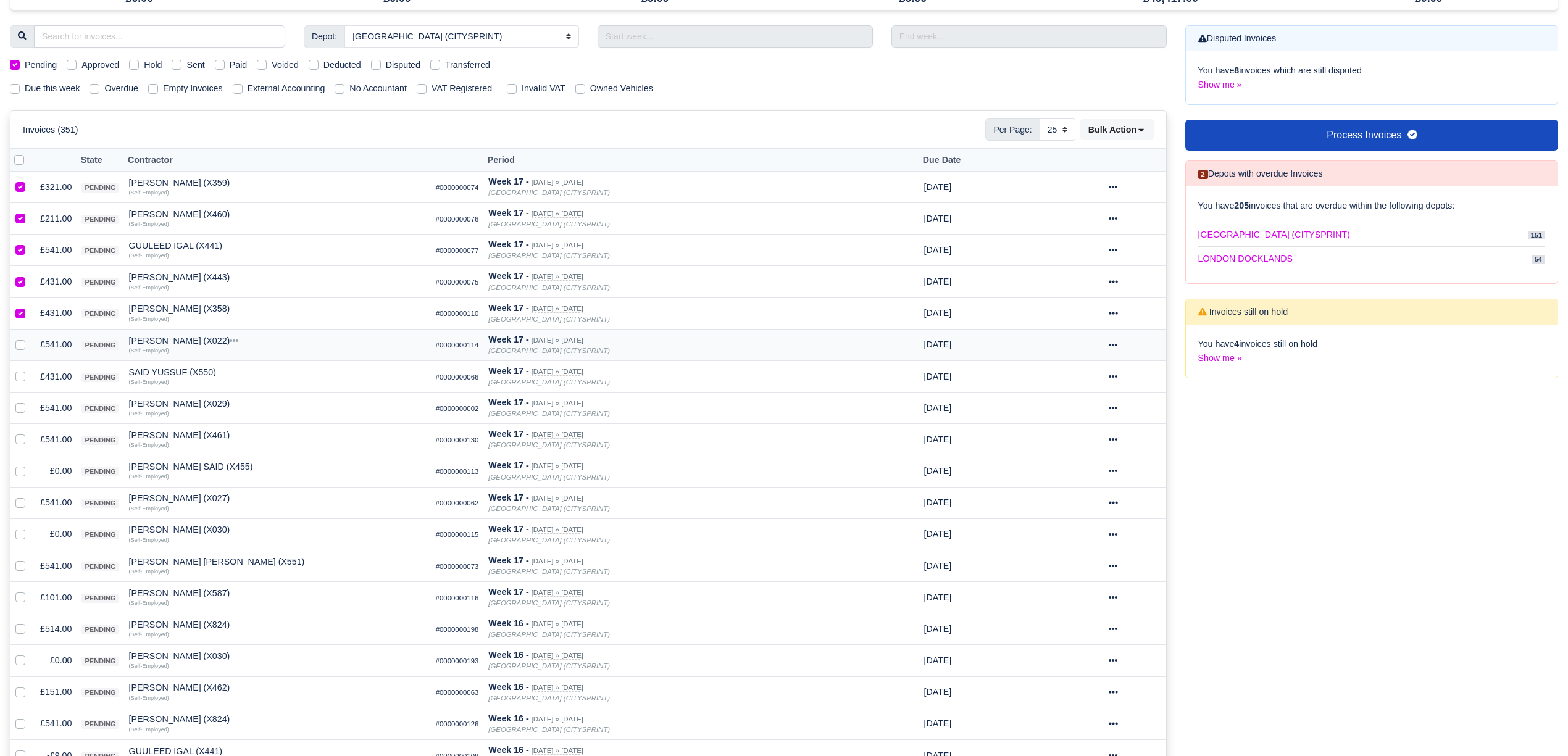
click at [30, 338] on label at bounding box center [30, 338] width 0 height 0
click at [22, 347] on input "checkbox" at bounding box center [20, 342] width 10 height 10
checkbox input "true"
click at [30, 369] on label at bounding box center [30, 369] width 0 height 0
click at [20, 379] on input "checkbox" at bounding box center [20, 374] width 10 height 10
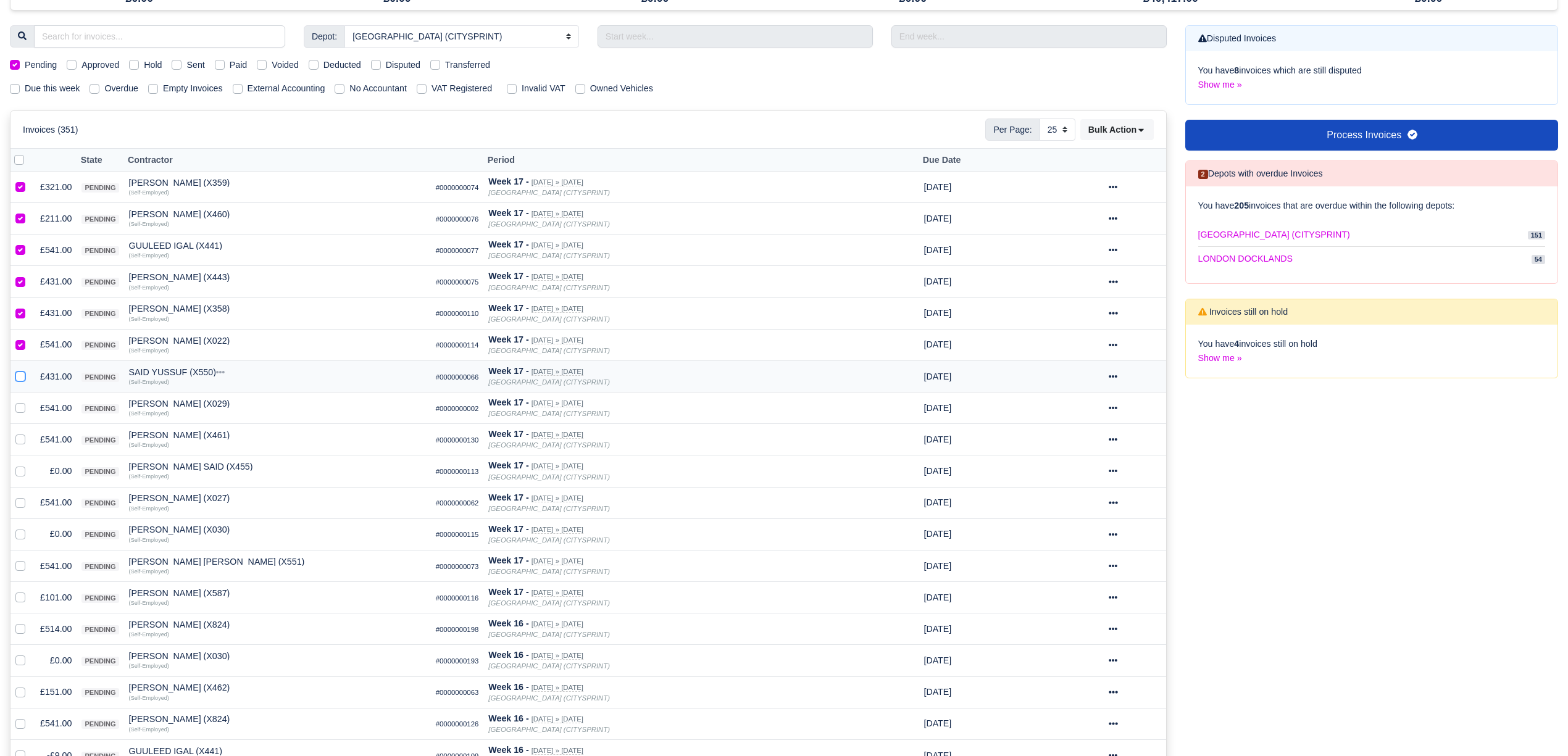
checkbox input "true"
click at [30, 401] on label at bounding box center [30, 401] width 0 height 0
click at [19, 411] on input "checkbox" at bounding box center [20, 405] width 10 height 10
checkbox input "true"
click at [30, 432] on label at bounding box center [30, 432] width 0 height 0
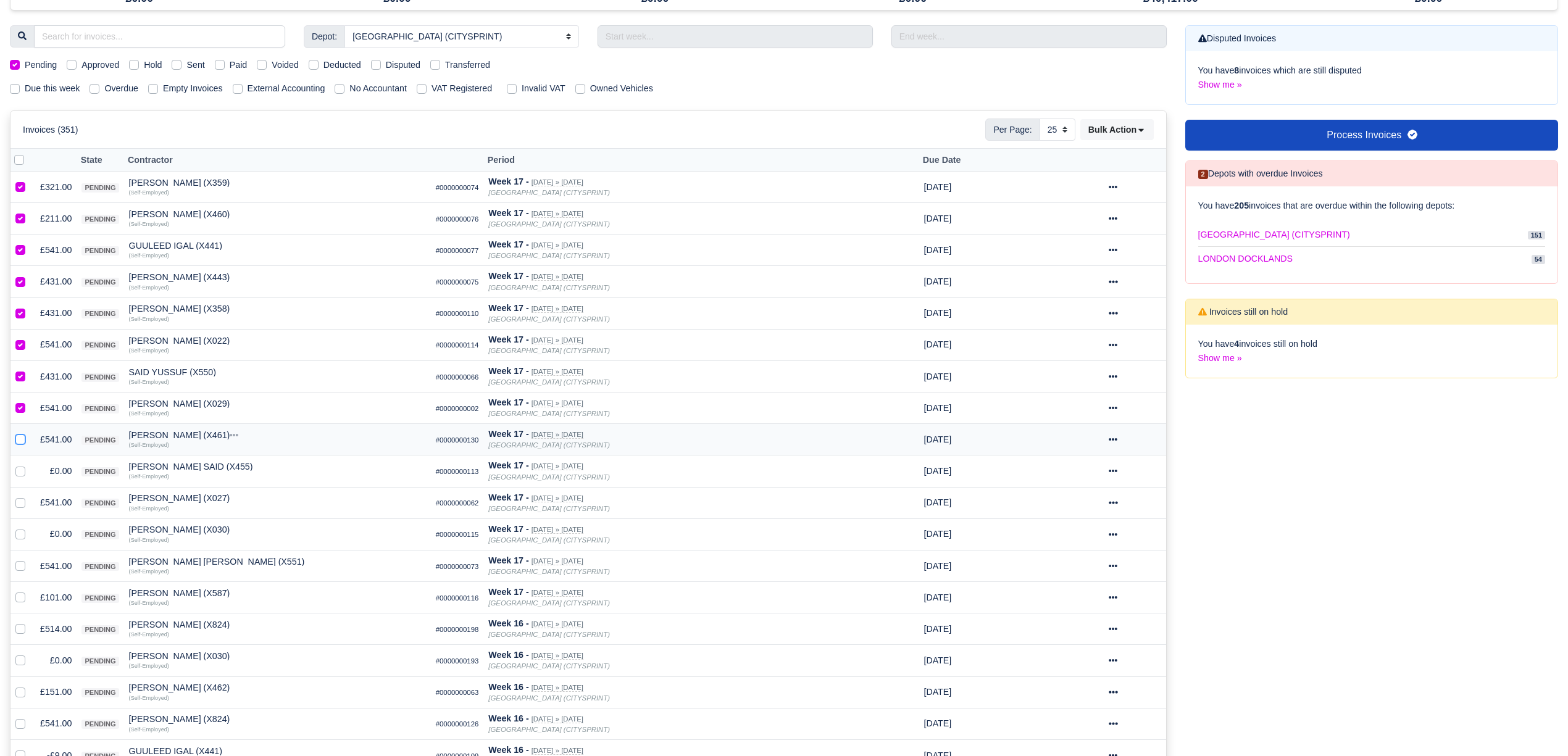
click at [22, 442] on input "checkbox" at bounding box center [20, 437] width 10 height 10
checkbox input "true"
click at [21, 478] on div at bounding box center [23, 471] width 15 height 14
click at [30, 464] on label at bounding box center [30, 464] width 0 height 0
click at [21, 474] on input "checkbox" at bounding box center [20, 469] width 10 height 10
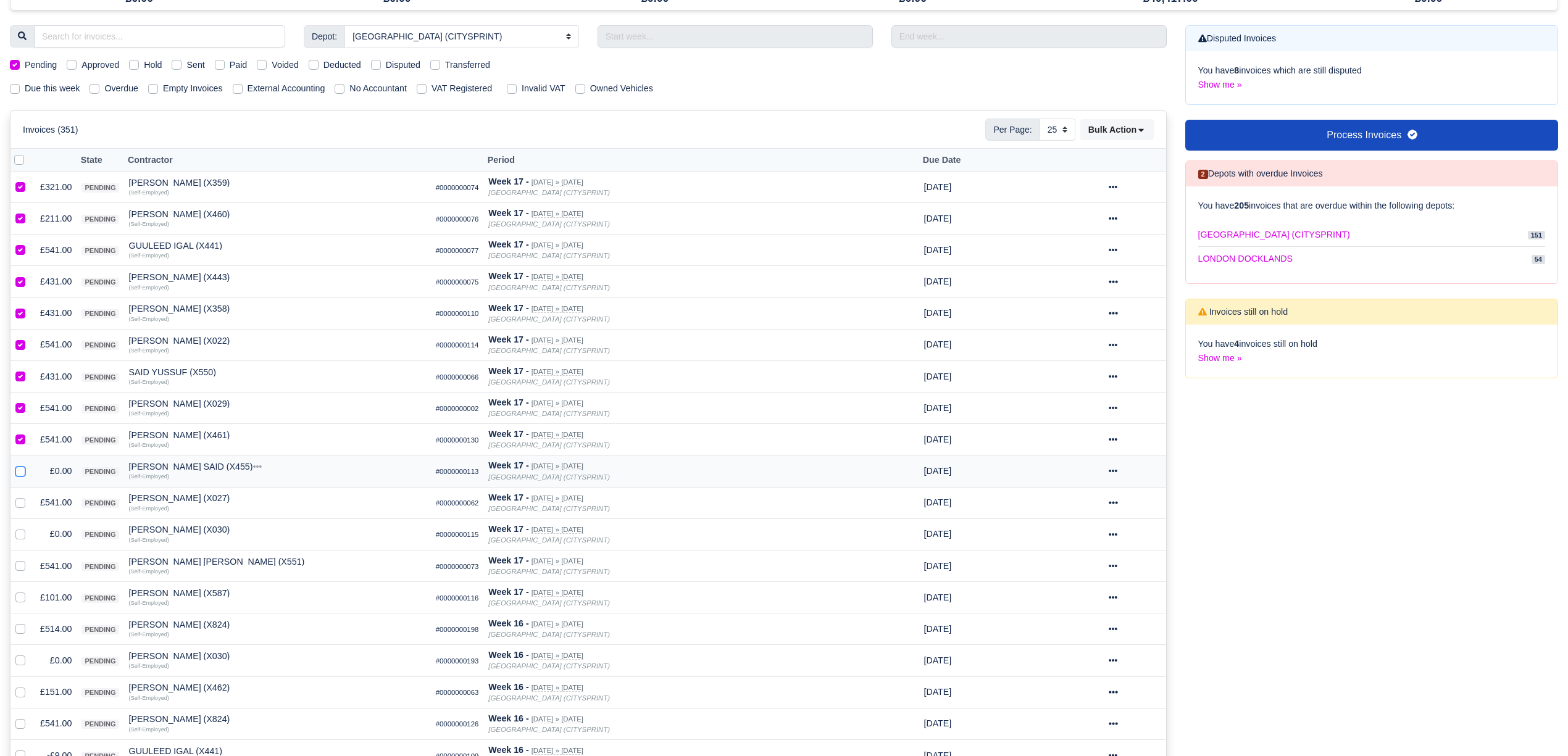
checkbox input "true"
click at [30, 496] on label at bounding box center [30, 496] width 0 height 0
click at [19, 505] on input "checkbox" at bounding box center [20, 500] width 10 height 10
checkbox input "true"
click at [30, 527] on label at bounding box center [30, 527] width 0 height 0
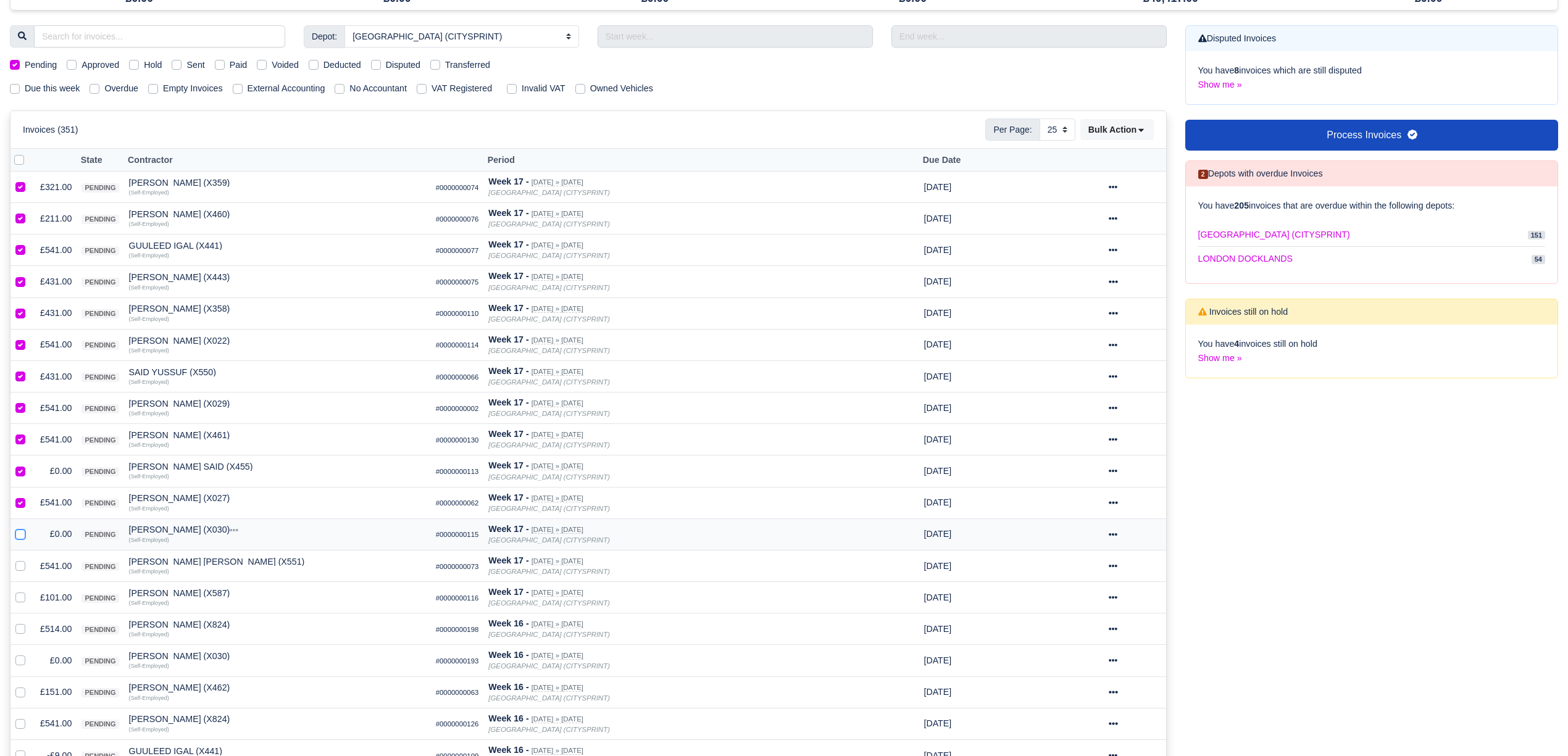
click at [19, 537] on input "checkbox" at bounding box center [20, 532] width 10 height 10
checkbox input "true"
click at [30, 559] on label at bounding box center [30, 559] width 0 height 0
click at [19, 569] on input "checkbox" at bounding box center [20, 563] width 10 height 10
checkbox input "true"
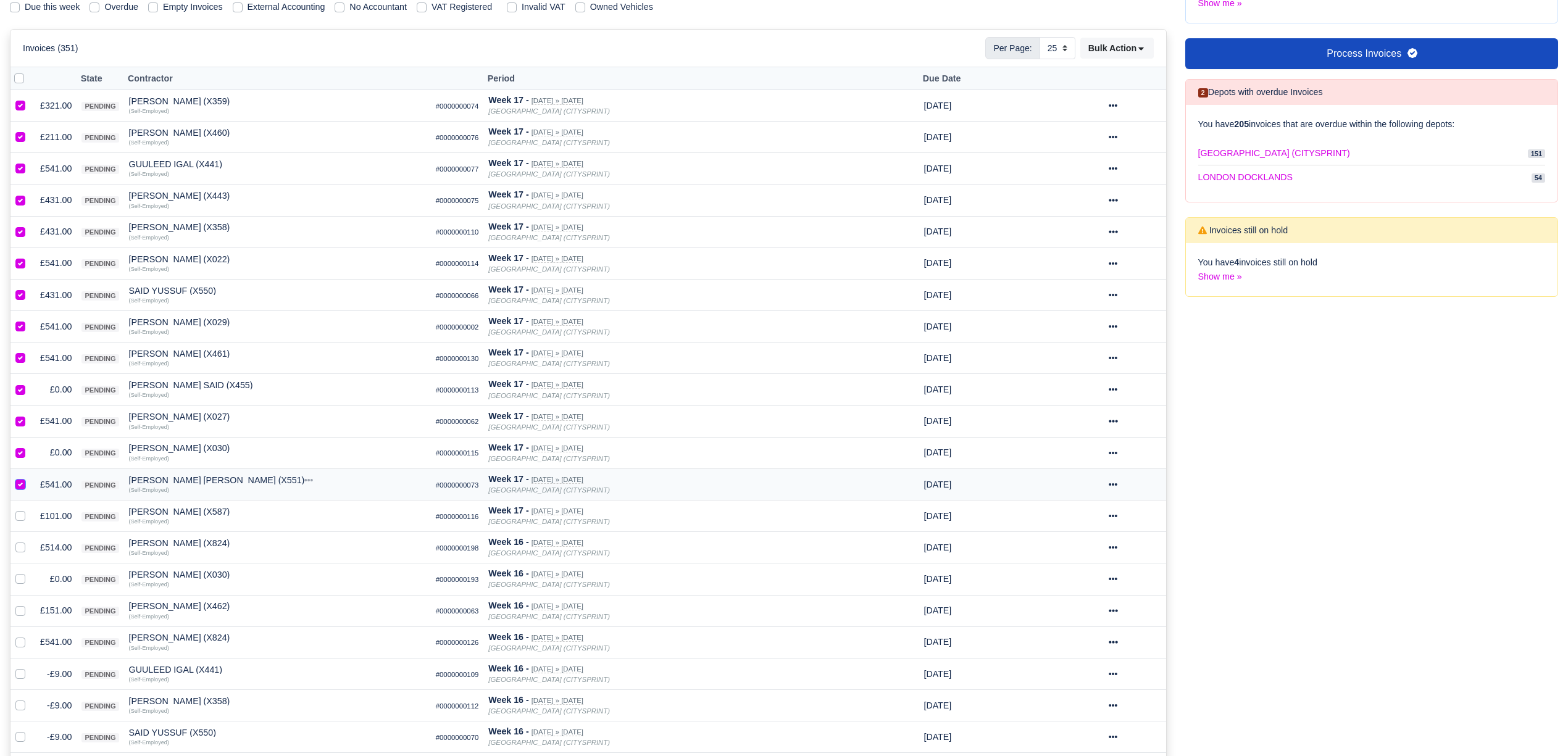
scroll to position [204, 0]
click at [15, 521] on td at bounding box center [23, 515] width 24 height 32
click at [30, 509] on label at bounding box center [30, 509] width 0 height 0
click at [23, 518] on input "checkbox" at bounding box center [20, 513] width 10 height 10
checkbox input "true"
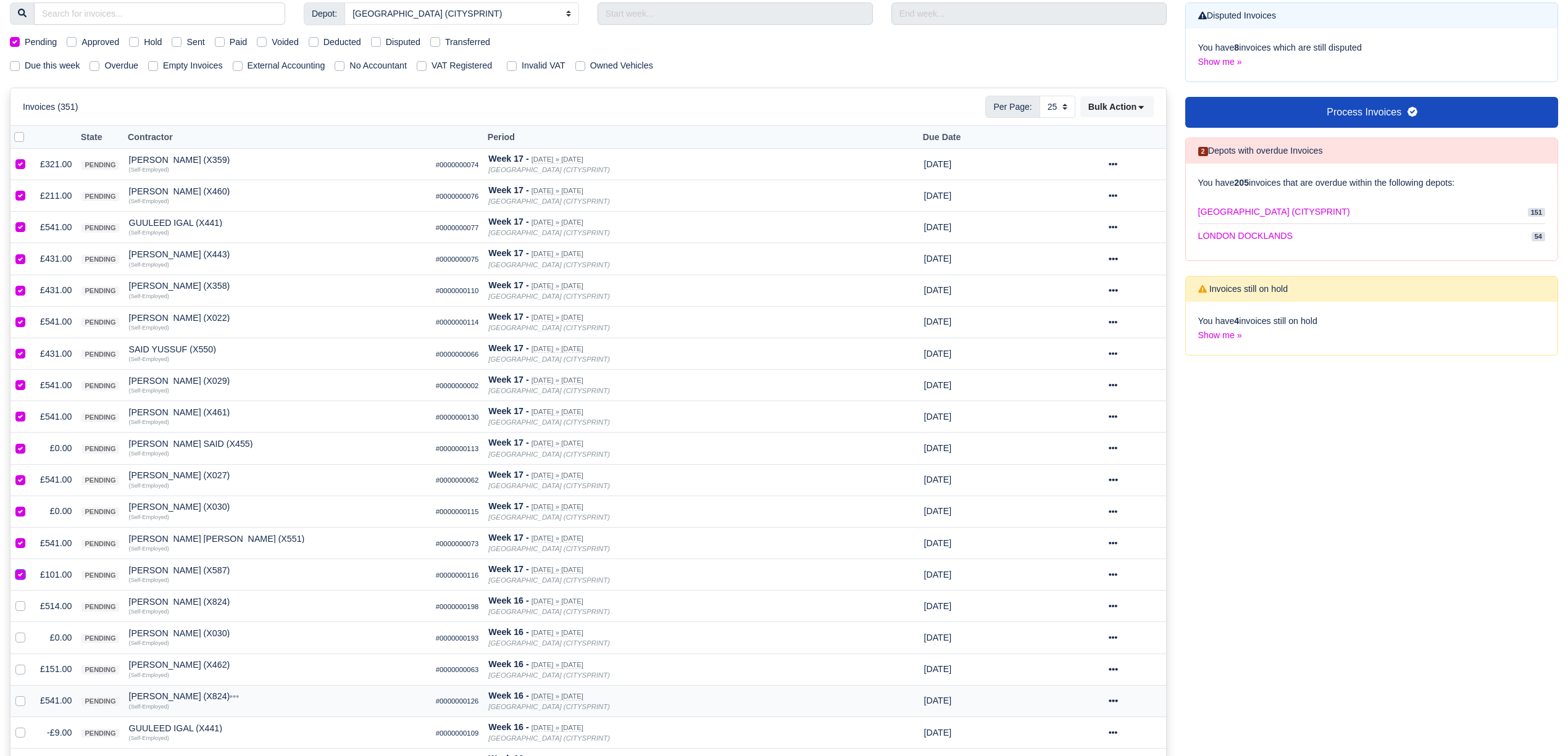
scroll to position [0, 0]
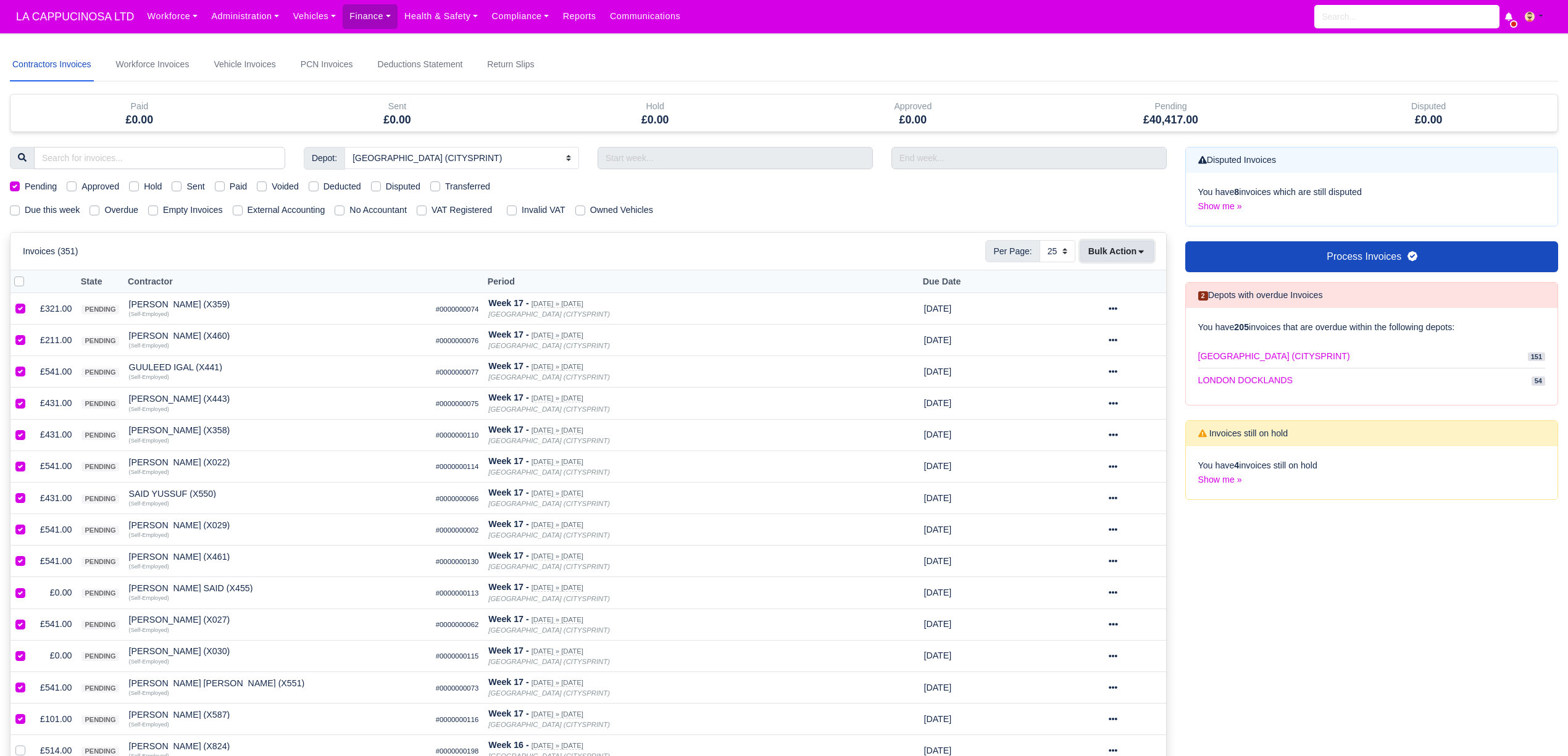
click at [1138, 260] on button "Bulk Action" at bounding box center [1117, 251] width 74 height 21
click at [1104, 321] on div "Approve" at bounding box center [1098, 315] width 110 height 19
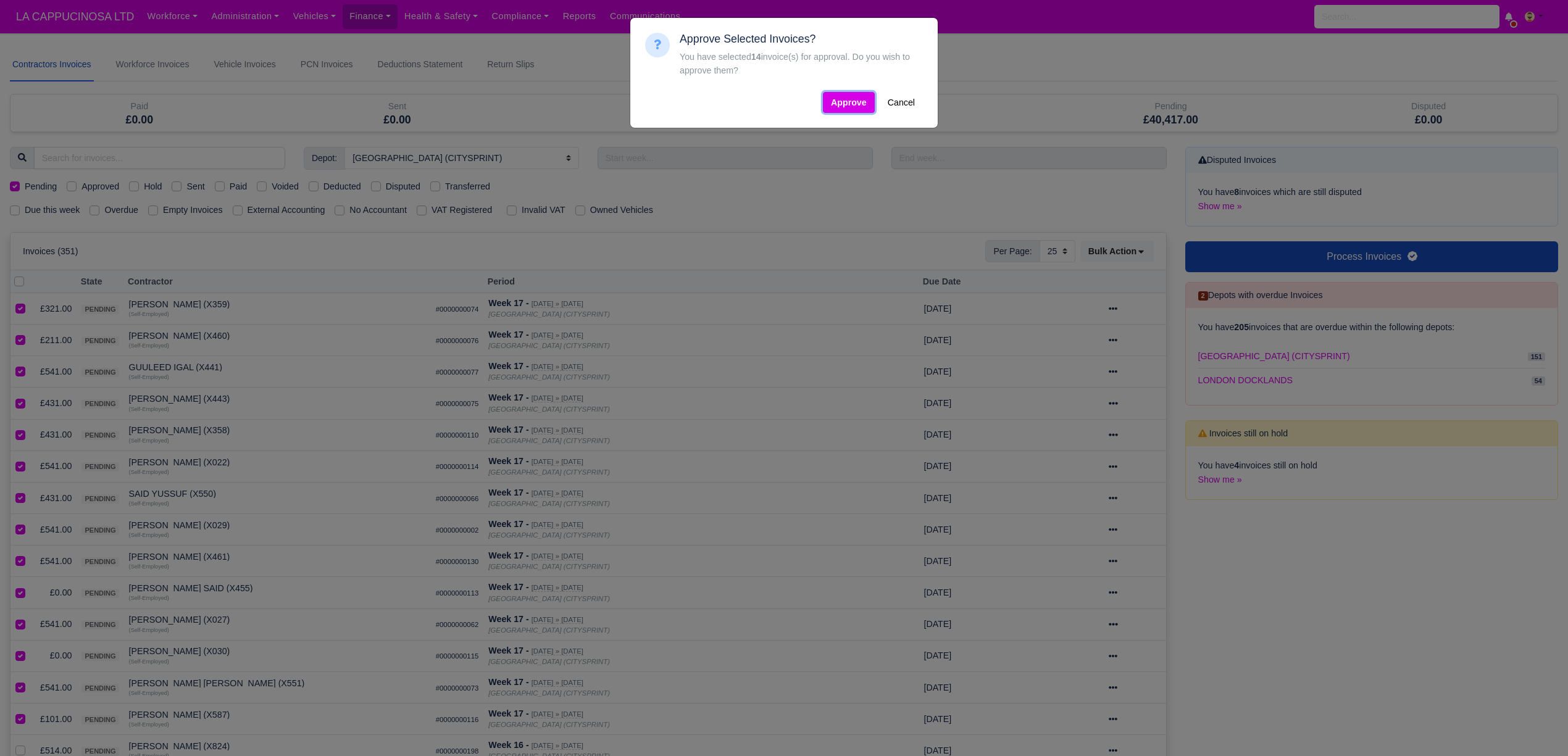
click at [852, 113] on button "Approve" at bounding box center [848, 102] width 52 height 21
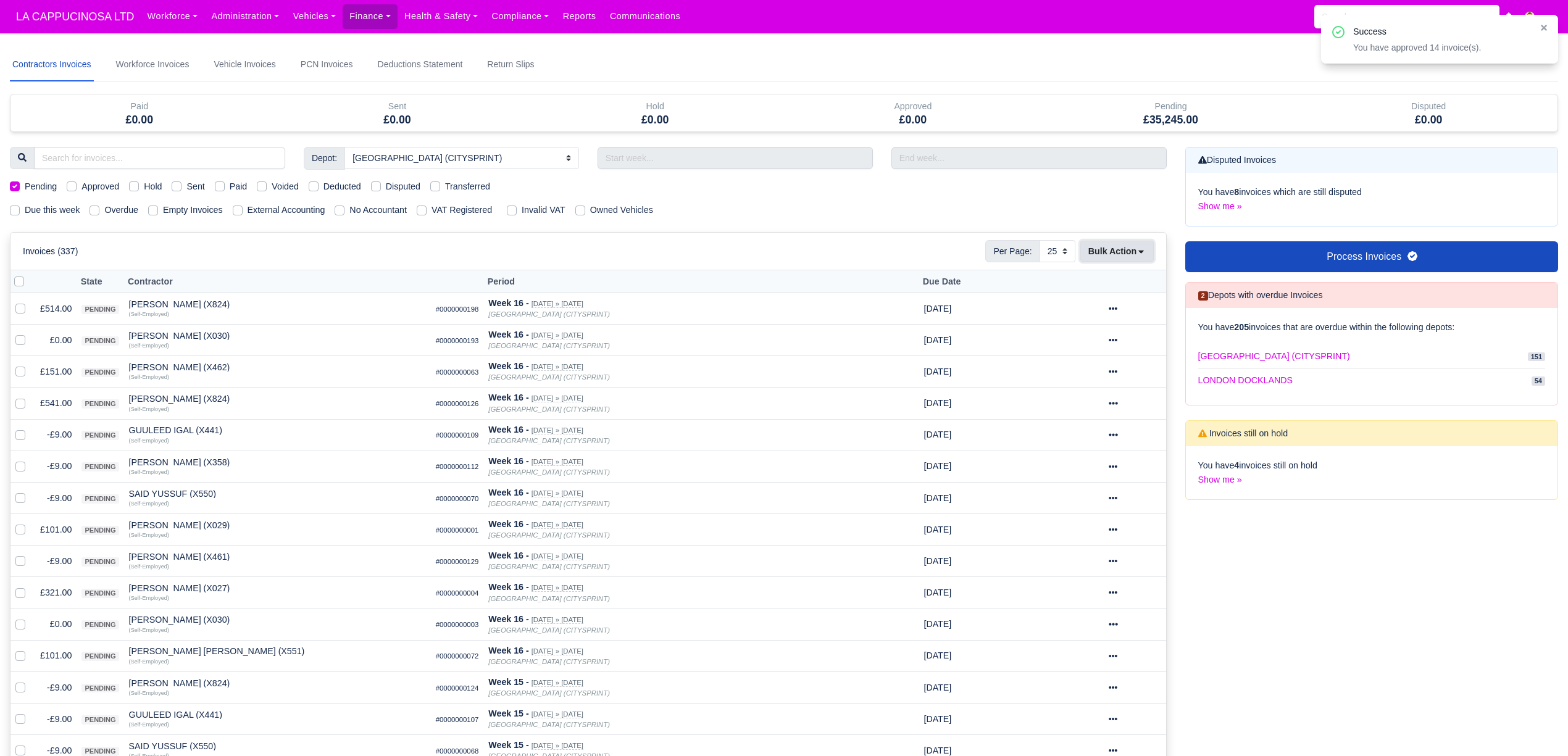
click at [1116, 253] on button "Bulk Action" at bounding box center [1117, 251] width 74 height 21
click at [1074, 375] on div "Pay" at bounding box center [1098, 371] width 110 height 19
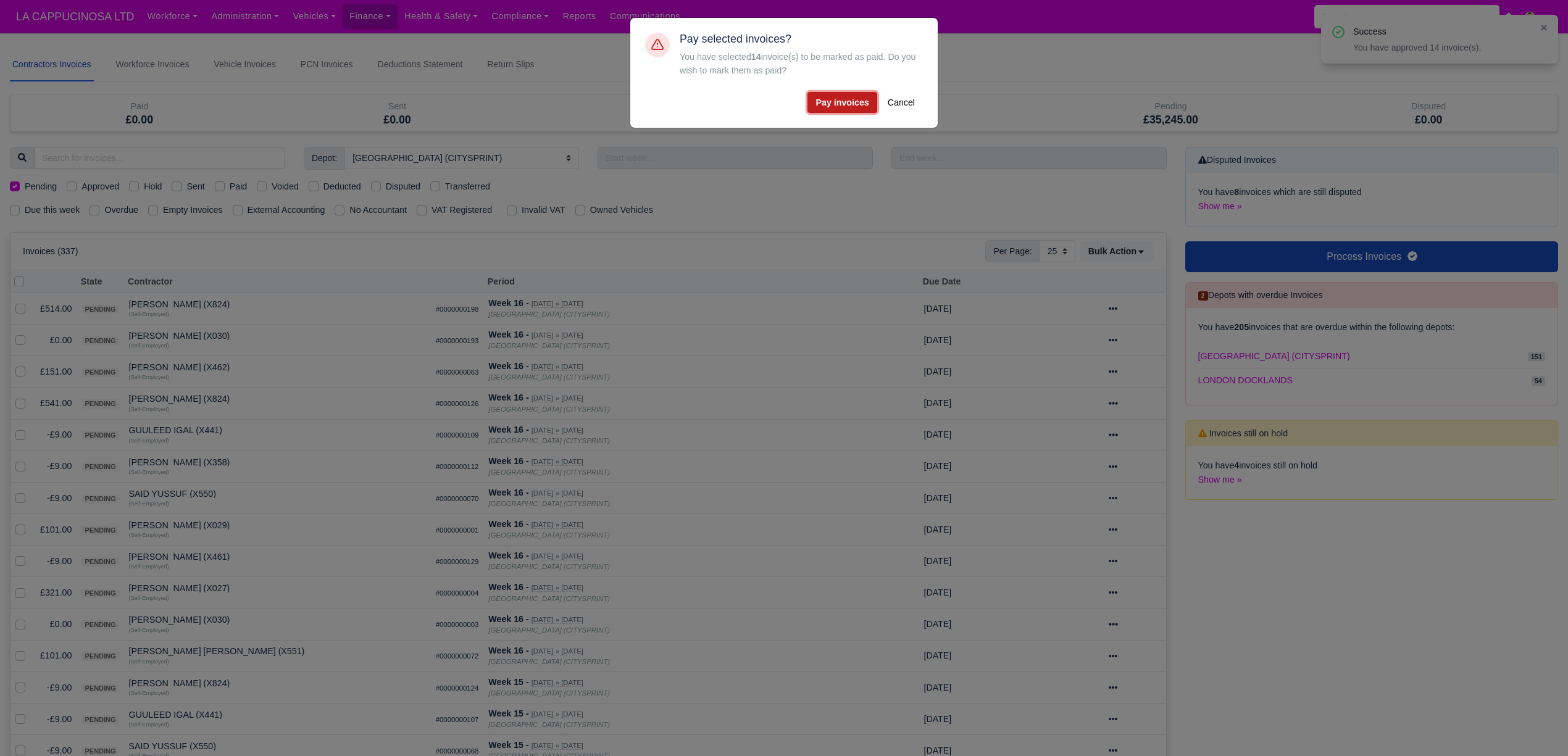
click at [843, 108] on button "Pay invoices" at bounding box center [841, 102] width 69 height 21
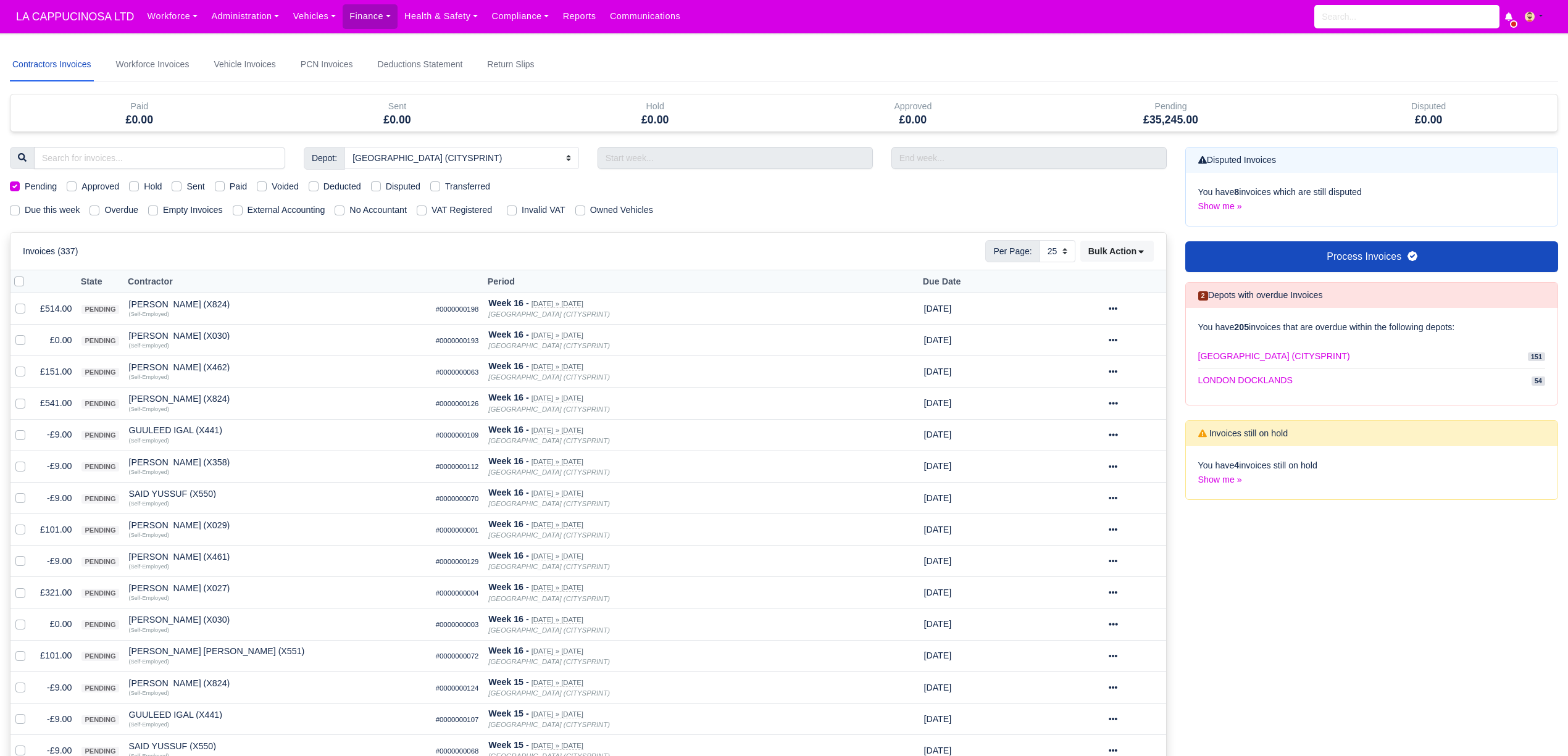
click at [1157, 121] on h5 "£35,245.00" at bounding box center [1170, 120] width 239 height 13
drag, startPoint x: 1050, startPoint y: 218, endPoint x: 1046, endPoint y: 205, distance: 13.6
click at [1050, 217] on div "Depot: All LONDON CITY (CITYSPRINT) LONDON DOCKLANDS Pending Approved" at bounding box center [588, 638] width 1175 height 982
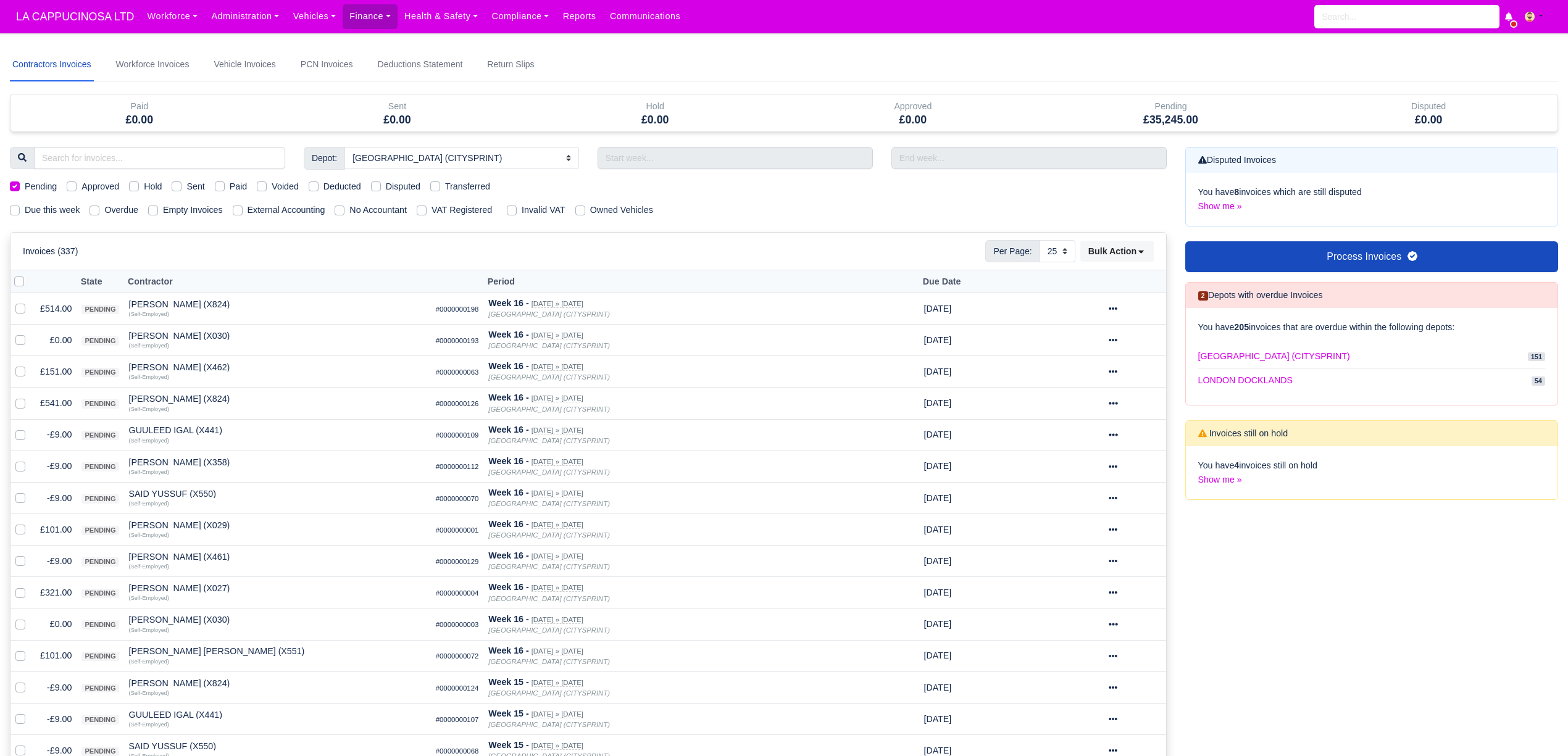
click at [1046, 205] on div "Due this week Overdue Empty Invoices External Accounting No Accountant VAT Regi…" at bounding box center [588, 210] width 1175 height 14
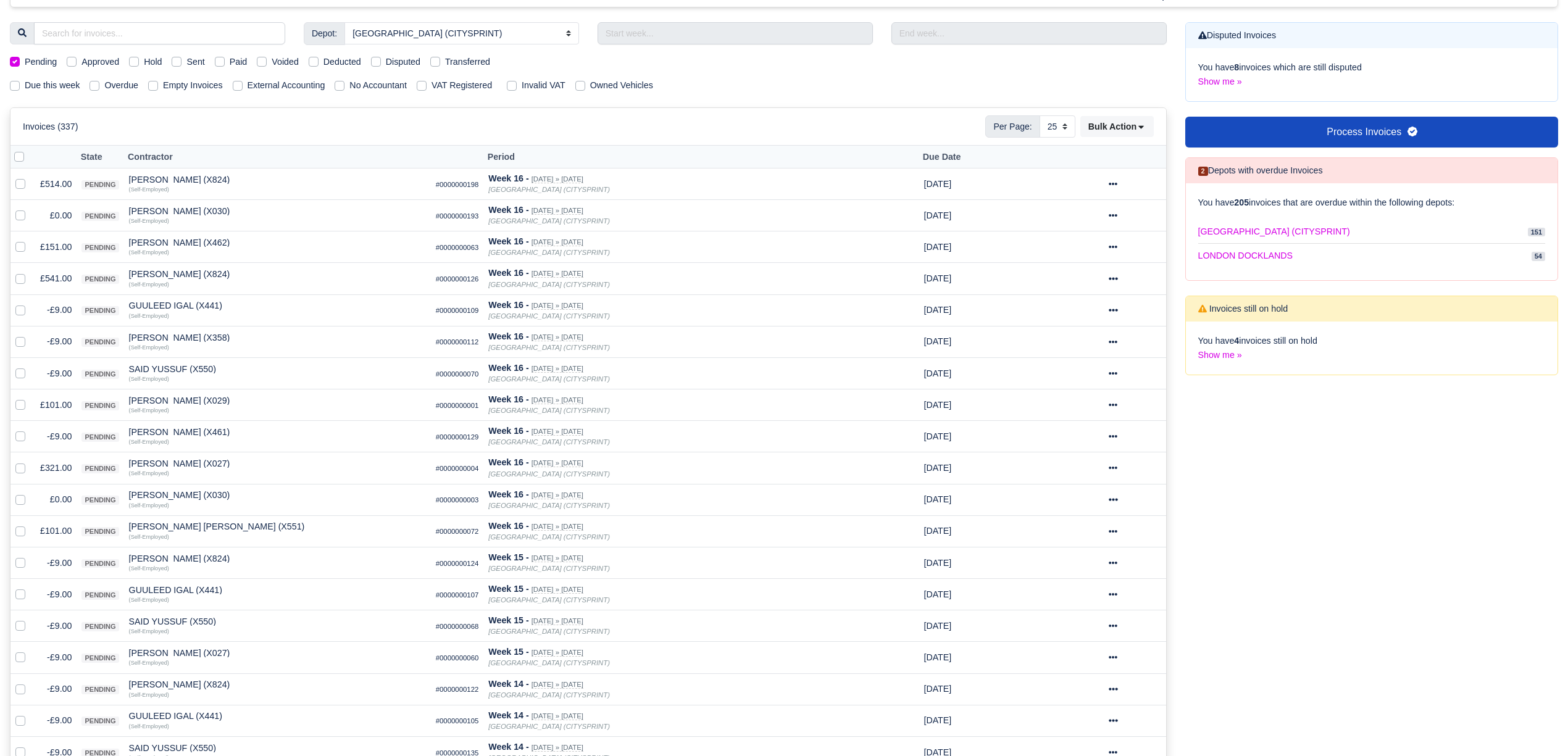
scroll to position [82, 0]
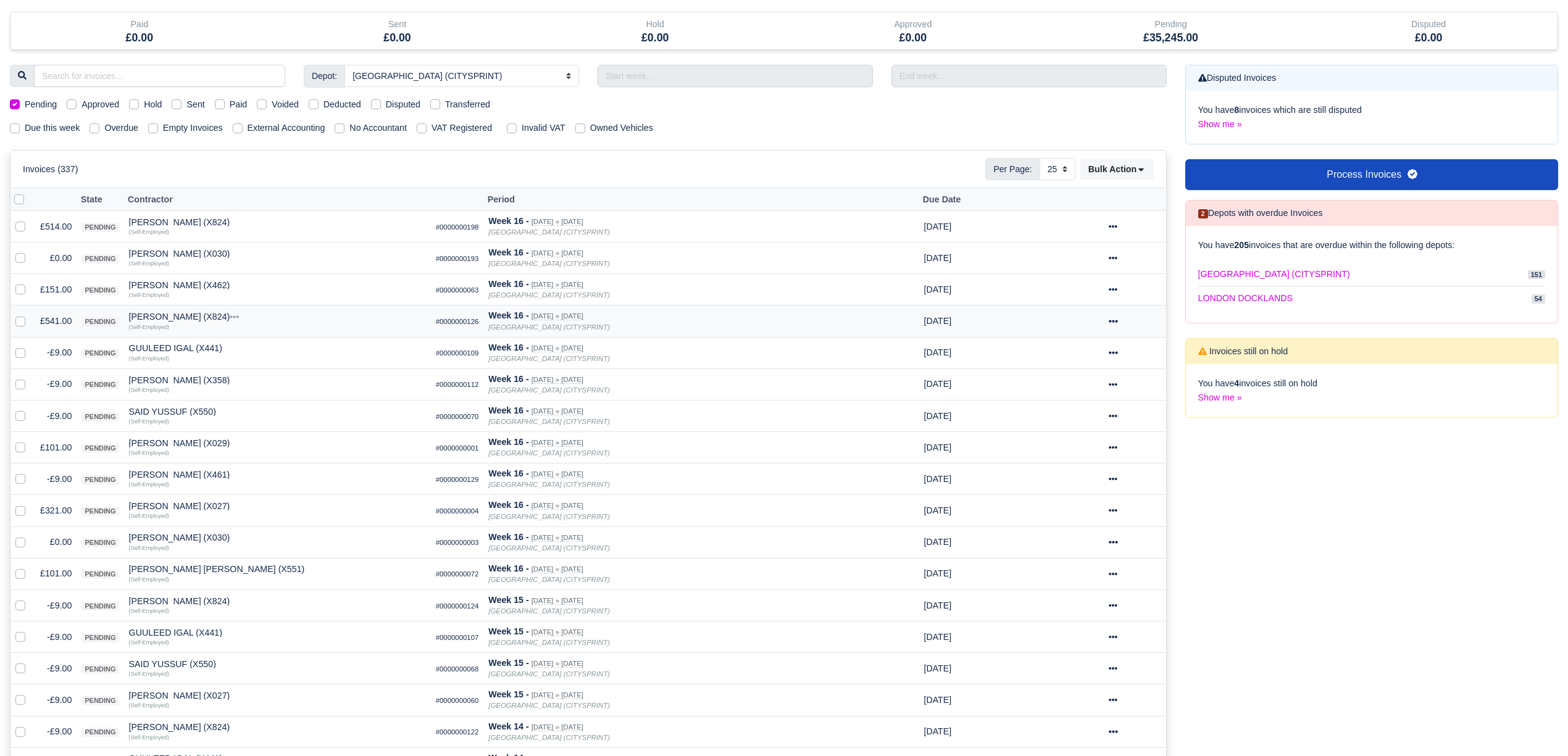
click at [30, 314] on label at bounding box center [30, 314] width 0 height 0
click at [22, 322] on input "checkbox" at bounding box center [20, 318] width 10 height 10
checkbox input "true"
click at [230, 80] on input "search" at bounding box center [160, 76] width 251 height 22
type input "AB"
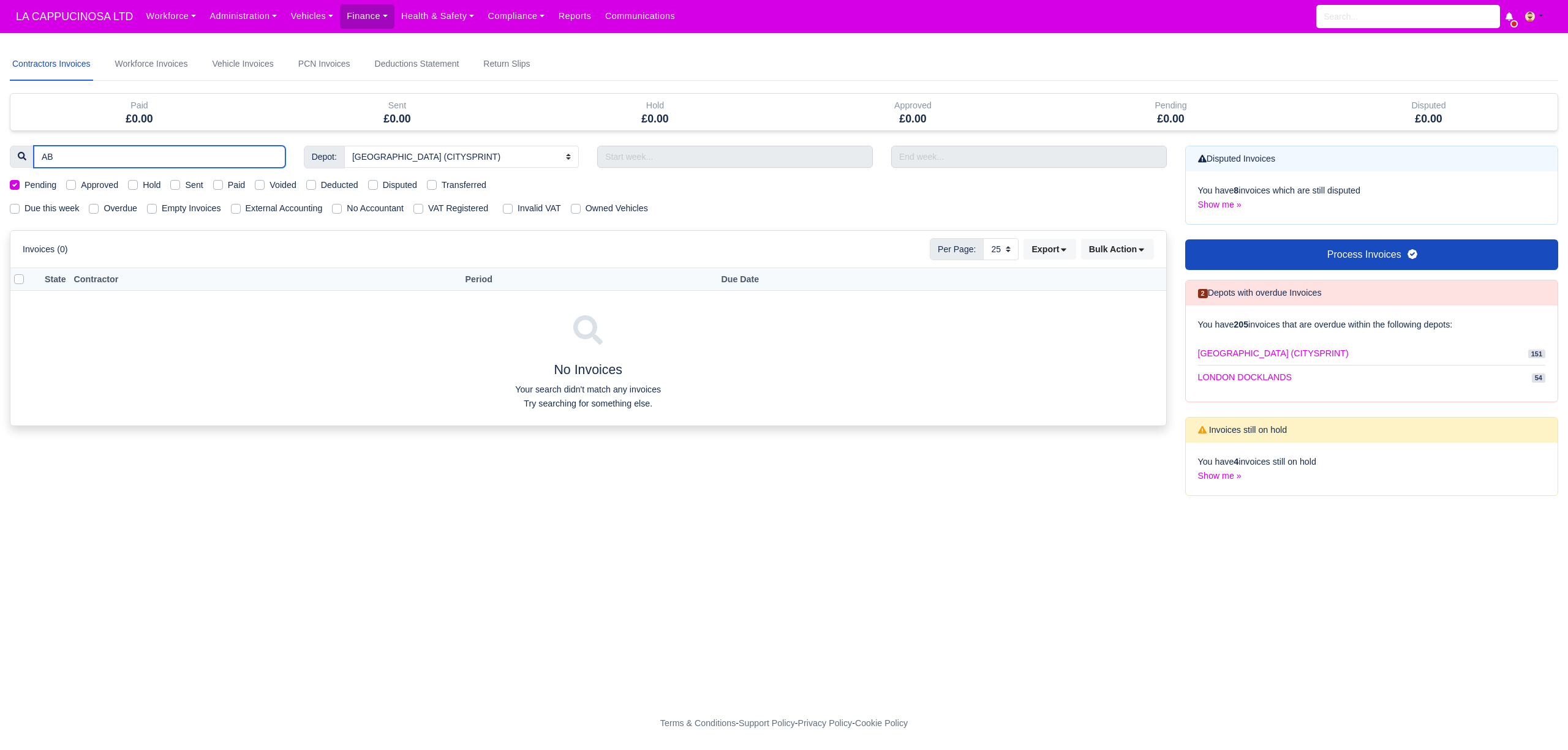
type input "A"
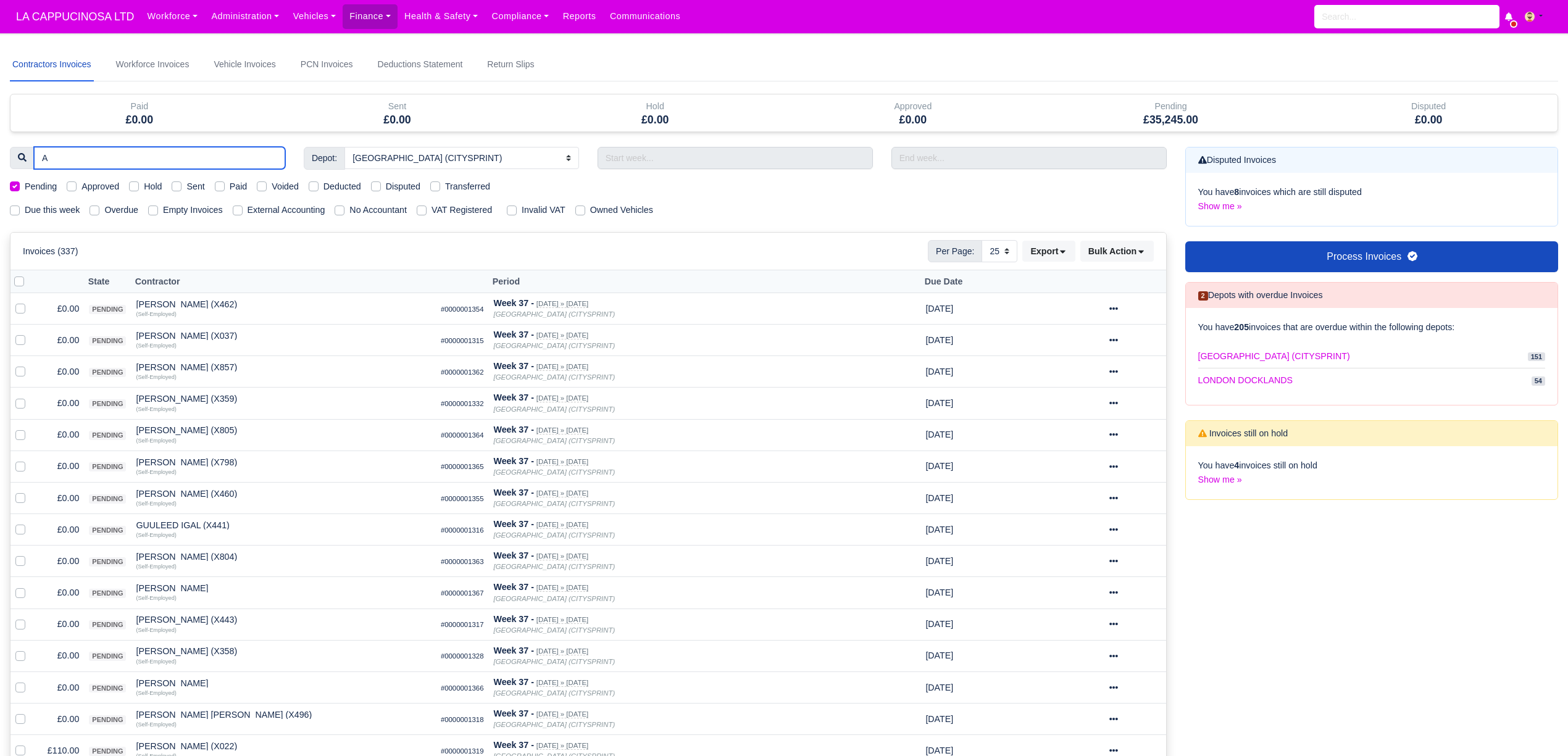
type input "AN"
type input "ANT"
type input "ANTO"
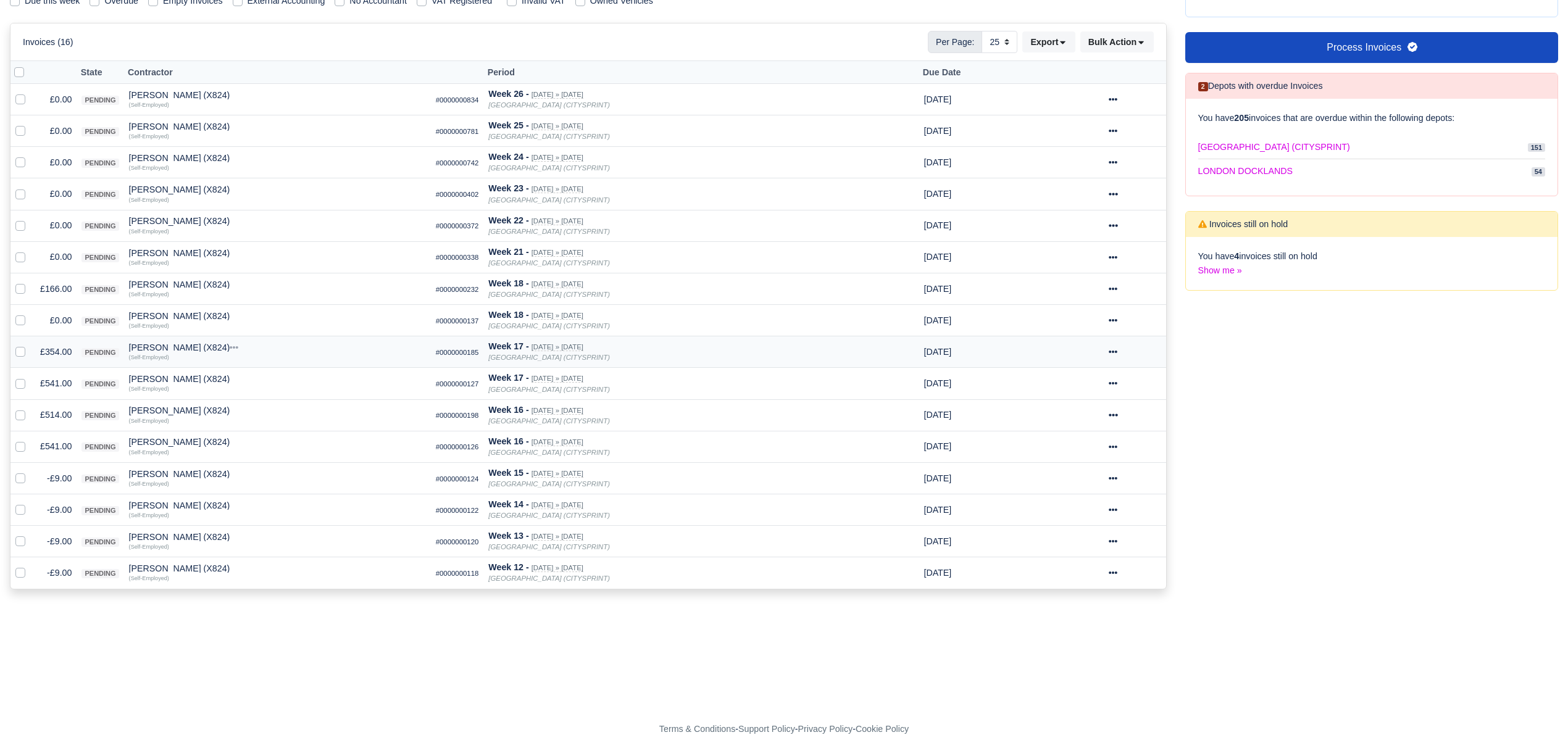
scroll to position [215, 0]
type input "ANTO"
click at [30, 566] on label at bounding box center [30, 566] width 0 height 0
click at [19, 575] on input "checkbox" at bounding box center [20, 570] width 10 height 10
checkbox input "true"
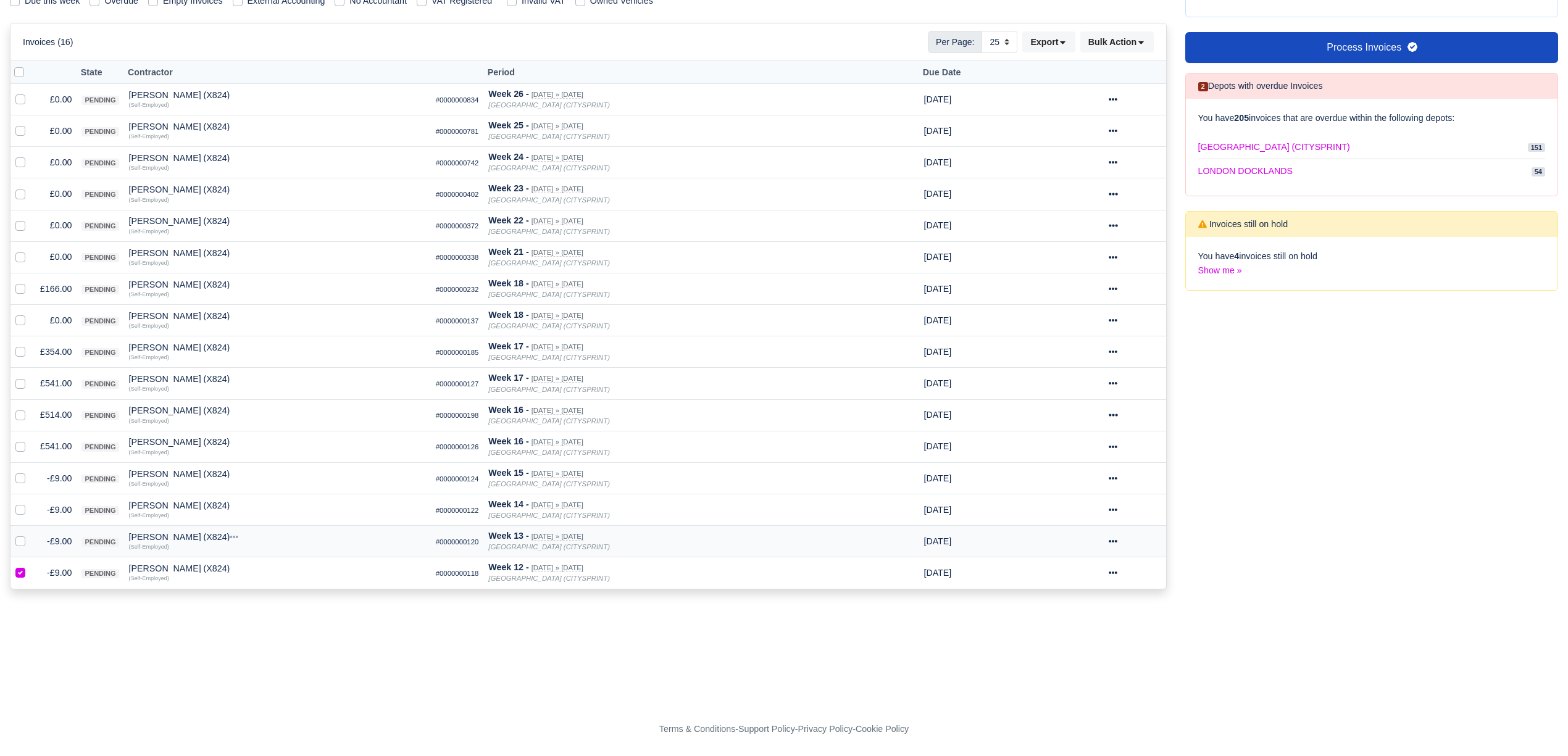
click at [30, 534] on label at bounding box center [30, 534] width 0 height 0
click at [23, 544] on input "checkbox" at bounding box center [20, 539] width 10 height 10
checkbox input "true"
click at [30, 503] on label at bounding box center [30, 503] width 0 height 0
click at [23, 513] on input "checkbox" at bounding box center [20, 507] width 10 height 10
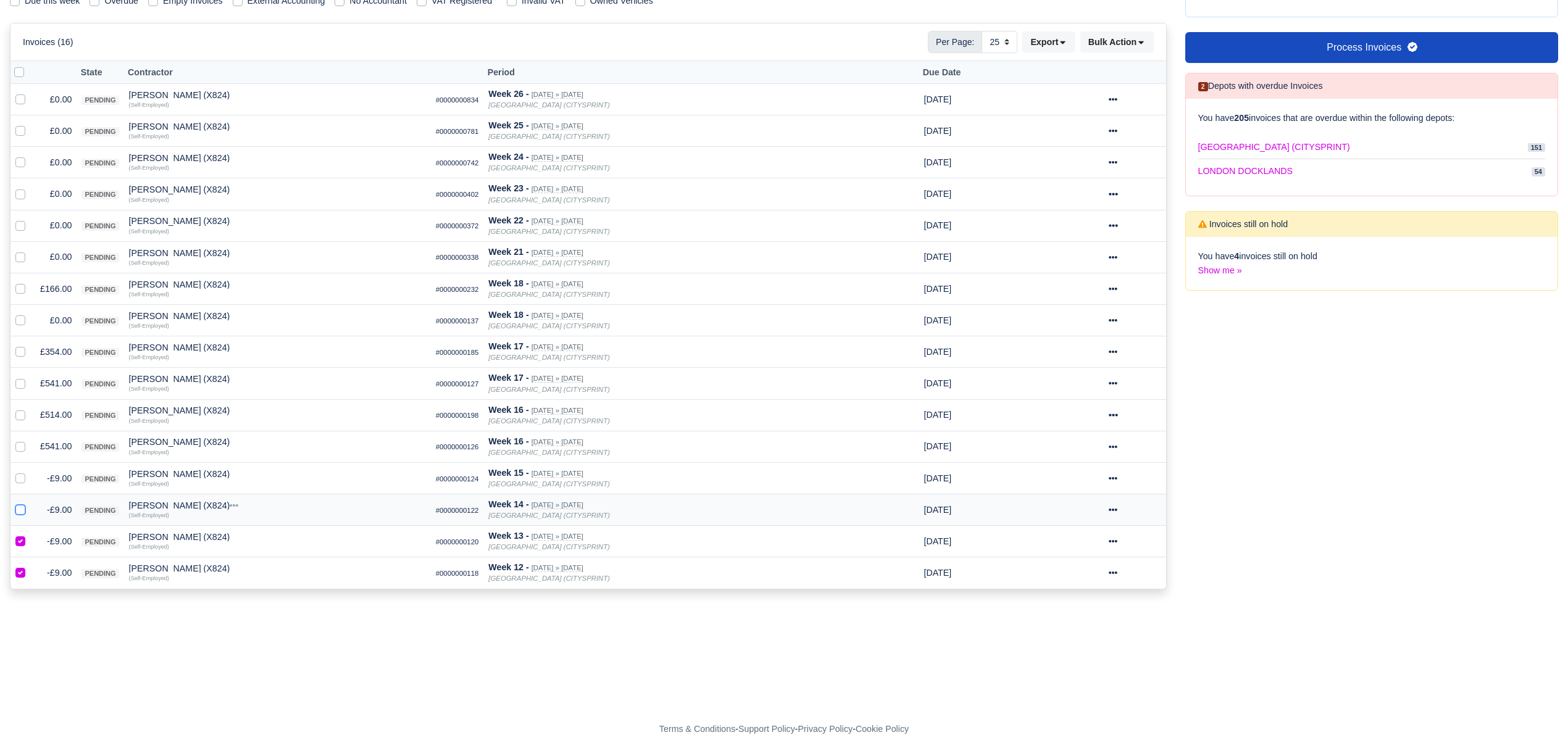
checkbox input "true"
click at [30, 471] on label at bounding box center [30, 471] width 0 height 0
click at [19, 475] on input "checkbox" at bounding box center [20, 476] width 10 height 10
checkbox input "true"
click at [30, 440] on label at bounding box center [30, 440] width 0 height 0
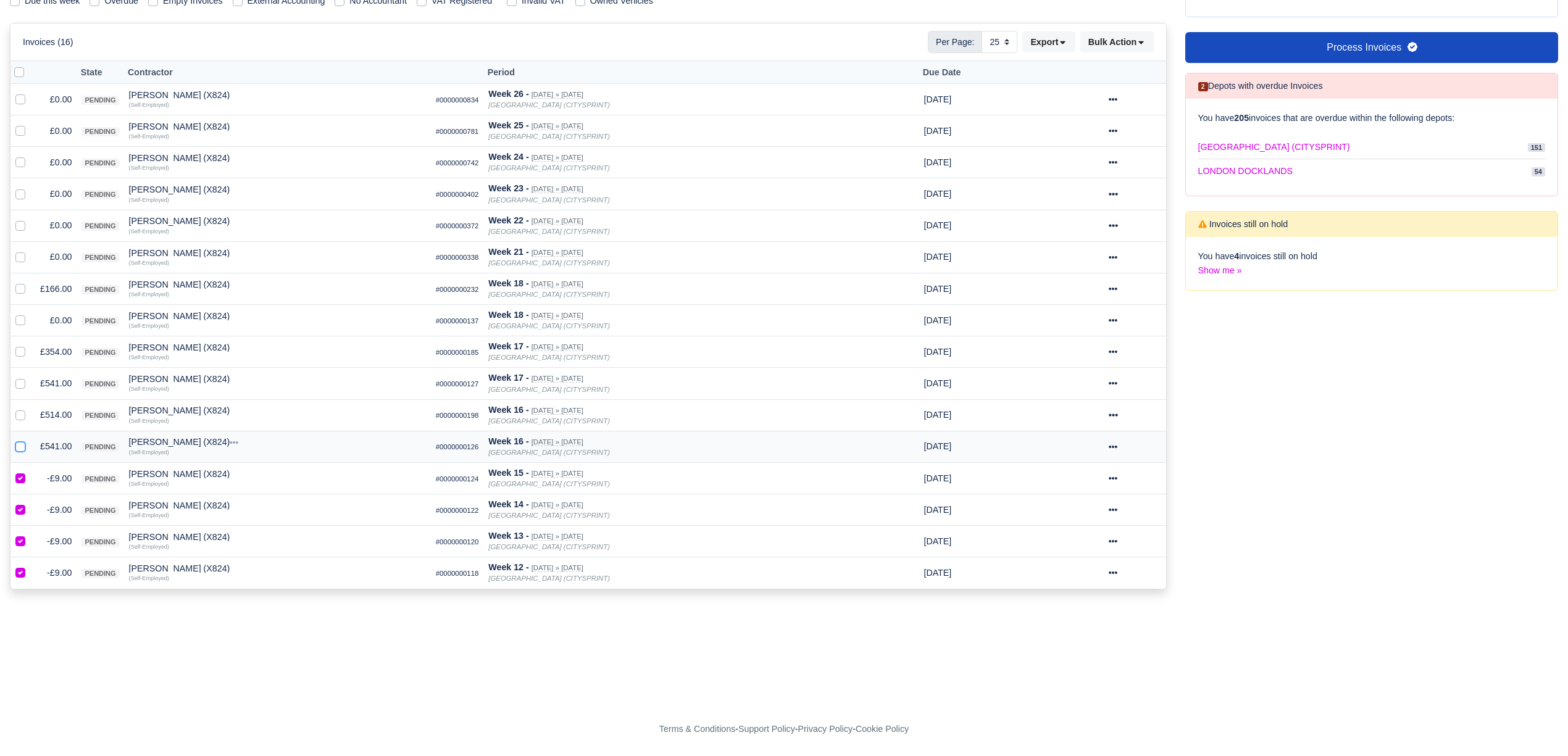
click at [19, 448] on input "checkbox" at bounding box center [20, 444] width 10 height 10
checkbox input "true"
click at [30, 408] on label at bounding box center [30, 408] width 0 height 0
click at [19, 413] on input "checkbox" at bounding box center [20, 412] width 10 height 10
checkbox input "true"
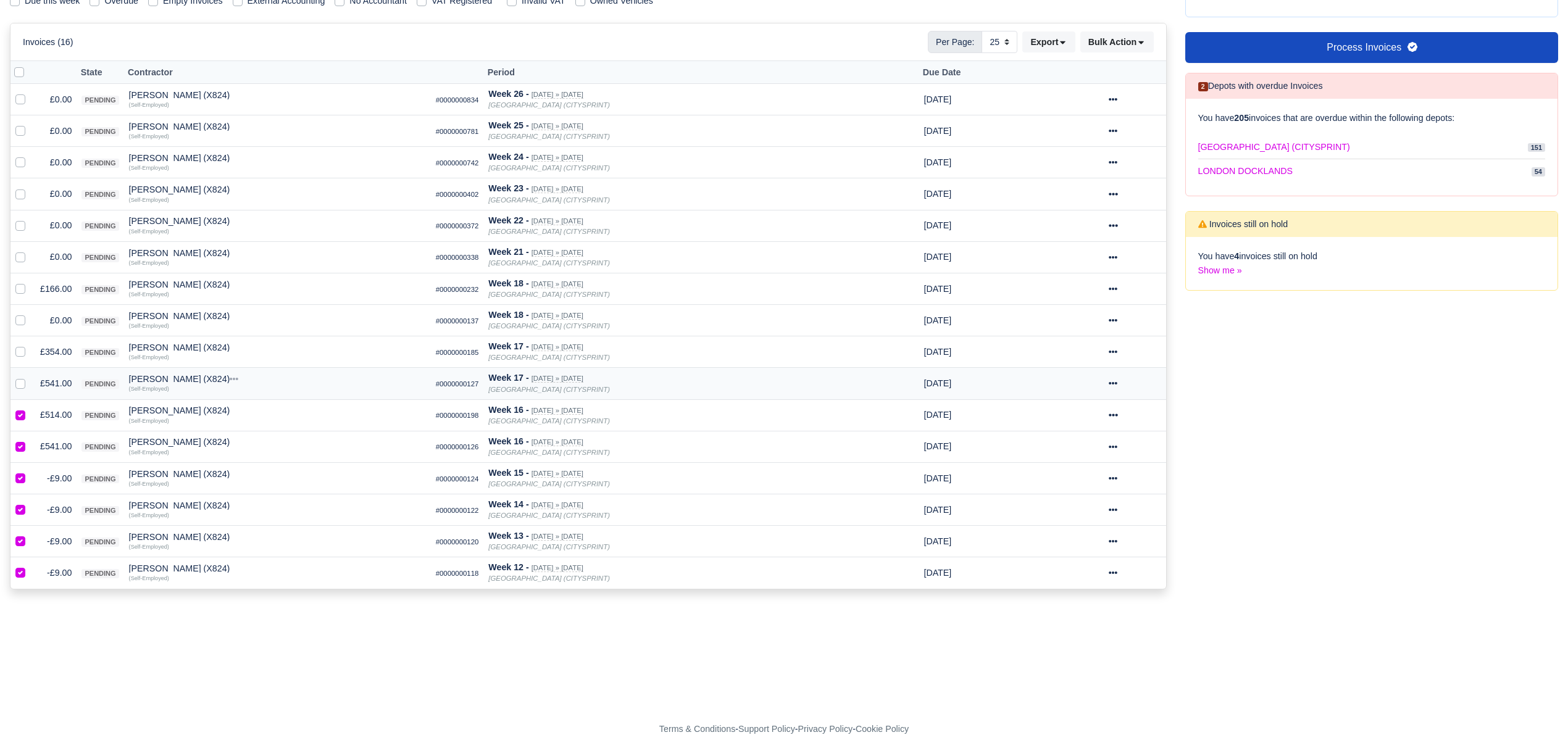
click at [30, 376] on label at bounding box center [30, 376] width 0 height 0
click at [21, 380] on input "checkbox" at bounding box center [20, 381] width 10 height 10
checkbox input "true"
click at [30, 345] on label at bounding box center [30, 345] width 0 height 0
click at [21, 351] on input "checkbox" at bounding box center [20, 349] width 10 height 10
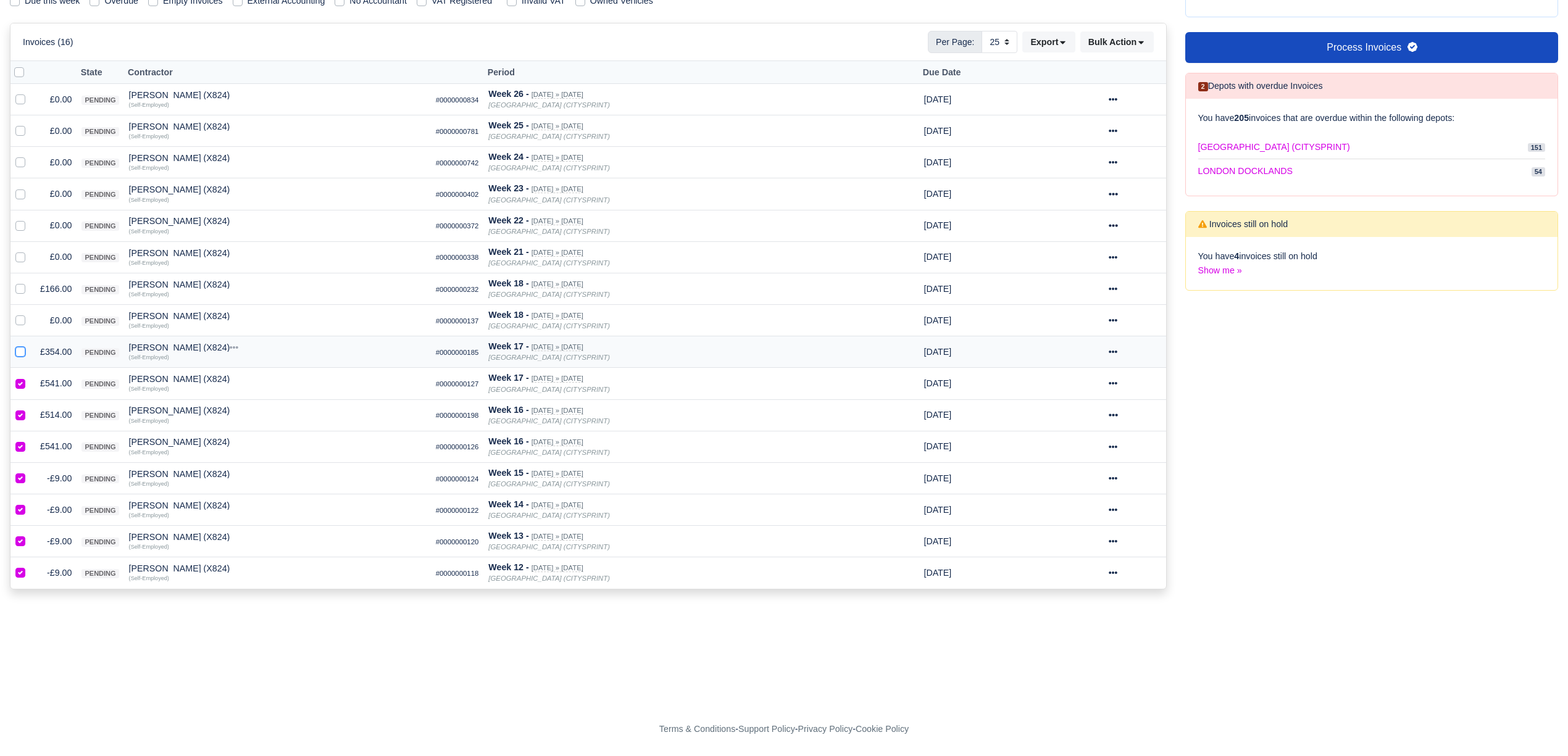
checkbox input "true"
click at [30, 313] on label at bounding box center [30, 313] width 0 height 0
click at [17, 316] on input "checkbox" at bounding box center [20, 318] width 10 height 10
checkbox input "true"
click at [30, 282] on label at bounding box center [30, 282] width 0 height 0
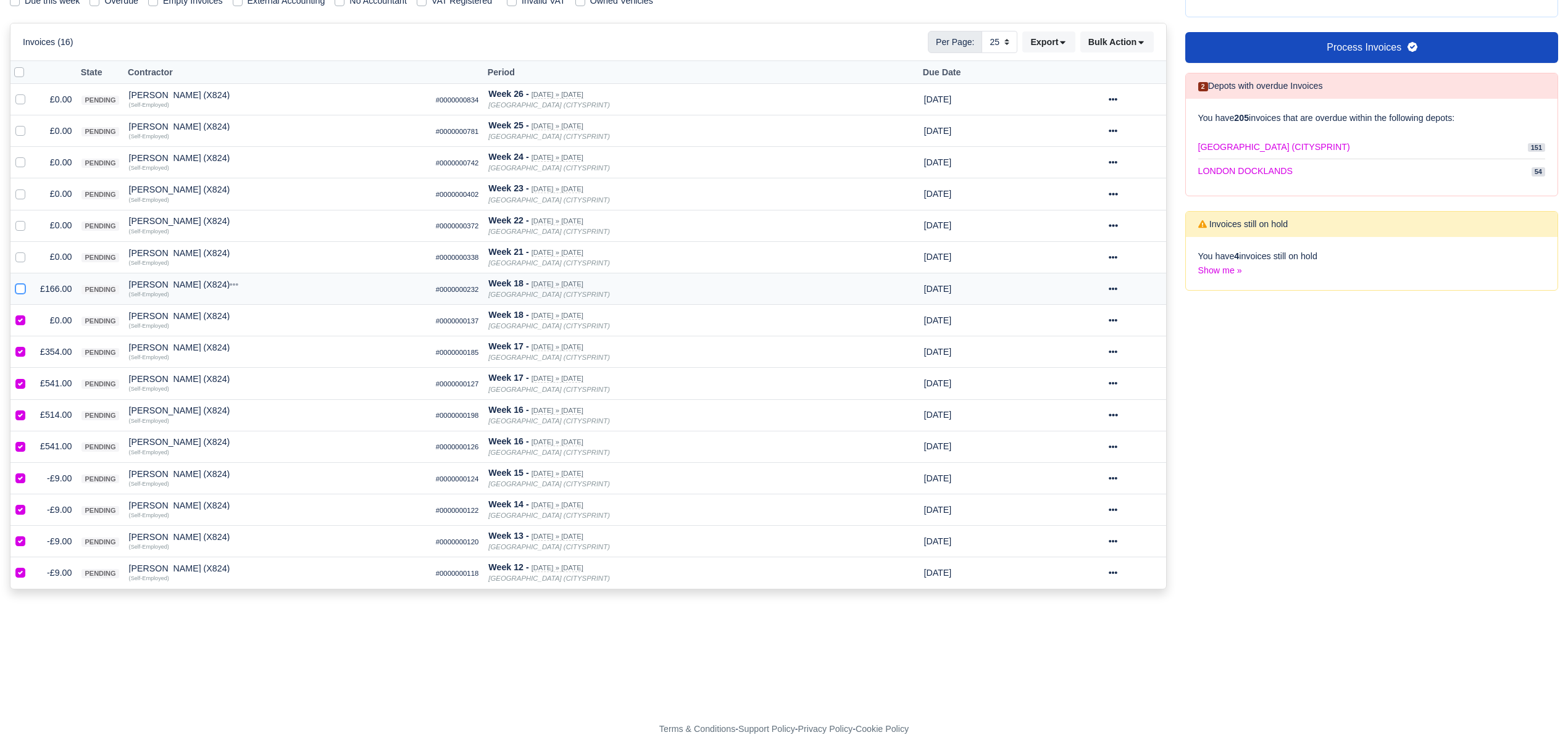
click at [18, 282] on input "checkbox" at bounding box center [20, 287] width 10 height 10
checkbox input "true"
click at [30, 250] on label at bounding box center [30, 250] width 0 height 0
click at [19, 253] on input "checkbox" at bounding box center [20, 255] width 10 height 10
checkbox input "true"
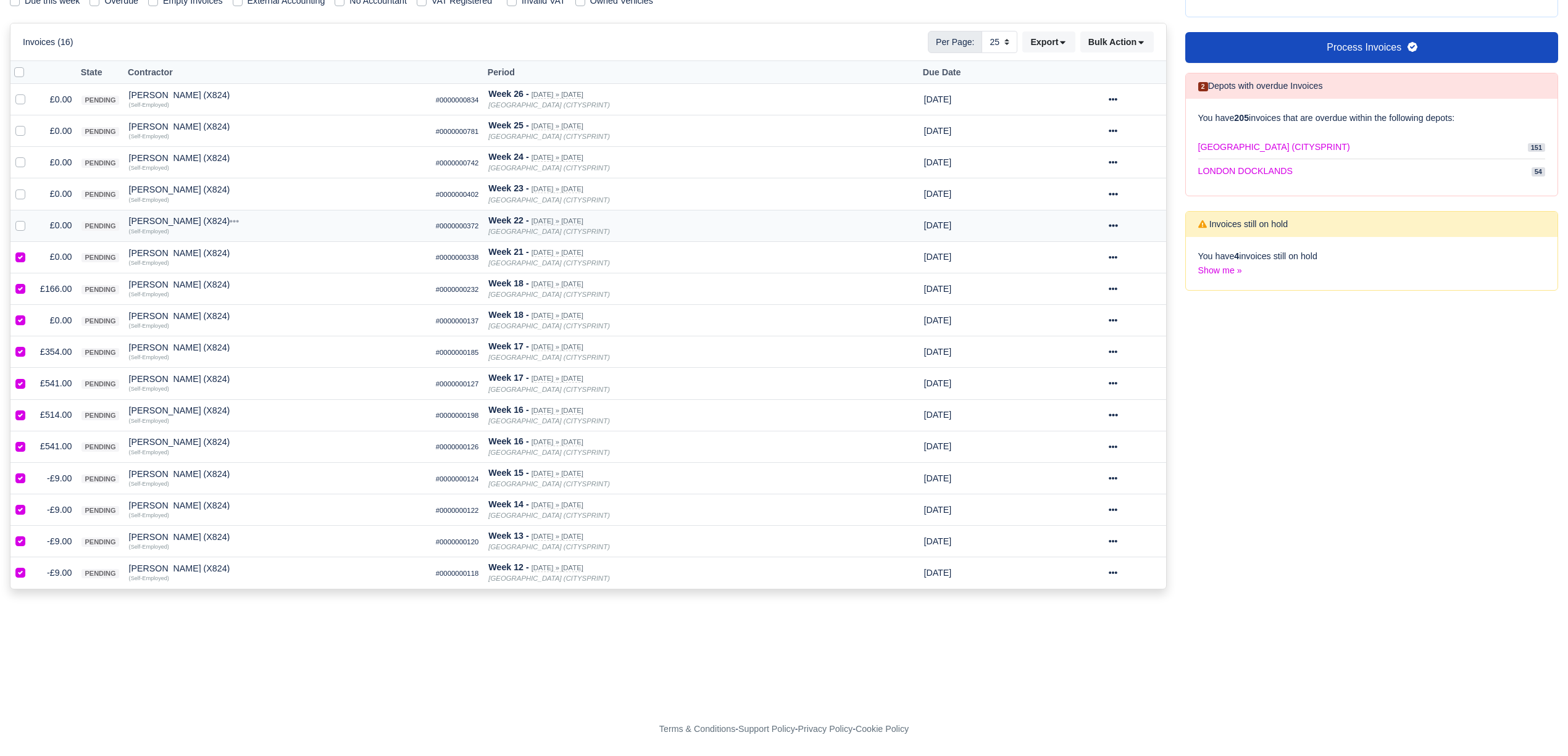
click at [30, 218] on label at bounding box center [30, 218] width 0 height 0
click at [22, 220] on input "checkbox" at bounding box center [20, 223] width 10 height 10
checkbox input "true"
click at [30, 187] on label at bounding box center [30, 187] width 0 height 0
click at [23, 193] on input "checkbox" at bounding box center [20, 191] width 10 height 10
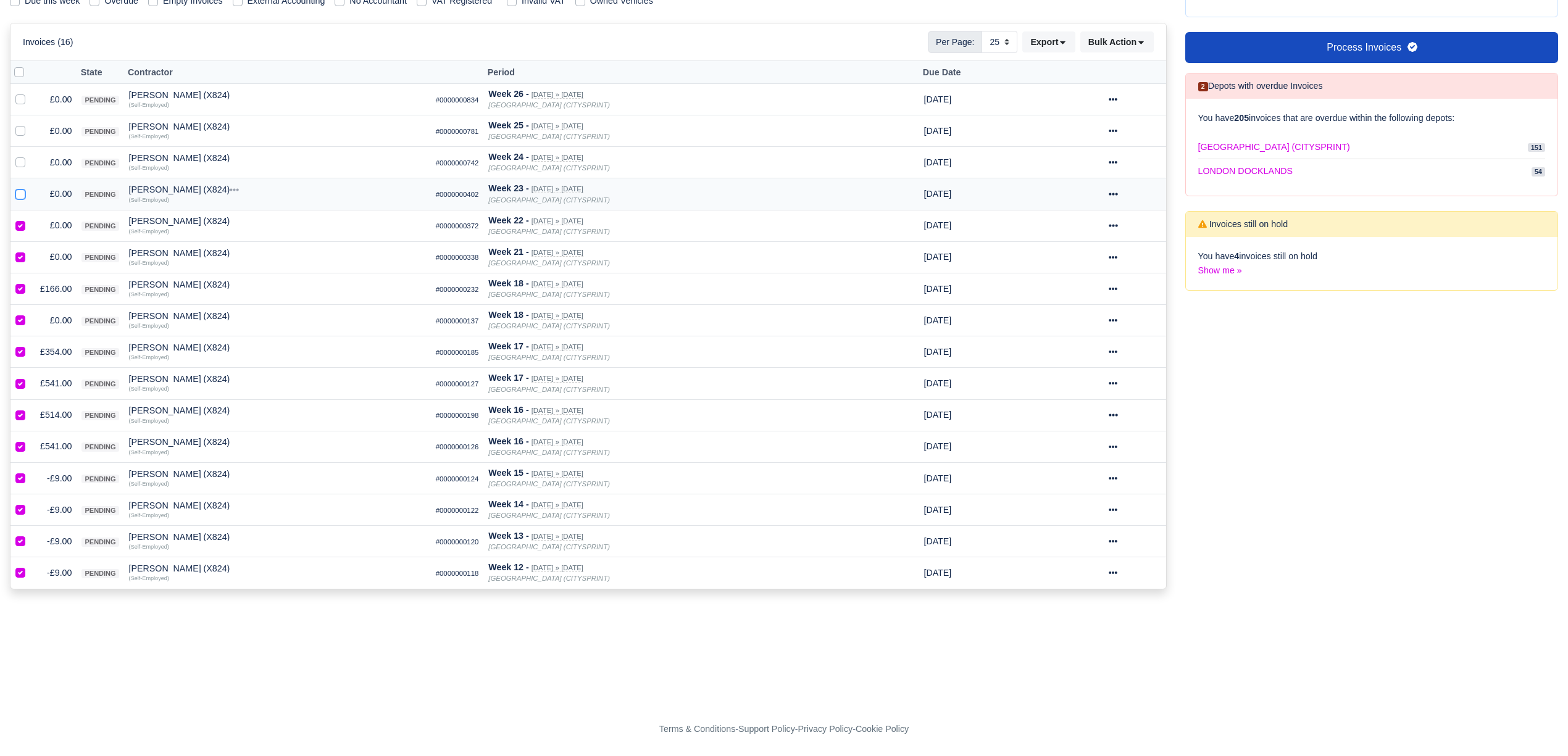
checkbox input "true"
click at [30, 155] on label at bounding box center [30, 155] width 0 height 0
click at [23, 161] on input "checkbox" at bounding box center [20, 160] width 10 height 10
checkbox input "true"
click at [30, 124] on label at bounding box center [30, 124] width 0 height 0
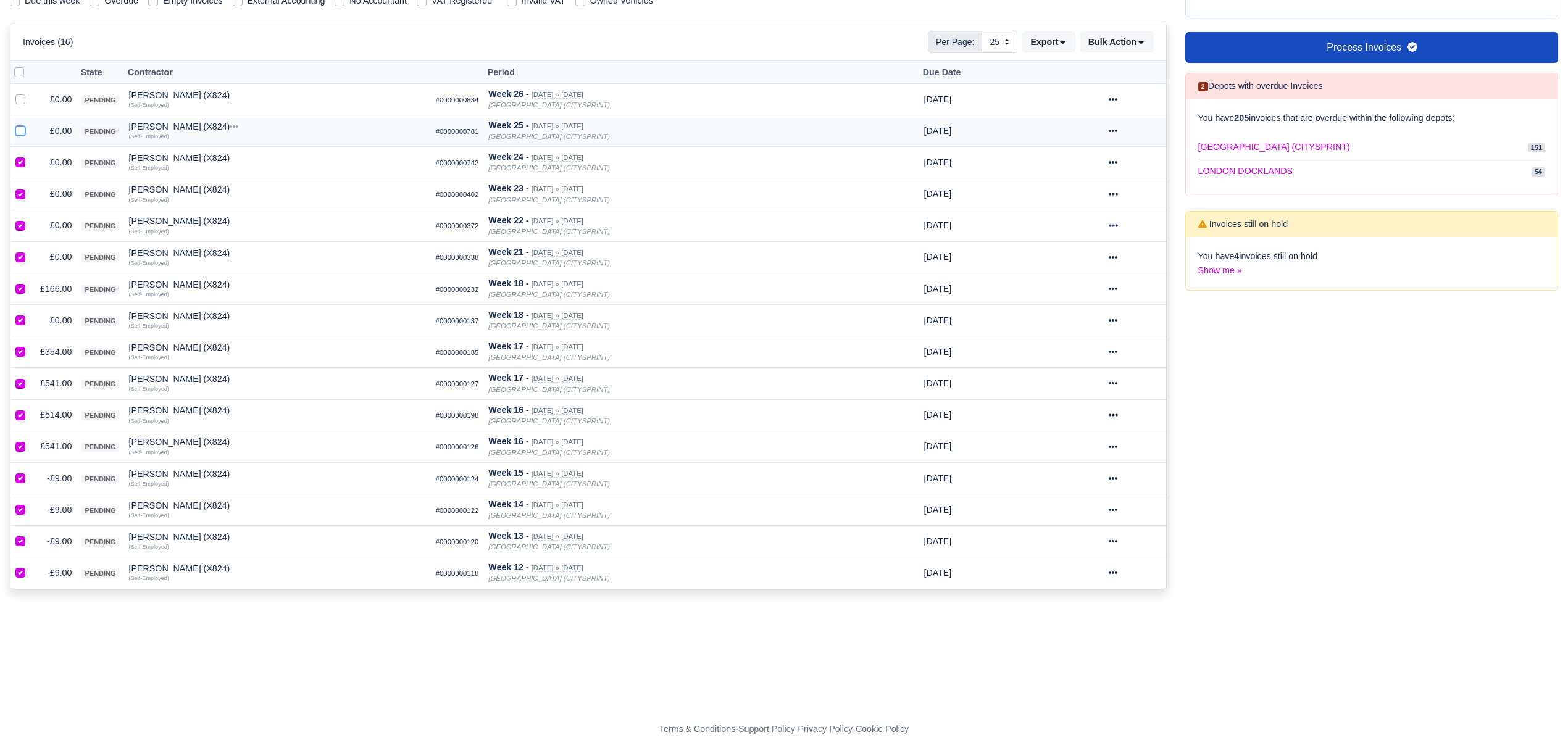
click at [21, 132] on input "checkbox" at bounding box center [20, 128] width 10 height 10
checkbox input "true"
click at [25, 94] on div at bounding box center [23, 100] width 15 height 14
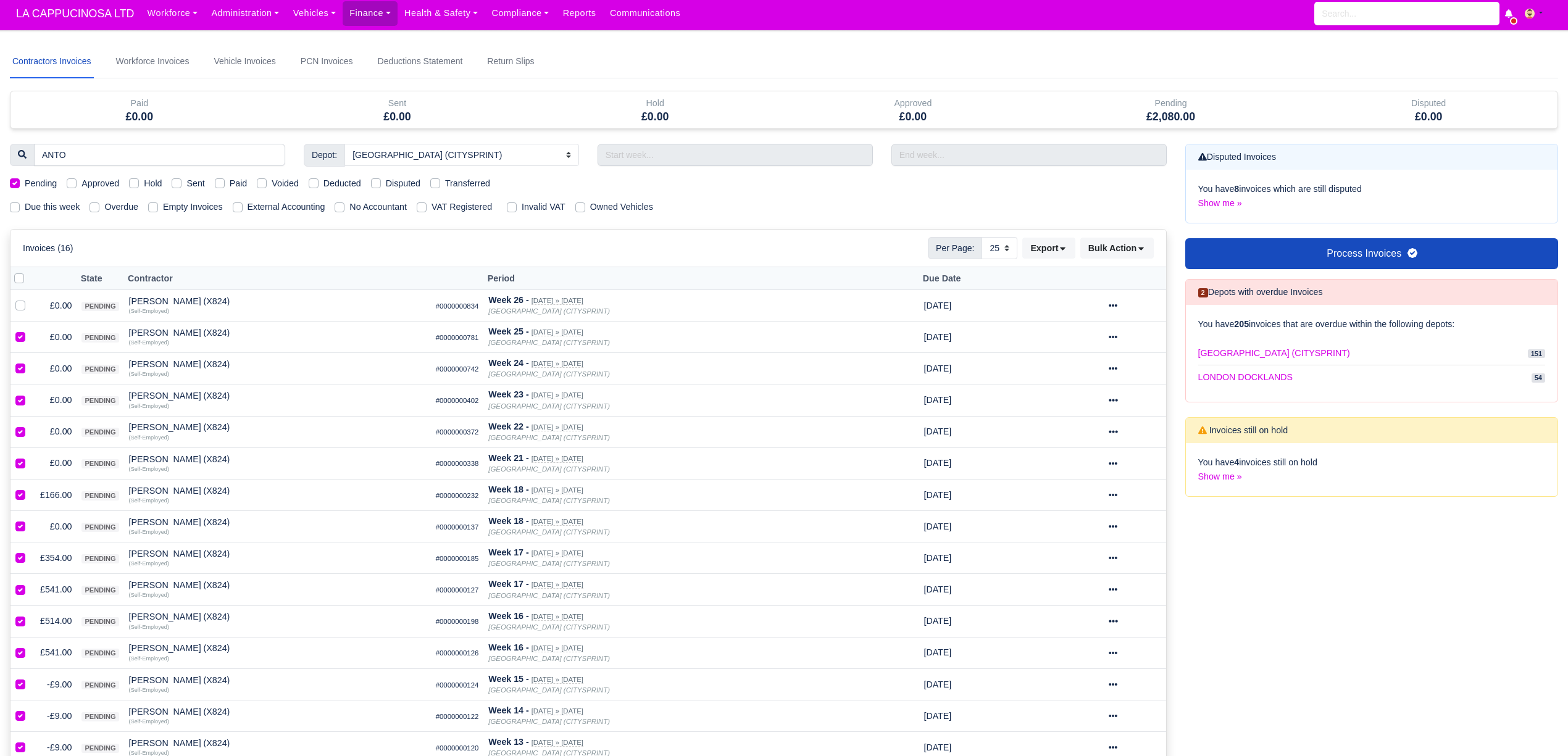
scroll to position [0, 0]
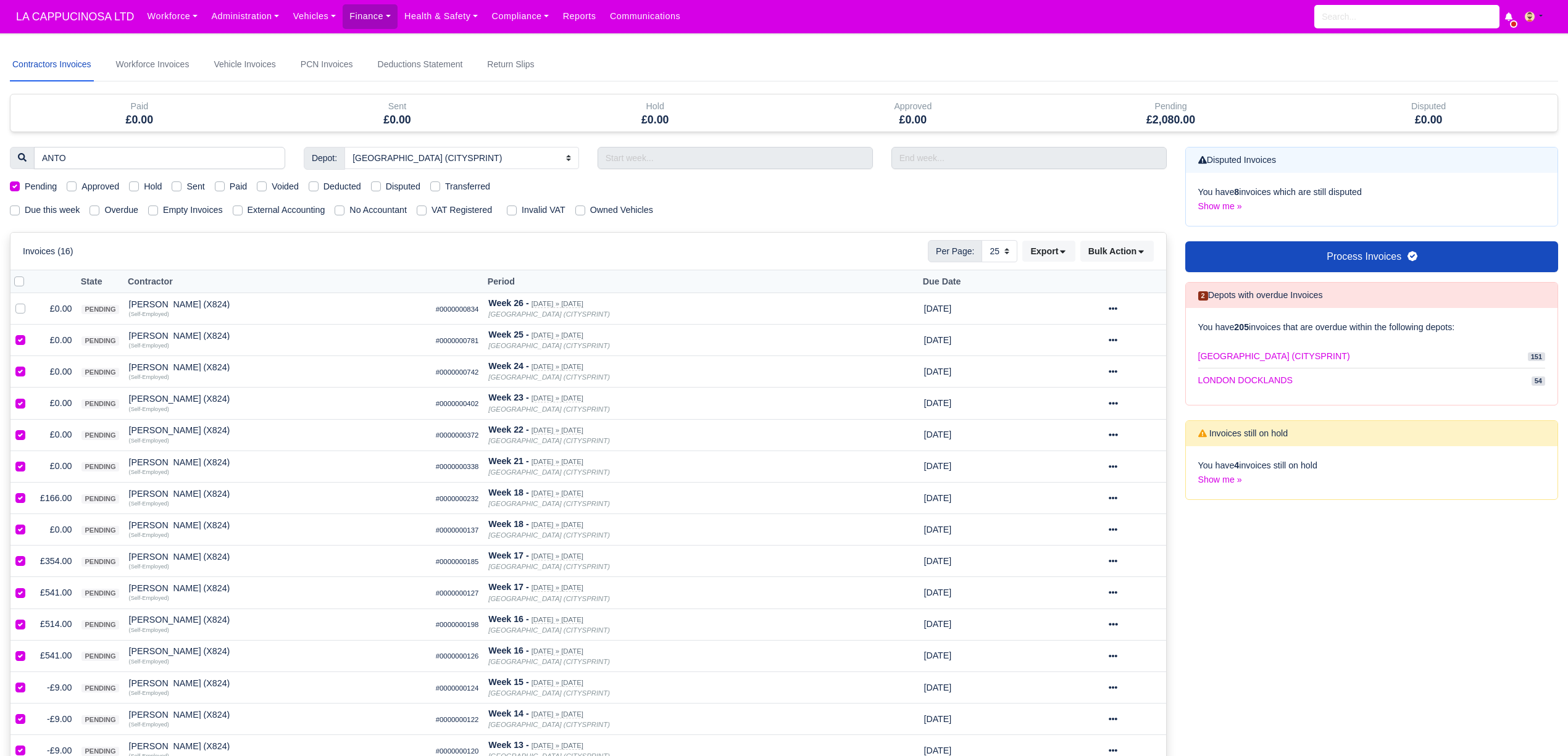
click at [23, 278] on div at bounding box center [23, 282] width 17 height 14
click at [29, 275] on label at bounding box center [29, 275] width 0 height 0
click at [23, 282] on input "checkbox" at bounding box center [19, 279] width 10 height 10
checkbox input "true"
click at [1139, 262] on button "Bulk Action" at bounding box center [1117, 251] width 74 height 21
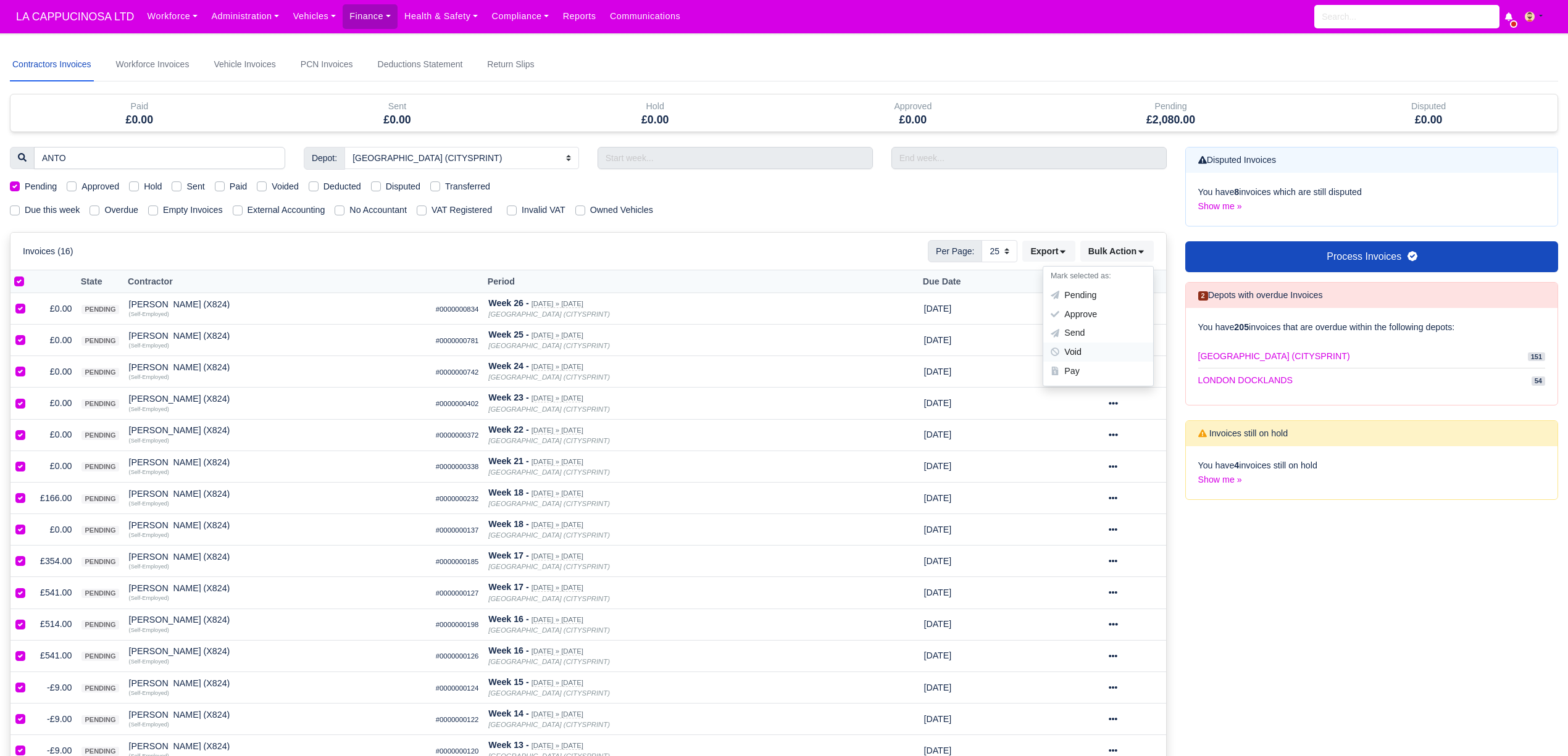
click at [1114, 351] on div "Void" at bounding box center [1098, 352] width 110 height 19
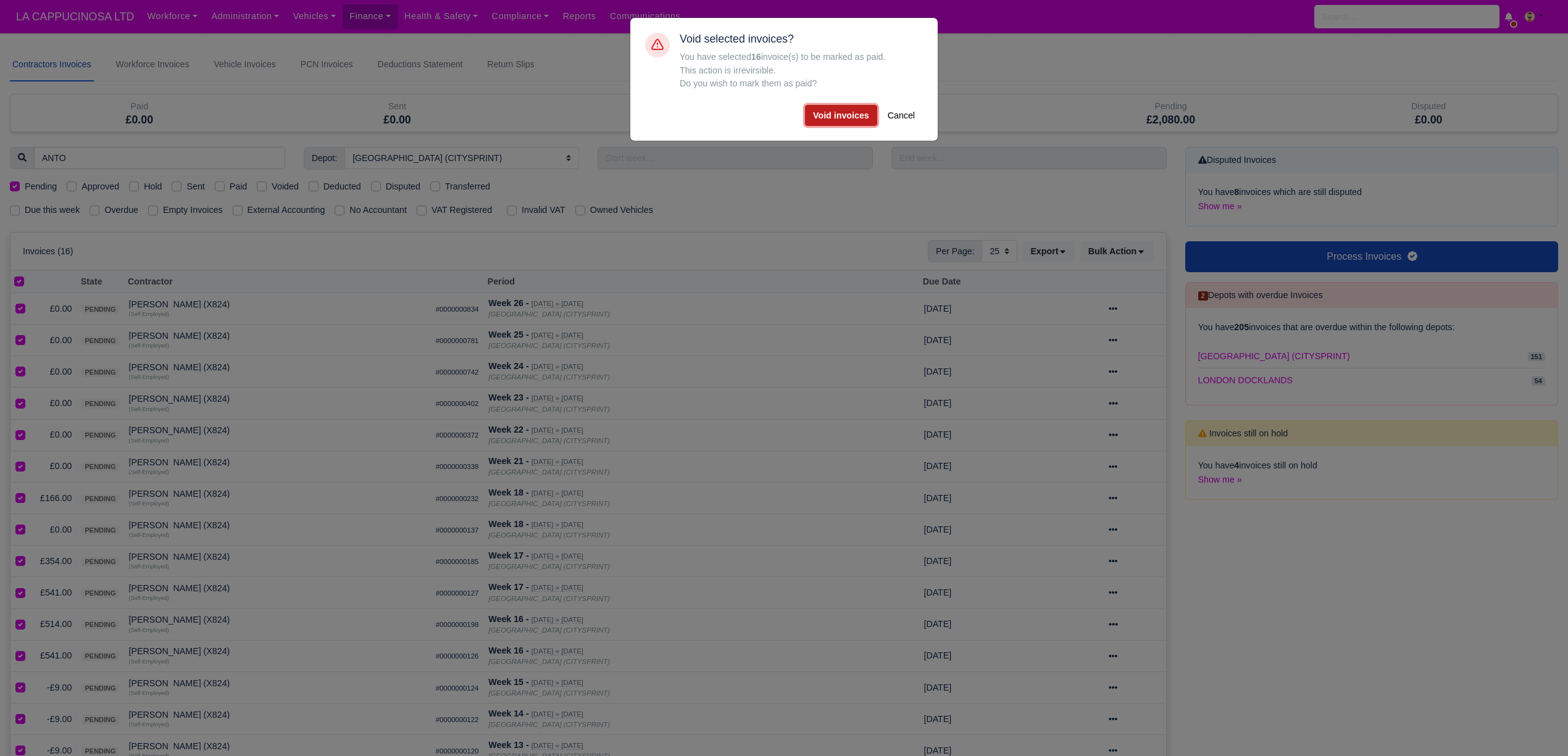
click at [846, 108] on button "Void invoices" at bounding box center [841, 115] width 72 height 21
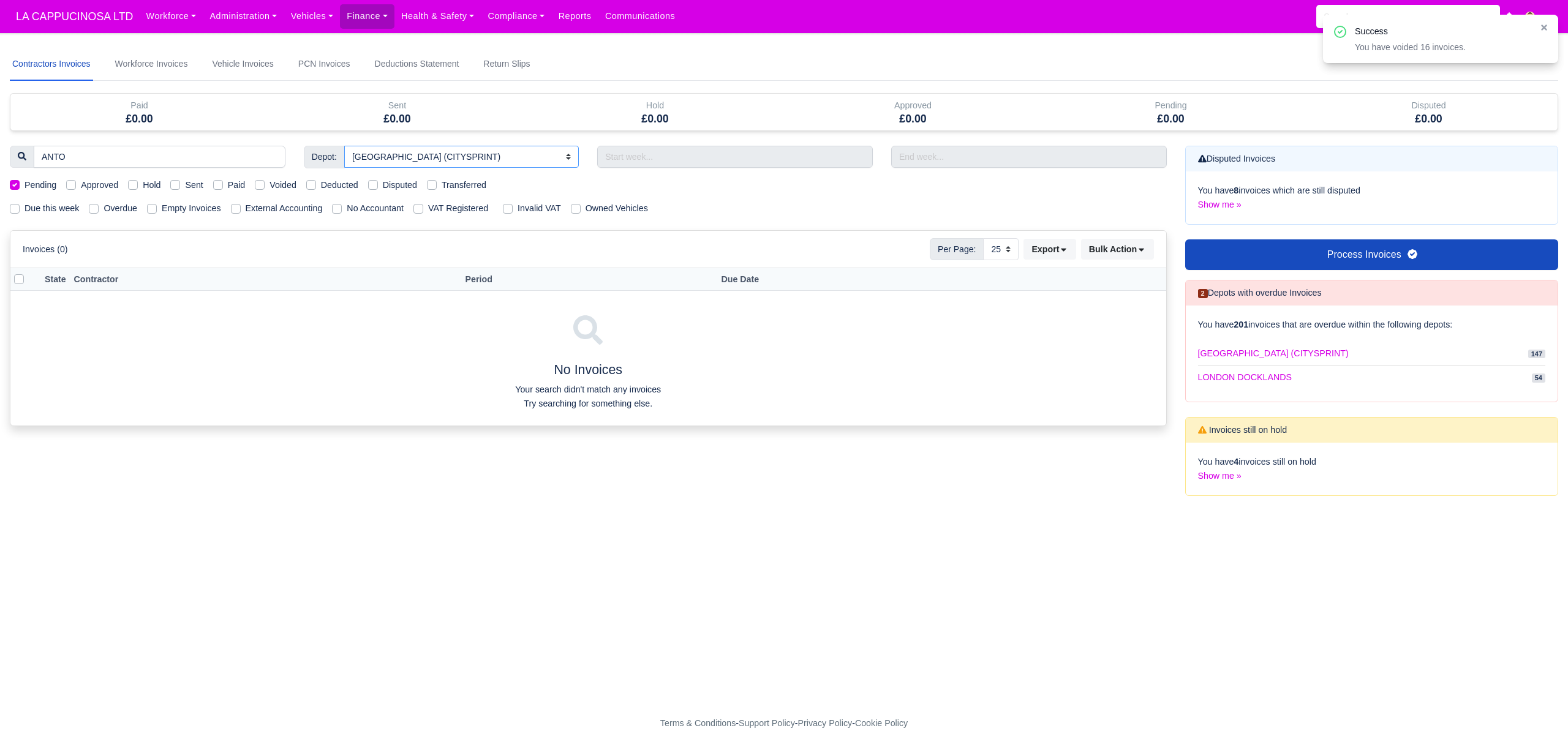
click at [534, 164] on select "All LONDON CITY (CITYSPRINT) LONDON DOCKLANDS" at bounding box center [461, 157] width 235 height 22
click at [718, 196] on div "ANTO Depot: All LONDON CITY (CITYSPRINT) LONDON DOCKLANDS Pending" at bounding box center [588, 328] width 1175 height 365
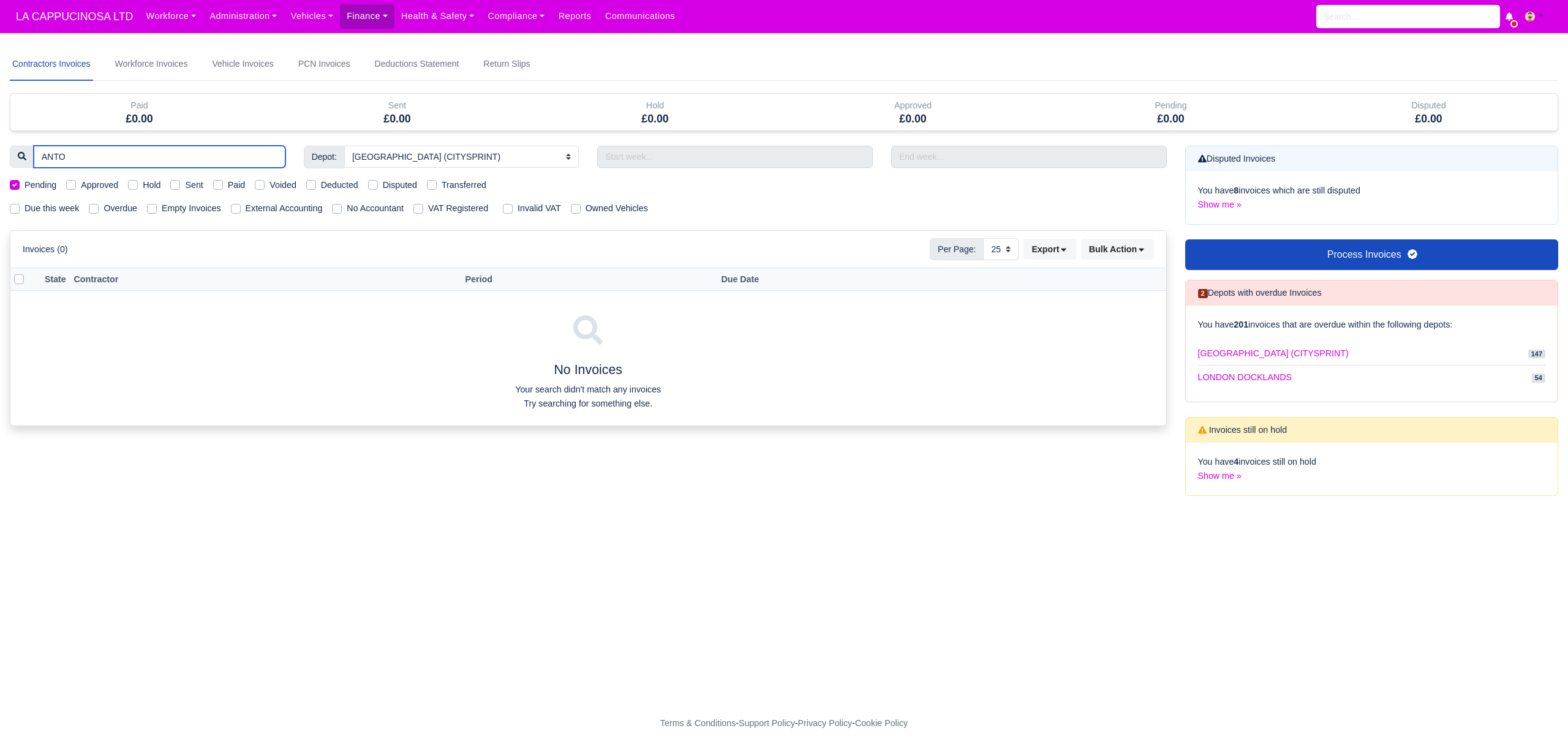
click at [106, 158] on input "ANTO" at bounding box center [159, 157] width 251 height 22
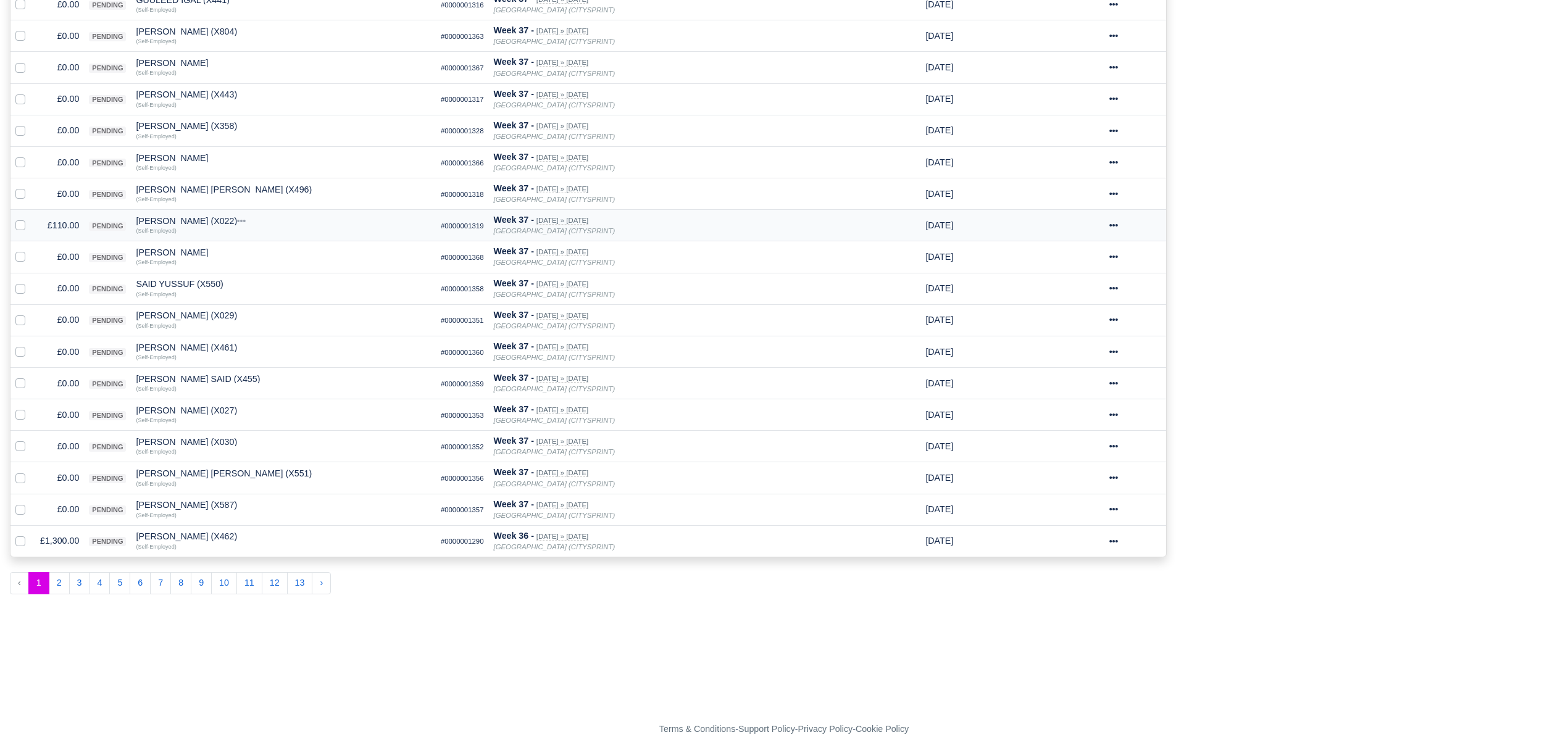
scroll to position [533, 0]
click at [314, 586] on button "›" at bounding box center [321, 583] width 19 height 22
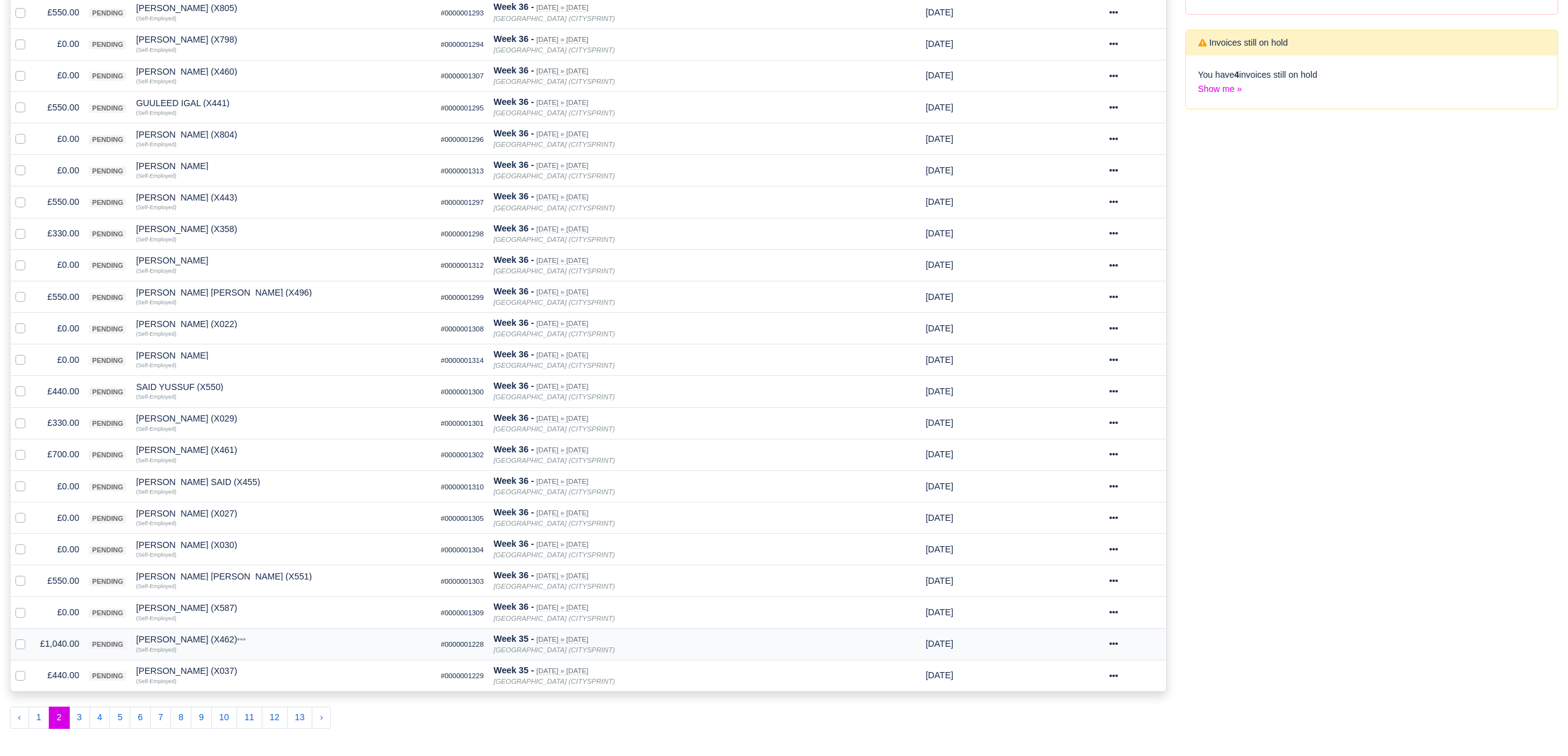
scroll to position [533, 0]
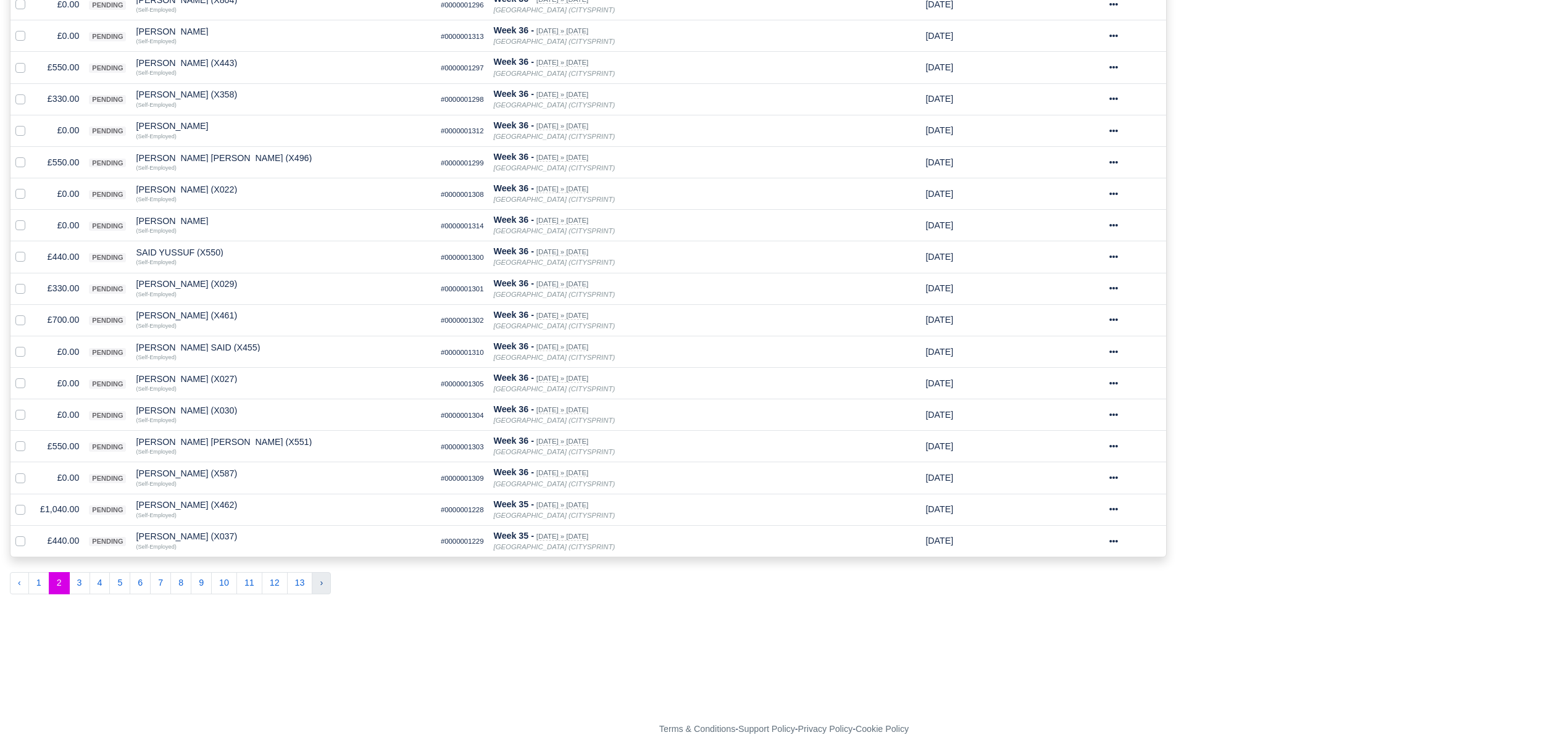
click at [327, 586] on button "›" at bounding box center [321, 583] width 19 height 22
click at [0, 0] on div at bounding box center [0, 0] width 0 height 0
click at [311, 584] on button "13" at bounding box center [300, 583] width 26 height 22
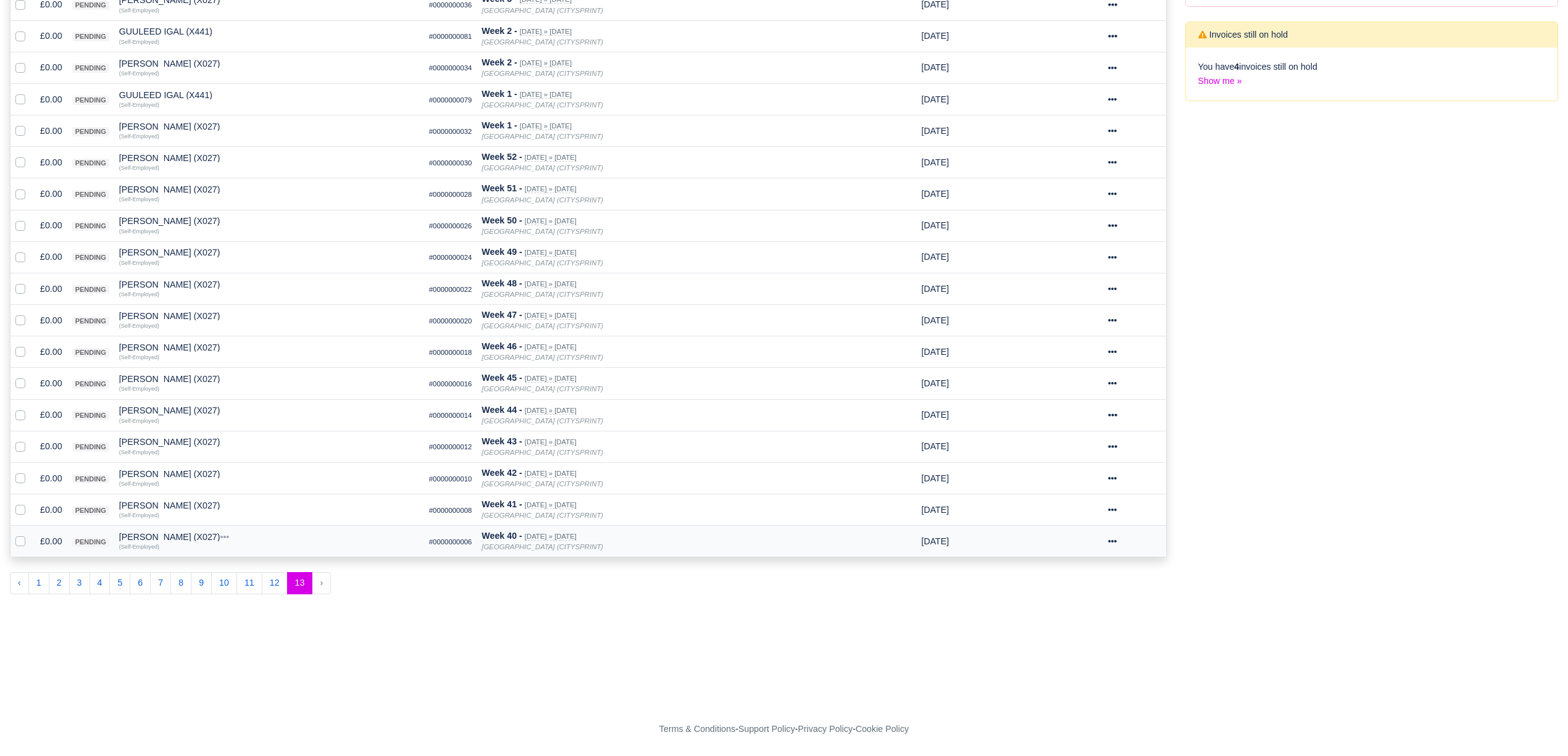
scroll to position [324, 0]
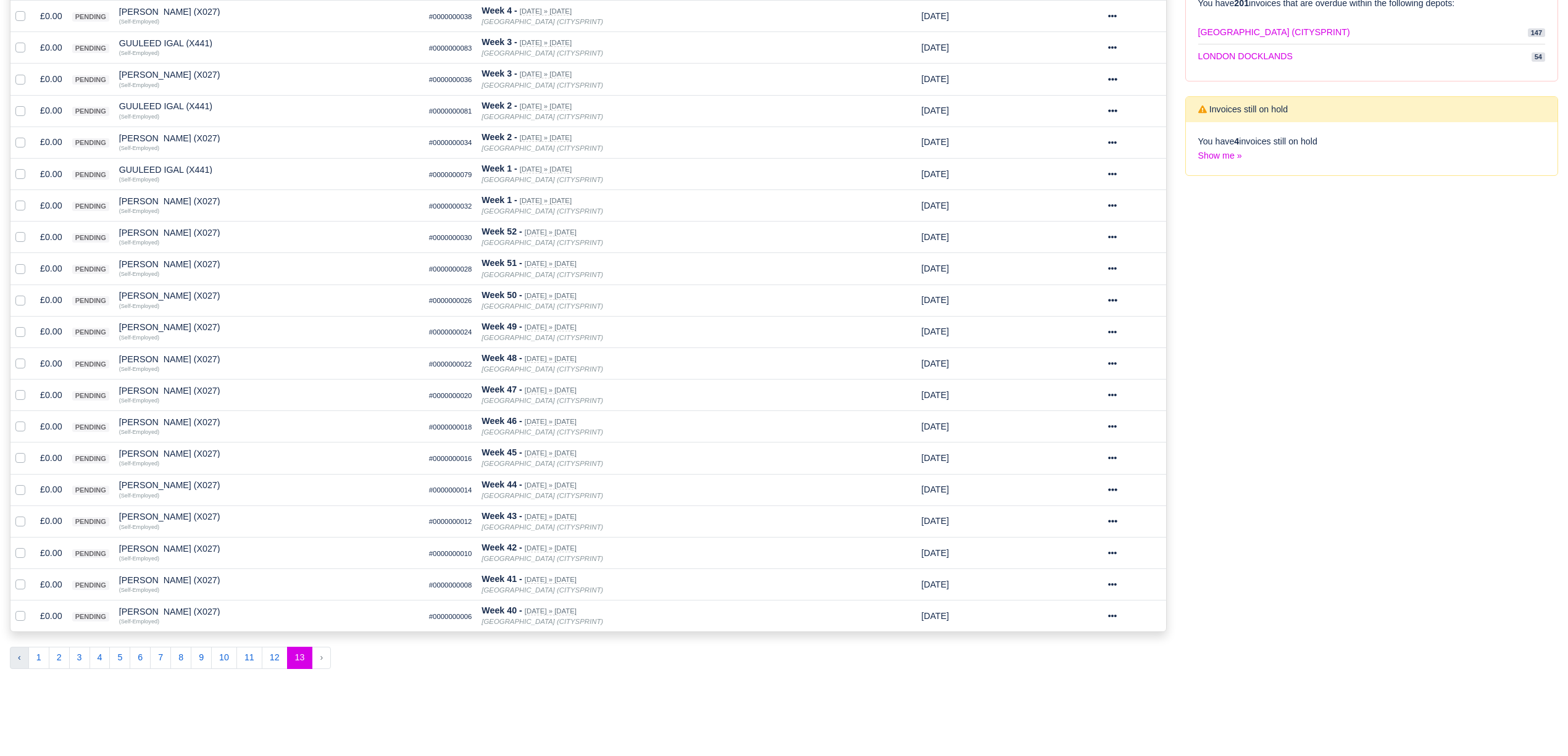
click at [20, 664] on button "‹" at bounding box center [19, 657] width 19 height 22
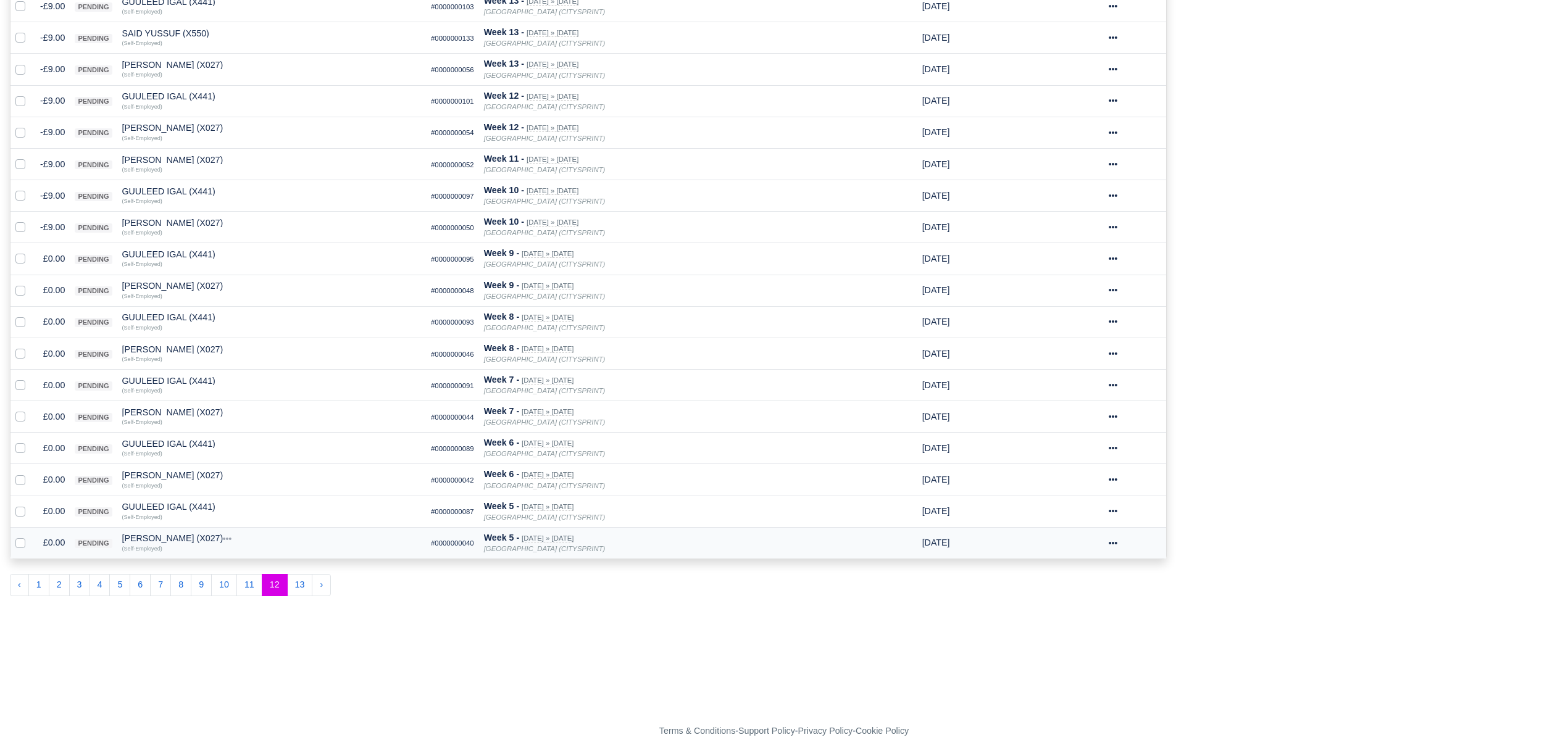
scroll to position [533, 0]
click at [21, 587] on button "‹" at bounding box center [19, 583] width 19 height 22
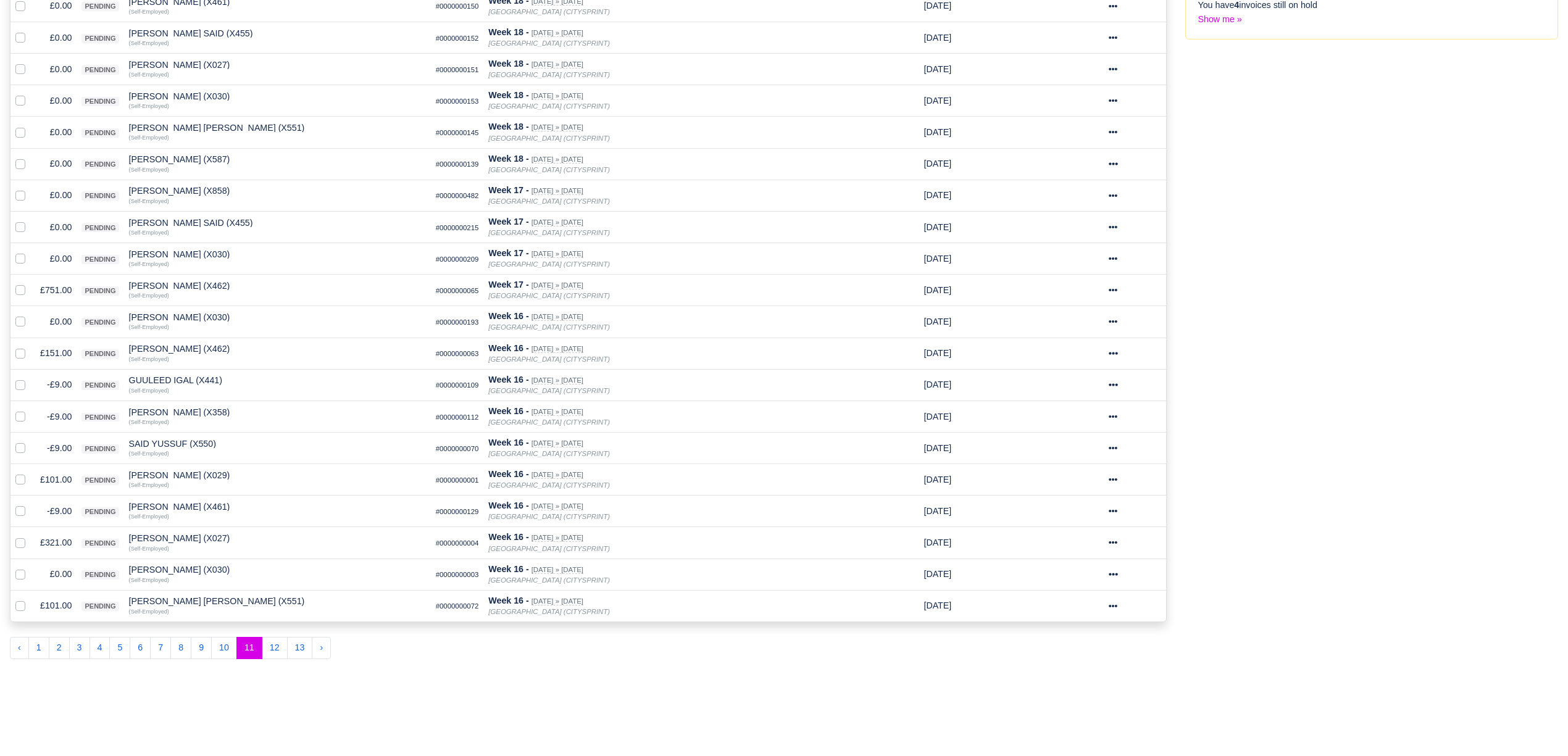
scroll to position [533, 0]
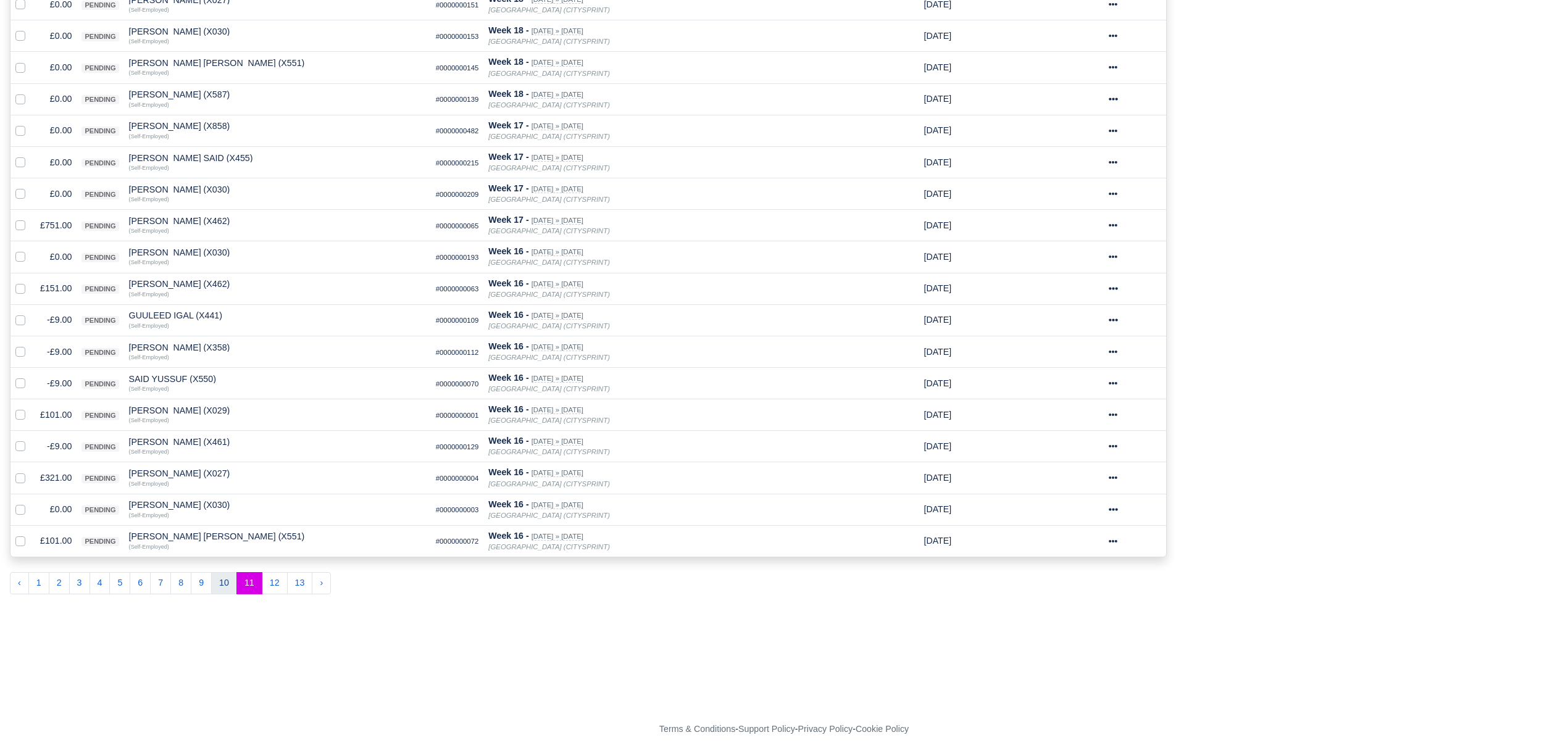
click at [232, 591] on button "10" at bounding box center [224, 583] width 26 height 22
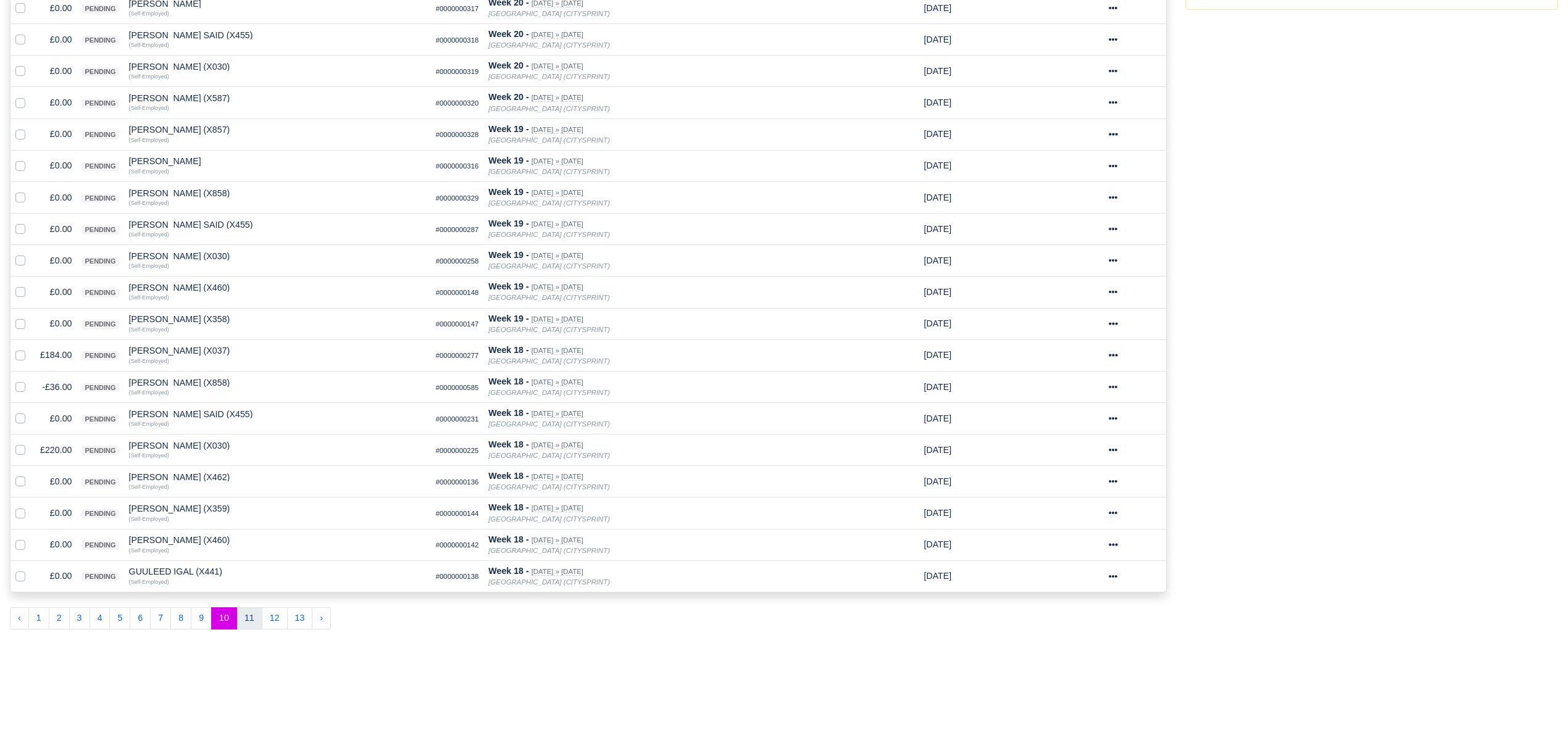
scroll to position [451, 0]
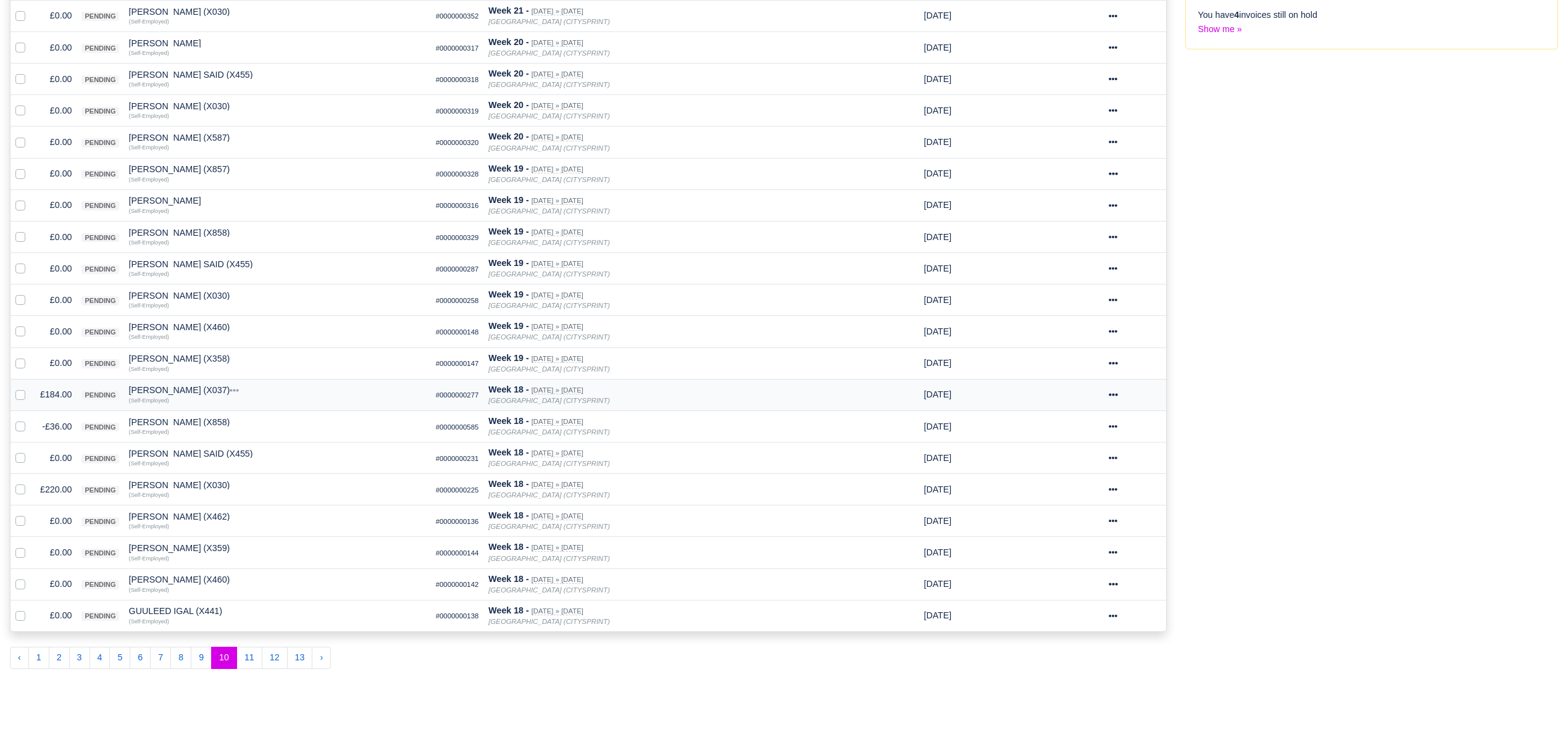
click at [30, 387] on label at bounding box center [30, 387] width 0 height 0
click at [18, 398] on input "checkbox" at bounding box center [20, 392] width 10 height 10
checkbox input "true"
click at [1113, 398] on icon at bounding box center [1112, 394] width 8 height 8
click at [1442, 505] on div "Disputed Invoices You have 8 invoices which are still disputed Show me » Proces…" at bounding box center [1372, 188] width 392 height 982
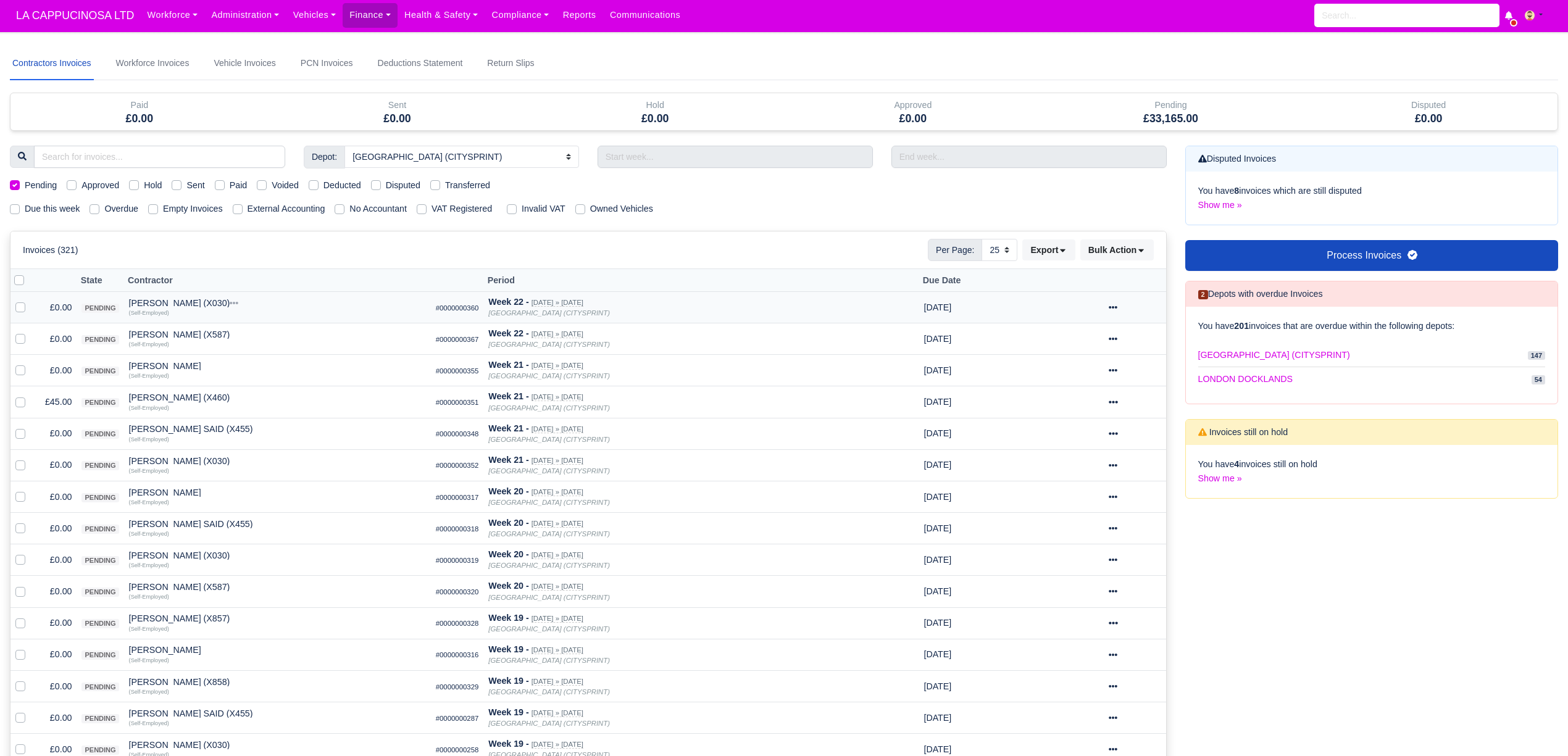
scroll to position [0, 0]
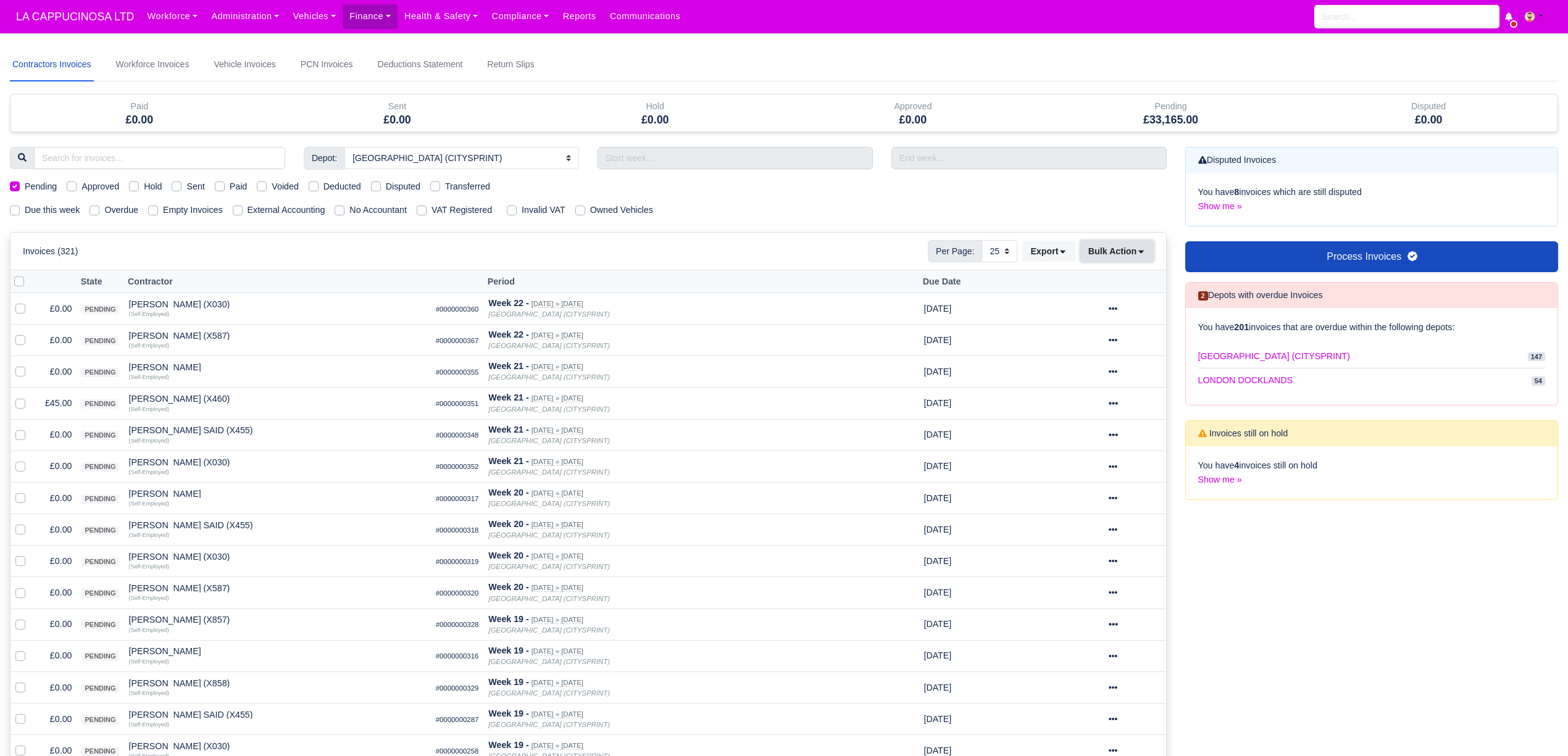
click at [1139, 260] on button "Bulk Action" at bounding box center [1117, 251] width 74 height 21
click at [1088, 369] on div "Pay" at bounding box center [1098, 371] width 110 height 19
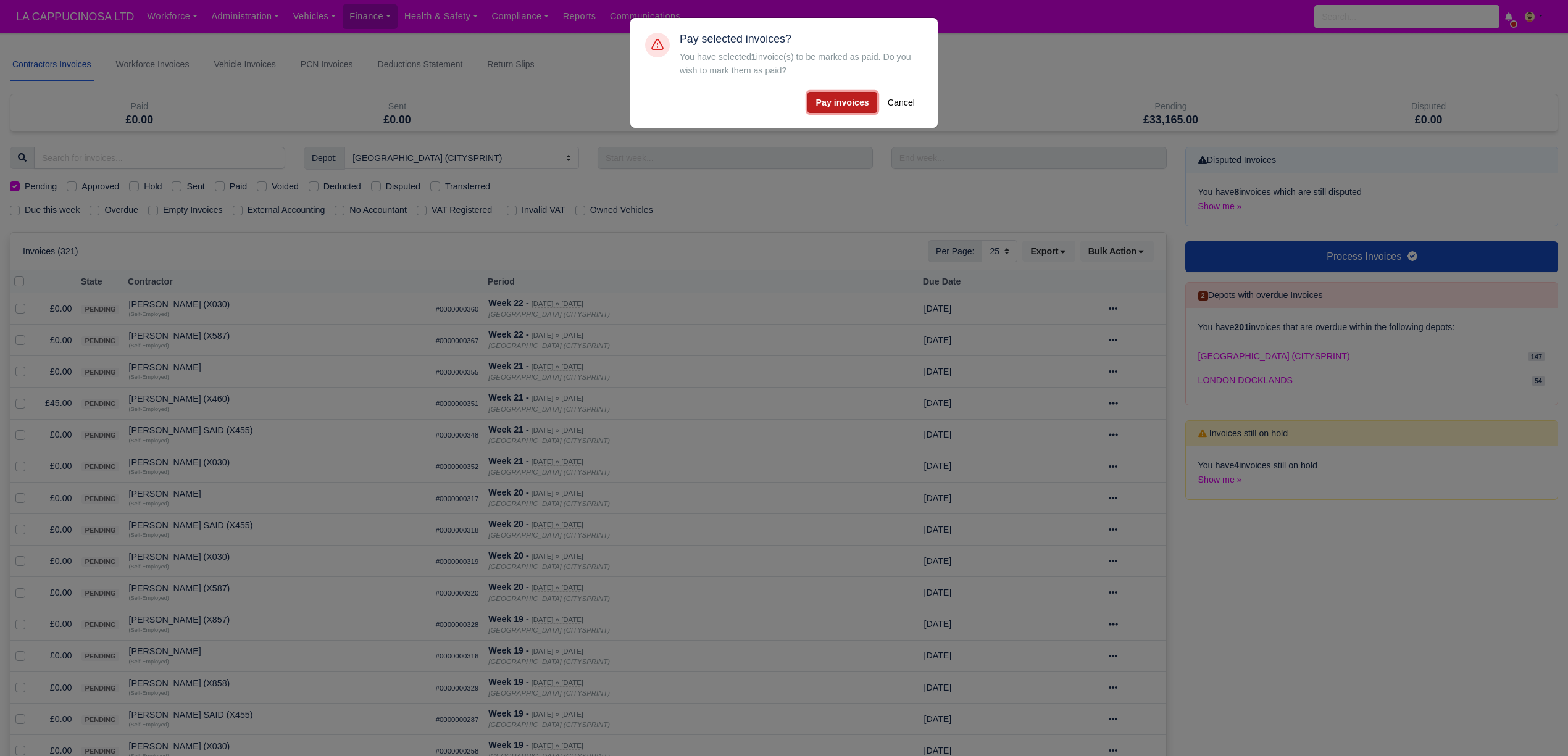
click at [840, 104] on button "Pay invoices" at bounding box center [841, 102] width 69 height 21
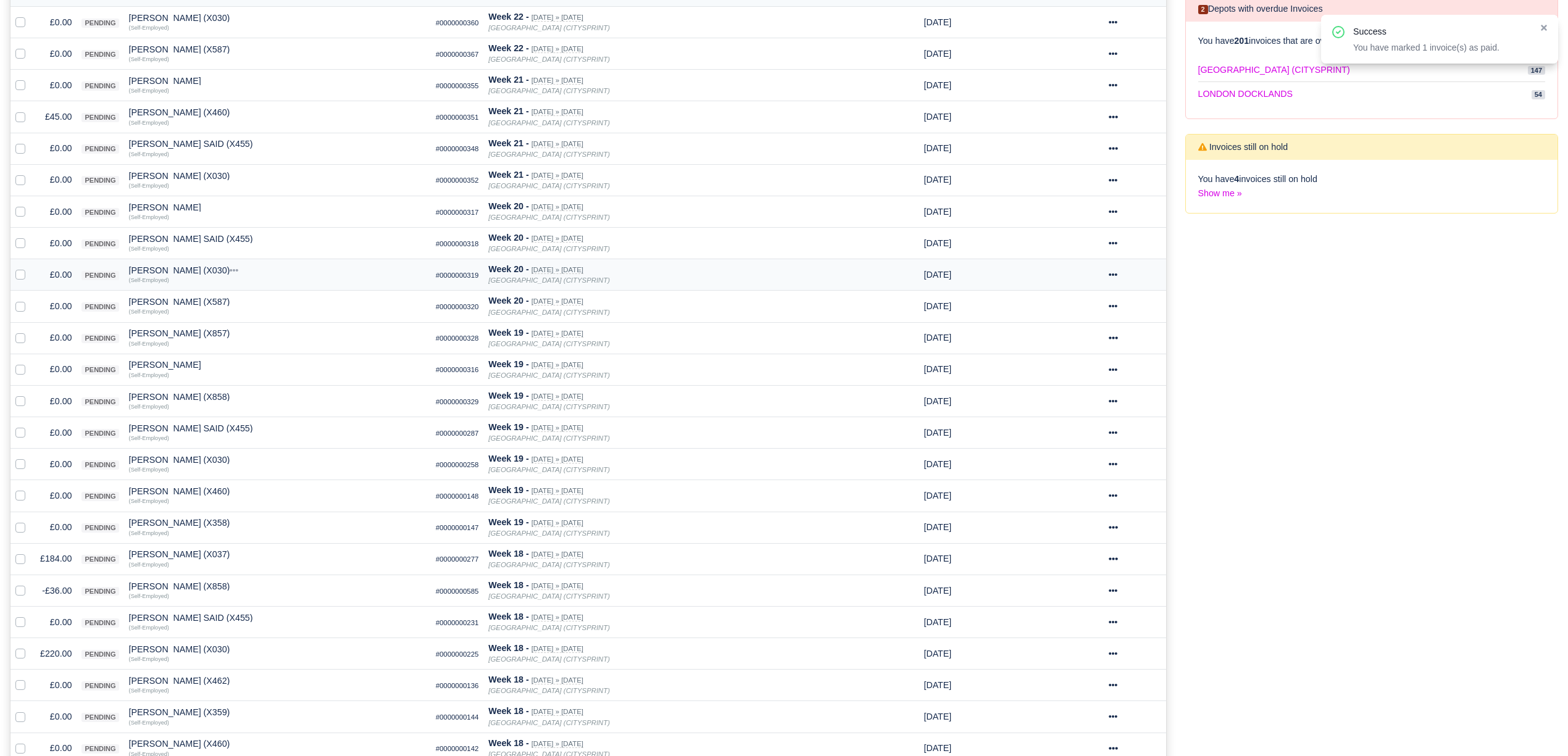
scroll to position [329, 0]
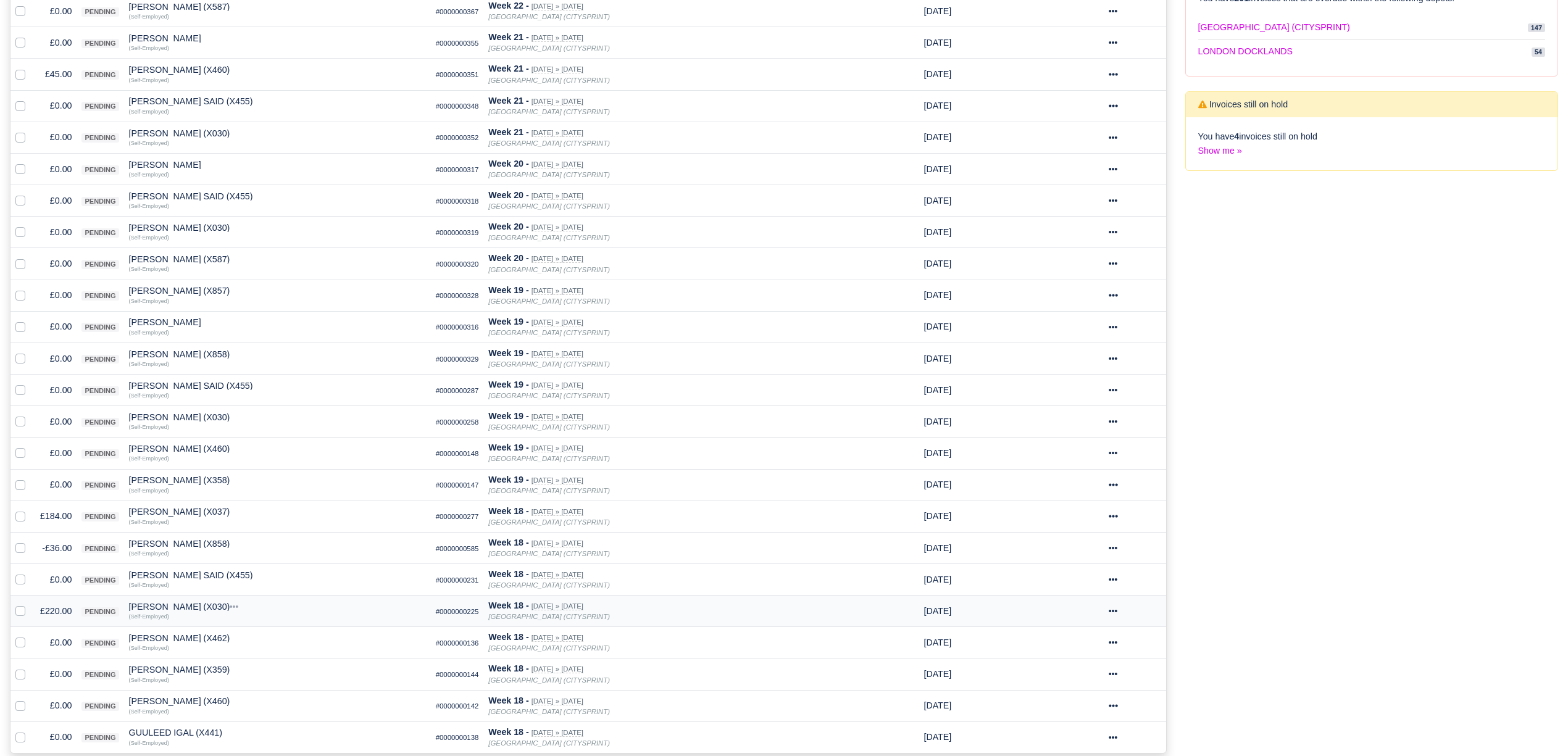
click at [30, 604] on label at bounding box center [30, 604] width 0 height 0
click at [17, 614] on input "checkbox" at bounding box center [20, 608] width 10 height 10
checkbox input "true"
click at [1127, 618] on div at bounding box center [1134, 611] width 52 height 14
click at [1244, 607] on div "Disputed Invoices You have 8 invoices which are still disputed Show me » Proces…" at bounding box center [1372, 309] width 392 height 982
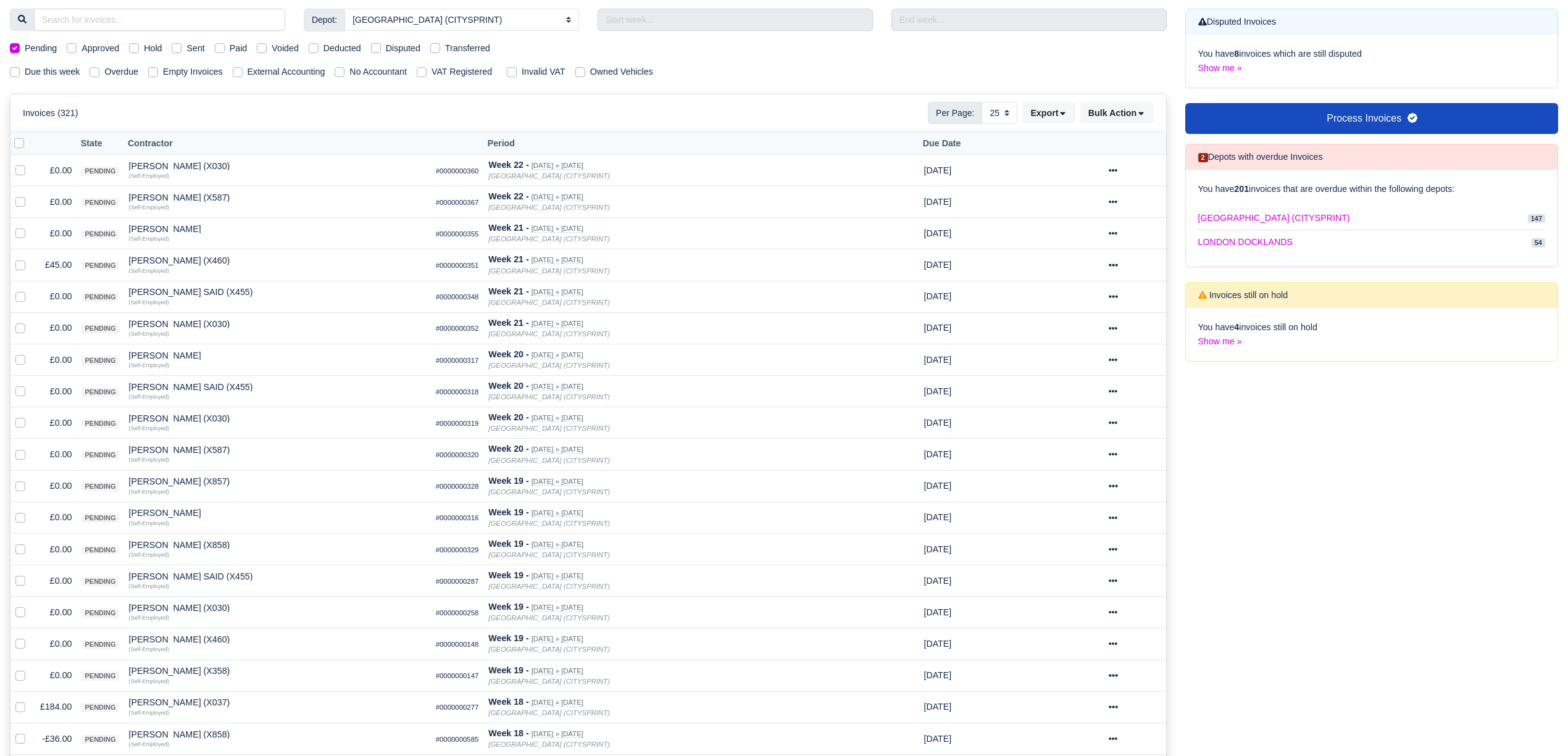
scroll to position [0, 0]
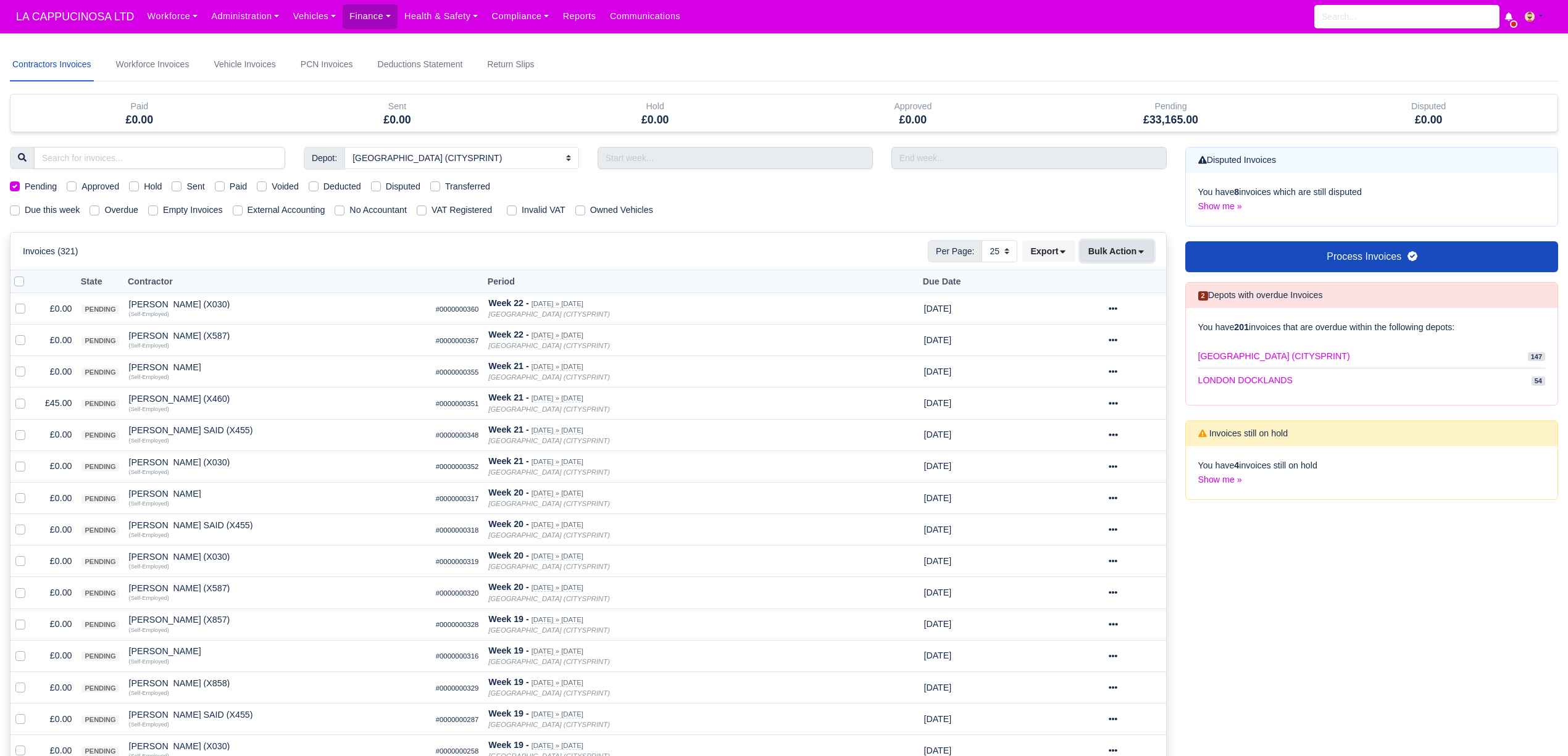
click at [1107, 249] on button "Bulk Action" at bounding box center [1117, 251] width 74 height 21
click at [1073, 347] on div "Void" at bounding box center [1098, 352] width 110 height 19
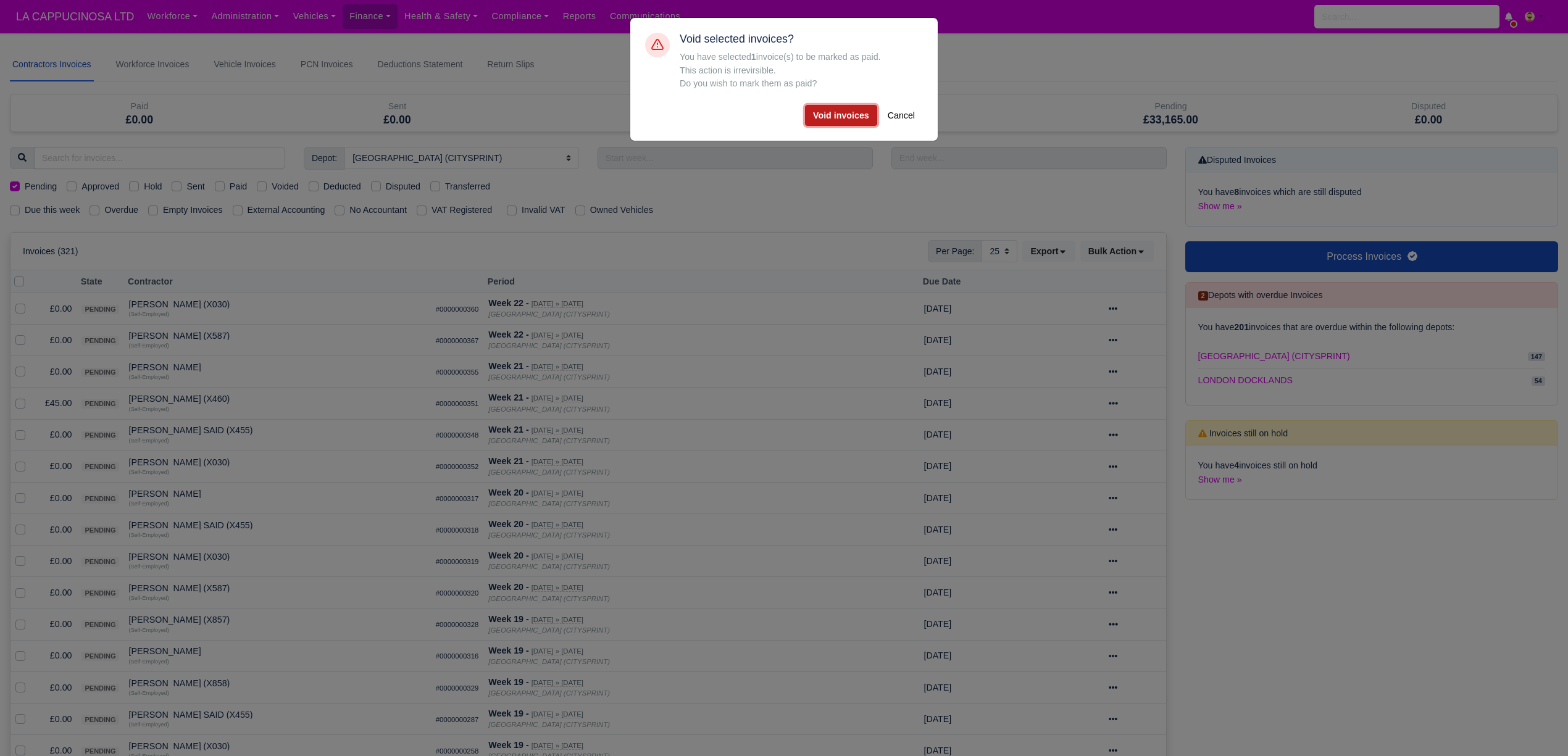
click at [843, 122] on button "Void invoices" at bounding box center [841, 115] width 72 height 21
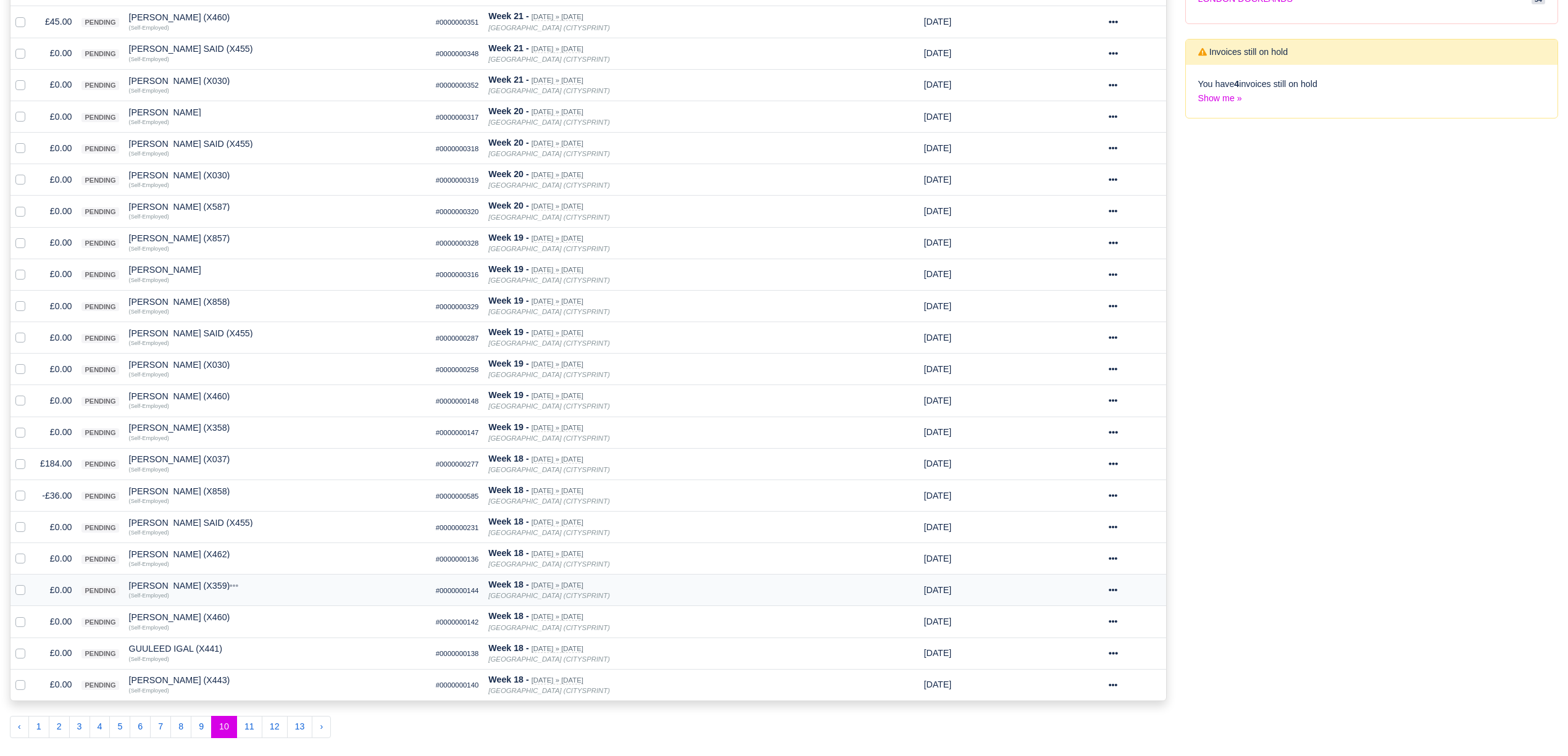
scroll to position [533, 0]
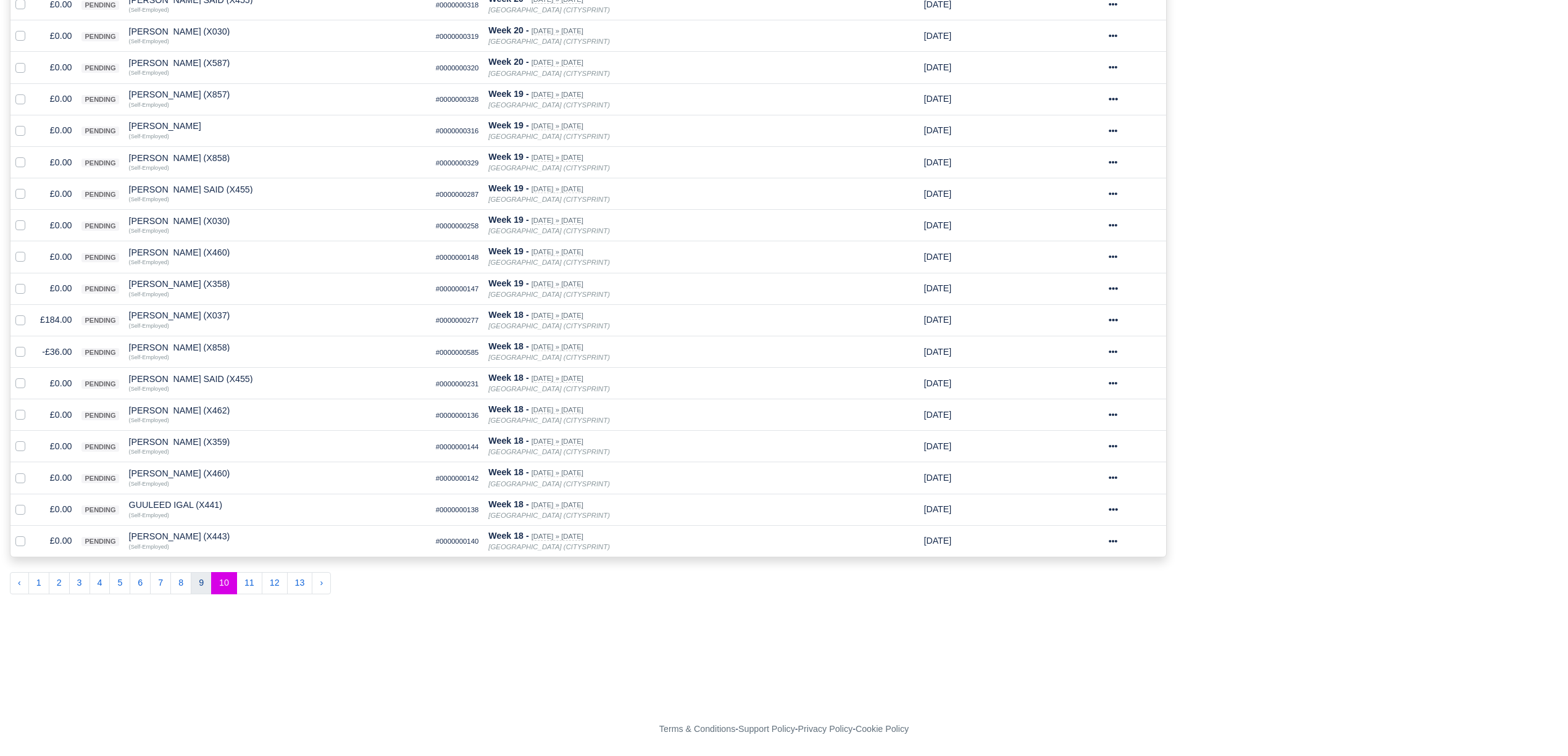
click at [198, 586] on button "9" at bounding box center [201, 583] width 21 height 22
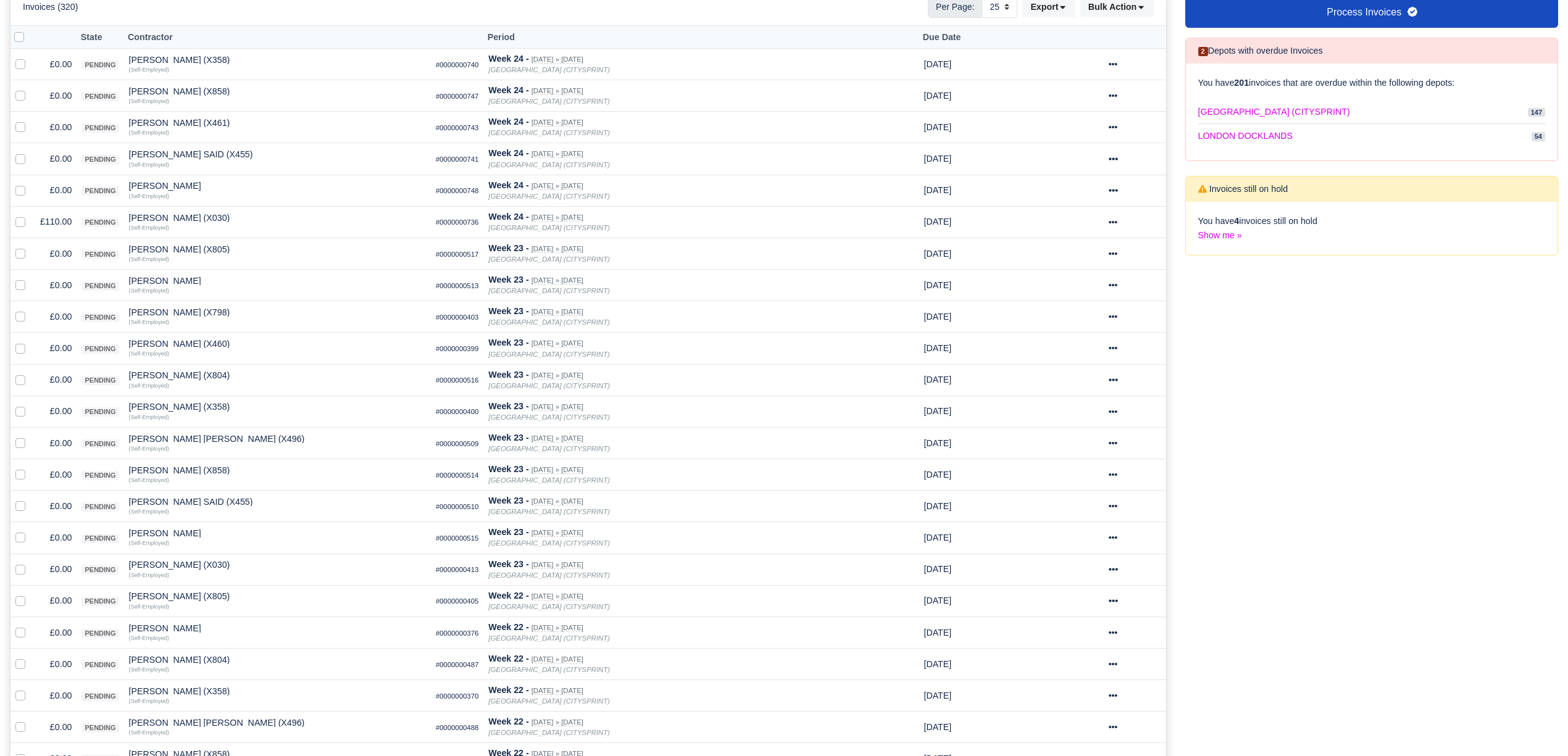
scroll to position [204, 0]
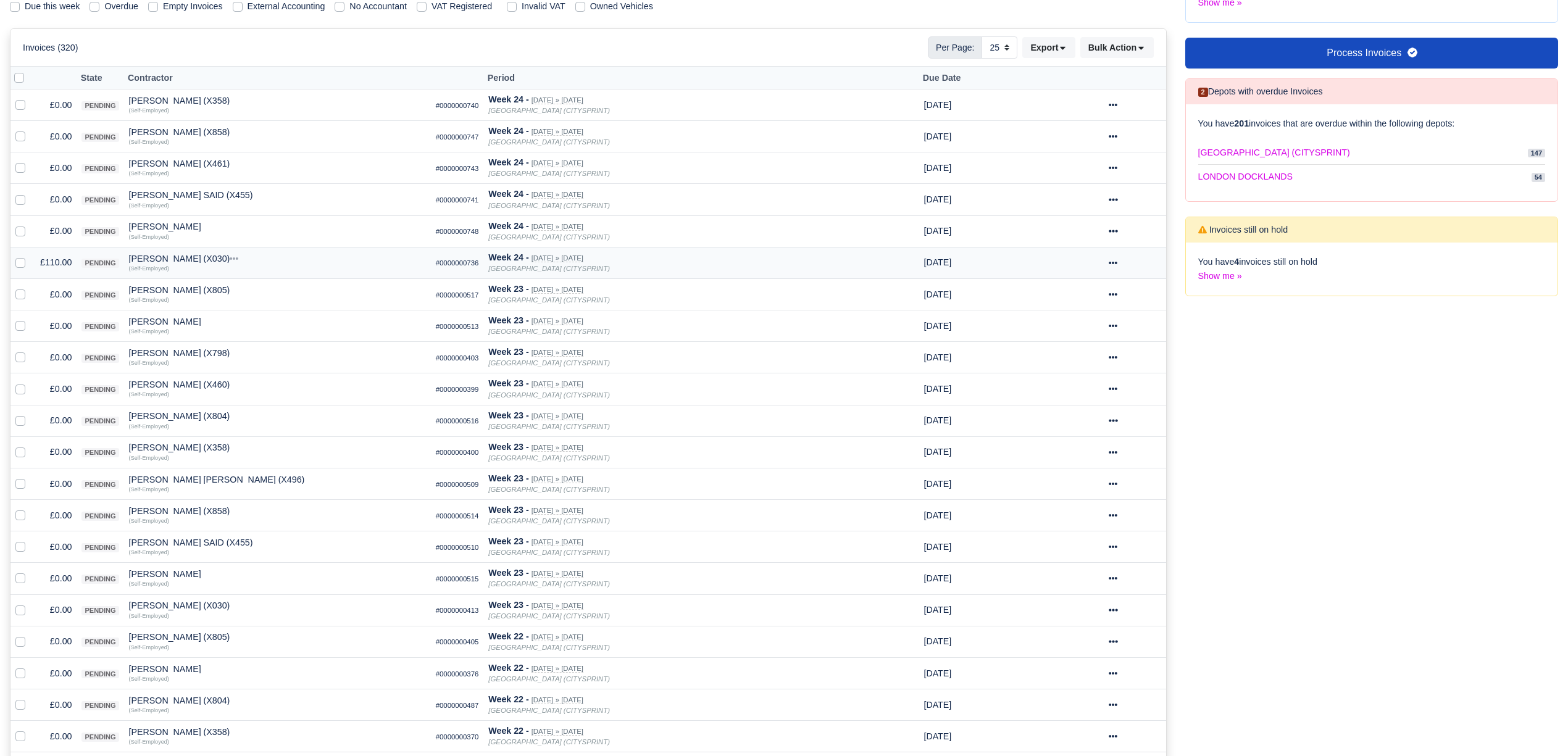
click at [30, 255] on label at bounding box center [30, 255] width 0 height 0
click at [19, 266] on input "checkbox" at bounding box center [20, 260] width 10 height 10
checkbox input "true"
click at [1164, 43] on div "Invoices (320) Per Page: 10 25 50 Export Data export: Bulk Action Mark selected…" at bounding box center [588, 47] width 1155 height 37
click at [1139, 55] on button "Bulk Action" at bounding box center [1117, 47] width 74 height 21
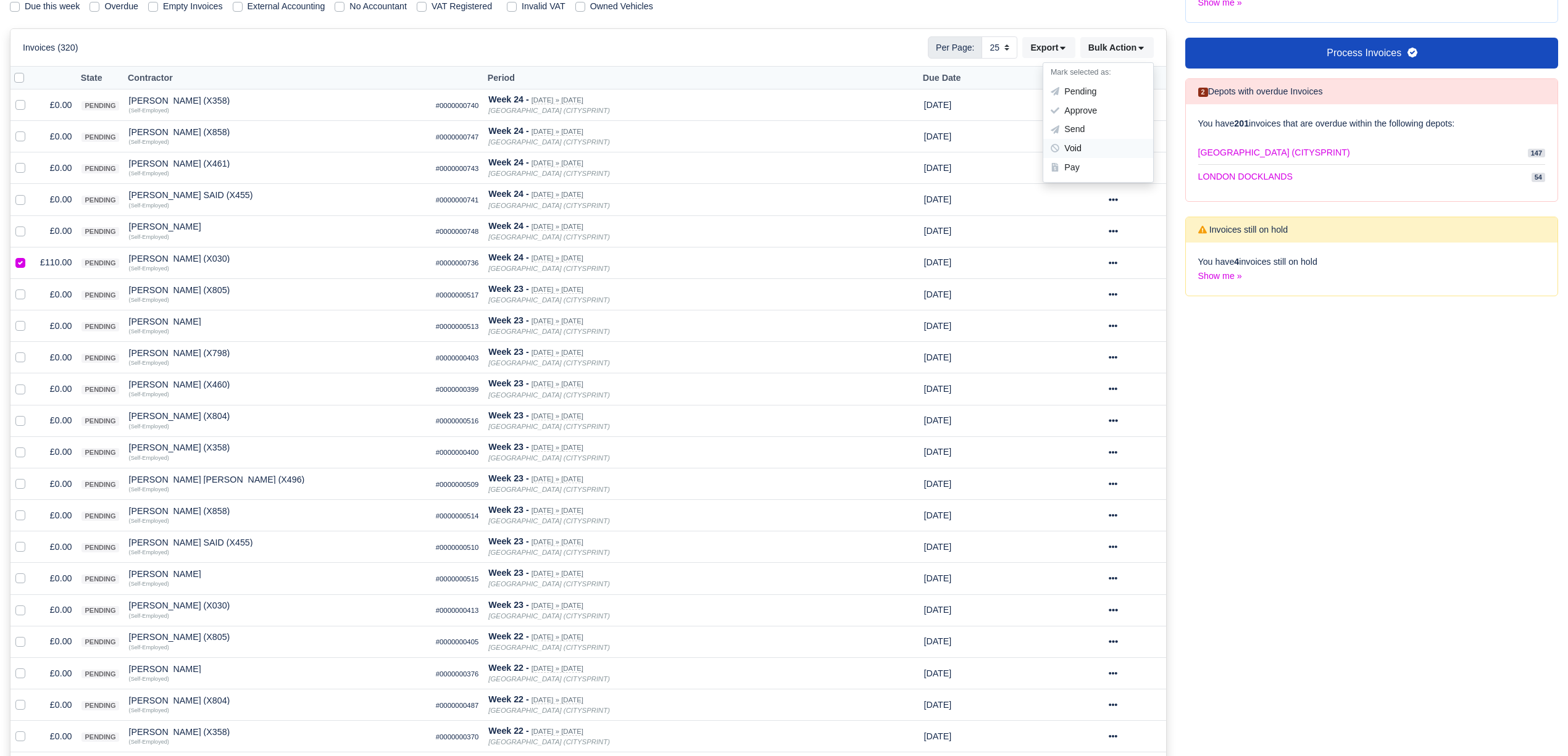
click at [1094, 151] on div "Void" at bounding box center [1098, 148] width 110 height 19
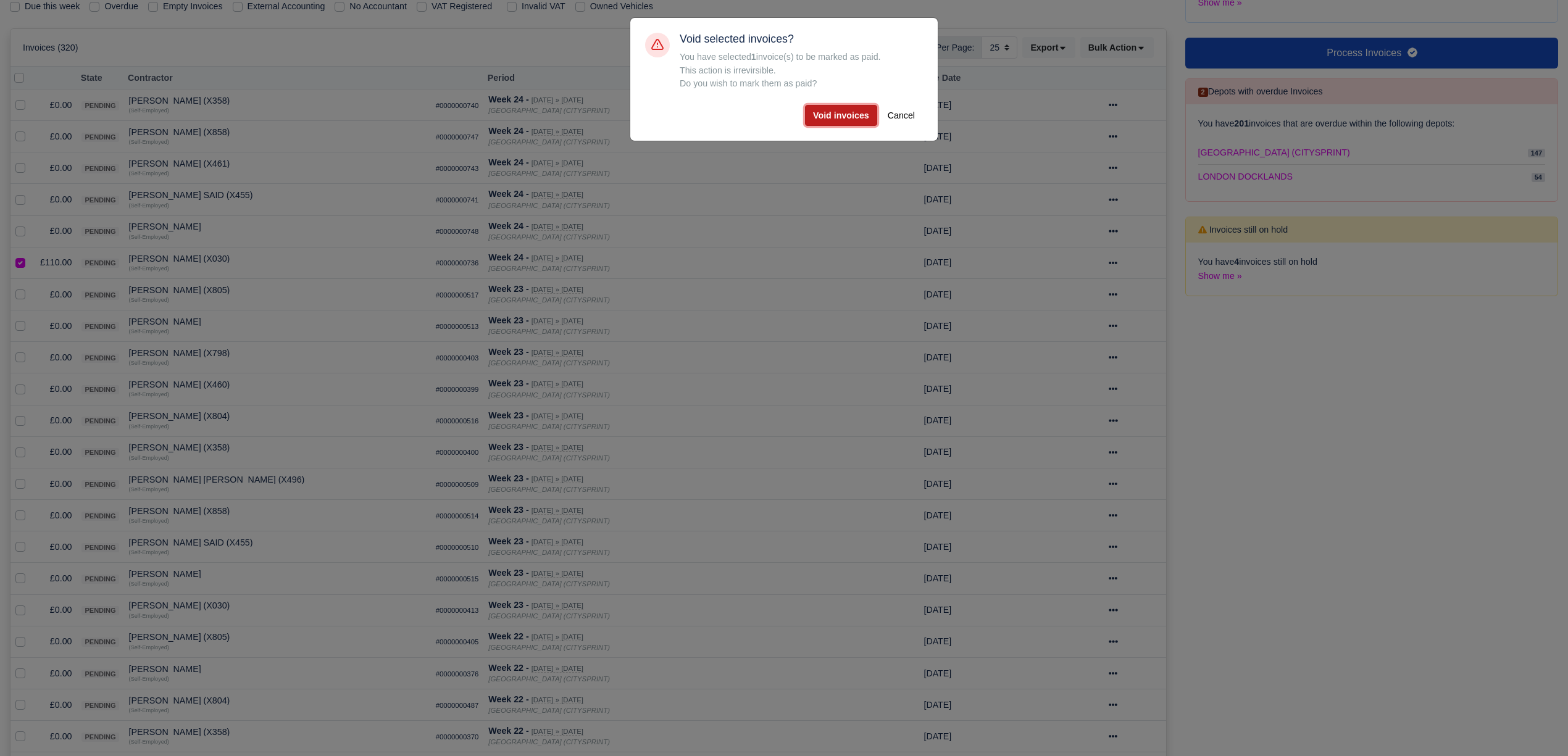
click at [843, 126] on button "Void invoices" at bounding box center [841, 115] width 72 height 21
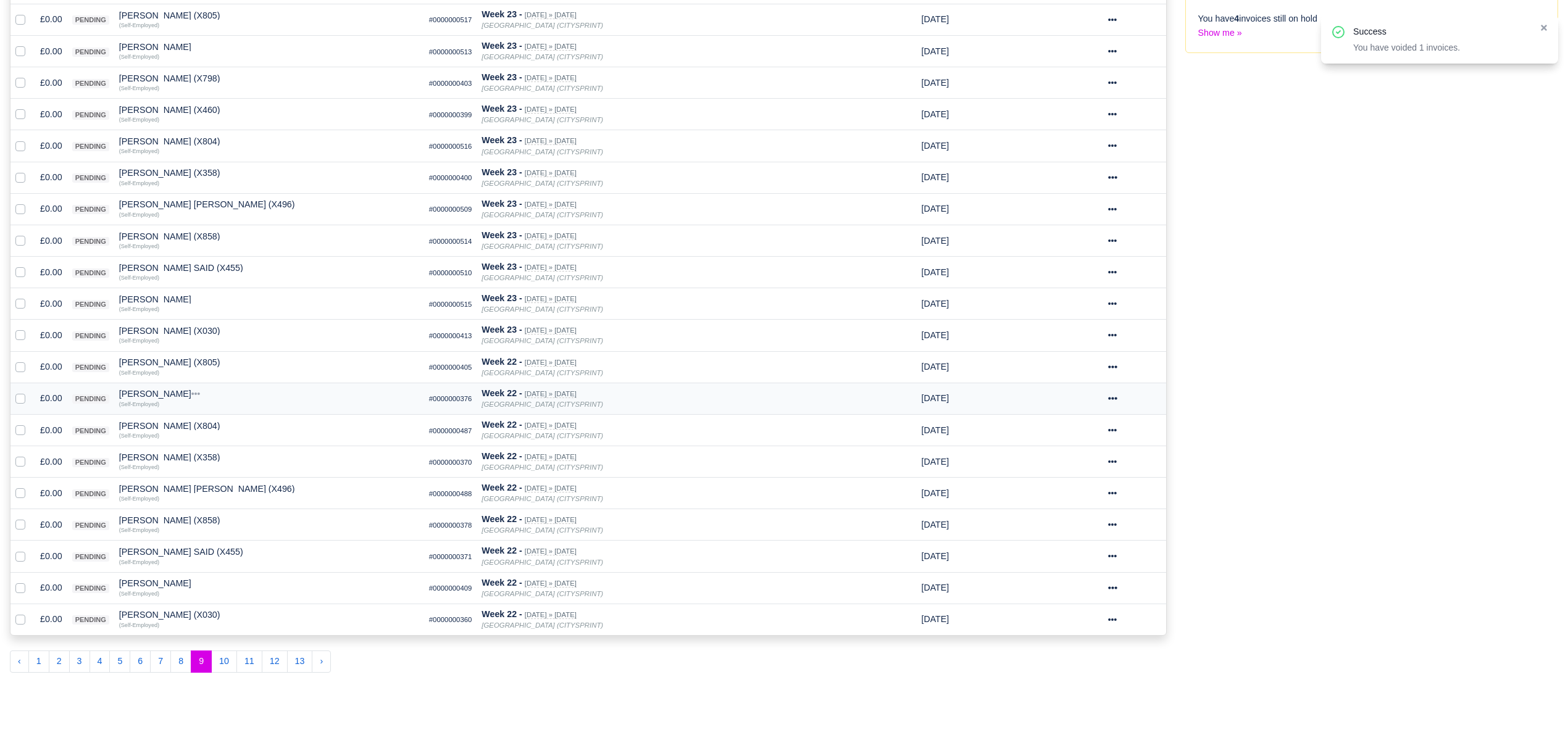
scroll to position [451, 0]
click at [181, 666] on button "8" at bounding box center [181, 657] width 21 height 22
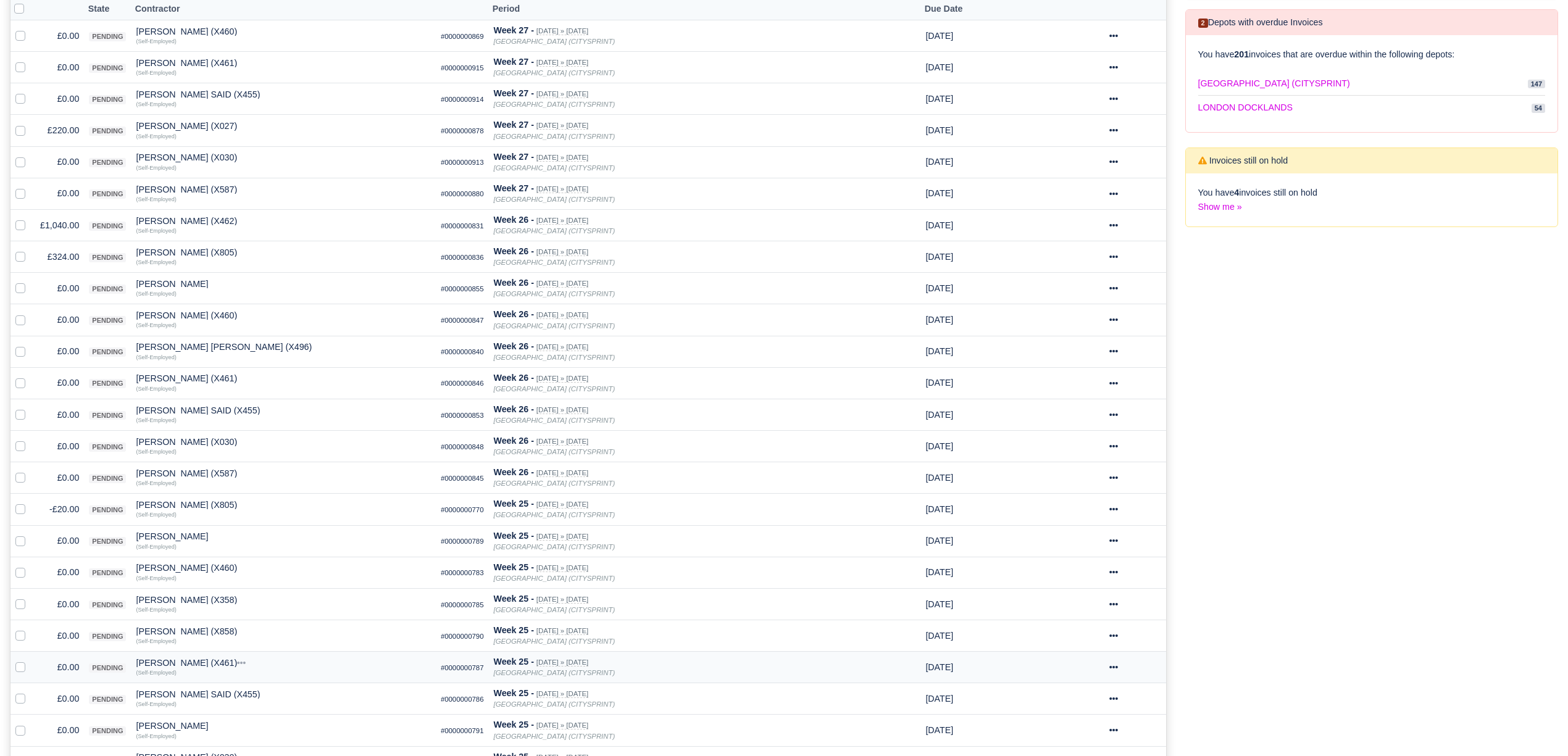
scroll to position [494, 0]
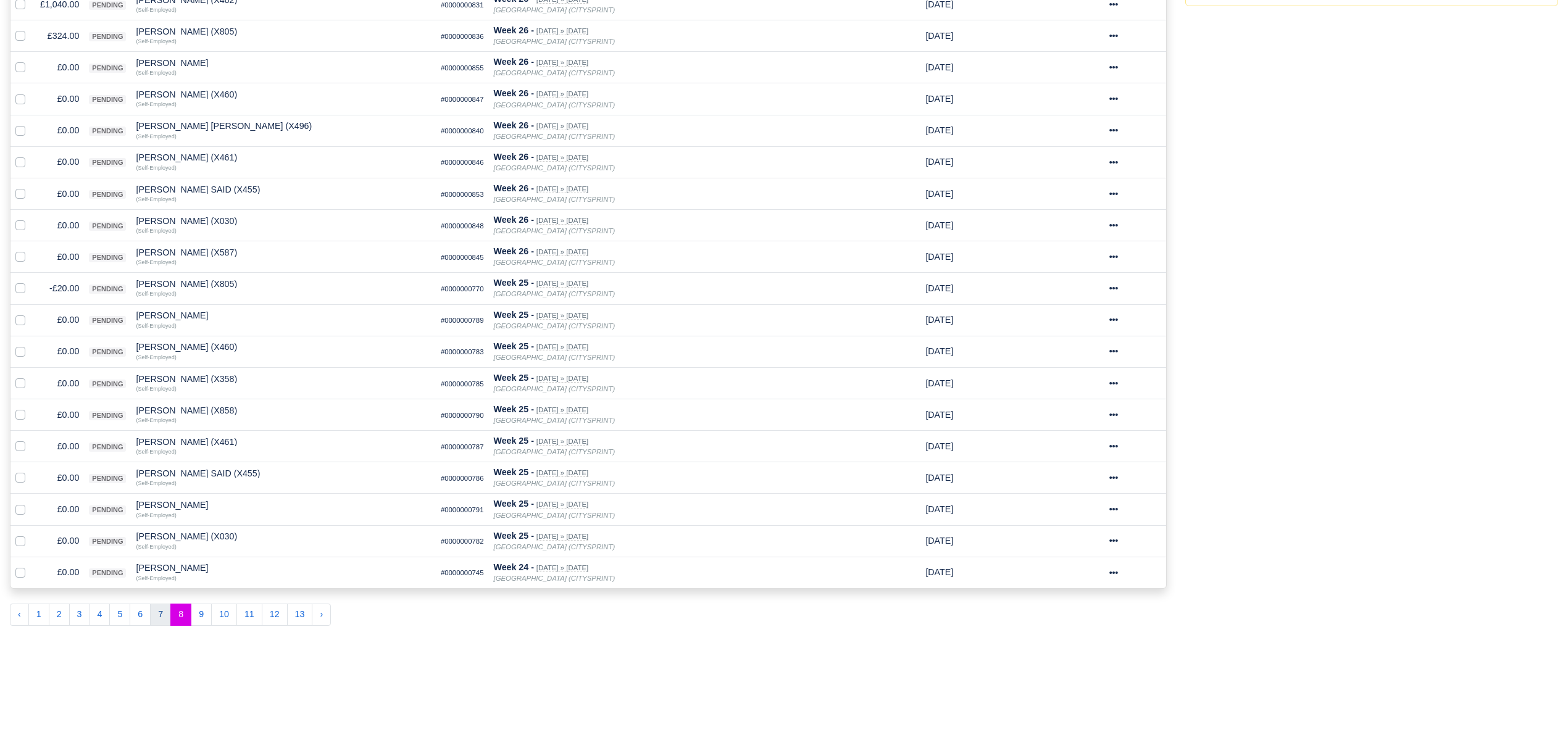
click at [164, 626] on button "7" at bounding box center [161, 614] width 21 height 22
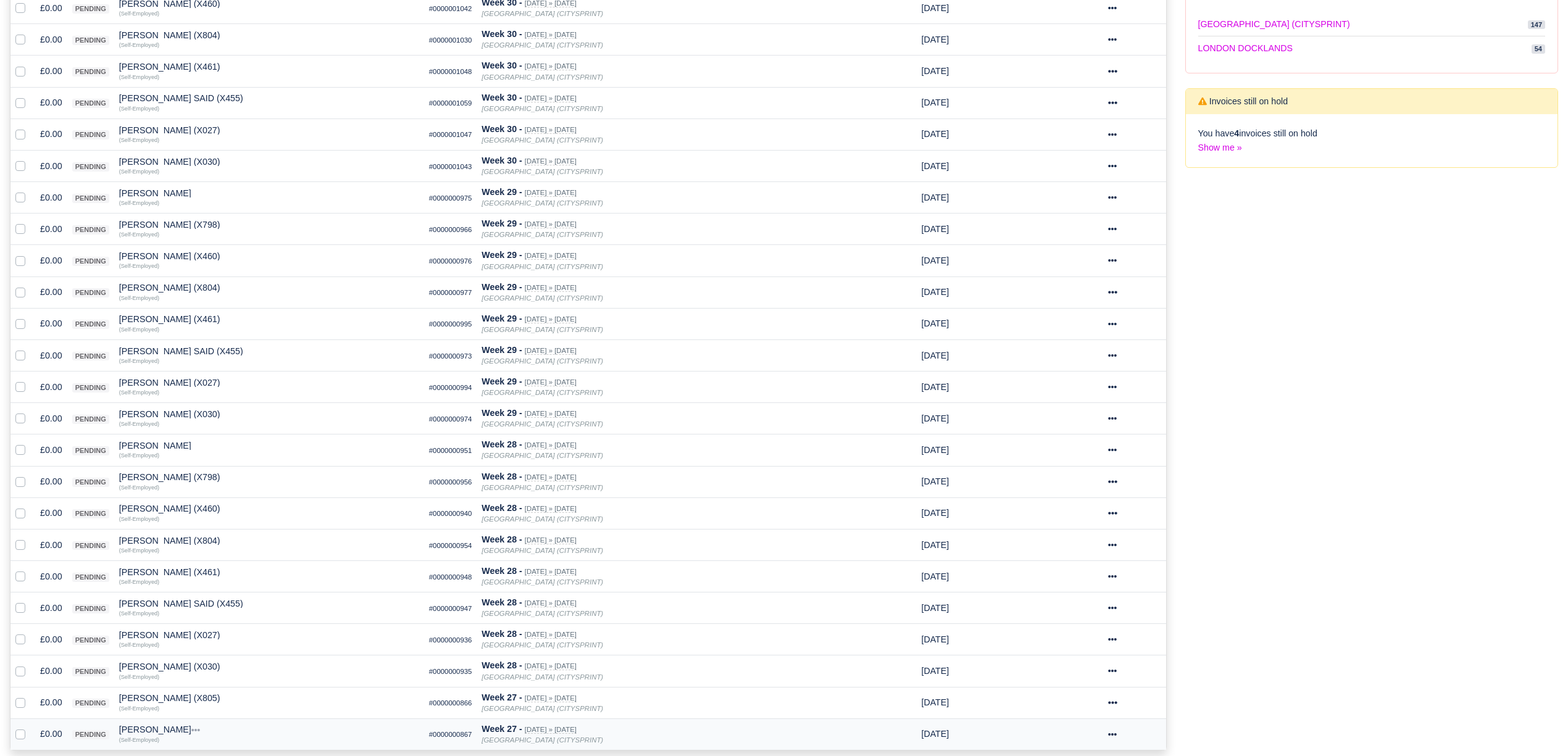
scroll to position [411, 0]
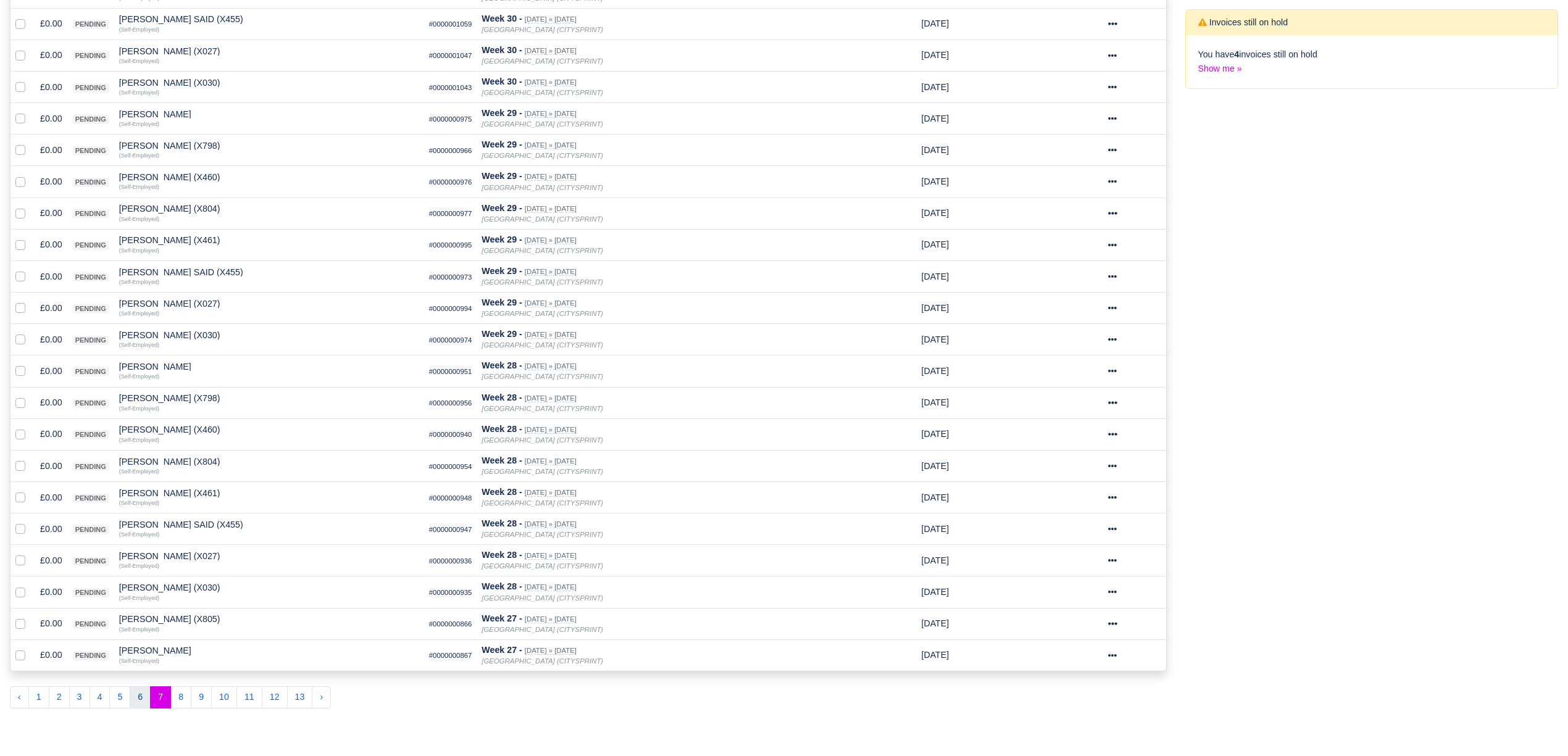
click at [135, 699] on button "6" at bounding box center [140, 697] width 21 height 22
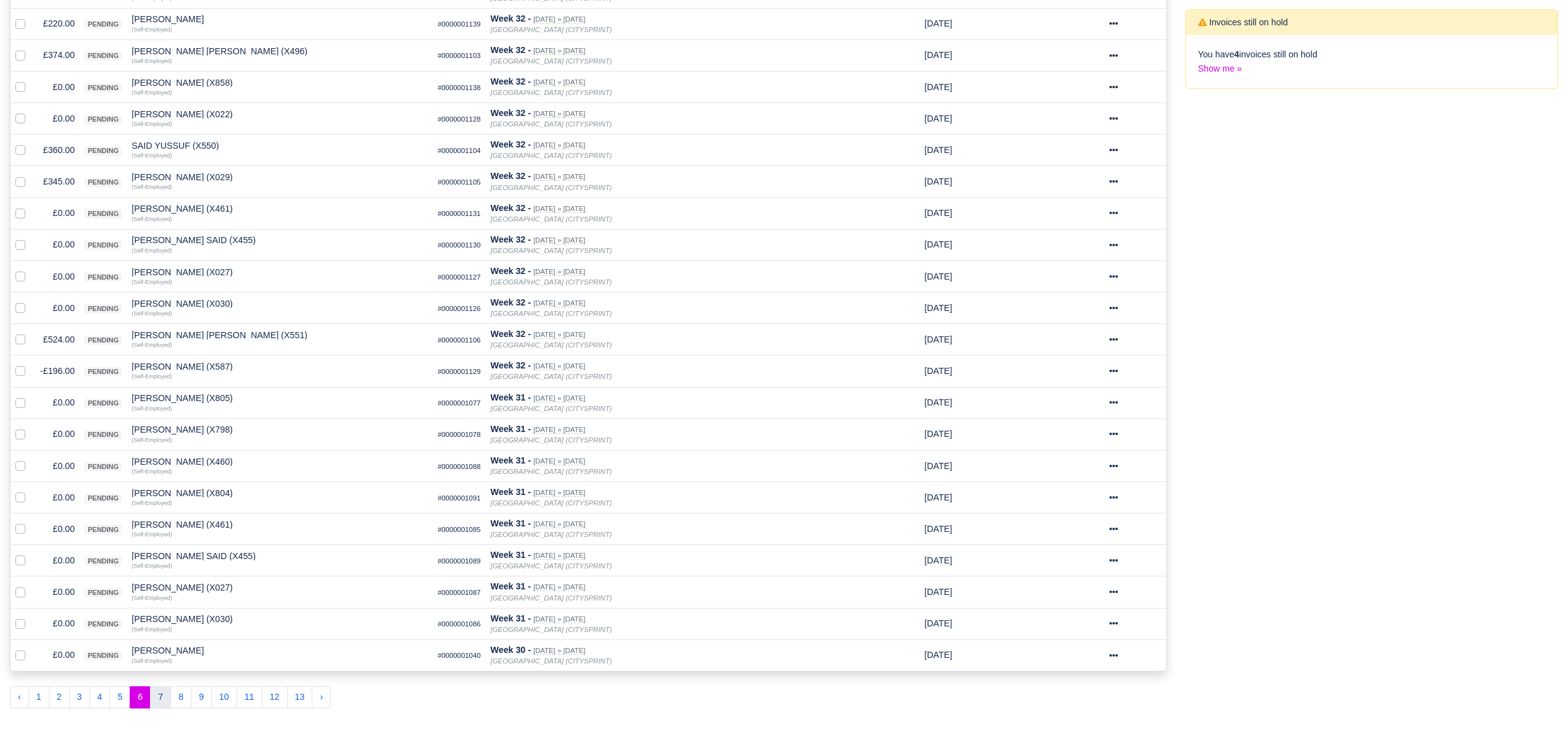
click at [166, 706] on button "7" at bounding box center [161, 697] width 21 height 22
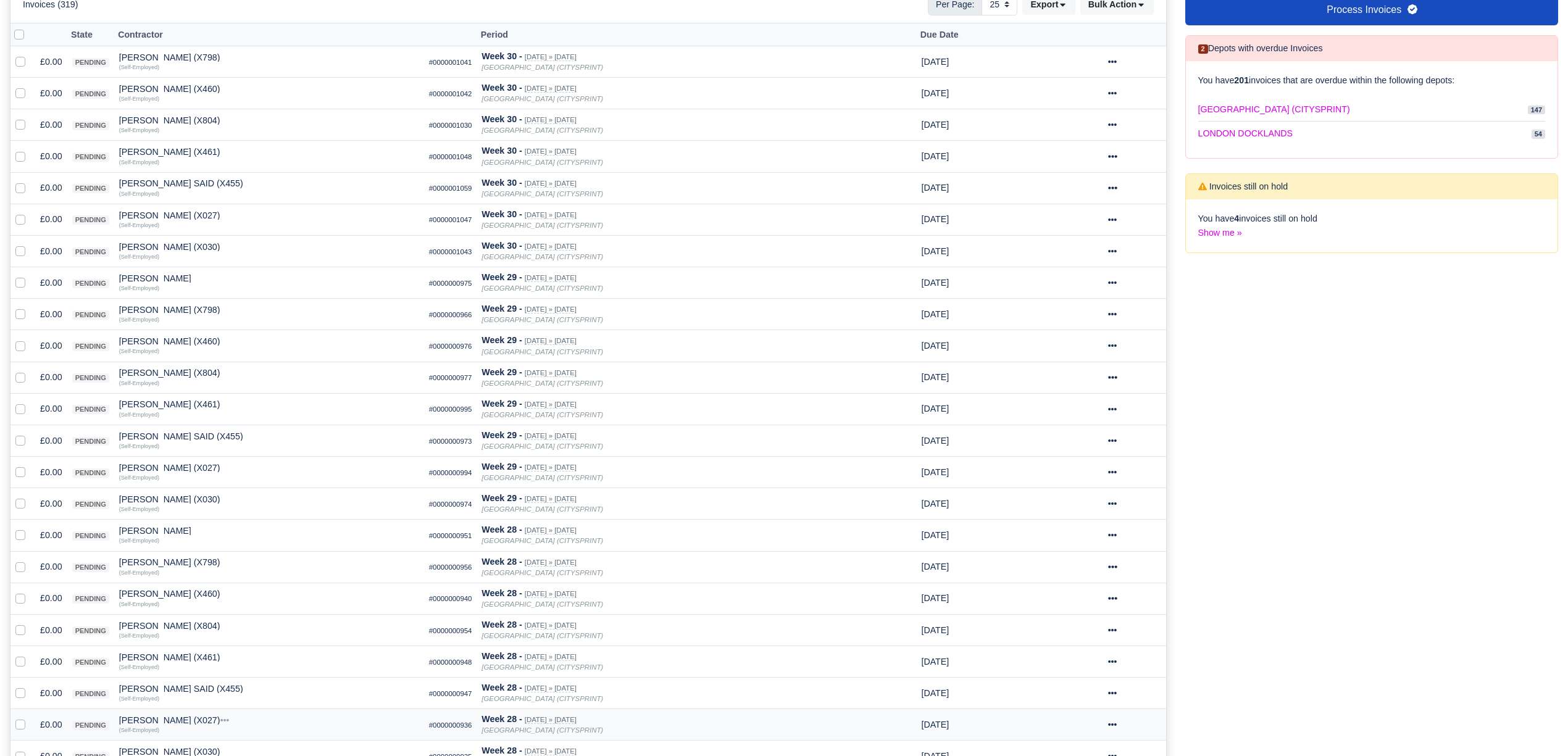
scroll to position [411, 0]
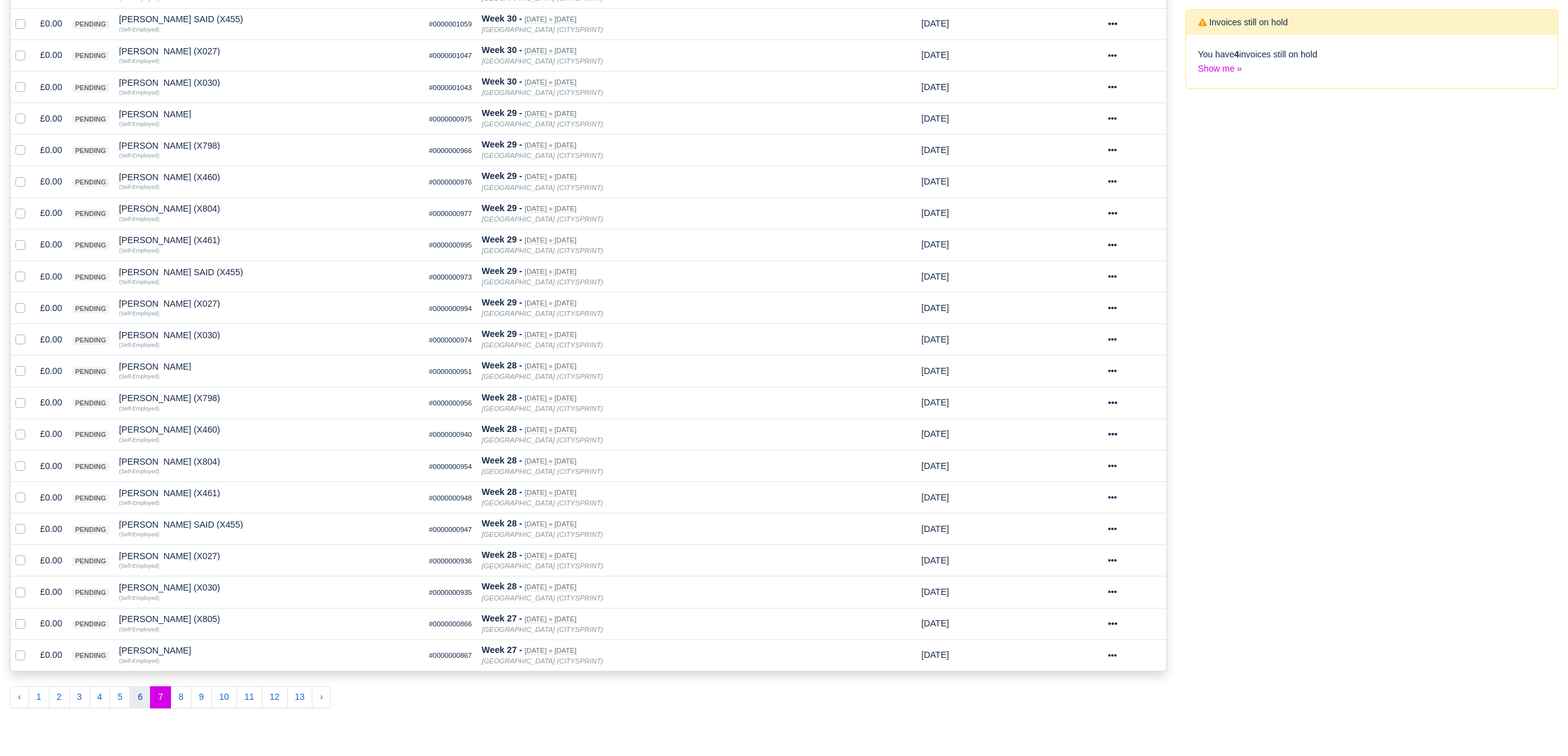
click at [141, 699] on button "6" at bounding box center [140, 697] width 21 height 22
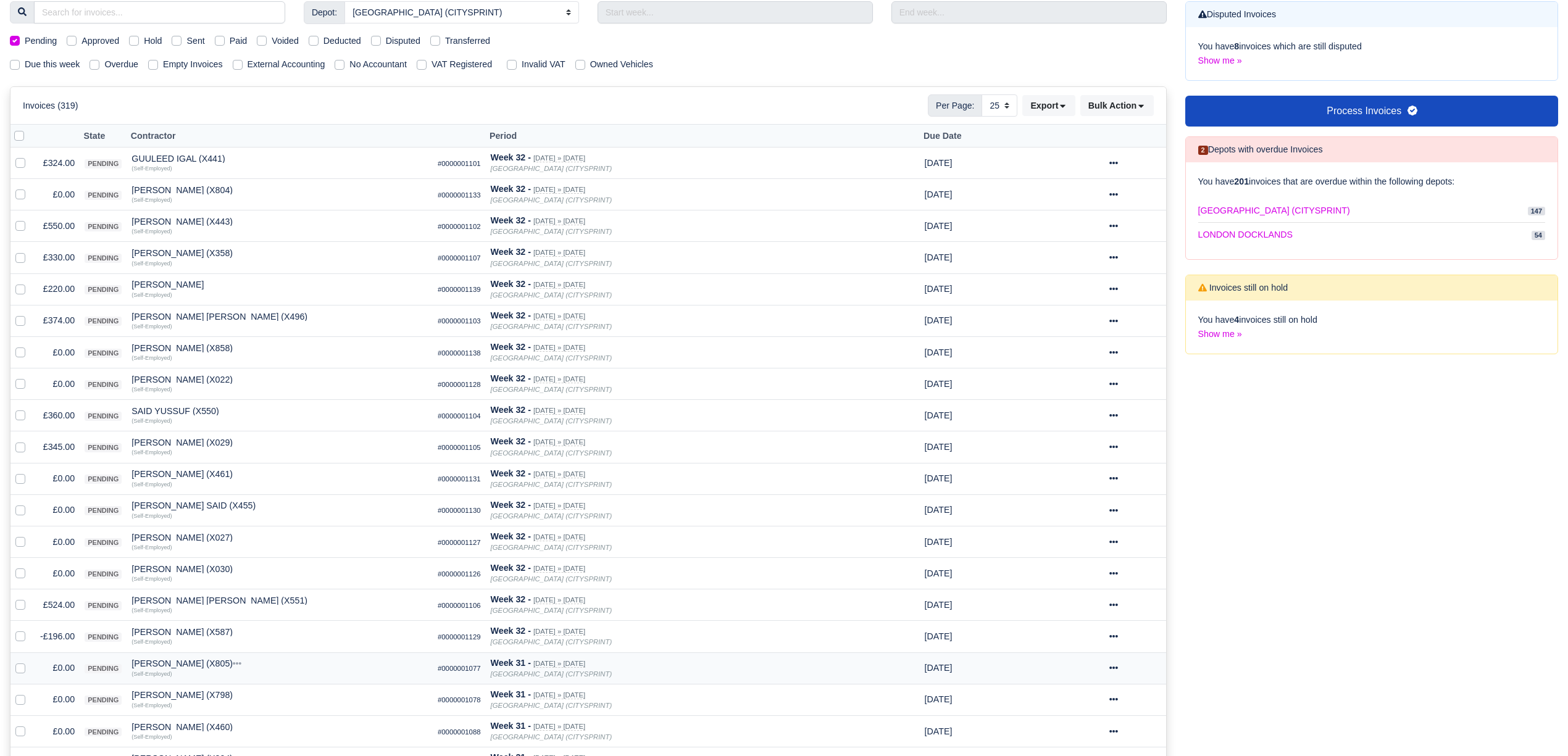
scroll to position [247, 0]
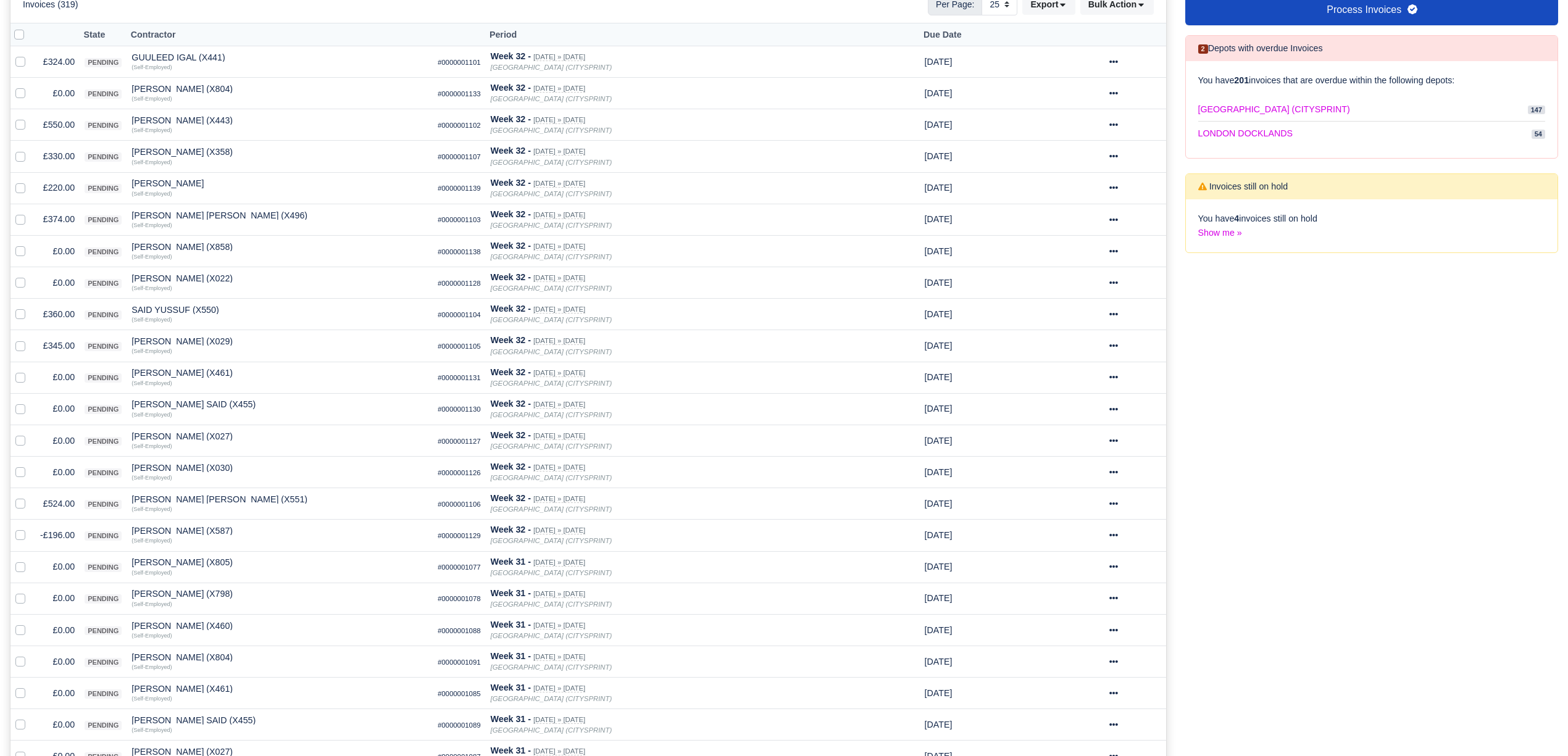
click at [1383, 367] on div "Disputed Invoices You have 8 invoices which are still disputed Show me » Proces…" at bounding box center [1372, 391] width 392 height 982
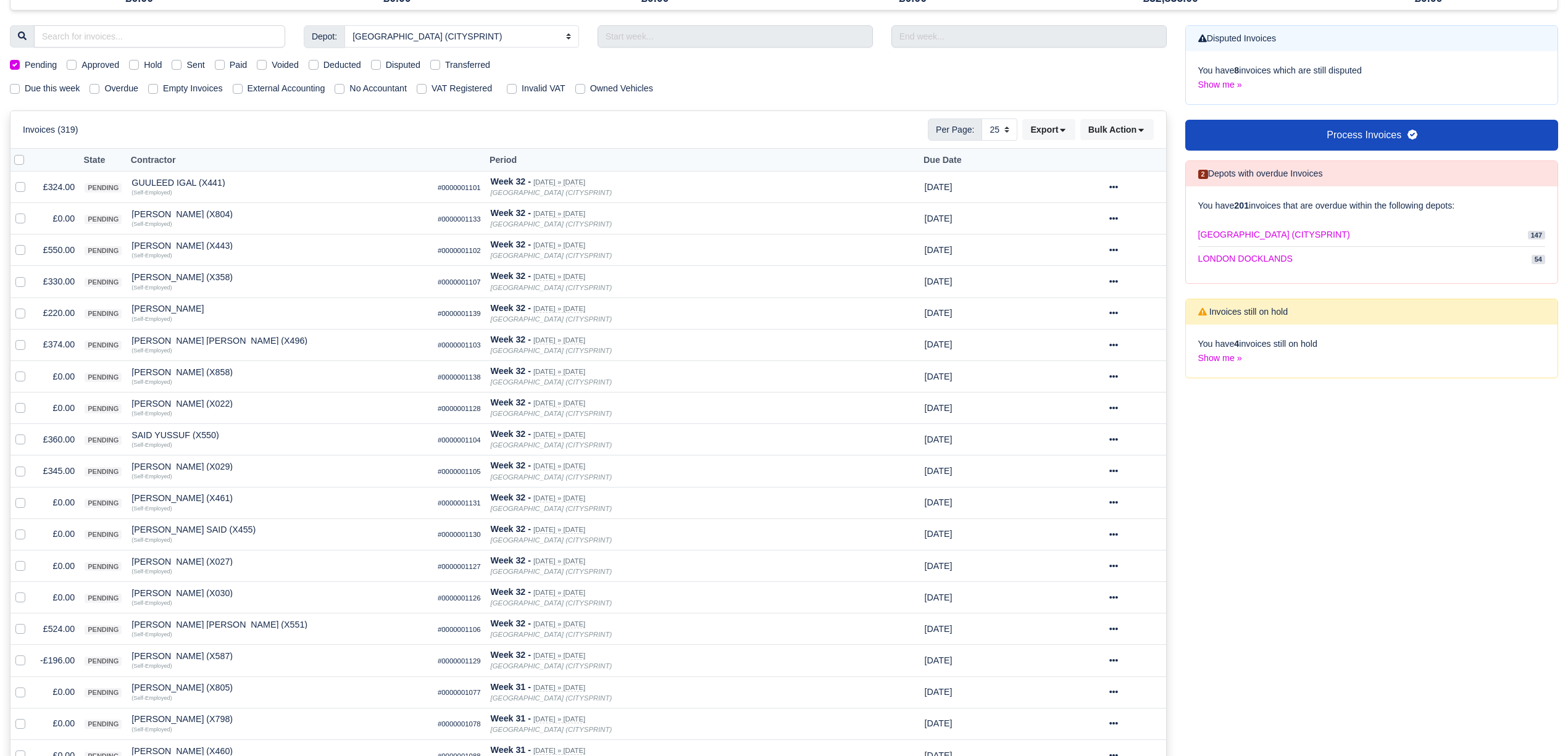
scroll to position [0, 0]
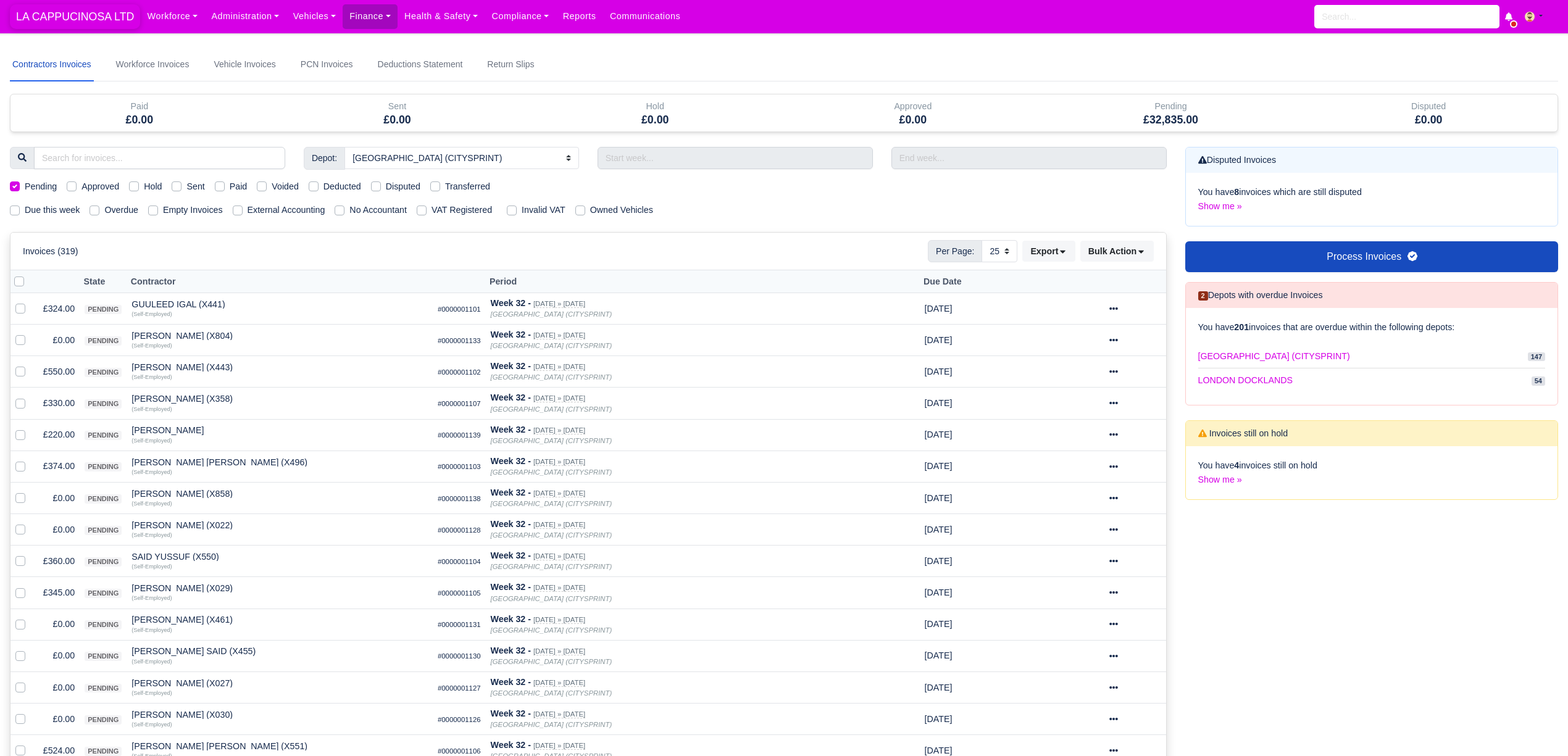
click at [93, 22] on span "LA CAPPUCINOSA LTD" at bounding box center [75, 17] width 130 height 24
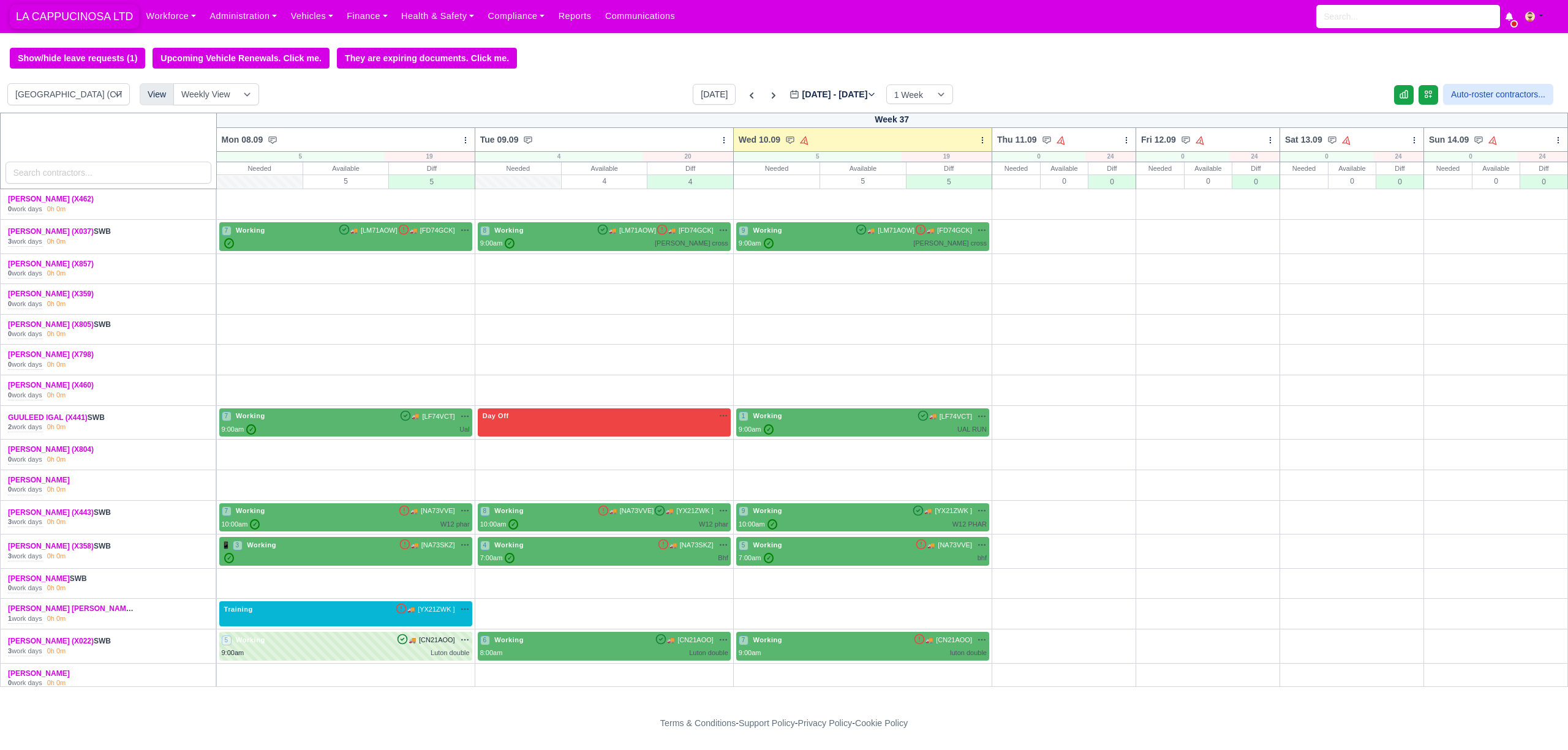
click at [97, 24] on span "LA CAPPUCINOSA LTD" at bounding box center [74, 17] width 129 height 24
click at [750, 97] on icon at bounding box center [752, 96] width 4 height 6
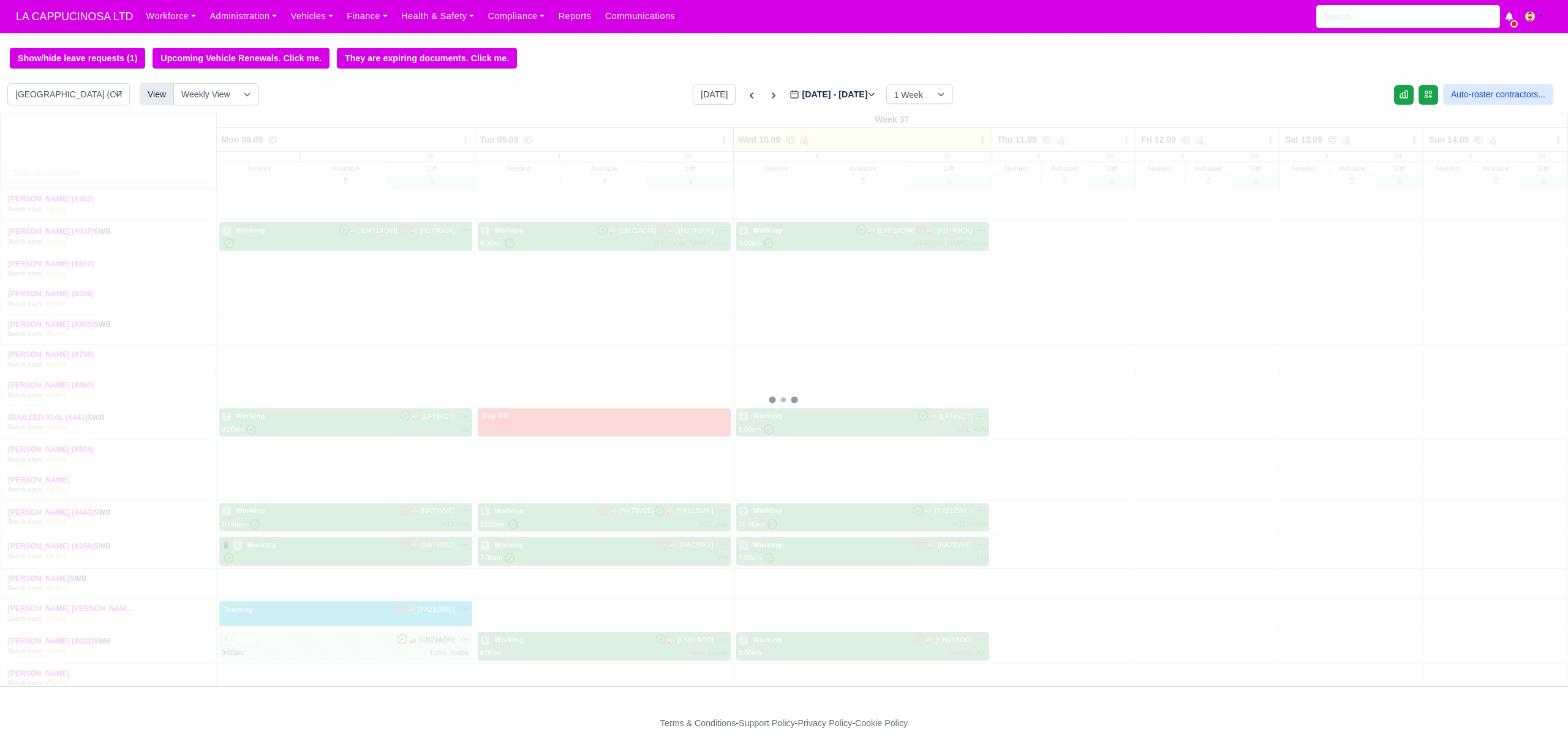
type input "[DATE]"
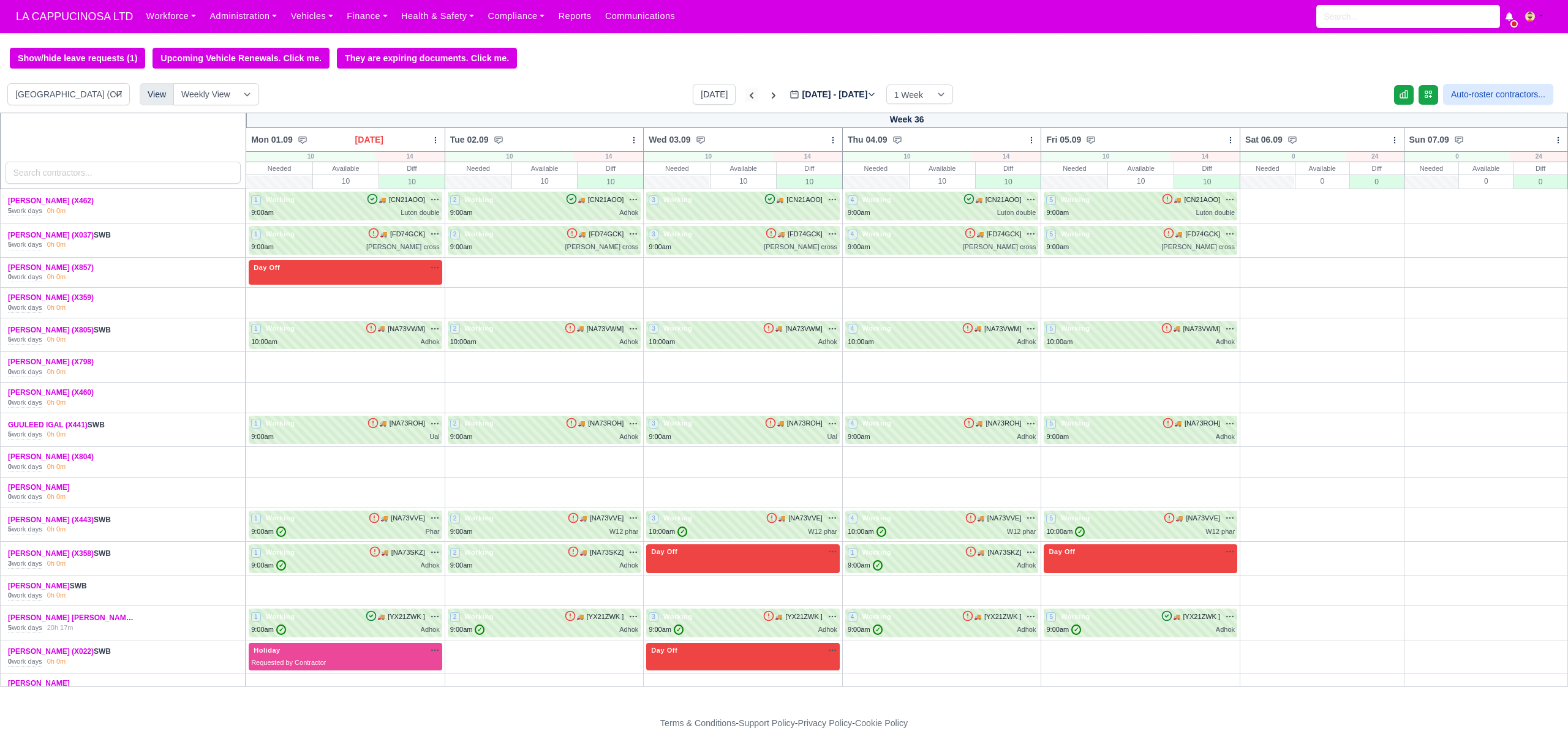
click at [745, 97] on icon at bounding box center [751, 95] width 12 height 12
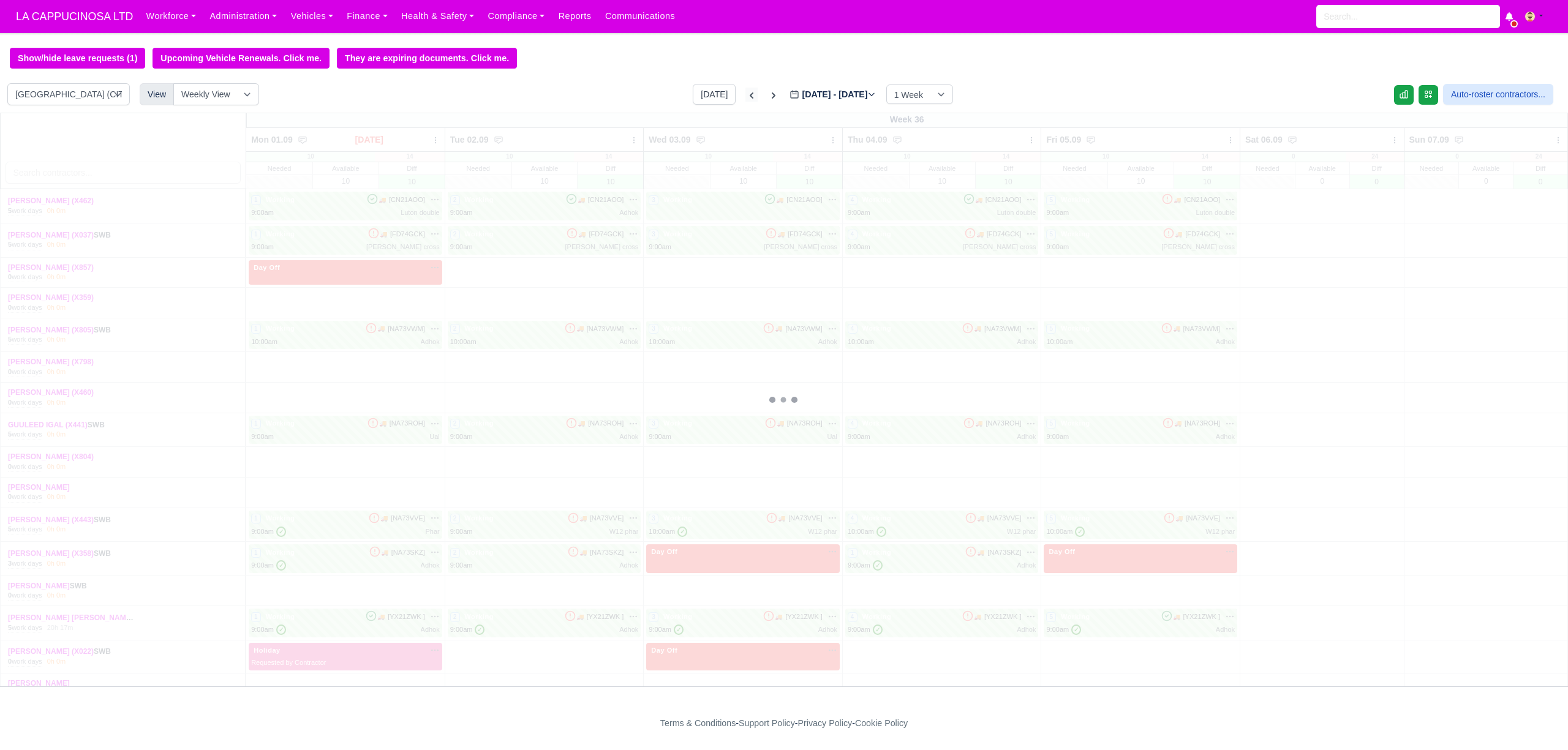
type input "2025-08-27"
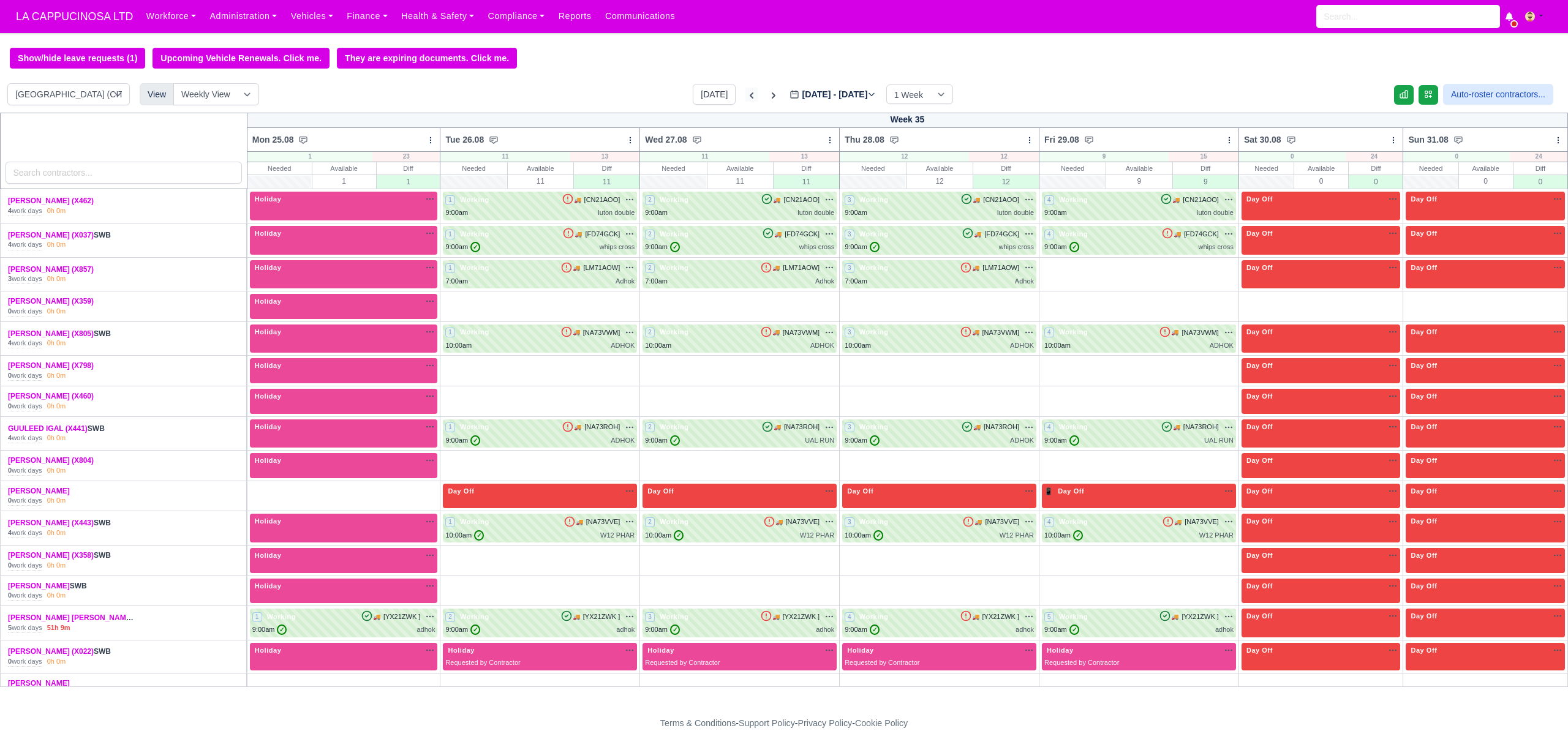
click at [745, 97] on icon at bounding box center [751, 95] width 12 height 12
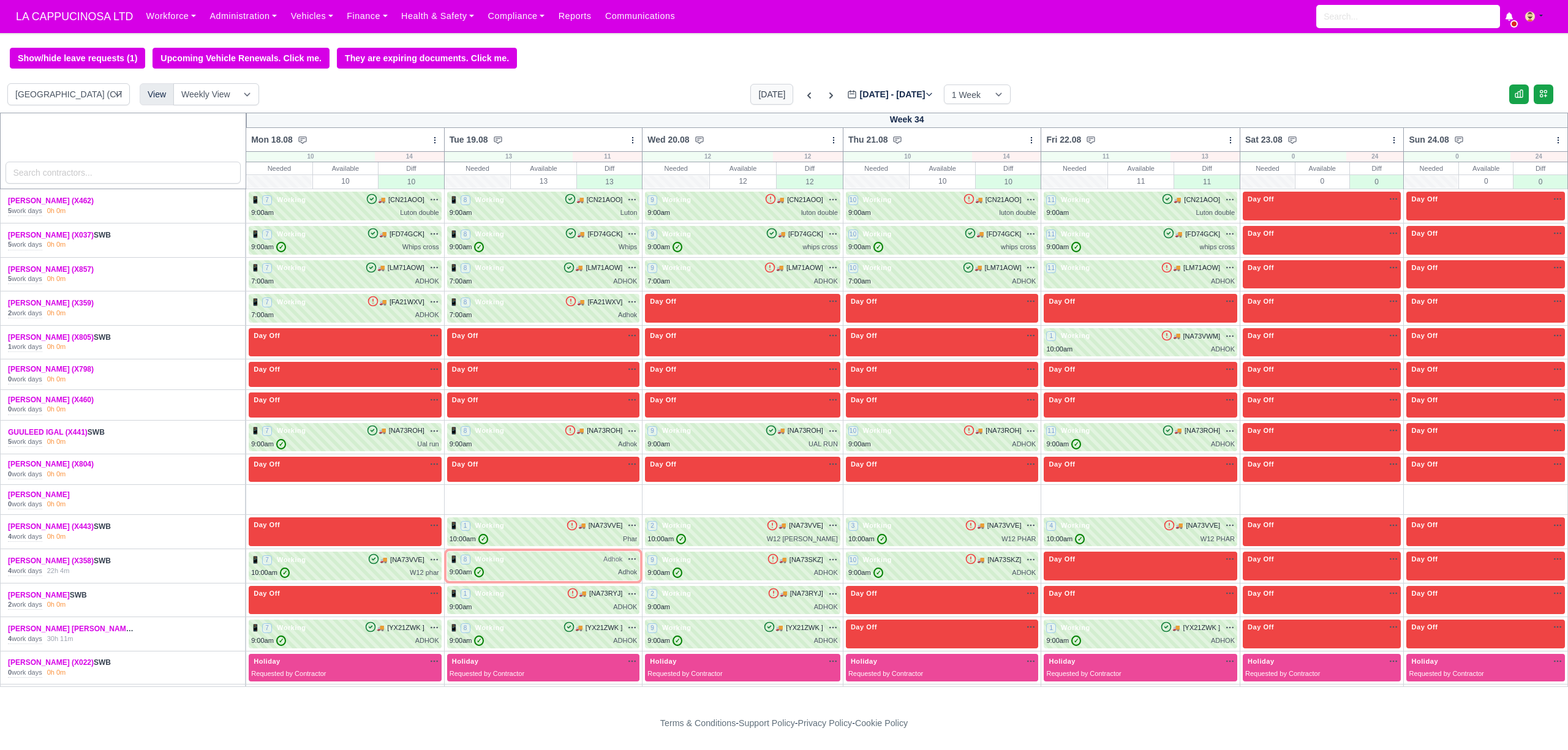
type input "2025-08-20"
click at [825, 99] on icon at bounding box center [831, 95] width 12 height 12
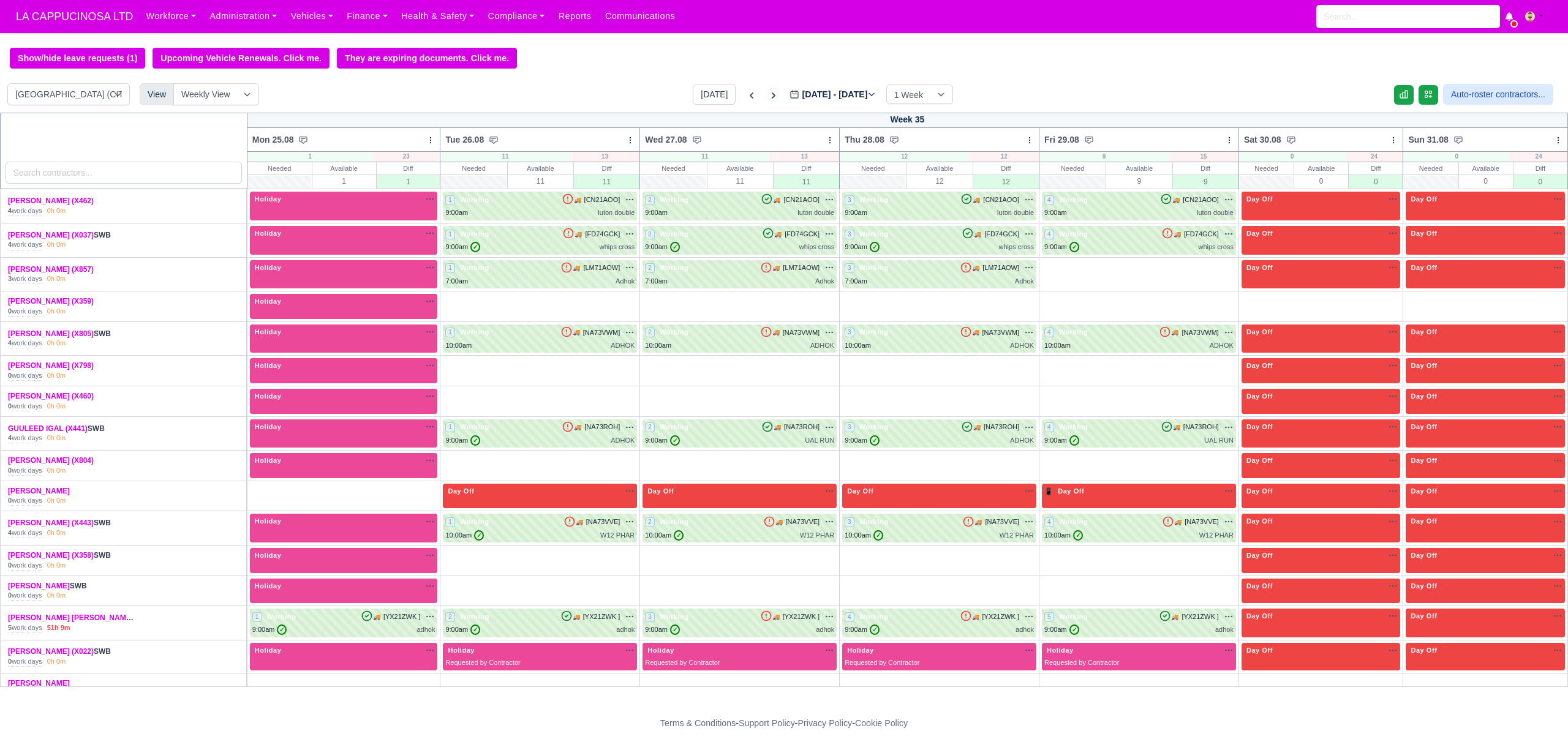
type input "2025-08-27"
click at [768, 98] on icon at bounding box center [773, 95] width 12 height 12
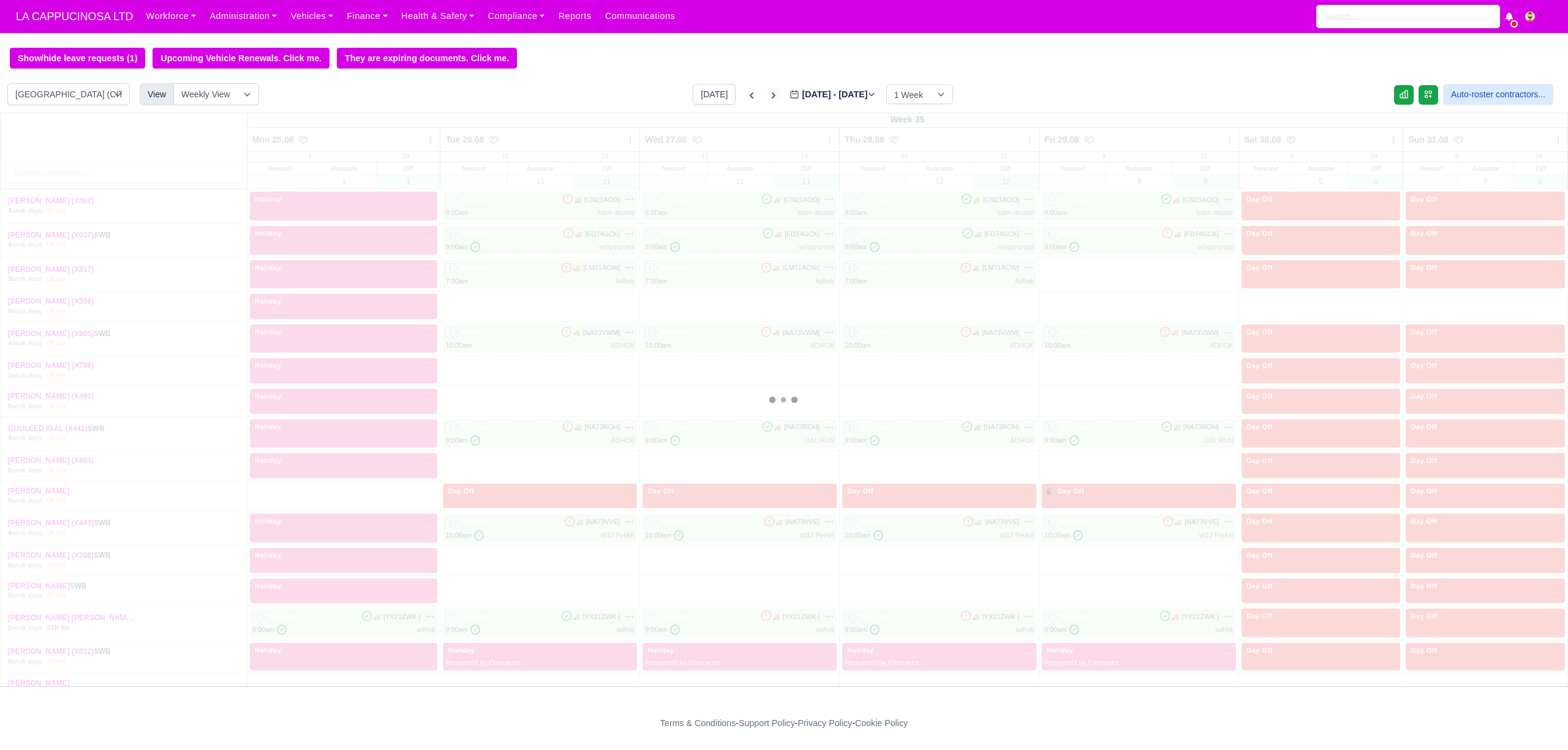
type input "[DATE]"
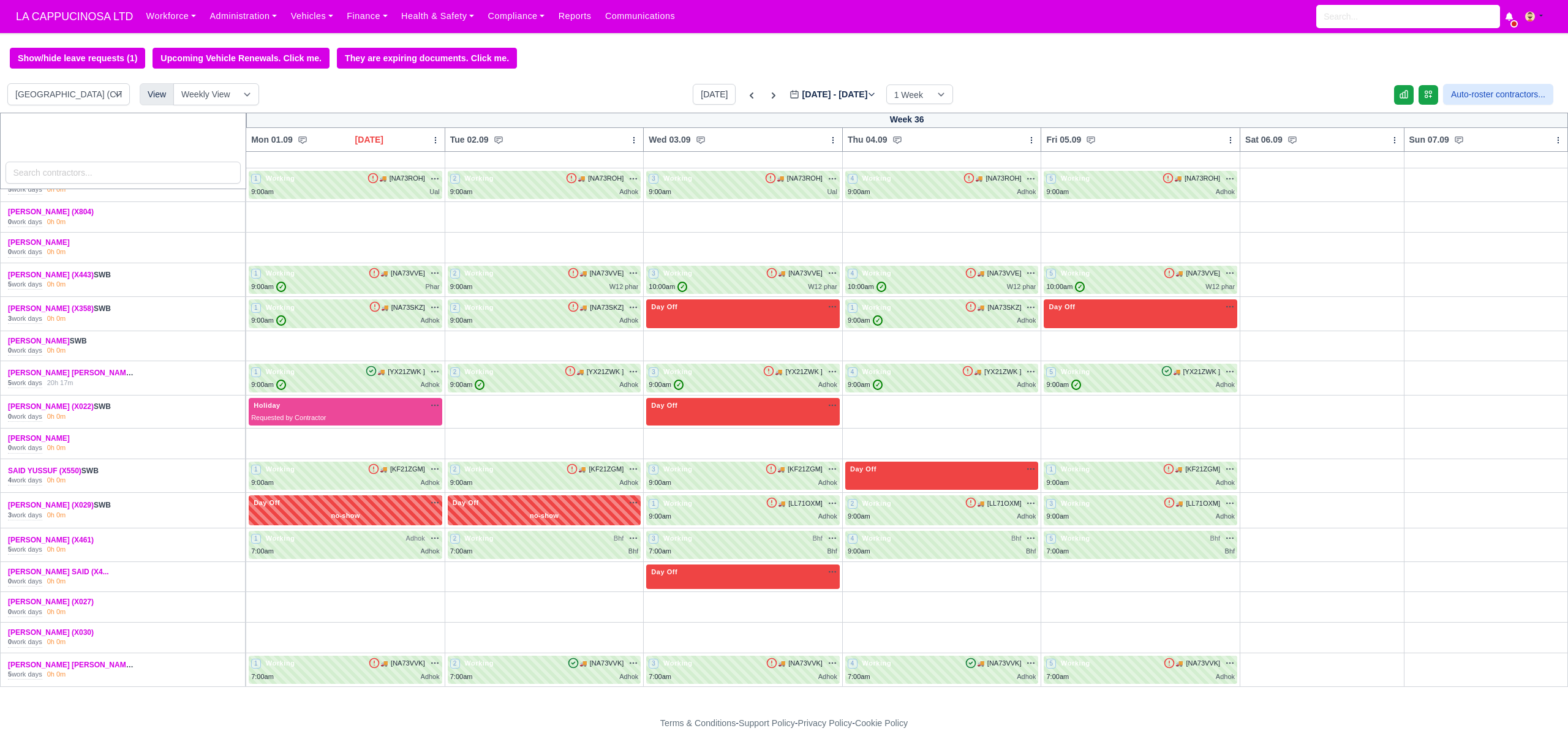
scroll to position [288, 0]
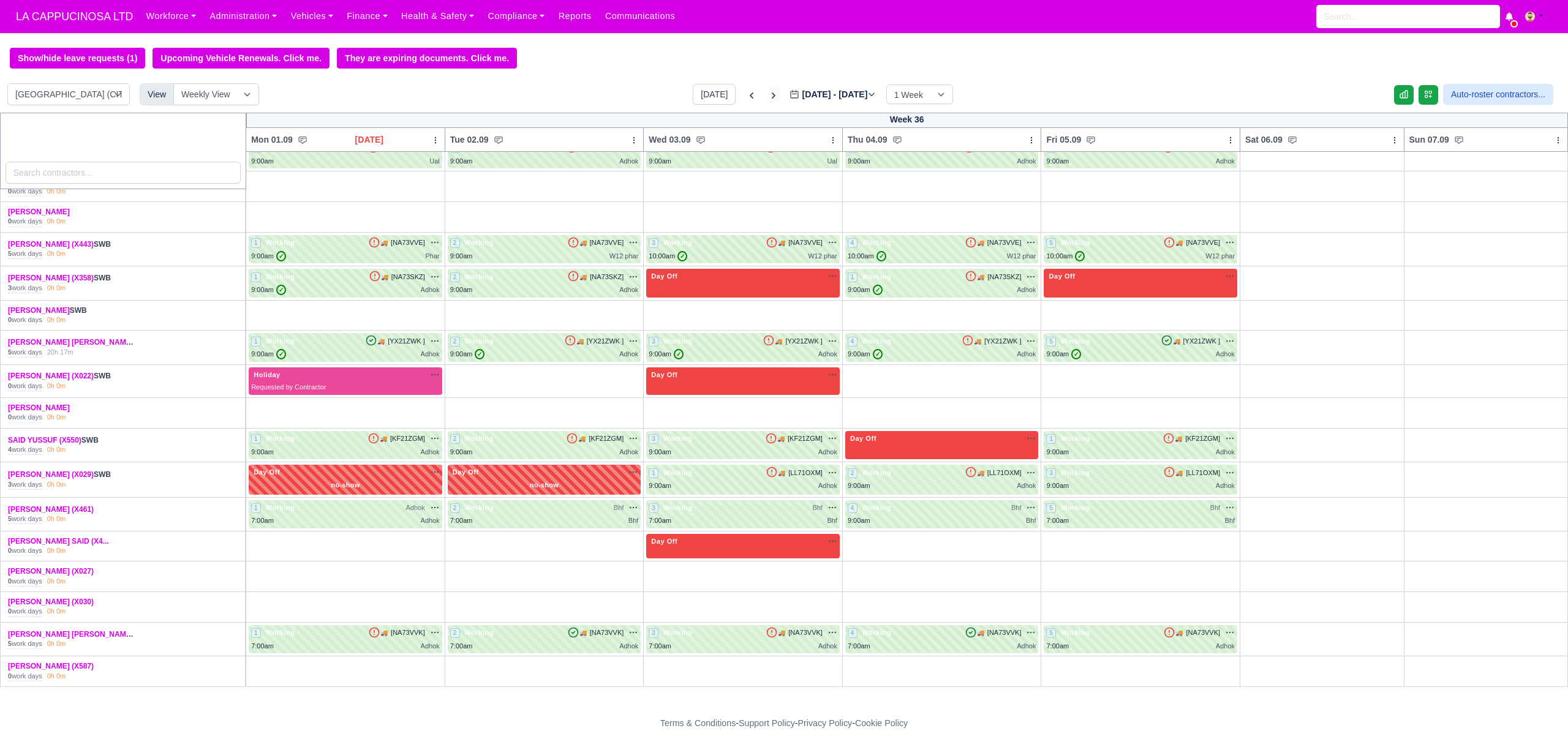
click at [768, 94] on icon at bounding box center [773, 95] width 12 height 12
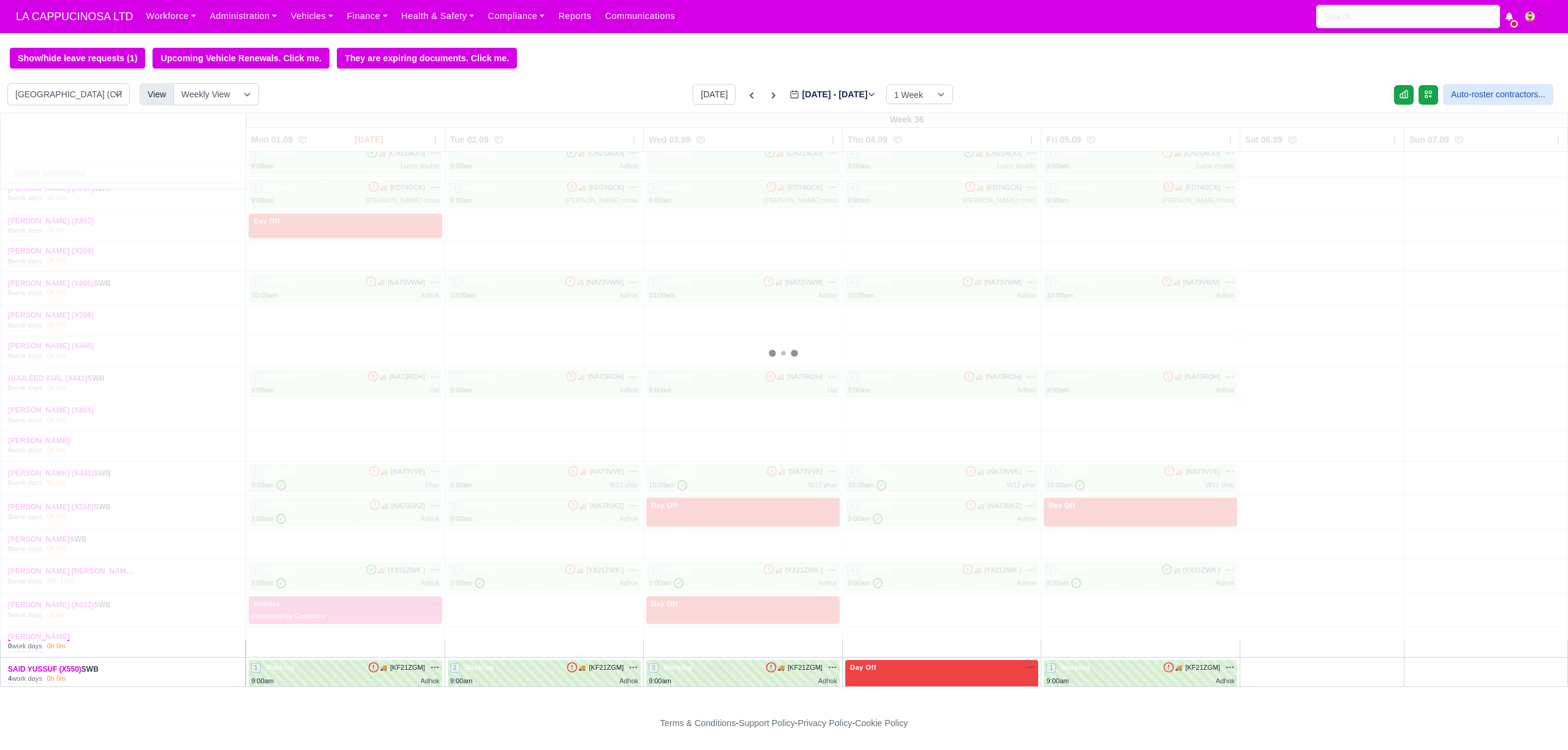
scroll to position [0, 0]
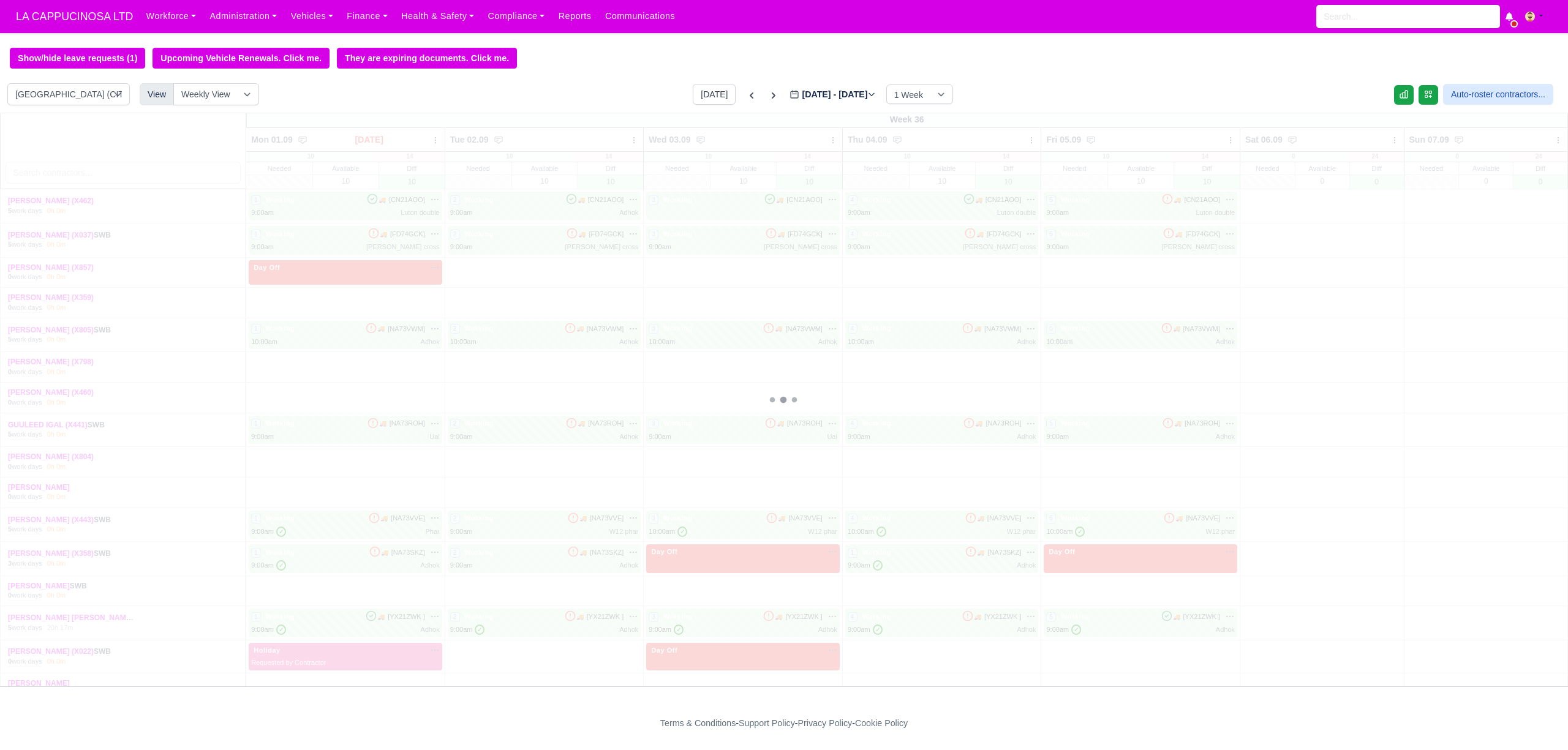
type input "[DATE]"
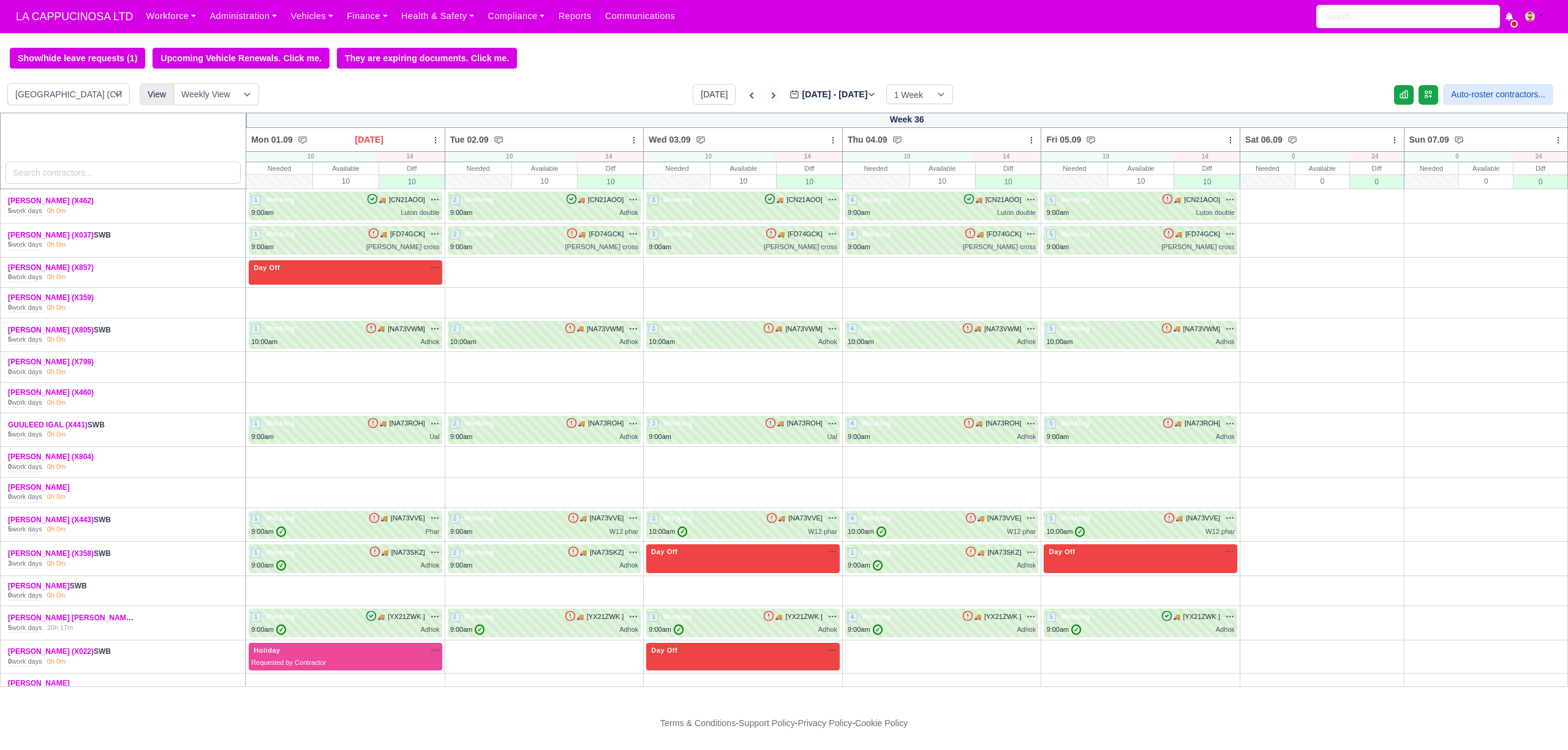
click at [768, 98] on icon at bounding box center [773, 95] width 12 height 12
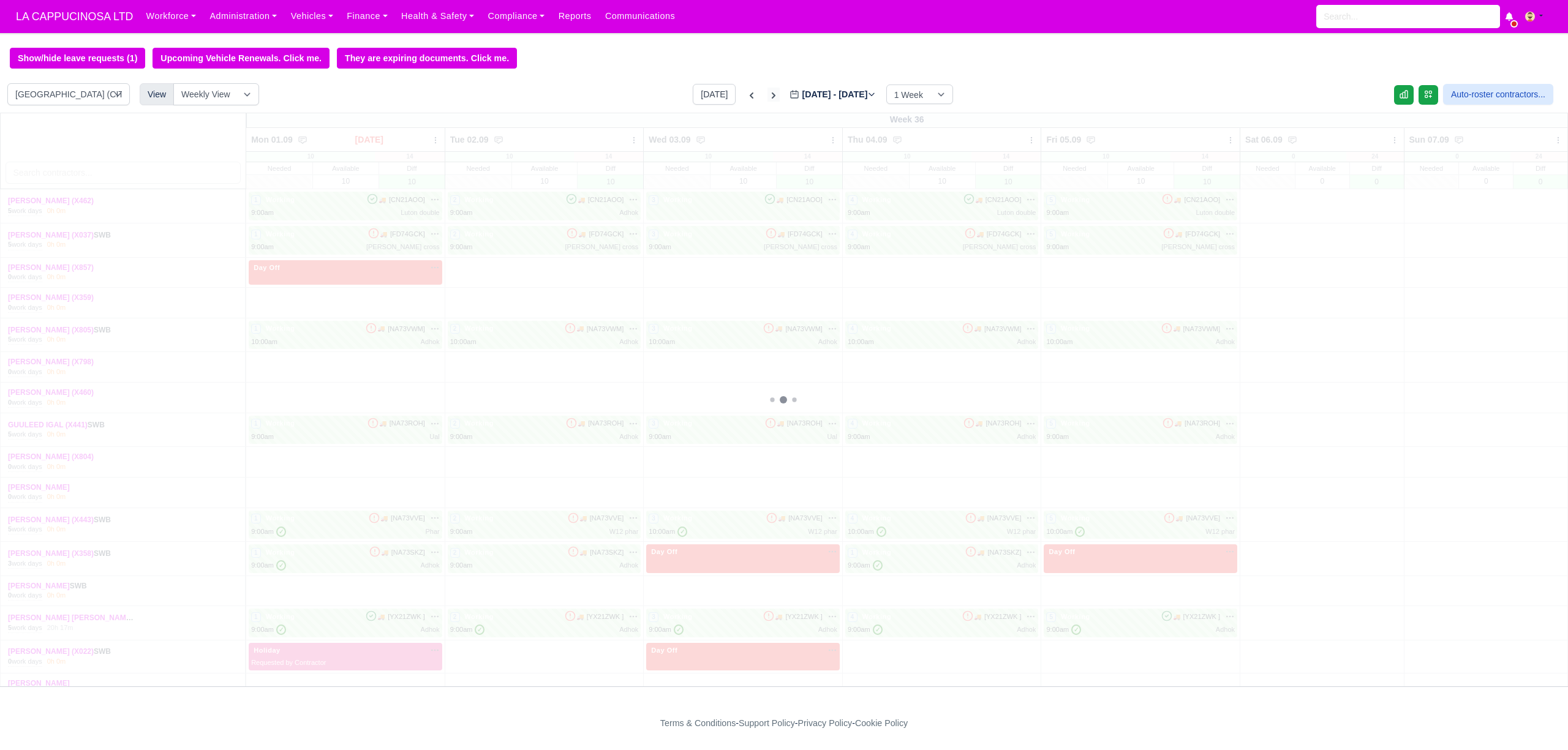
type input "[DATE]"
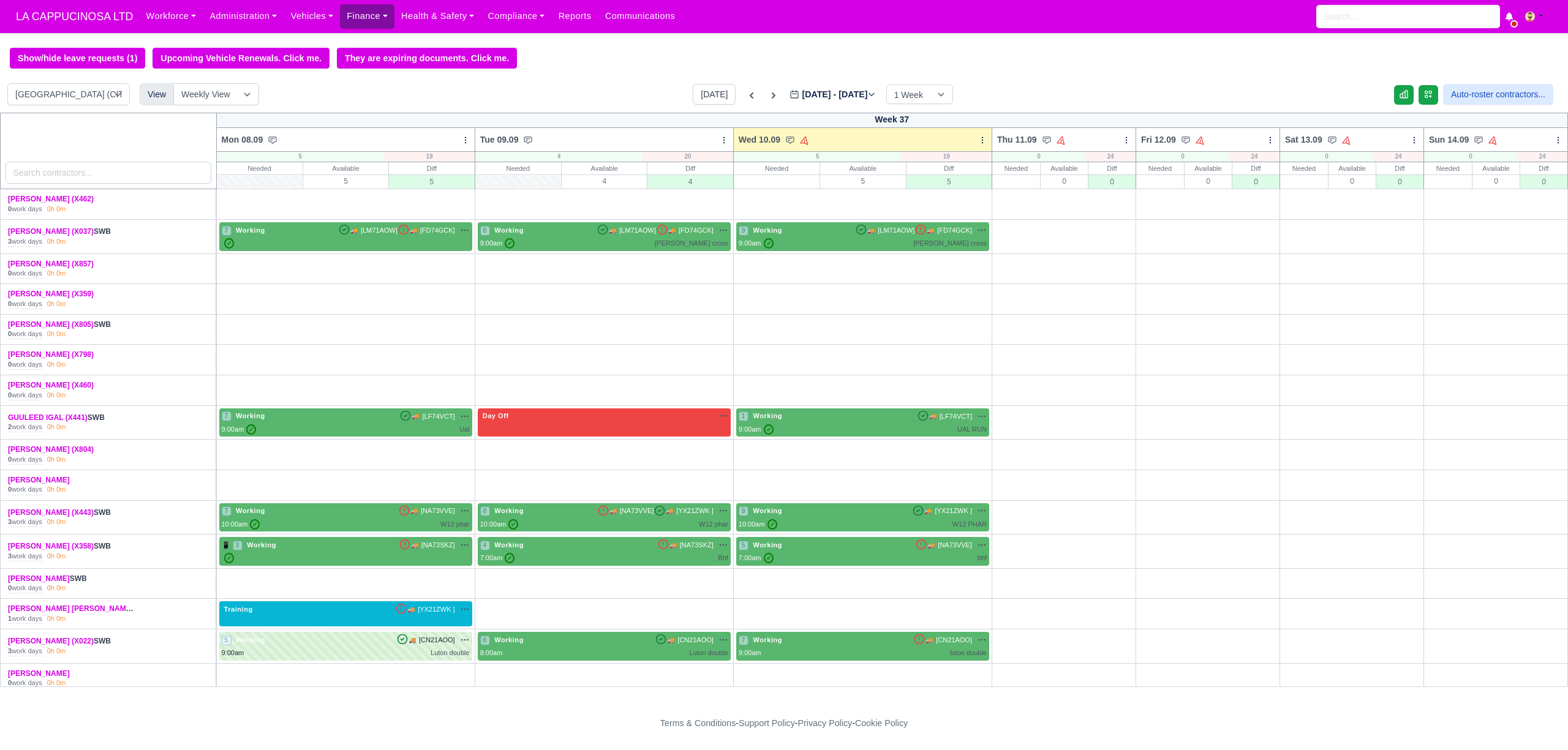
click at [372, 20] on link "Finance" at bounding box center [367, 16] width 54 height 24
click at [356, 13] on link "Finance" at bounding box center [367, 16] width 54 height 24
click at [363, 20] on link "Finance" at bounding box center [367, 16] width 54 height 24
click at [374, 17] on link "Finance" at bounding box center [367, 16] width 54 height 24
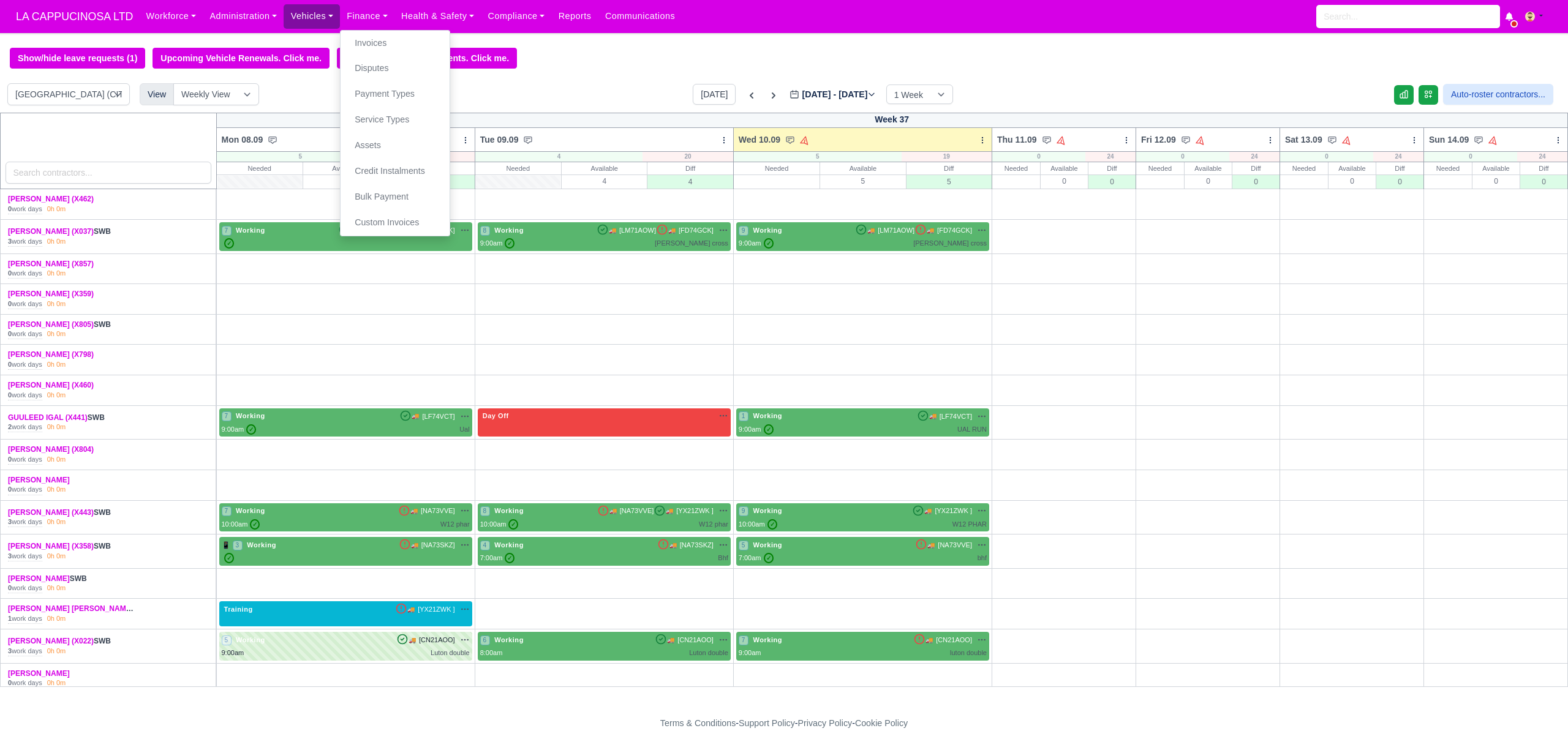
click at [301, 19] on link "Vehicles" at bounding box center [312, 16] width 56 height 24
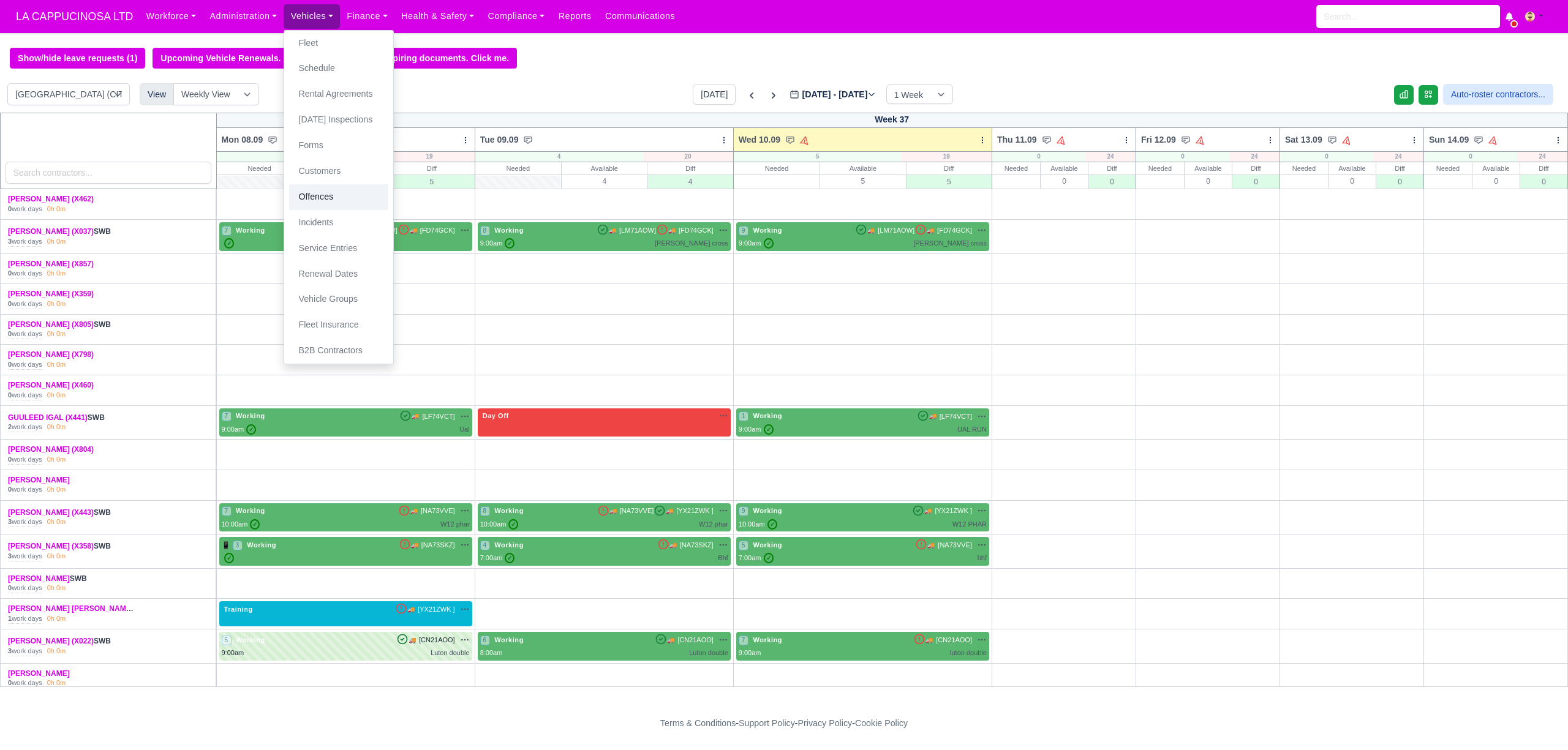
click at [332, 204] on link "Offences" at bounding box center [338, 197] width 99 height 26
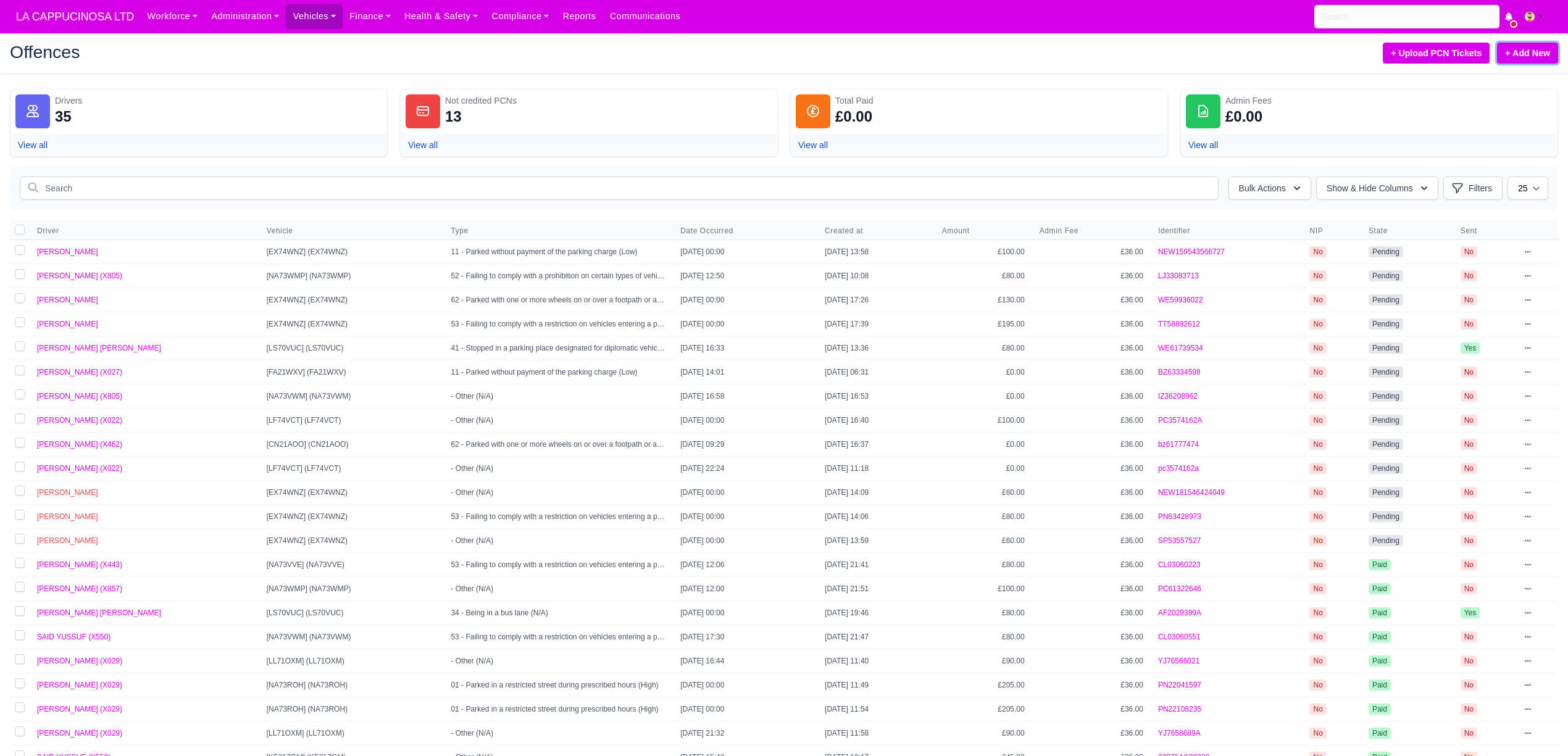
click at [1506, 54] on link "+ Add New" at bounding box center [1527, 53] width 61 height 21
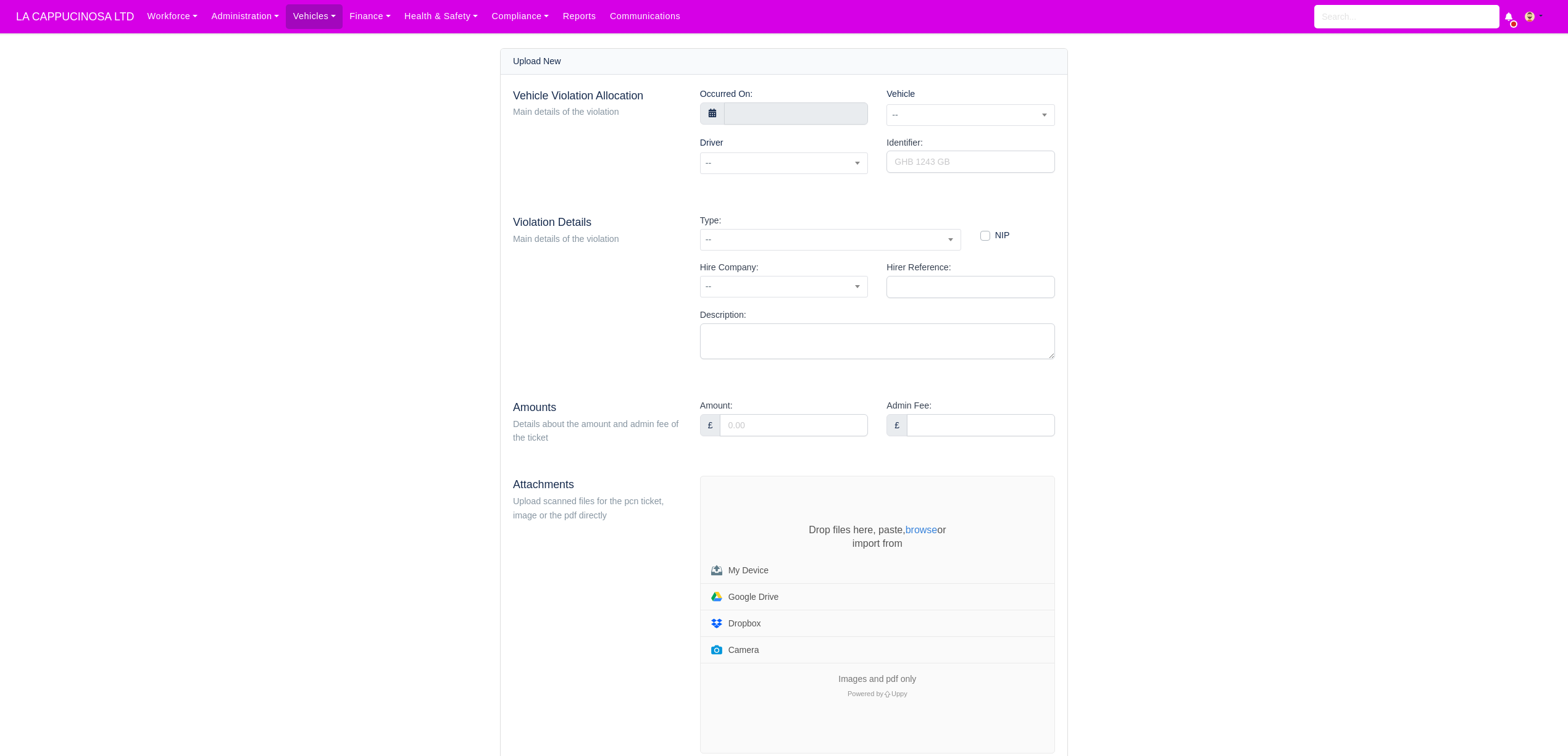
select select "8"
click at [814, 113] on input "text" at bounding box center [796, 113] width 144 height 22
type input "[DATE] 00:00"
click at [816, 139] on select "January February March April May June July August September October November De…" at bounding box center [799, 137] width 73 height 14
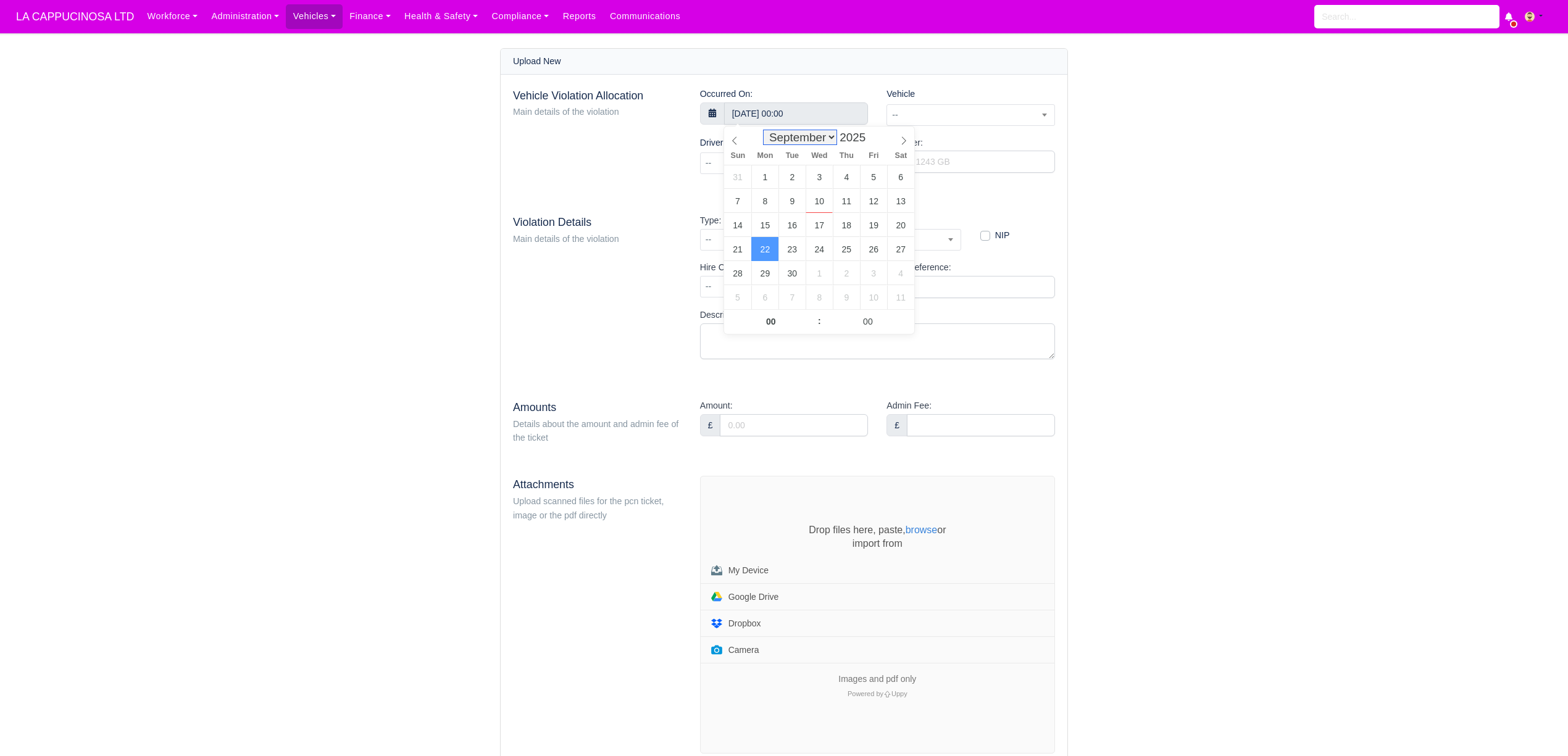
select select "7"
click at [765, 131] on select "January February March April May June July August September October November De…" at bounding box center [799, 137] width 73 height 14
click at [780, 328] on input "00" at bounding box center [770, 322] width 93 height 24
type input "0"
type input "13"
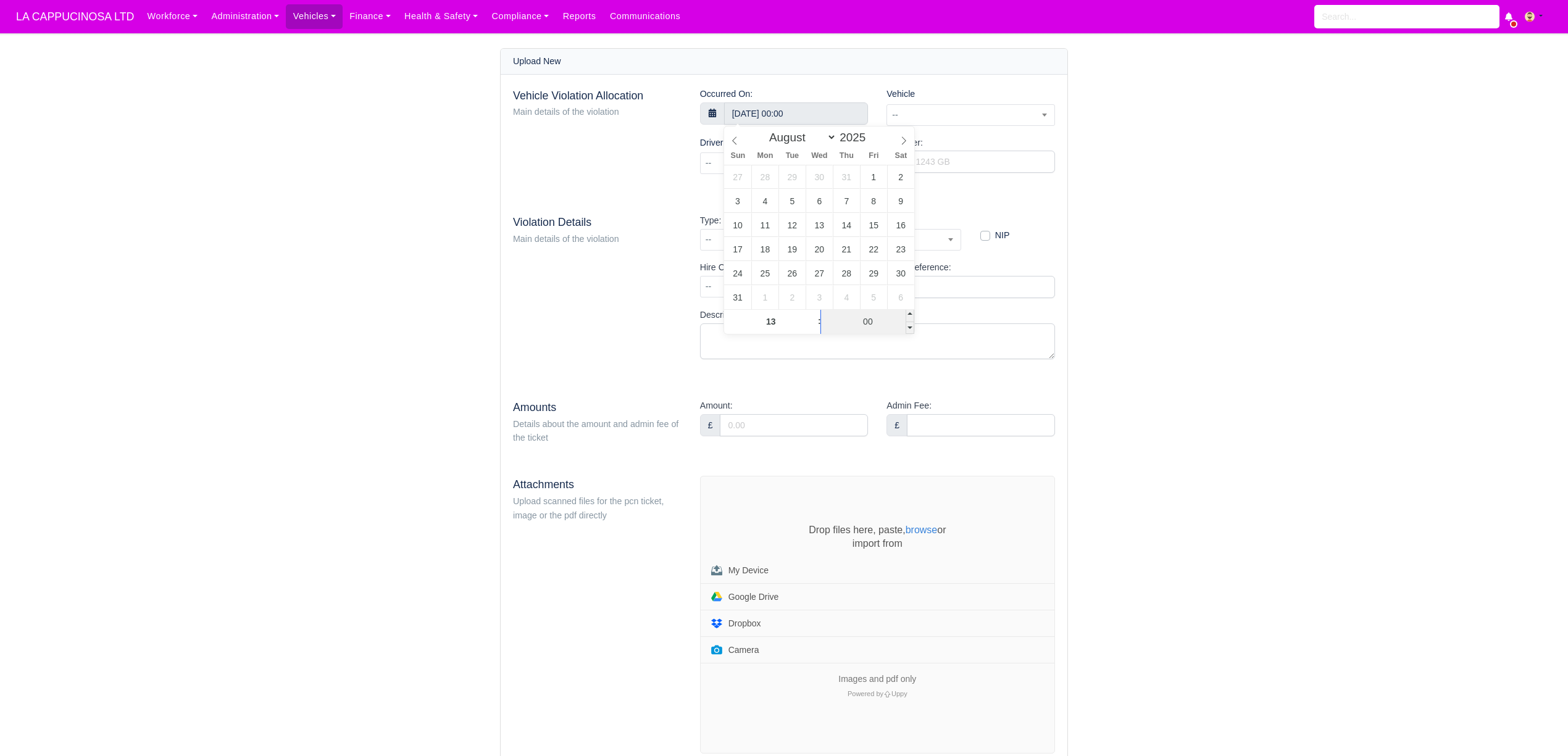
type input "[DATE] 13:00"
click at [877, 329] on input "00" at bounding box center [867, 322] width 93 height 24
type input "51"
type input "[DATE] 13:51"
click at [1184, 235] on main "Upload New Vehicle Violation Allocation Main details of the violation Occurred …" at bounding box center [784, 425] width 1568 height 755
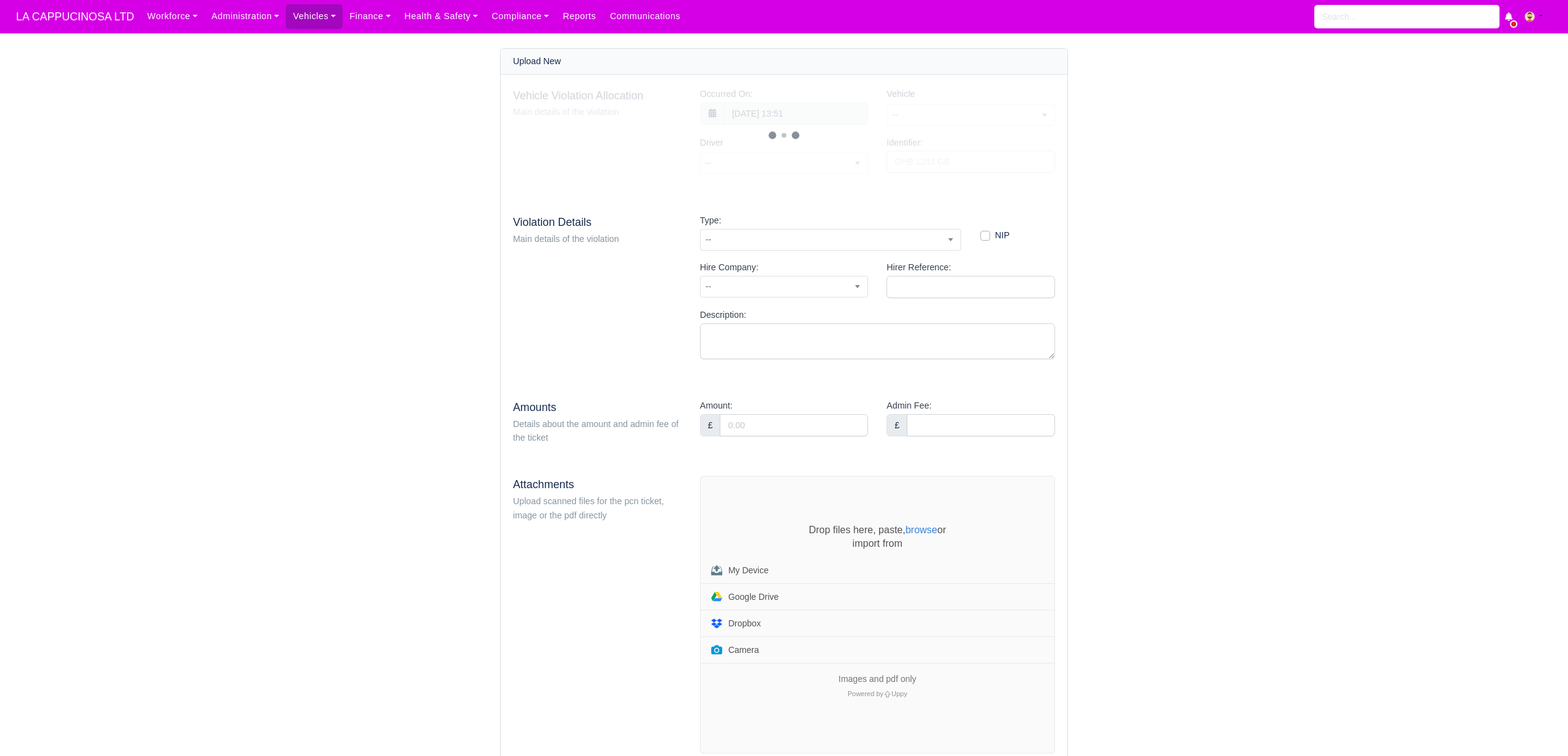
click at [980, 119] on div at bounding box center [784, 135] width 542 height 97
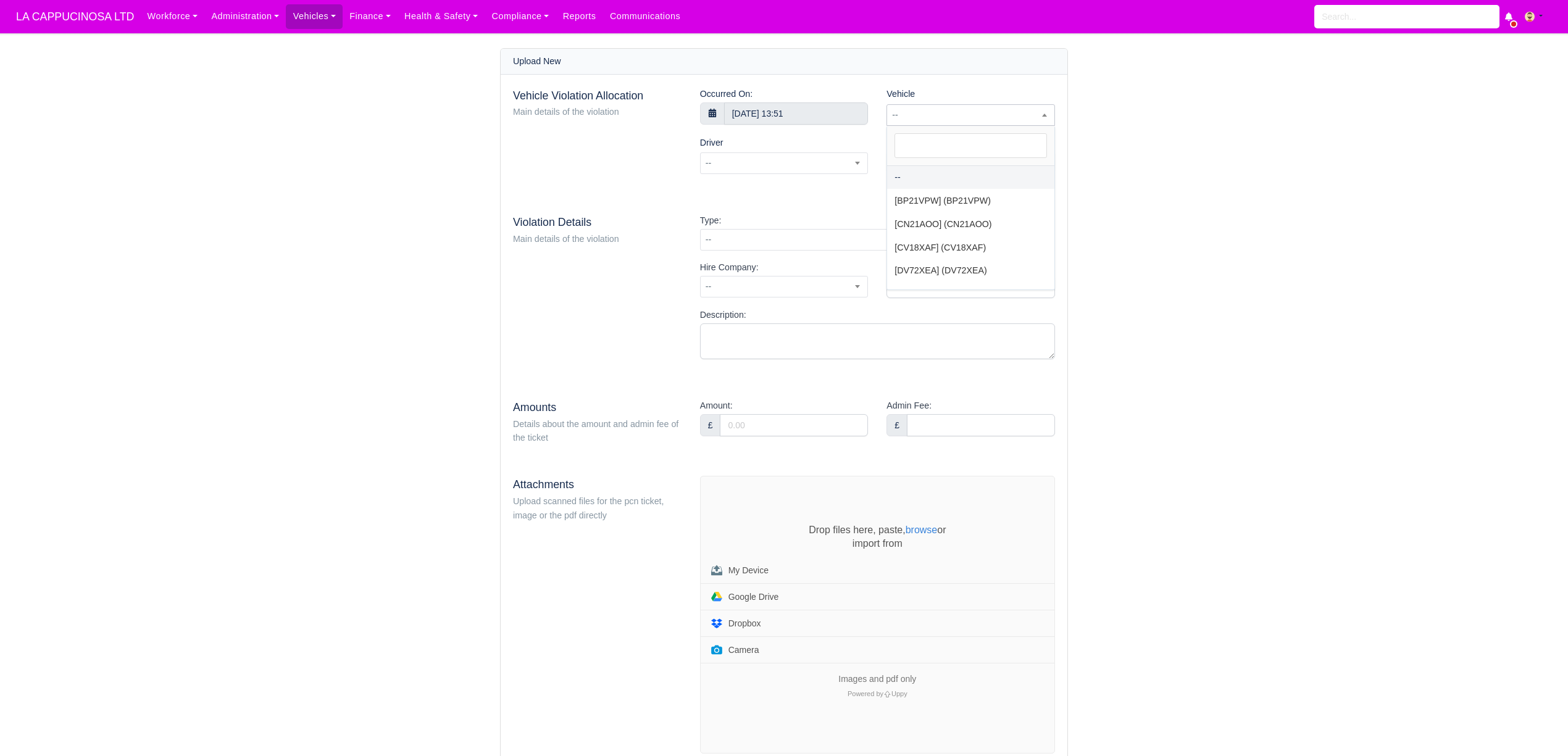
click at [979, 119] on span "--" at bounding box center [970, 115] width 167 height 15
type input "ZWK"
select select "49"
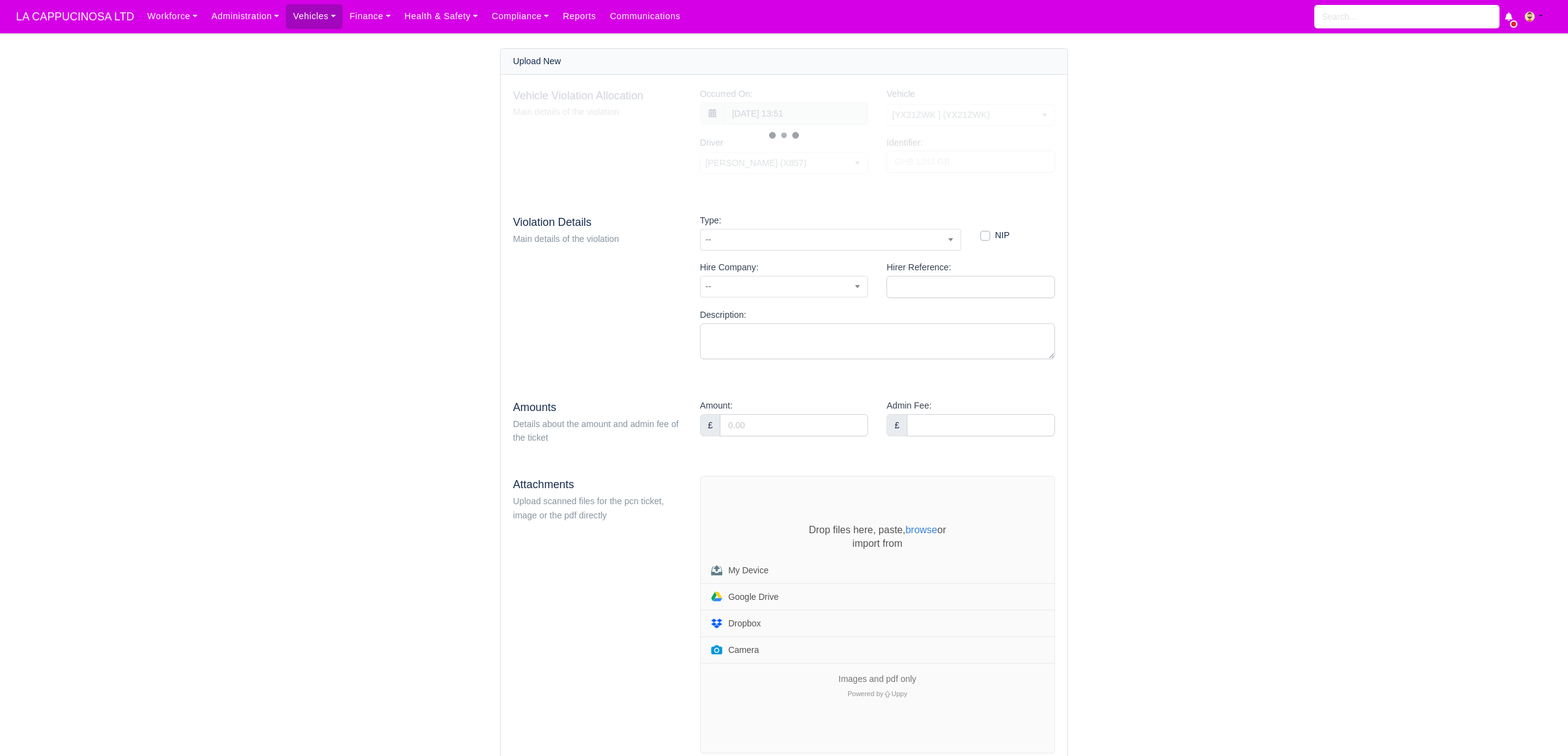
select select "16"
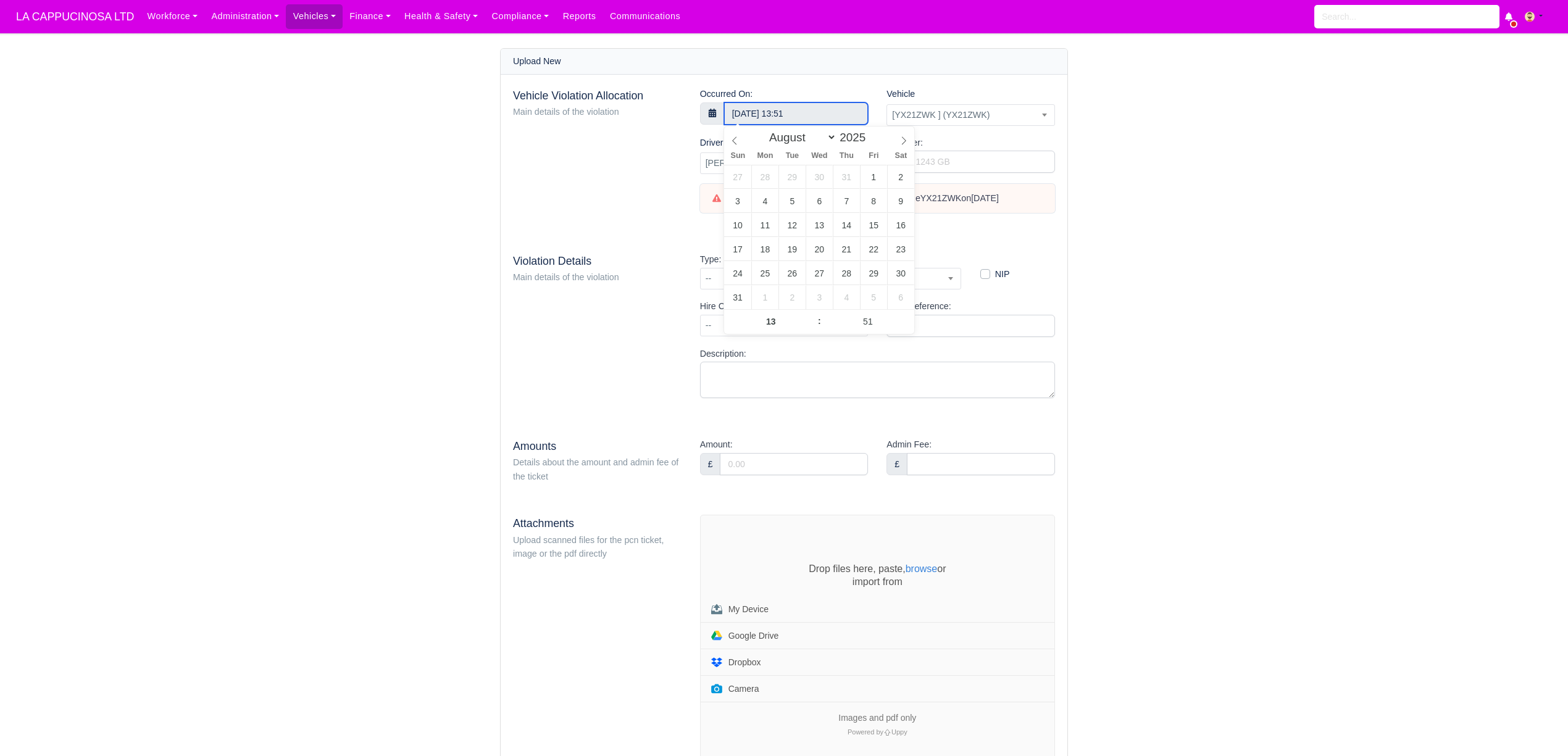
click at [837, 104] on input "[DATE] 13:51" at bounding box center [796, 113] width 144 height 22
type input "[DATE] 13:51"
select select "75"
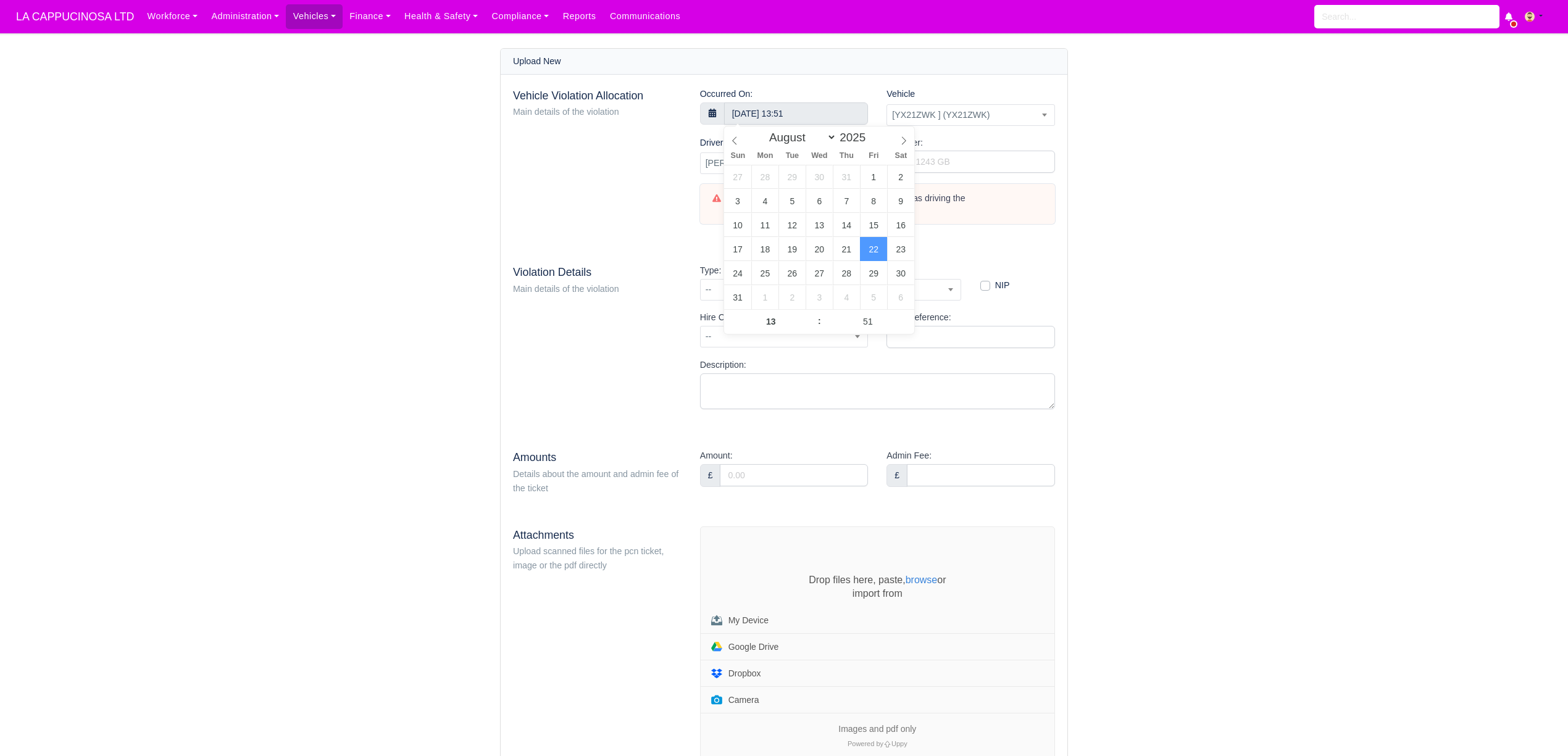
click at [997, 213] on div "[PERSON_NAME] [PERSON_NAME] (X496) was driving the vehicle YX21ZWK on [DATE]" at bounding box center [887, 204] width 311 height 24
click at [988, 160] on input "Identifier:" at bounding box center [970, 162] width 168 height 22
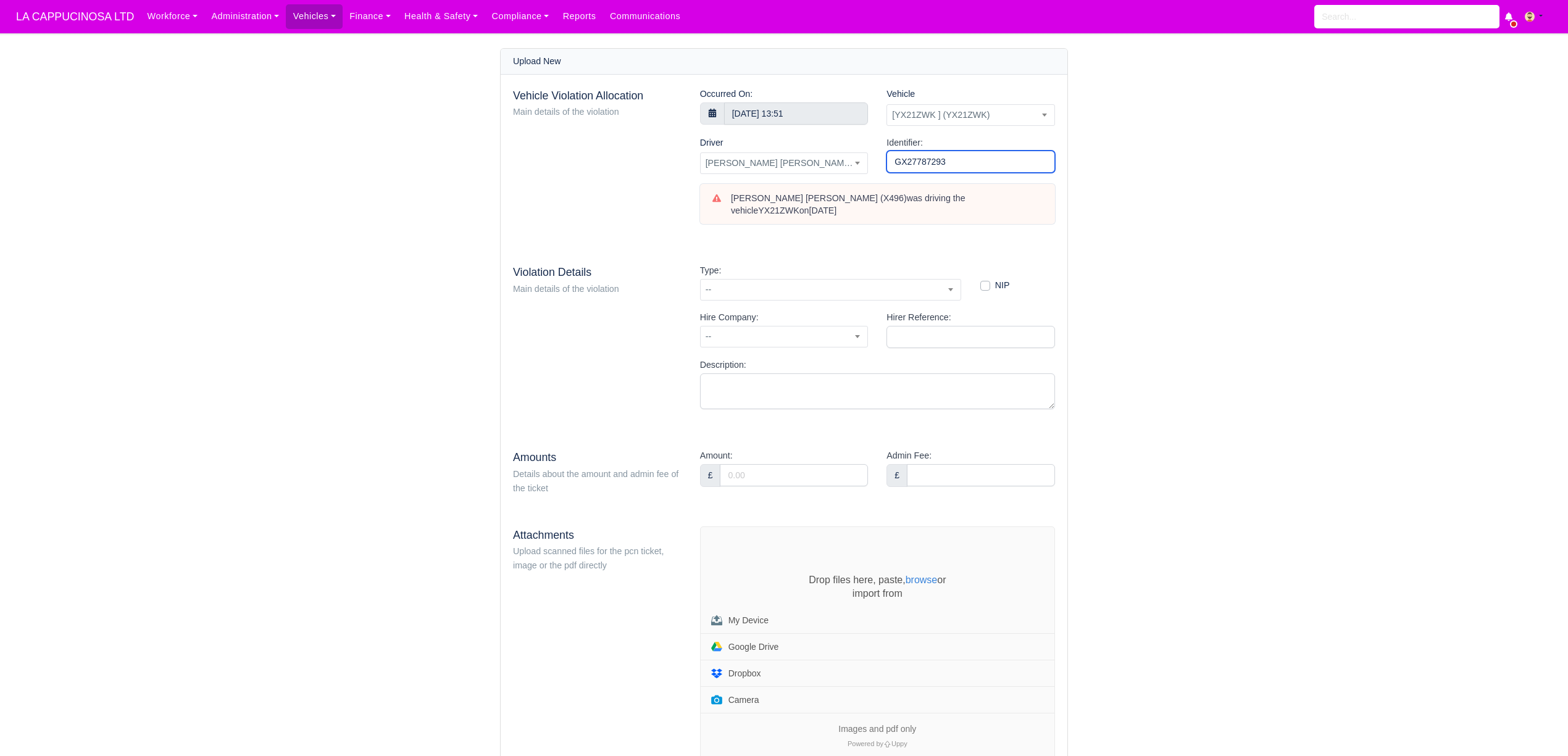
type input "GX27787293"
click at [921, 231] on div "Occurred On: [DATE] 13:51 Vehicle -- [BP21VPW] (BP21VPW) [CN21AOO] (CN21AOO) [C…" at bounding box center [877, 160] width 373 height 147
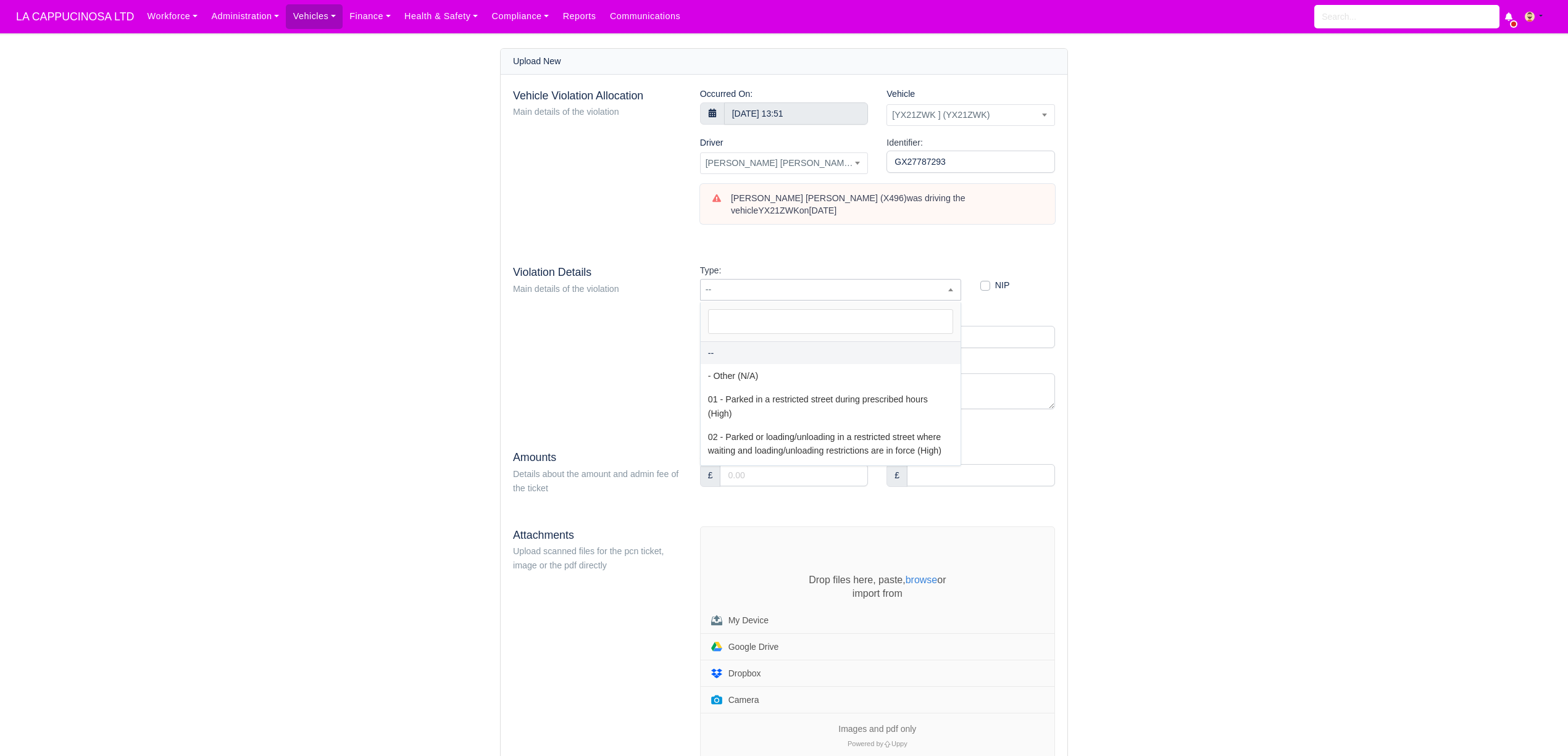
click at [872, 289] on span "--" at bounding box center [831, 290] width 260 height 15
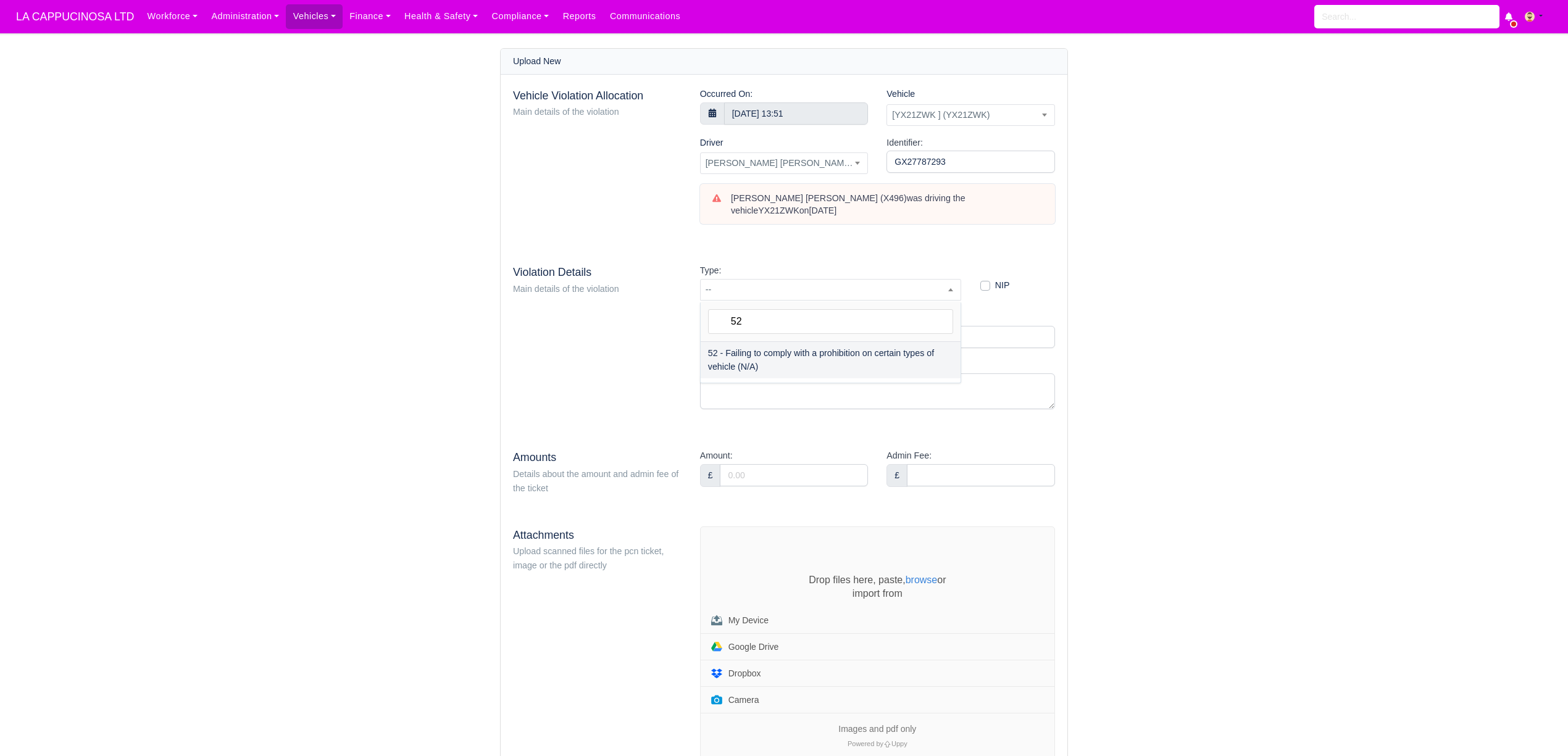
type input "52"
select select "72"
click at [819, 472] on input "Amount:" at bounding box center [794, 475] width 148 height 22
type input "160"
drag, startPoint x: 997, startPoint y: 475, endPoint x: 983, endPoint y: 470, distance: 14.9
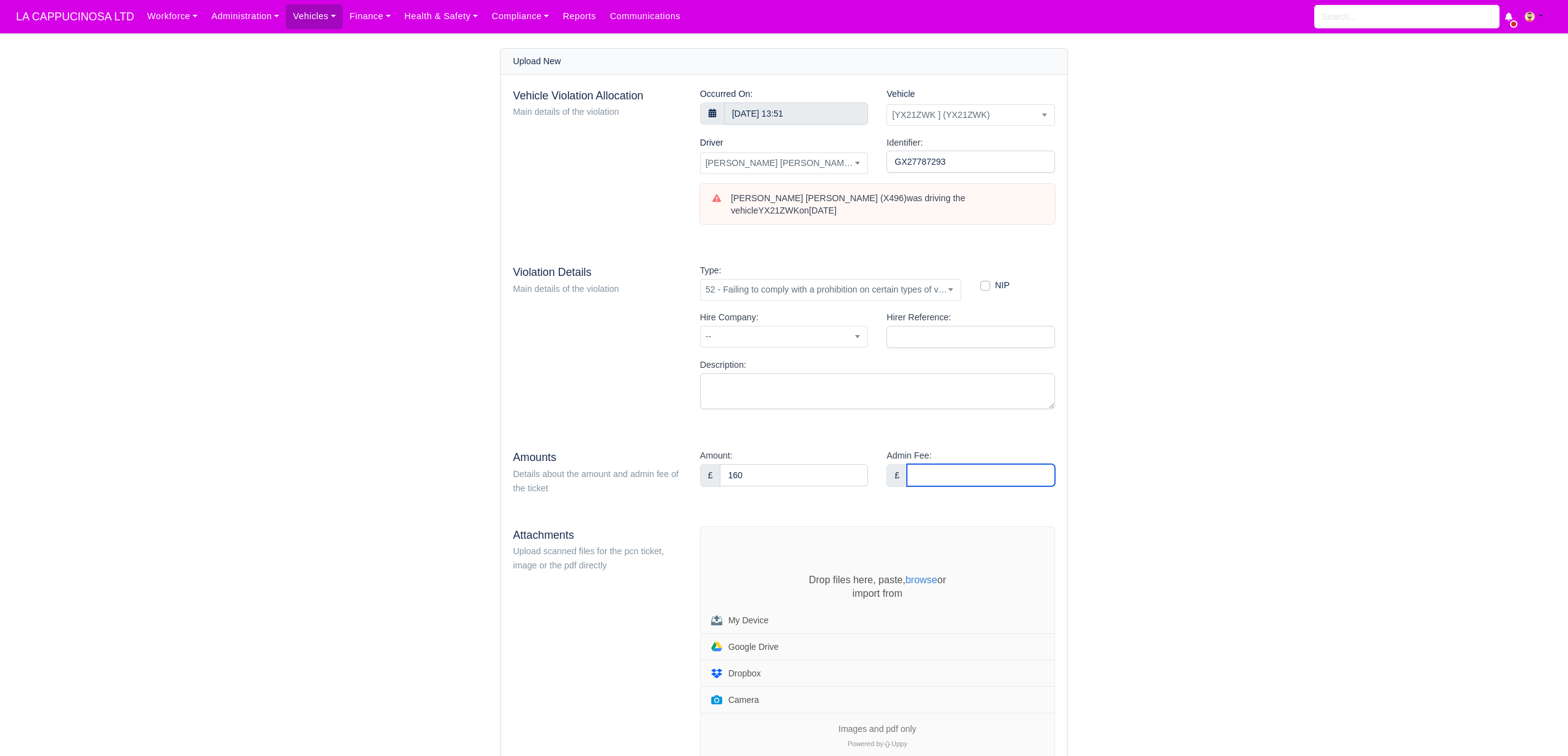
click at [997, 475] on input "Admin Fee:" at bounding box center [981, 475] width 148 height 22
type input "36"
click at [1195, 433] on main "Upload New Vehicle Violation Allocation Main details of the violation Occurred …" at bounding box center [784, 451] width 1568 height 805
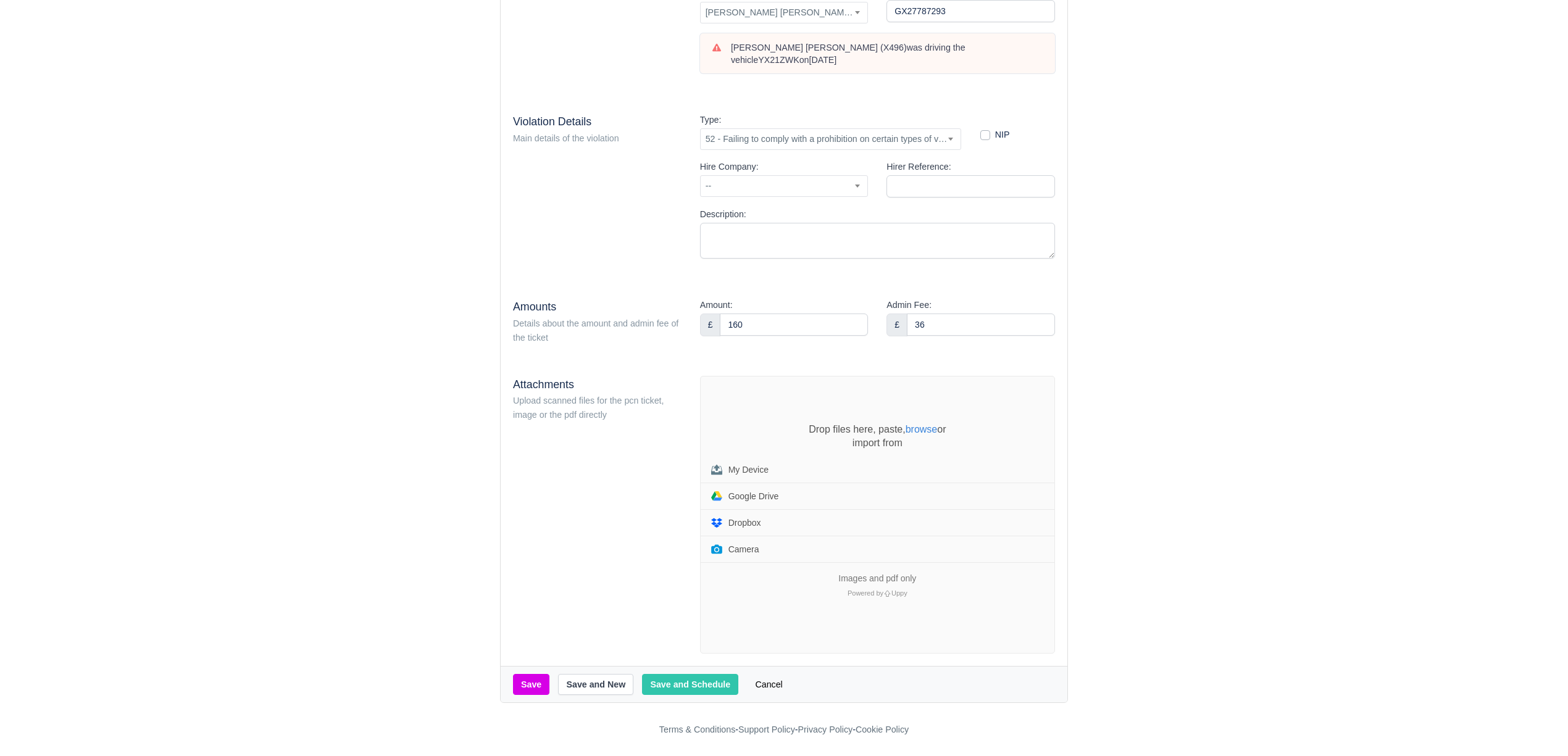
scroll to position [155, 0]
click at [761, 329] on input "160" at bounding box center [794, 324] width 148 height 22
type input "80"
click at [811, 272] on div "Vehicle Violation Allocation Main details of the violation Occurred On: [DATE] …" at bounding box center [783, 295] width 567 height 741
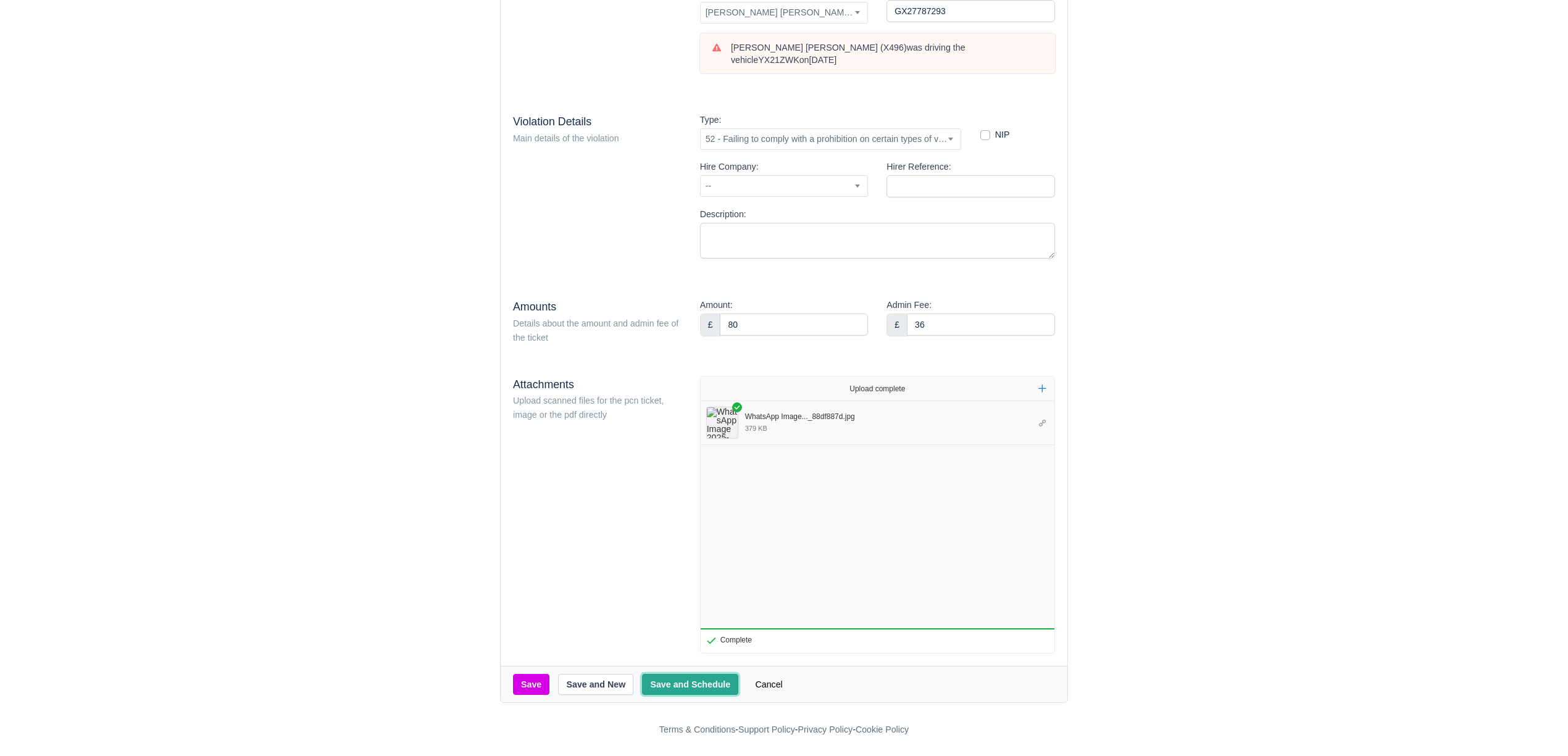
drag, startPoint x: 672, startPoint y: 680, endPoint x: 667, endPoint y: 664, distance: 16.8
click at [670, 679] on button "Save and Schedule" at bounding box center [690, 684] width 96 height 21
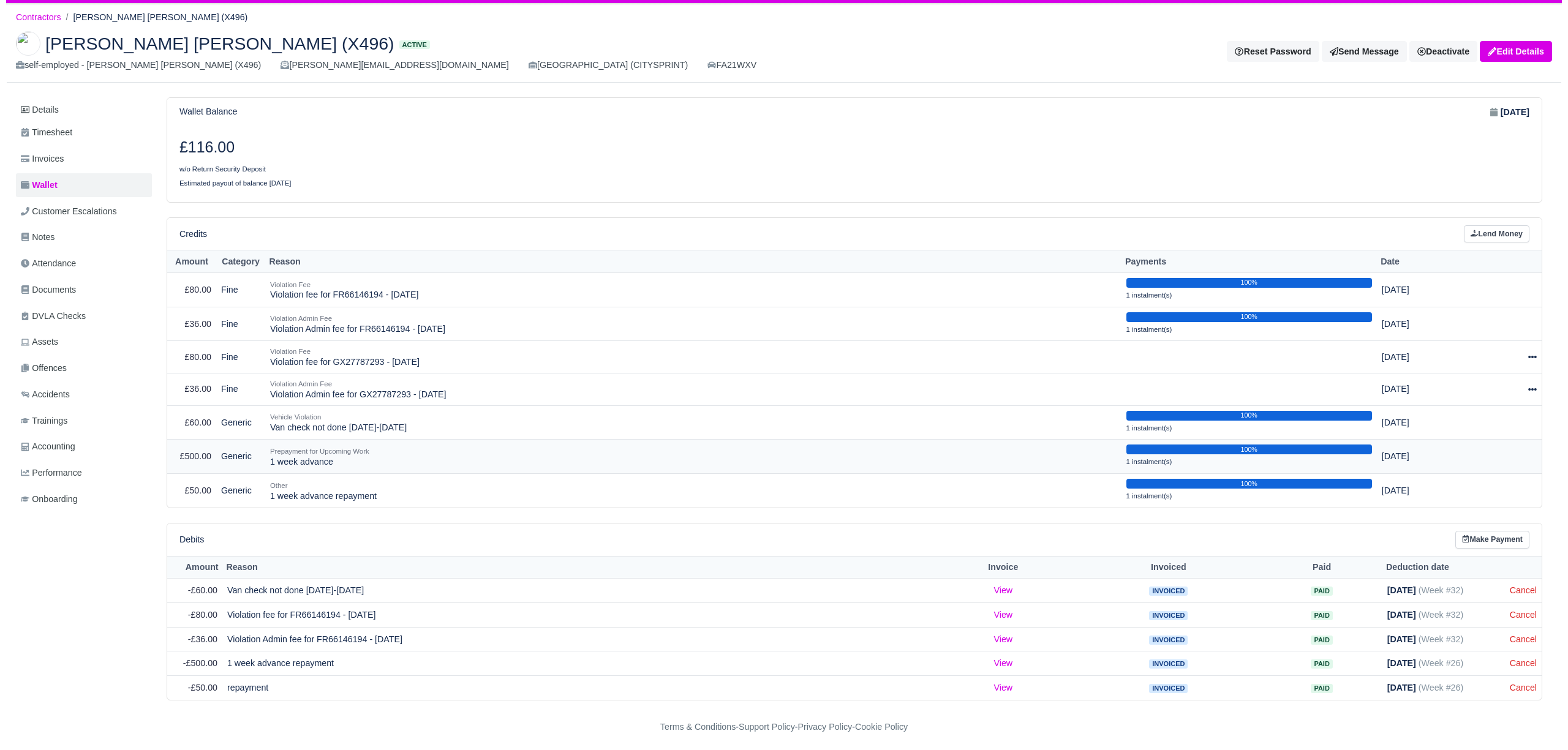
scroll to position [39, 0]
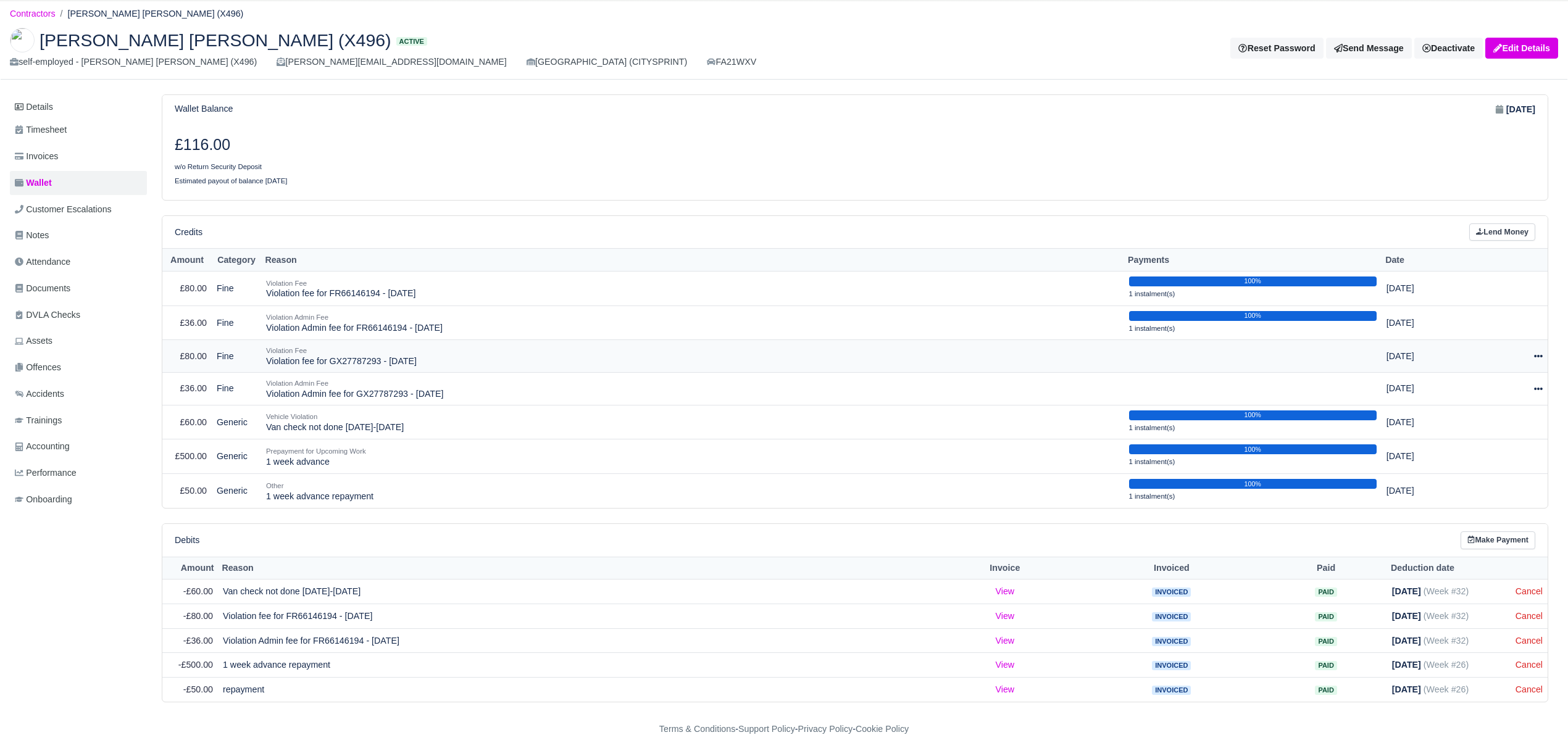
click at [1537, 352] on icon at bounding box center [1538, 356] width 8 height 8
click at [1536, 354] on icon at bounding box center [1538, 356] width 8 height 8
click at [1526, 395] on button "Make Payment" at bounding box center [1482, 394] width 110 height 19
select select "895"
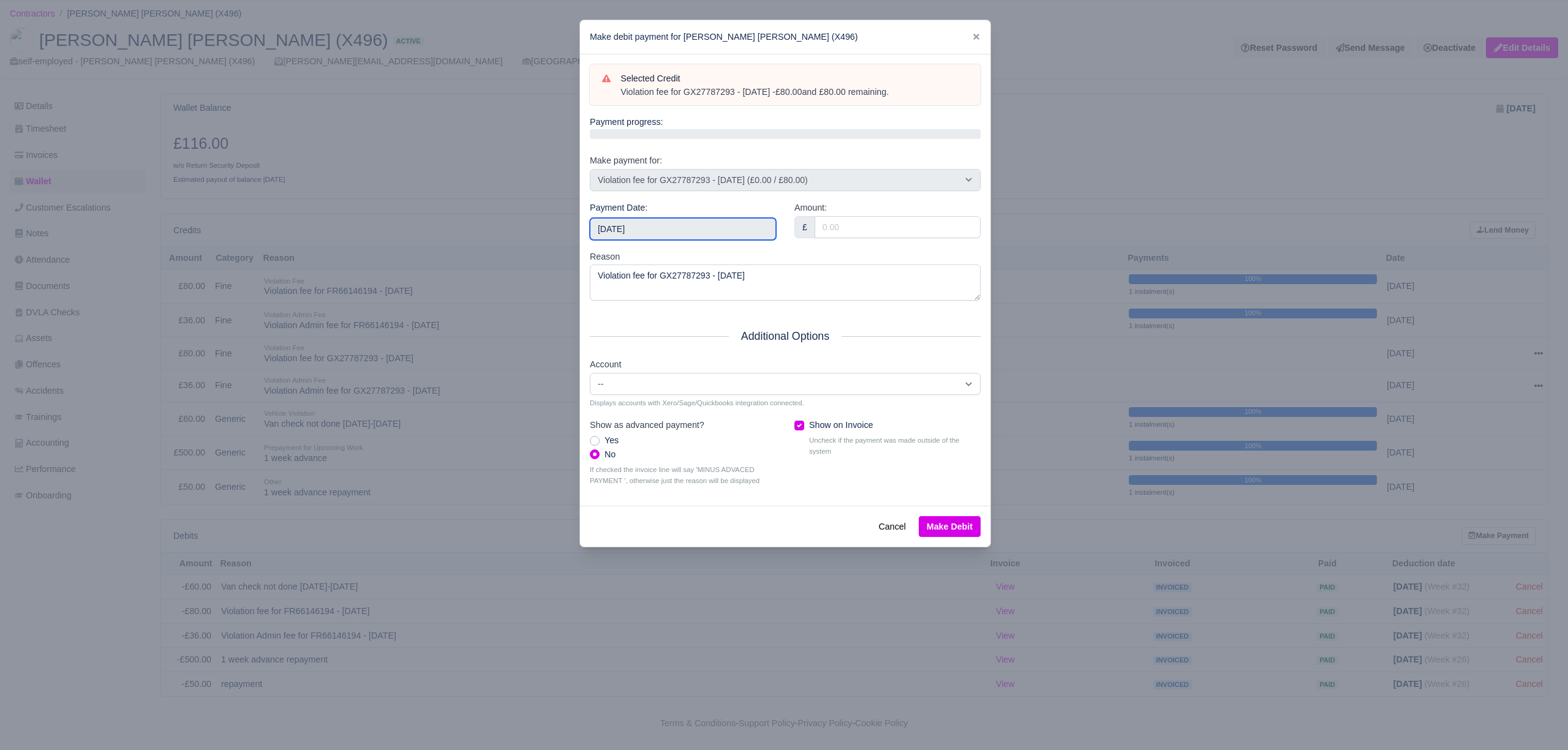
click at [723, 229] on input "[DATE]" at bounding box center [683, 229] width 186 height 22
type input "[DATE]"
click at [850, 226] on input "Amount:" at bounding box center [897, 227] width 166 height 22
type input "80"
click at [956, 519] on button "Make Debit" at bounding box center [949, 526] width 62 height 21
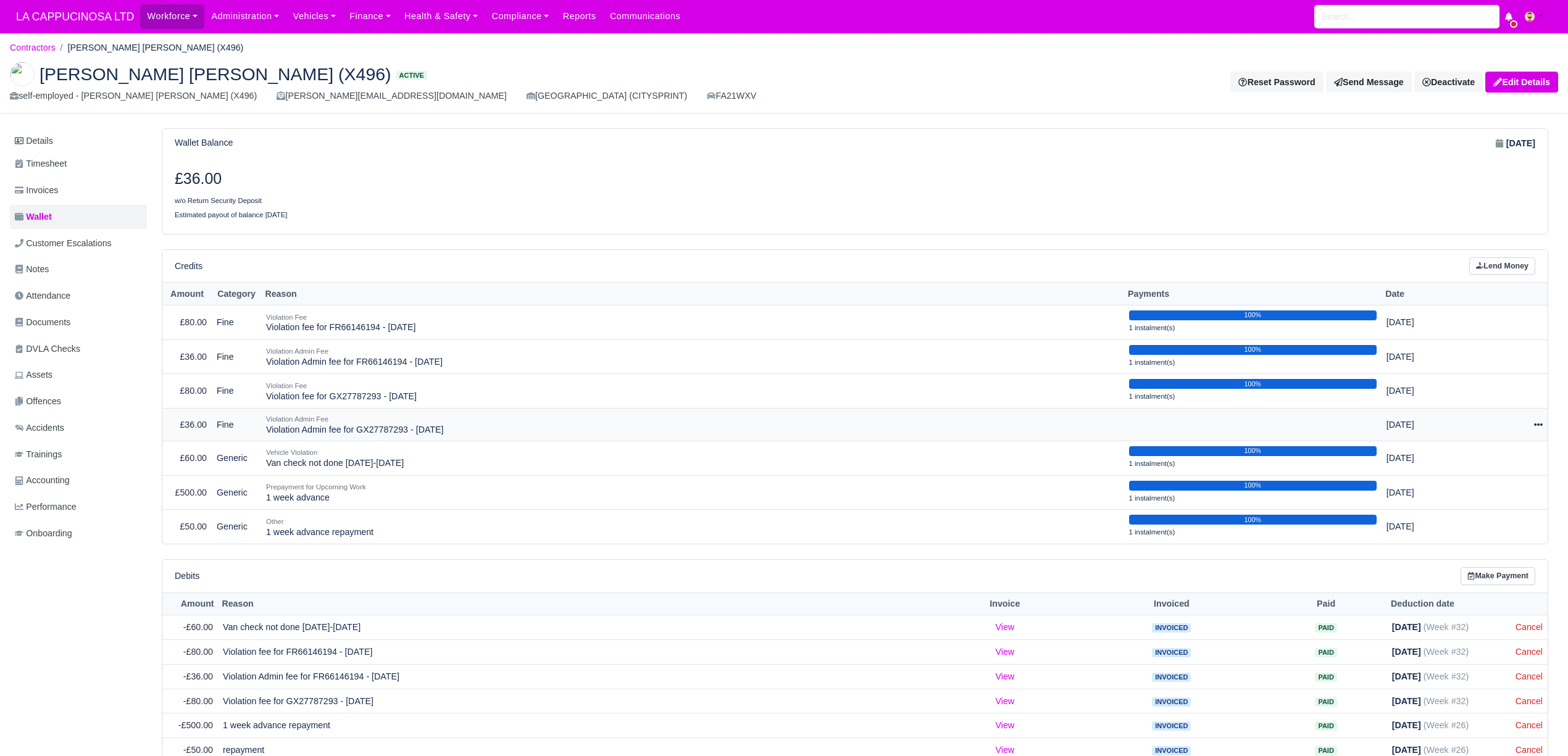
click at [1541, 425] on icon at bounding box center [1538, 424] width 8 height 8
click at [1502, 458] on button "Make Payment" at bounding box center [1482, 463] width 110 height 19
select select "896"
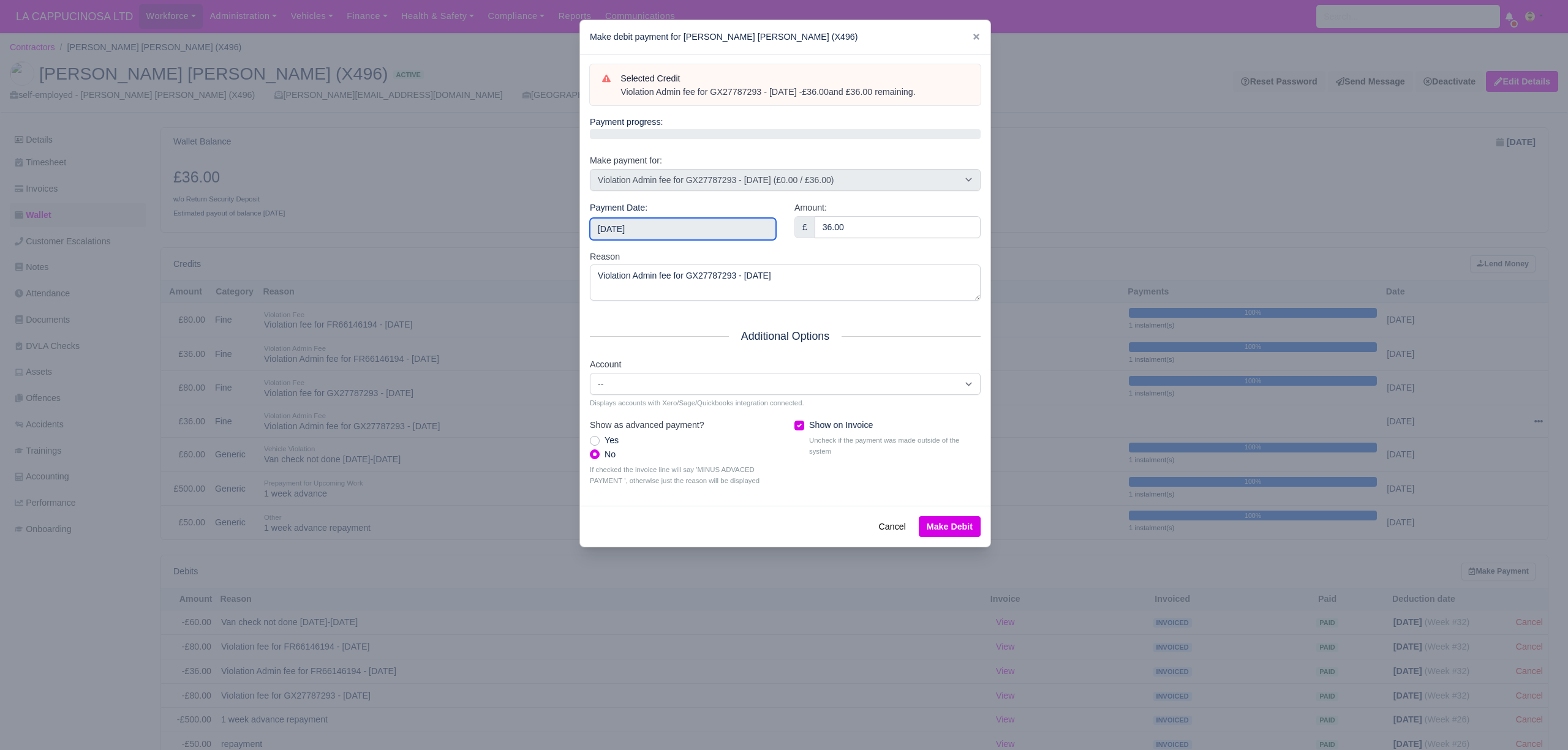
click at [645, 236] on input "2025-09-14" at bounding box center [683, 229] width 186 height 22
type input "2025-08-04"
click at [947, 536] on button "Make Debit" at bounding box center [949, 526] width 62 height 21
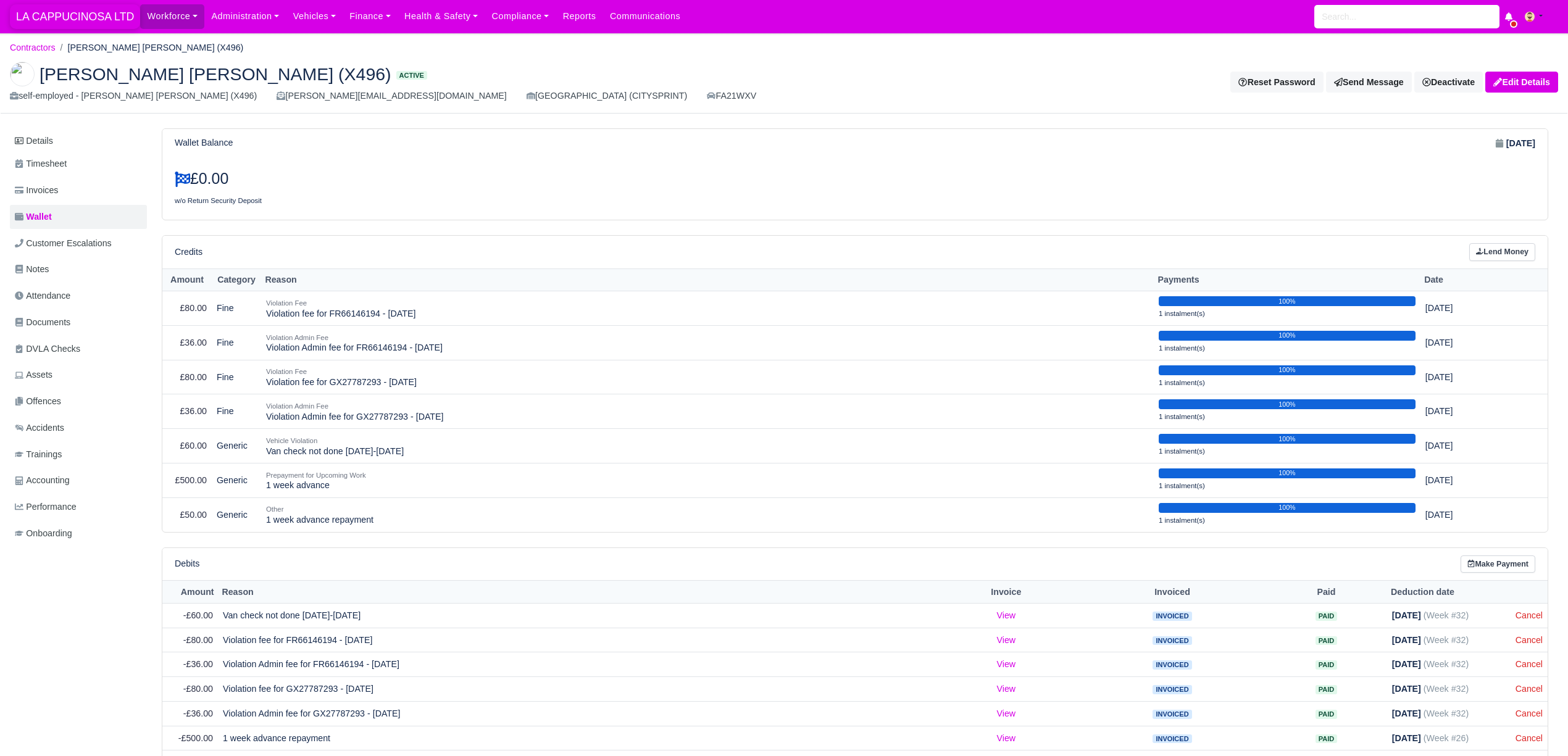
click at [120, 8] on span "LA CAPPUCINOSA LTD" at bounding box center [75, 17] width 130 height 24
